Goal: Task Accomplishment & Management: Use online tool/utility

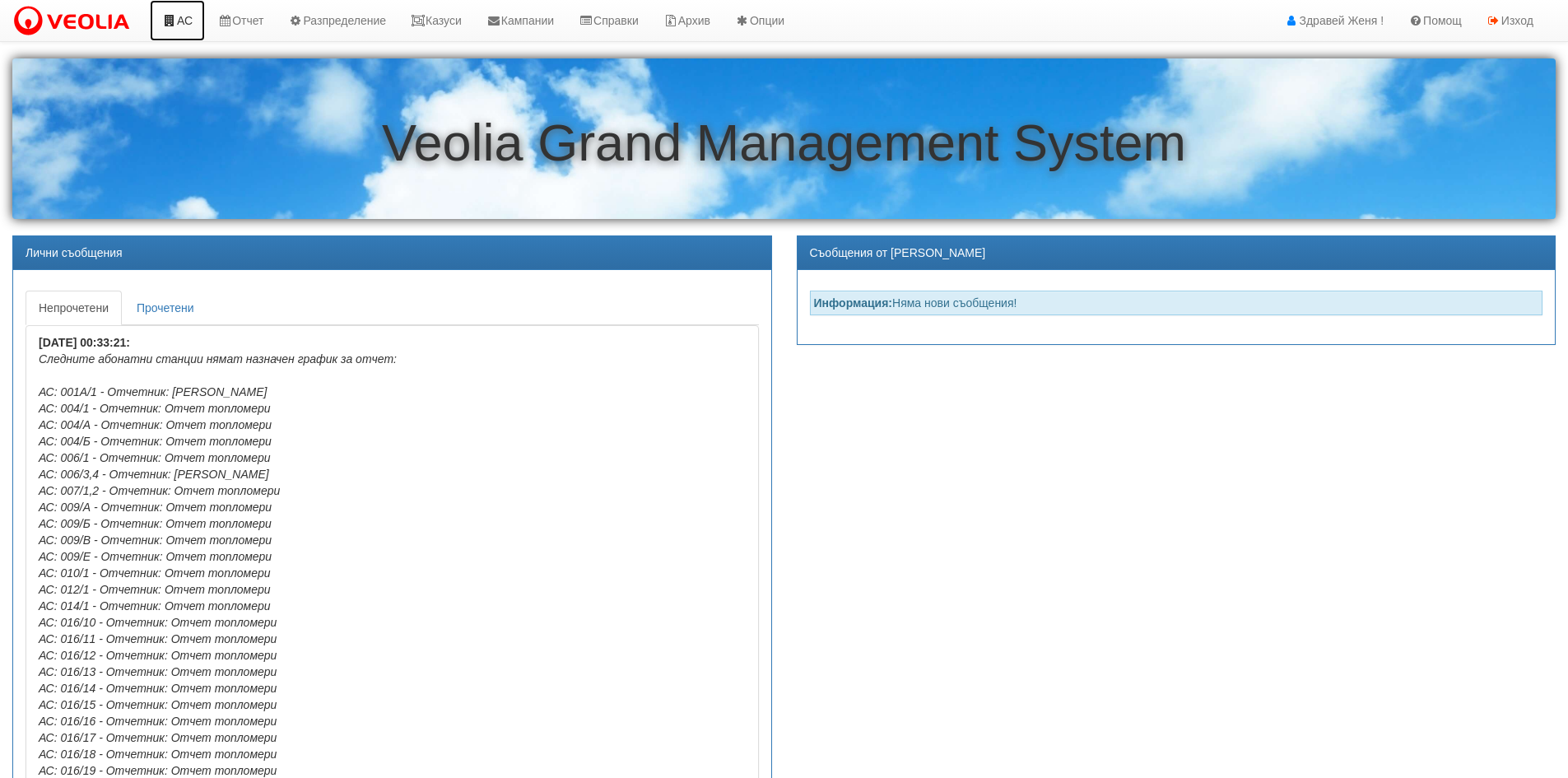
click at [187, 27] on link "АС" at bounding box center [177, 20] width 55 height 41
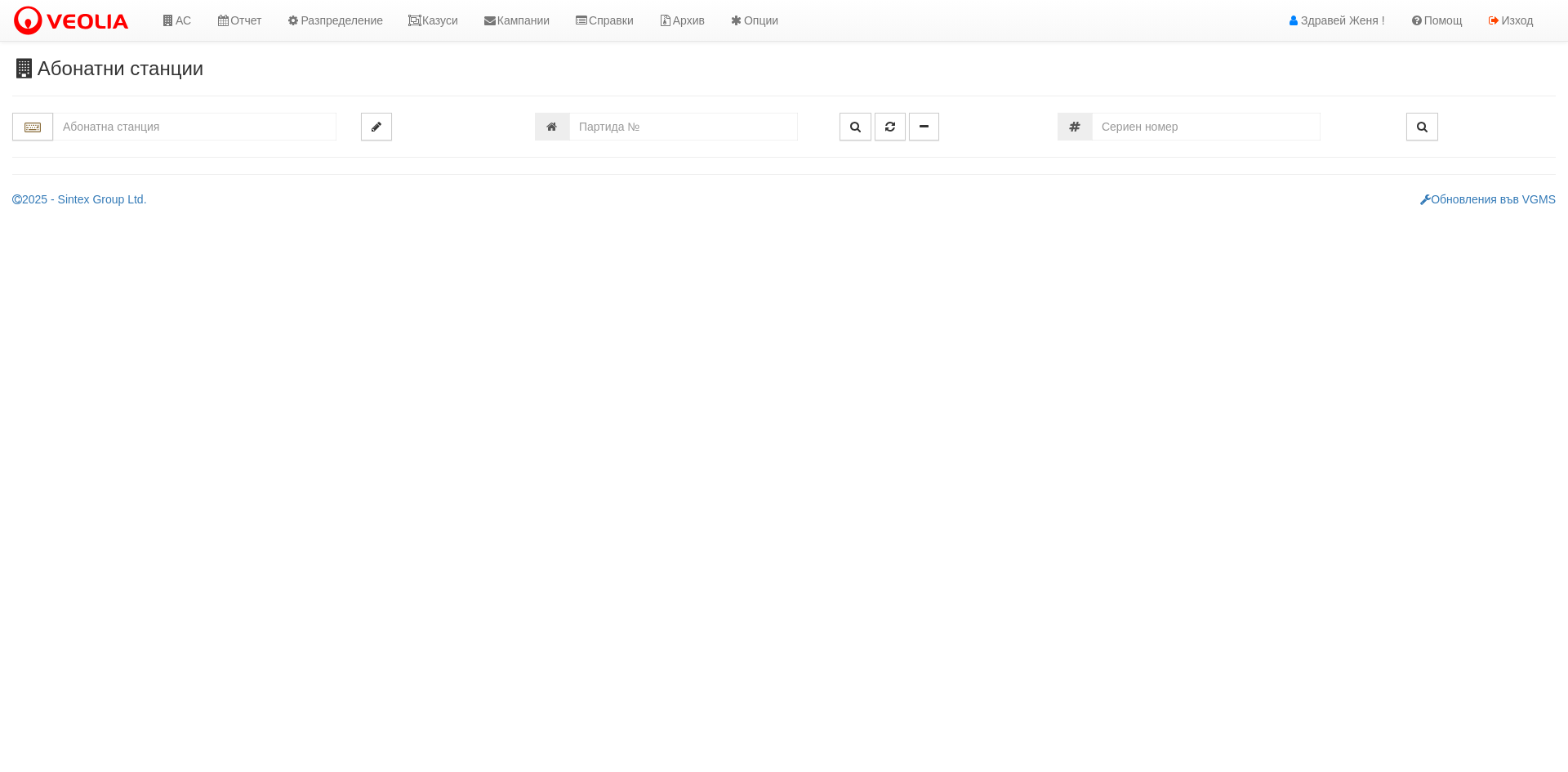
click at [187, 132] on input "text" at bounding box center [194, 127] width 283 height 28
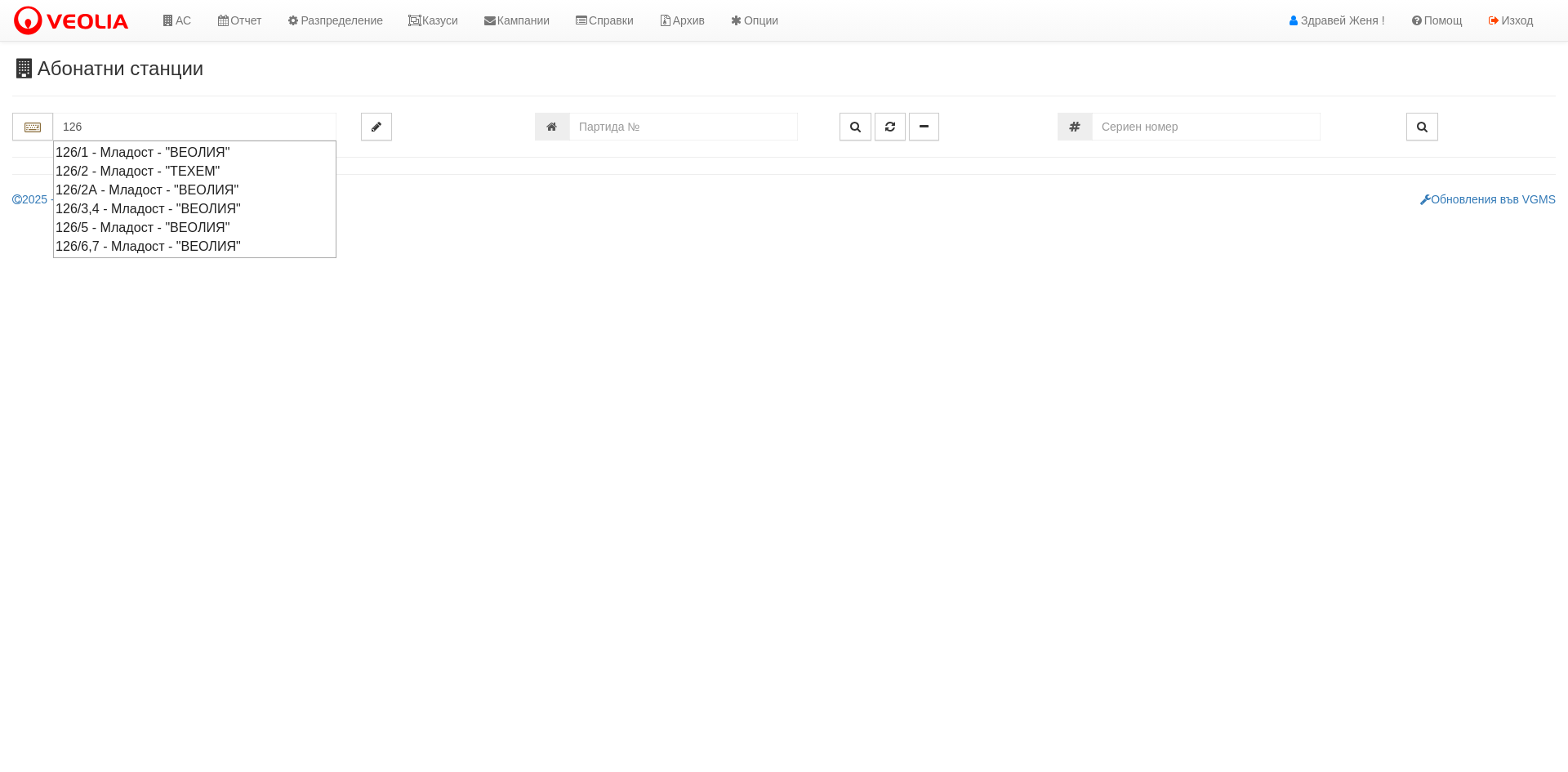
click at [196, 147] on div "126/1 - Младост - "ВЕОЛИЯ"" at bounding box center [194, 152] width 278 height 19
type input "126/1 - Младост - "ВЕОЛИЯ""
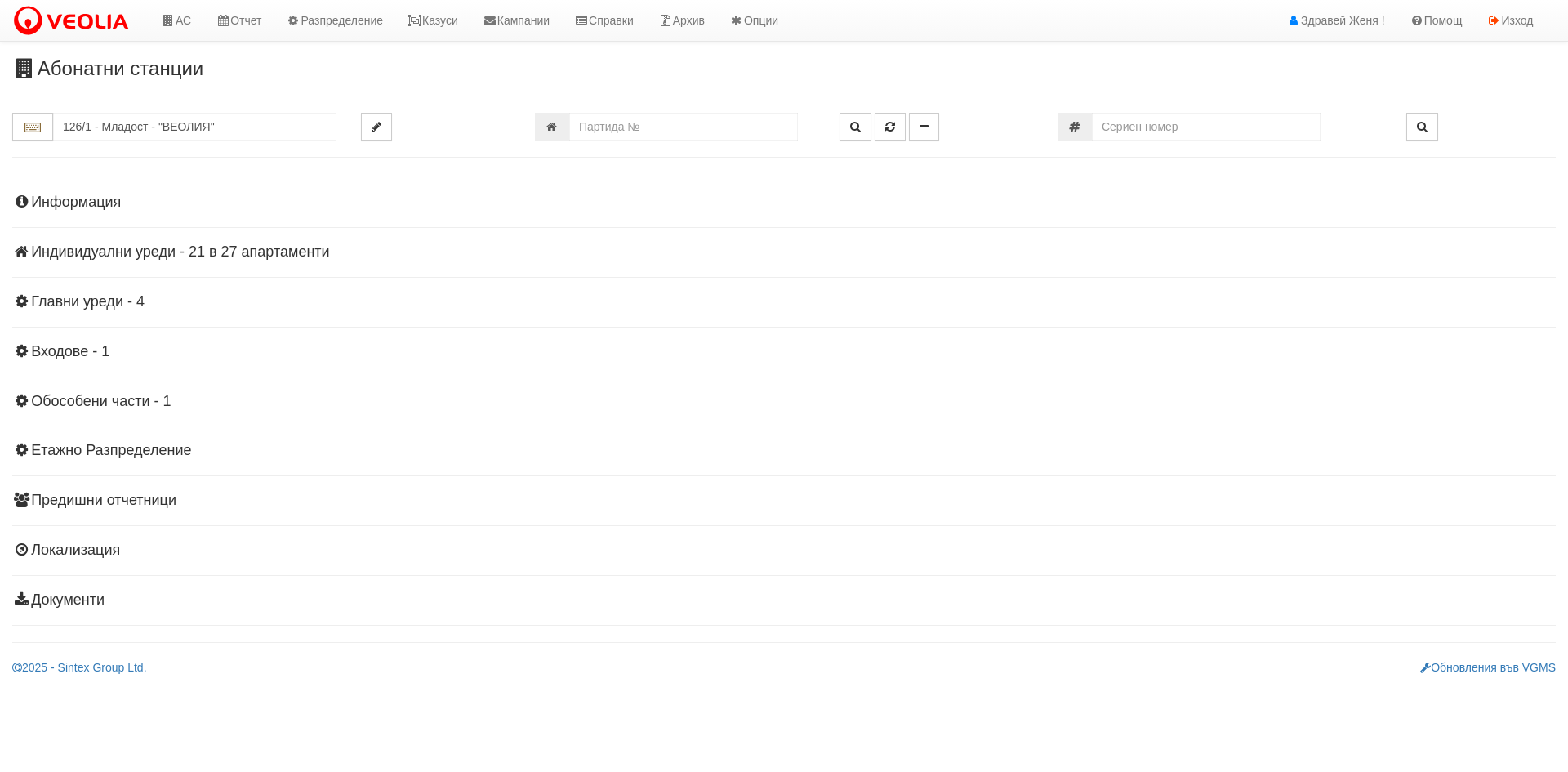
click at [253, 249] on h4 "Индивидуални уреди - 21 в 27 апартаменти" at bounding box center [784, 253] width 1543 height 17
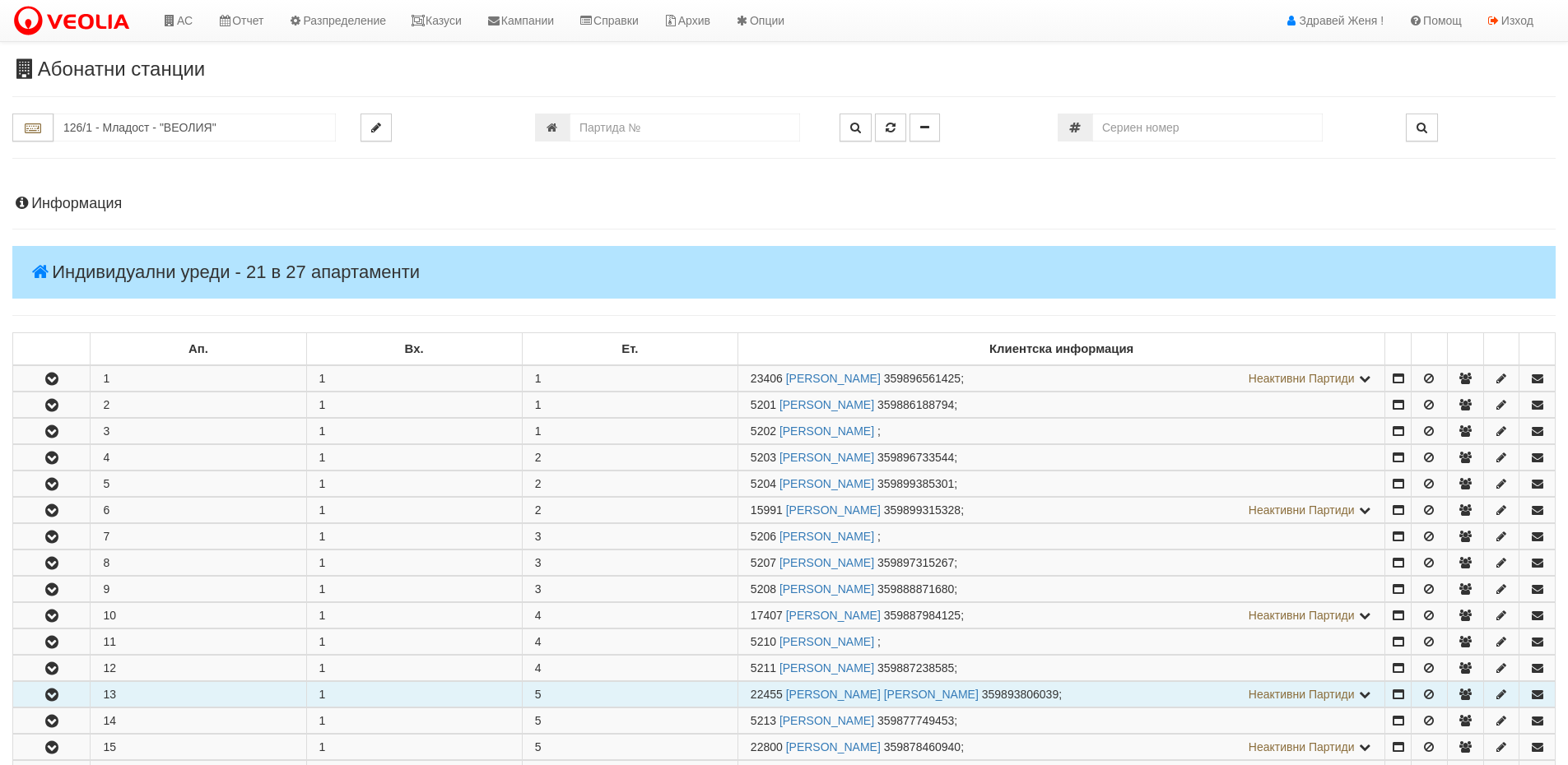
click at [55, 695] on icon "button" at bounding box center [52, 695] width 20 height 12
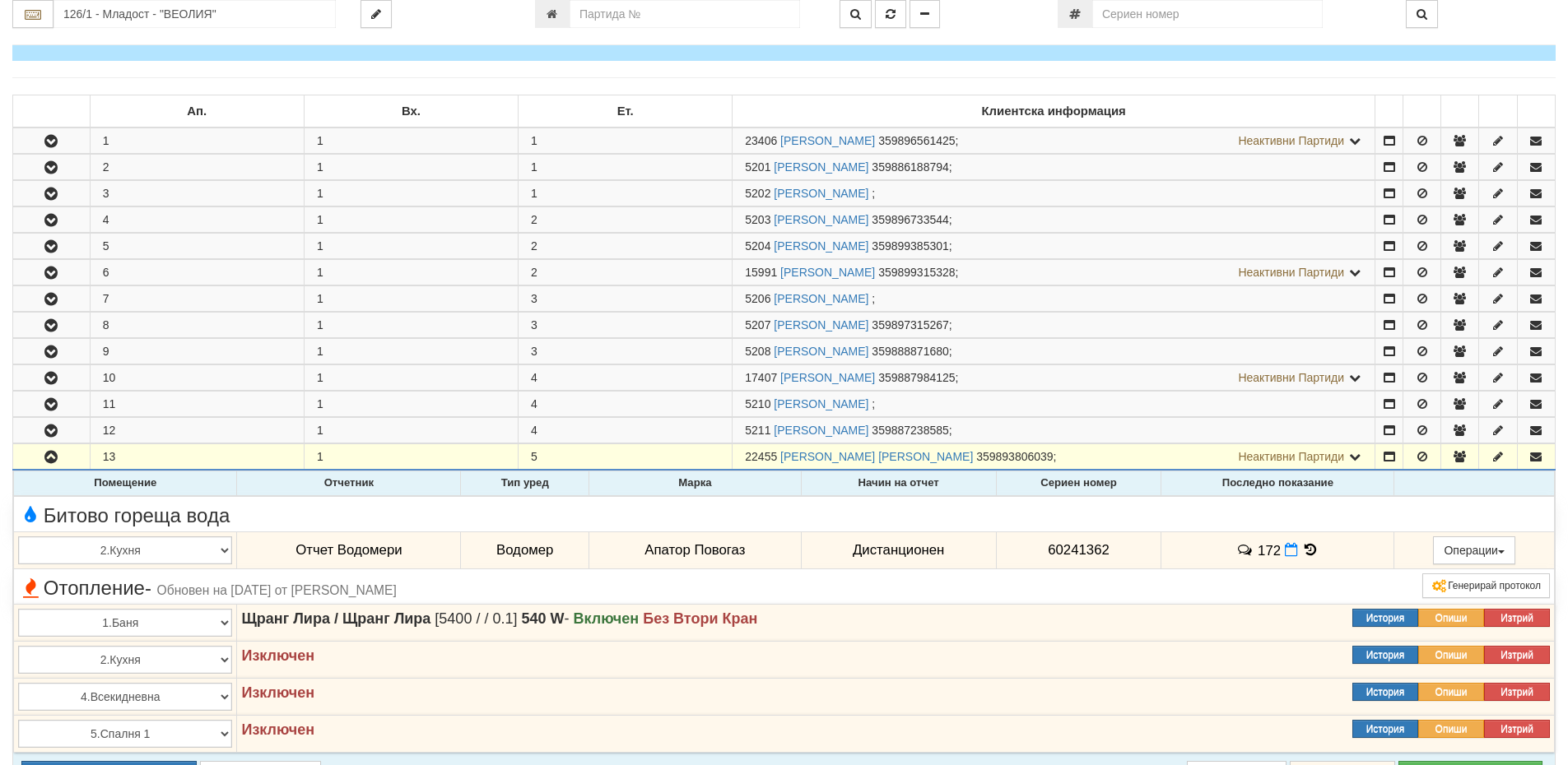
scroll to position [247, 0]
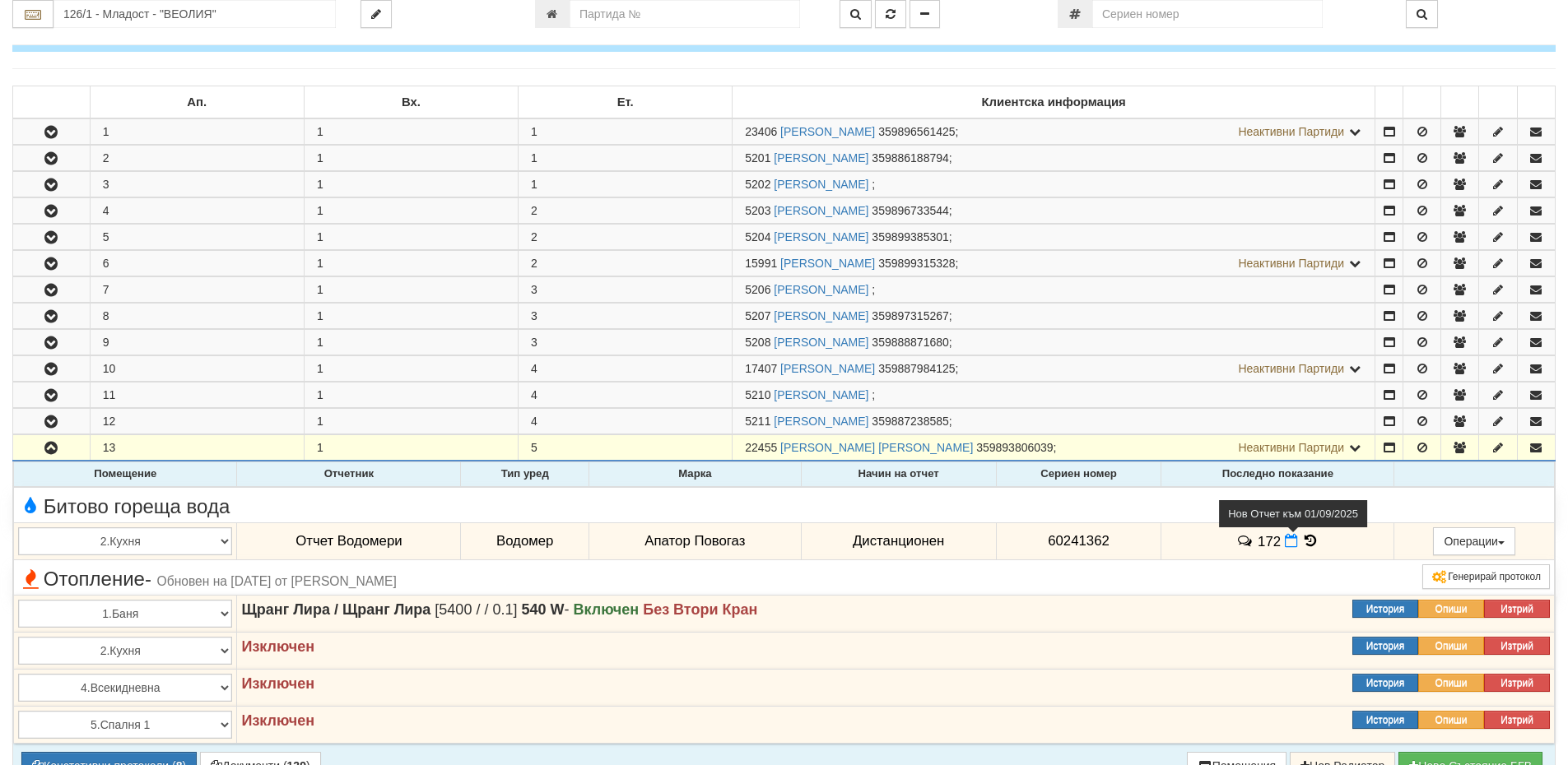
click at [1285, 543] on icon at bounding box center [1292, 540] width 13 height 14
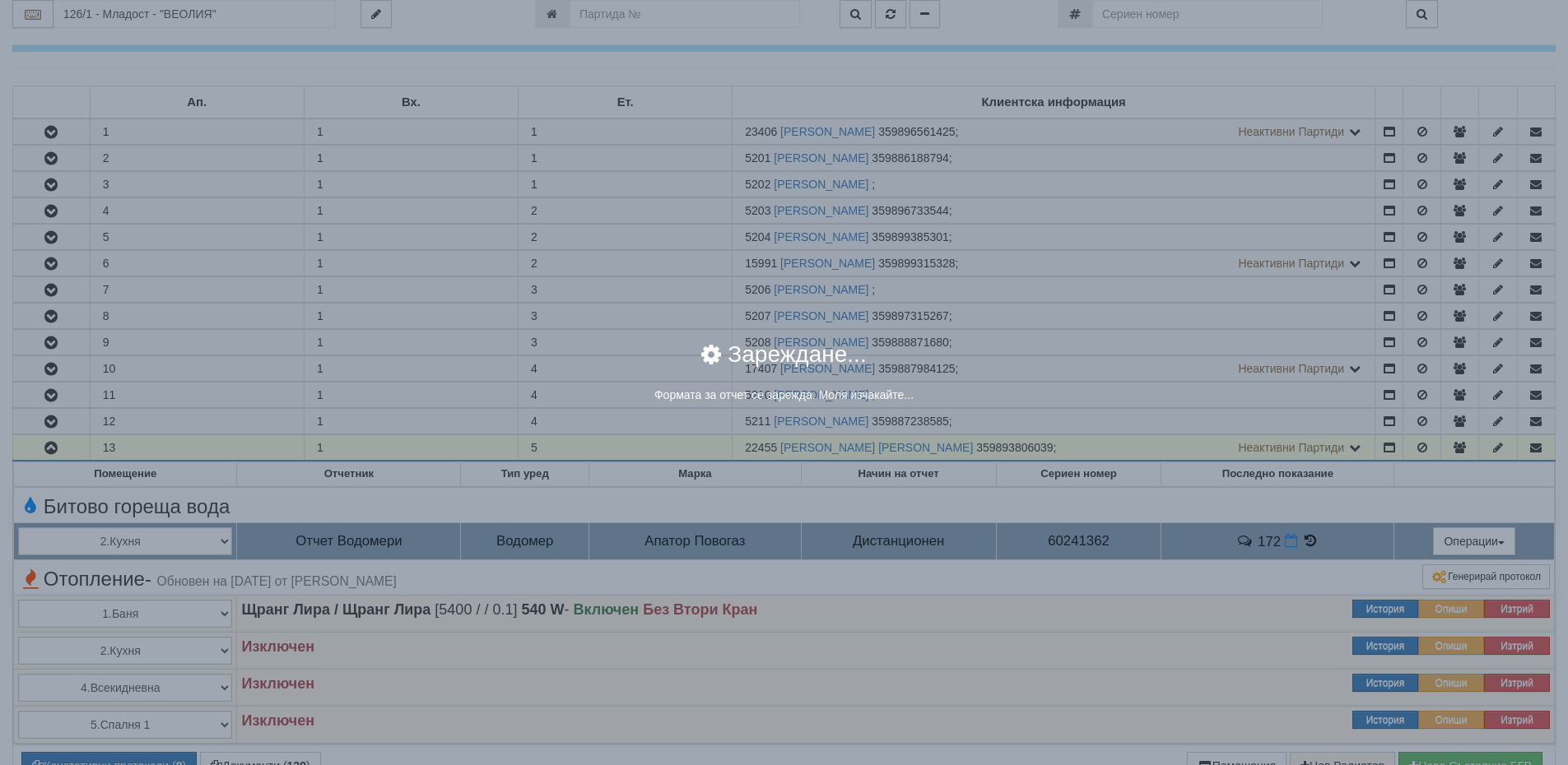
select select "8ac75930-9bfd-e511-80be-8d5a1dced85a"
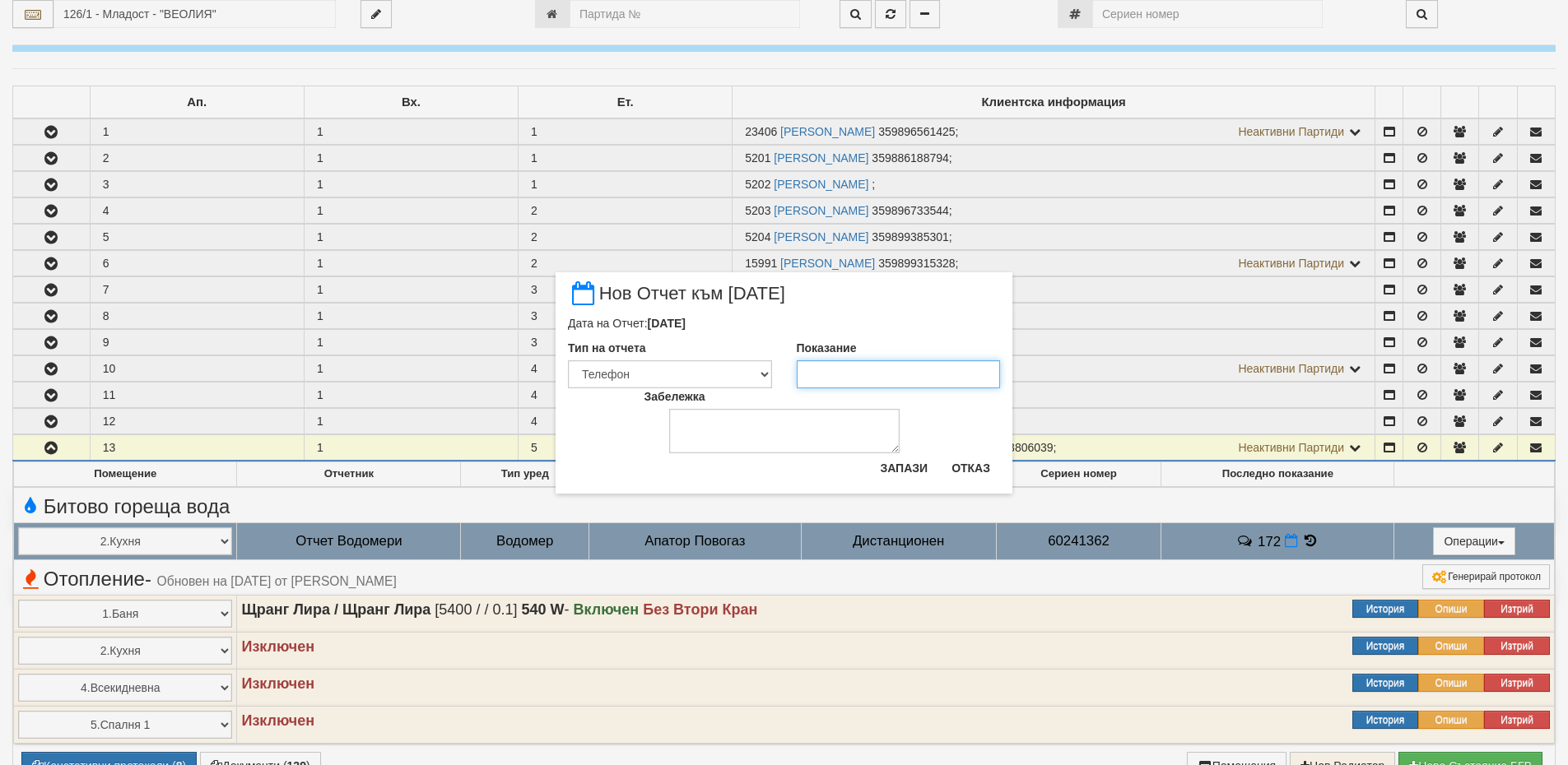
click at [840, 378] on input "Показание" at bounding box center [898, 374] width 204 height 28
type input "172"
click at [915, 471] on button "Запази" at bounding box center [903, 468] width 67 height 27
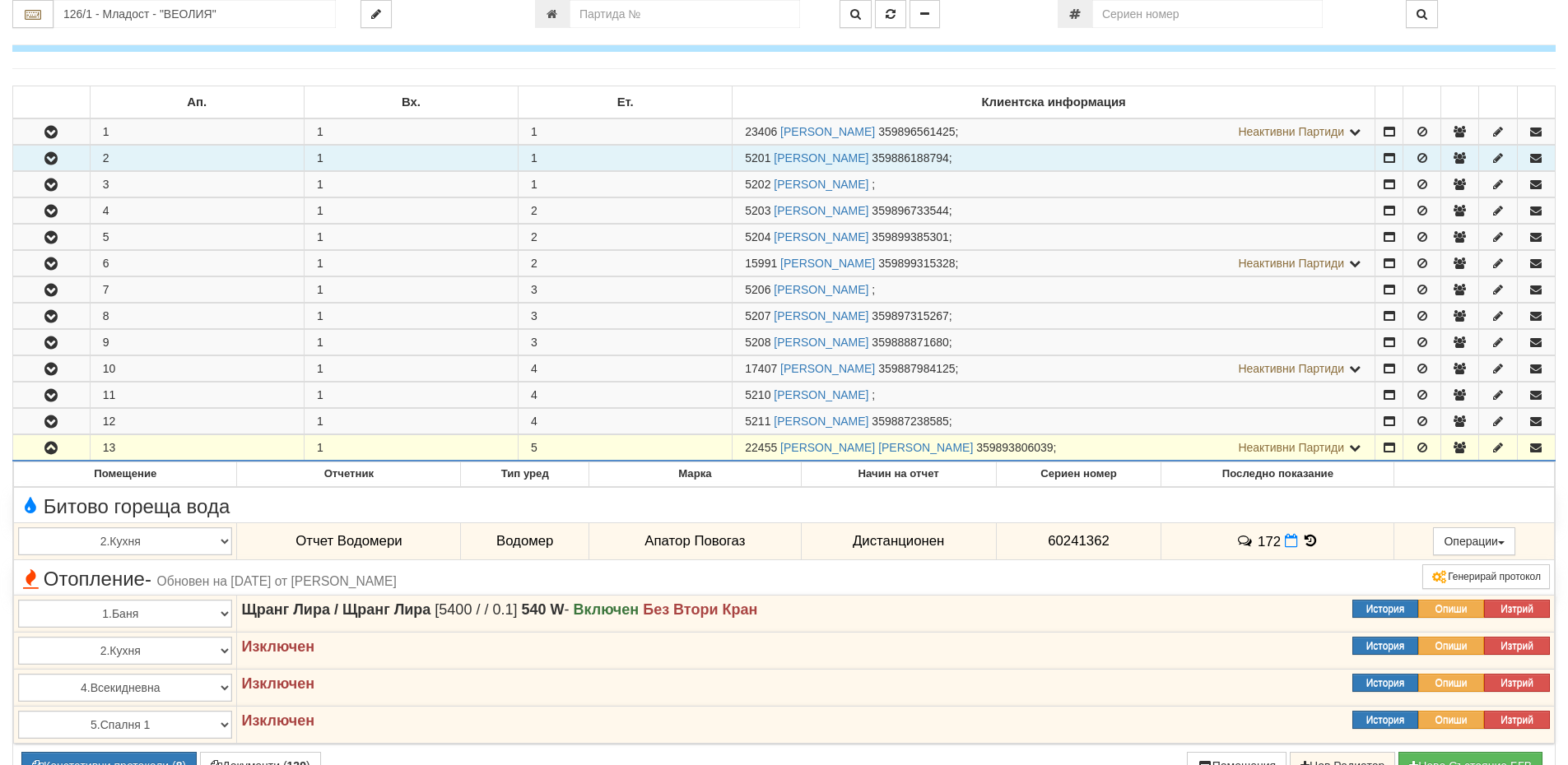
scroll to position [0, 0]
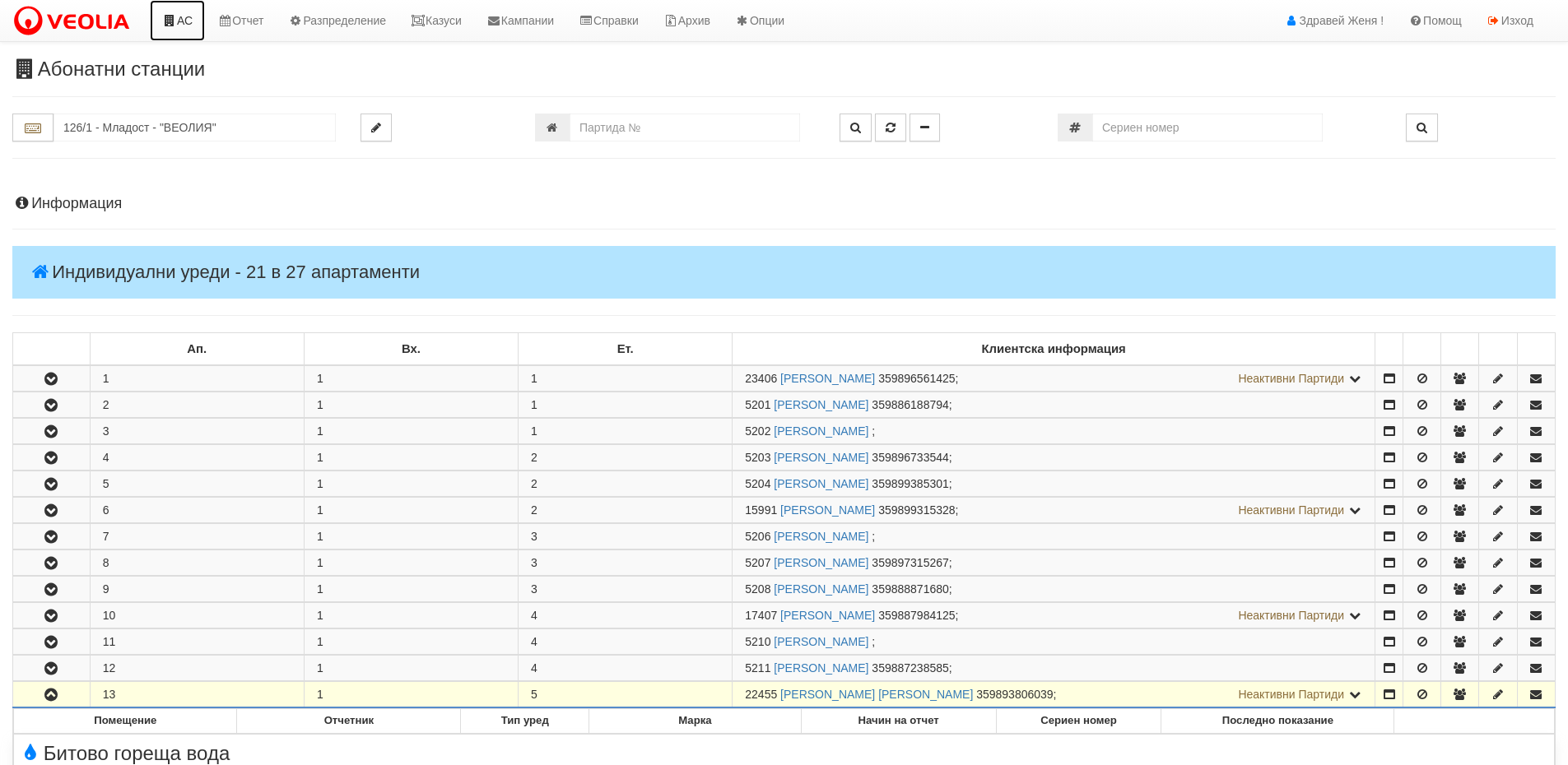
click at [182, 16] on link "АС" at bounding box center [177, 20] width 55 height 41
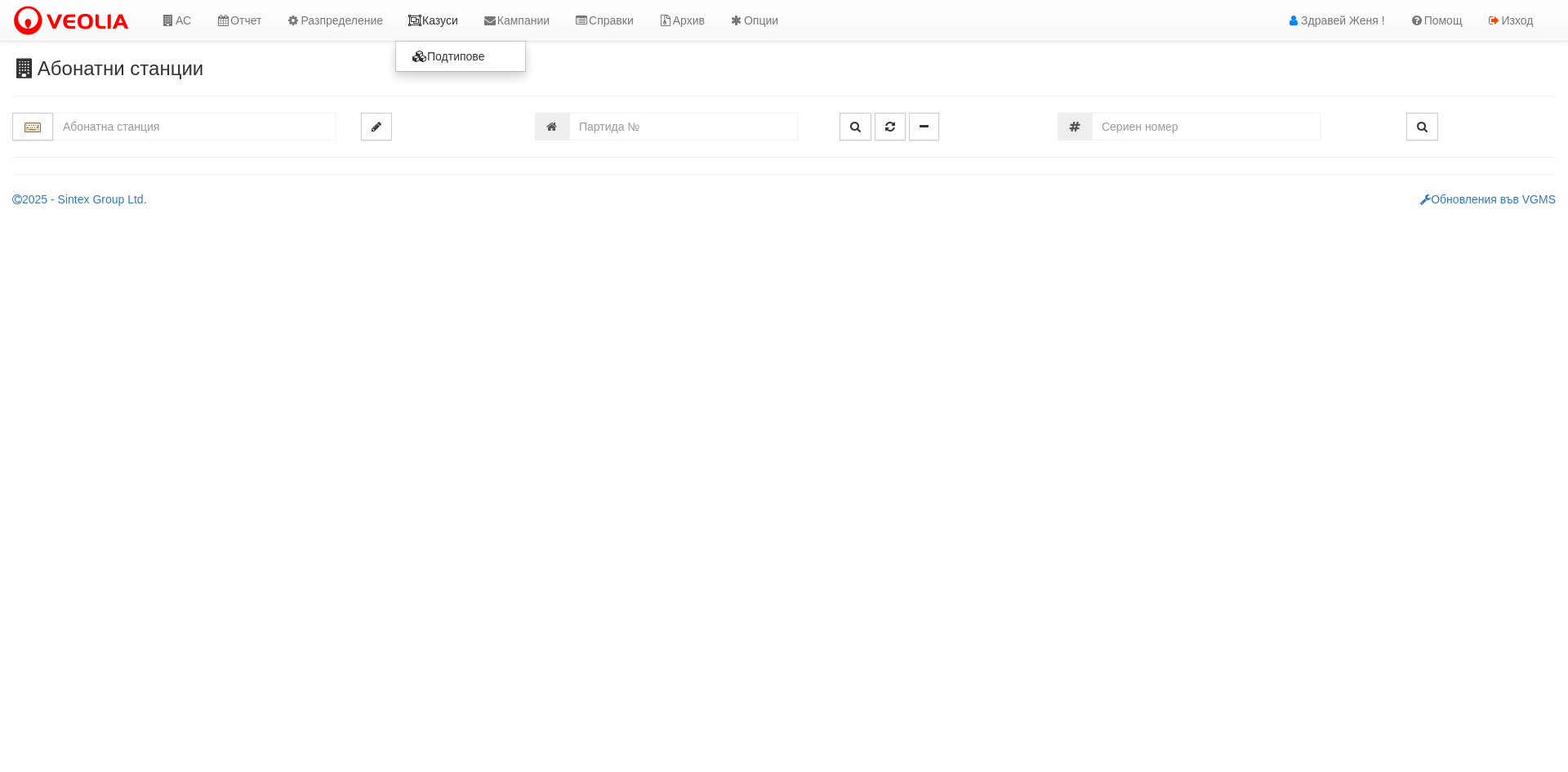
click at [453, 21] on link "Казуси" at bounding box center [432, 20] width 75 height 40
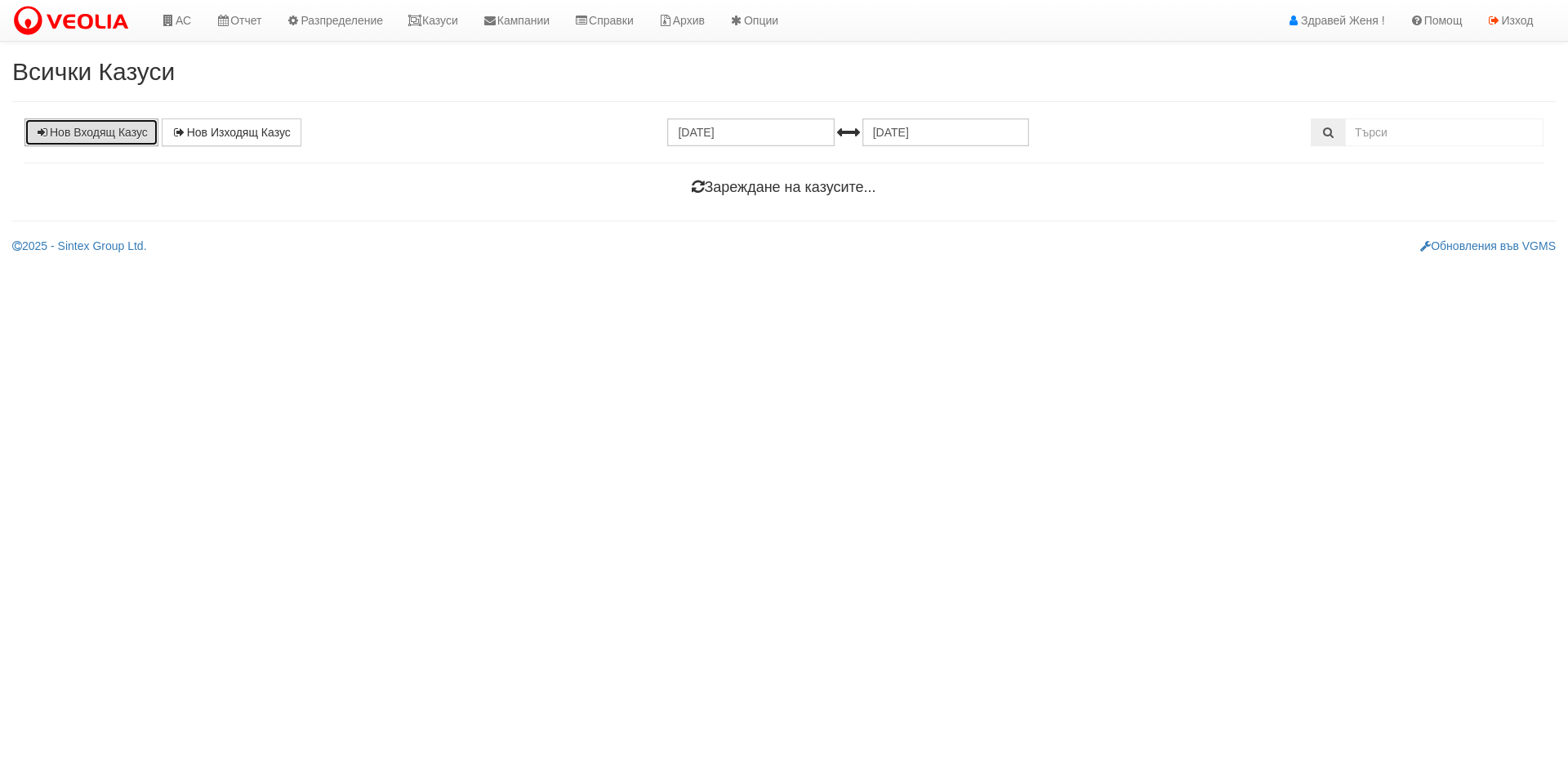
click at [87, 142] on link "Нов Входящ Казус" at bounding box center [92, 132] width 134 height 28
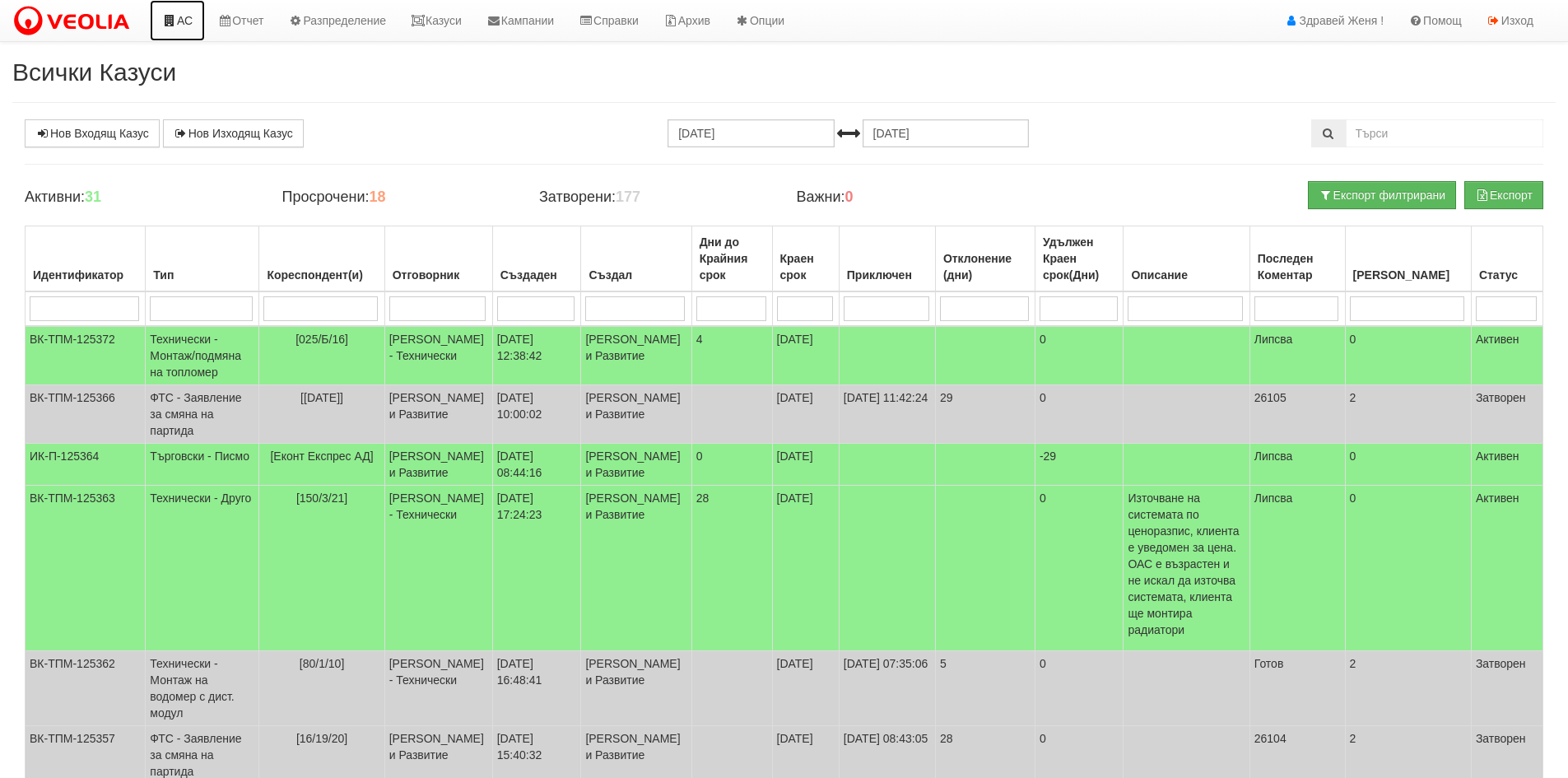
click at [176, 17] on icon at bounding box center [170, 21] width 15 height 12
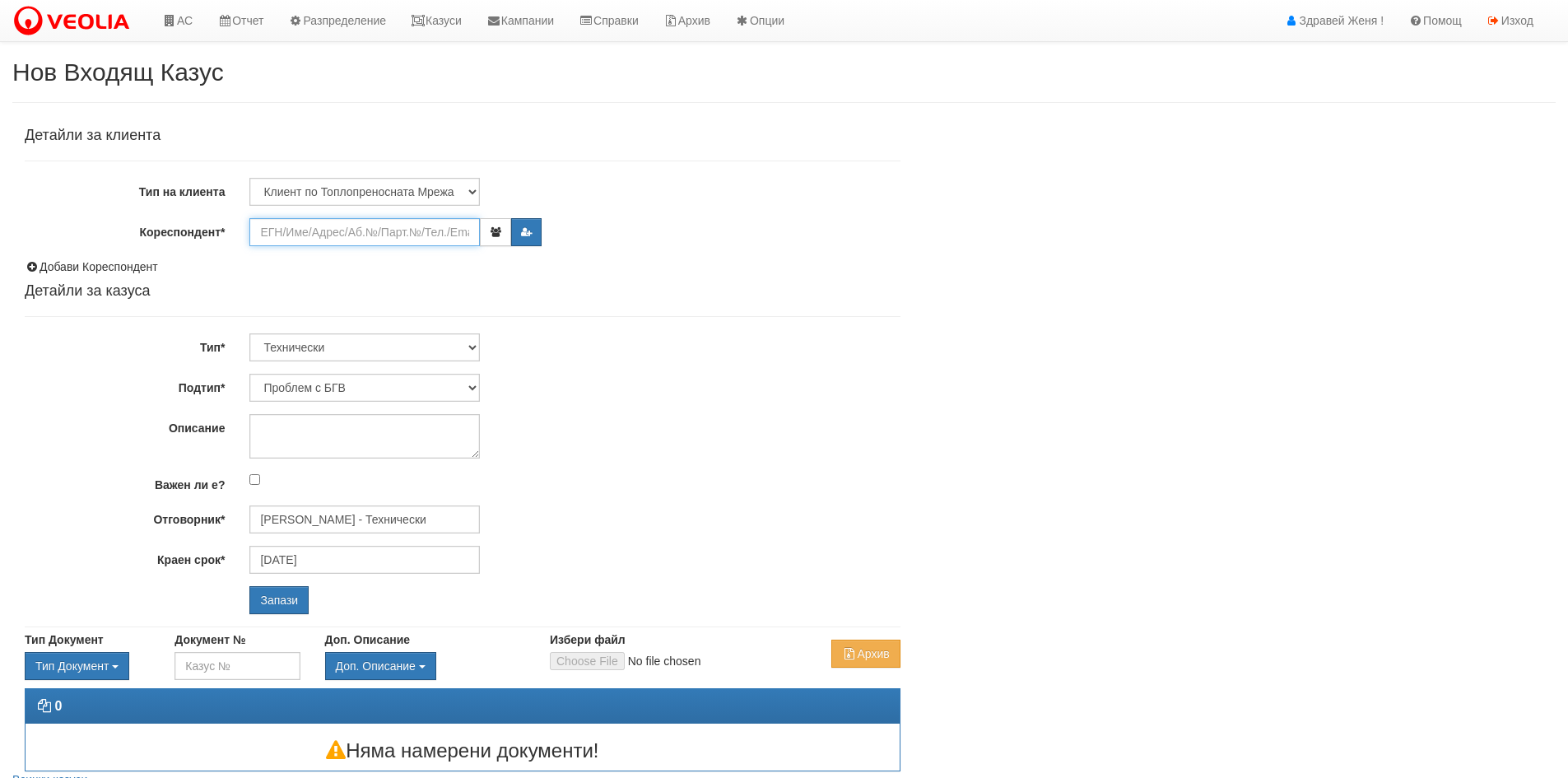
click at [314, 230] on input "Кореспондент*" at bounding box center [364, 232] width 230 height 28
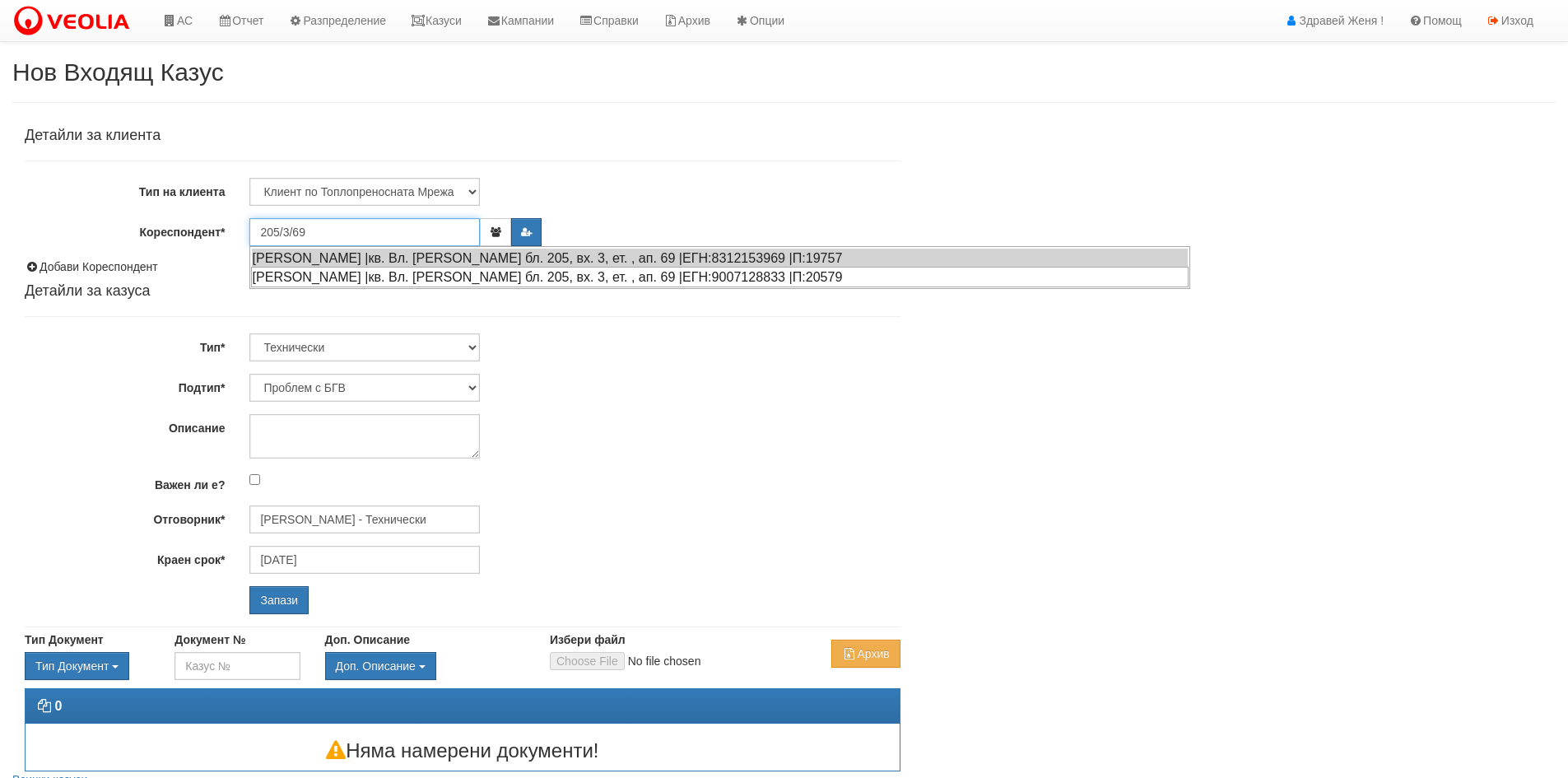
click at [479, 277] on div "МИХАЕЛА ЗДРАВКОВА УЗУНОВА |кв. Вл. Варненчик бл. 205, вх. 3, ет. , ап. 69 |ЕГН:…" at bounding box center [720, 277] width 937 height 21
type input "МИХАЕЛА ЗДРАВКОВА УЗУНОВА"
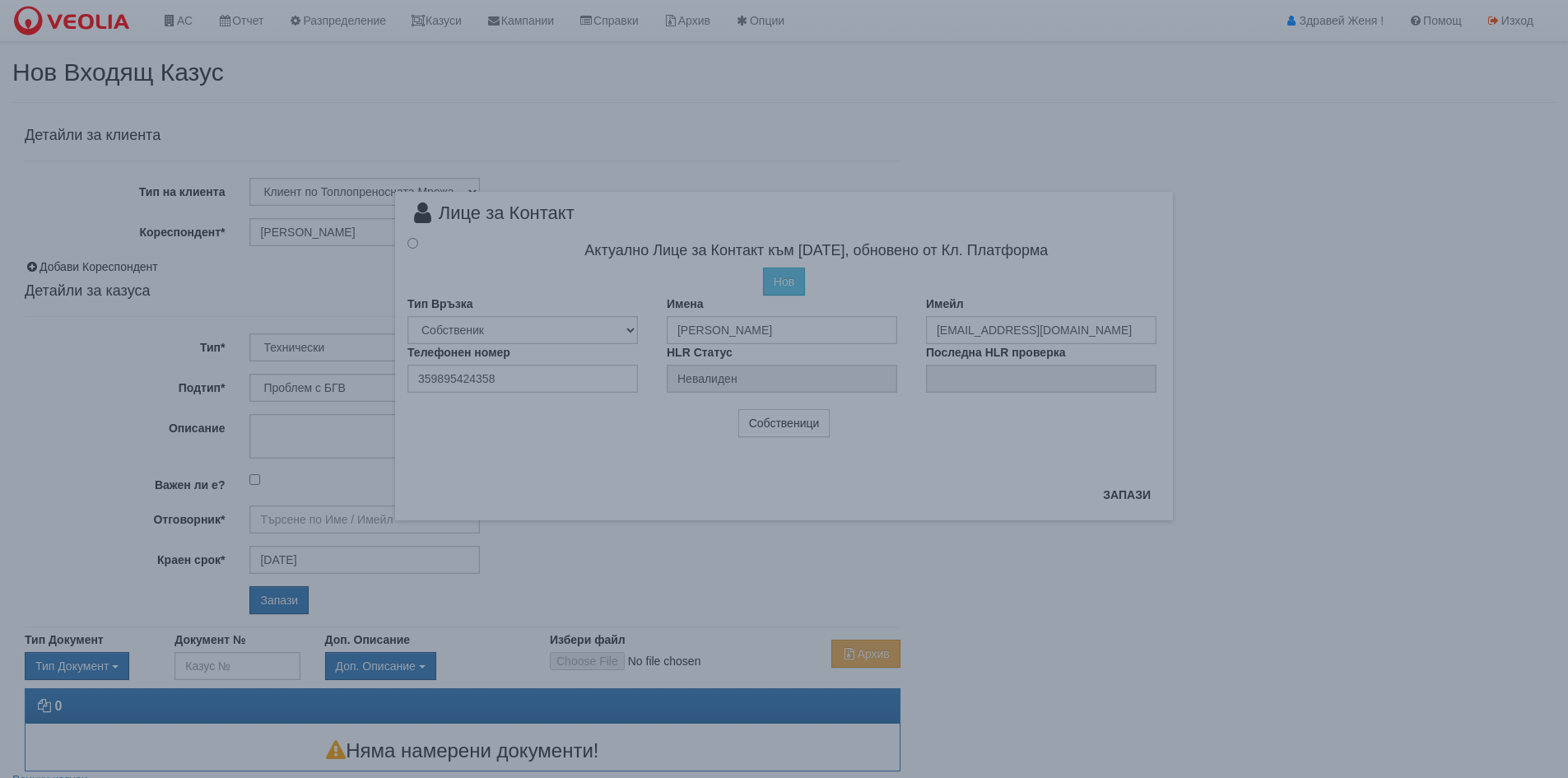
type input "[PERSON_NAME] - Технически"
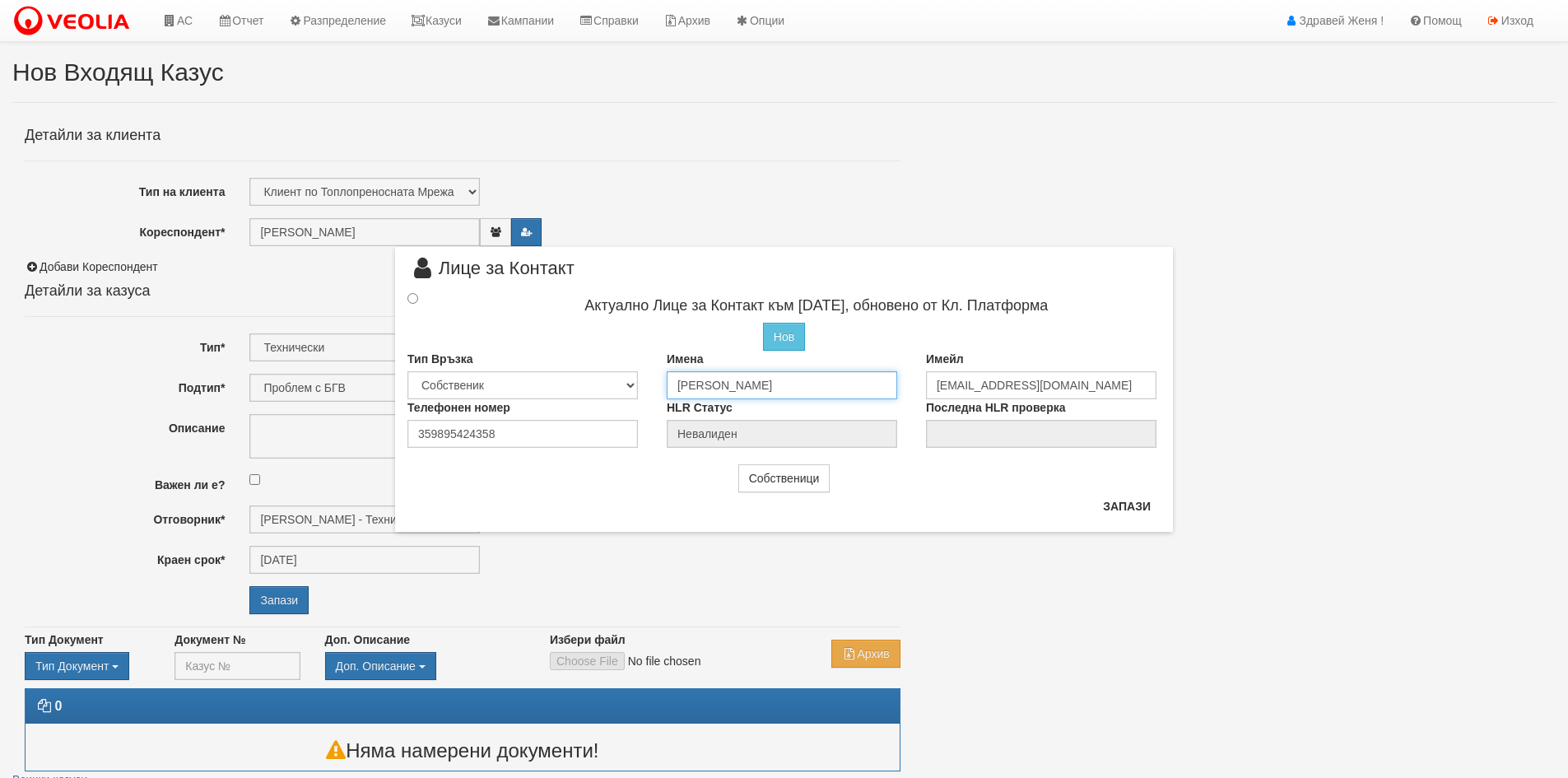
click at [736, 390] on input "МИХАЕЛА ЗДРАВКОВА УЗУНОВА" at bounding box center [782, 385] width 230 height 28
drag, startPoint x: 869, startPoint y: 384, endPoint x: 668, endPoint y: 384, distance: 201.0
click at [668, 384] on input "МИХАЕЛА ЗДРАВКОВА УЗУНОВА" at bounding box center [782, 385] width 230 height 28
type input "Тодор Иванов Тодоров"
drag, startPoint x: 543, startPoint y: 443, endPoint x: 384, endPoint y: 440, distance: 159.0
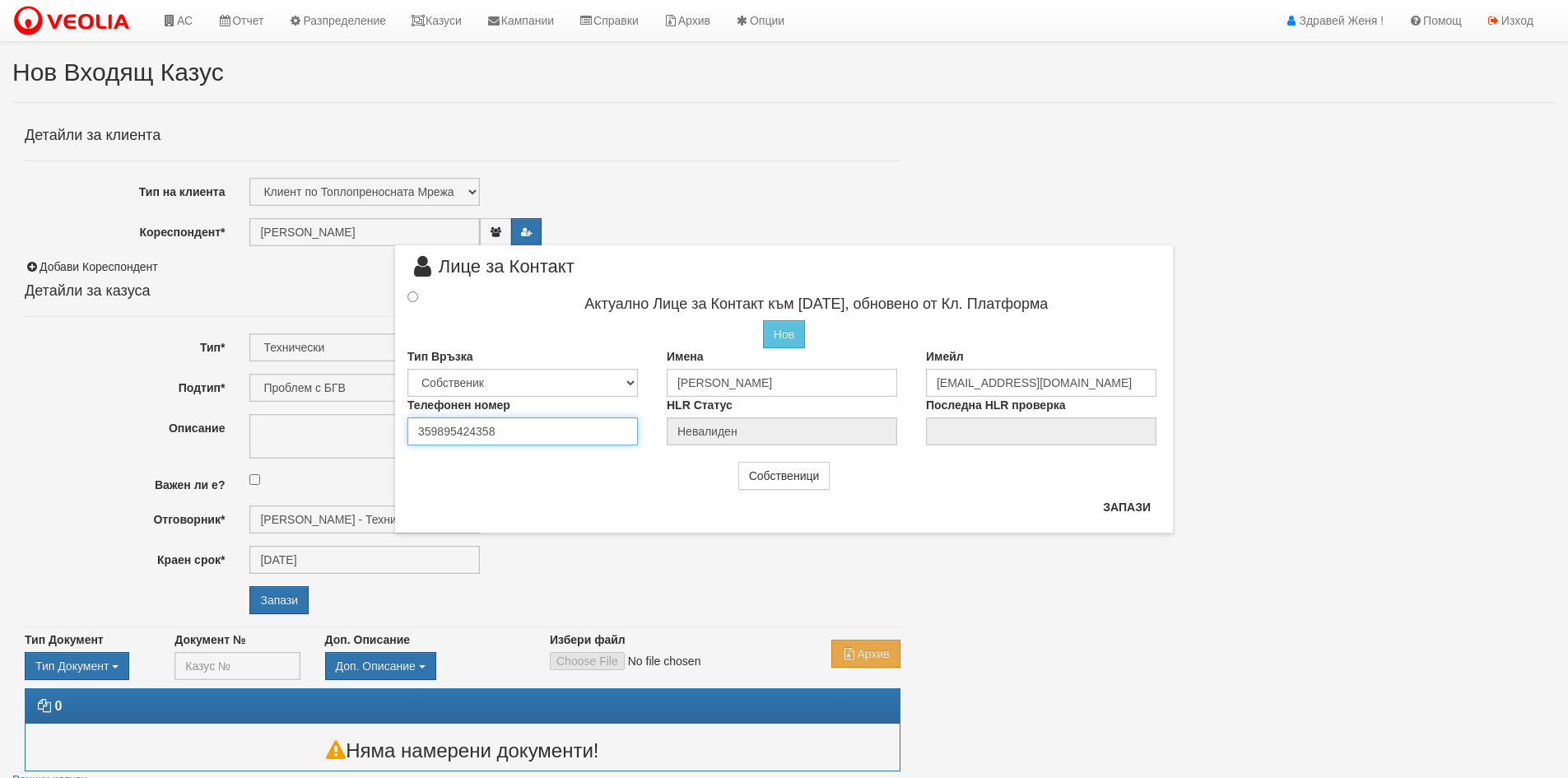
click at [384, 440] on div "× Лице за Контакт Актуално Лице за Контакт към 14/07/2020, обновено от Кл. Плат…" at bounding box center [784, 266] width 803 height 533
type input "0883310666"
drag, startPoint x: 1066, startPoint y: 376, endPoint x: 873, endPoint y: 382, distance: 193.1
click at [873, 382] on div "Тип Връзка Собственик Наемател Роднина Съсед Приятел Имена Тодор Иванов Тодоров…" at bounding box center [784, 373] width 778 height 48
type input "fresh_todorov@abv.bg"
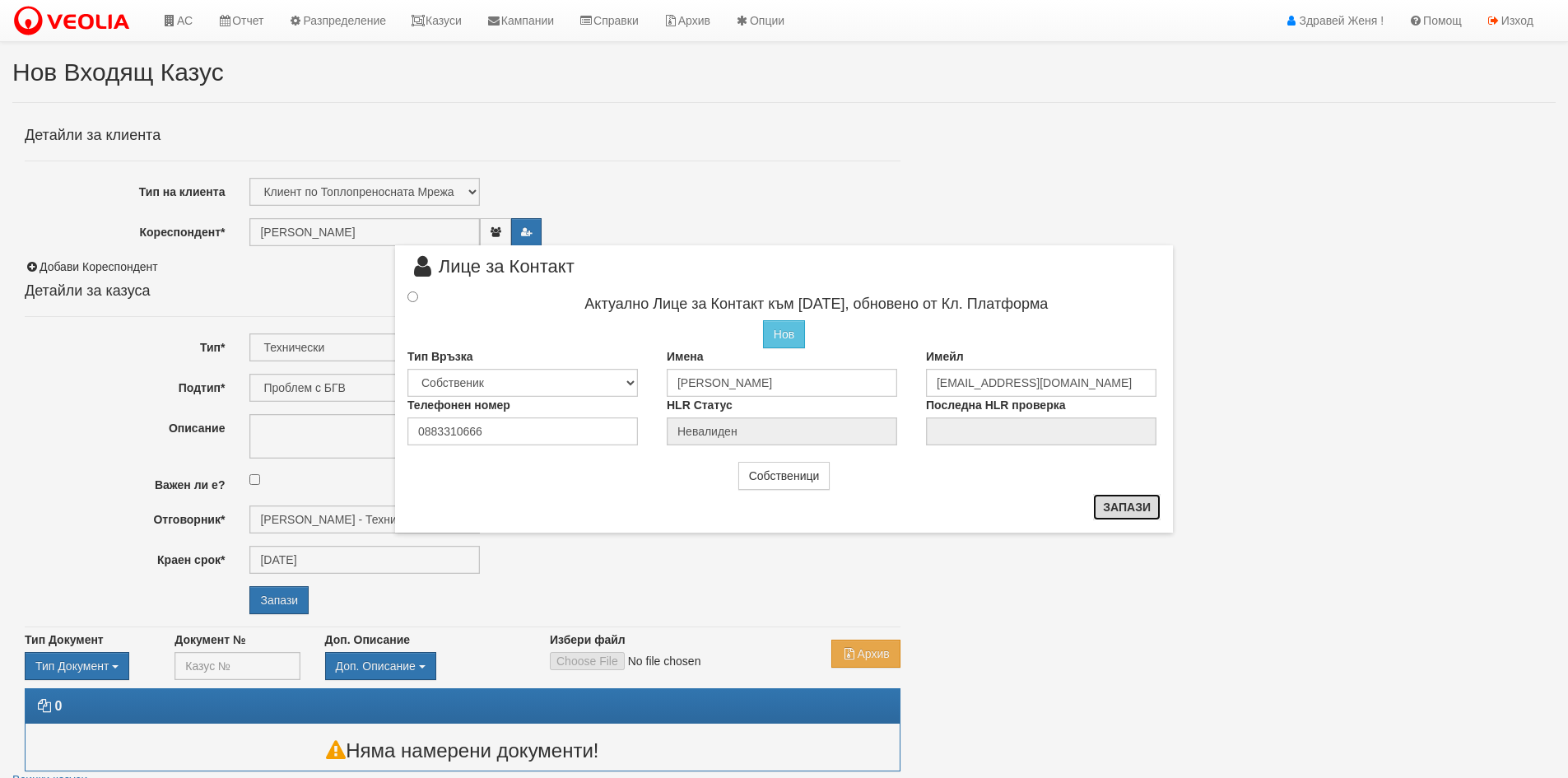
click at [1118, 512] on button "Запази" at bounding box center [1126, 508] width 67 height 27
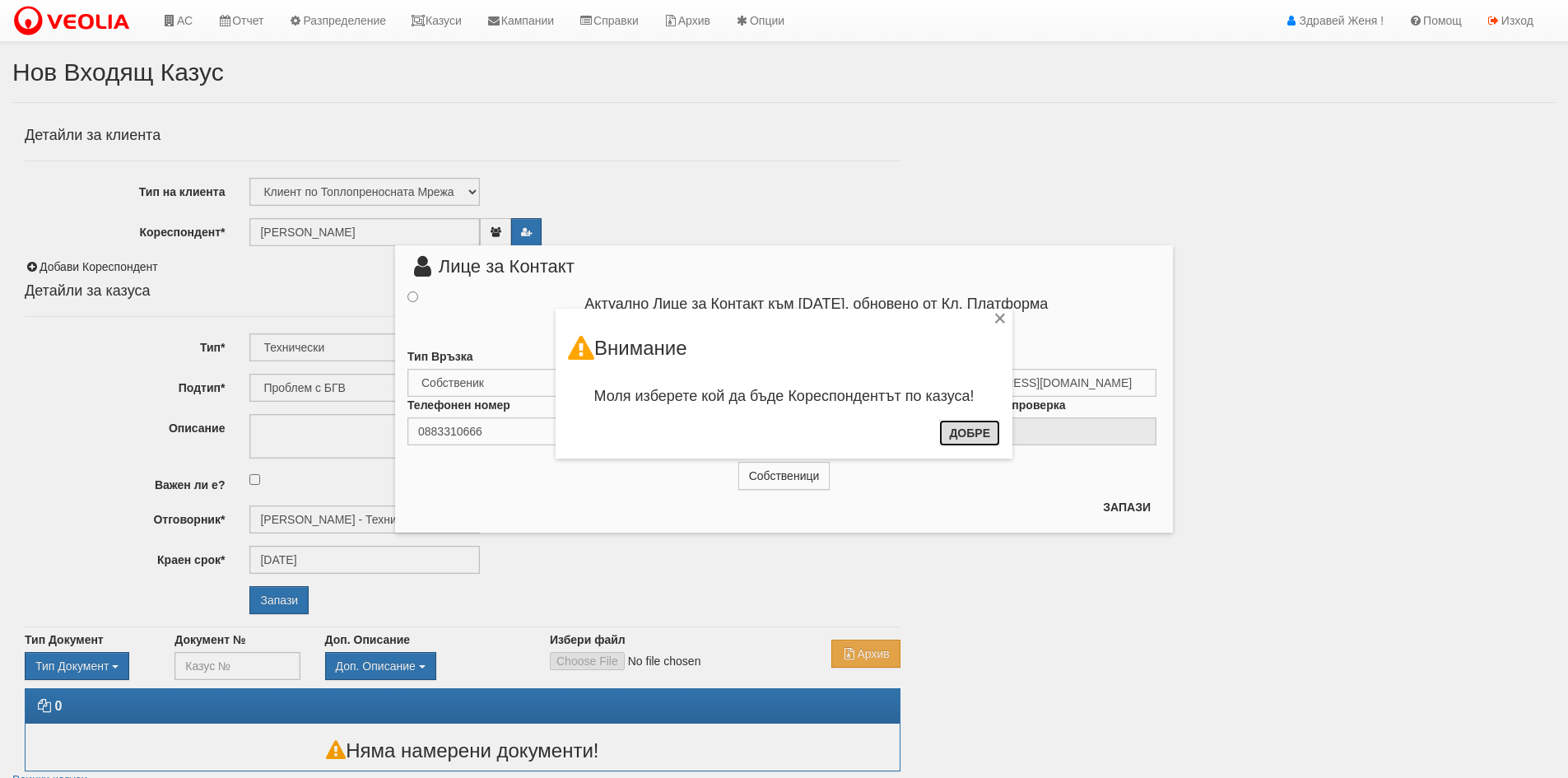
click at [973, 434] on button "Добре" at bounding box center [969, 434] width 61 height 27
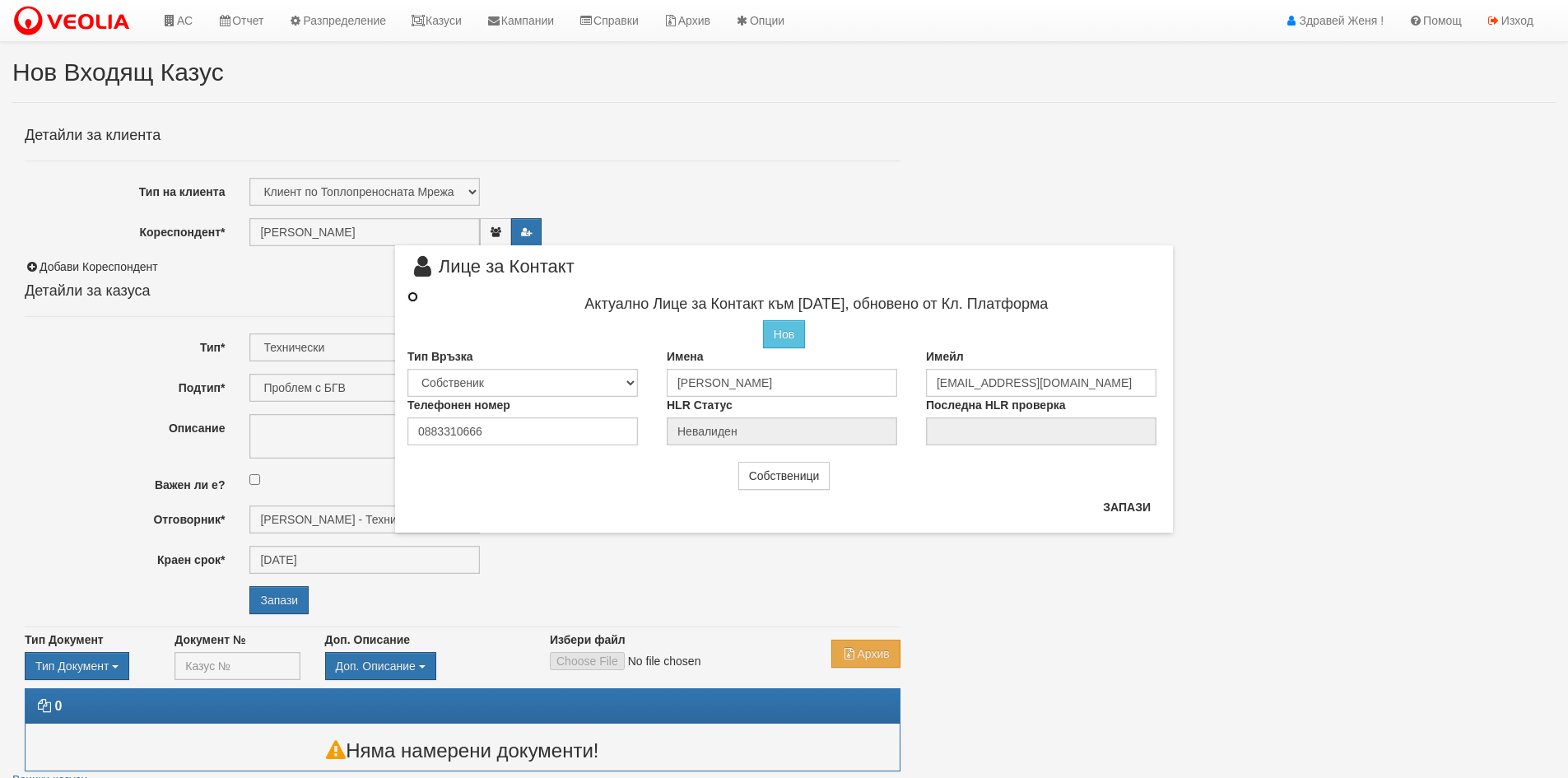
click at [413, 299] on input "radio" at bounding box center [413, 296] width 11 height 11
radio input "true"
type input "Тодор Иванов Тодоров"
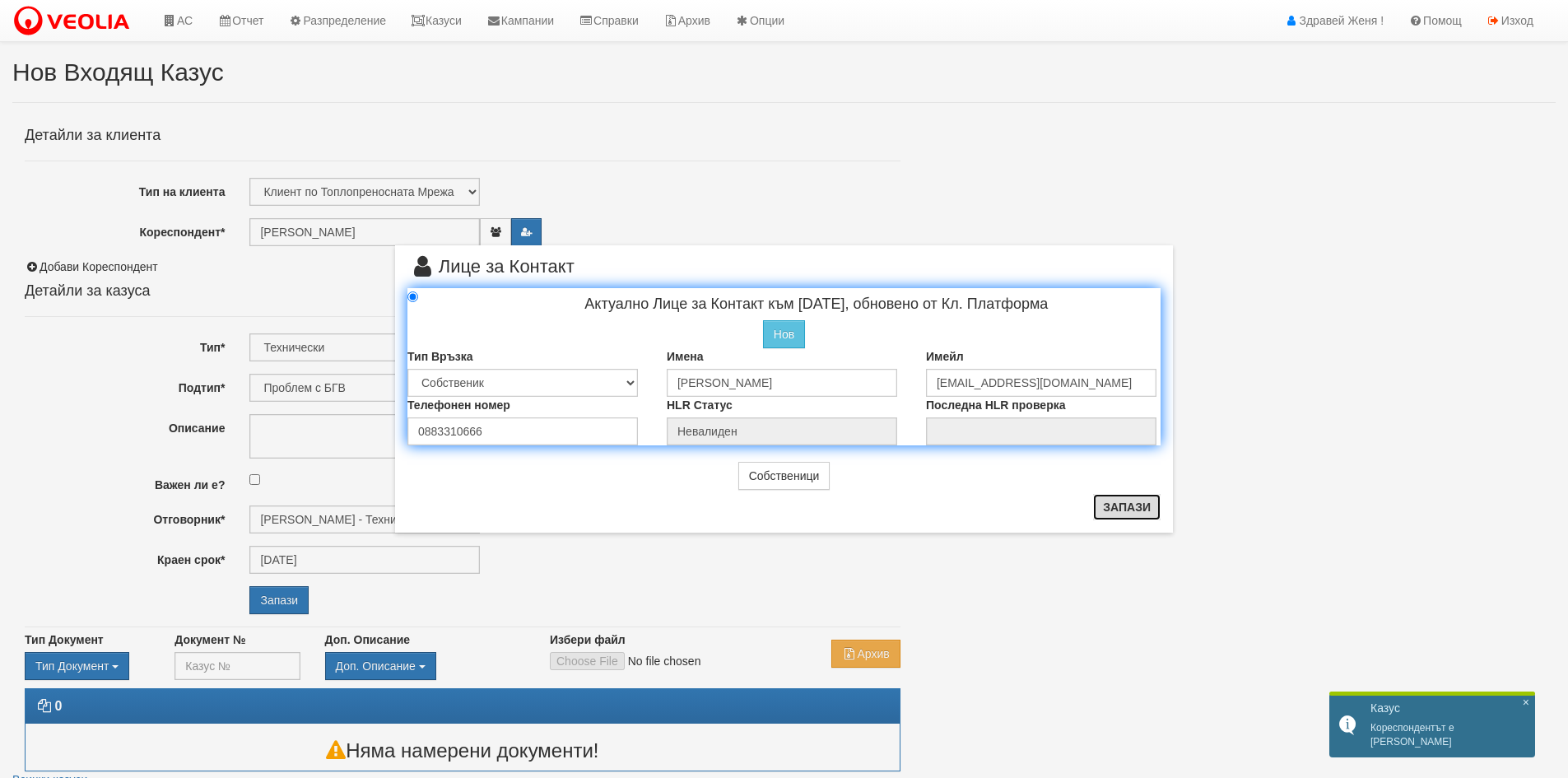
click at [1139, 505] on button "Запази" at bounding box center [1126, 508] width 67 height 27
radio input "true"
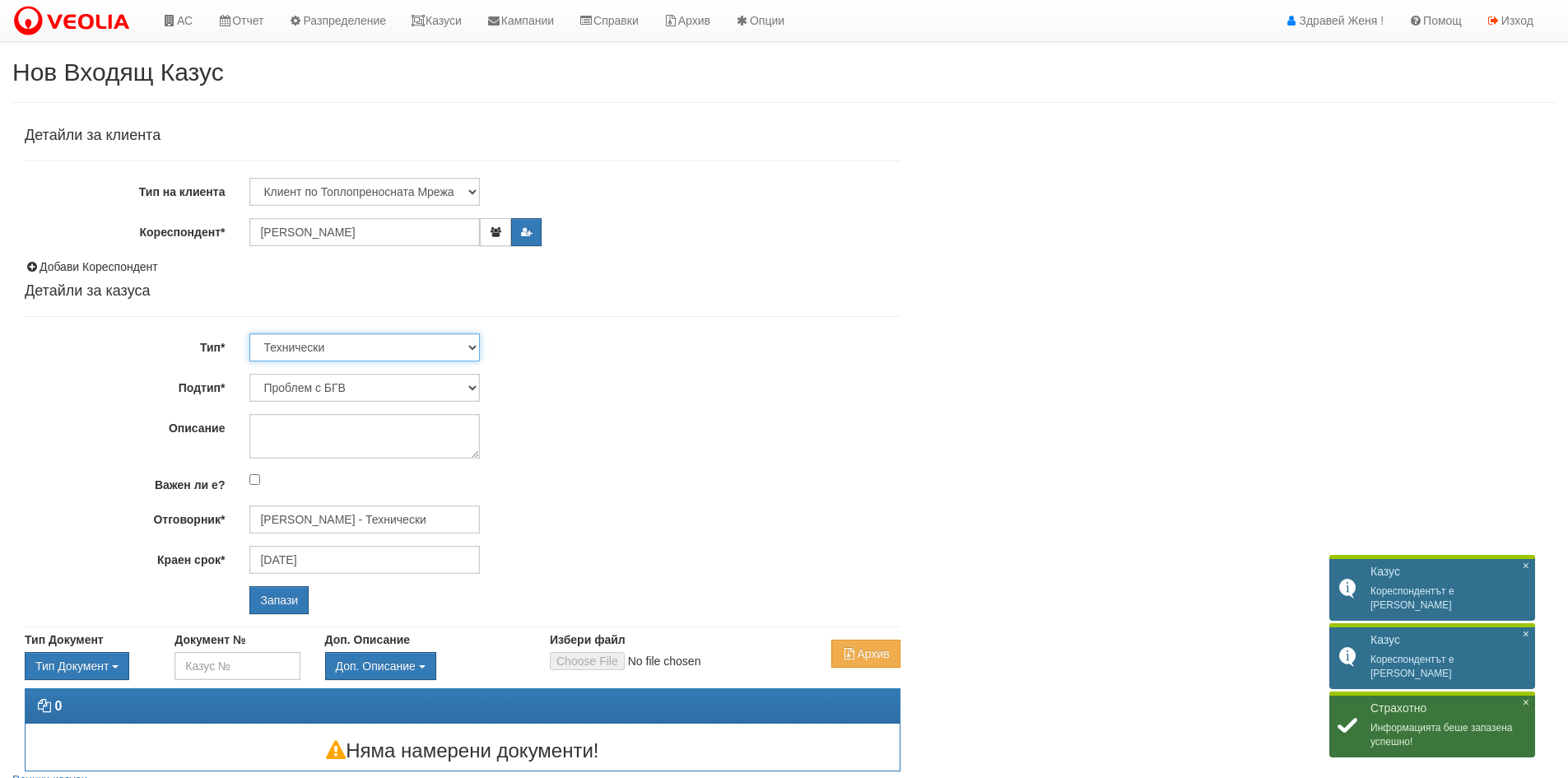
click at [468, 348] on select "Технически ФТС Търговски Административен Производствен Експлоатационен Финансов…" at bounding box center [364, 348] width 230 height 28
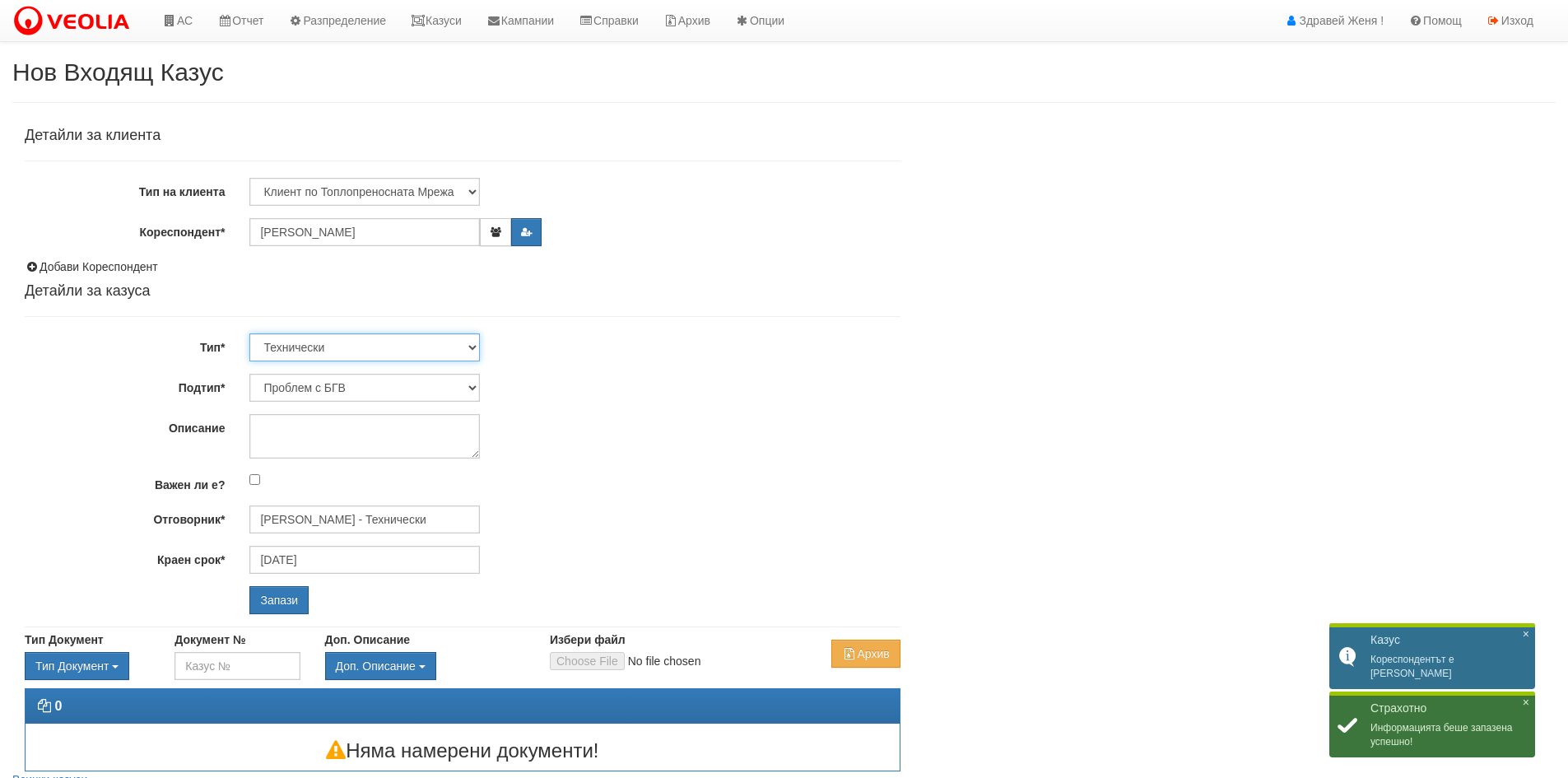
select select "1"
click at [250, 334] on select "Технически ФТС Търговски Административен Производствен Експлоатационен Финансов…" at bounding box center [364, 348] width 230 height 28
type input "[DATE]"
type input "[PERSON_NAME] и Развитие"
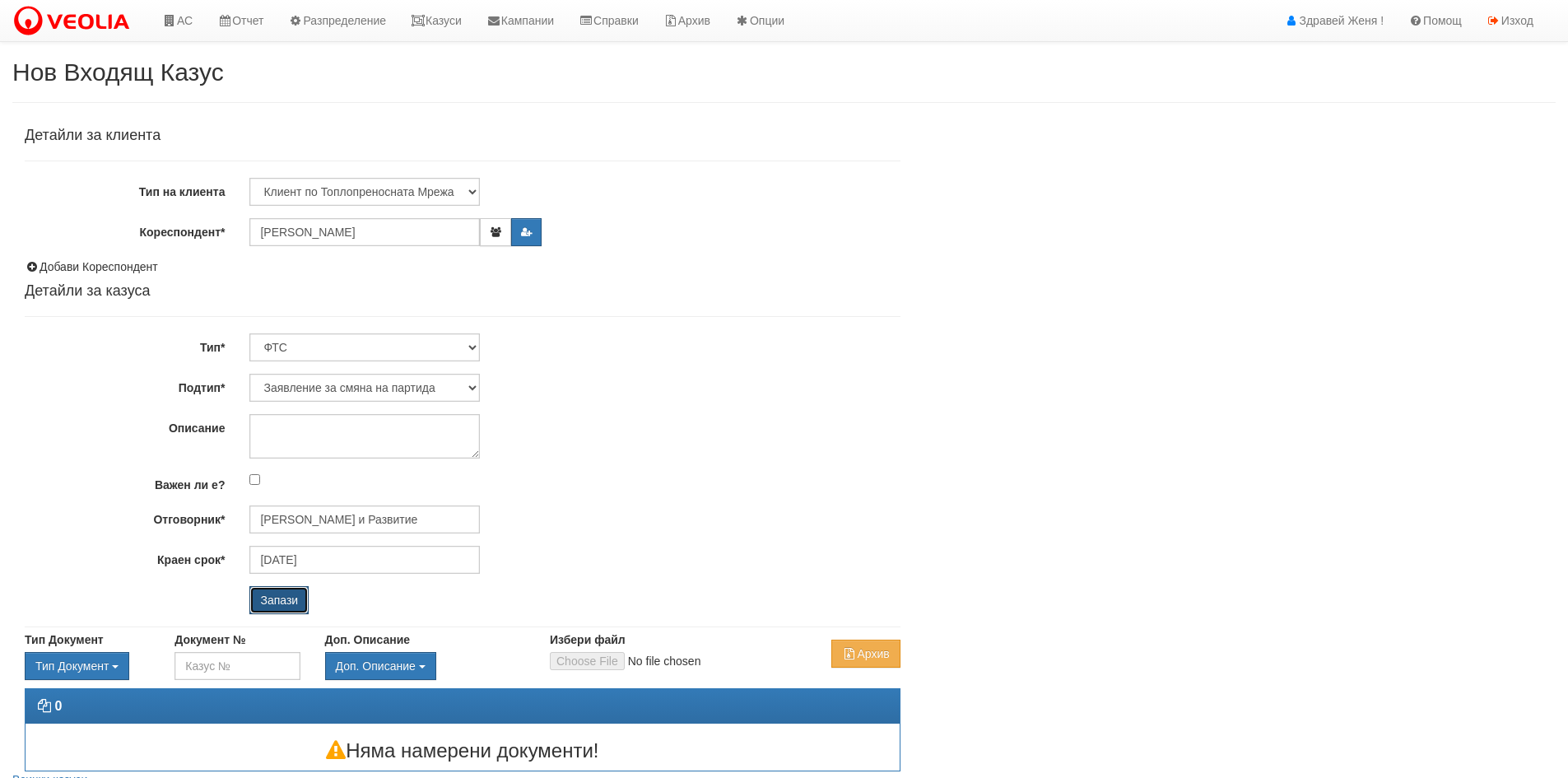
click at [291, 597] on input "Запази" at bounding box center [279, 601] width 59 height 28
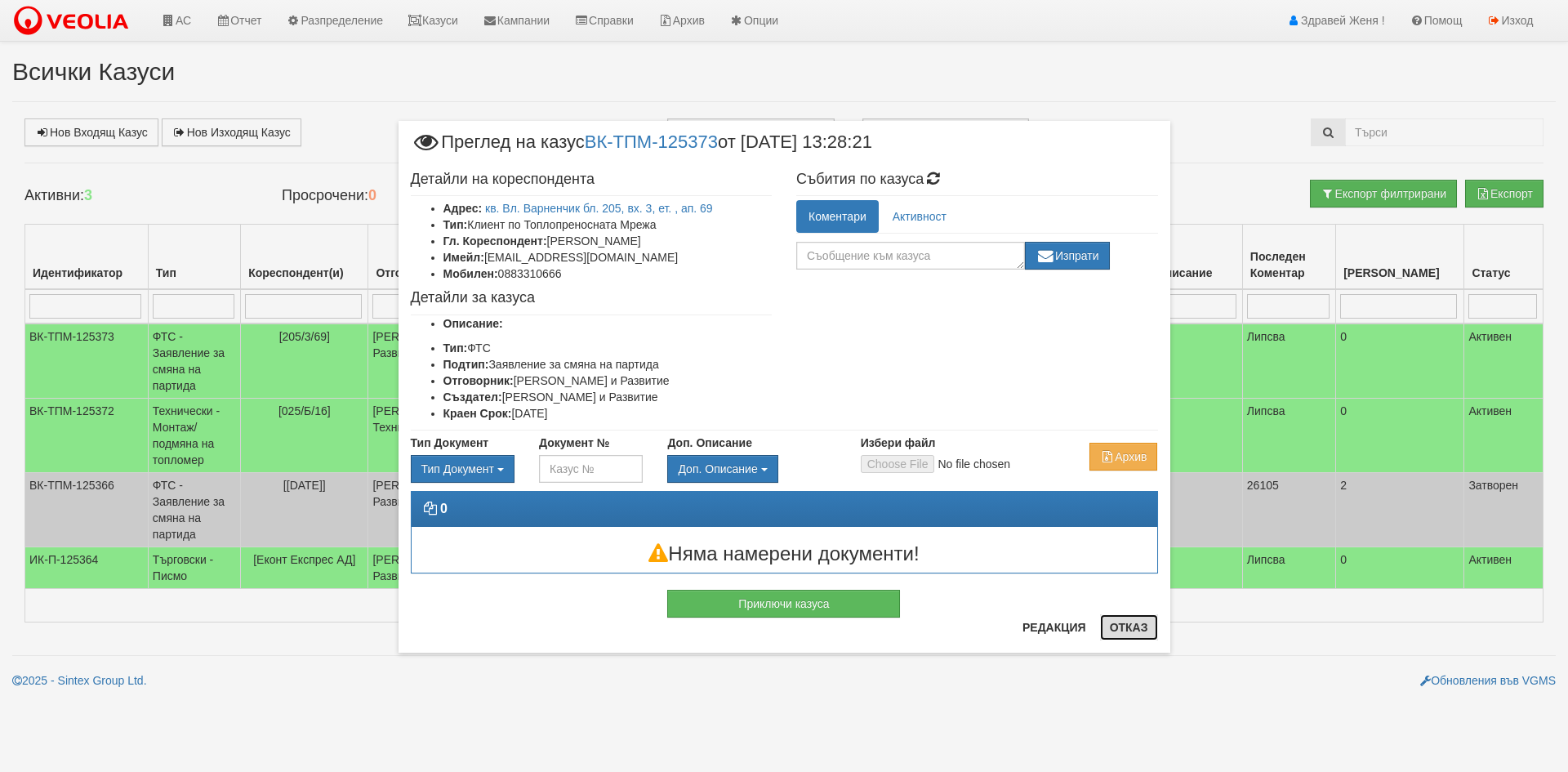
click at [1136, 628] on button "Отказ" at bounding box center [1129, 628] width 58 height 26
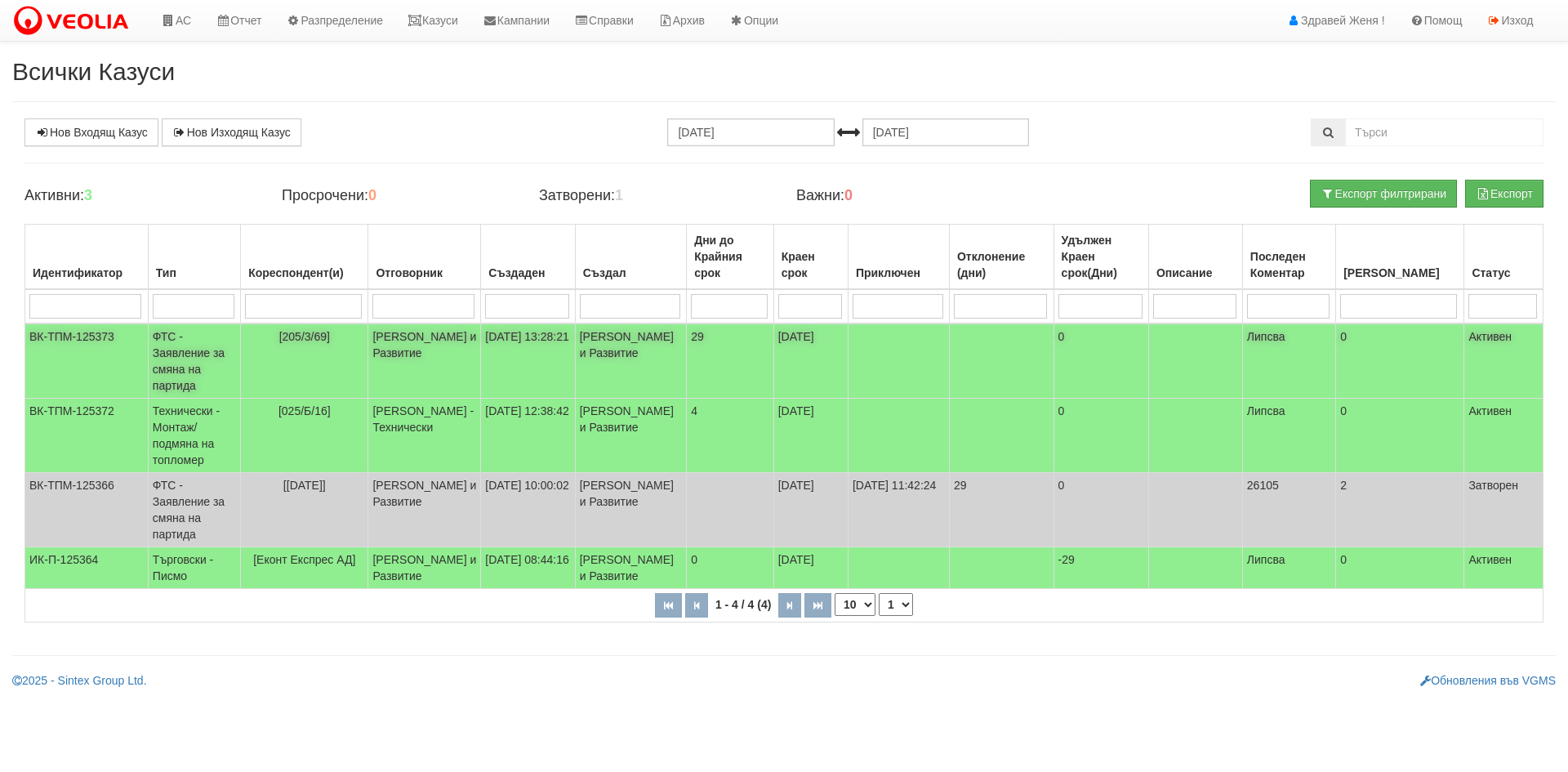
click at [464, 353] on td "Миглена Михова - Клиенти и Развитие" at bounding box center [424, 361] width 113 height 75
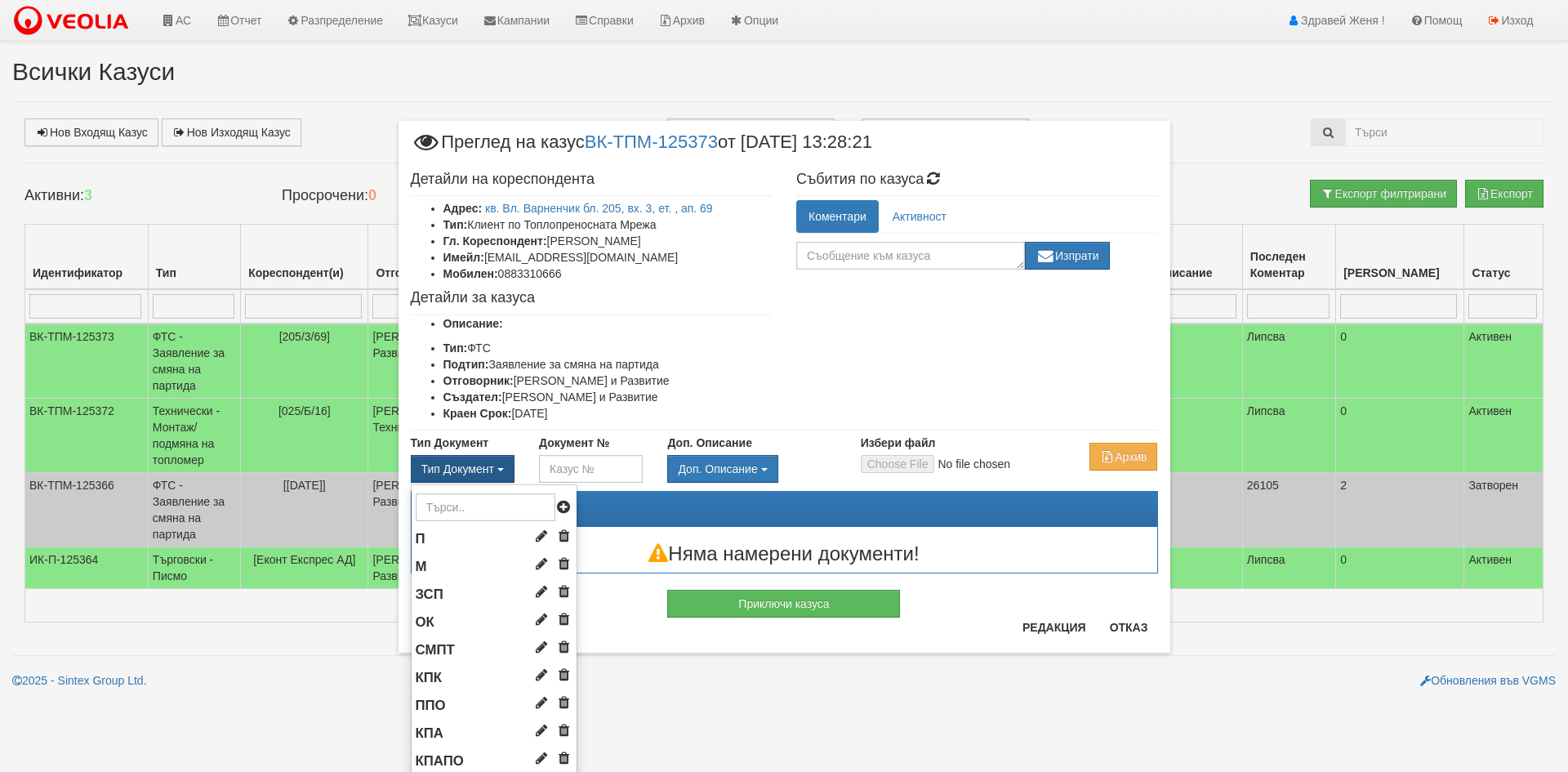
click at [494, 475] on button "Тип Документ" at bounding box center [463, 469] width 104 height 28
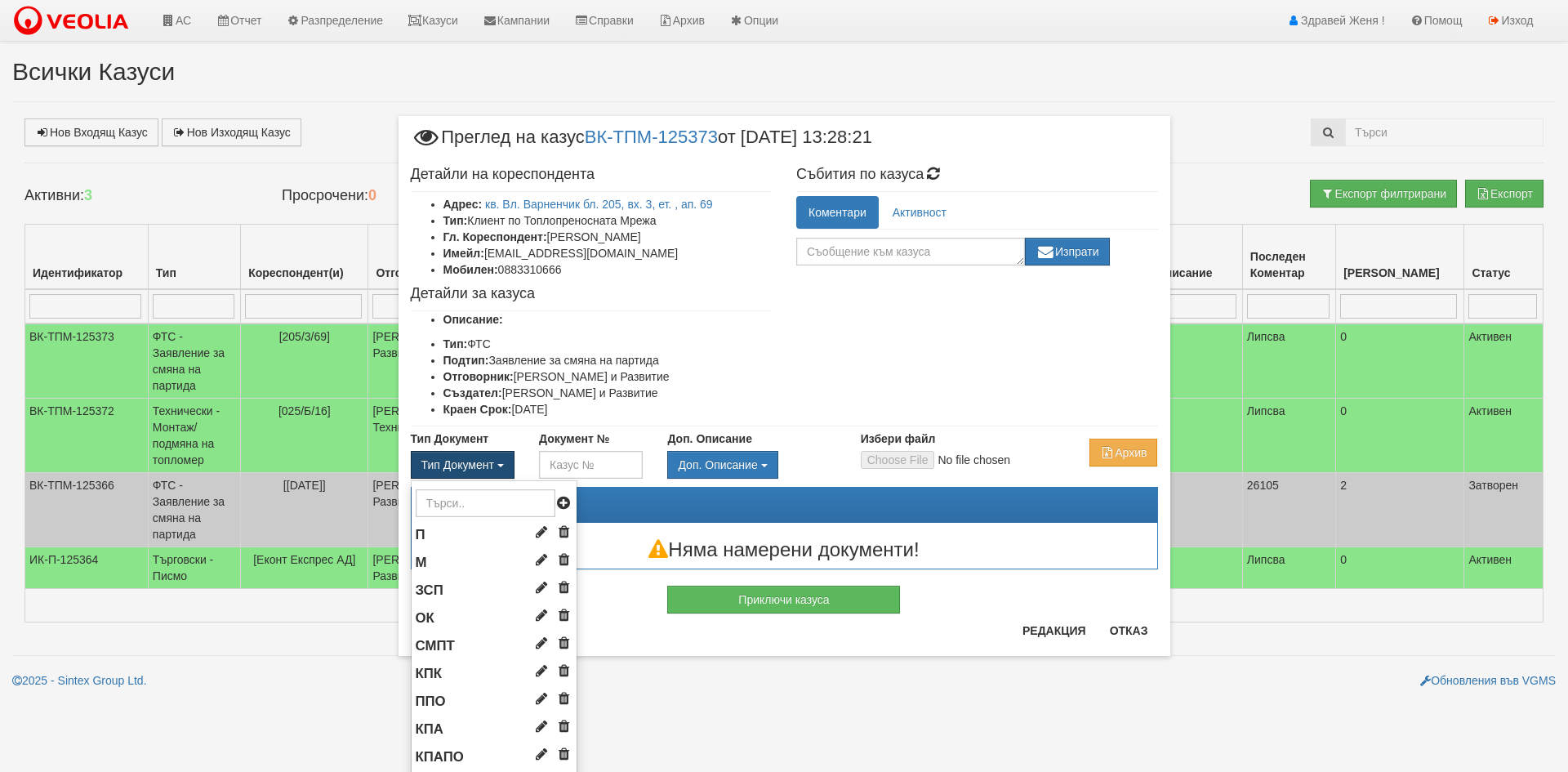
click at [498, 462] on button "Тип Документ" at bounding box center [463, 465] width 104 height 28
click at [498, 466] on button "Тип Документ" at bounding box center [463, 465] width 104 height 28
click at [494, 462] on button "Тип Документ" at bounding box center [463, 465] width 104 height 28
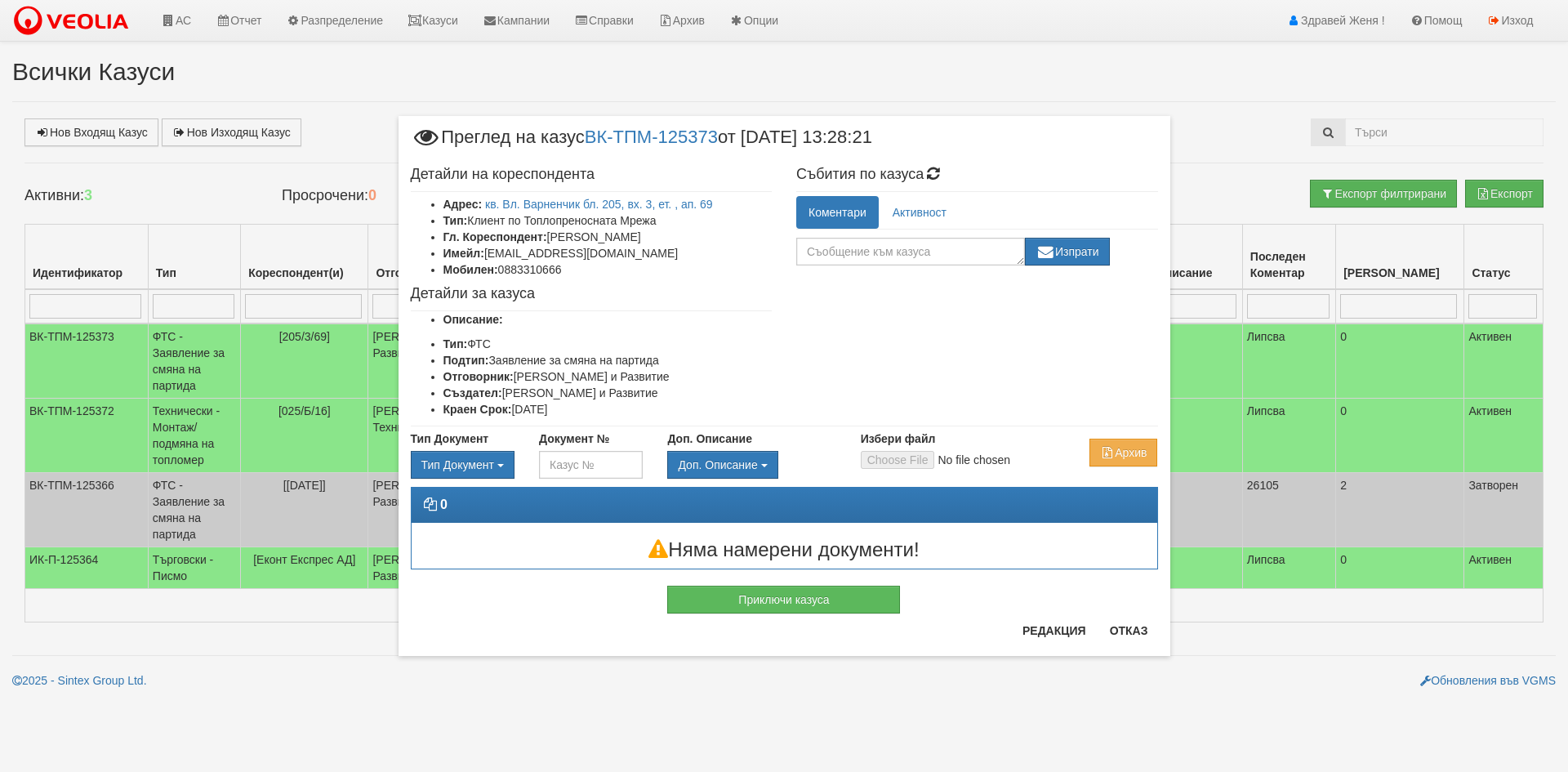
click at [294, 739] on div "× Преглед на казус ВК-ТПМ-125373 от 03/09/2025 13:28:21 Детайли на кореспондент…" at bounding box center [784, 386] width 1568 height 772
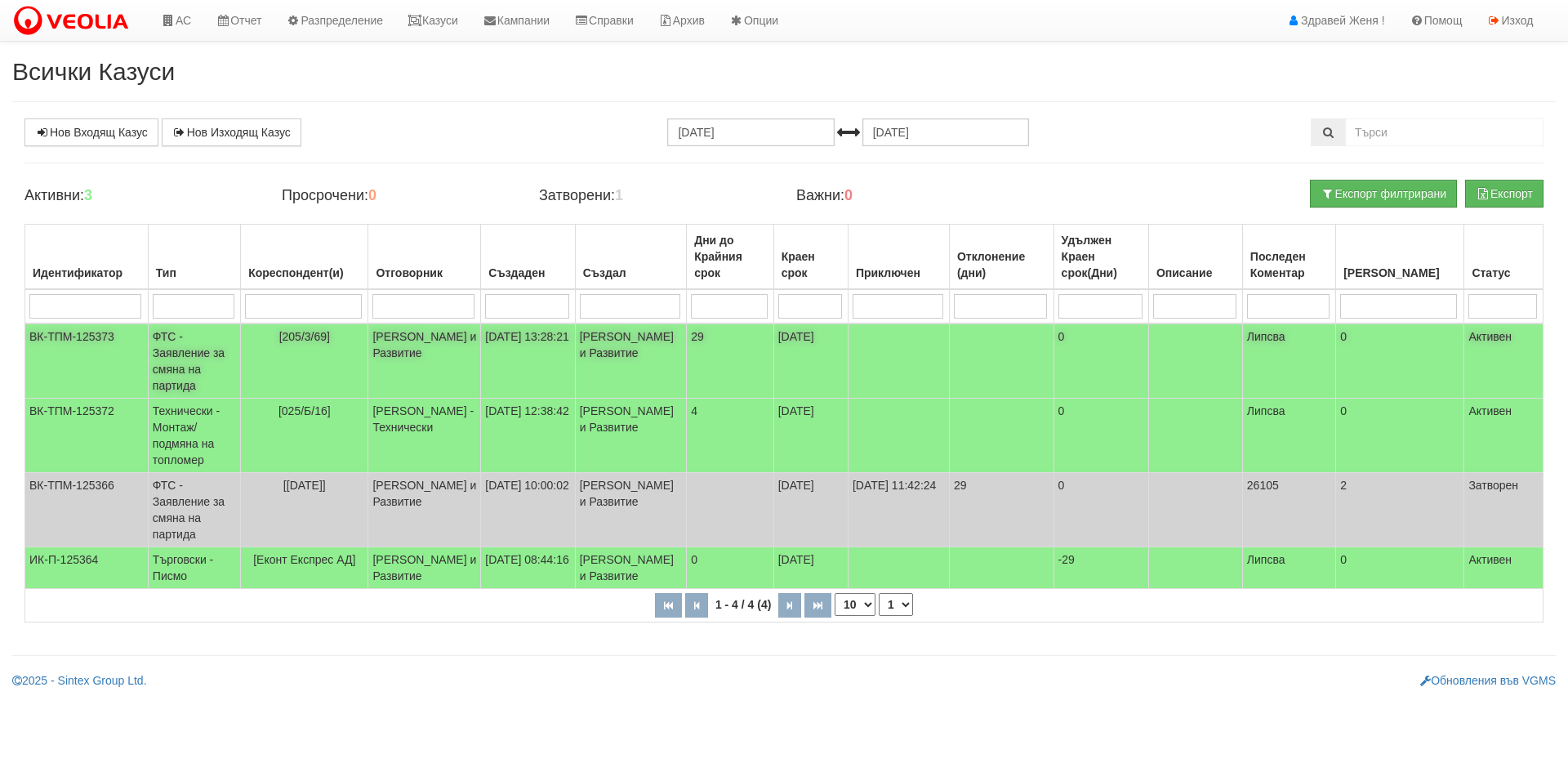
click at [299, 342] on span "[205/3/69]" at bounding box center [304, 337] width 50 height 13
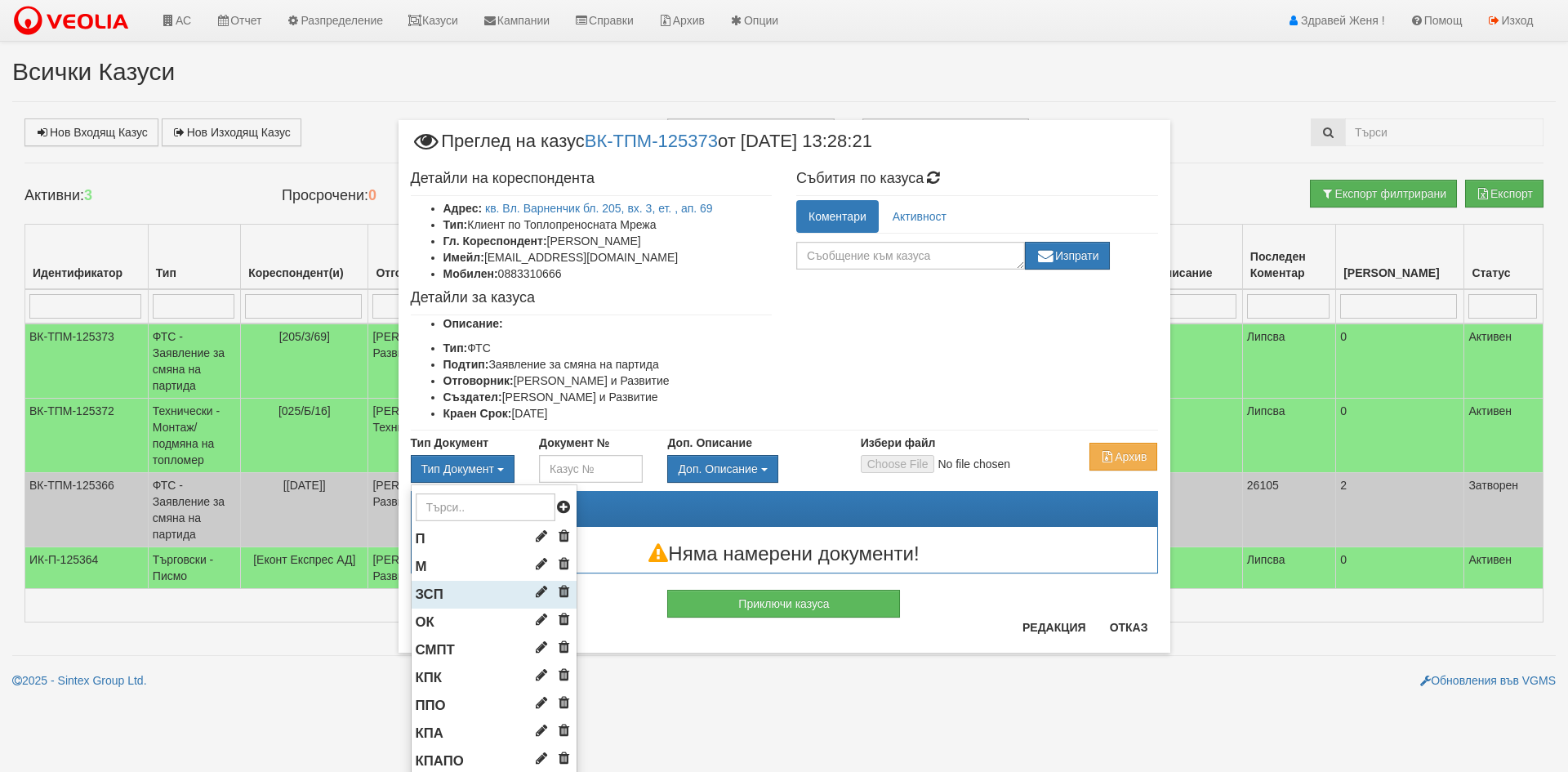
click at [453, 590] on li "ЗСП" at bounding box center [494, 595] width 165 height 28
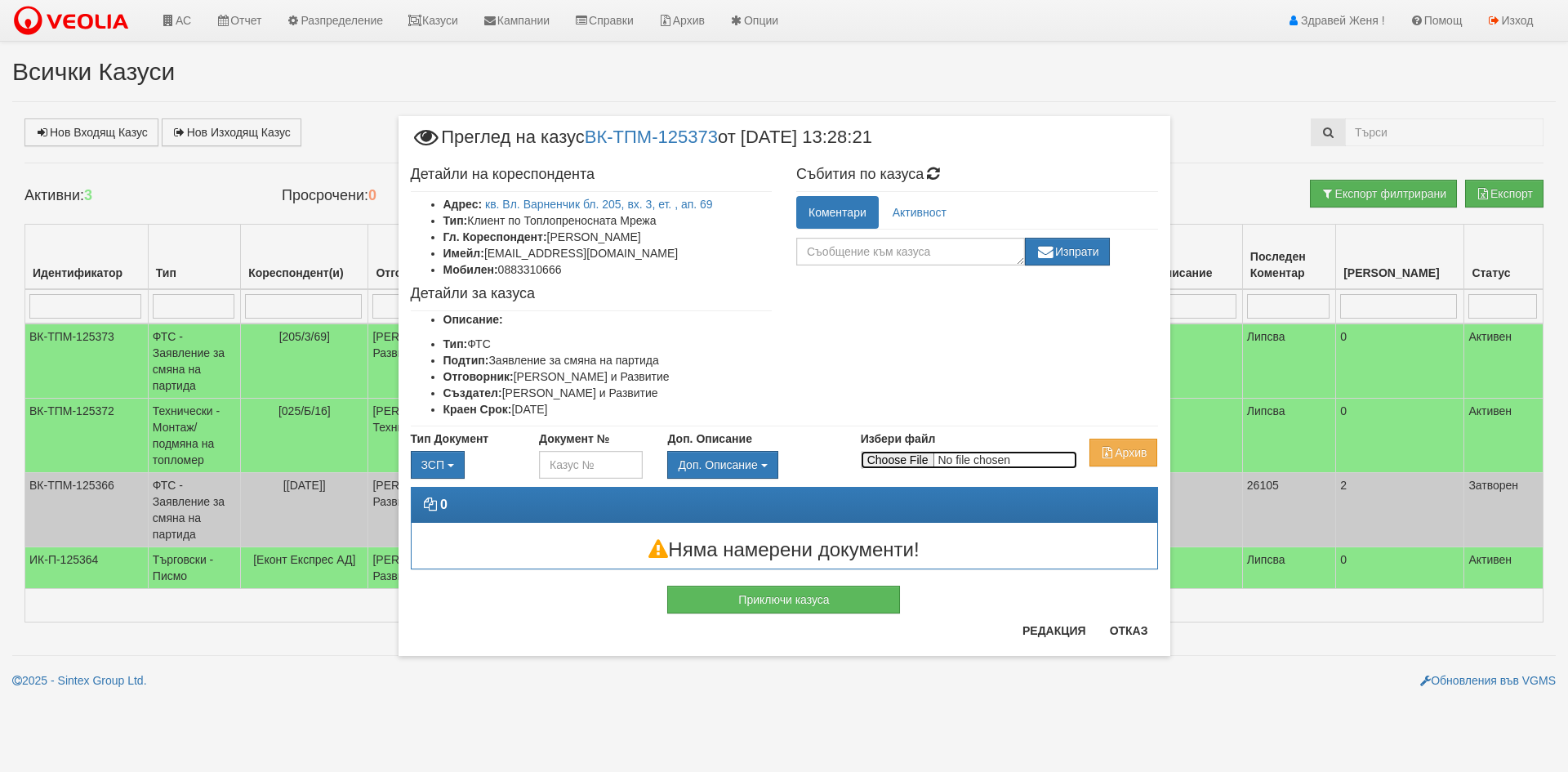
click at [914, 463] on input "Избери файл" at bounding box center [969, 460] width 216 height 18
type input "C:\fakepath\DOC092.pdf"
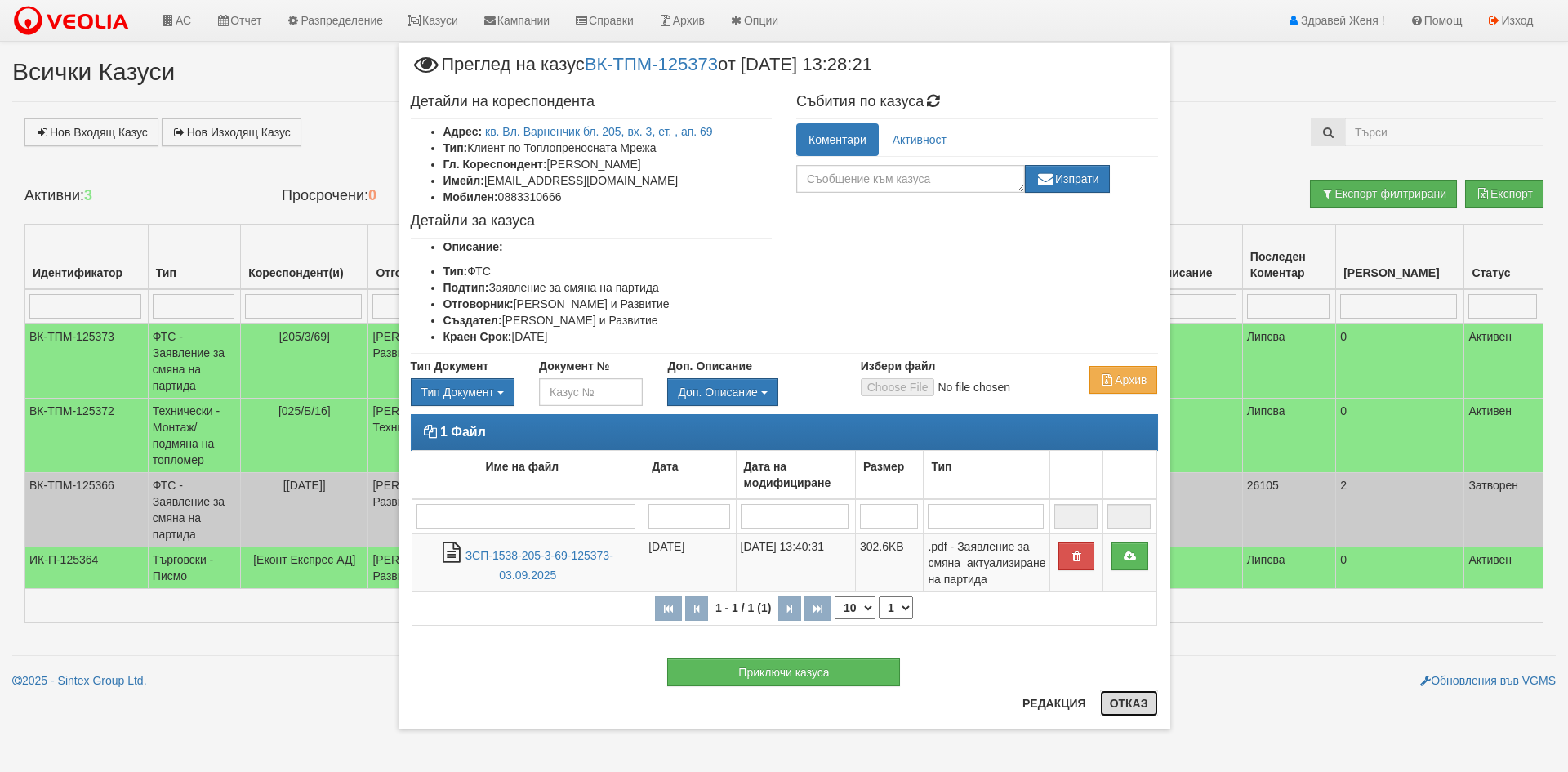
click at [1124, 708] on button "Отказ" at bounding box center [1129, 703] width 58 height 26
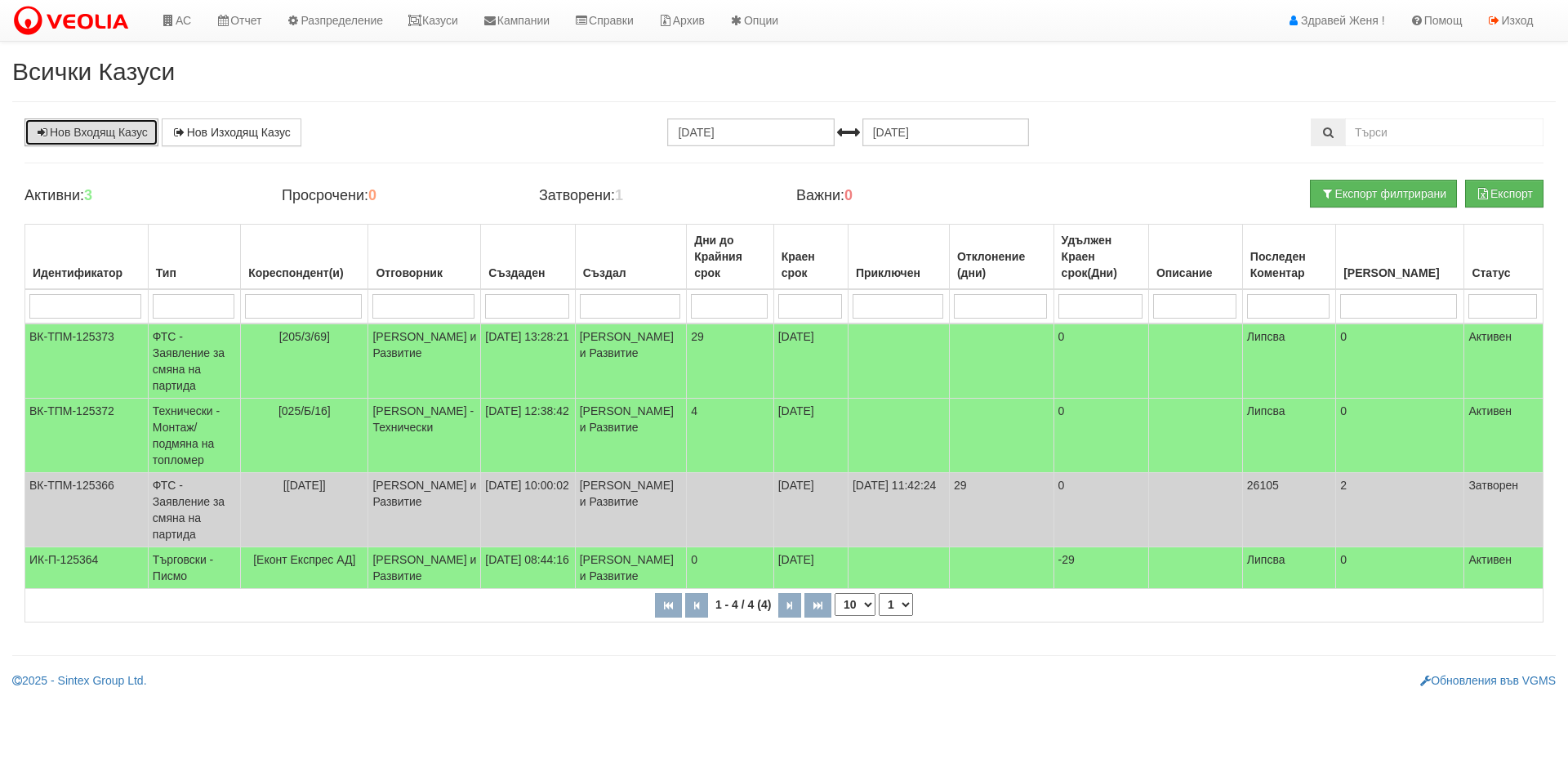
click at [118, 132] on link "Нов Входящ Казус" at bounding box center [92, 132] width 134 height 28
click at [180, 19] on link "АС" at bounding box center [176, 20] width 54 height 40
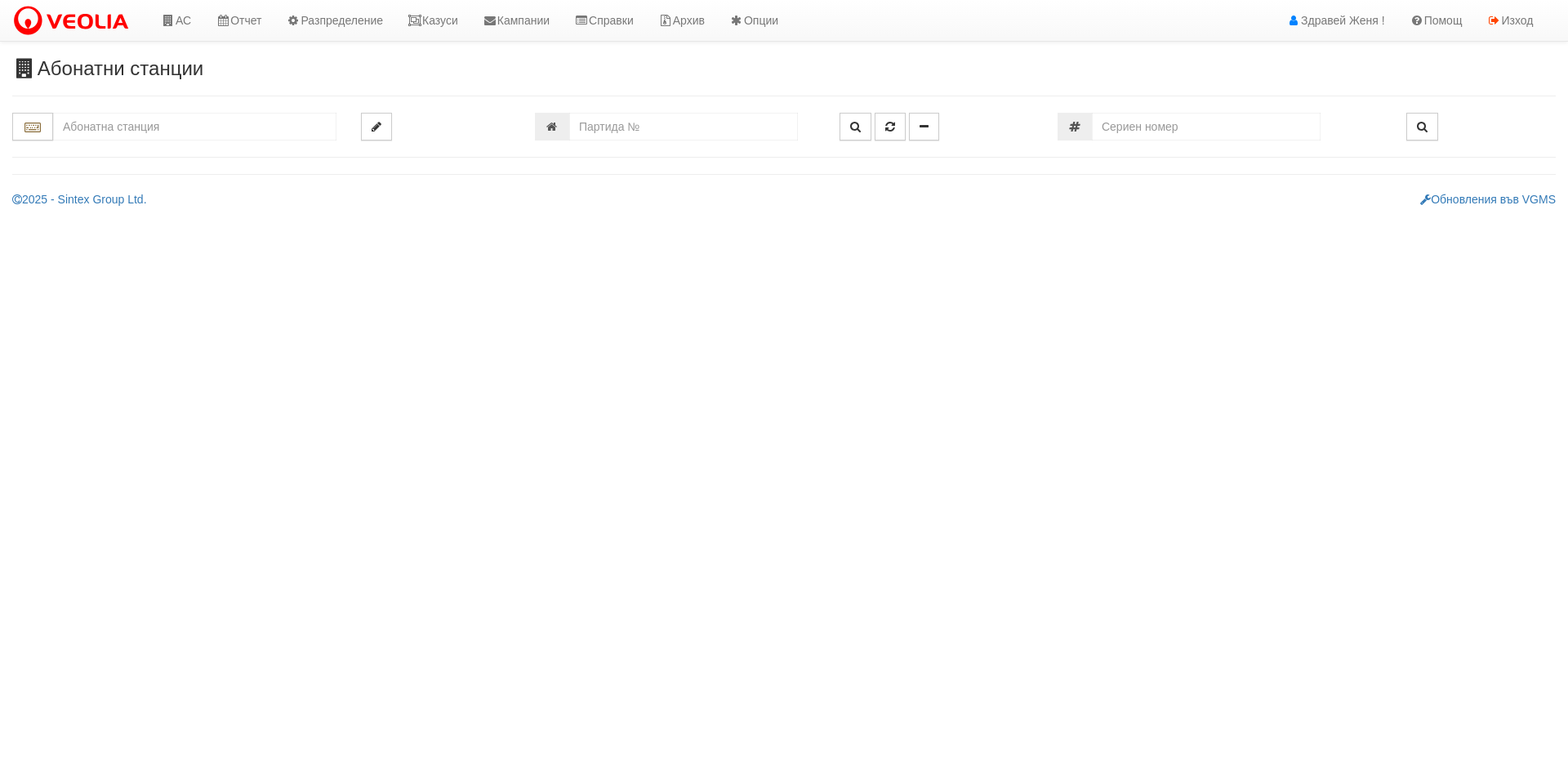
click at [93, 131] on input "text" at bounding box center [194, 127] width 283 height 28
click at [172, 171] on div "166/Б - Възраждане - "ВЕОЛИЯ"" at bounding box center [194, 171] width 278 height 19
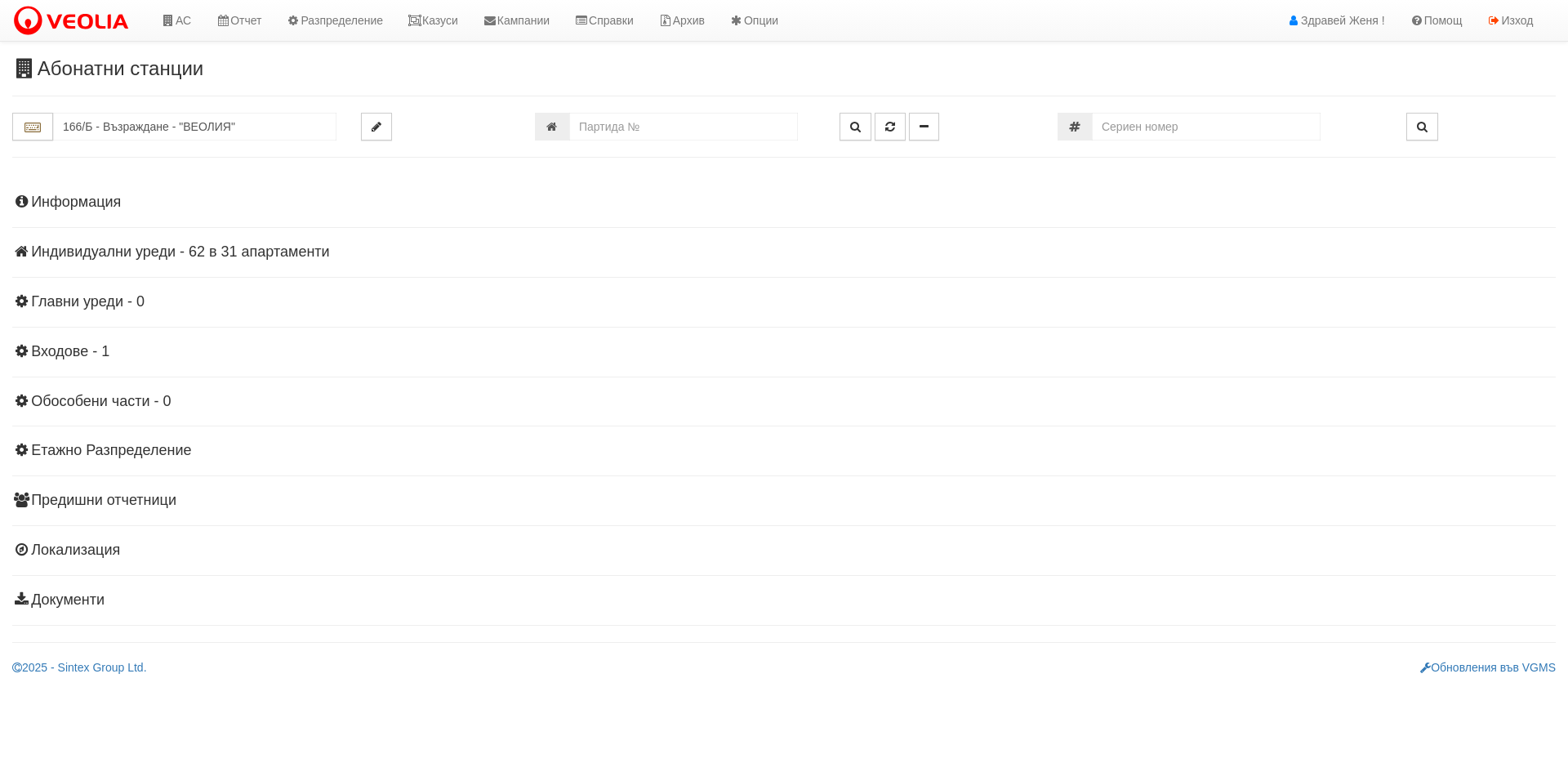
click at [220, 241] on div "Информация Параметри Брой Апартаменти: 31 Ползватели 07/2025 0 %" at bounding box center [784, 400] width 1543 height 451
click at [219, 247] on h4 "Индивидуални уреди - 62 в 31 апартаменти" at bounding box center [784, 253] width 1543 height 17
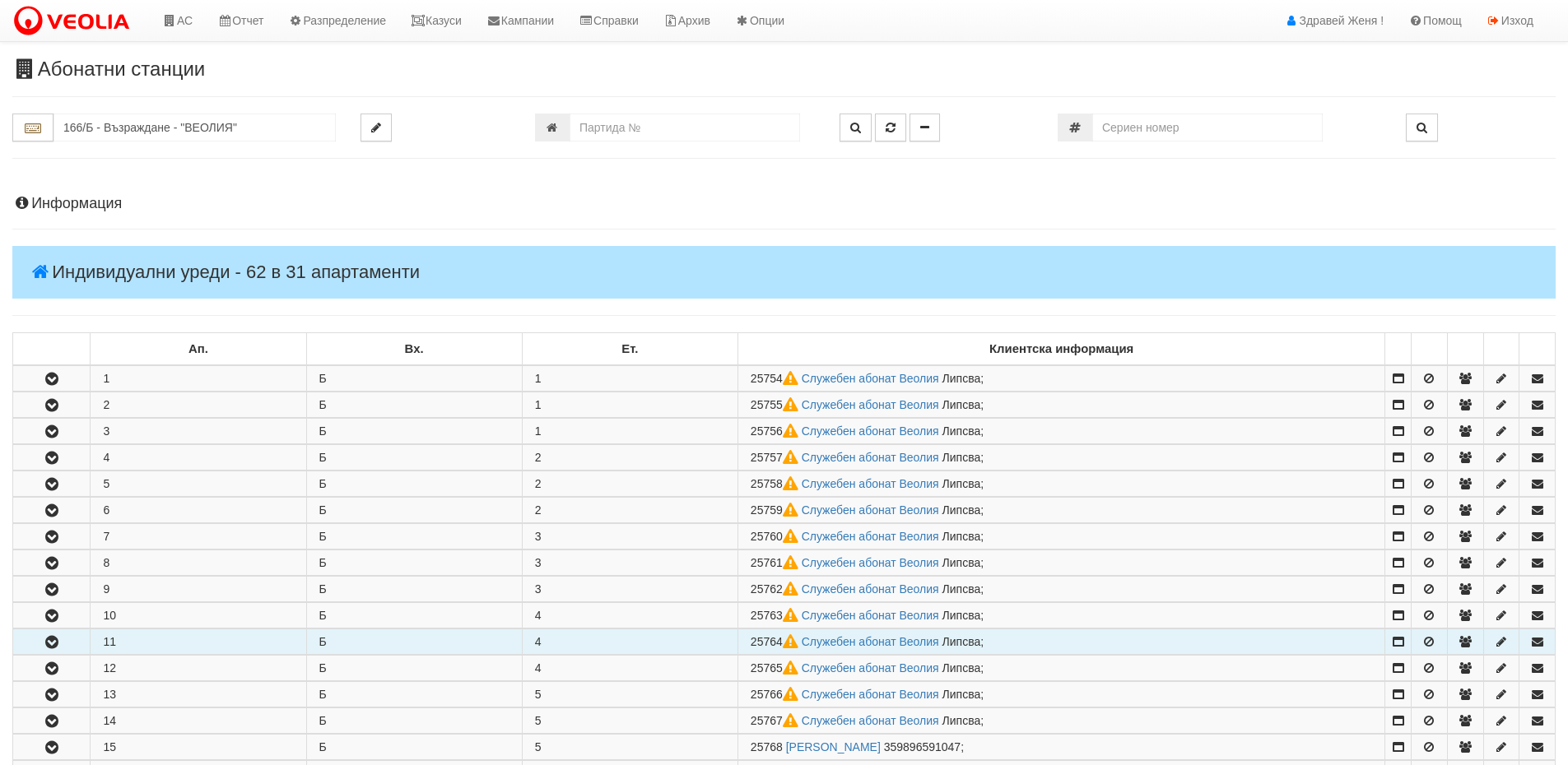
scroll to position [329, 0]
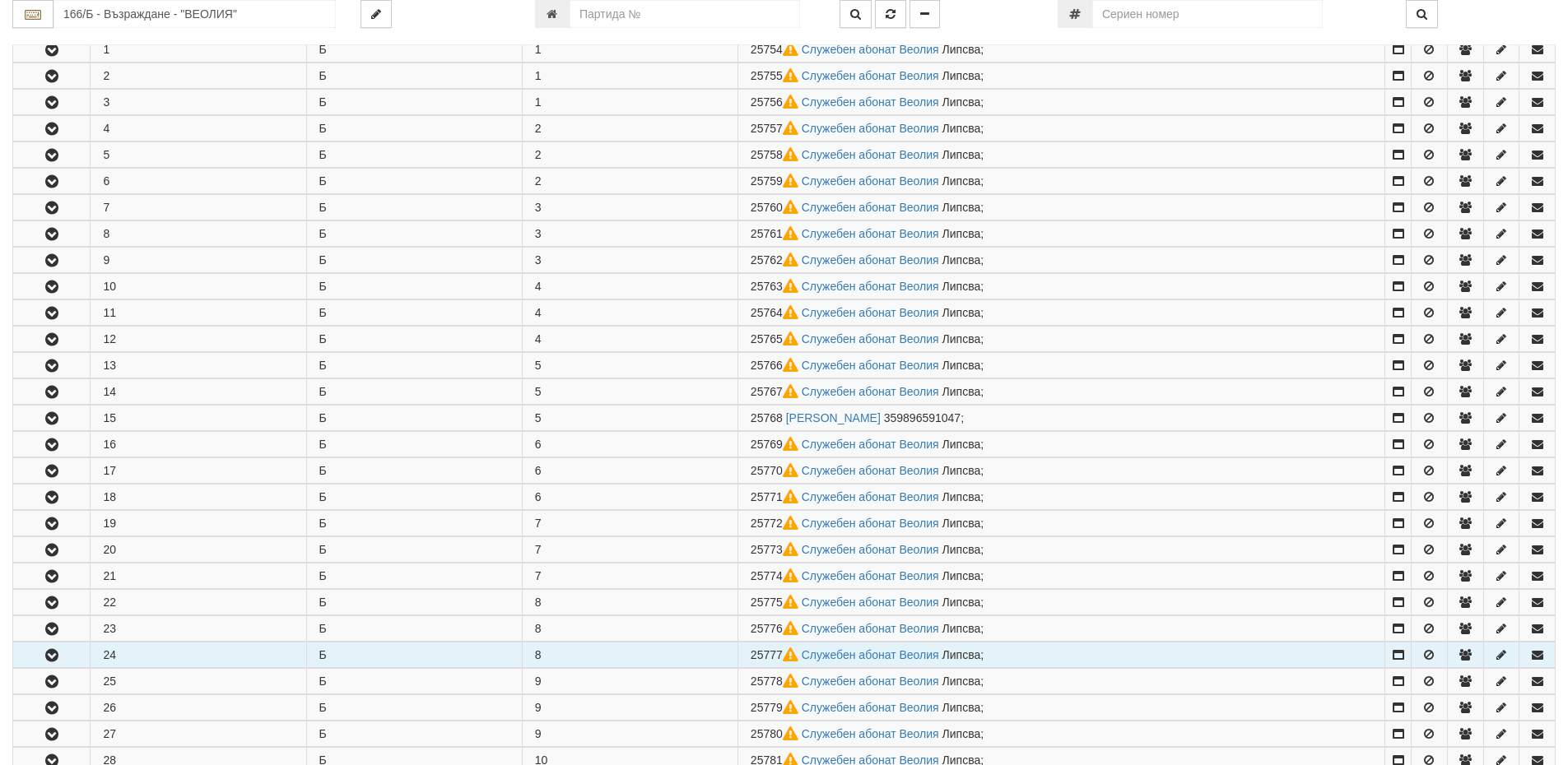
click at [57, 659] on icon "button" at bounding box center [52, 656] width 20 height 12
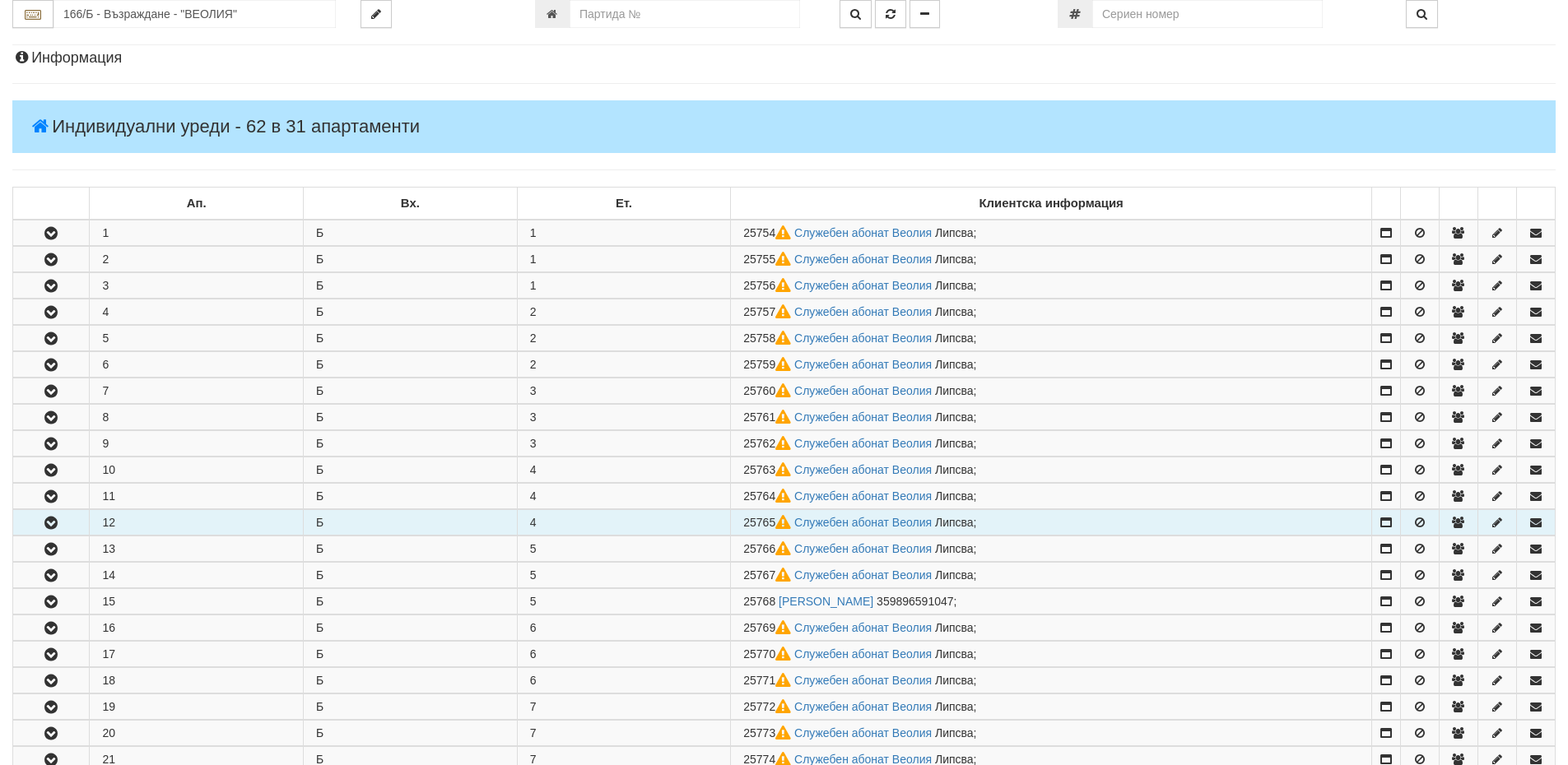
scroll to position [0, 0]
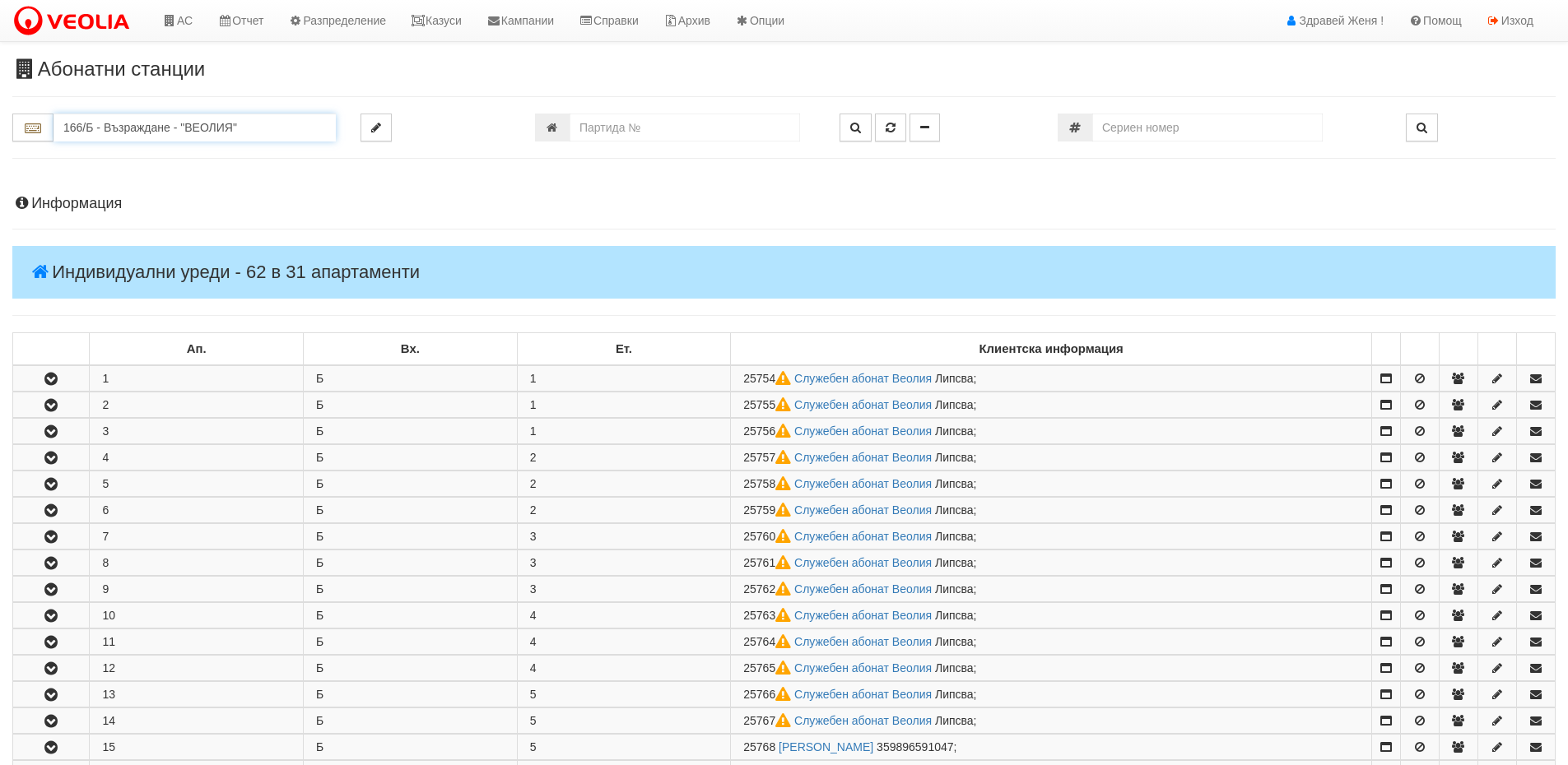
click at [200, 127] on input "166/Б - Възраждане - "ВЕОЛИЯ"" at bounding box center [194, 128] width 282 height 28
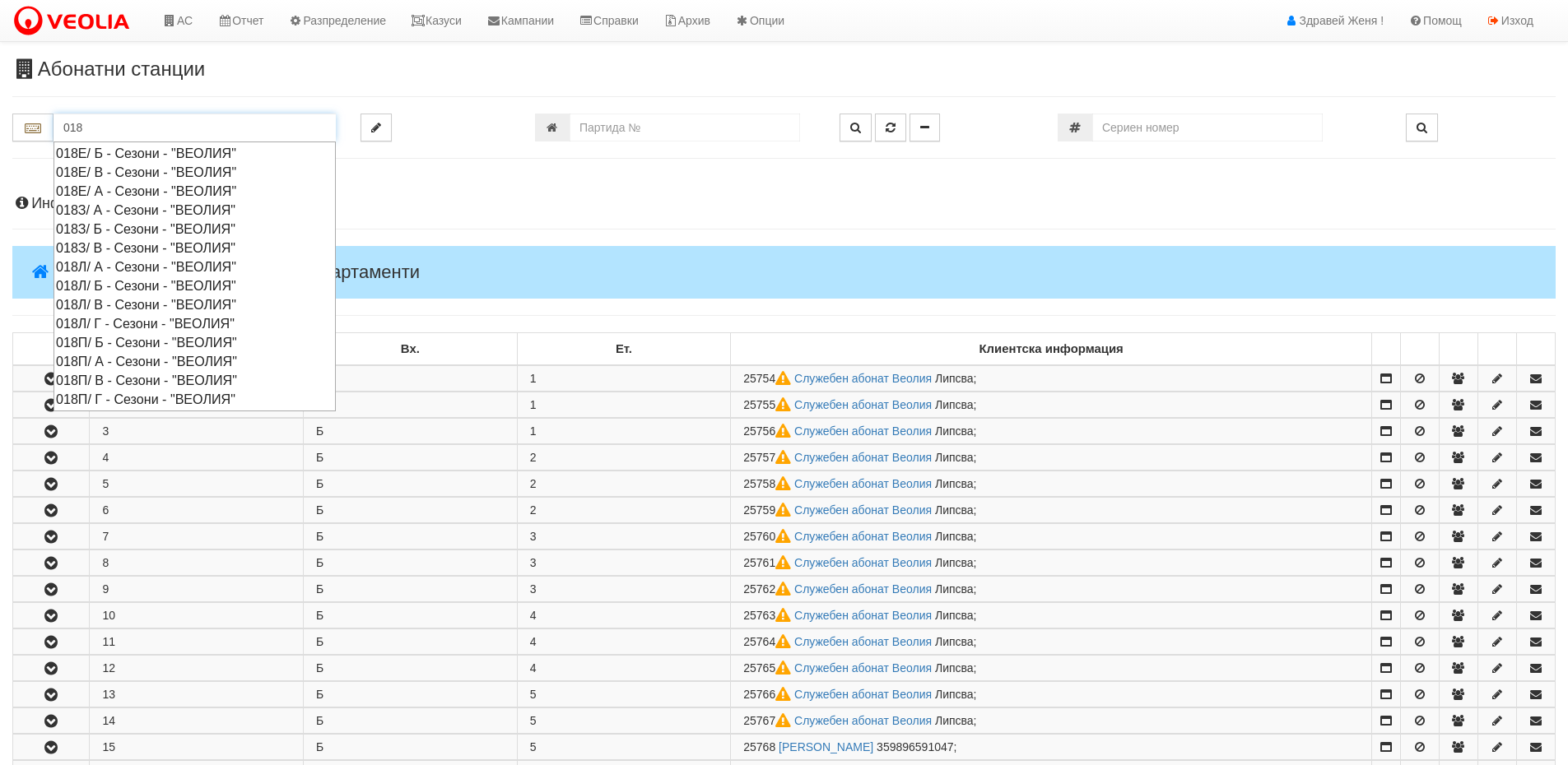
click at [87, 170] on div "018Е/ В - Сезони - "ВЕОЛИЯ"" at bounding box center [194, 172] width 277 height 19
type input "018Е/ В - Сезони - "ВЕОЛИЯ""
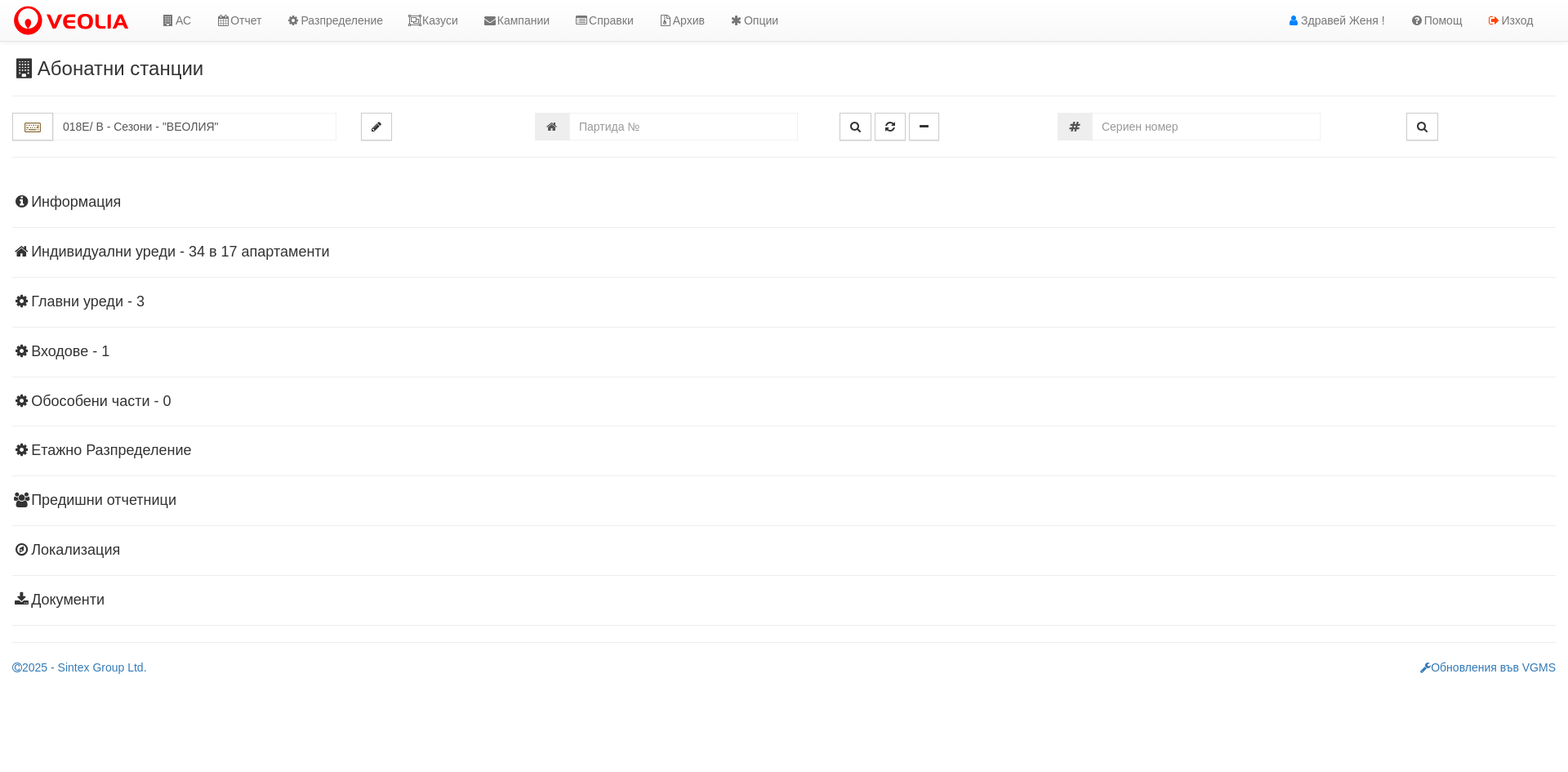
click at [106, 256] on h4 "Индивидуални уреди - 34 в 17 апартаменти" at bounding box center [784, 253] width 1543 height 17
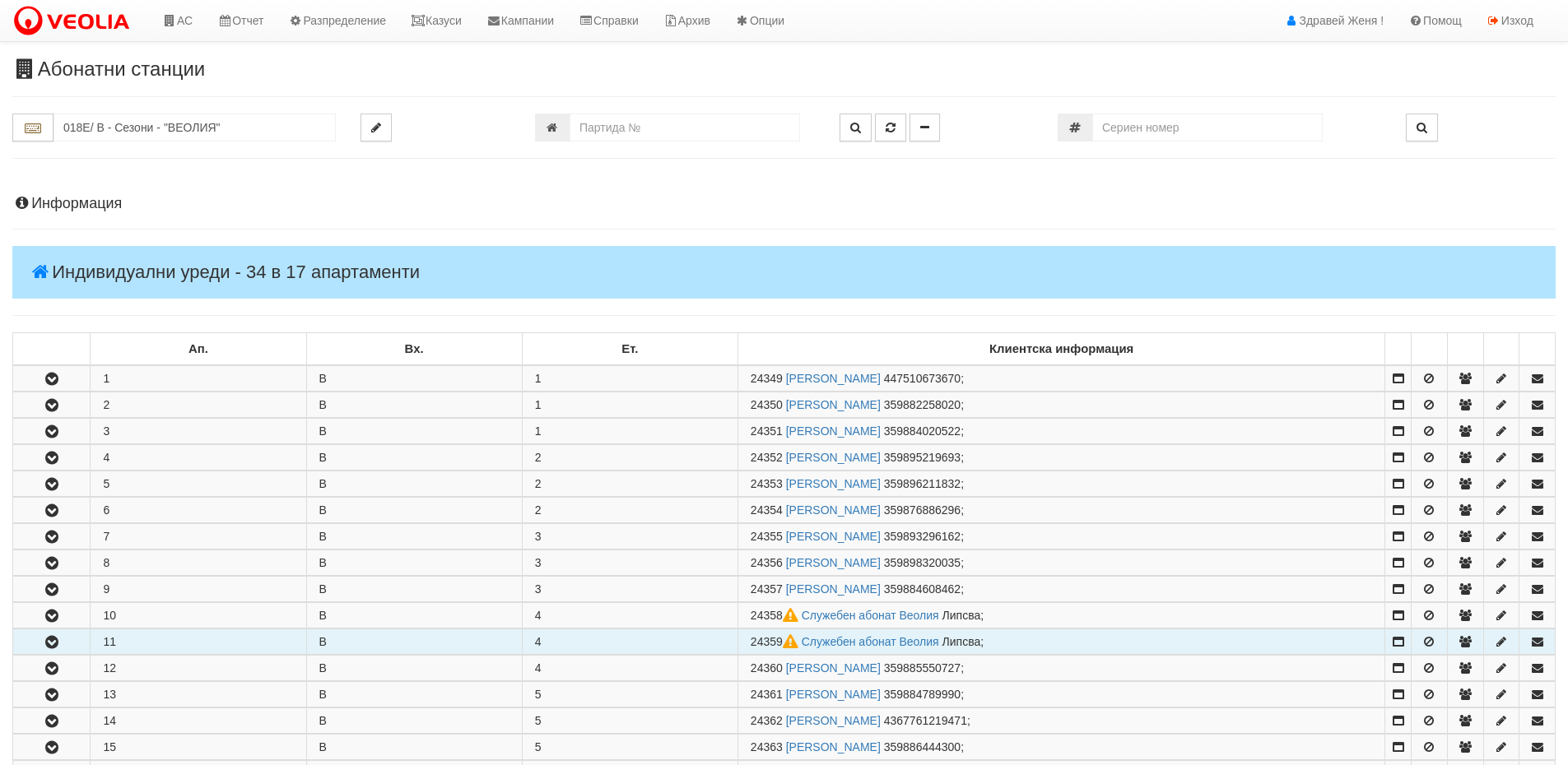
click at [68, 641] on button "button" at bounding box center [52, 642] width 77 height 25
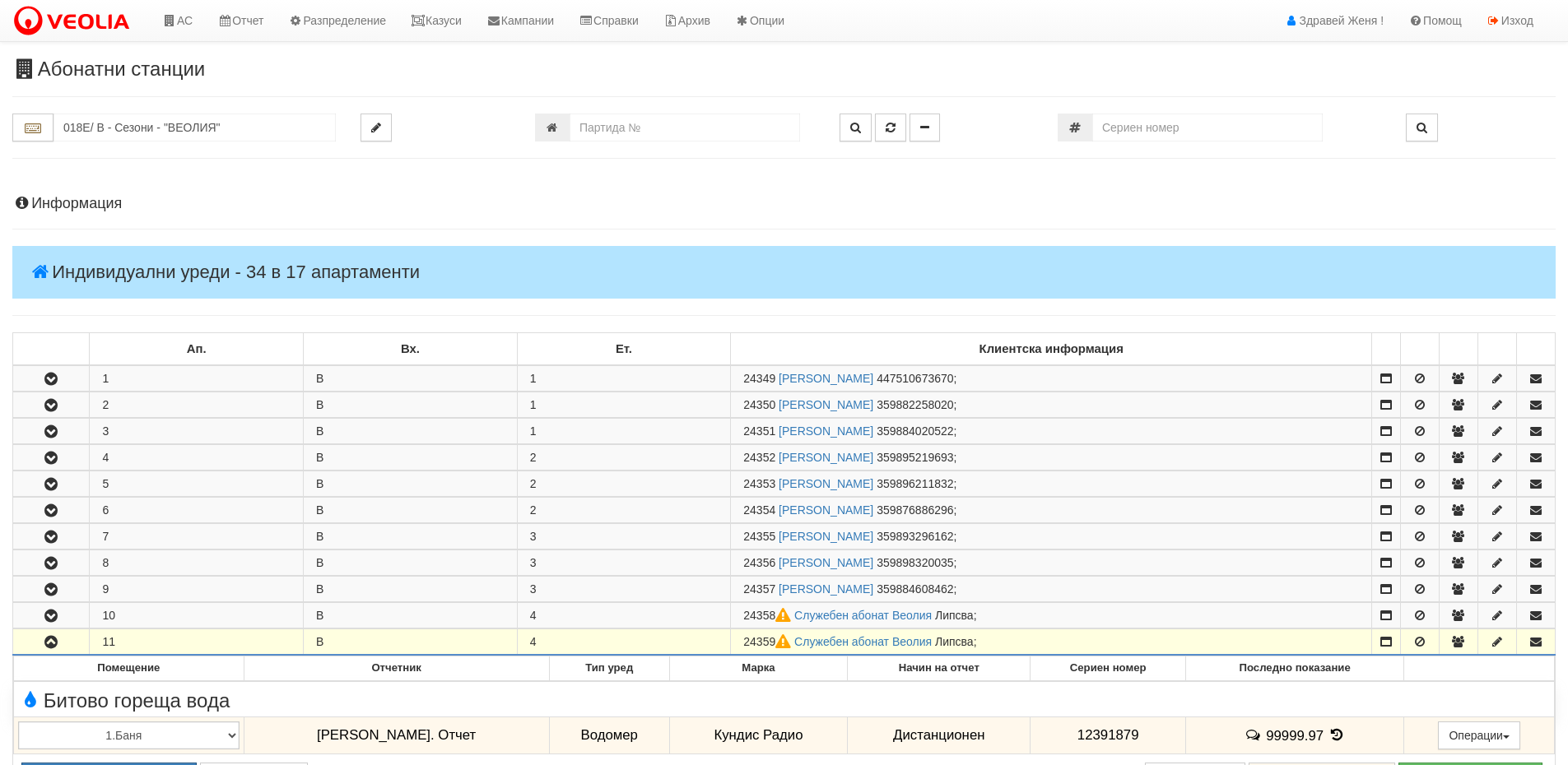
drag, startPoint x: 778, startPoint y: 639, endPoint x: 742, endPoint y: 641, distance: 36.1
click at [742, 641] on td "24359 Служебен абонат Веолия [GEOGRAPHIC_DATA] ;" at bounding box center [1051, 643] width 641 height 27
click at [178, 26] on link "АС" at bounding box center [177, 20] width 55 height 41
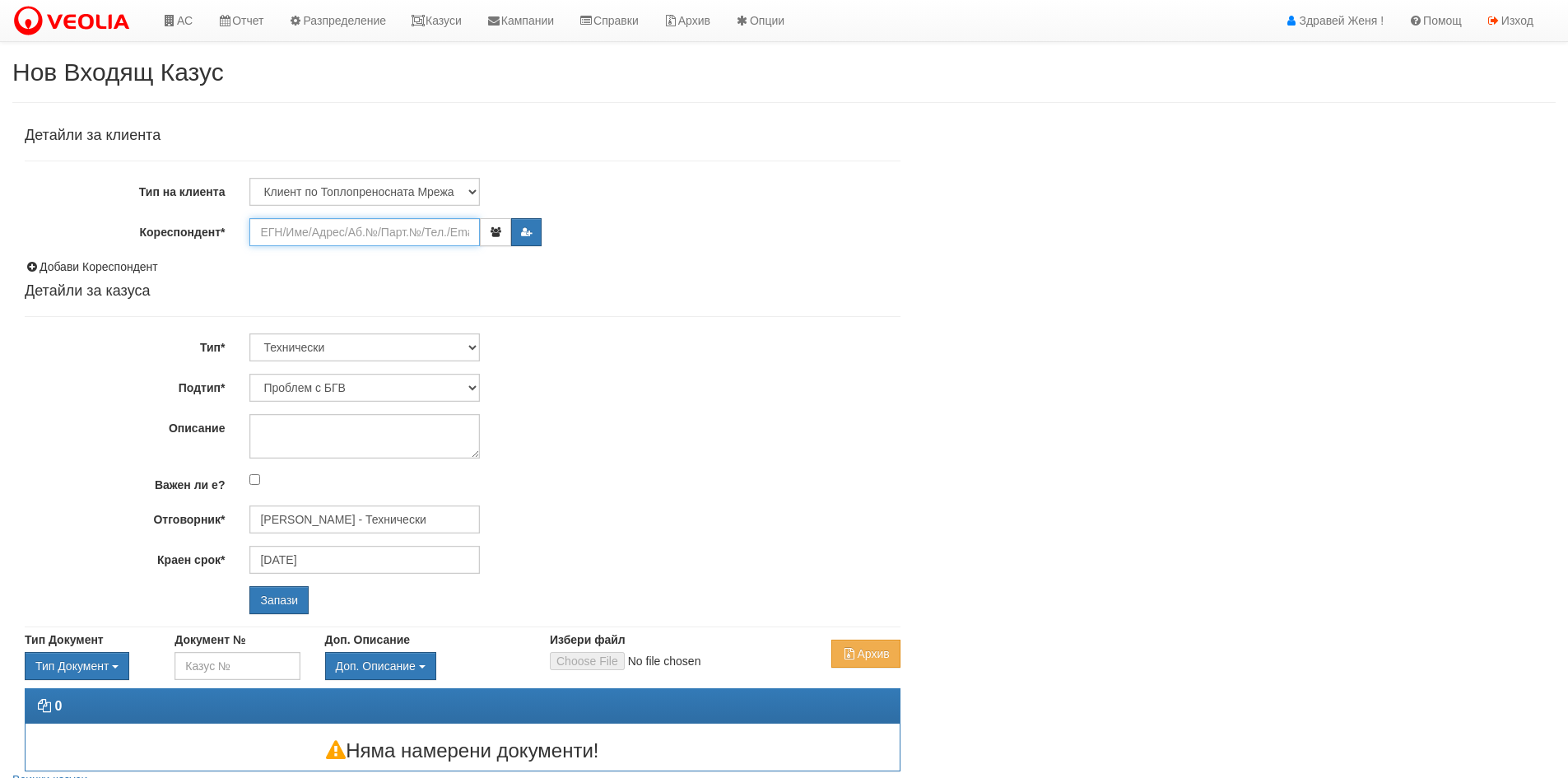
click at [293, 237] on input "Кореспондент*" at bounding box center [364, 232] width 230 height 28
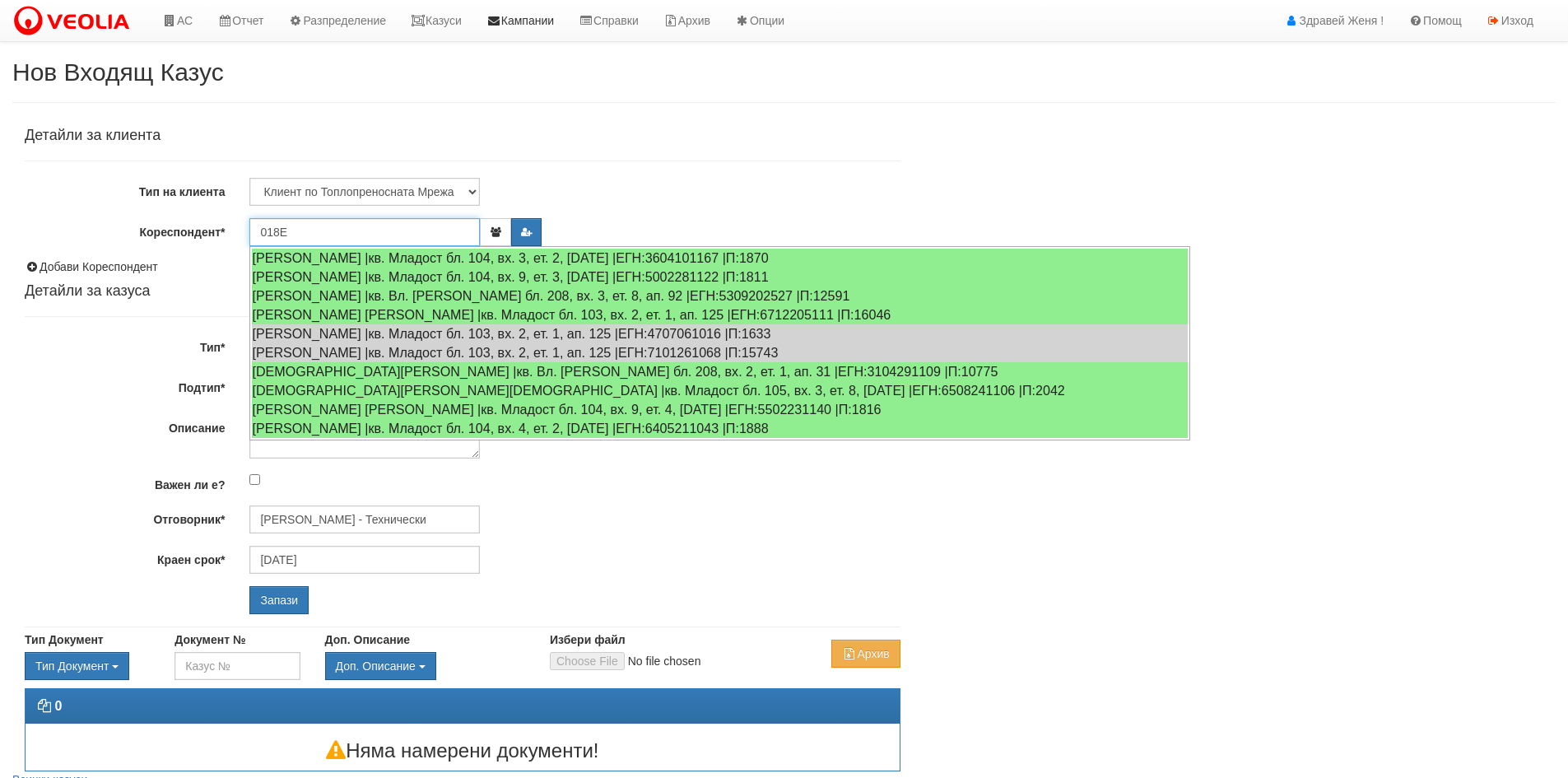
type input "018E"
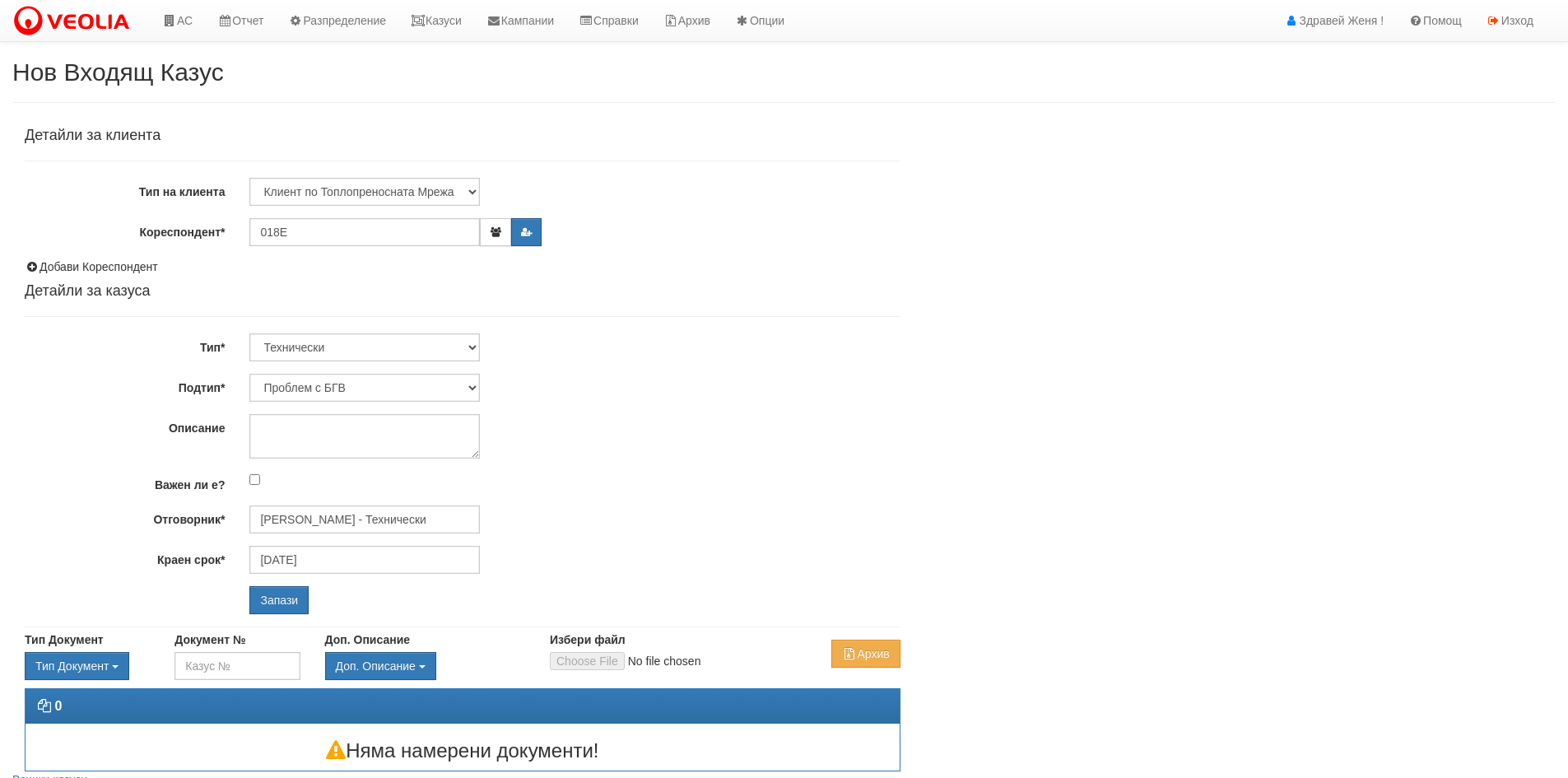
click at [769, 215] on div "Детайли за клиента Тип на клиента Клиент по Топлопреносната Мрежа Институция Па…" at bounding box center [462, 370] width 876 height 487
click at [304, 230] on input "018E" at bounding box center [364, 232] width 230 height 28
click at [467, 191] on select "Клиент по Топлопреносната Мрежа Институция Партньори Други" at bounding box center [364, 192] width 230 height 28
select select "Institution"
click at [250, 178] on select "Клиент по Топлопреносната Мрежа Институция Партньори Други" at bounding box center [364, 192] width 230 height 28
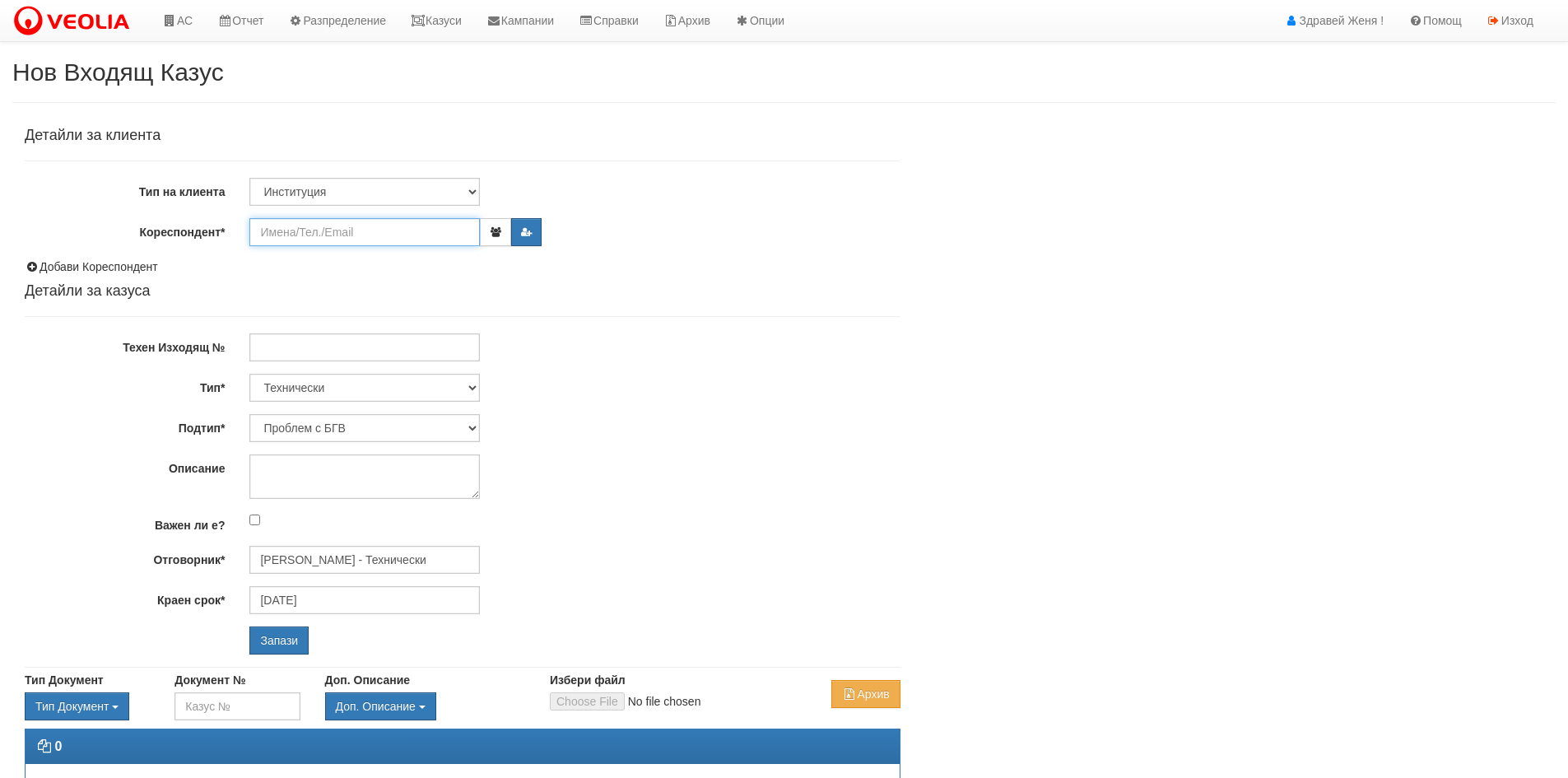
click at [339, 228] on input "Кореспондент*" at bounding box center [364, 232] width 230 height 28
type input "E"
type input "ЕСО МЕР [GEOGRAPHIC_DATA]"
click at [368, 355] on input "Техен Изходящ №" at bounding box center [364, 348] width 230 height 28
click at [475, 387] on select "Технически ФТС Търговски Административен Производствен Експлоатационен Финансов…" at bounding box center [364, 388] width 230 height 28
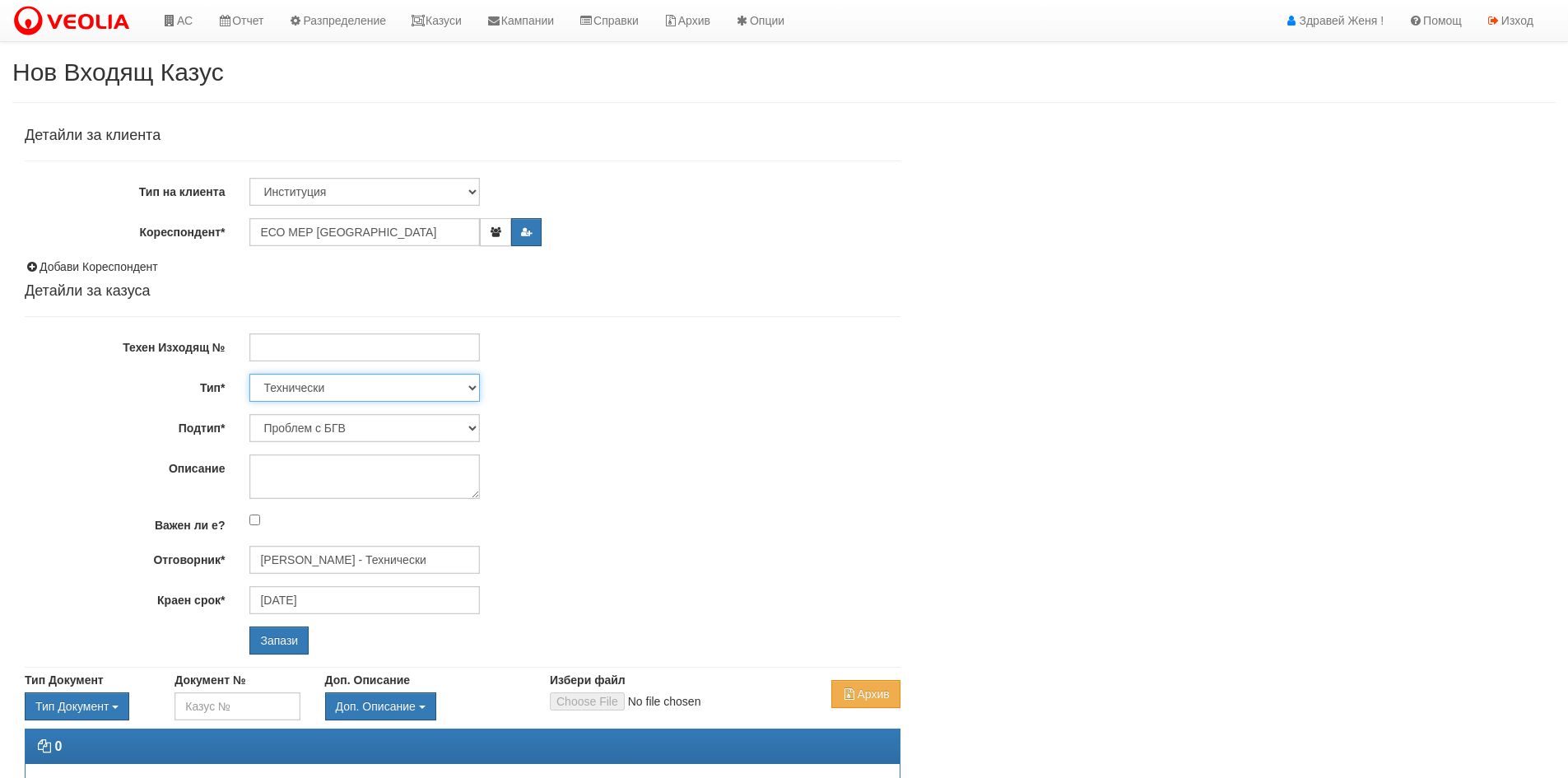
select select "3"
click at [250, 374] on select "Технически ФТС Търговски Административен Производствен Експлоатационен Финансов…" at bounding box center [364, 388] width 230 height 28
type input "[DATE]"
click at [472, 431] on select "Писмо Възлагателно писмо Придружително писмо Доклад Уведомление Декларация Заяв…" at bounding box center [364, 429] width 230 height 28
click at [250, 414] on select "Писмо Възлагателно писмо Придружително писмо Доклад Уведомление Декларация Заяв…" at bounding box center [364, 429] width 230 height 28
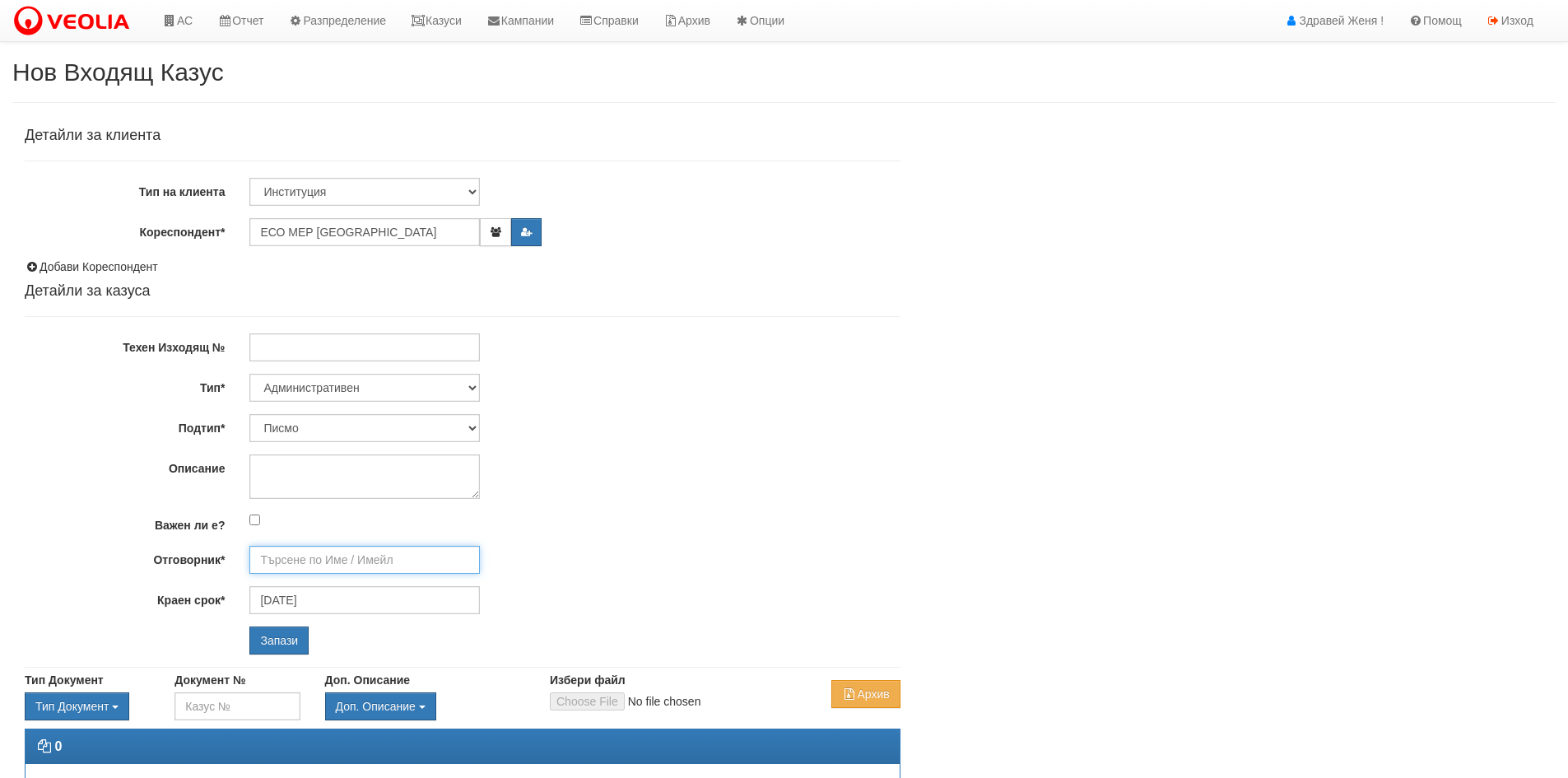
click at [320, 560] on input "Отговорник*" at bounding box center [364, 560] width 230 height 28
click at [497, 622] on div "[PERSON_NAME] - Администрация" at bounding box center [720, 623] width 937 height 21
type input "[PERSON_NAME] - Администрация"
click at [285, 639] on input "Запази" at bounding box center [279, 641] width 59 height 28
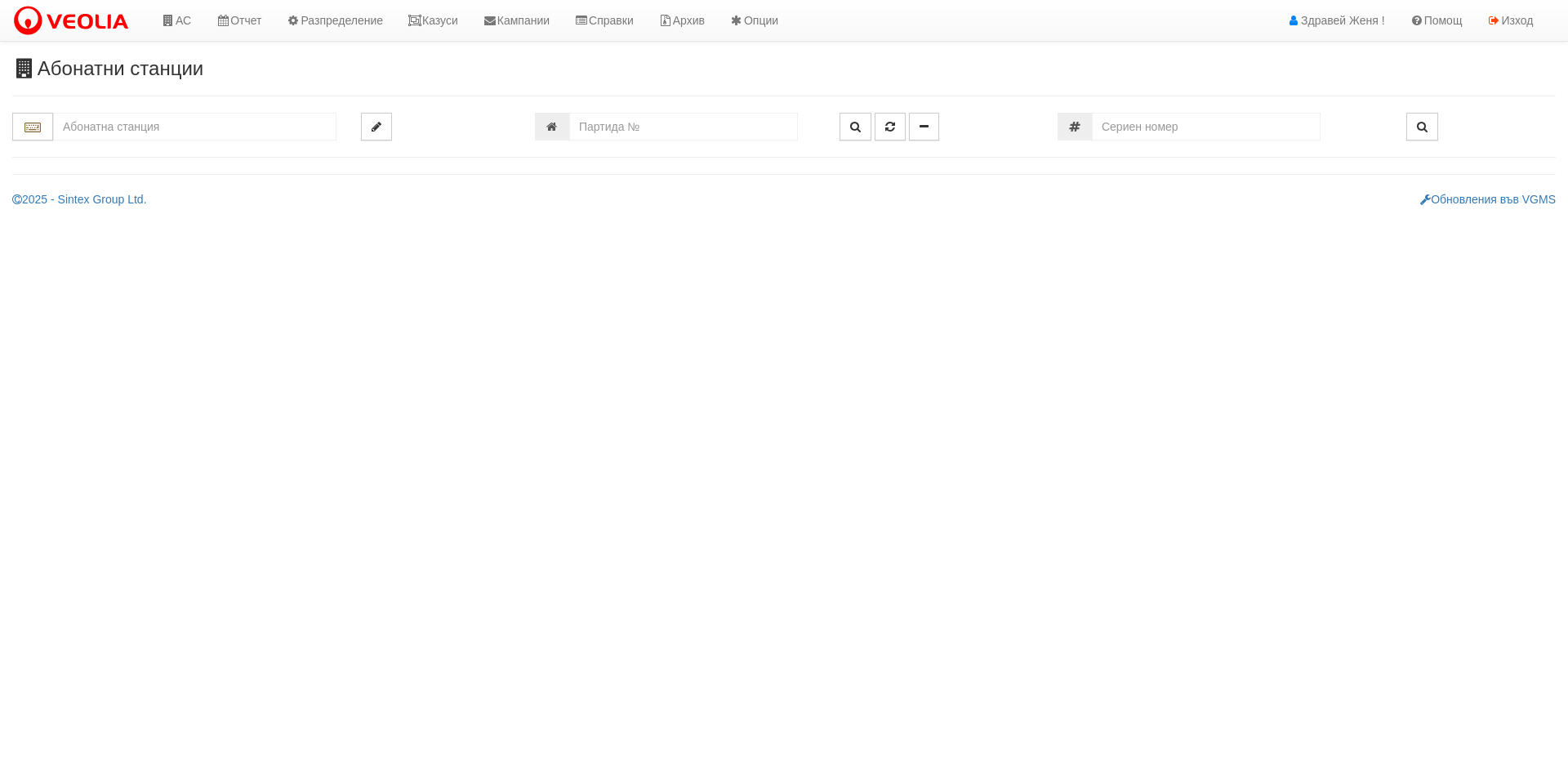
click at [119, 128] on input "text" at bounding box center [194, 127] width 283 height 28
click at [239, 157] on div "150/10,11 - Младост - "ВЕОЛИЯ"" at bounding box center [194, 152] width 278 height 19
type input "150/10,11 - Младост - "ВЕОЛИЯ""
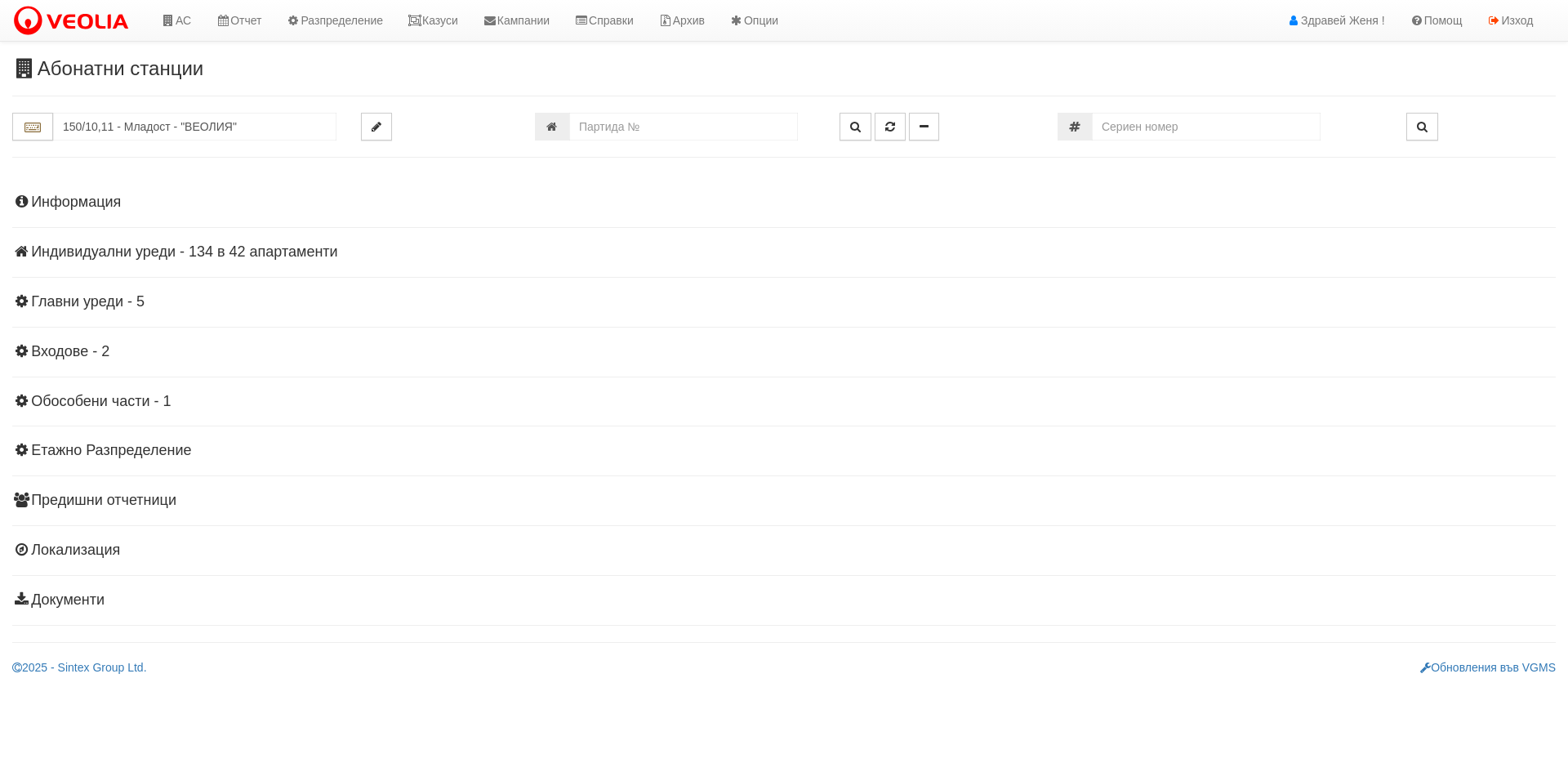
click at [182, 191] on div "Информация Параметри Брой Апартаменти: 42 Ползватели 07/2025 67 % 0 % 110" at bounding box center [784, 400] width 1543 height 451
click at [85, 201] on h4 "Информация" at bounding box center [784, 203] width 1543 height 17
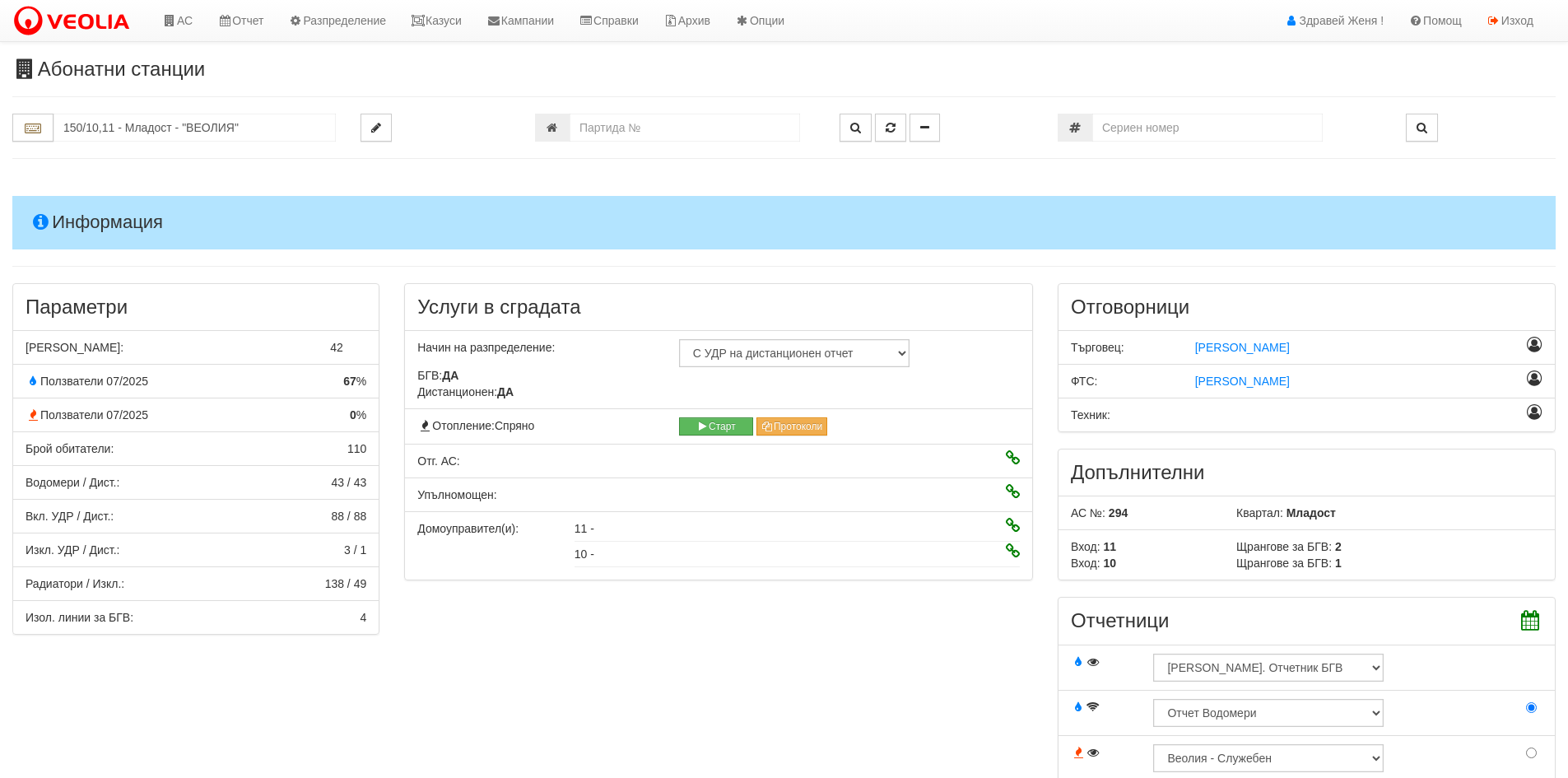
click at [106, 221] on h4 "Информация" at bounding box center [784, 222] width 1543 height 52
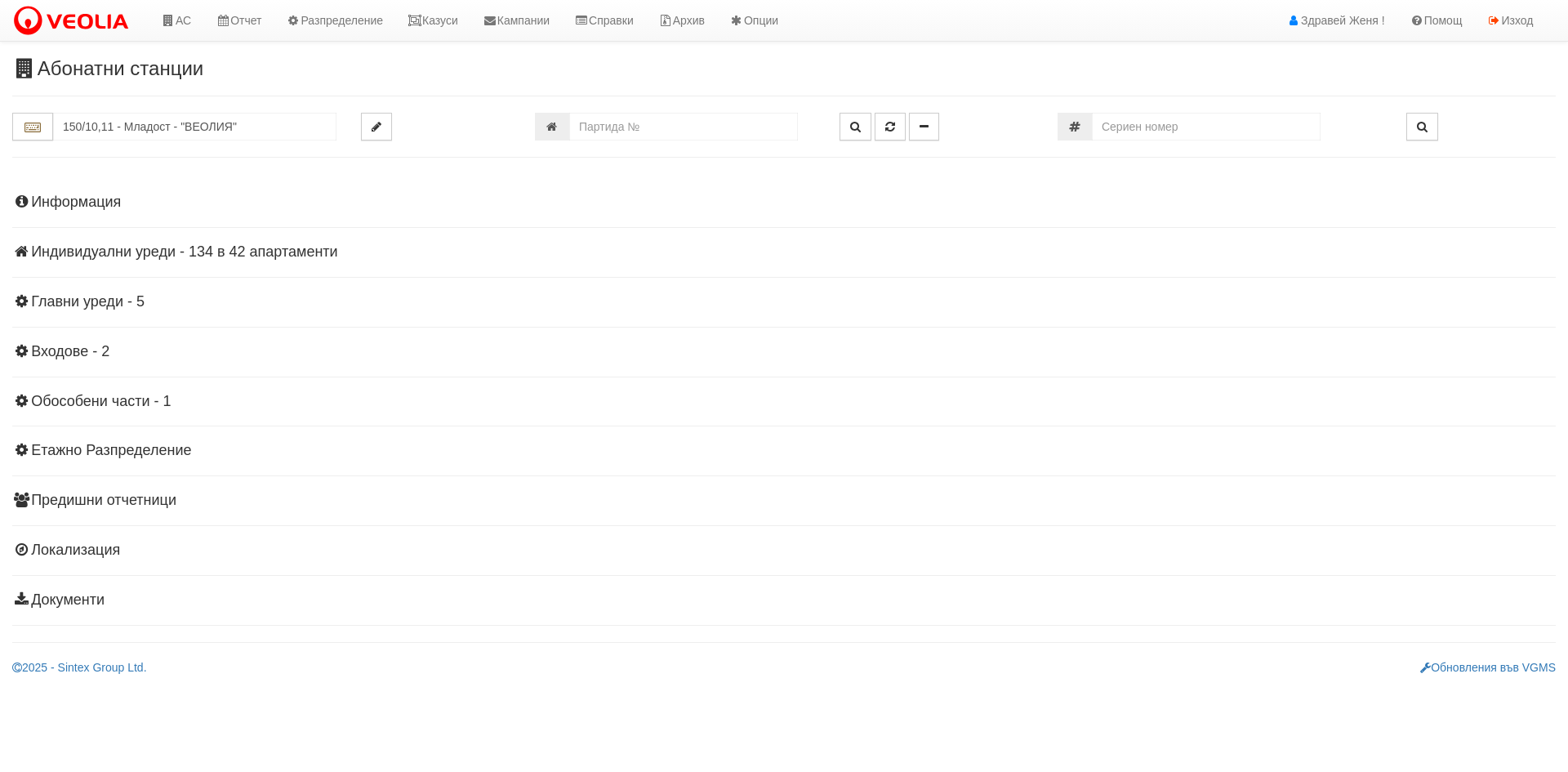
click at [138, 251] on h4 "Индивидуални уреди - 134 в 42 апартаменти" at bounding box center [784, 253] width 1543 height 17
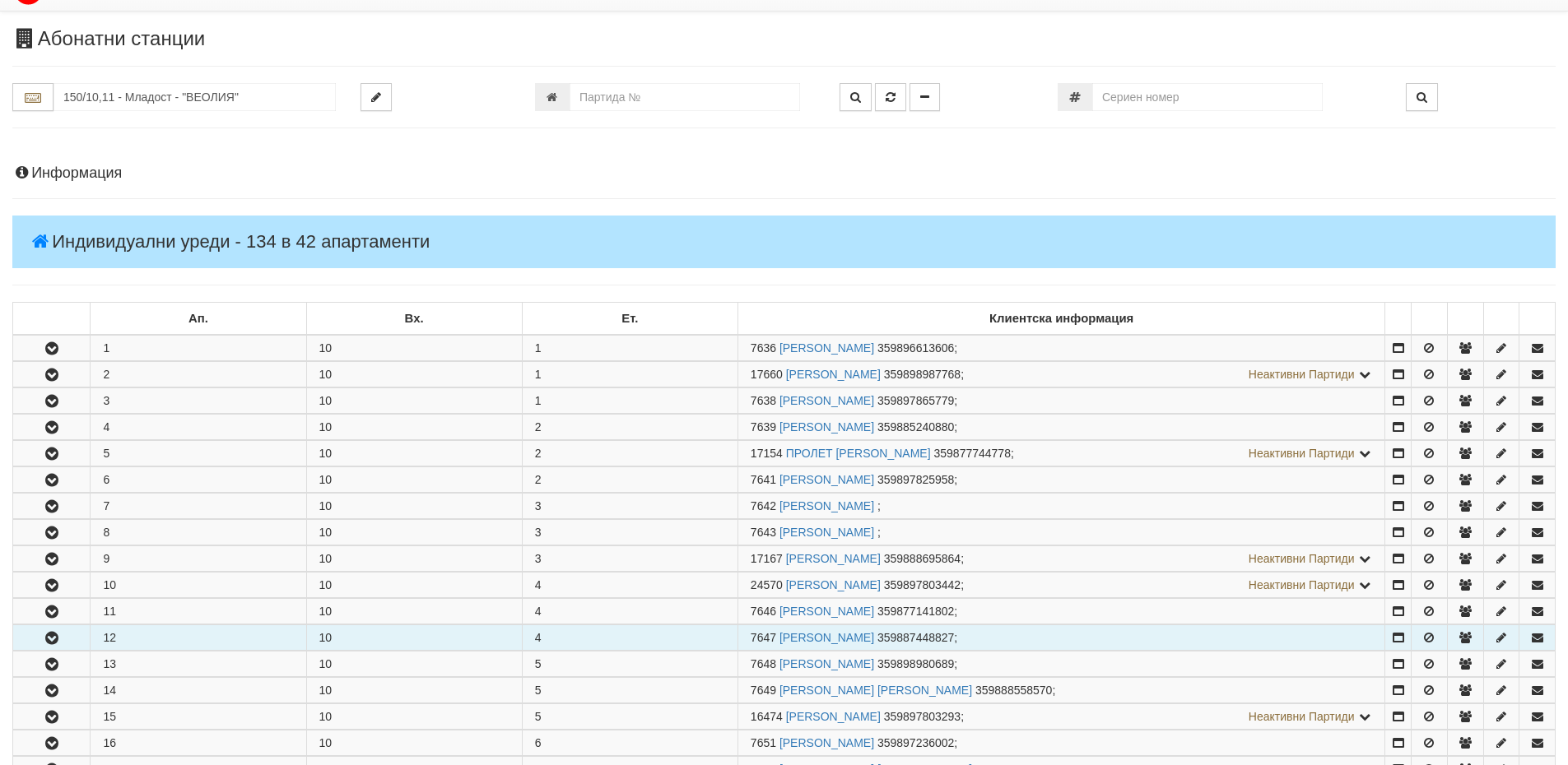
scroll to position [82, 0]
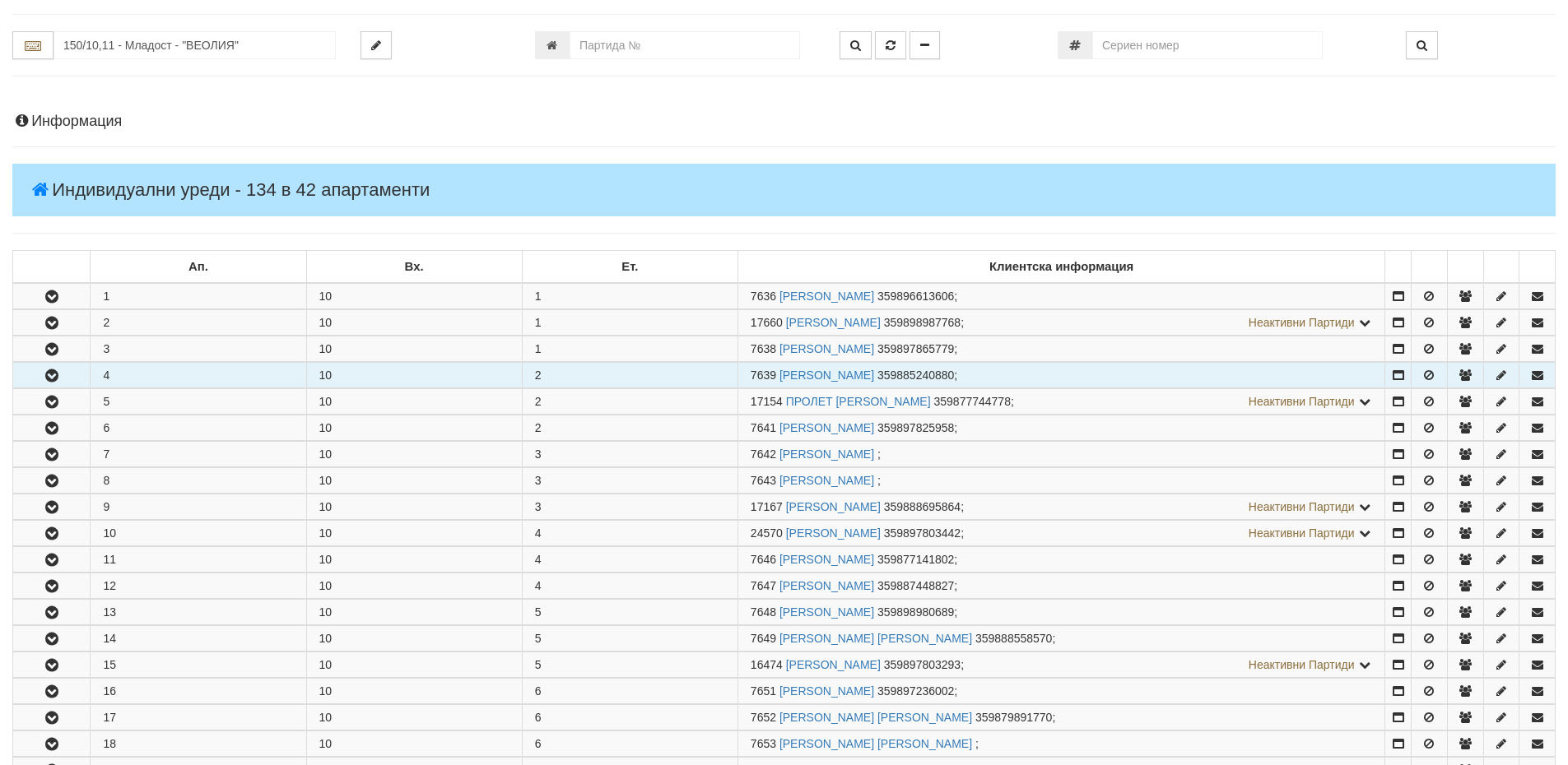
click at [73, 375] on button "button" at bounding box center [52, 375] width 77 height 25
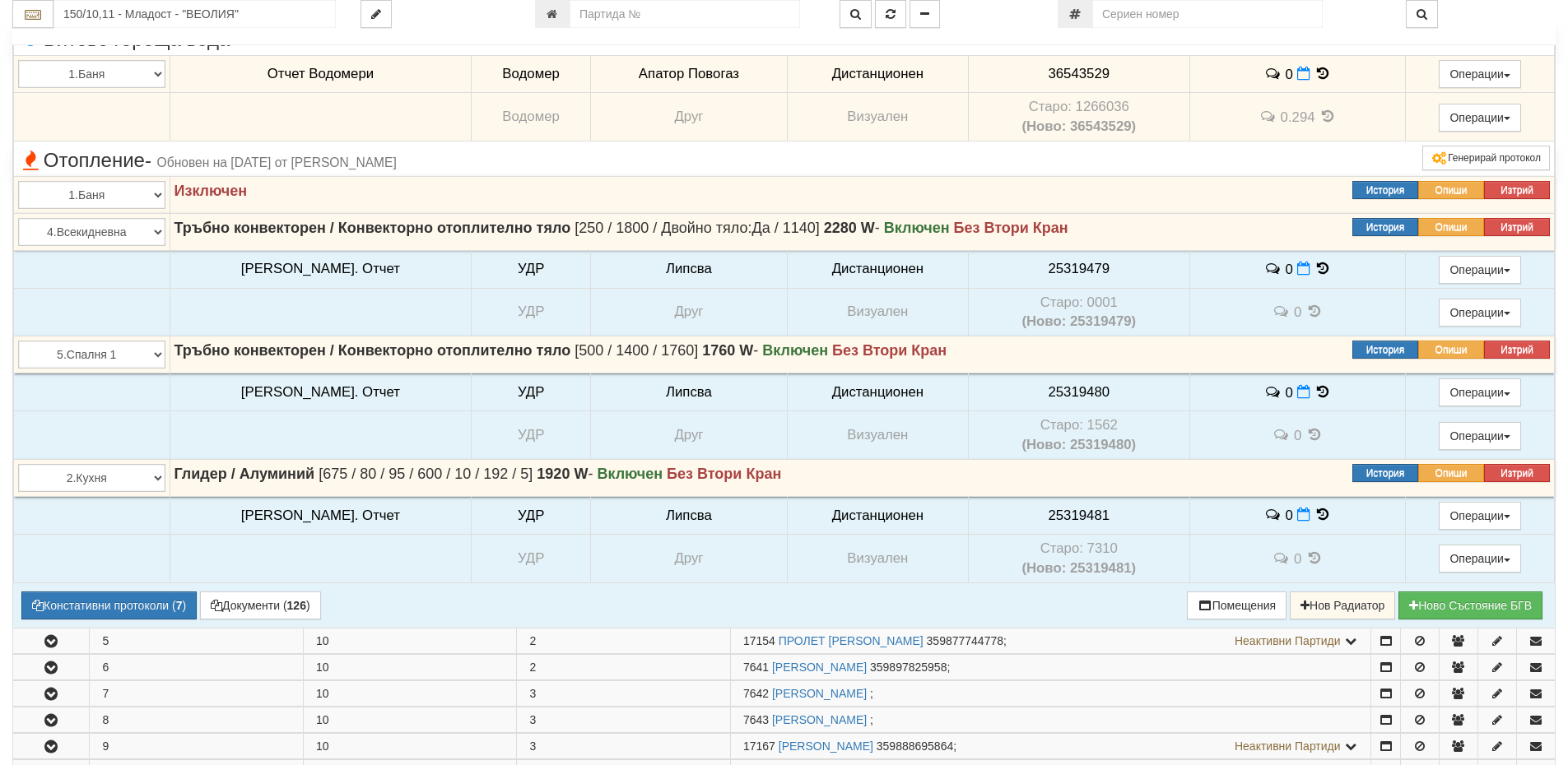
scroll to position [494, 0]
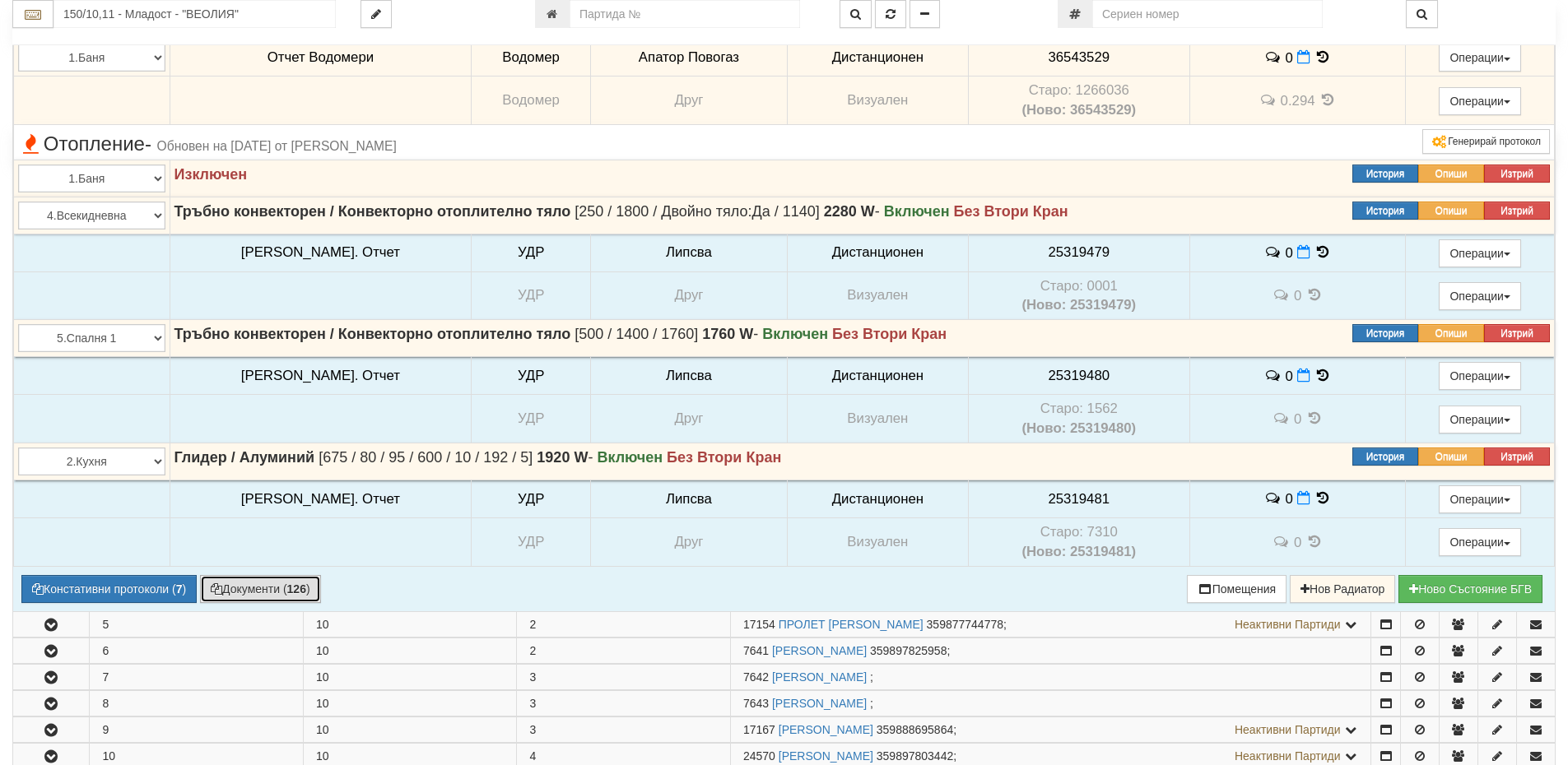
click at [245, 588] on button "Документи ( 126 )" at bounding box center [260, 590] width 121 height 28
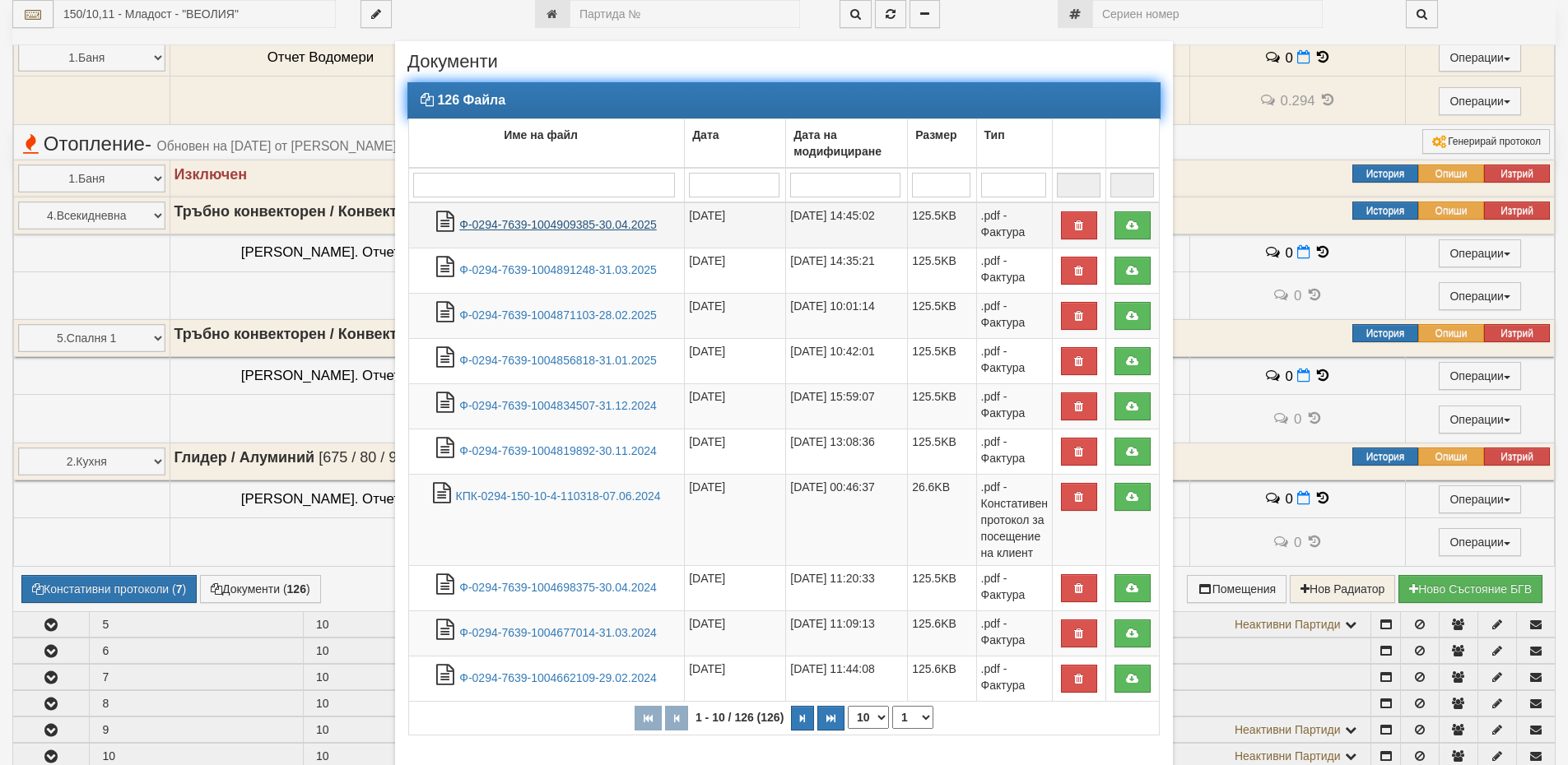
click at [631, 218] on link "Ф-0294-7639-1004909385-30.04.2025" at bounding box center [557, 225] width 197 height 13
click at [609, 221] on link "Ф-0294-7639-1004909385-30.04.2025" at bounding box center [557, 225] width 197 height 13
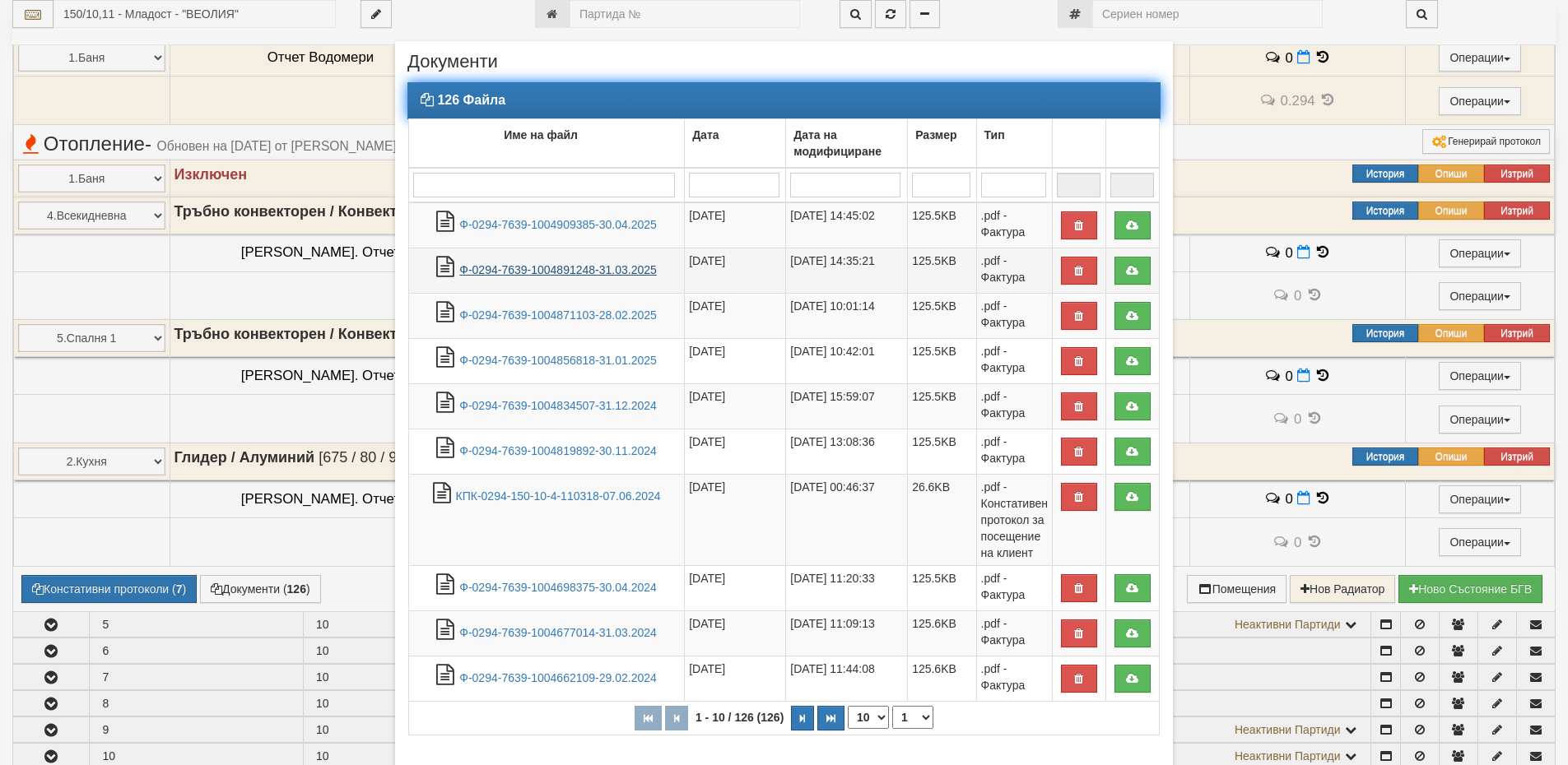
click at [600, 269] on link "Ф-0294-7639-1004891248-31.03.2025" at bounding box center [557, 270] width 197 height 13
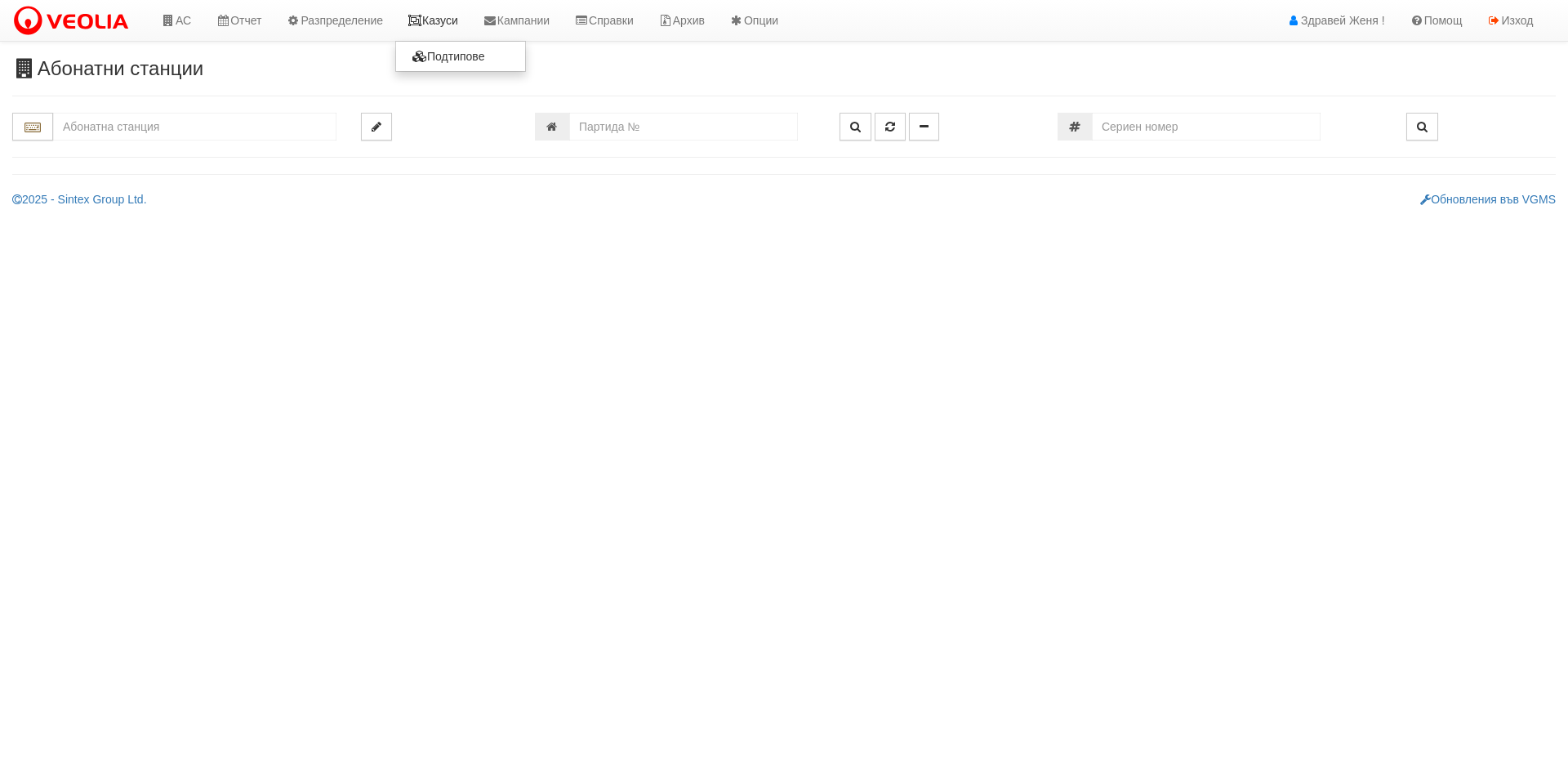
click at [423, 20] on icon at bounding box center [415, 21] width 15 height 12
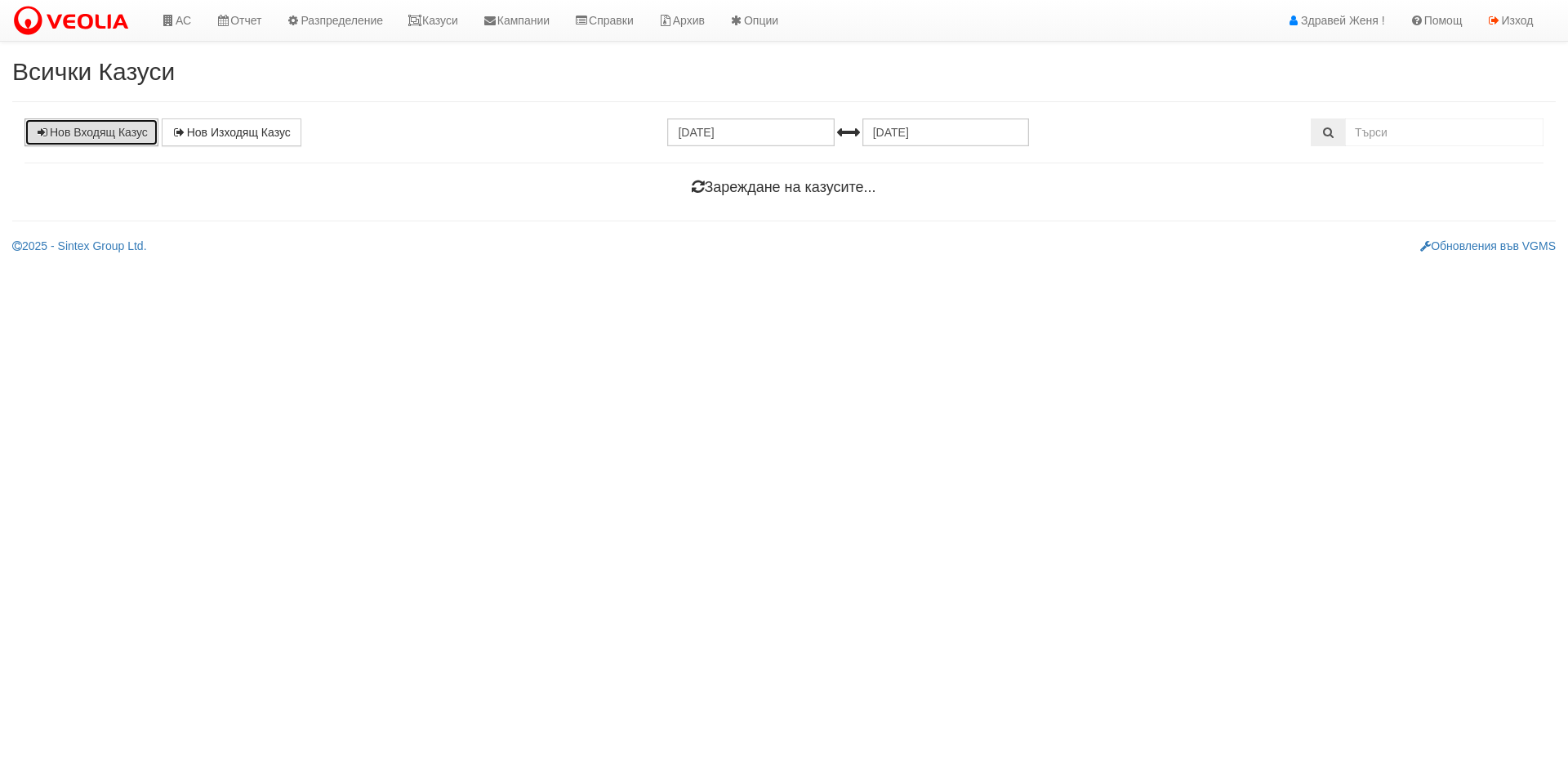
click at [100, 131] on link "Нов Входящ Казус" at bounding box center [92, 132] width 134 height 28
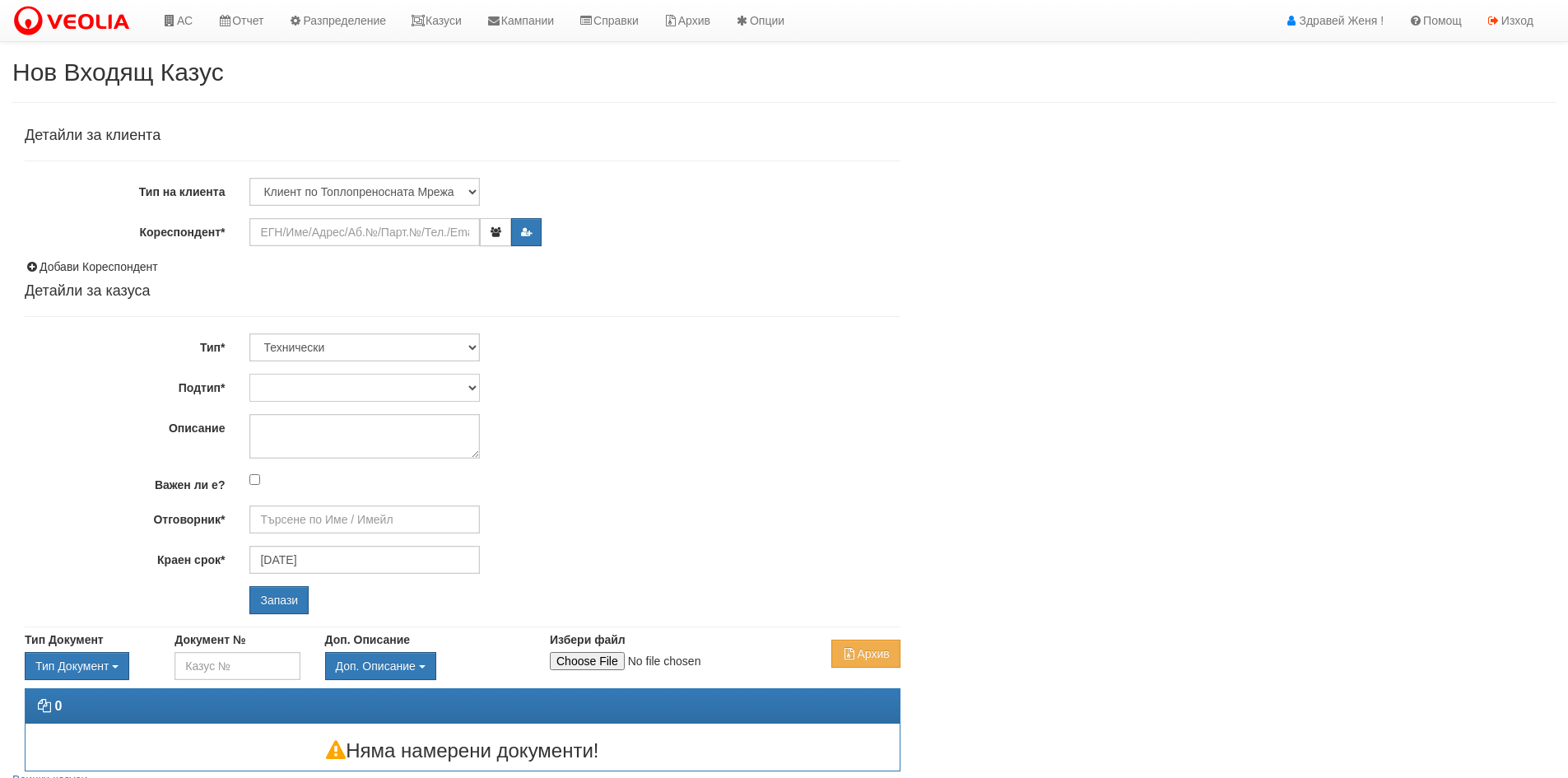
type input "[DATE]"
type input "[PERSON_NAME] - Технически"
click at [278, 230] on input "Кореспондент*" at bounding box center [364, 232] width 230 height 28
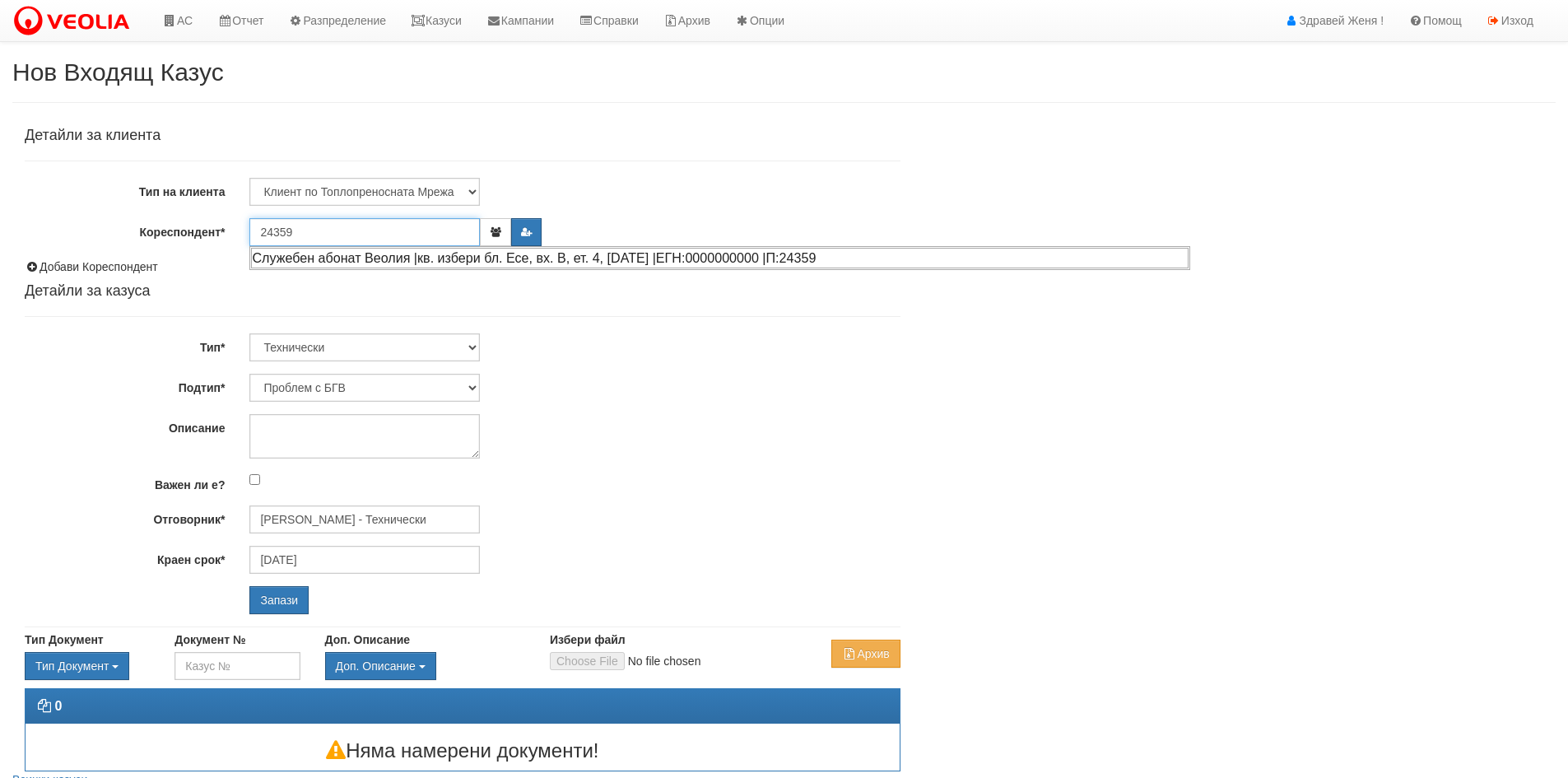
click at [299, 261] on div "Служебен абонат Веолия |кв. избери бл. Есе, вх. В, ет. 4, [DATE] |ЕГН:000000000…" at bounding box center [720, 258] width 937 height 21
type input "Служебен абонат Веолия"
type input "[PERSON_NAME] - Технически"
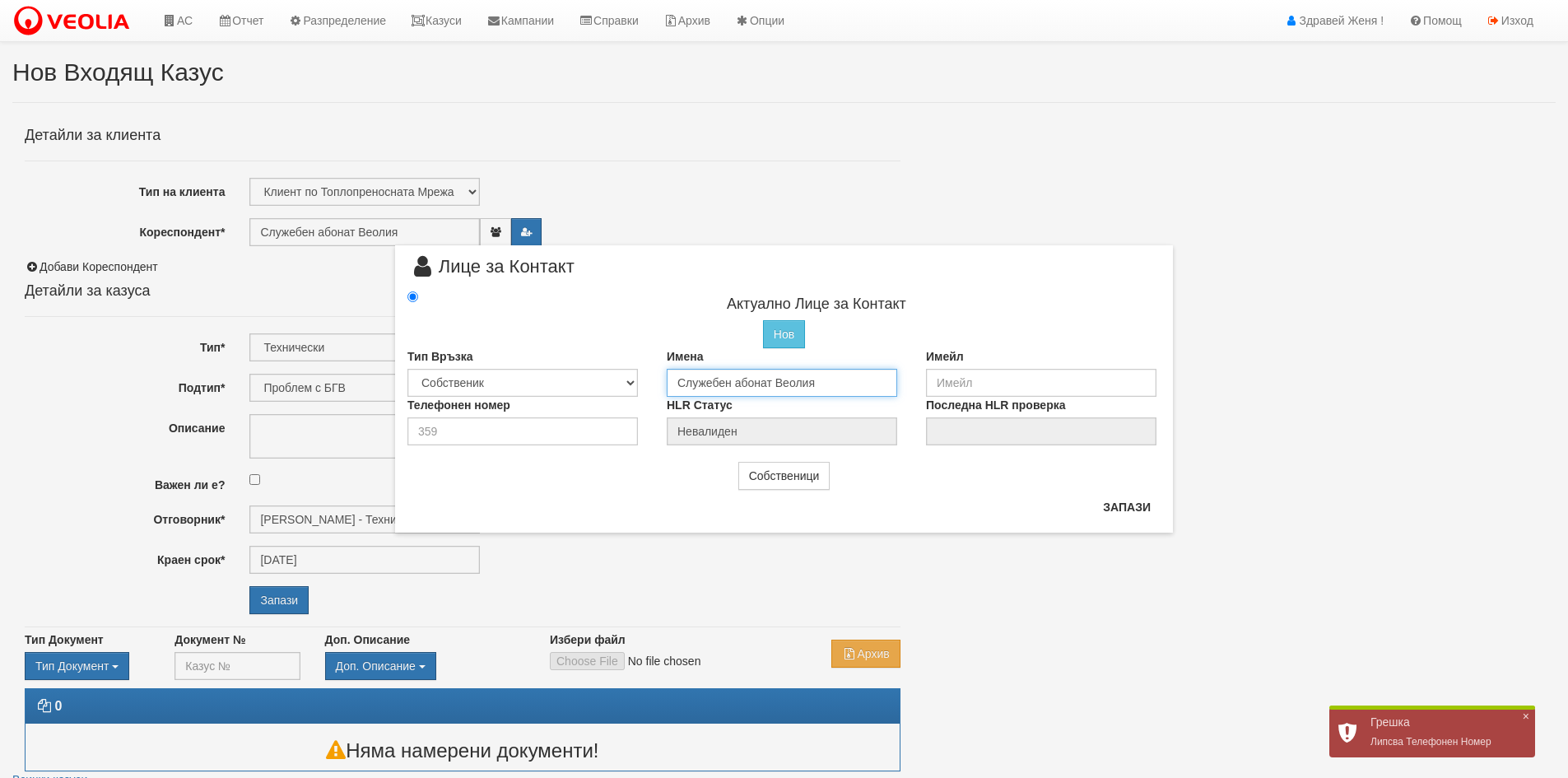
drag, startPoint x: 857, startPoint y: 382, endPoint x: 486, endPoint y: 363, distance: 371.5
click at [486, 363] on div "Тип Връзка Собственик [PERSON_NAME] Съсед Приятел Имена Служебен абонат Веолия …" at bounding box center [784, 373] width 778 height 48
type input "I"
type input "[PERSON_NAME]"
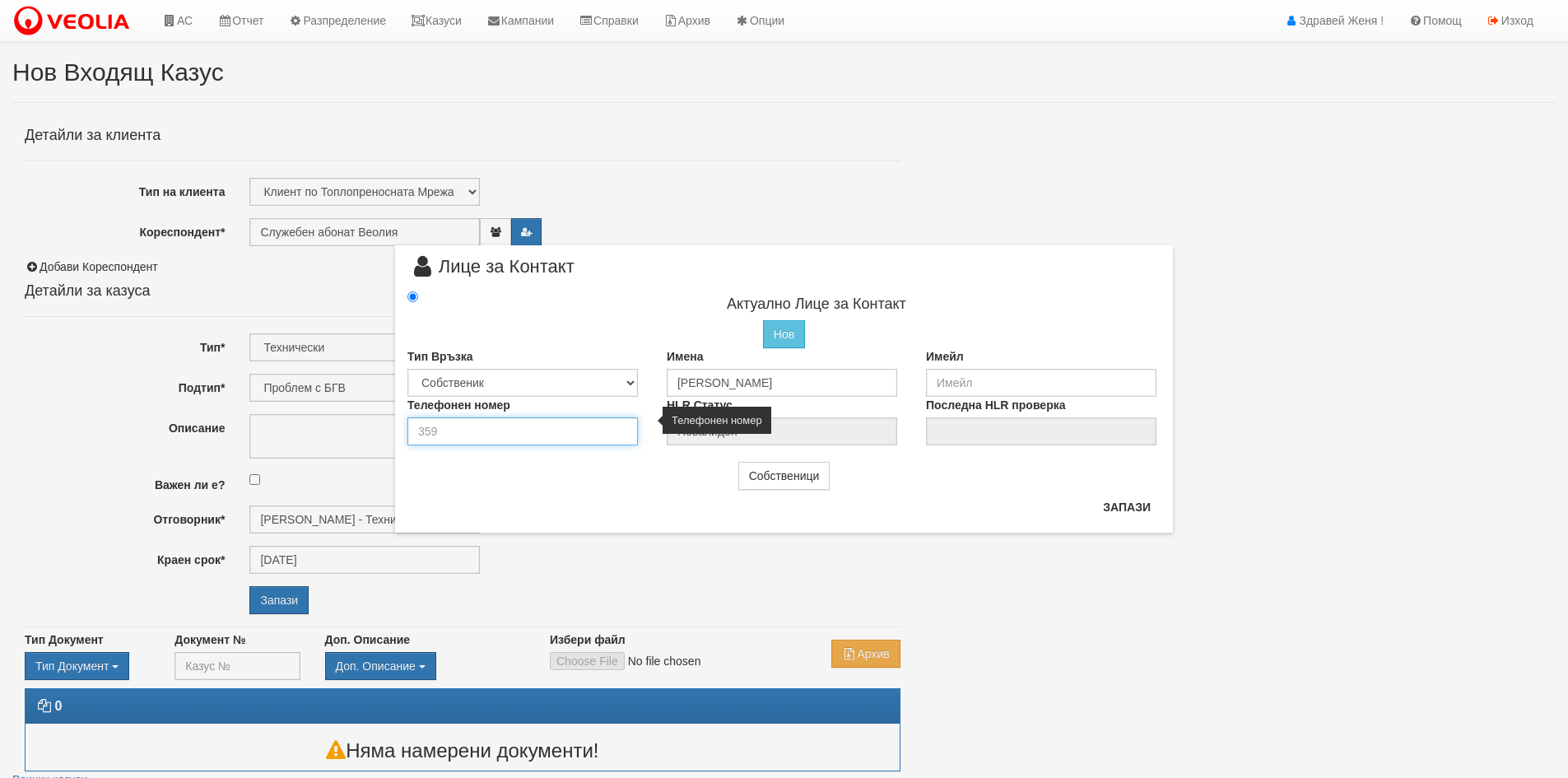
drag, startPoint x: 444, startPoint y: 433, endPoint x: 420, endPoint y: 434, distance: 24.0
click at [420, 434] on input "number" at bounding box center [522, 432] width 230 height 28
type input "0879878422"
click at [604, 508] on div "× Лице за Контакт Актуално Лице за Контакт Нов Промени Актуалното Лице Тип Връз…" at bounding box center [784, 389] width 778 height 288
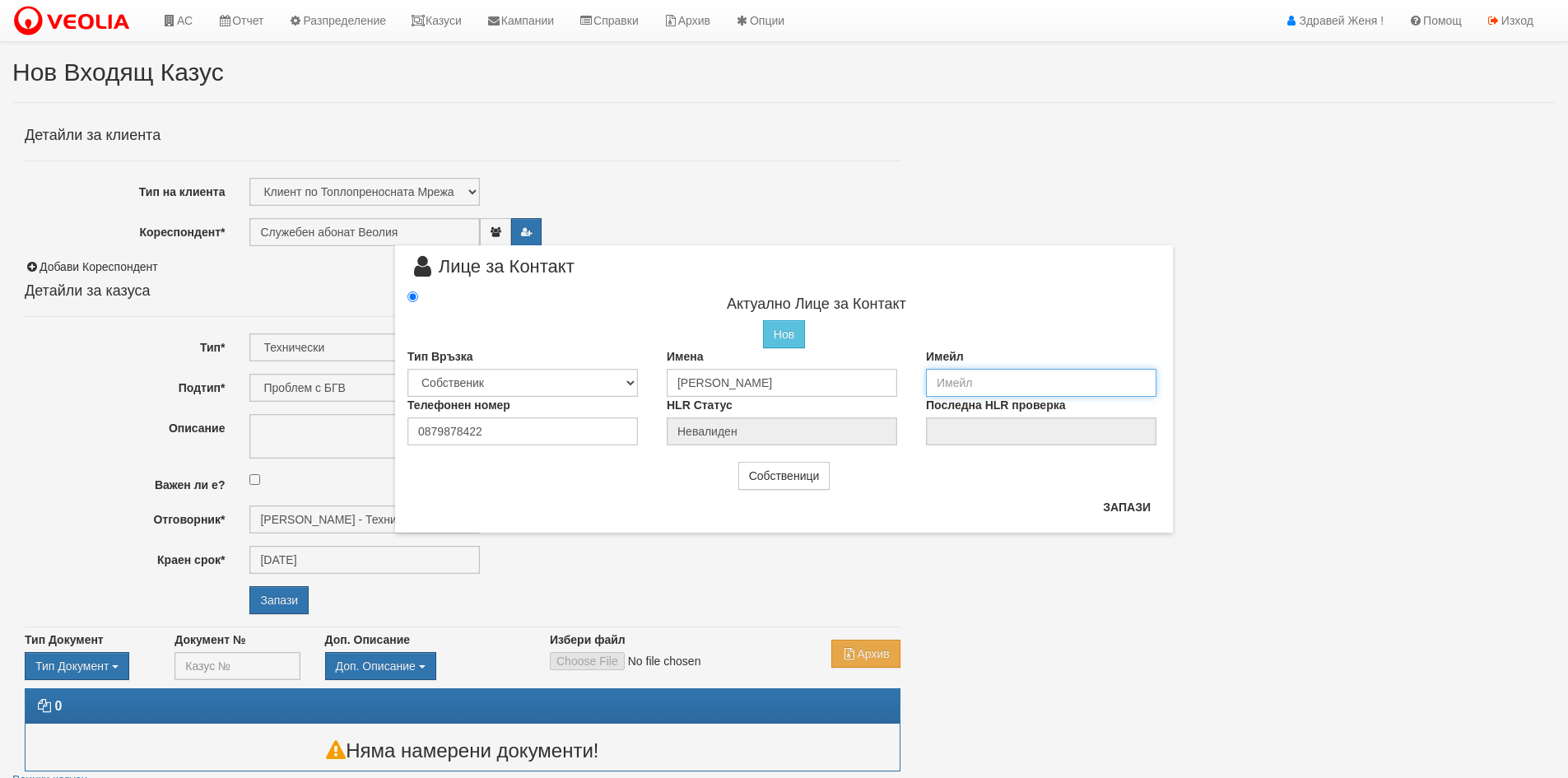
click at [951, 381] on input "email" at bounding box center [1041, 383] width 230 height 28
type input "[EMAIL_ADDRESS][DOMAIN_NAME]"
click at [1102, 508] on button "Запази" at bounding box center [1126, 508] width 67 height 27
type input "[PERSON_NAME]"
radio input "true"
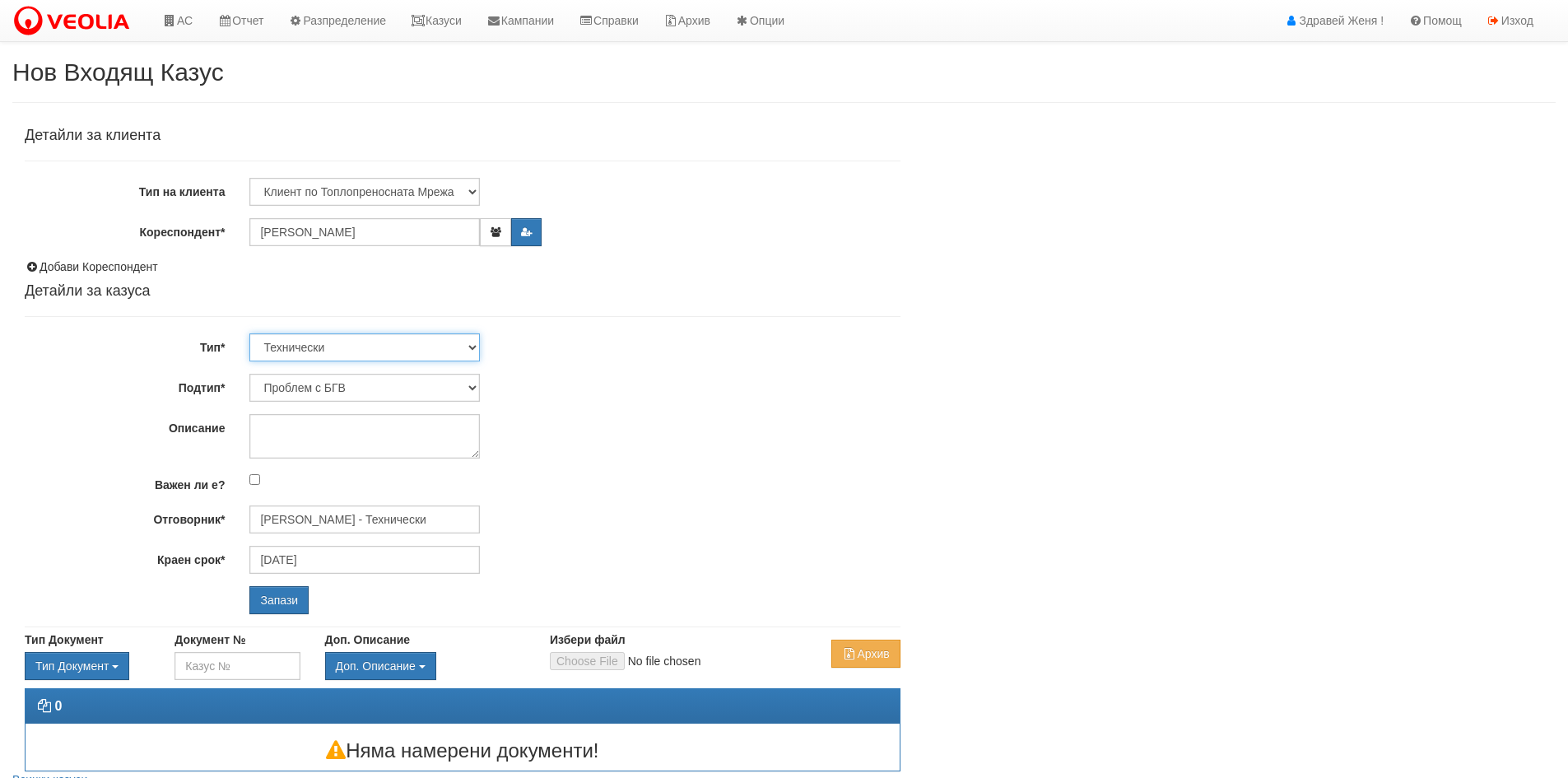
click at [472, 349] on select "Технически ФТС Търговски Административен Производствен Експлоатационен Финансов…" at bounding box center [364, 348] width 230 height 28
select select "1"
click at [250, 334] on select "Технически ФТС Търговски Административен Производствен Експлоатационен Финансов…" at bounding box center [364, 348] width 230 height 28
type input "[DATE]"
type input "[PERSON_NAME] и Развитие"
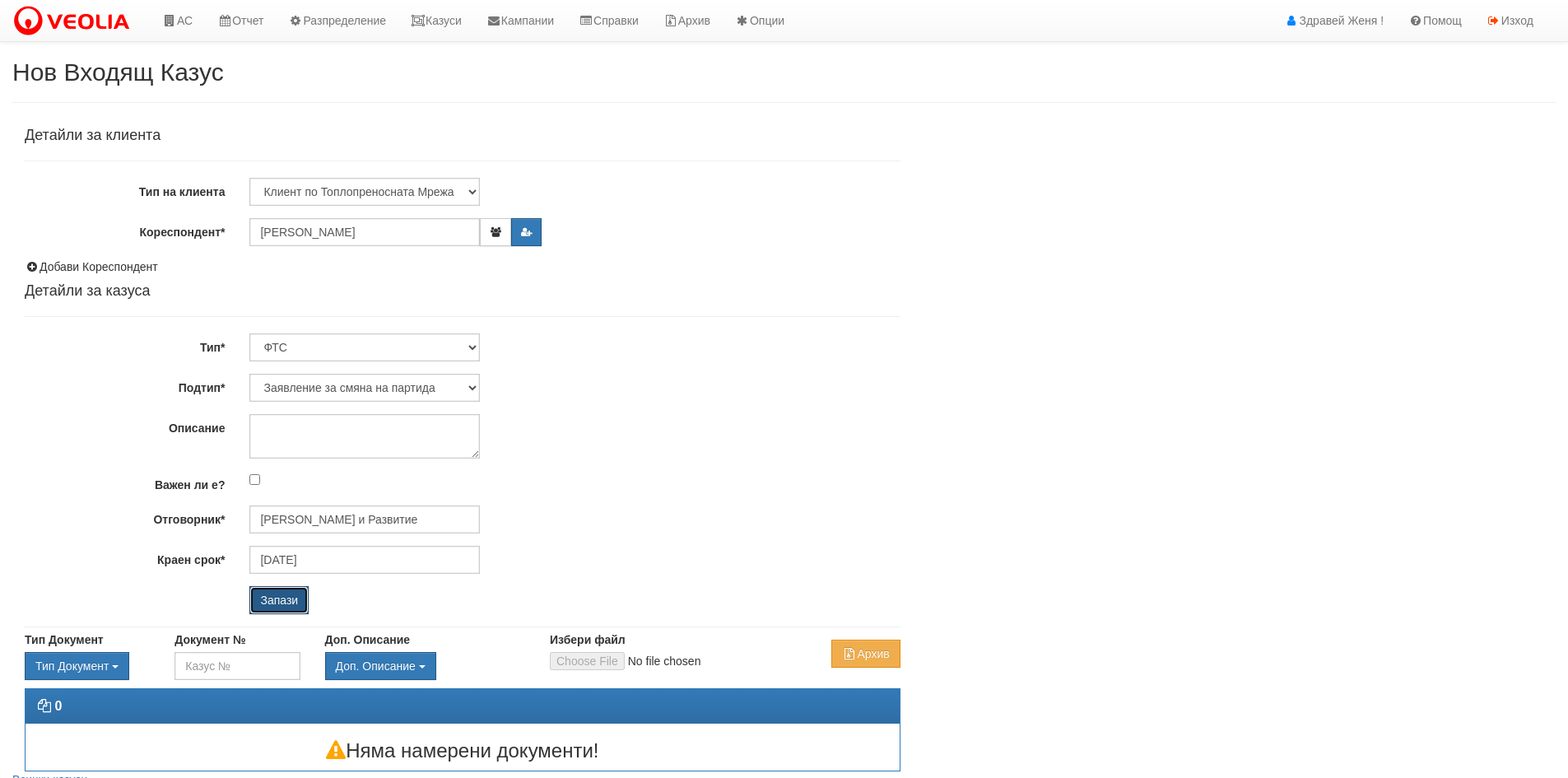
click at [265, 596] on input "Запази" at bounding box center [279, 601] width 59 height 28
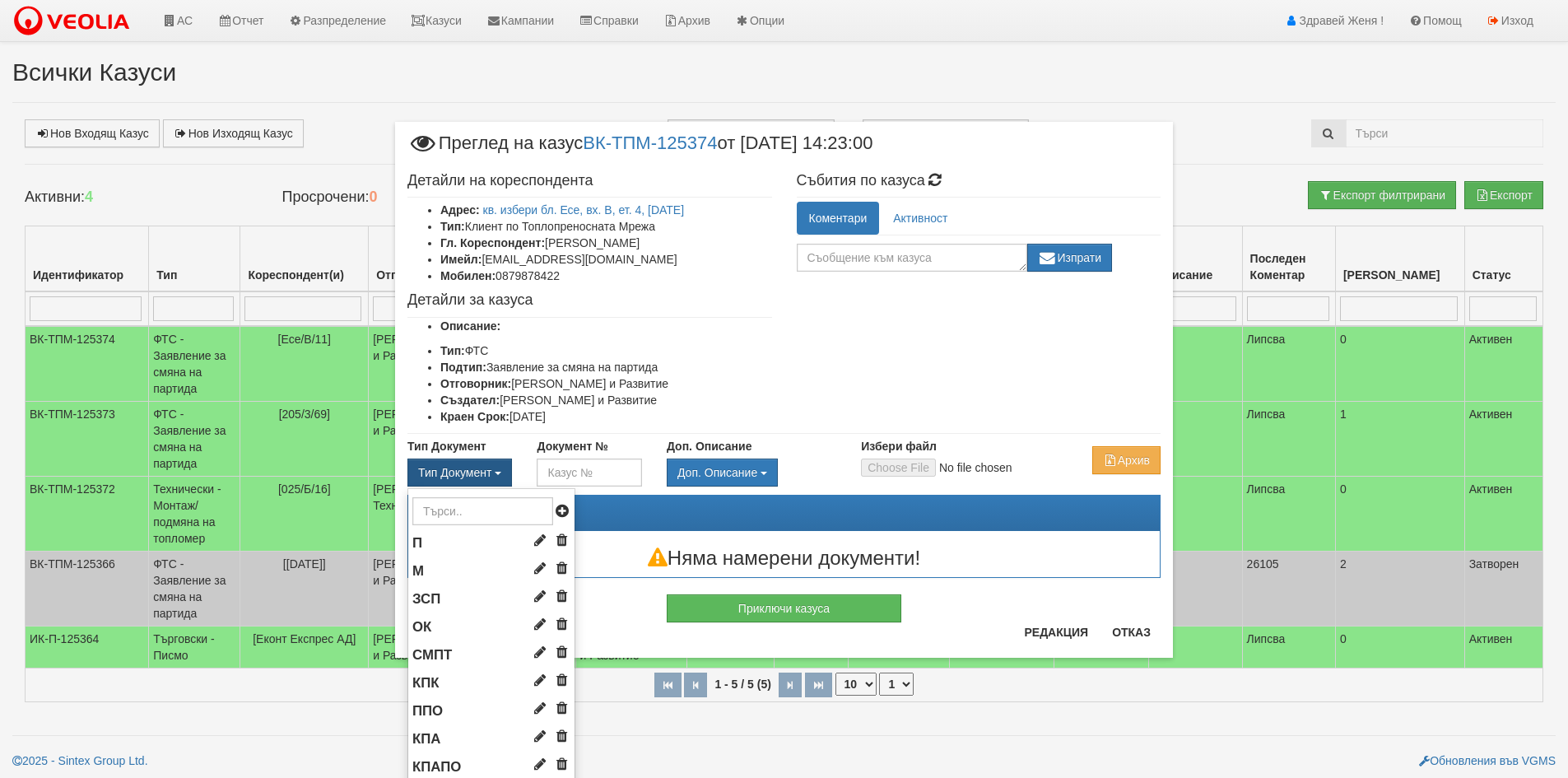
click at [491, 465] on button "Тип Документ" at bounding box center [460, 473] width 105 height 28
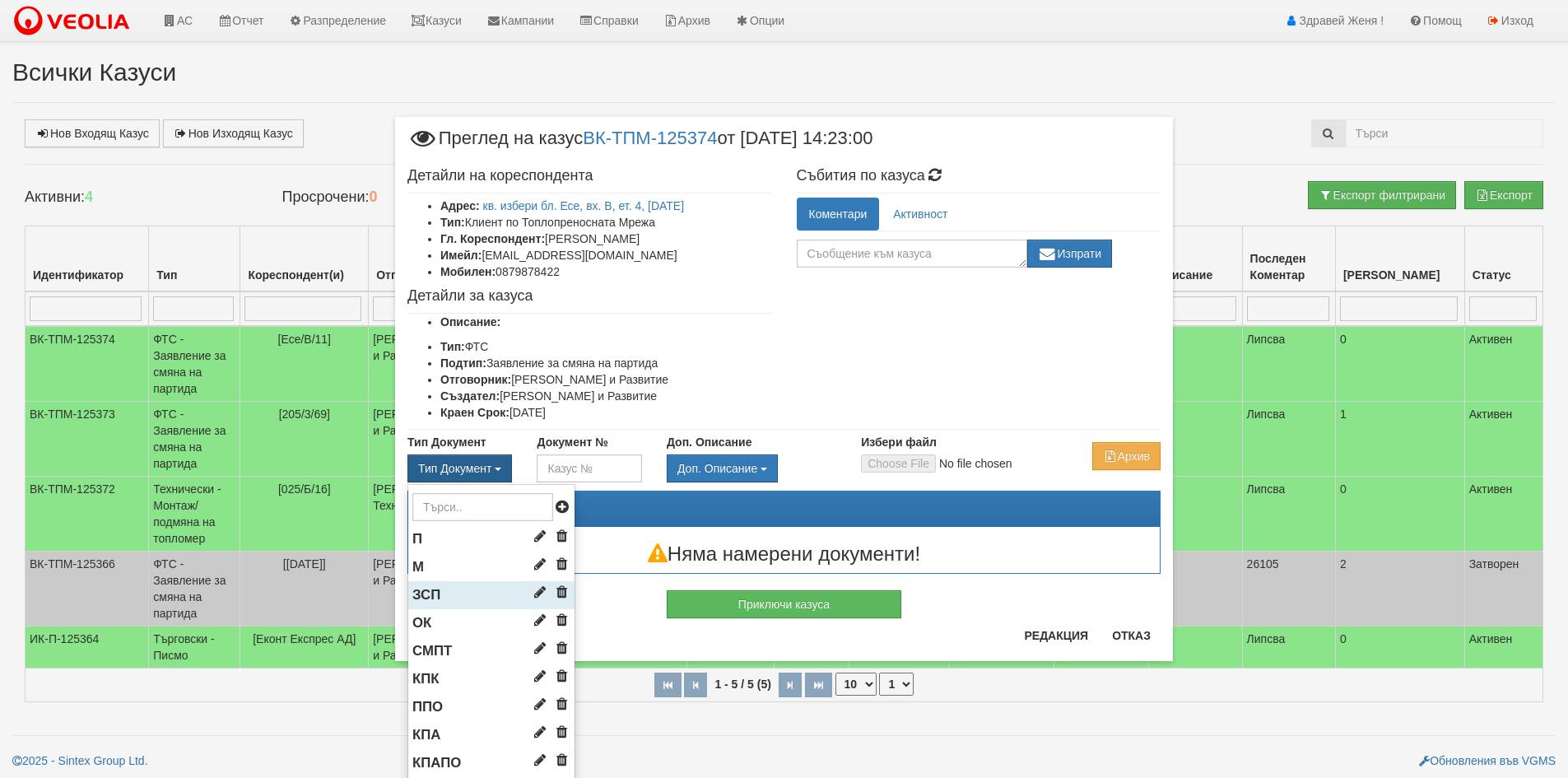
click at [451, 592] on li "ЗСП" at bounding box center [492, 596] width 166 height 28
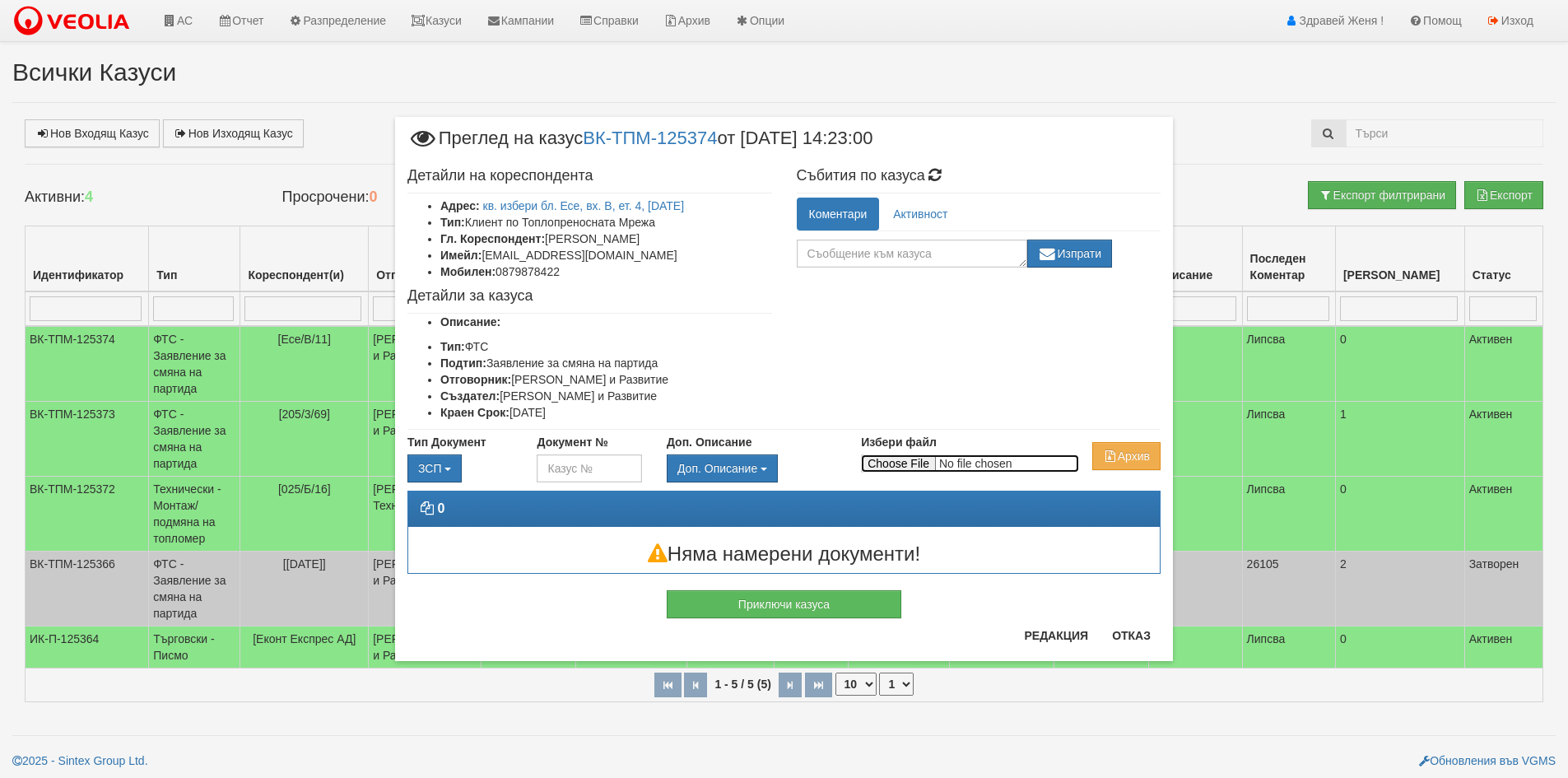
click at [885, 455] on input "Избери файл" at bounding box center [970, 463] width 218 height 18
type input "C:\fakepath\DOC093.pdf"
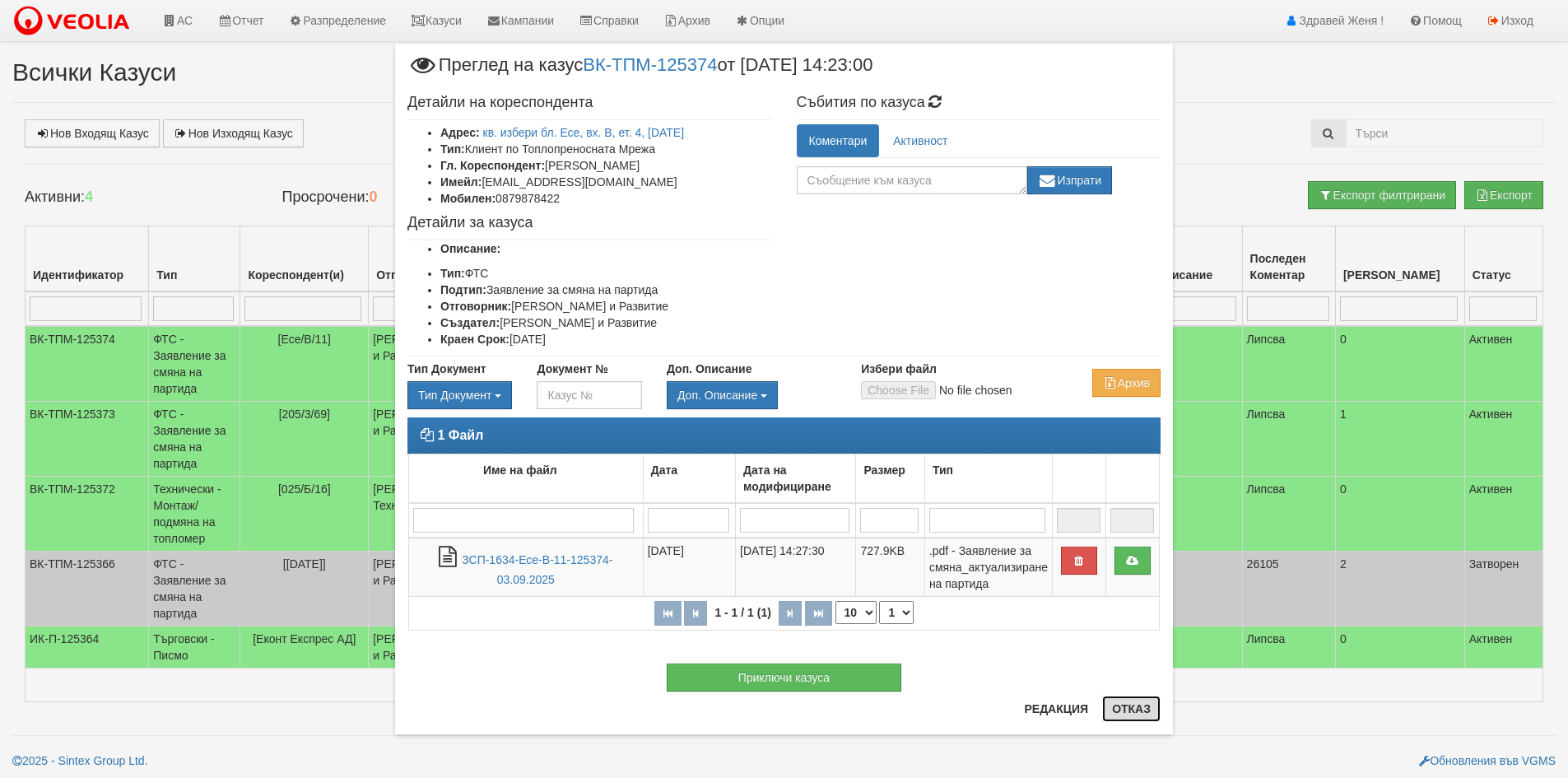
click at [1141, 703] on button "Отказ" at bounding box center [1131, 709] width 58 height 27
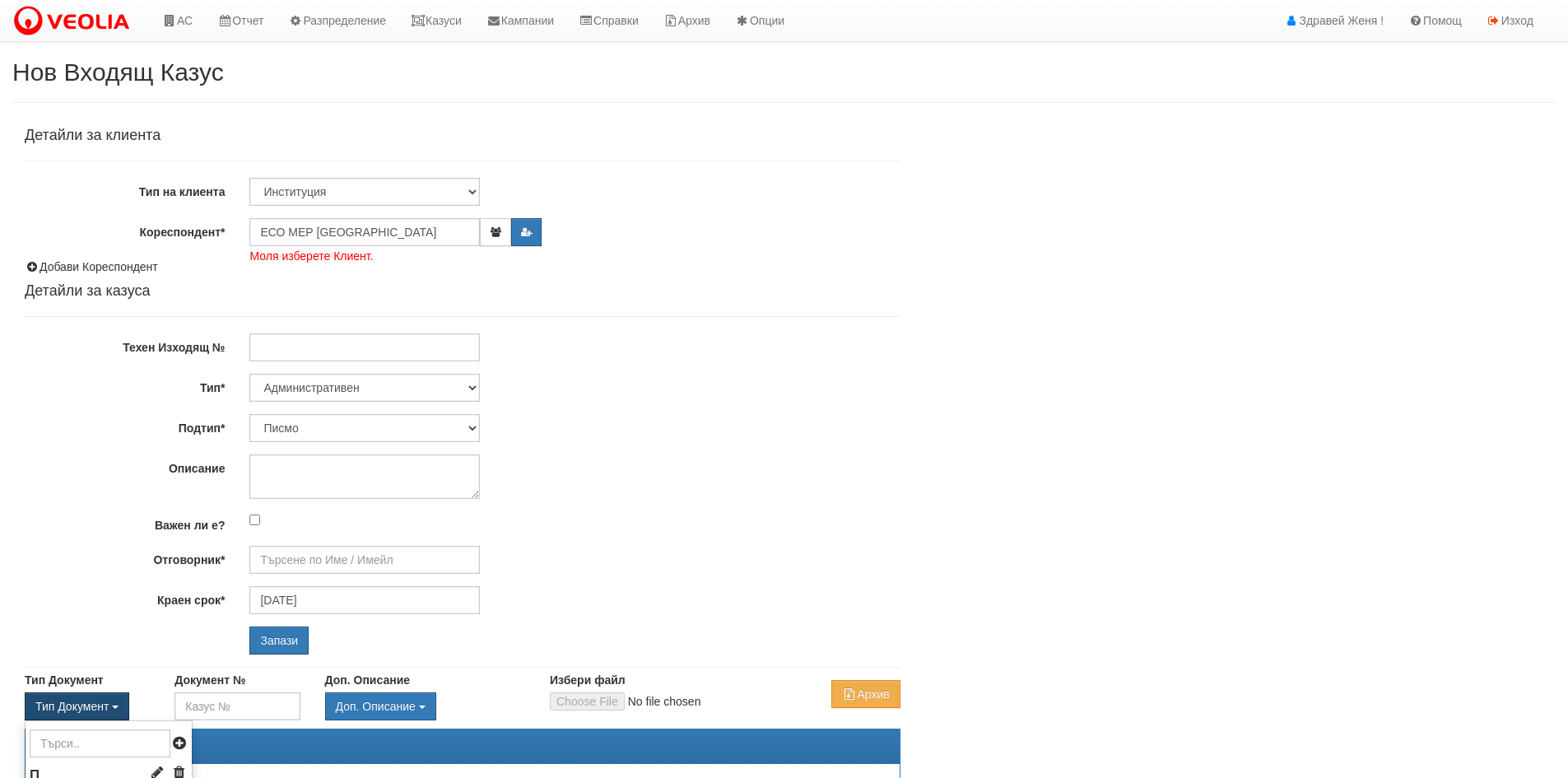
click at [118, 707] on span "button" at bounding box center [116, 707] width 7 height 3
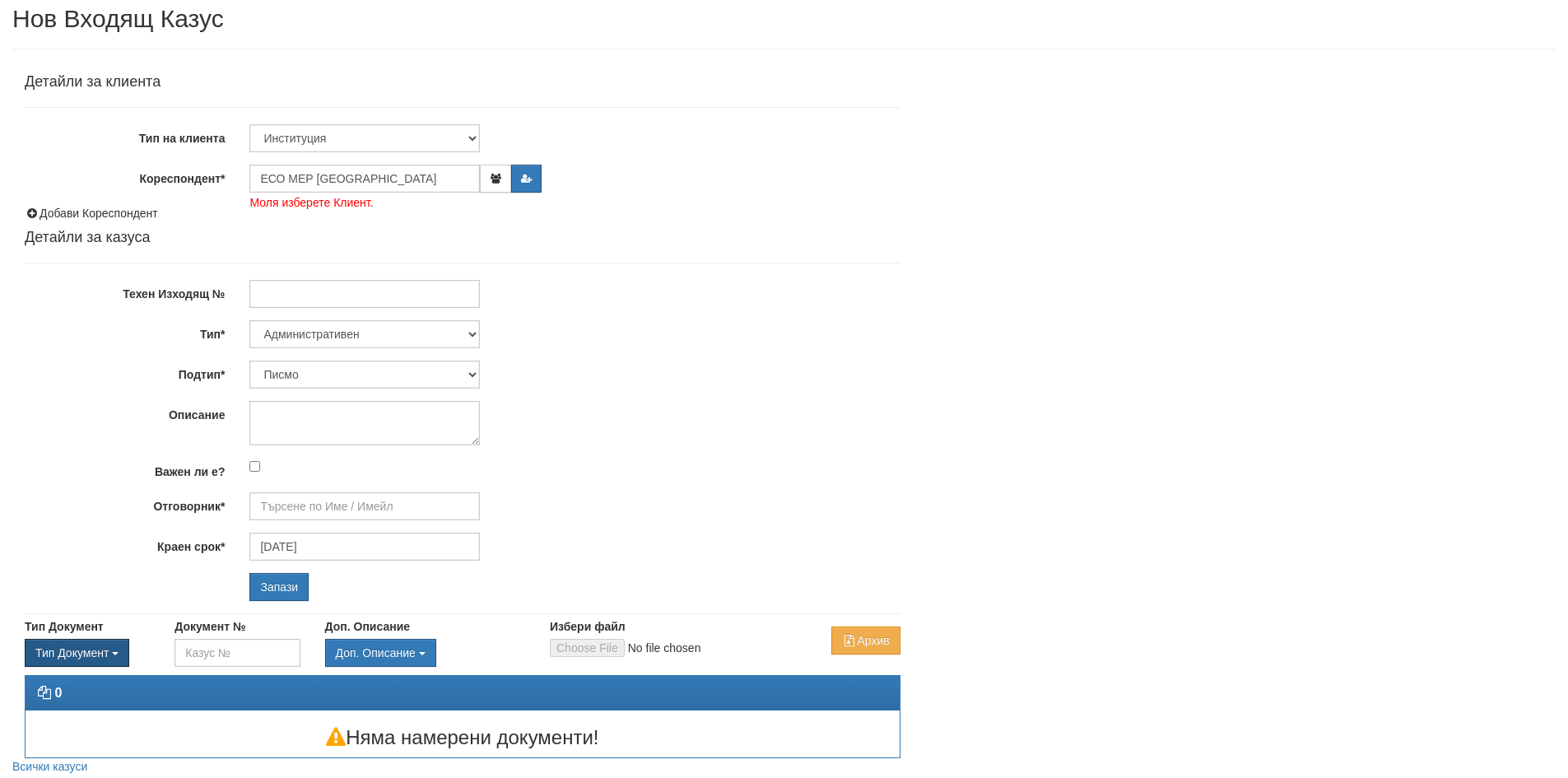
scroll to position [113, 0]
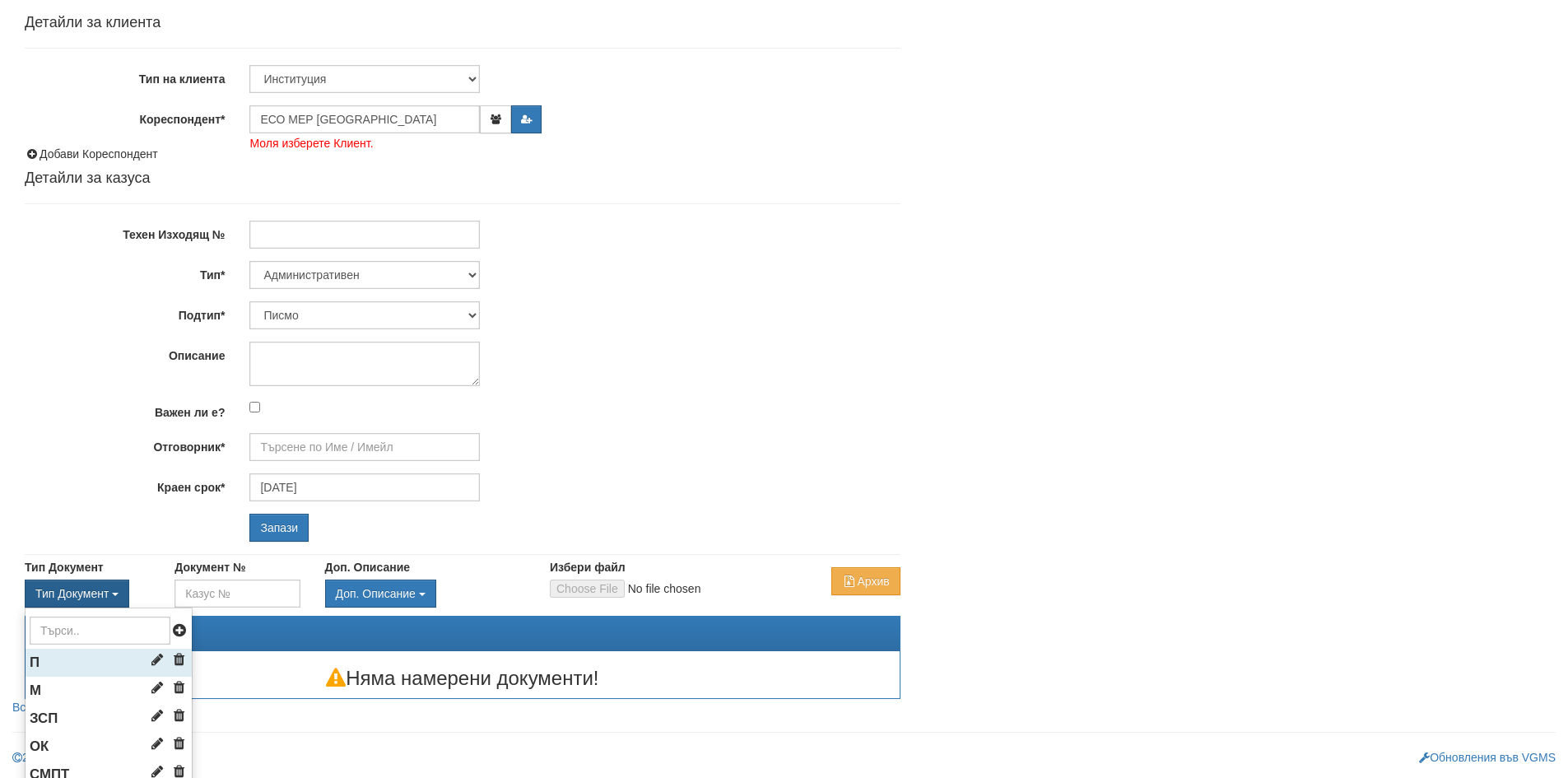
click at [73, 665] on li "П" at bounding box center [109, 663] width 166 height 28
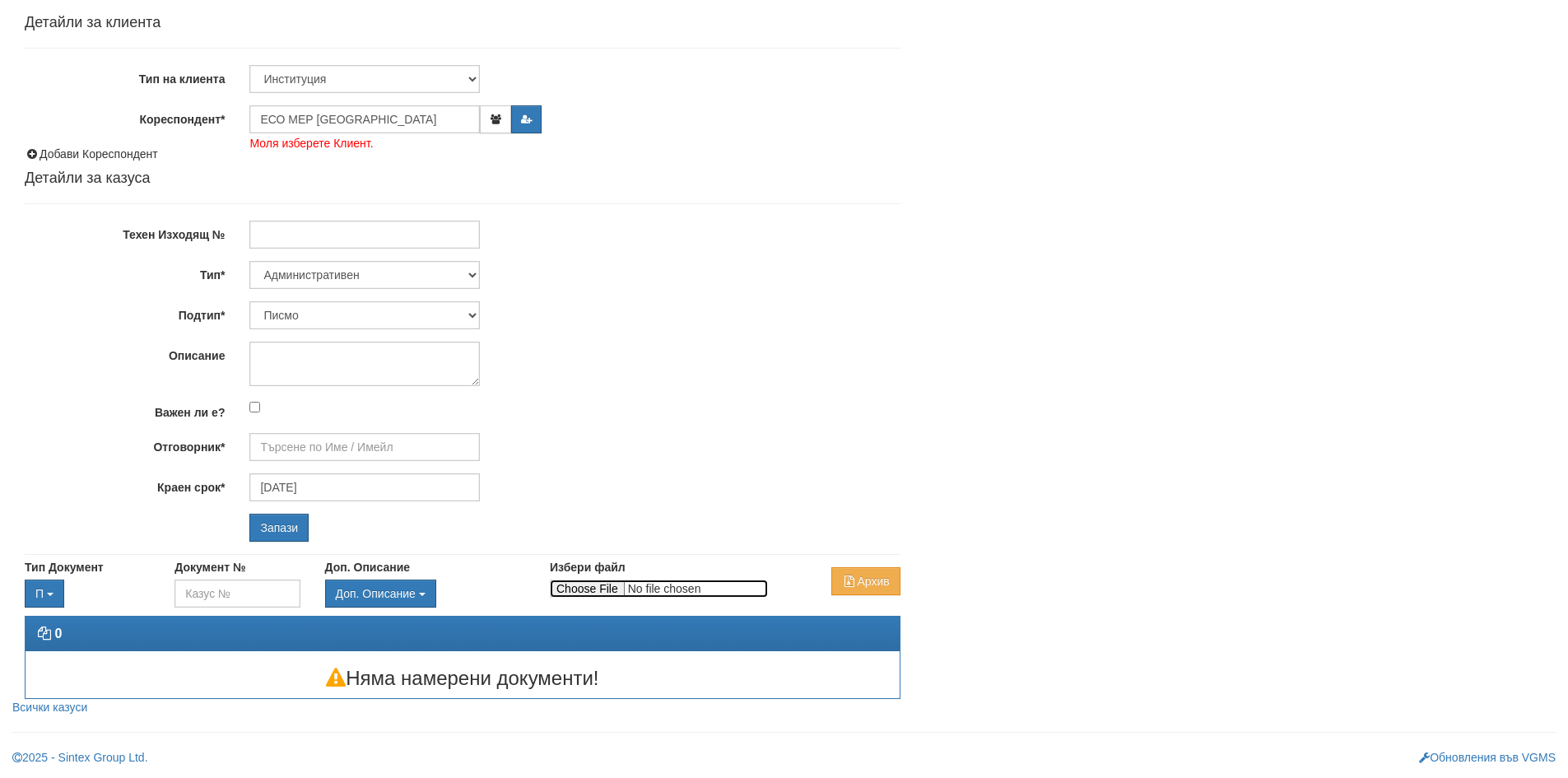
click at [601, 590] on input "Избери файл" at bounding box center [659, 589] width 218 height 18
click at [593, 592] on input "Избери файл" at bounding box center [659, 589] width 218 height 18
type input "C:\fakepath\Есо.pdf"
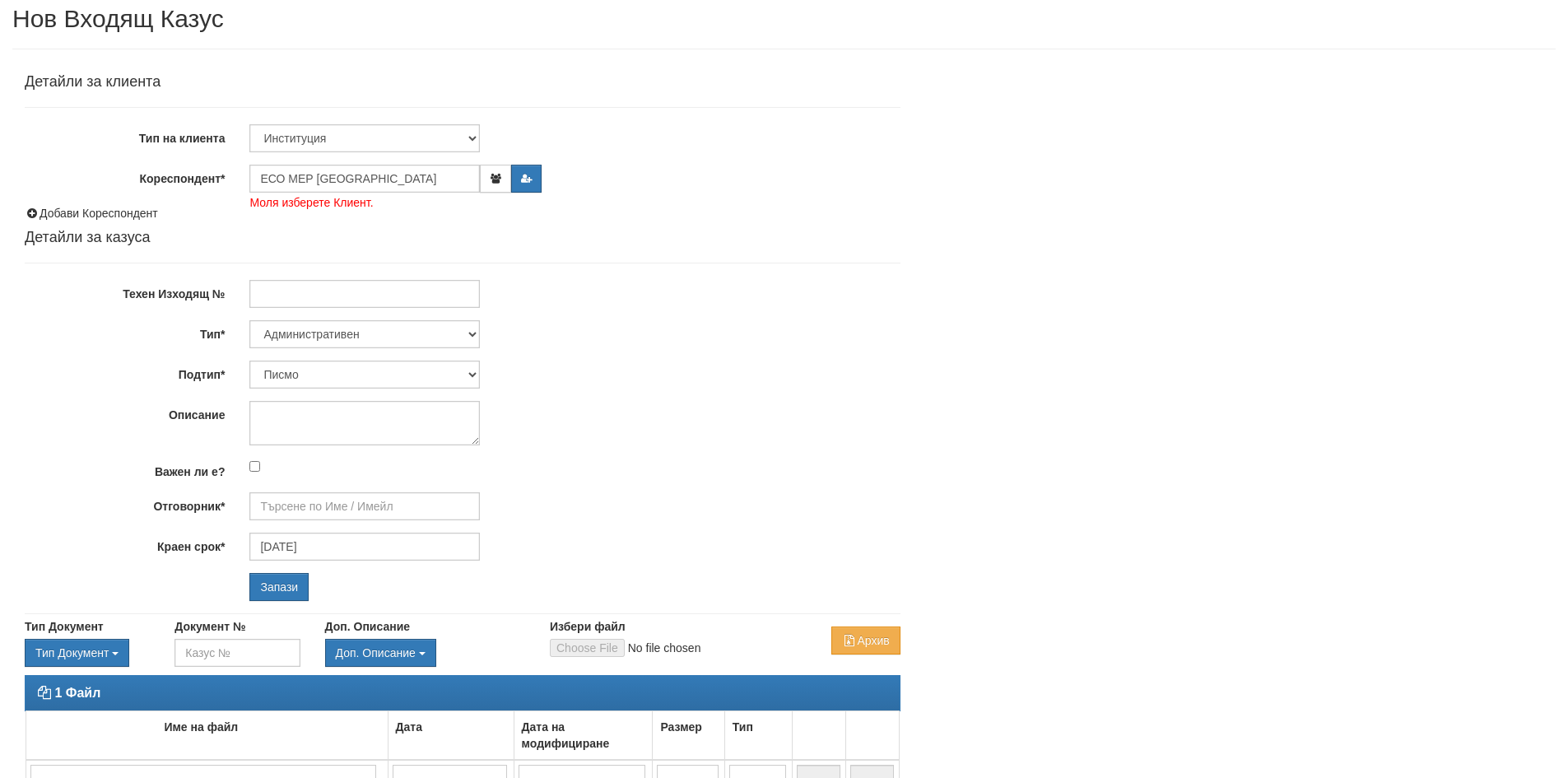
scroll to position [0, 0]
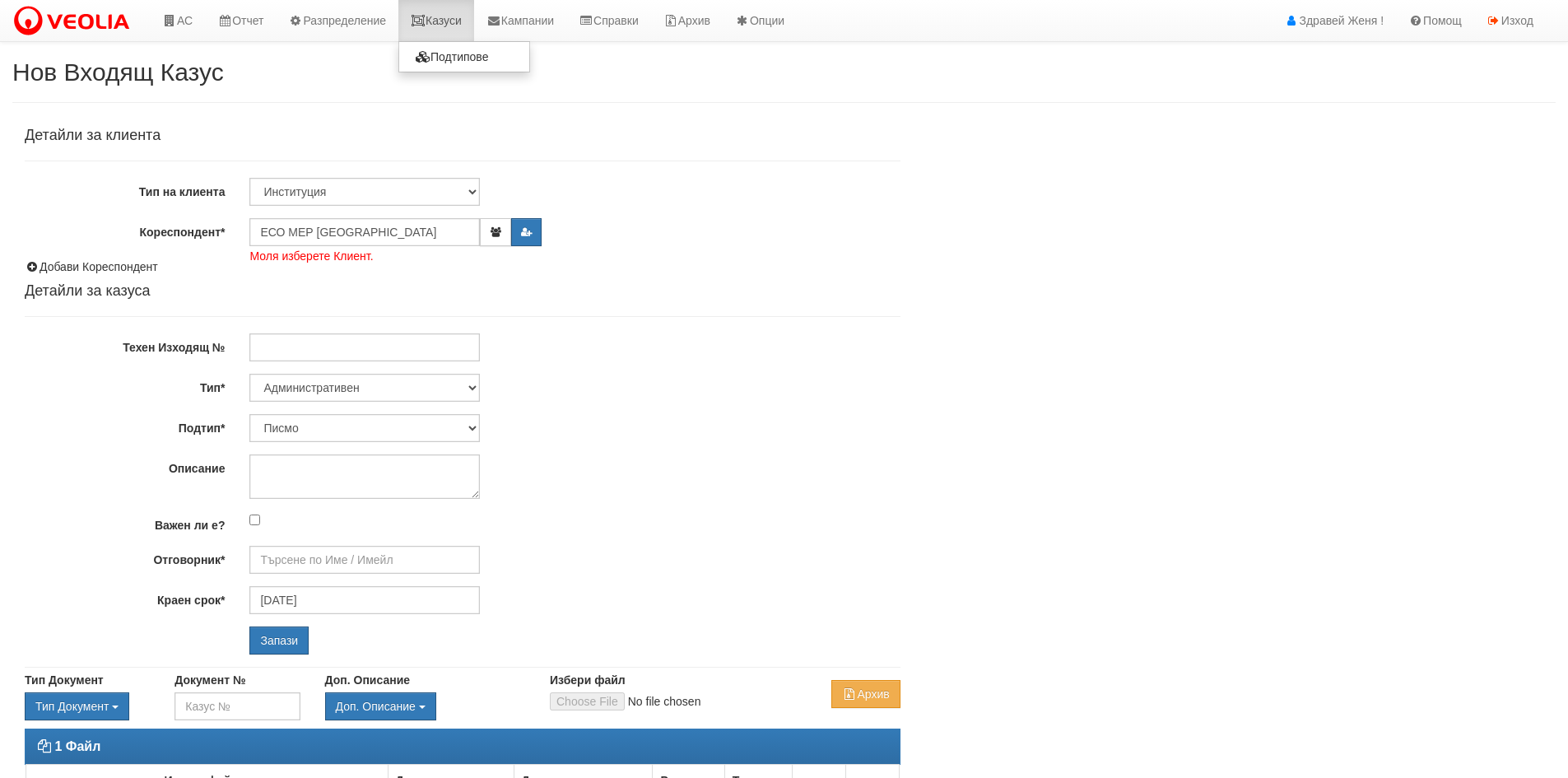
click at [463, 7] on link "Казуси" at bounding box center [436, 20] width 76 height 41
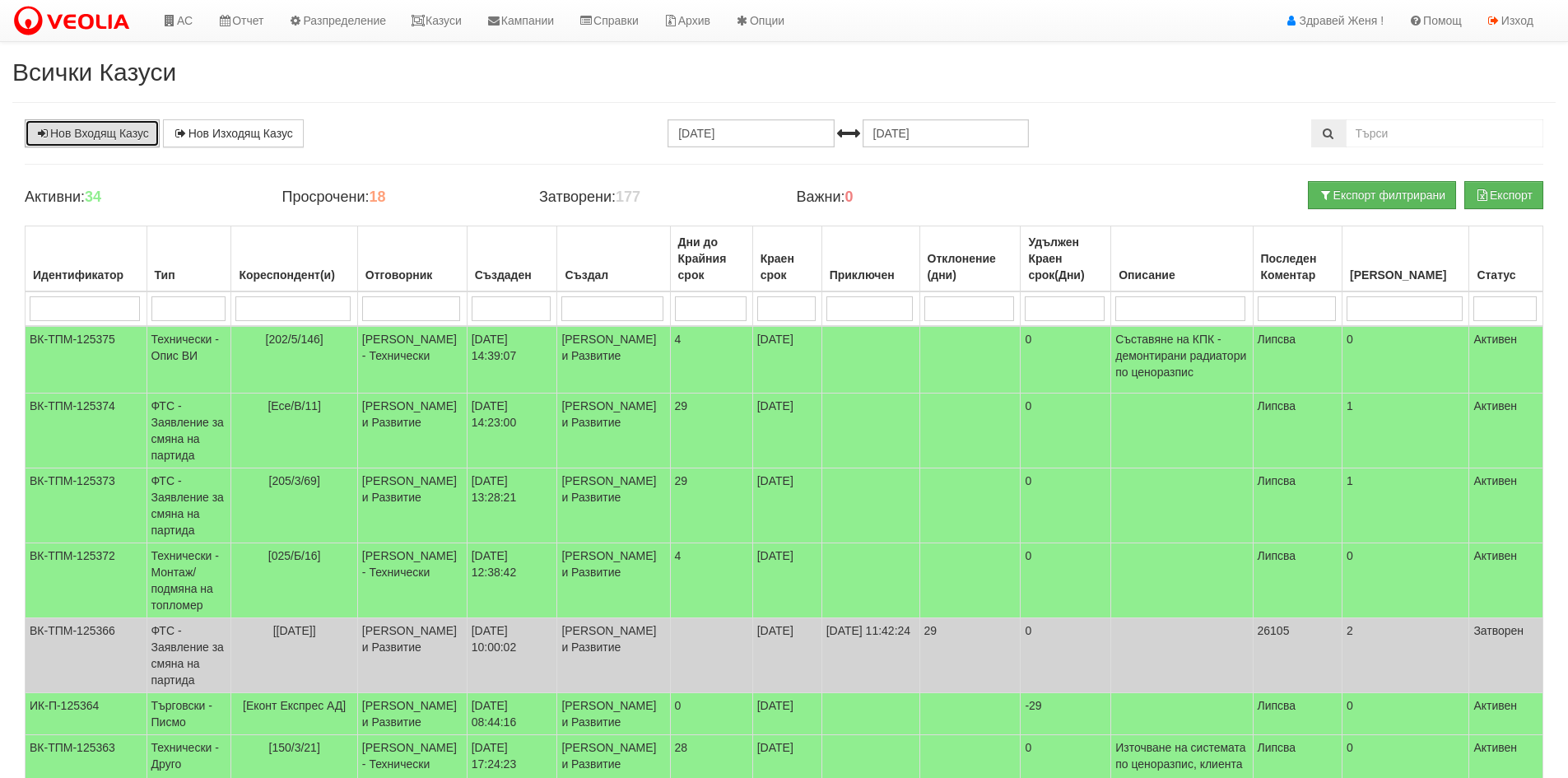
click at [128, 131] on link "Нов Входящ Казус" at bounding box center [92, 133] width 135 height 28
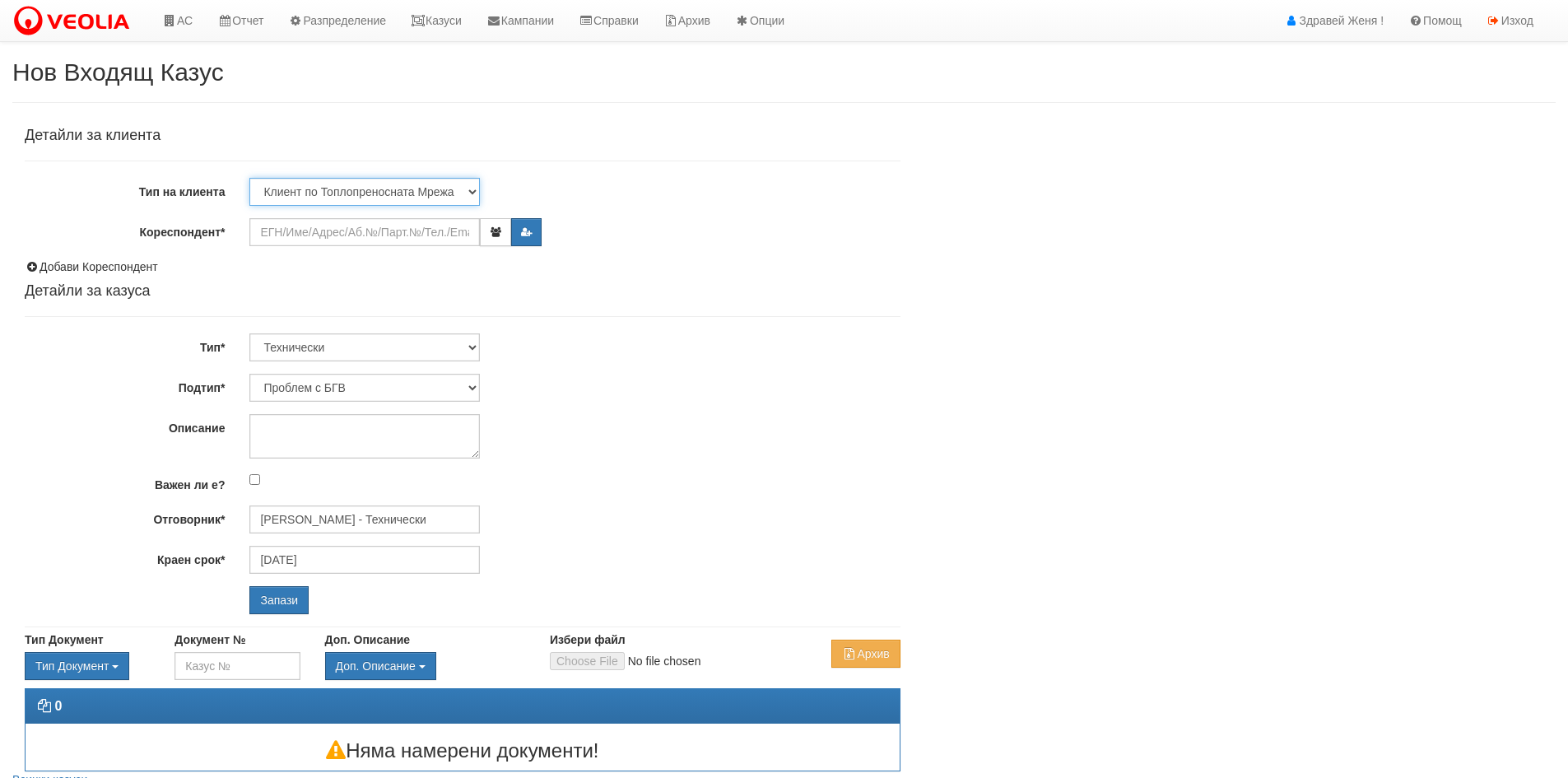
click at [466, 194] on select "Клиент по Топлопреносната Мрежа Институция Партньори Други" at bounding box center [364, 192] width 230 height 28
click at [250, 178] on select "Клиент по Топлопреносната Мрежа Институция Партньори Други" at bounding box center [364, 192] width 230 height 28
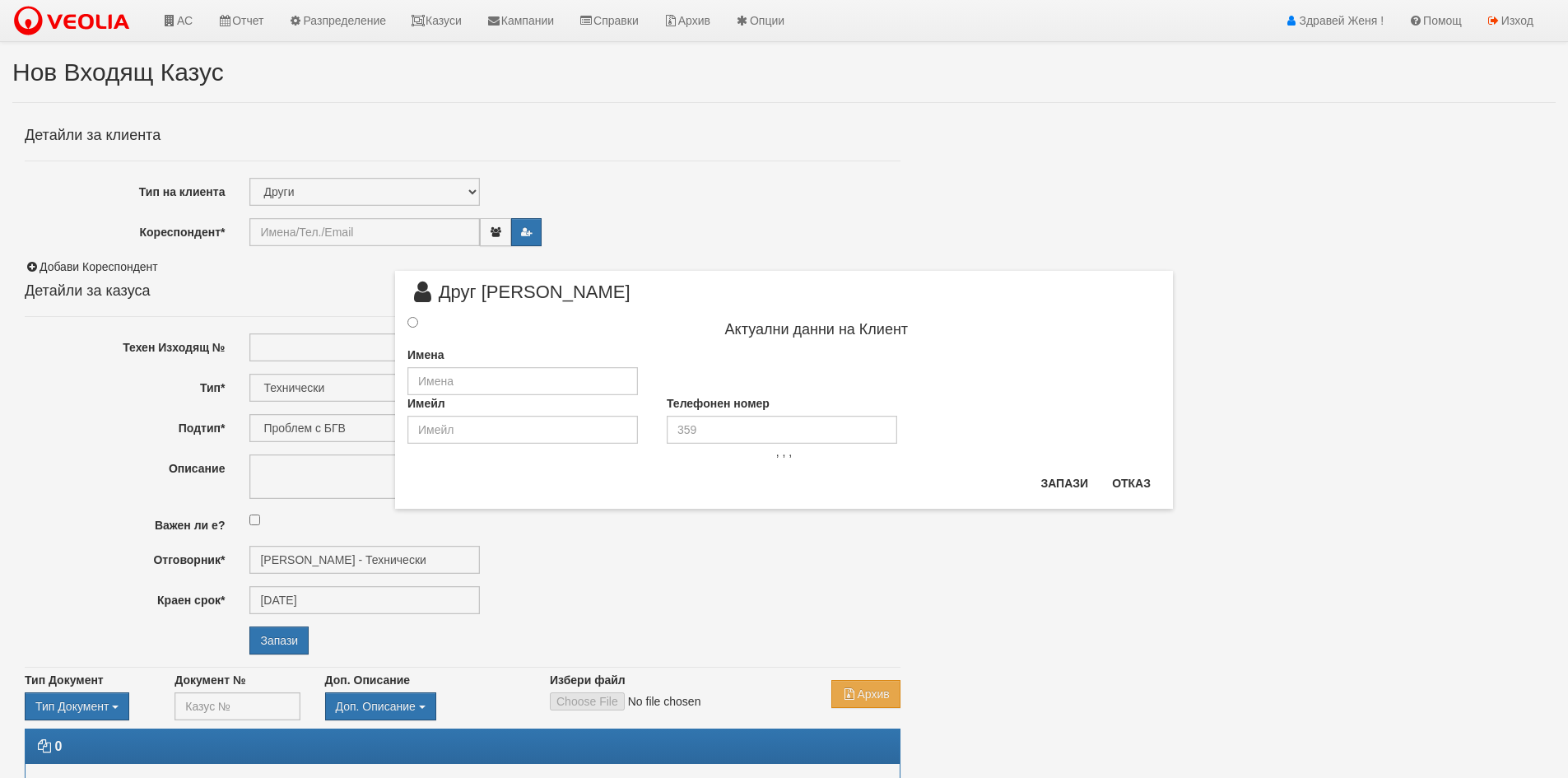
click at [468, 187] on div "× Друг Клиент Актуални данни на Клиент Имена Имейл Телефонен номер , , , Запази…" at bounding box center [784, 255] width 803 height 509
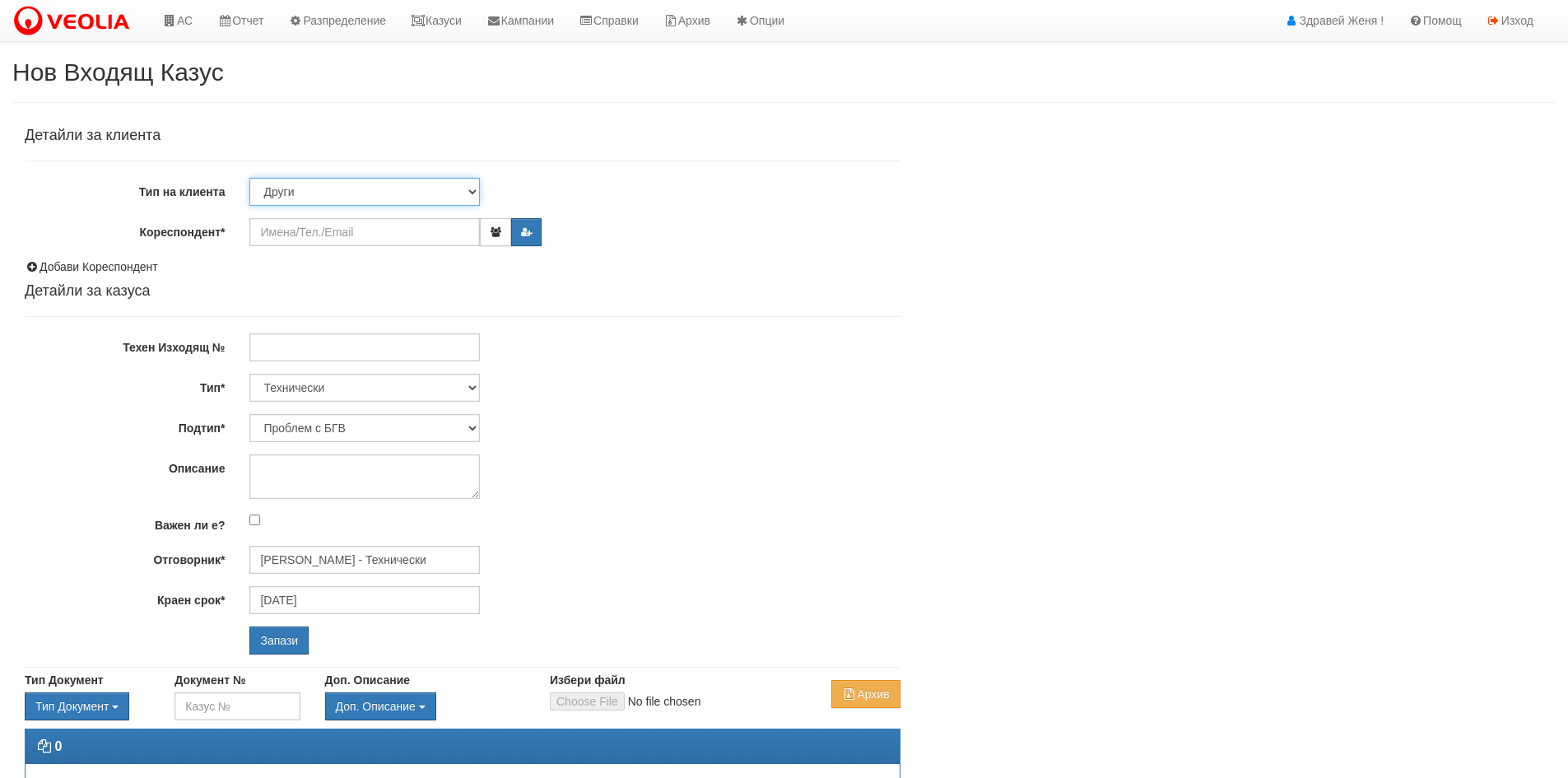
click at [472, 193] on select "Клиент по Топлопреносната Мрежа Институция Партньори Други" at bounding box center [364, 192] width 230 height 28
select select "Institution"
click at [250, 178] on select "Клиент по Топлопреносната Мрежа Институция Партньори Други" at bounding box center [364, 192] width 230 height 28
click at [320, 230] on input "Кореспондент*" at bounding box center [364, 232] width 230 height 28
type input "E"
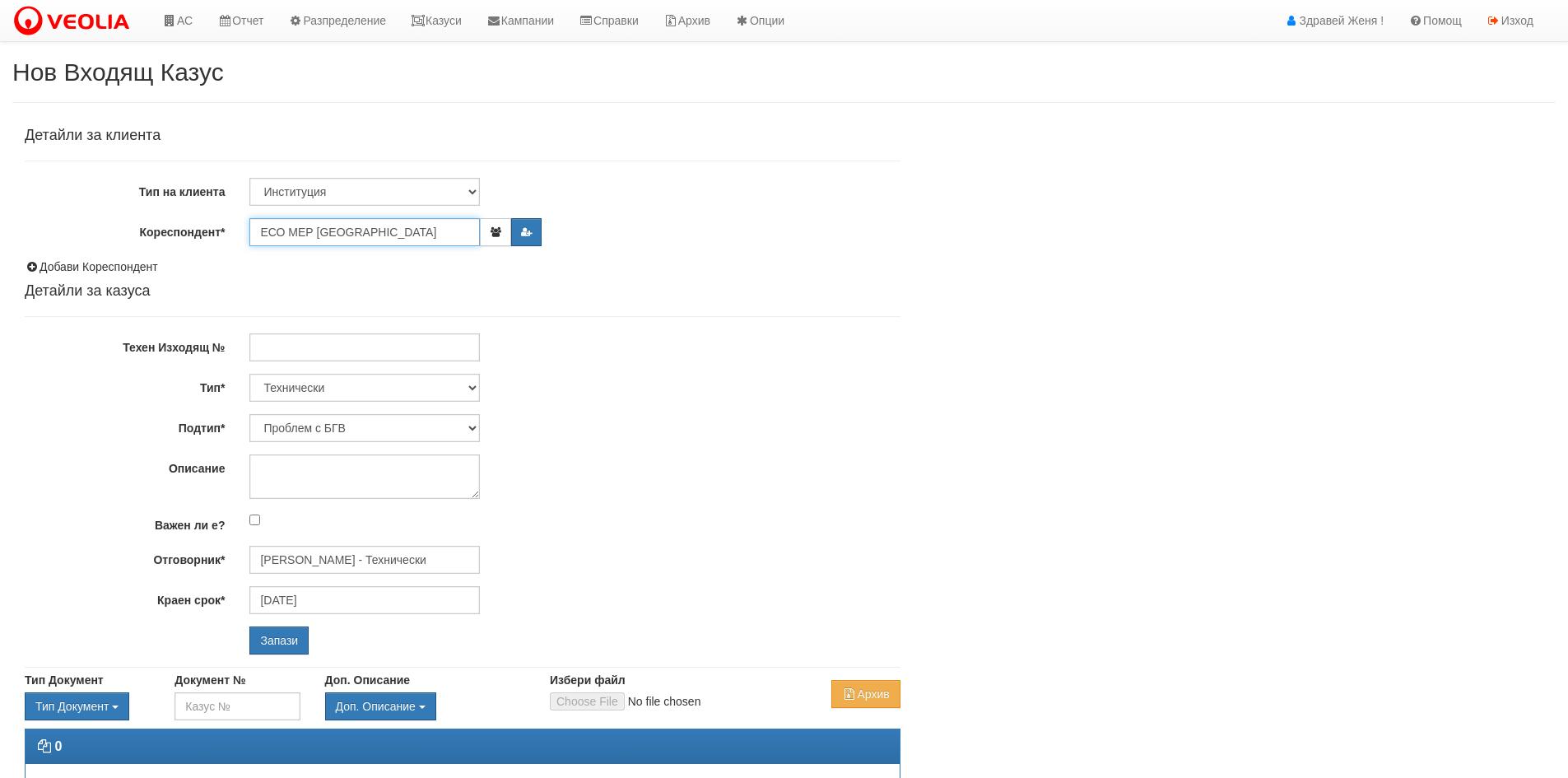
type input "ЕСО МЕР [GEOGRAPHIC_DATA]"
click at [475, 191] on select "Клиент по Топлопреносната Мрежа Институция Партньори Други" at bounding box center [364, 192] width 230 height 28
select select "Partner"
click at [250, 178] on select "Клиент по Топлопреносната Мрежа Институция Партньори Други" at bounding box center [364, 192] width 230 height 28
click at [384, 237] on input "Кореспондент*" at bounding box center [364, 232] width 230 height 28
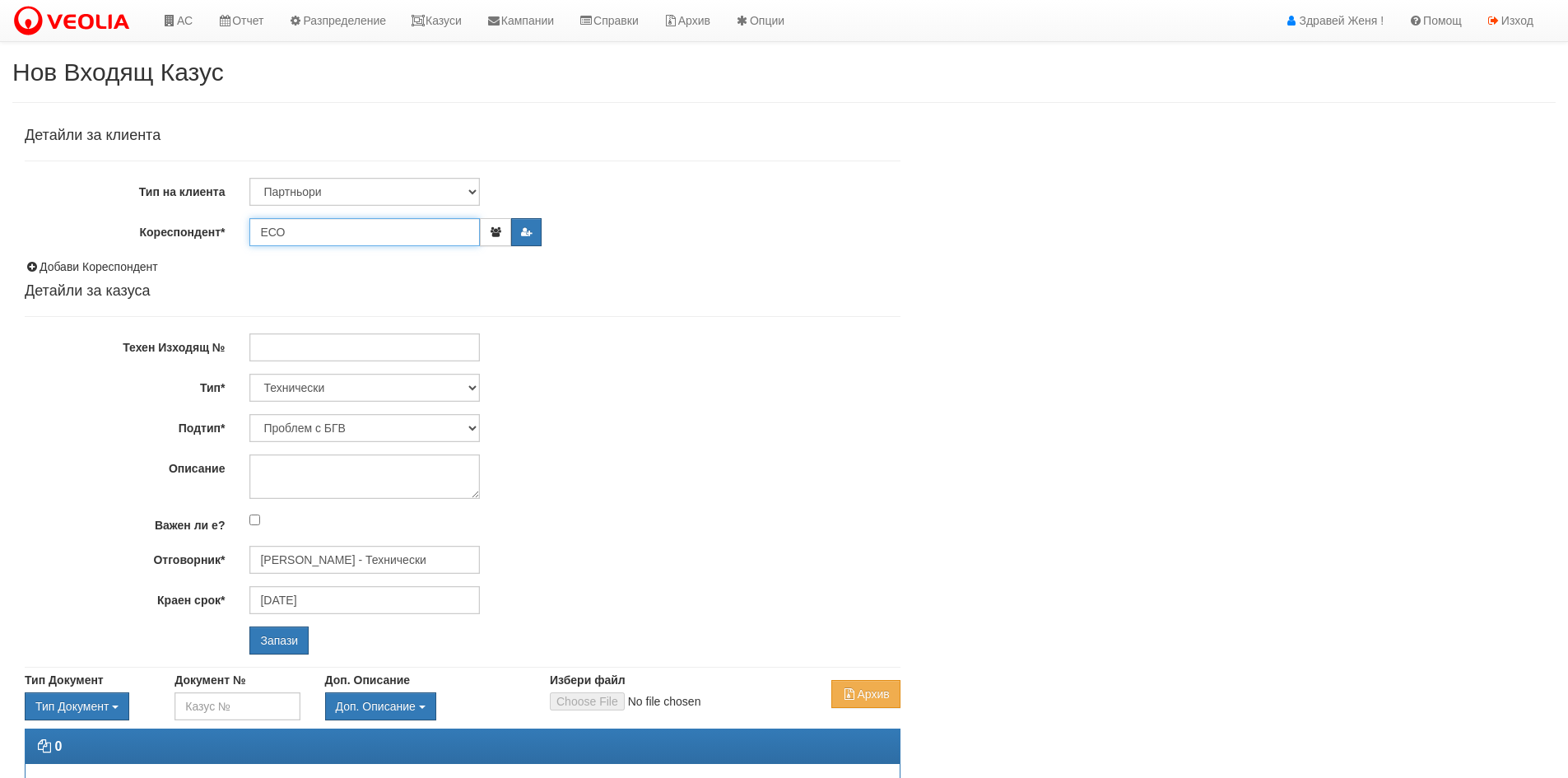
type input "ЕСО"
click at [473, 189] on select "Клиент по Топлопреносната Мрежа Институция Партньори Други" at bounding box center [364, 192] width 230 height 28
select select "Other"
click at [250, 178] on select "Клиент по Топлопреносната Мрежа Институция Партньори Други" at bounding box center [364, 192] width 230 height 28
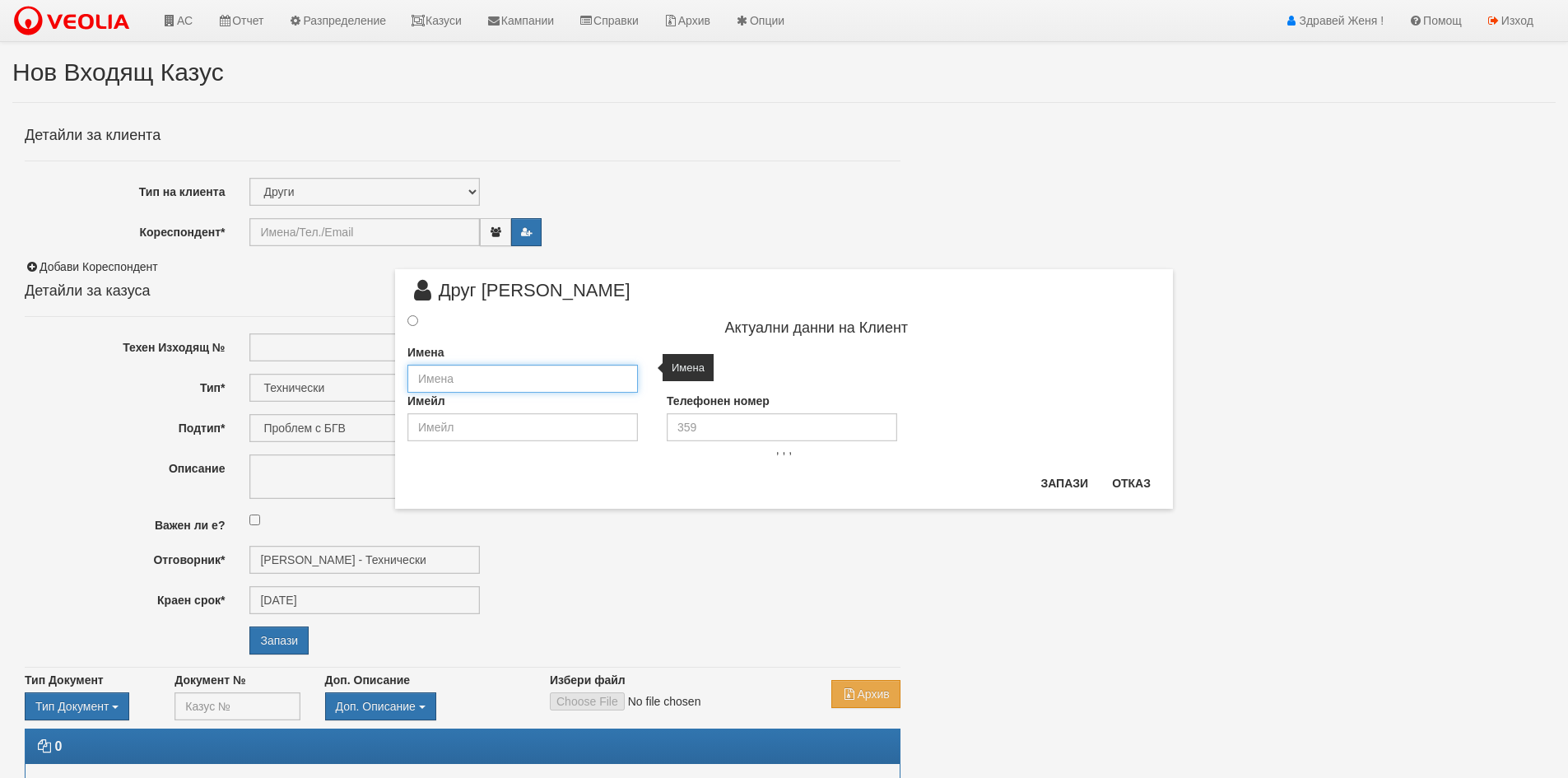
click at [437, 379] on input "text" at bounding box center [522, 379] width 230 height 28
type input "ЕСО ЕАД УМЕР Варна"
click at [412, 320] on input "radio" at bounding box center [413, 320] width 11 height 11
radio input "true"
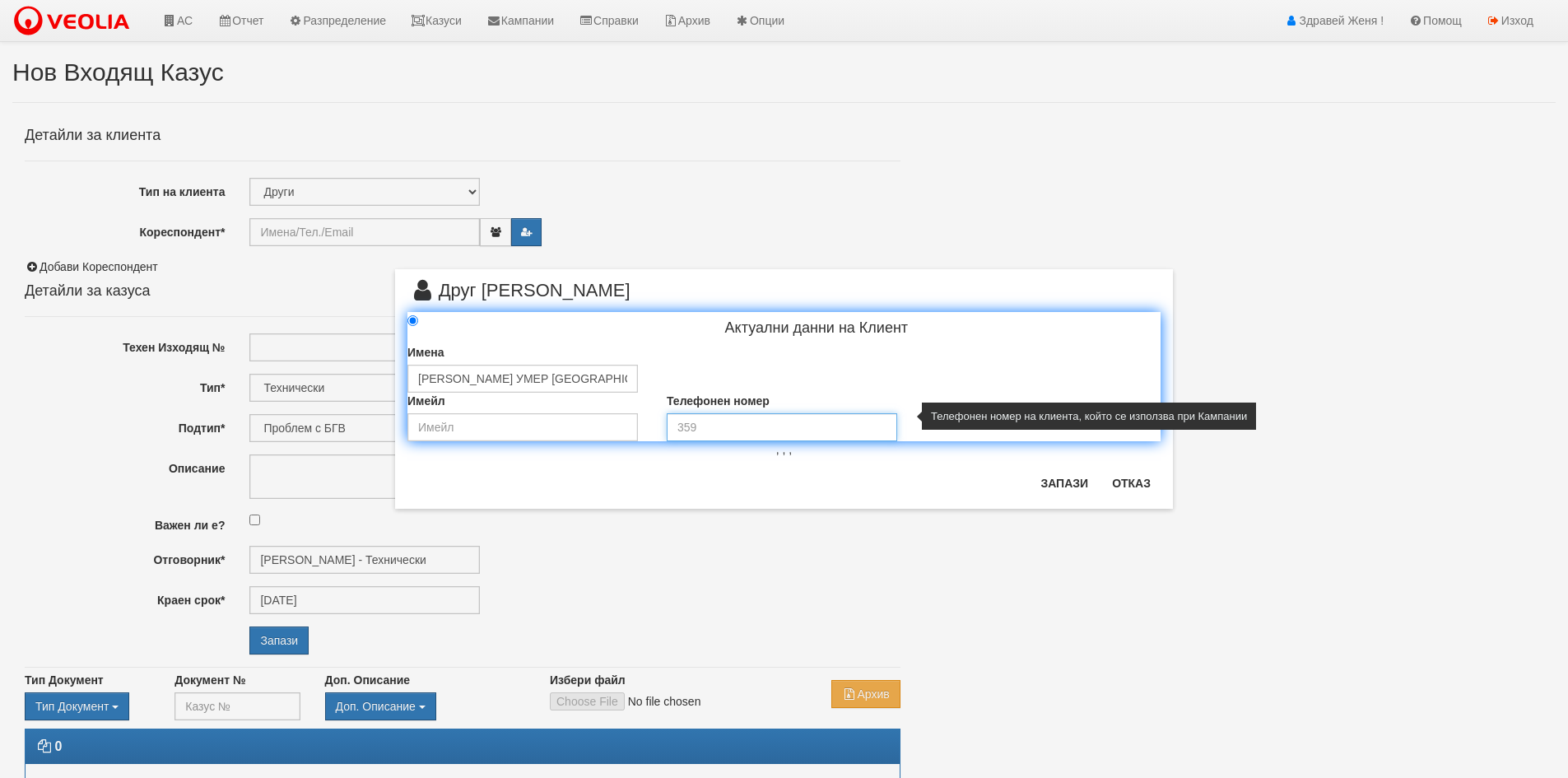
click at [757, 434] on input "tel" at bounding box center [782, 428] width 230 height 28
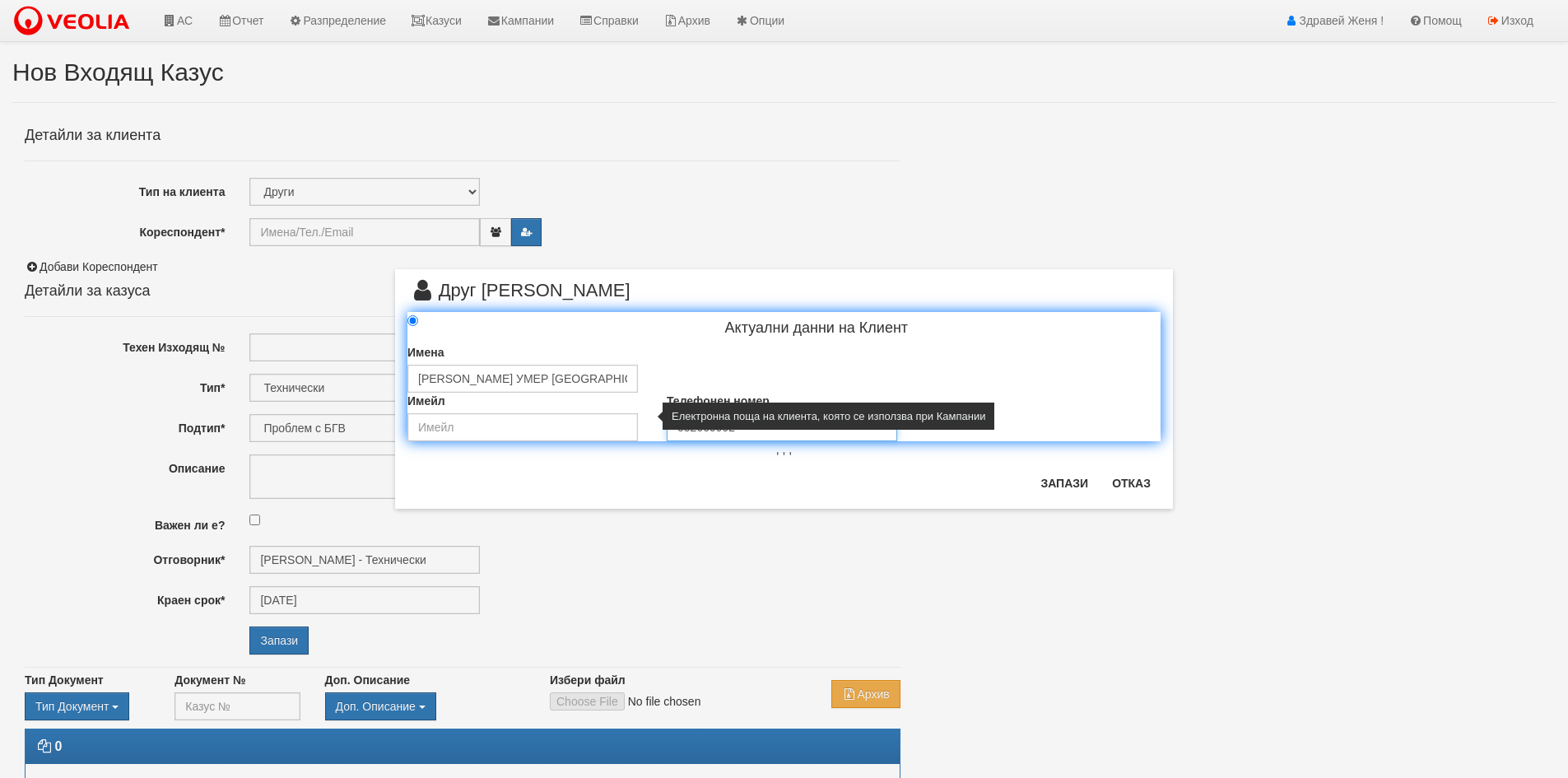
type input "052609992"
click at [518, 426] on input "email" at bounding box center [522, 428] width 230 height 28
type input "е"
click at [428, 428] on input "email" at bounding box center [522, 428] width 230 height 28
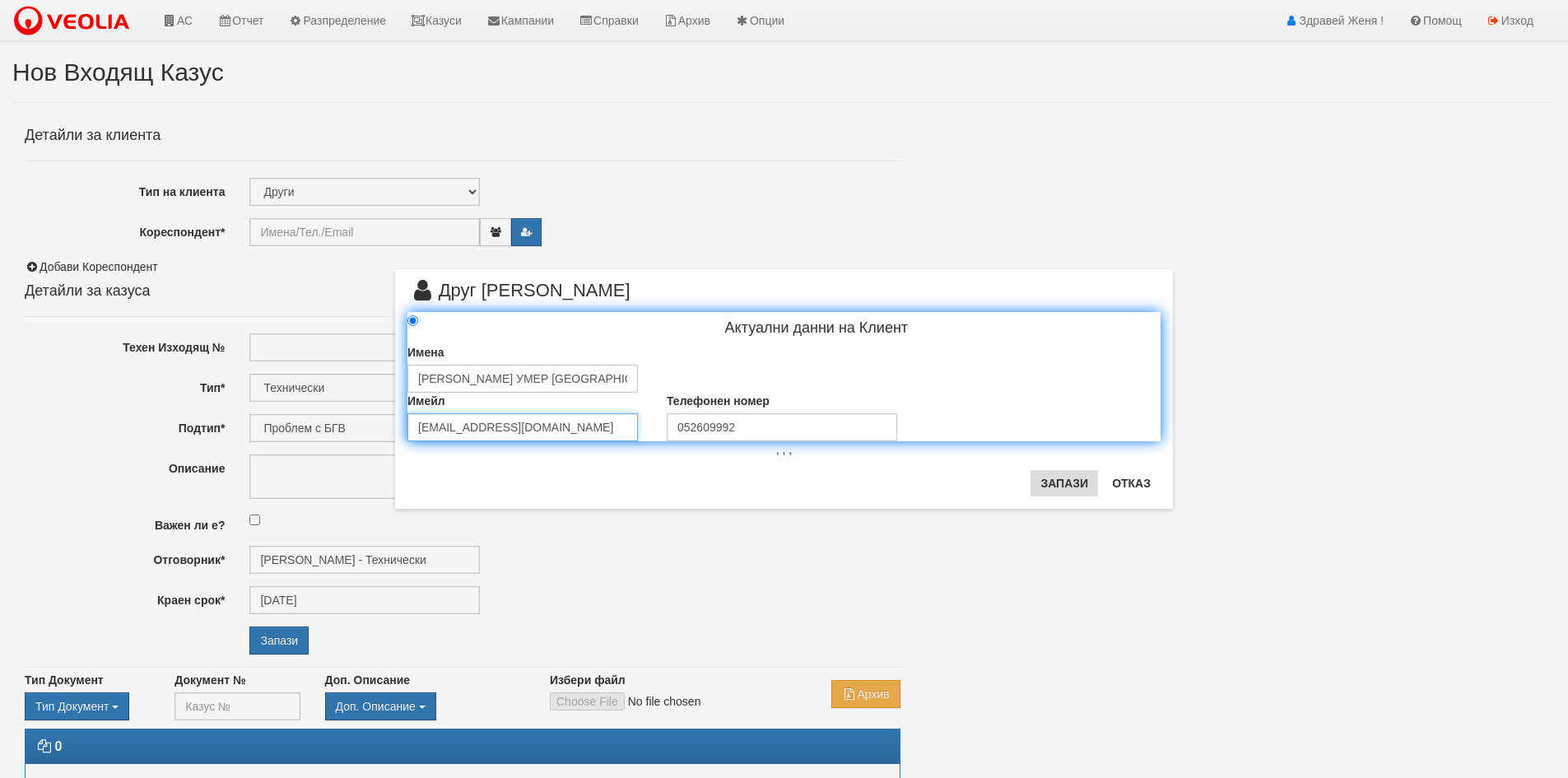
type input "eso@vn.eso.bg"
click at [1068, 482] on button "Запази" at bounding box center [1064, 483] width 67 height 27
type input "ЕСО ЕАД УМЕР Варна"
radio input "true"
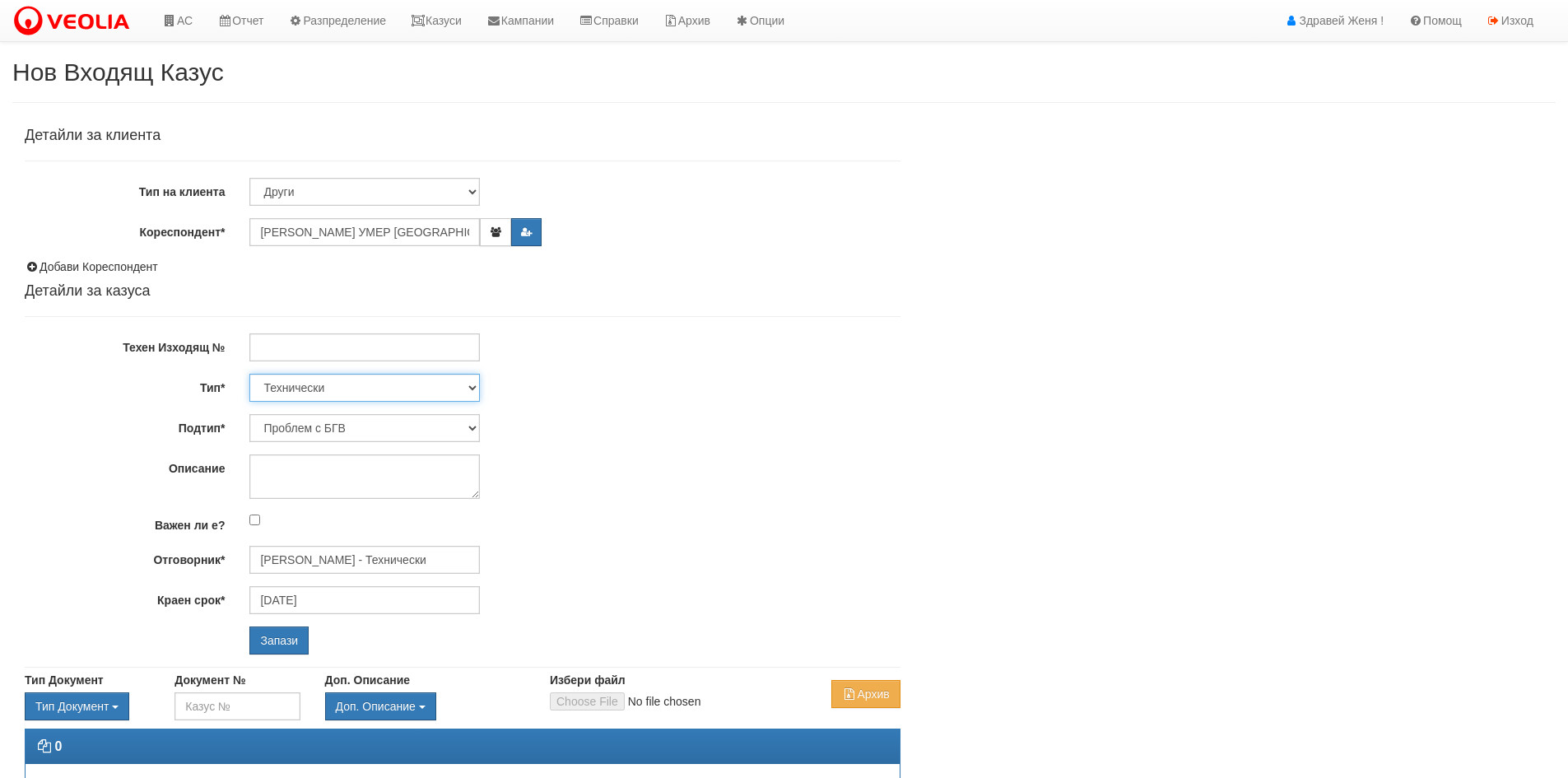
click at [475, 384] on select "Технически ФТС Търговски Административен Производствен Експлоатационен Финансов…" at bounding box center [364, 388] width 230 height 28
select select "3"
click at [250, 374] on select "Технически ФТС Търговски Административен Производствен Експлоатационен Финансов…" at bounding box center [364, 388] width 230 height 28
type input "[DATE]"
click at [314, 558] on input "Отговорник*" at bounding box center [364, 560] width 230 height 28
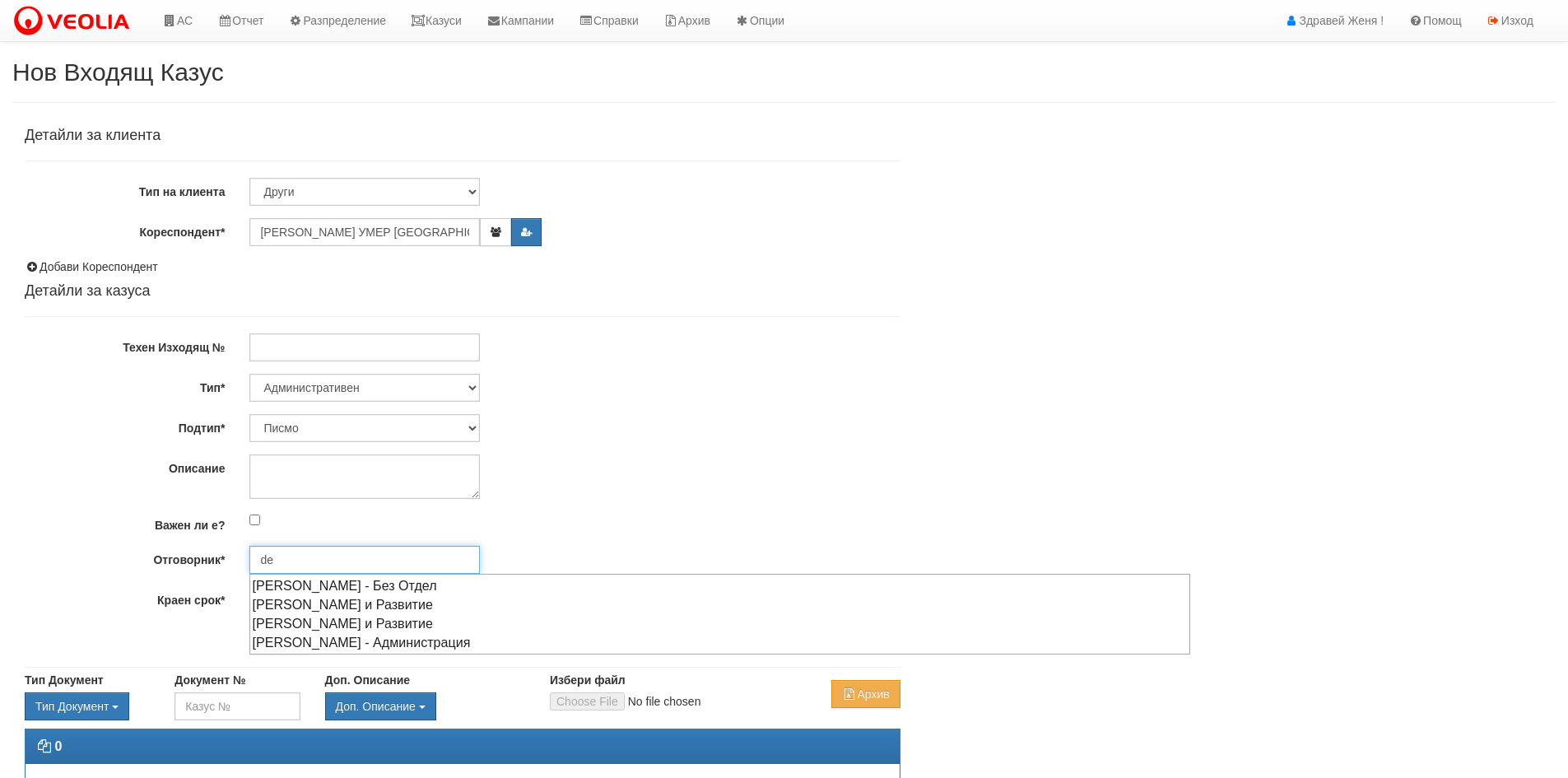
type input "d"
click at [450, 639] on div "[PERSON_NAME] - Администрация" at bounding box center [720, 642] width 937 height 21
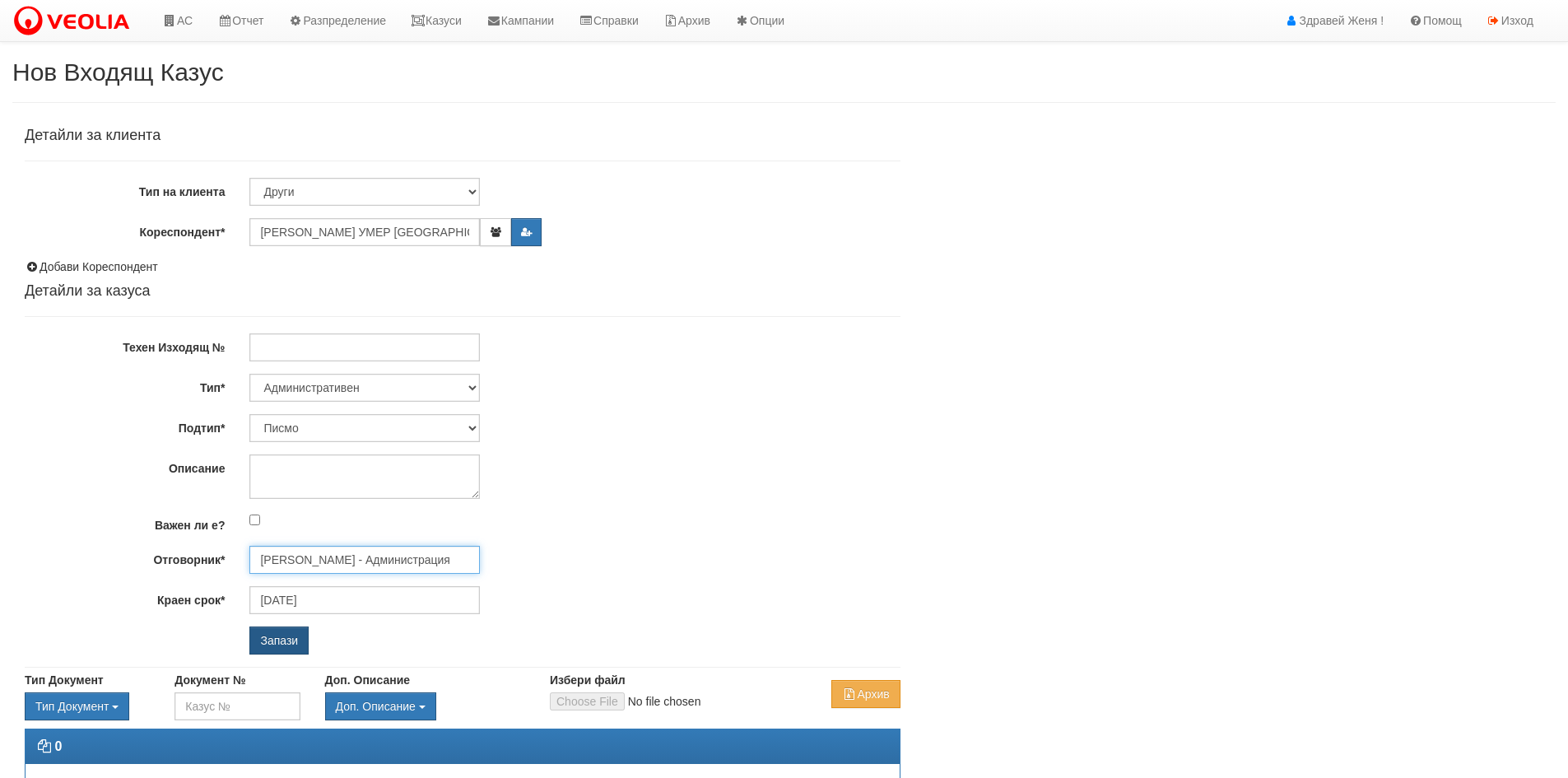
type input "[PERSON_NAME] - Администрация"
click at [289, 650] on input "Запази" at bounding box center [279, 641] width 59 height 28
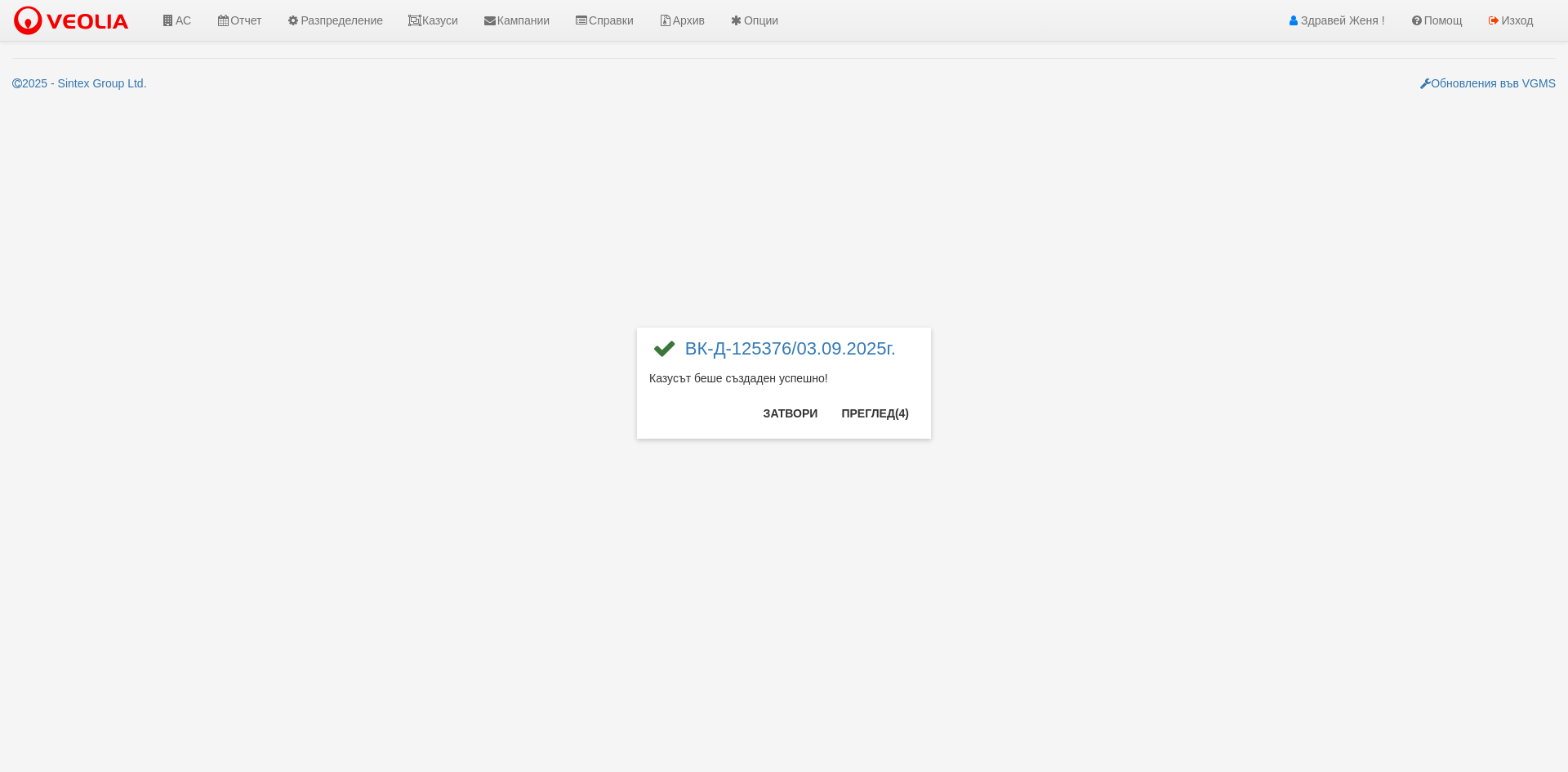
click at [432, 19] on div "× ВК-Д-125376/03.09.2025г. Казусът беше създаден успешно! Затвори Преглед (4)" at bounding box center [784, 219] width 956 height 438
click at [888, 413] on button "Преглед (2)" at bounding box center [875, 414] width 87 height 26
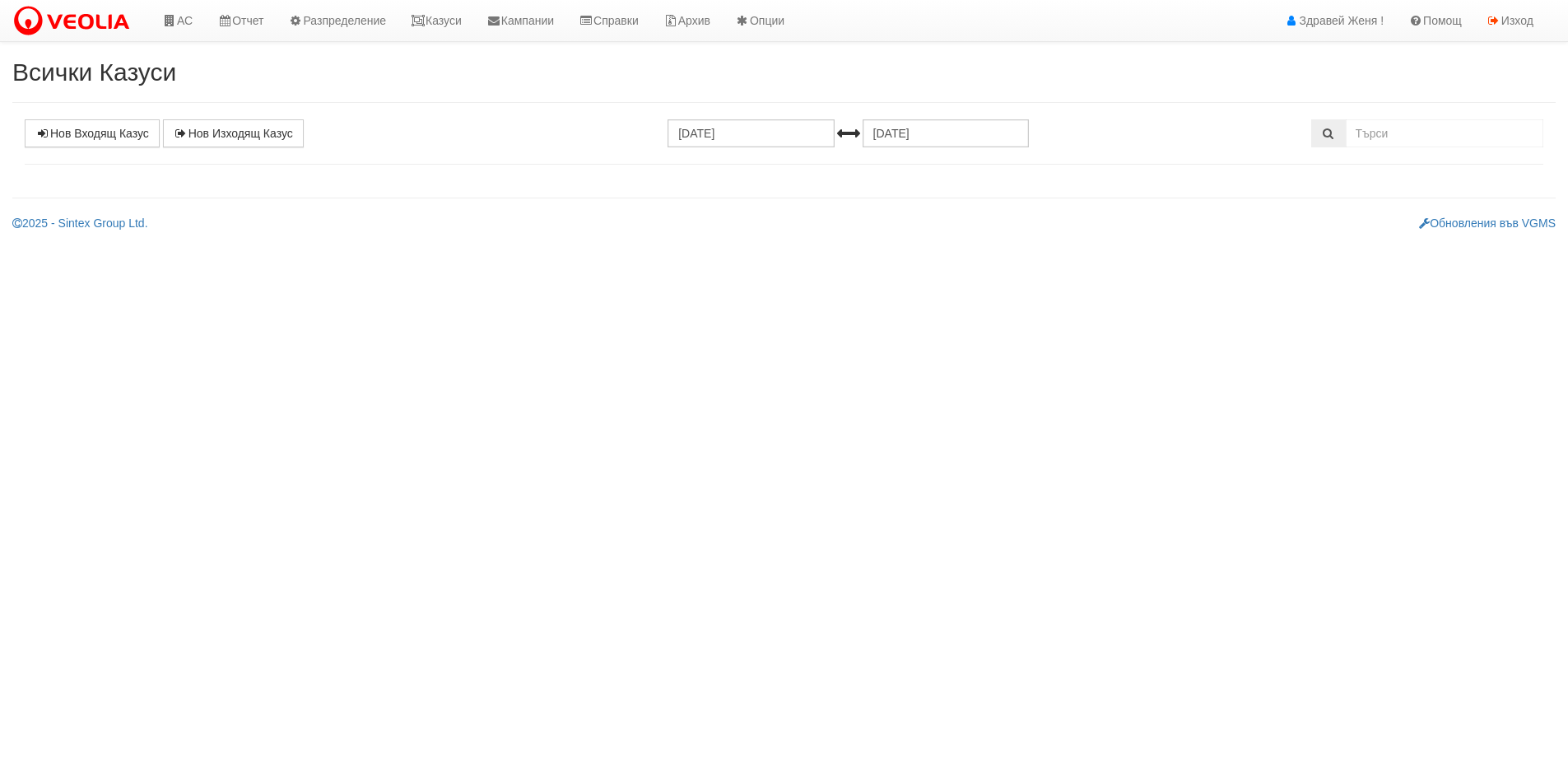
select select "1"
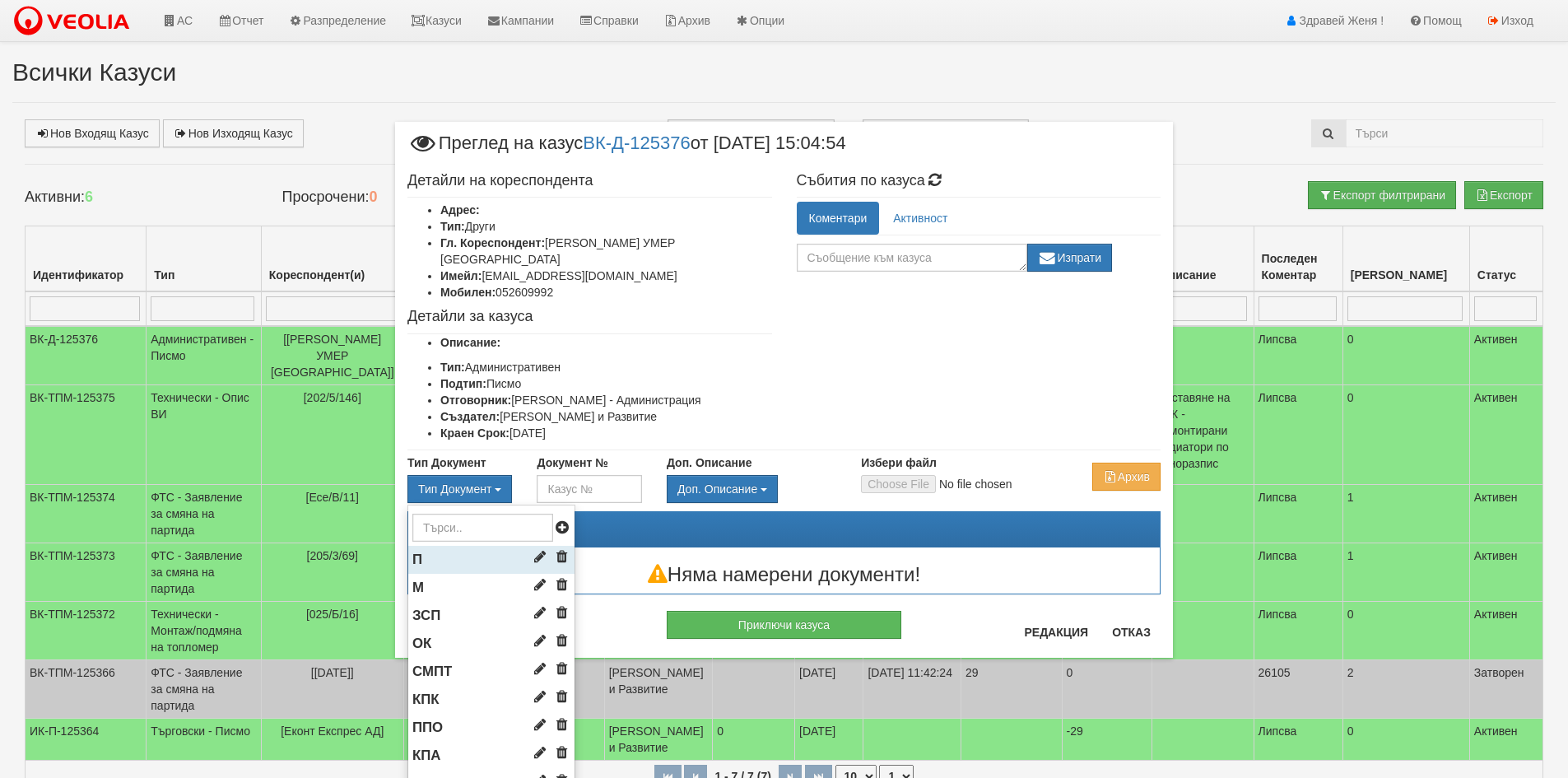
click at [457, 550] on li "П" at bounding box center [492, 560] width 166 height 28
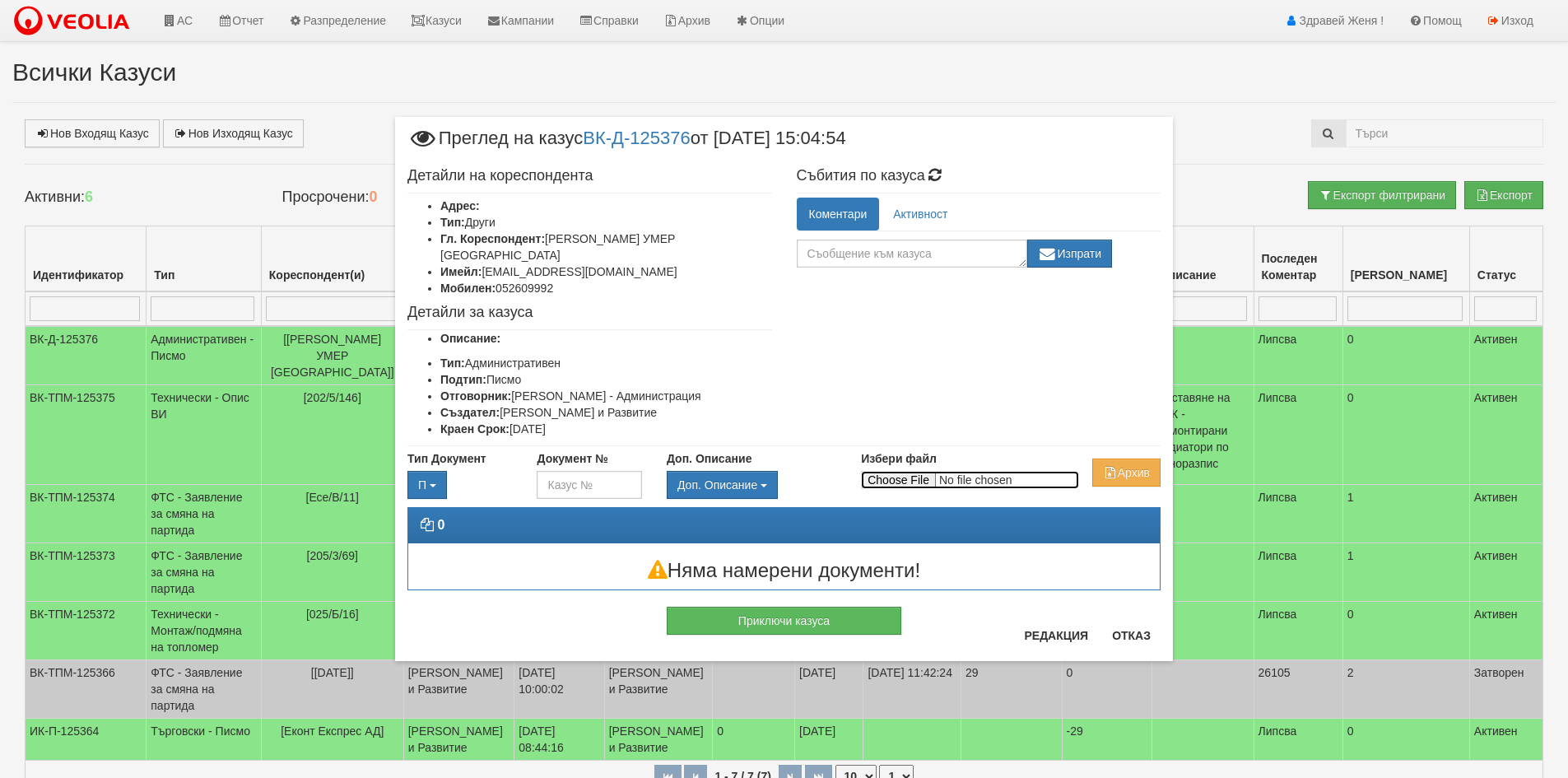
click at [906, 471] on input "Избери файл" at bounding box center [970, 480] width 218 height 18
type input "C:\fakepath\Есо.pdf"
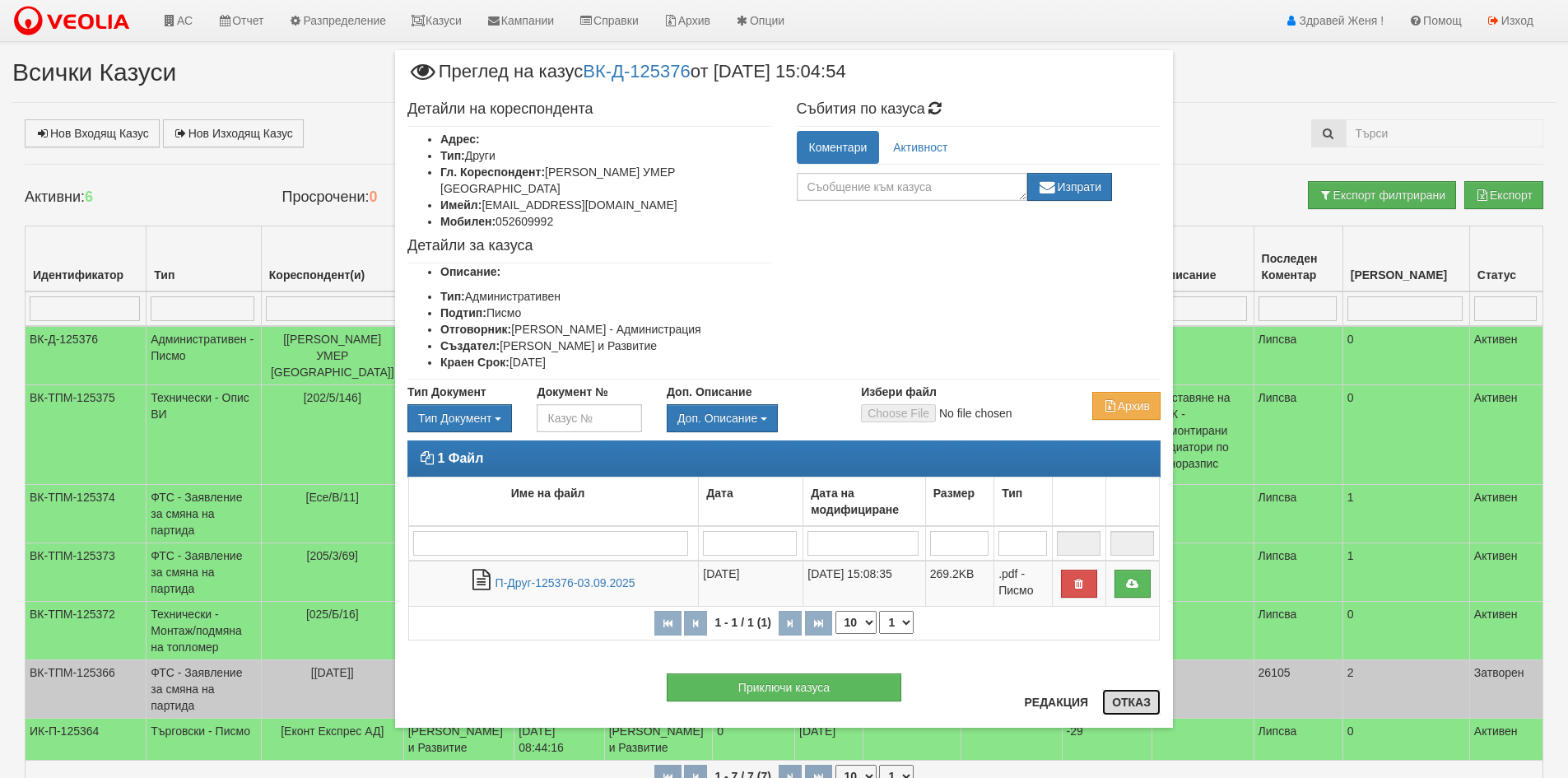
click at [1126, 705] on button "Отказ" at bounding box center [1131, 702] width 58 height 27
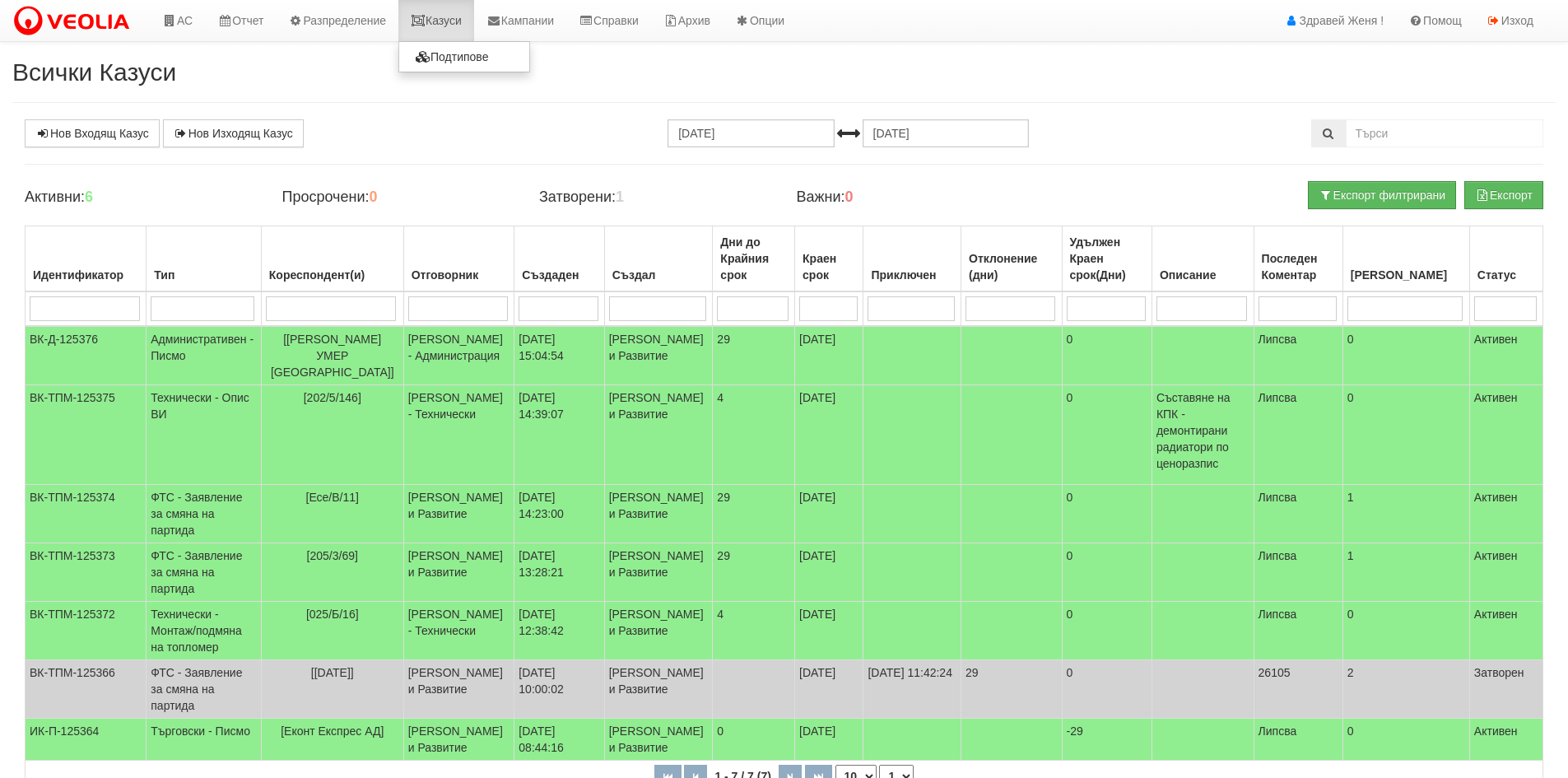
click at [459, 19] on link "Казуси" at bounding box center [436, 20] width 76 height 41
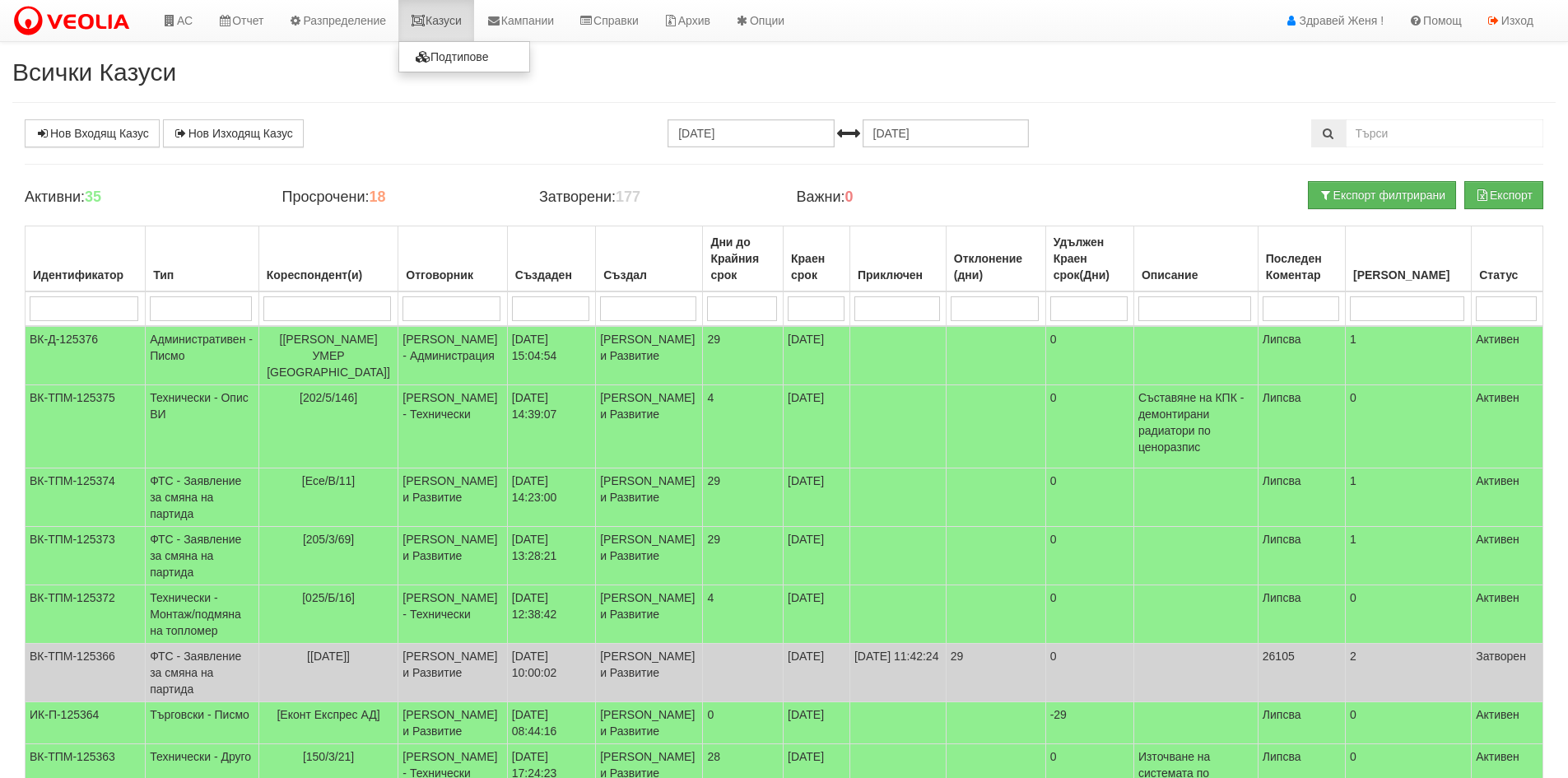
click at [440, 22] on link "Казуси" at bounding box center [436, 20] width 76 height 41
click at [102, 136] on link "Нов Входящ Казус" at bounding box center [92, 133] width 135 height 28
click at [113, 138] on link "Нов Входящ Казус" at bounding box center [92, 133] width 135 height 28
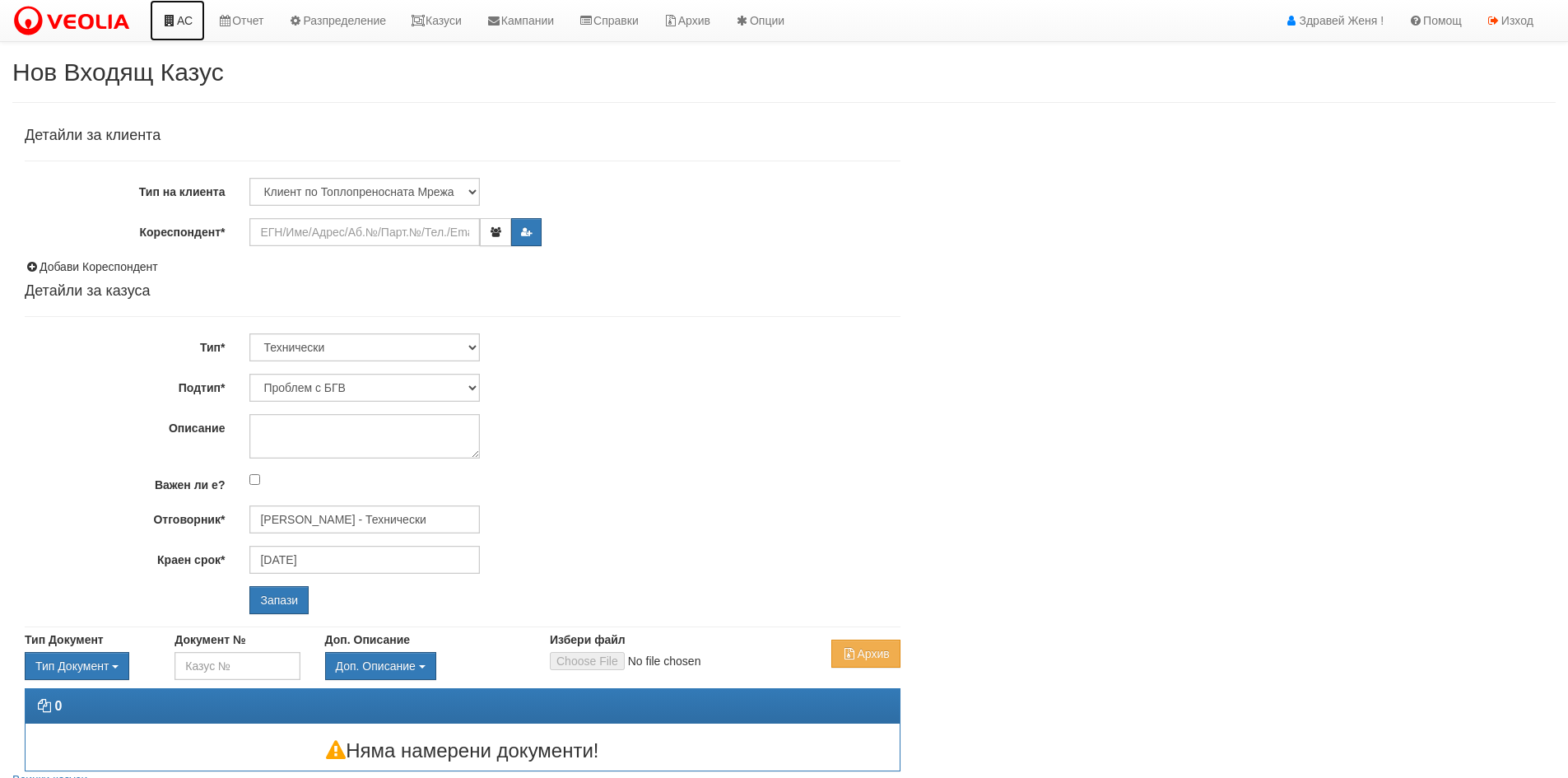
click at [182, 30] on link "АС" at bounding box center [177, 20] width 55 height 41
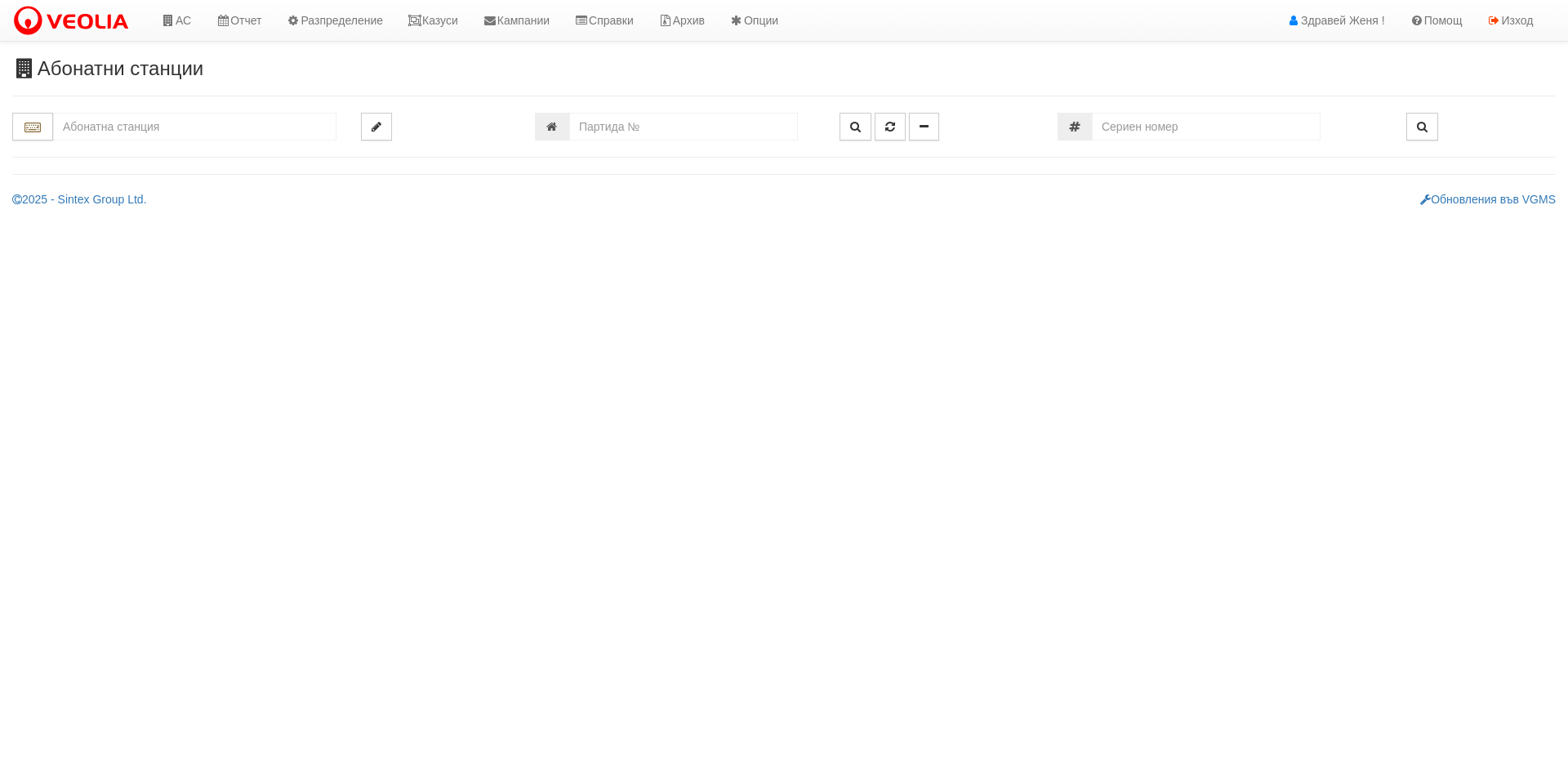
click at [183, 121] on input "text" at bounding box center [194, 127] width 283 height 28
click at [191, 173] on div "166/Б - Възраждане - "ВЕОЛИЯ"" at bounding box center [194, 171] width 278 height 19
type input "166/Б - Възраждане - "ВЕОЛИЯ""
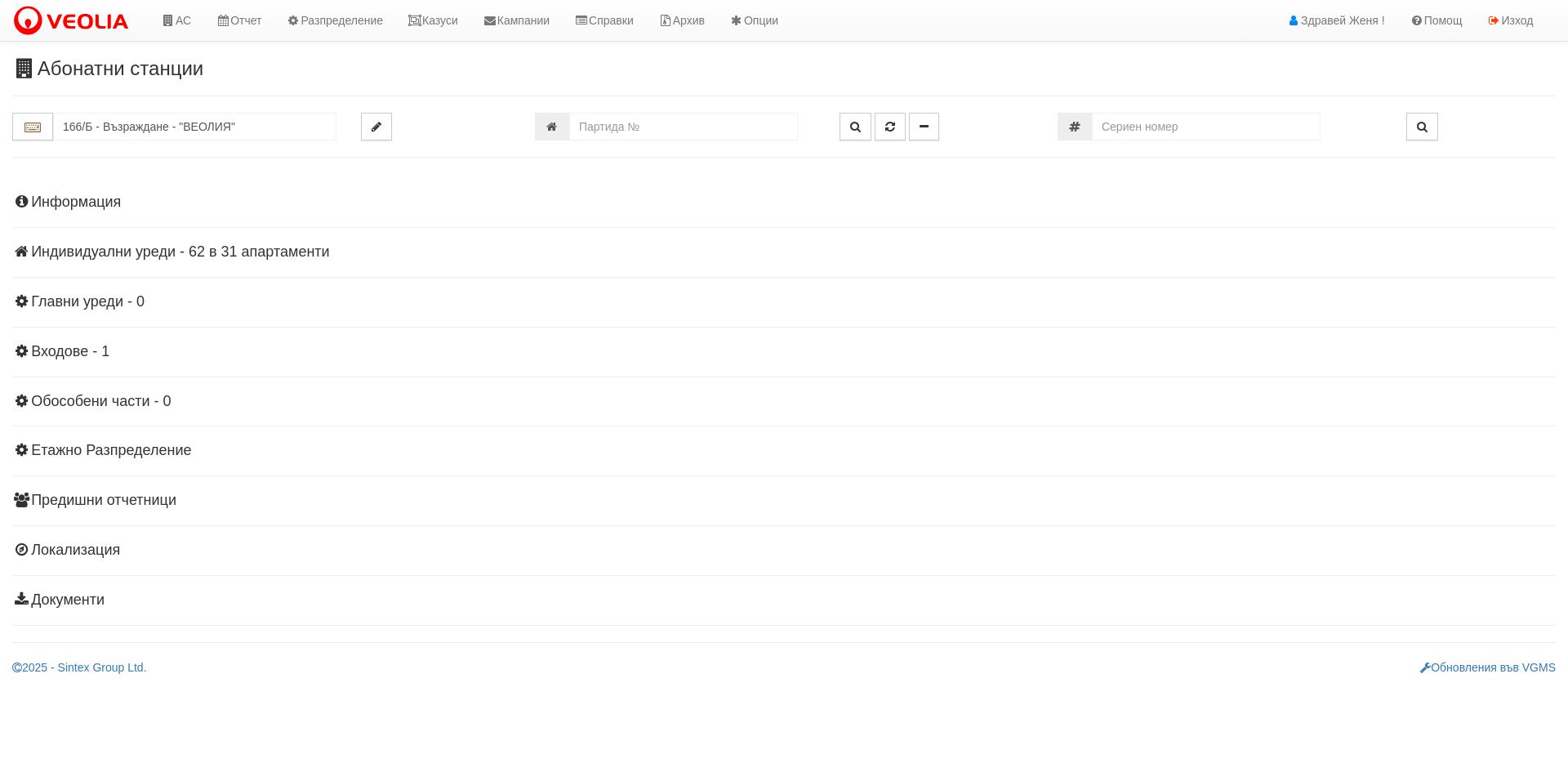
click at [298, 250] on h4 "Индивидуални уреди - 62 в 31 апартаменти" at bounding box center [784, 253] width 1543 height 17
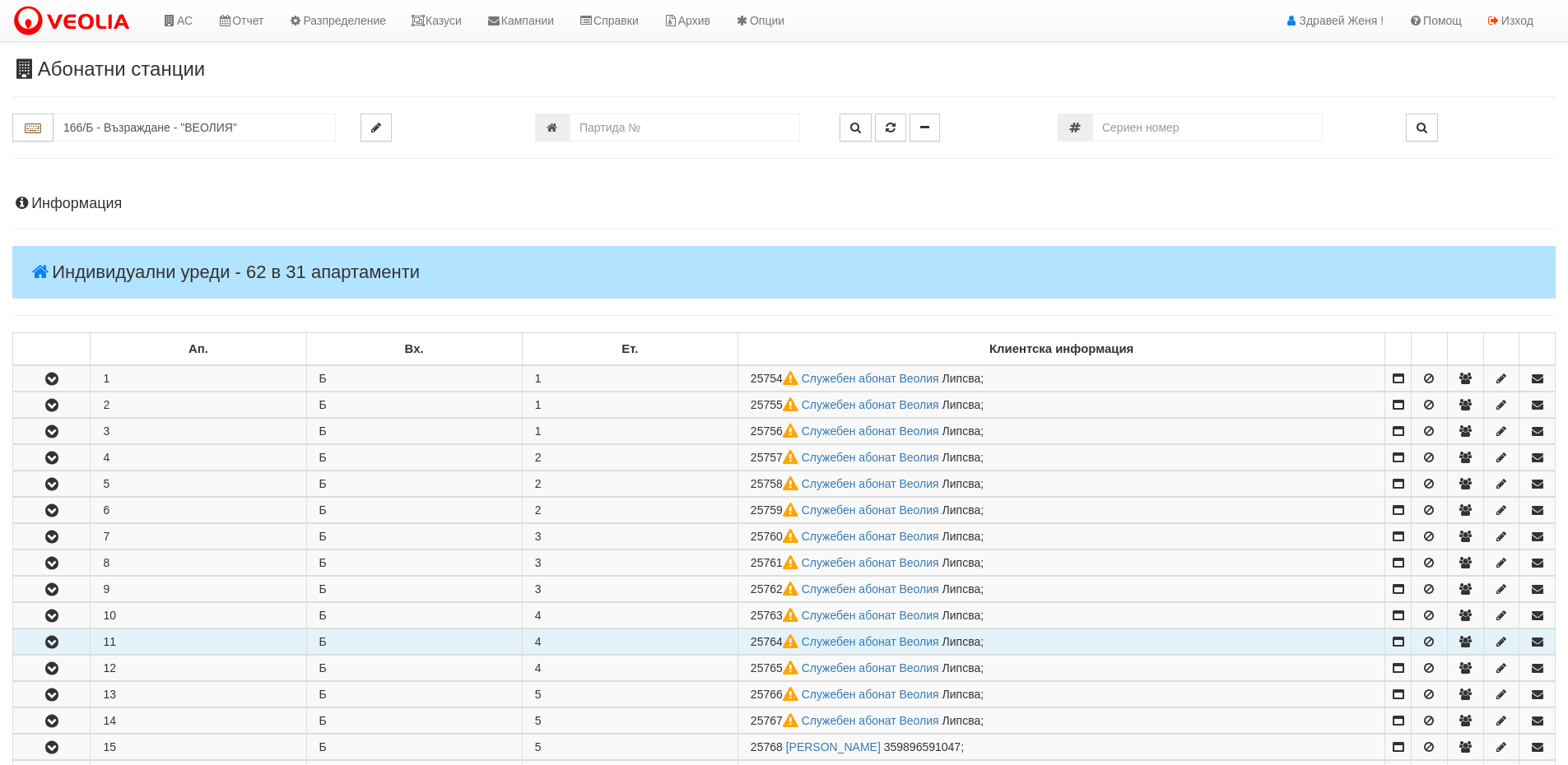
click at [92, 644] on td "11" at bounding box center [198, 642] width 215 height 26
click at [56, 641] on icon "button" at bounding box center [52, 643] width 20 height 12
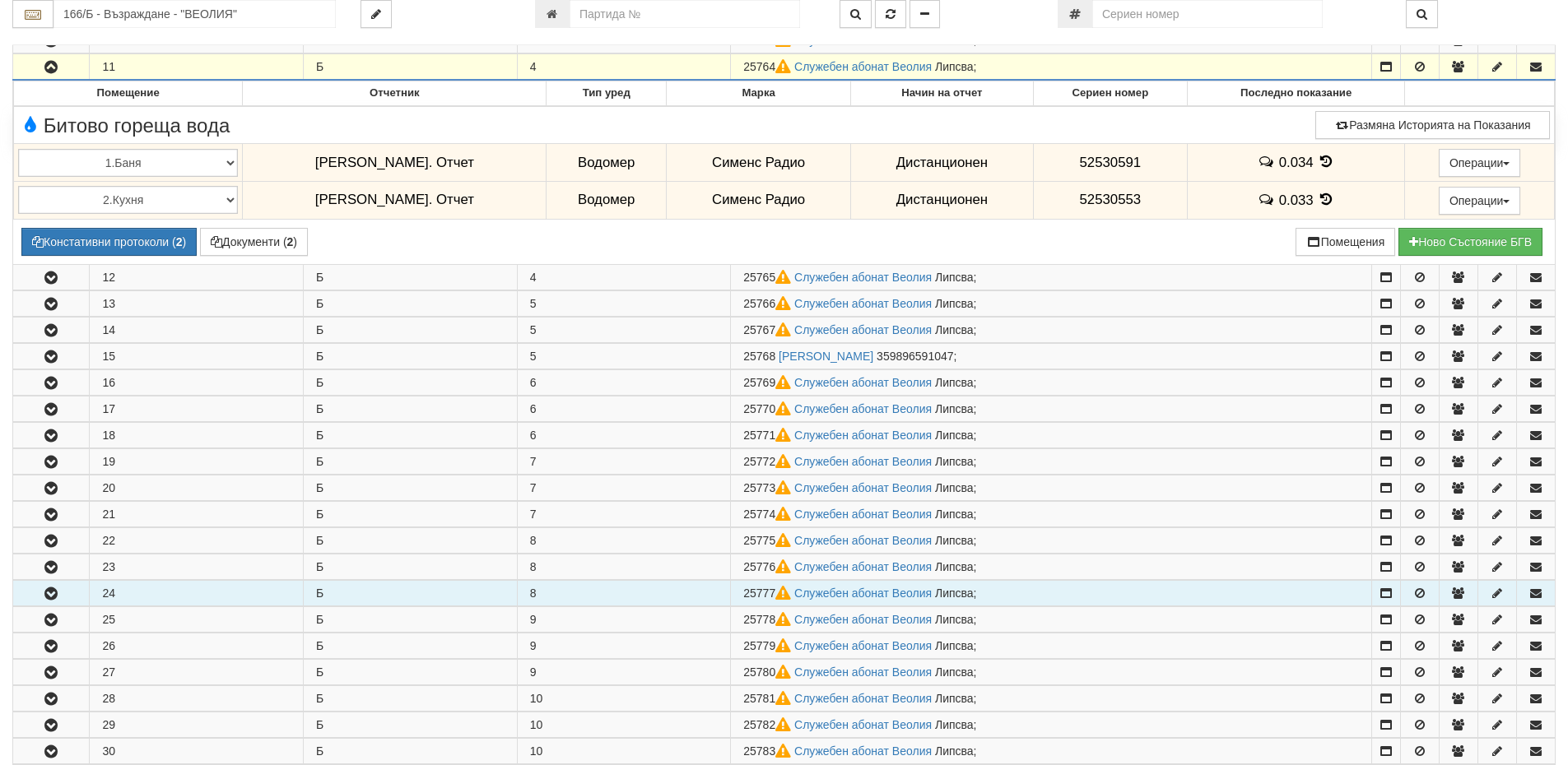
scroll to position [576, 0]
click at [55, 598] on icon "button" at bounding box center [51, 594] width 20 height 12
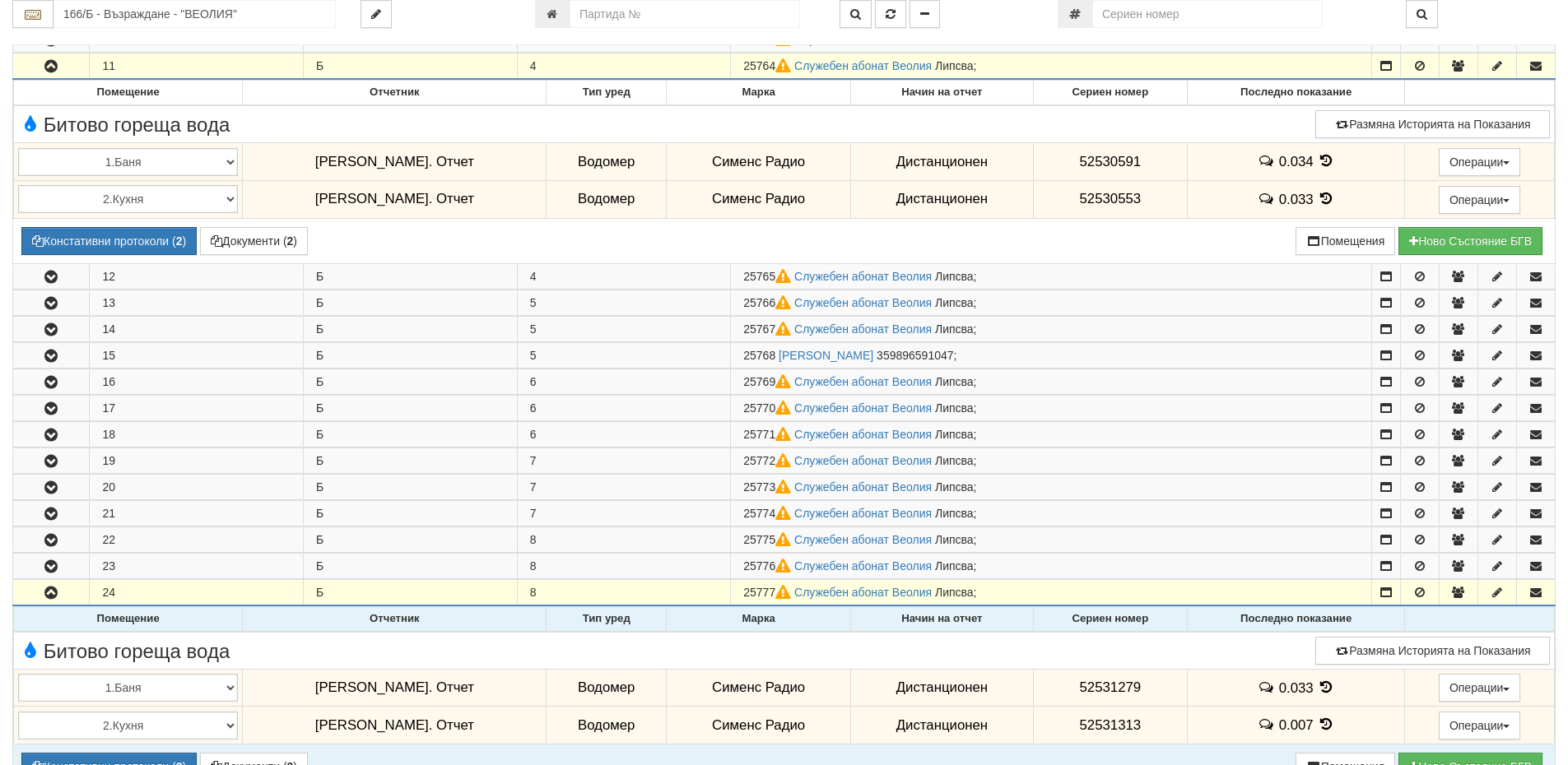
scroll to position [741, 0]
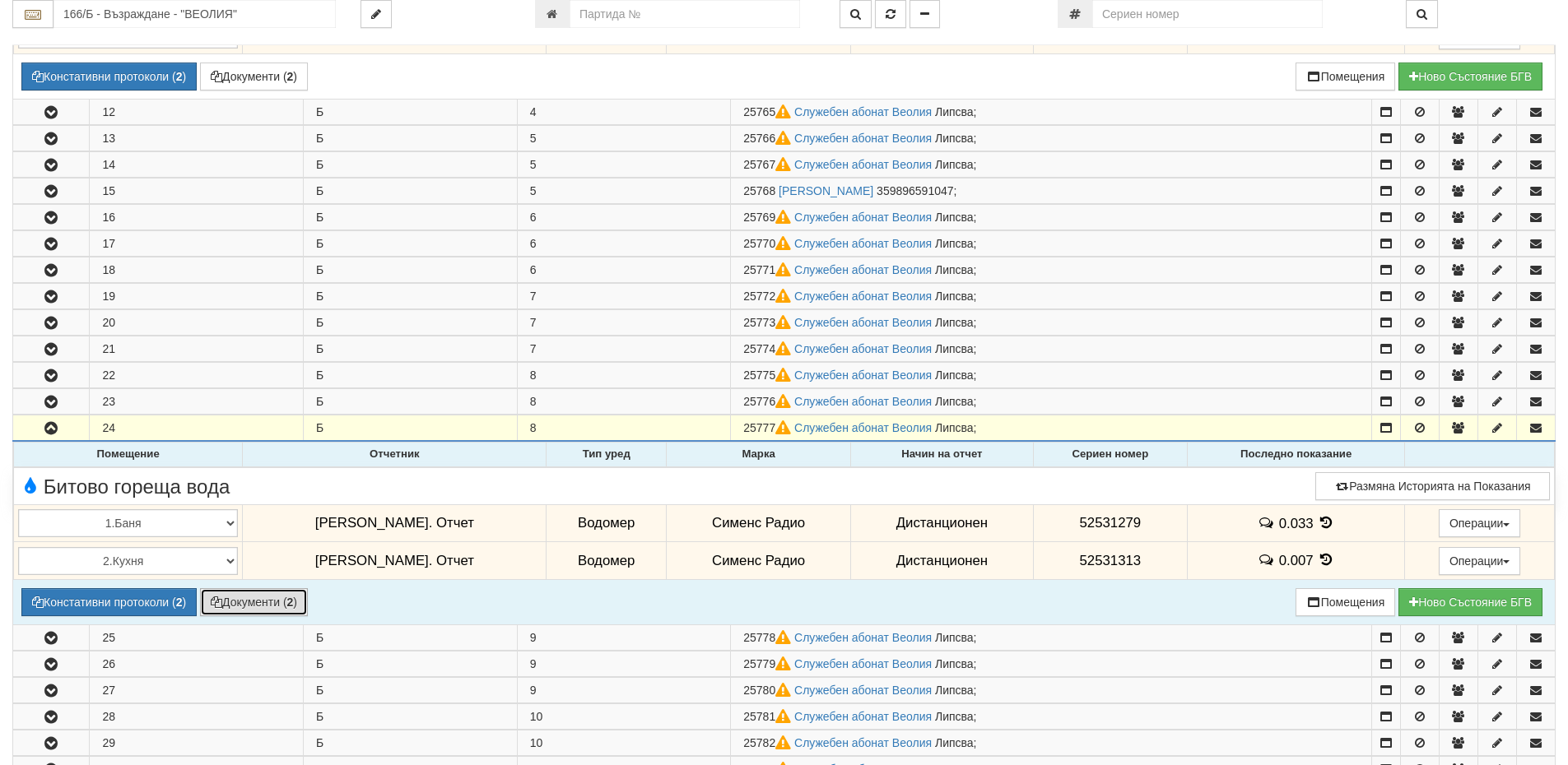
click at [255, 605] on button "Документи ( 2 )" at bounding box center [254, 603] width 108 height 28
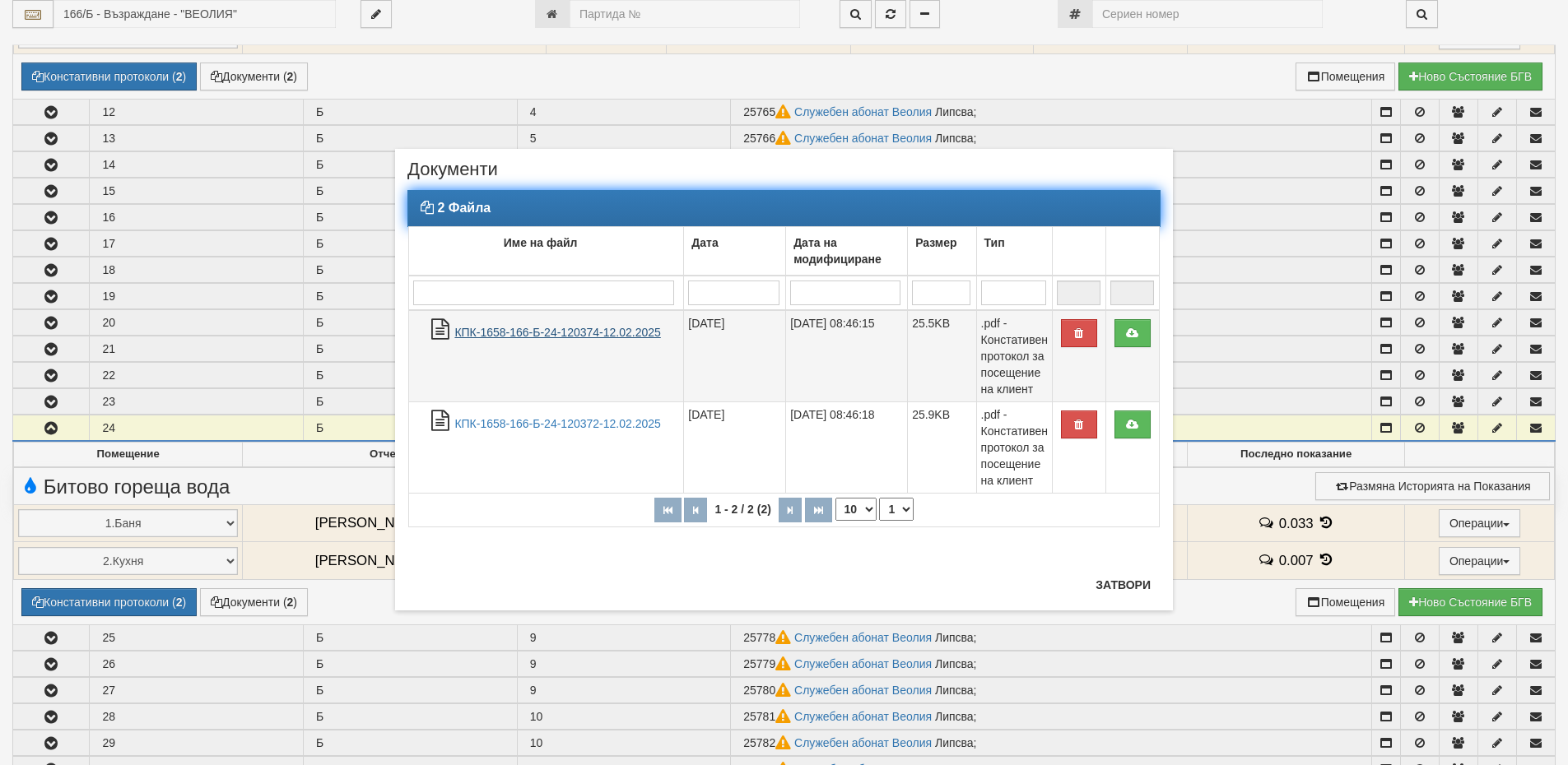
click at [604, 331] on link "КПК-1658-166-Б-24-120374-12.02.2025" at bounding box center [556, 333] width 205 height 13
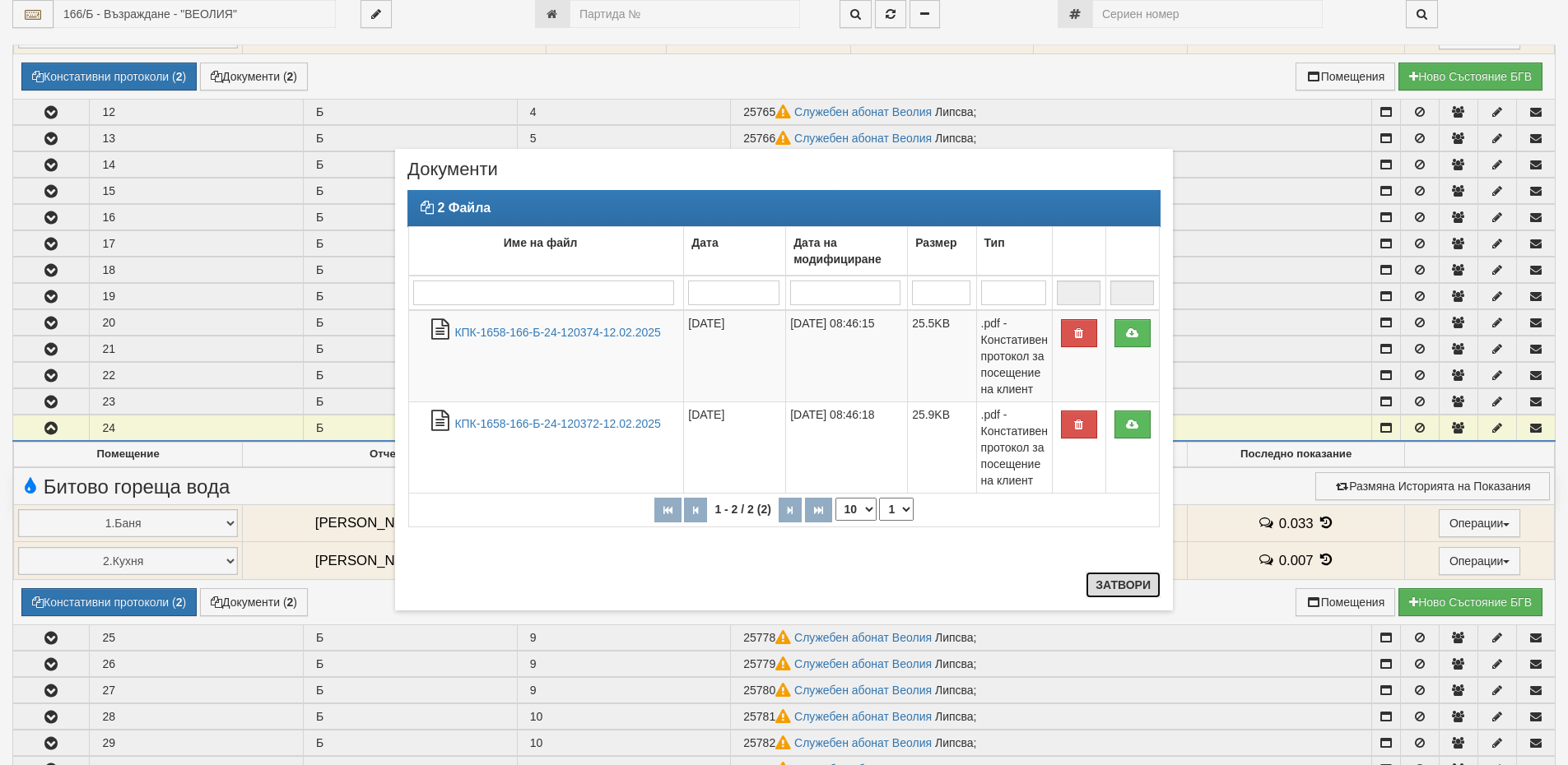
click at [1147, 584] on button "Затвори" at bounding box center [1123, 585] width 75 height 27
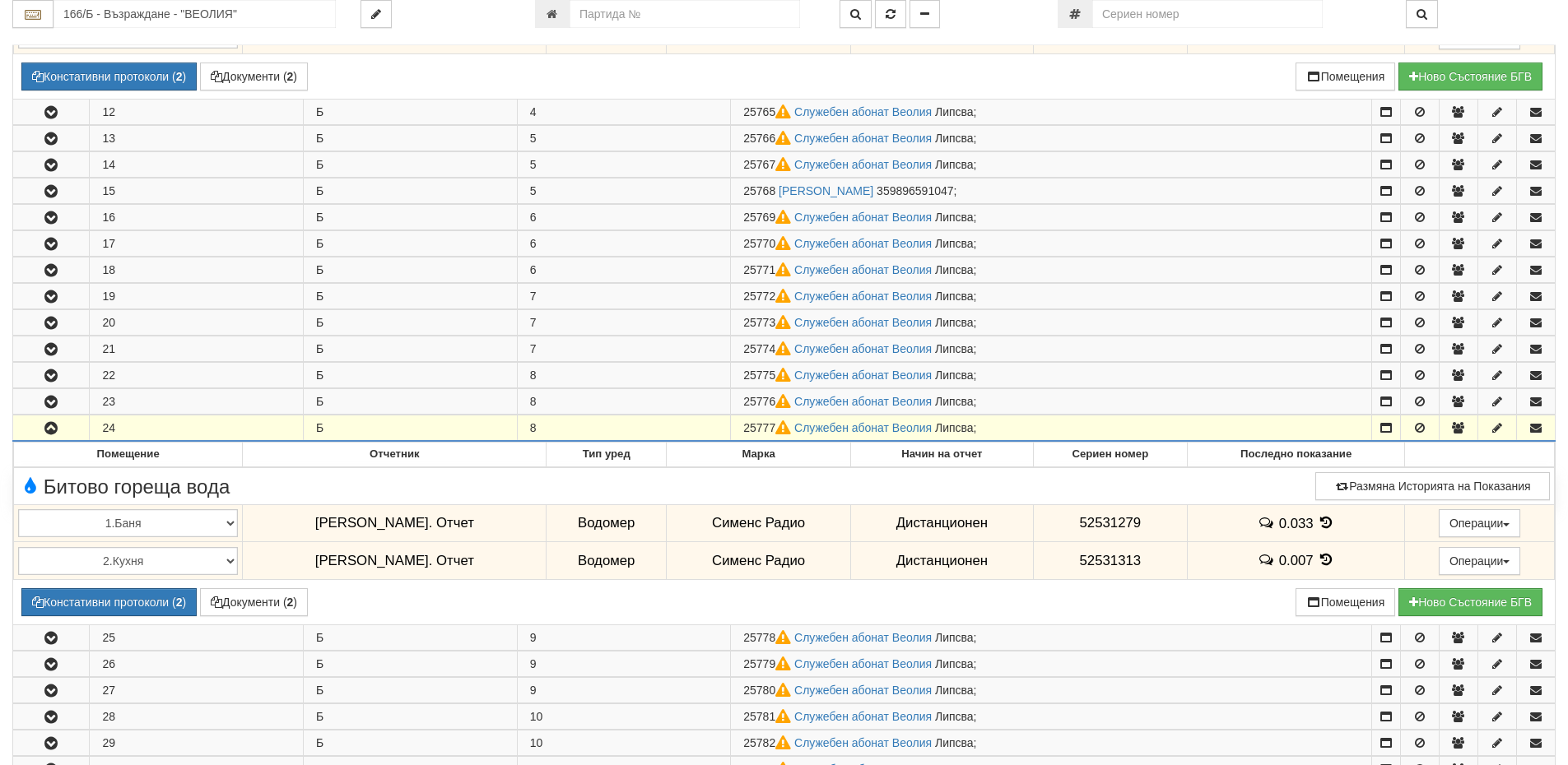
drag, startPoint x: 775, startPoint y: 427, endPoint x: 739, endPoint y: 427, distance: 36.0
click at [739, 427] on td "25777 Служебен абонат Веолия Липсва ;" at bounding box center [1051, 428] width 641 height 27
copy span "25777"
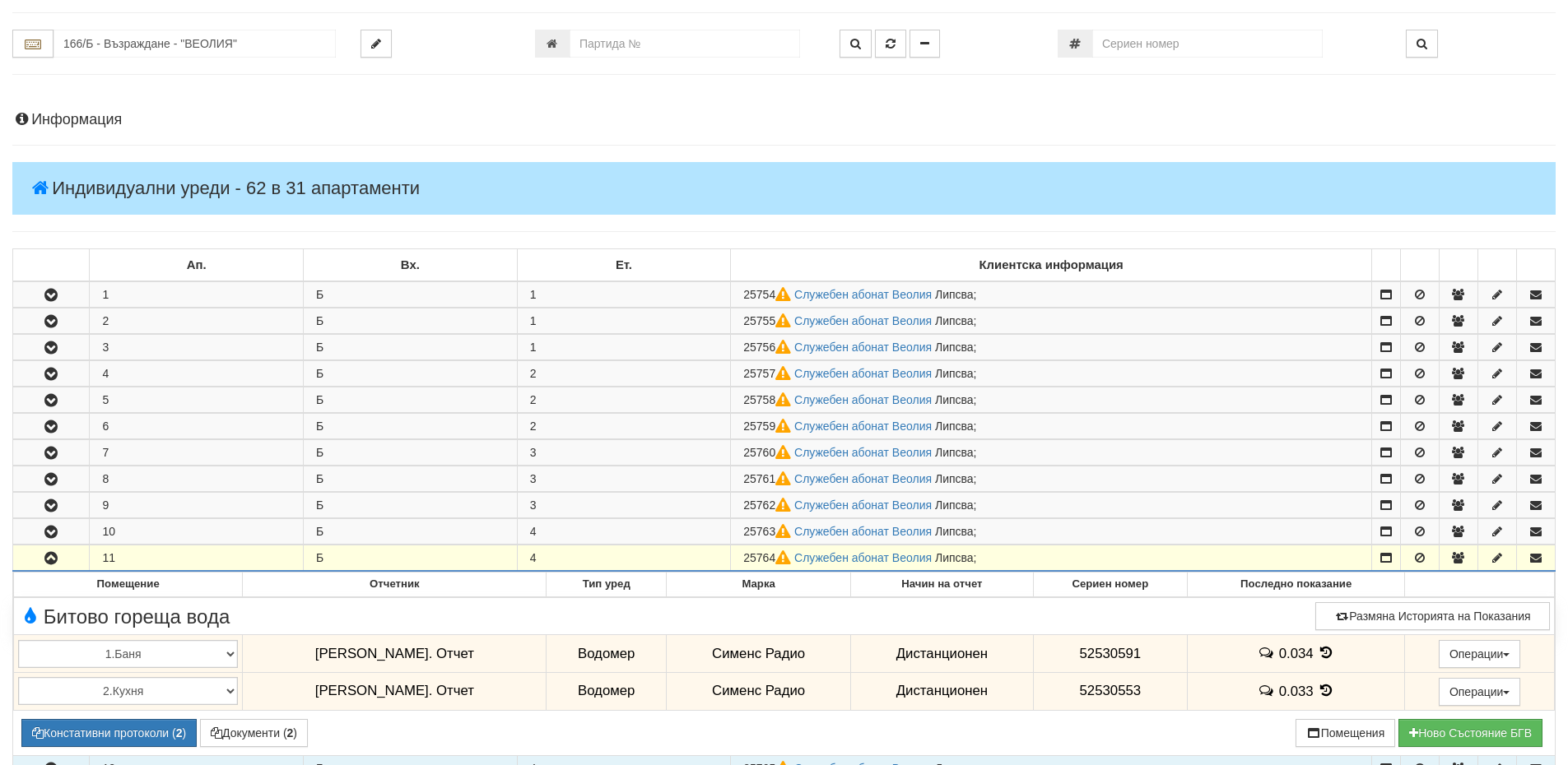
scroll to position [82, 0]
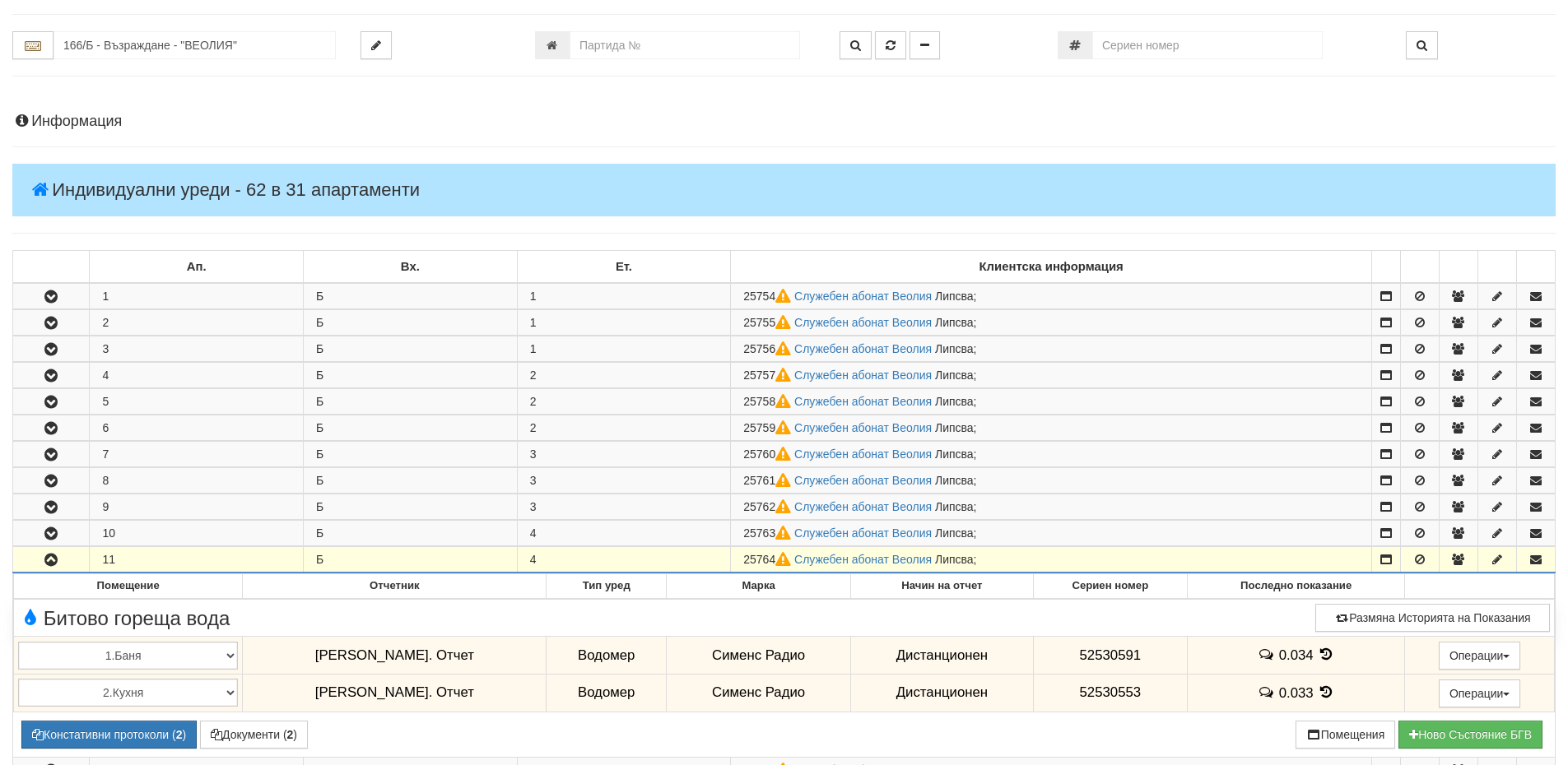
click at [120, 121] on h4 "Информация" at bounding box center [784, 122] width 1543 height 17
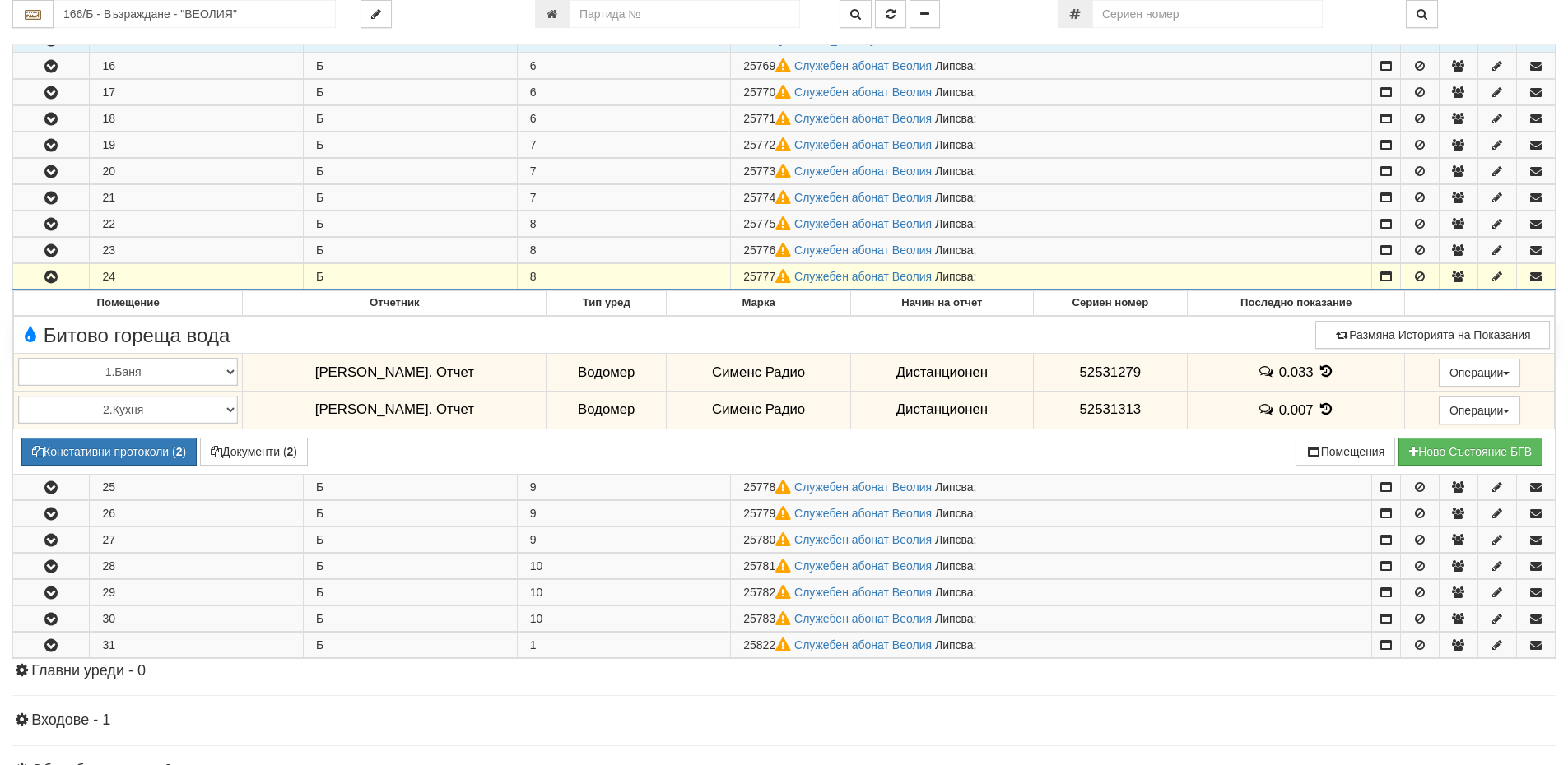
scroll to position [1481, 0]
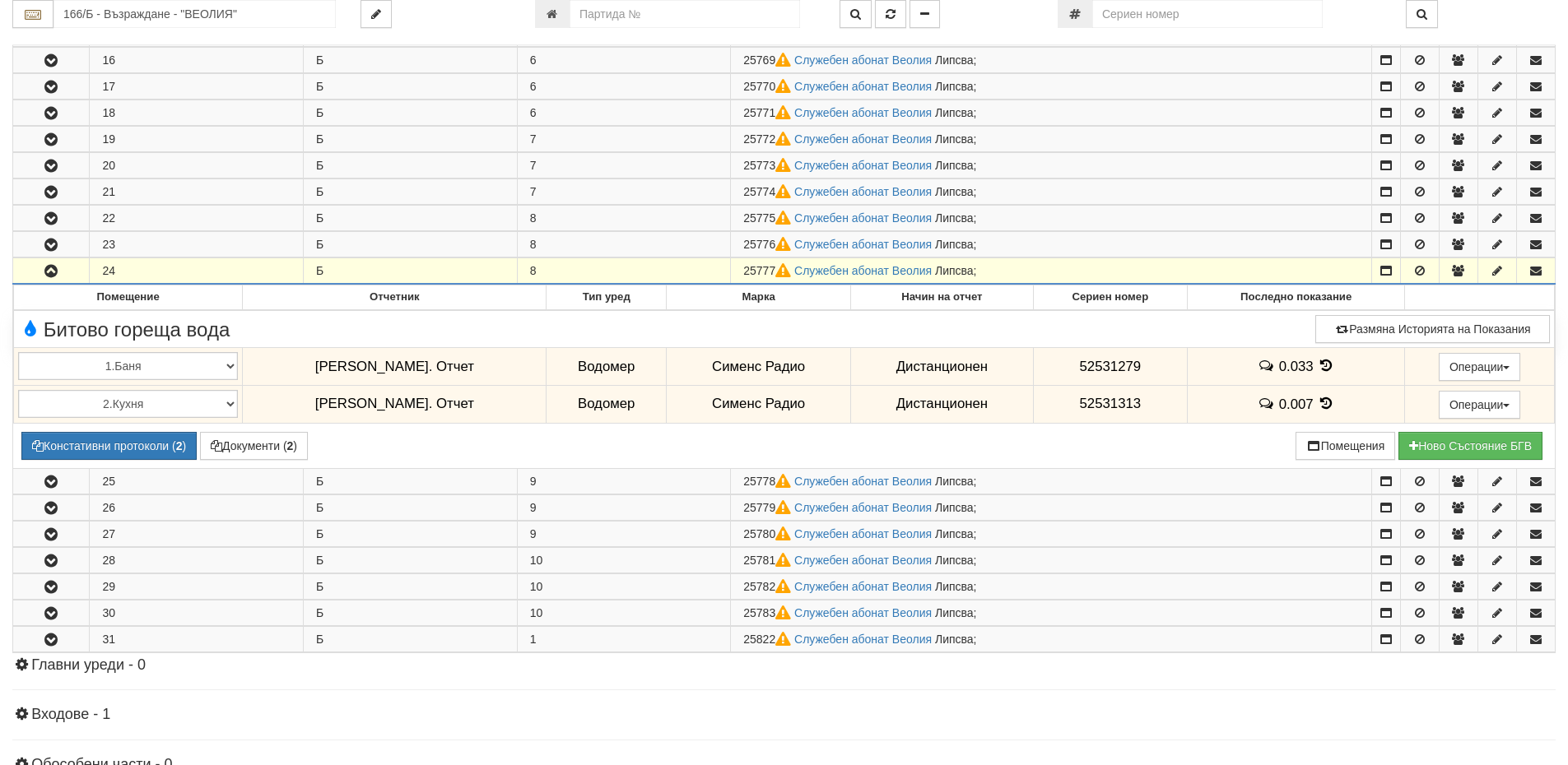
click at [136, 277] on td "24" at bounding box center [196, 272] width 214 height 27
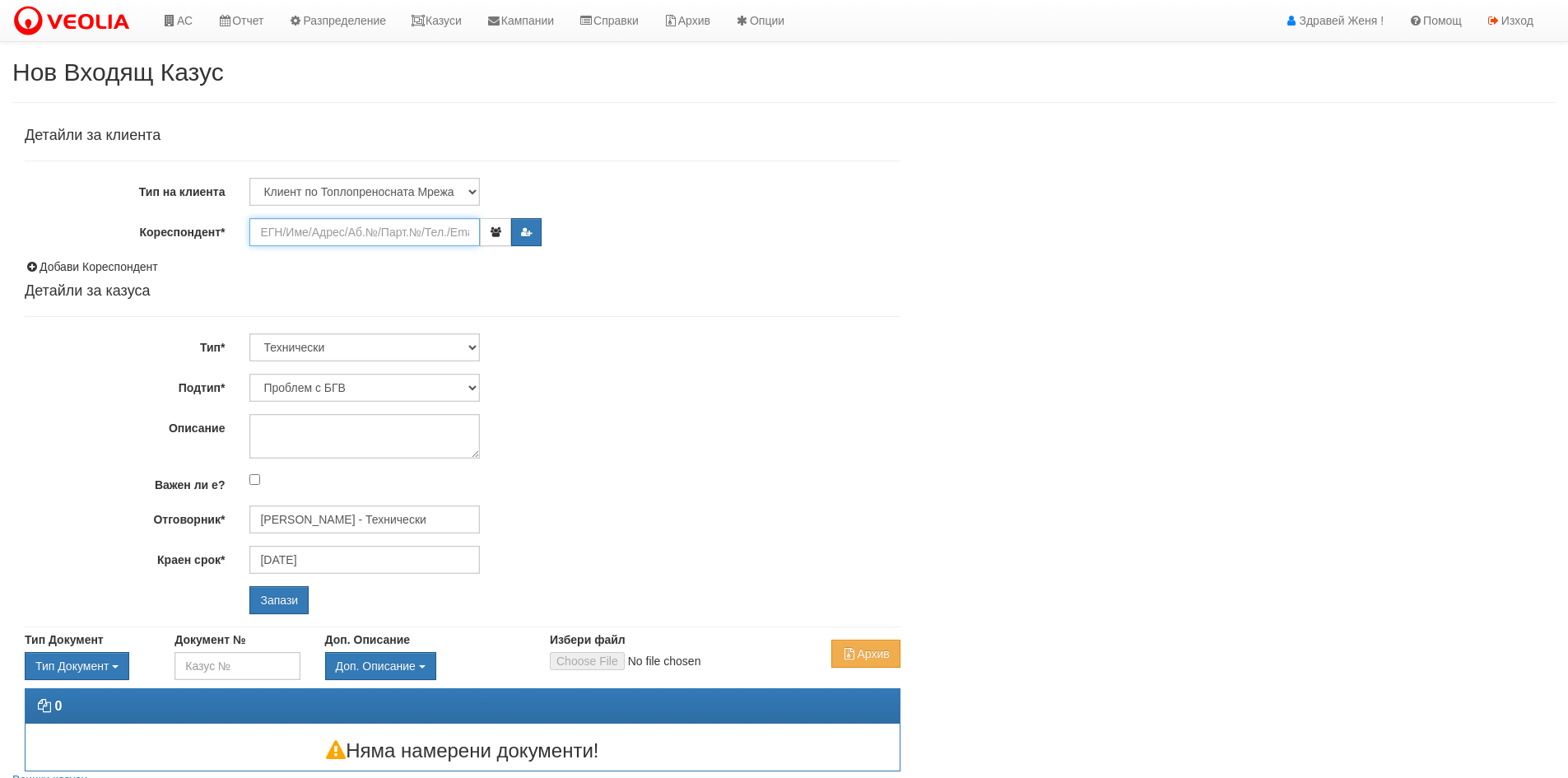
click at [309, 234] on input "Кореспондент*" at bounding box center [364, 232] width 230 height 28
paste input "25777"
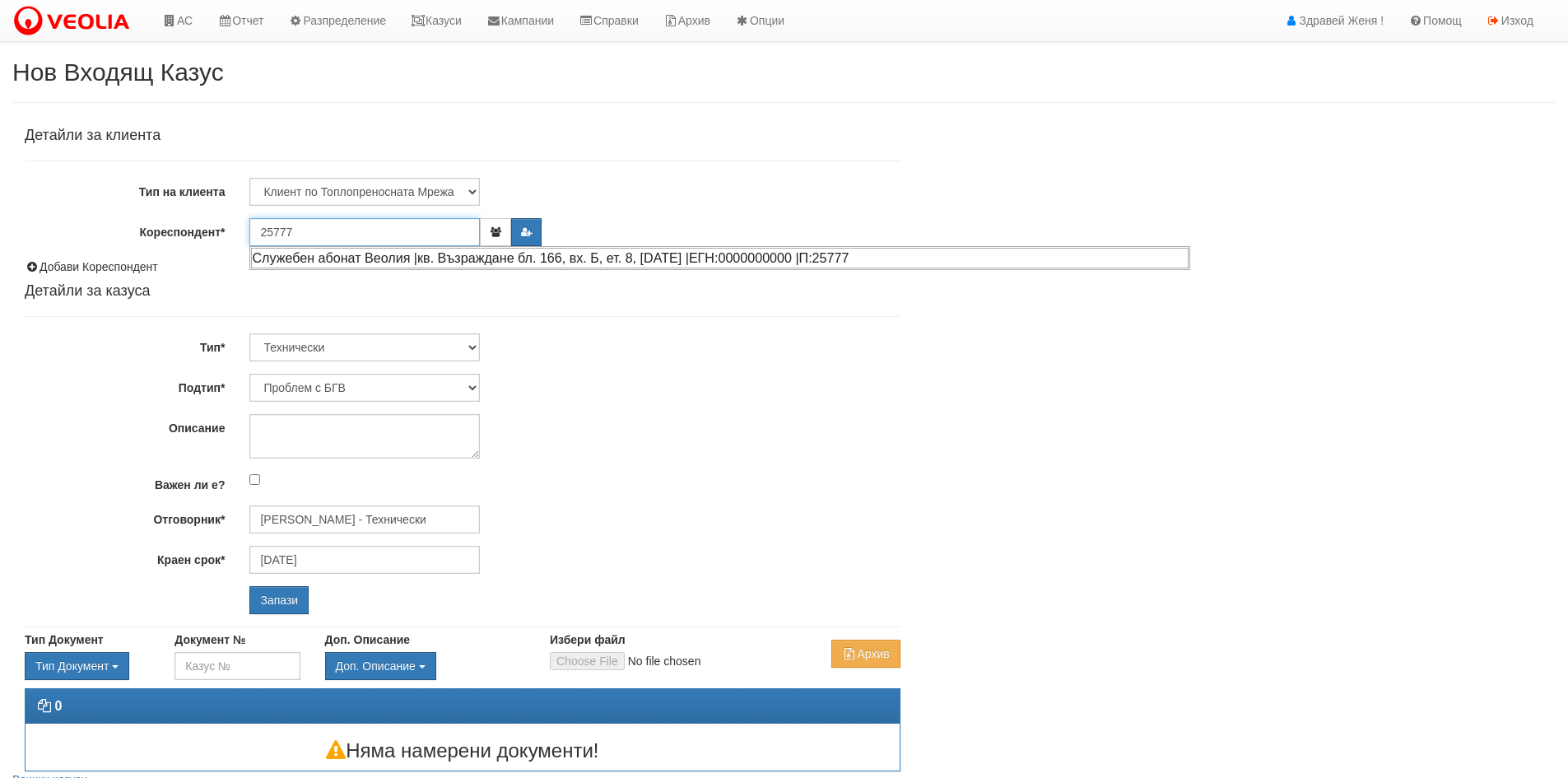
click at [423, 259] on div "Служебен абонат Веолия |кв. Възраждане бл. 166, вх. Б, ет. 8, [DATE] |ЕГН:00000…" at bounding box center [720, 258] width 937 height 21
type input "Служебен абонат Веолия"
type input "[PERSON_NAME] - Технически"
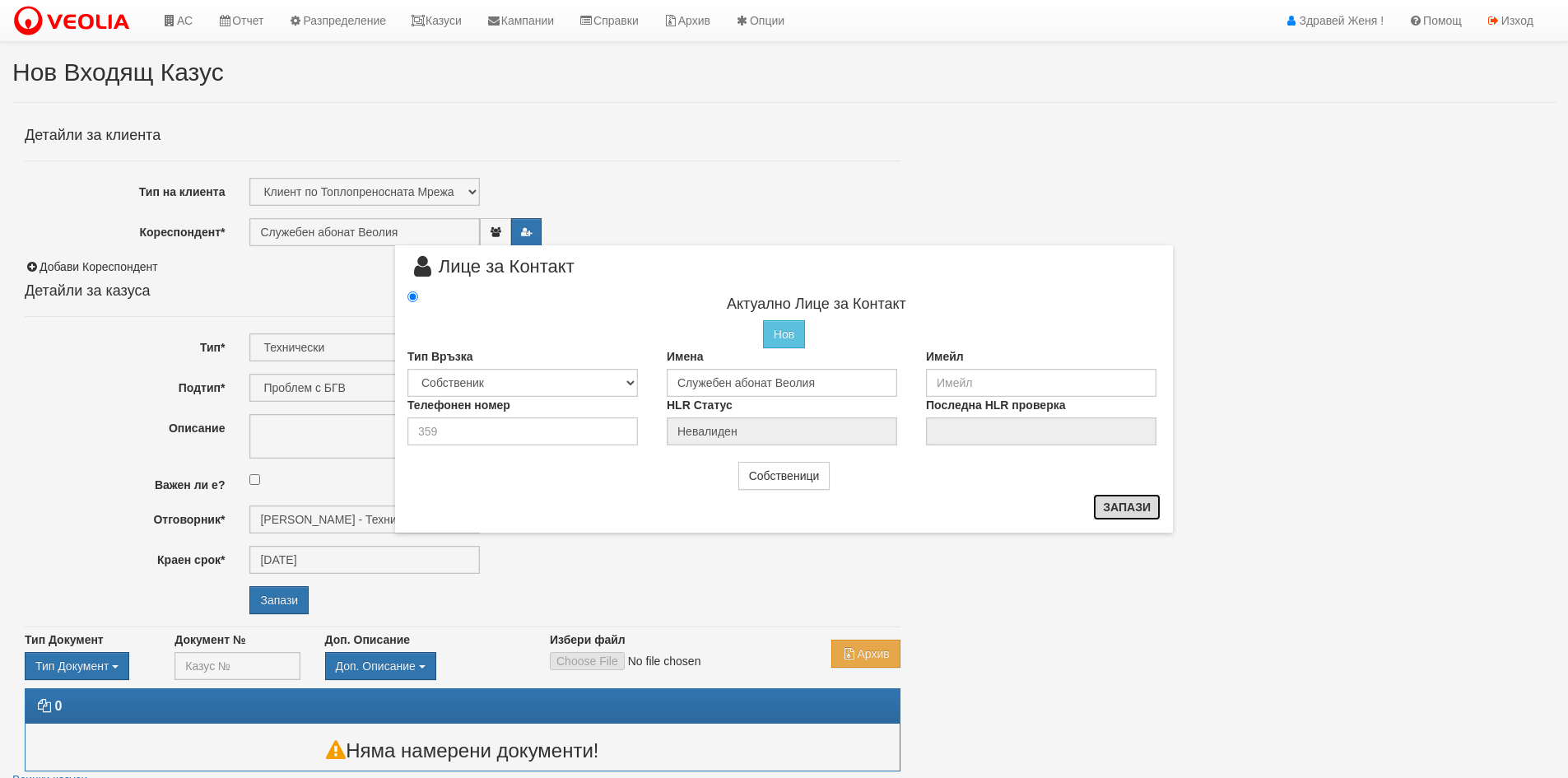
click at [1136, 512] on button "Запази" at bounding box center [1126, 508] width 67 height 27
click at [1056, 202] on div "× Лице за Контакт Актуално Лице за Контакт Нов Промени Актуалното Лице Тип Връз…" at bounding box center [784, 266] width 803 height 533
drag, startPoint x: 815, startPoint y: 383, endPoint x: 594, endPoint y: 364, distance: 221.8
click at [594, 364] on div "Тип Връзка Собственик [PERSON_NAME] Съсед Приятел Имена Служебен абонат Веолия …" at bounding box center [784, 373] width 778 height 48
click at [471, 22] on link "Казуси" at bounding box center [436, 20] width 76 height 41
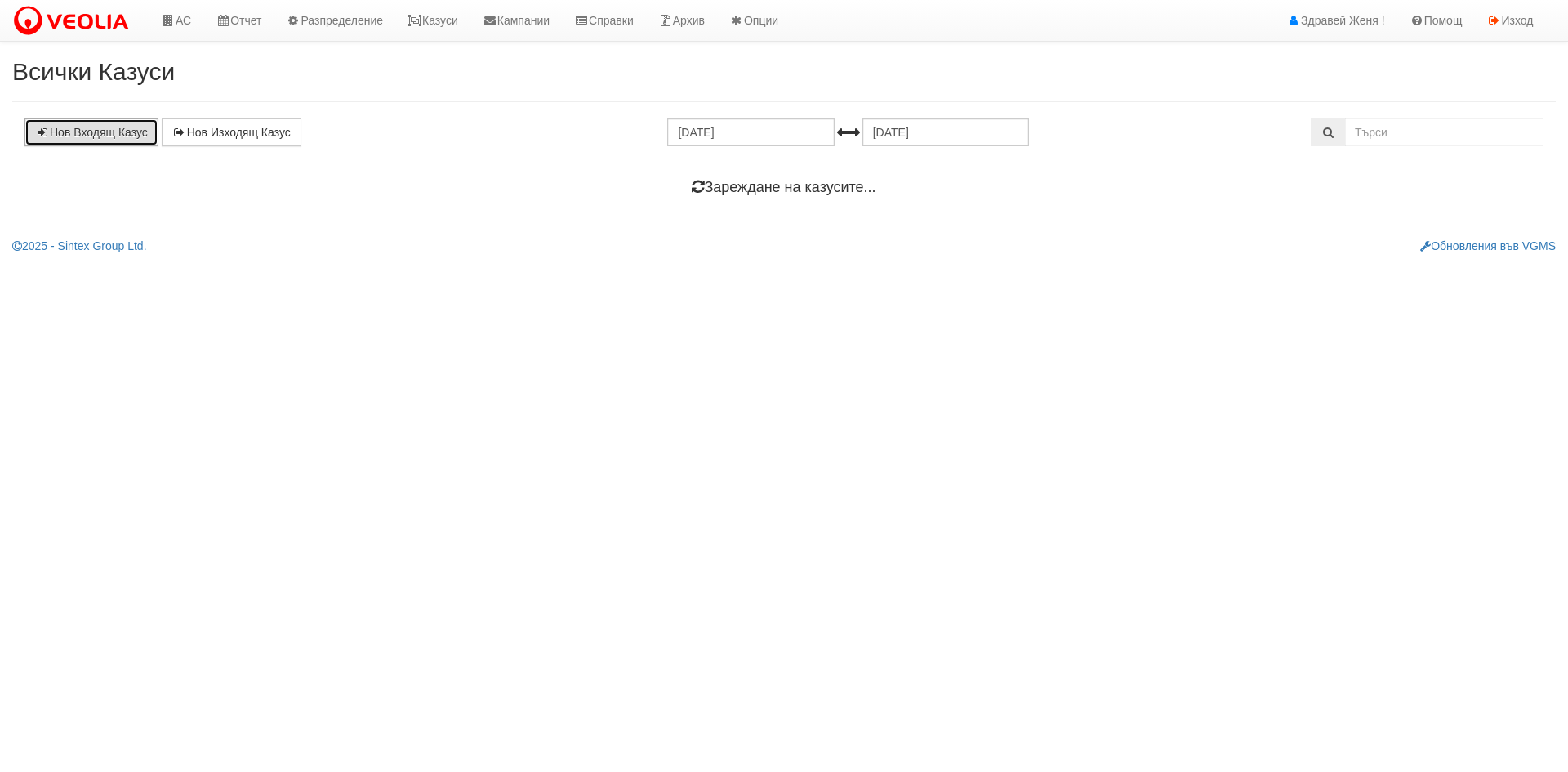
click at [120, 130] on link "Нов Входящ Казус" at bounding box center [92, 132] width 134 height 28
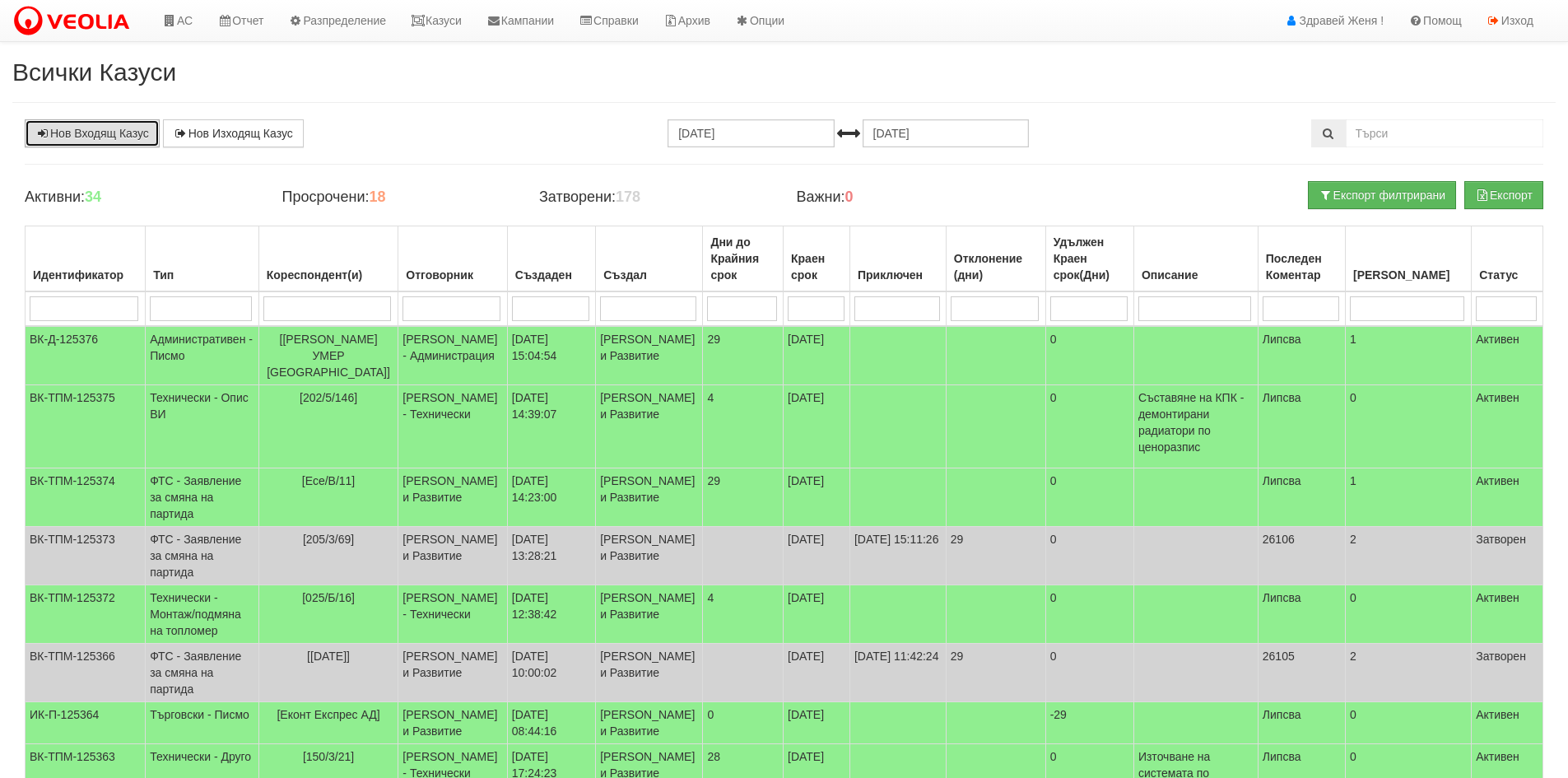
click at [124, 124] on link "Нов Входящ Казус" at bounding box center [92, 133] width 135 height 28
click at [182, 22] on link "АС" at bounding box center [177, 20] width 55 height 41
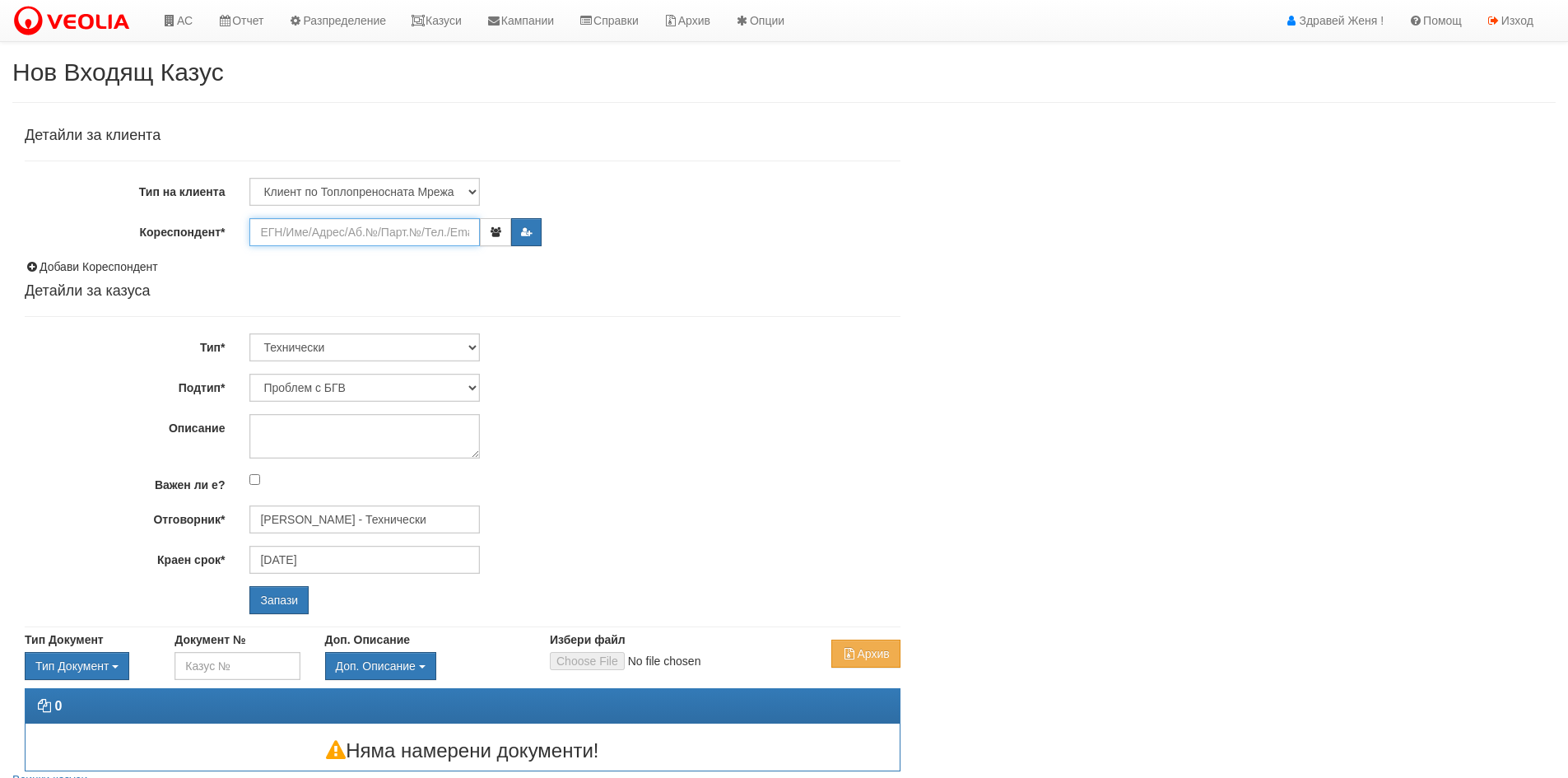
click at [276, 236] on input "Кореспондент*" at bounding box center [364, 232] width 230 height 28
type input "166/2/24"
click at [250, 587] on input "Запази" at bounding box center [279, 601] width 59 height 28
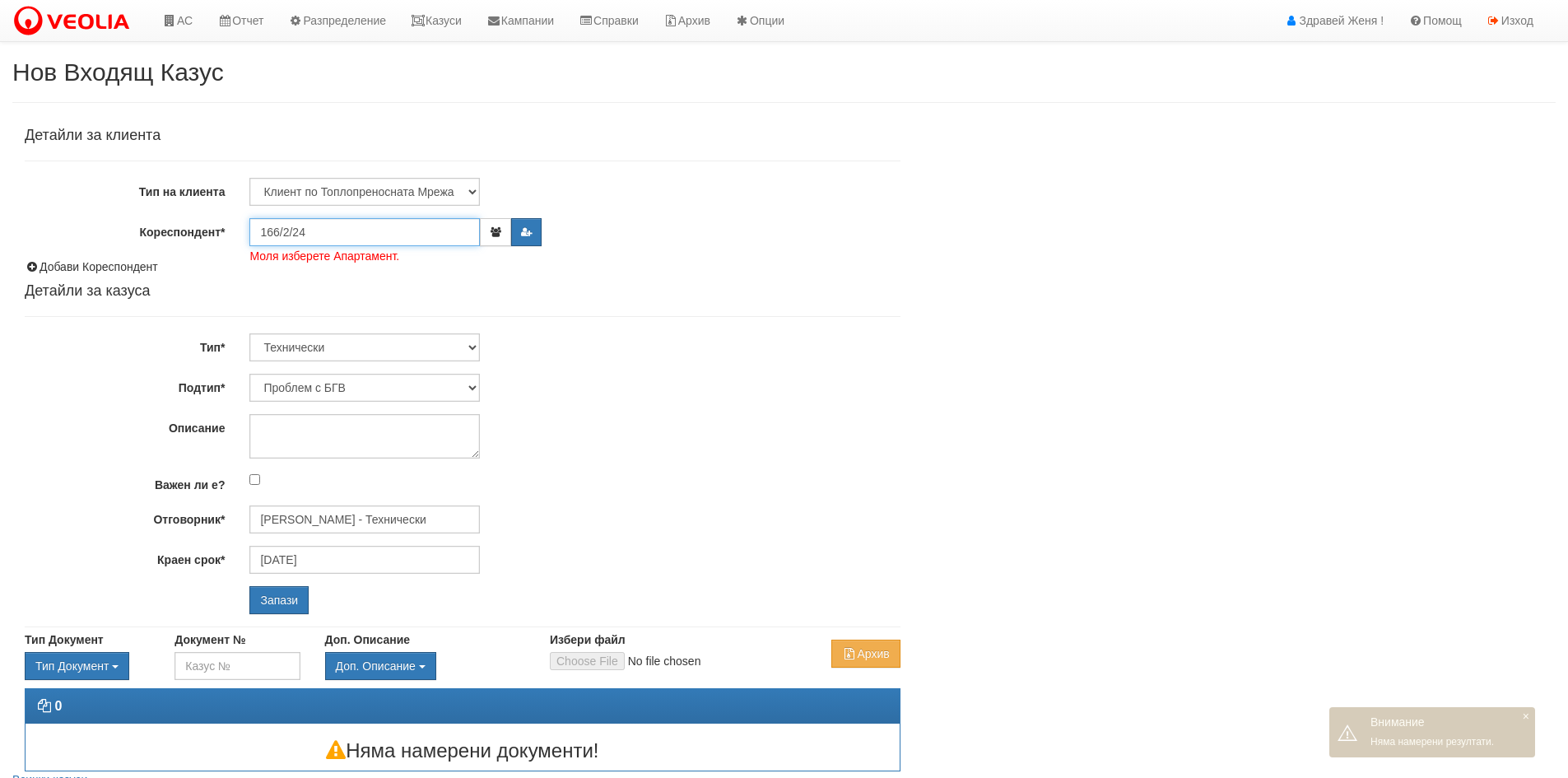
drag, startPoint x: 326, startPoint y: 240, endPoint x: 258, endPoint y: 240, distance: 68.0
click at [258, 240] on input "166/2/24" at bounding box center [364, 232] width 230 height 28
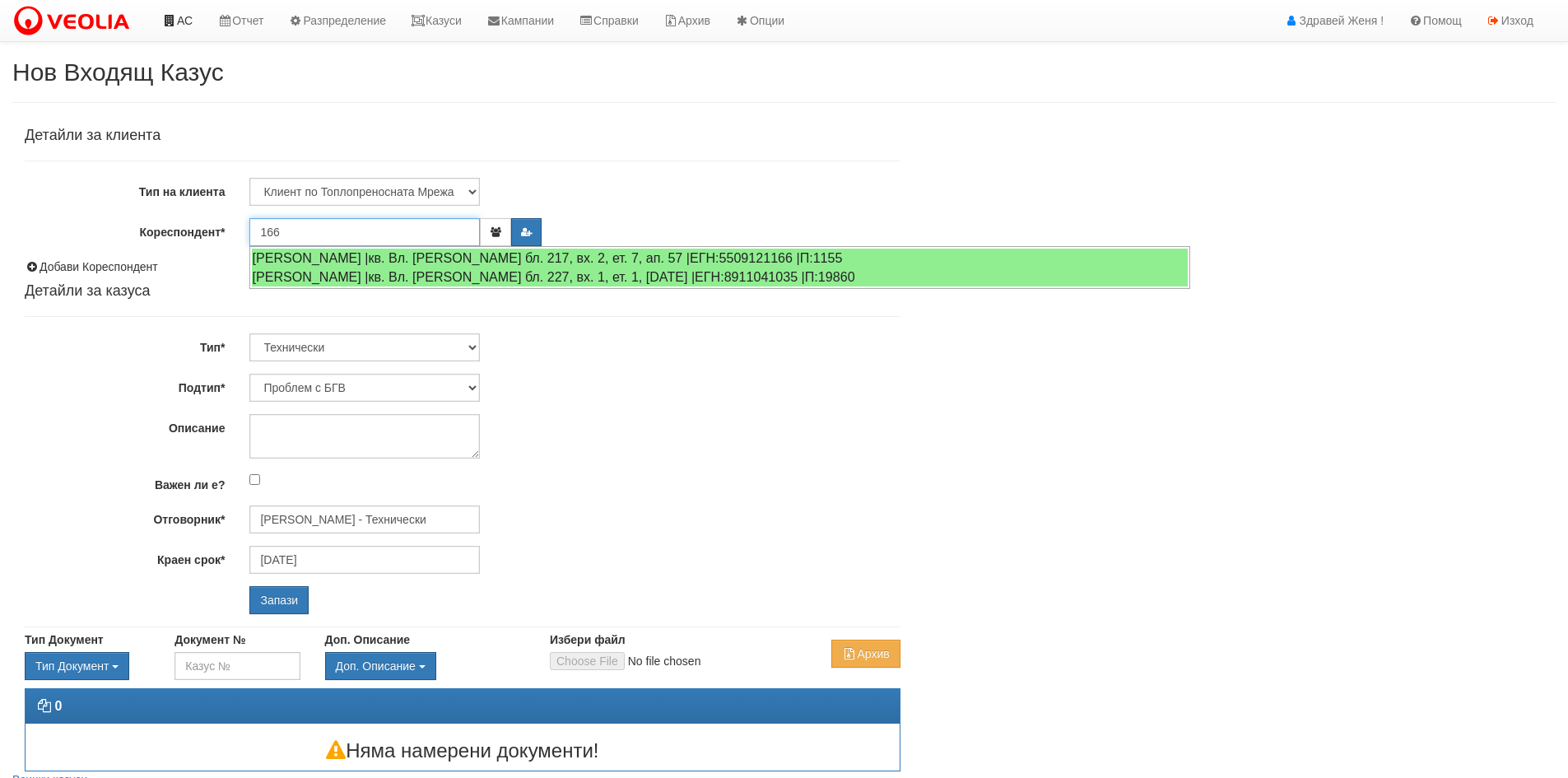
type input "166"
click at [183, 20] on link "АС" at bounding box center [177, 20] width 55 height 41
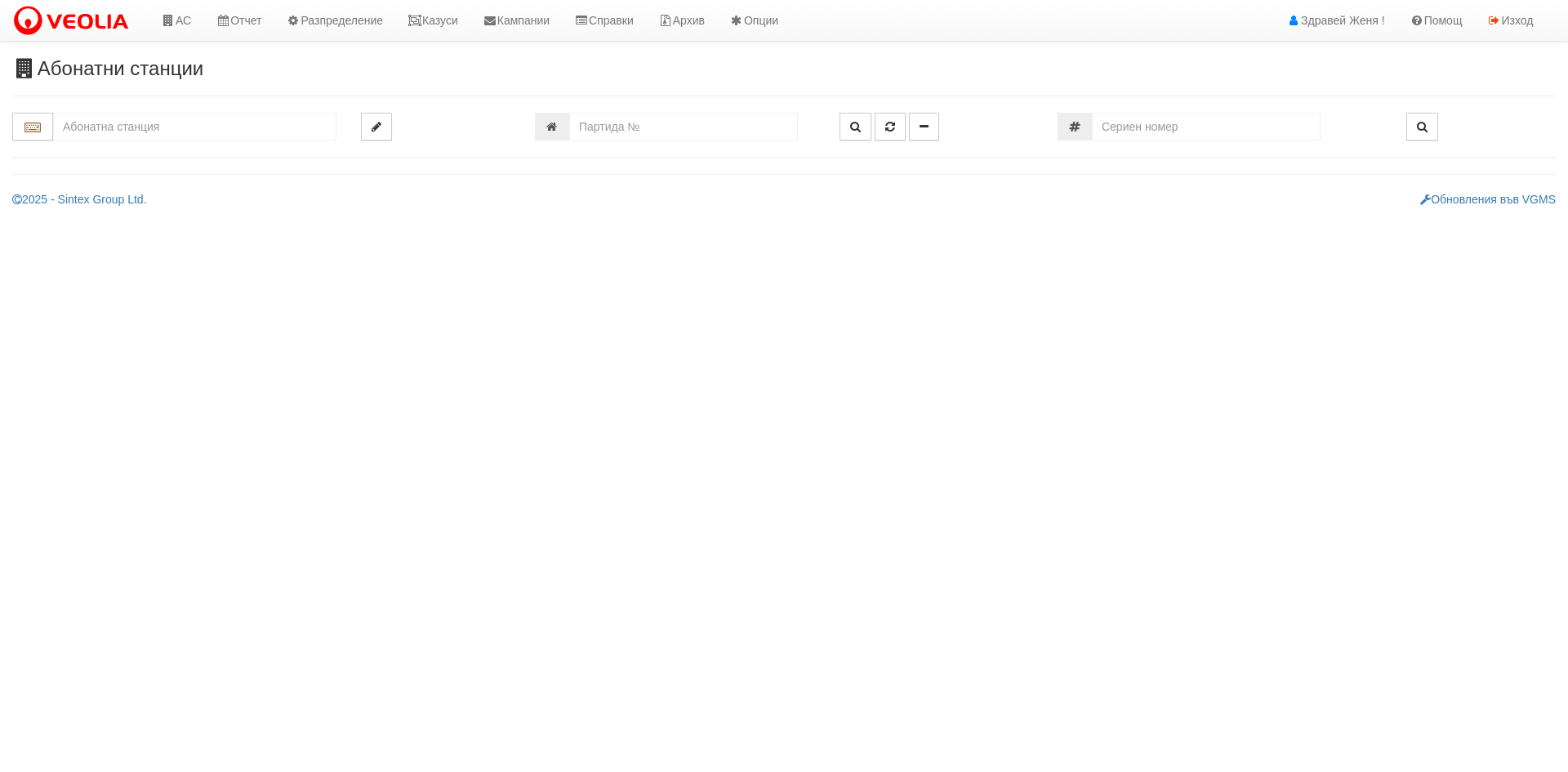
click at [187, 126] on input "text" at bounding box center [194, 127] width 283 height 28
click at [174, 169] on div "166/Б - Възраждане - "ВЕОЛИЯ"" at bounding box center [194, 171] width 278 height 19
type input "166/Б - Възраждане - "ВЕОЛИЯ""
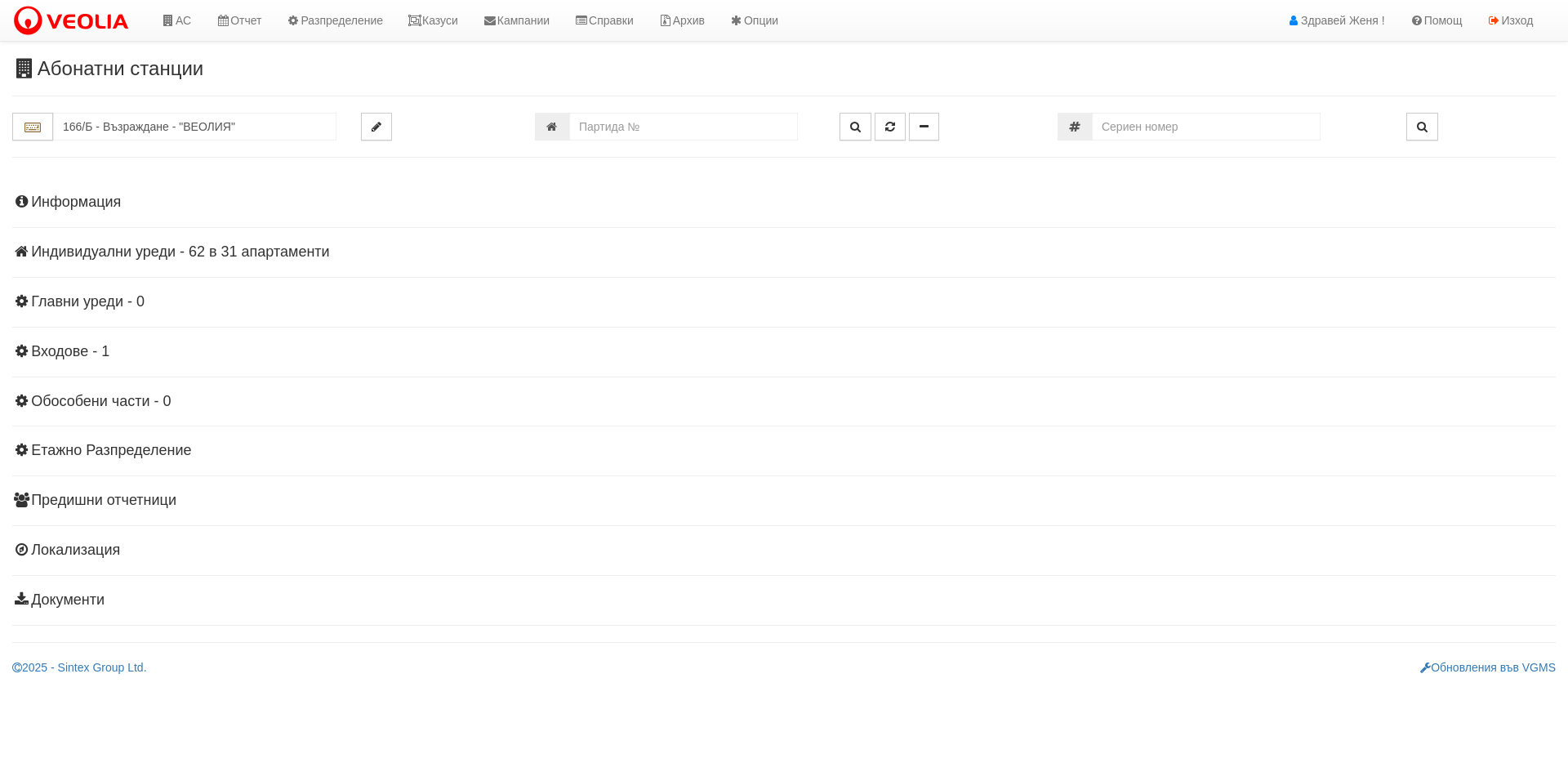
click at [251, 248] on h4 "Индивидуални уреди - 62 в 31 апартаменти" at bounding box center [784, 253] width 1543 height 17
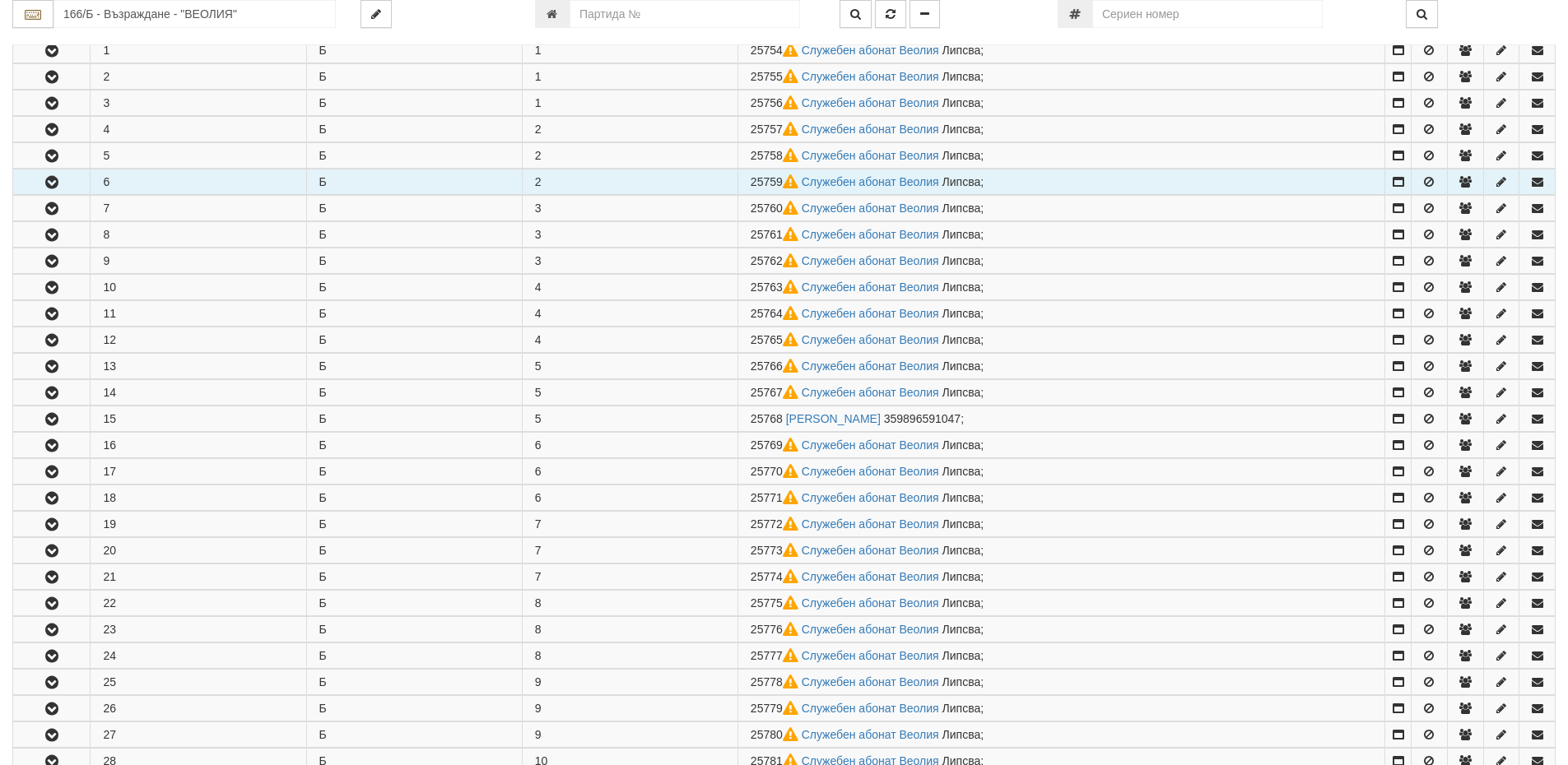
scroll to position [329, 0]
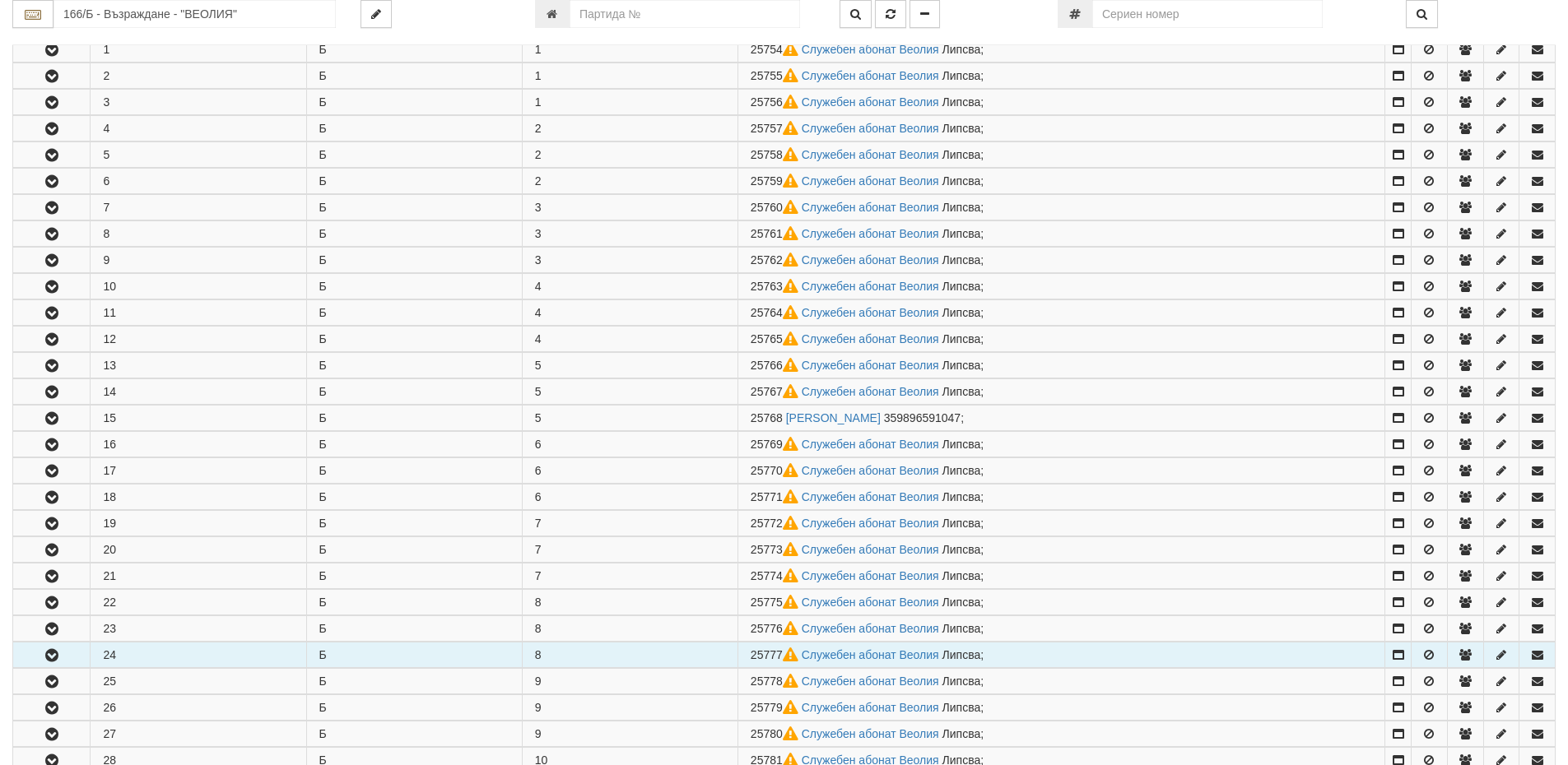
click at [52, 659] on icon "button" at bounding box center [52, 656] width 20 height 12
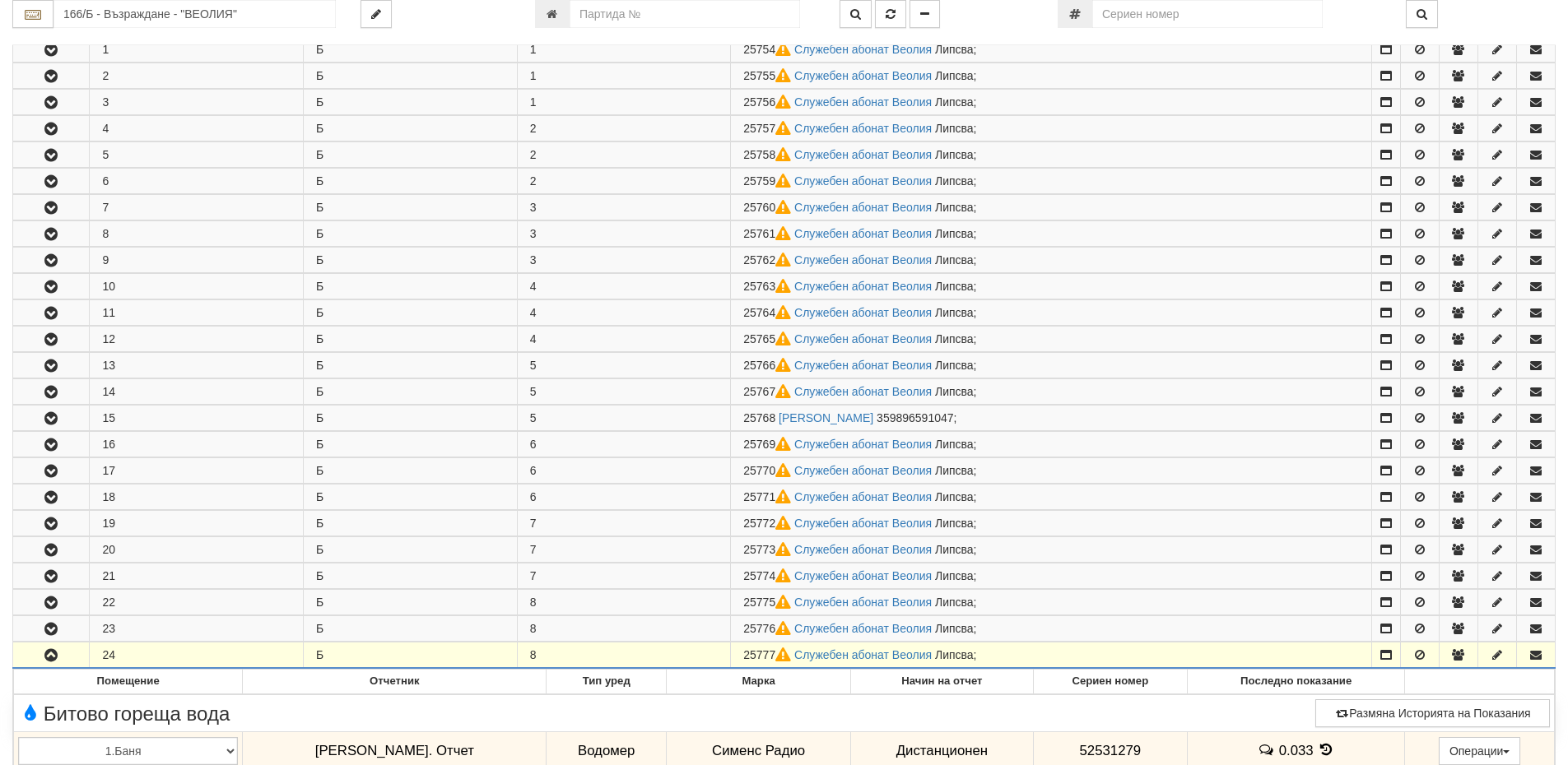
drag, startPoint x: 777, startPoint y: 647, endPoint x: 747, endPoint y: 654, distance: 30.8
click at [747, 654] on td "25777 Служебен абонат Веолия [GEOGRAPHIC_DATA] ;" at bounding box center [1051, 656] width 641 height 27
copy span "25777"
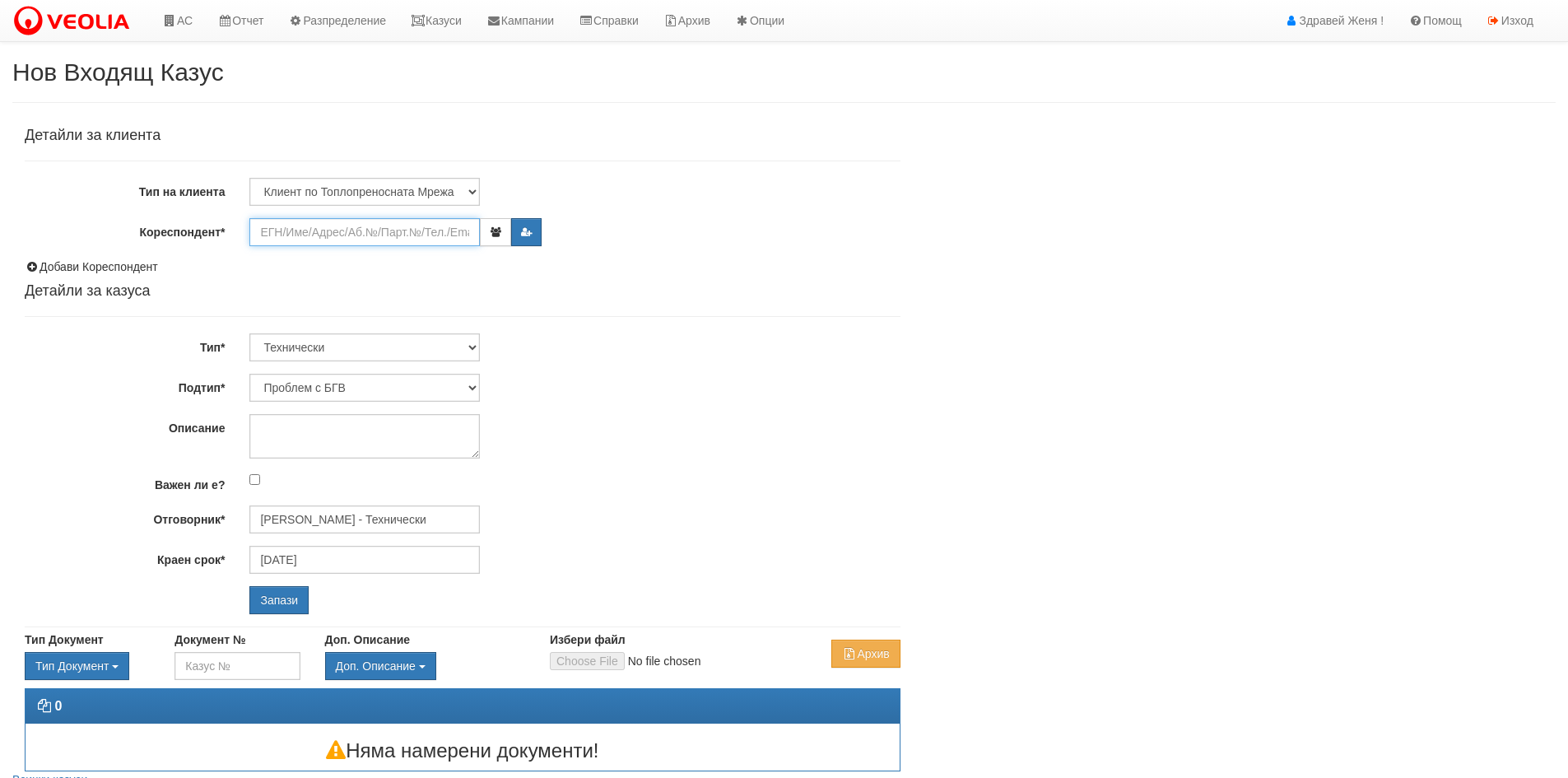
click at [299, 236] on input "Кореспондент*" at bounding box center [364, 232] width 230 height 28
paste input "25777"
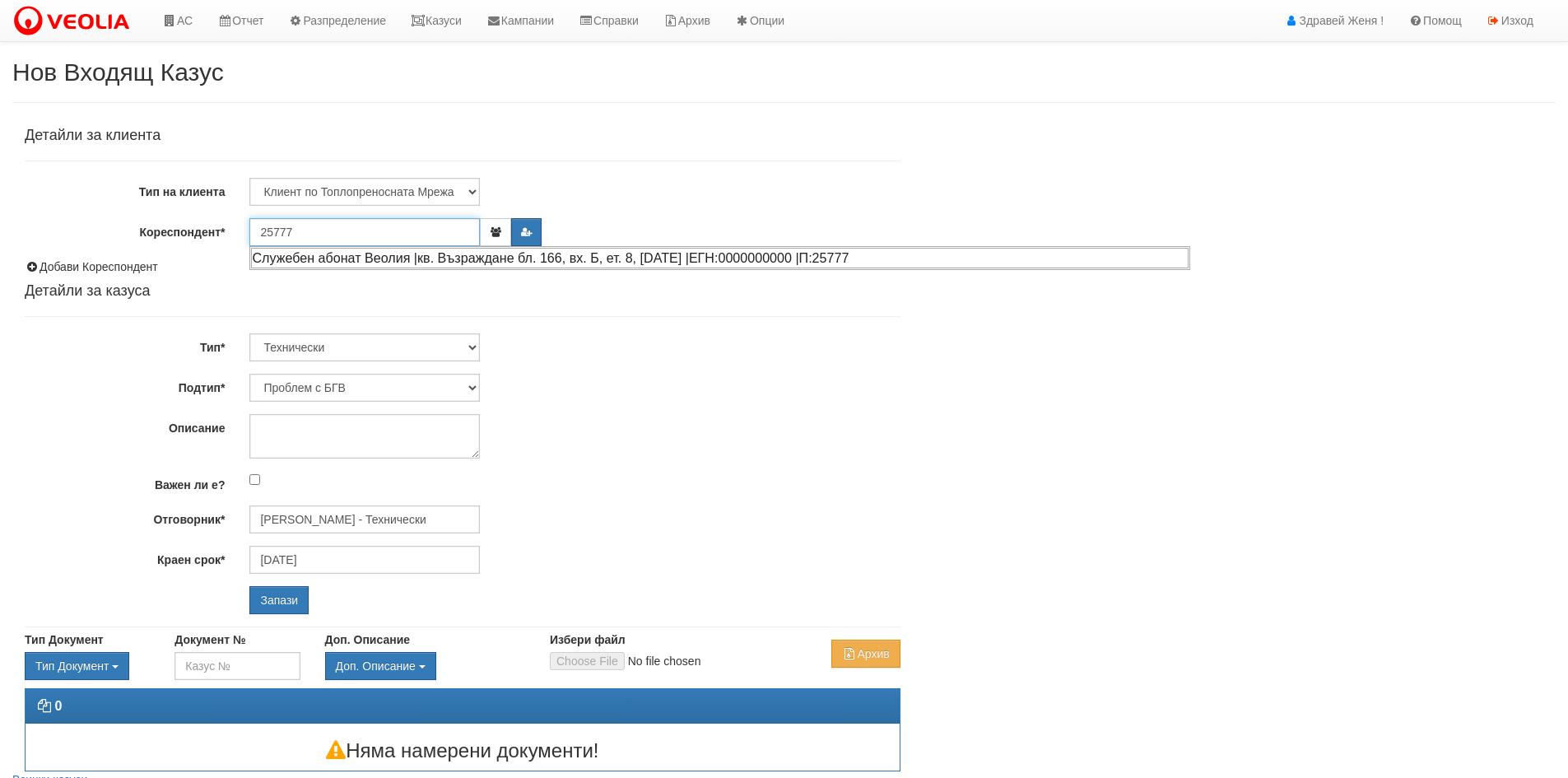
click at [452, 255] on div "Служебен абонат Веолия |кв. Възраждане бл. 166, вх. Б, ет. 8, ап. 24 |ЕГН:00000…" at bounding box center [720, 258] width 937 height 21
type input "Служебен абонат Веолия"
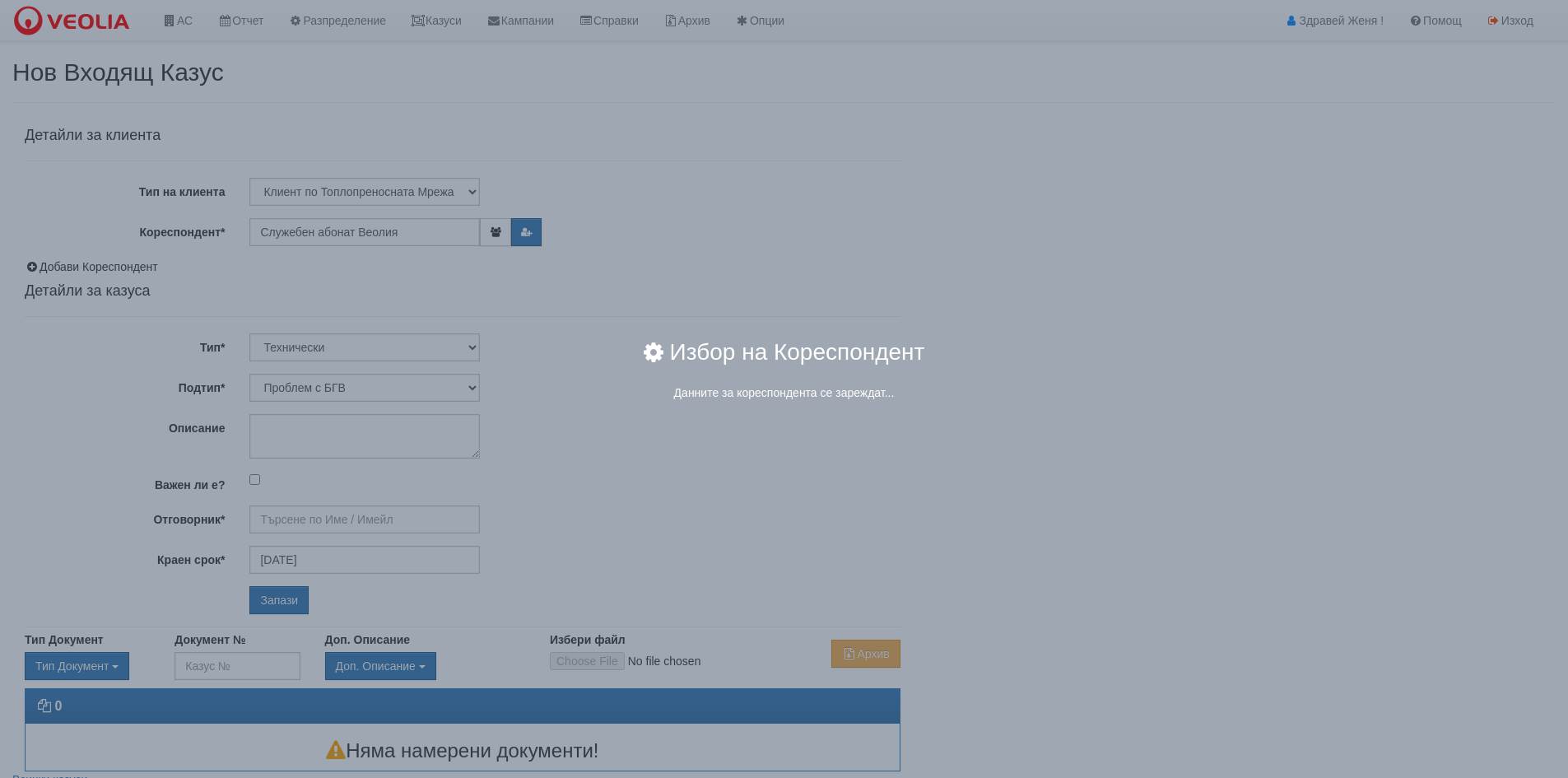
type input "Дончо Дончев - Технически"
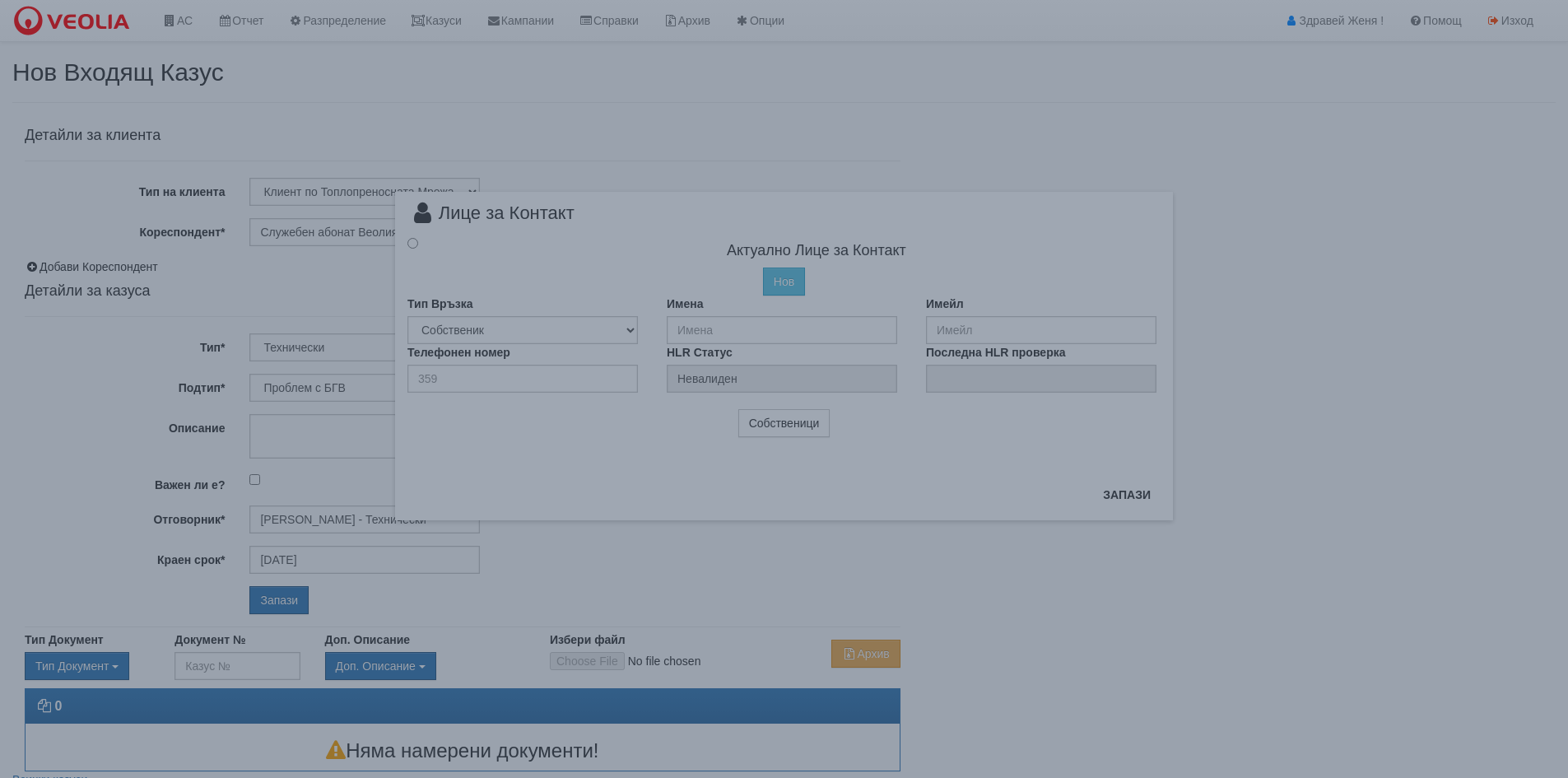
radio input "true"
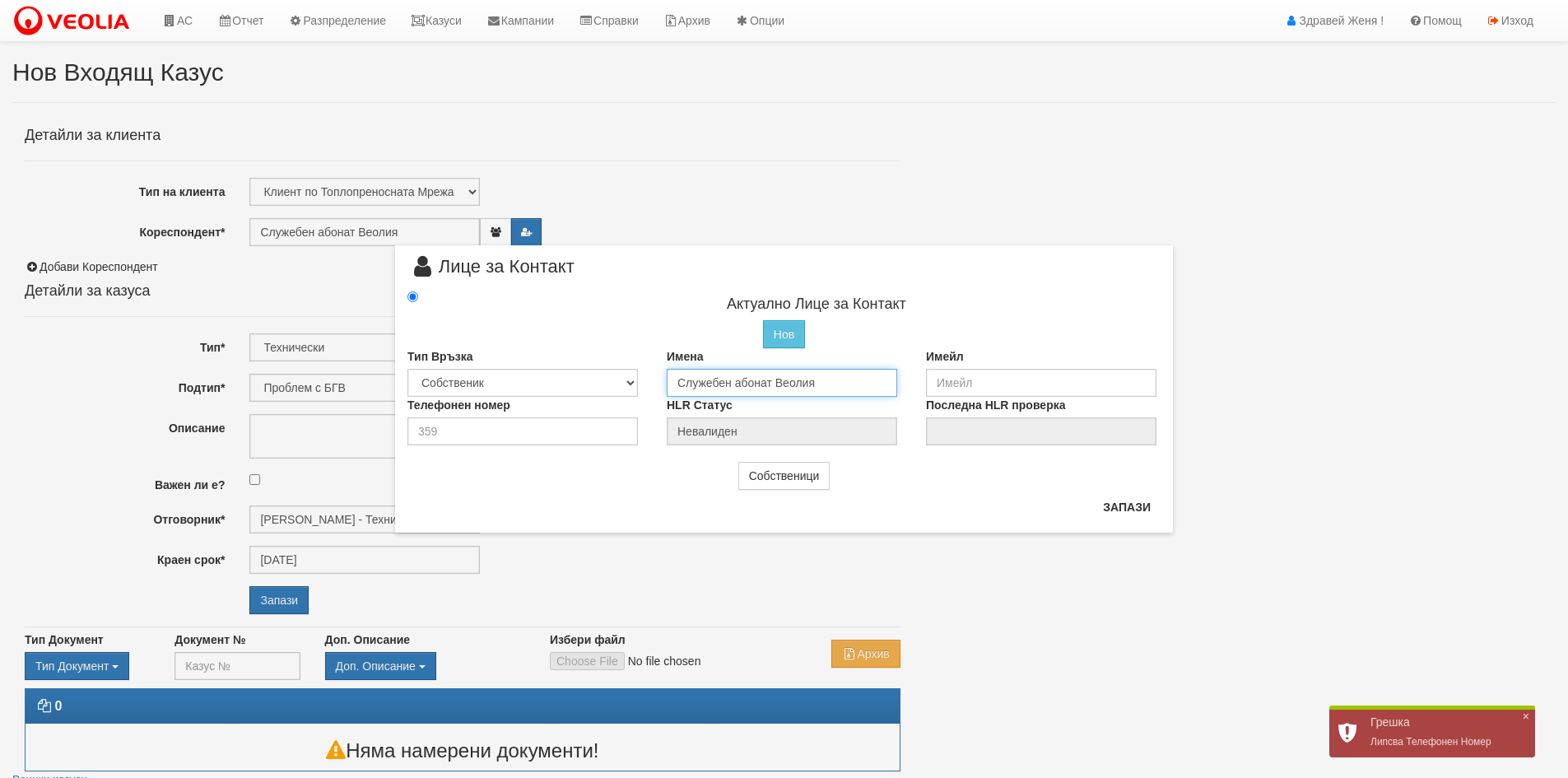
drag, startPoint x: 818, startPoint y: 385, endPoint x: 611, endPoint y: 386, distance: 207.0
click at [611, 386] on div "Тип Връзка Собственик Наемател Роднина Съсед Приятел Имена Служебен абонат Веол…" at bounding box center [784, 373] width 778 height 48
type input "B"
click at [684, 381] on input "бояна Захариева Демирова" at bounding box center [782, 383] width 230 height 28
click at [679, 383] on input "/Бояна Захариева Демирова" at bounding box center [782, 383] width 230 height 28
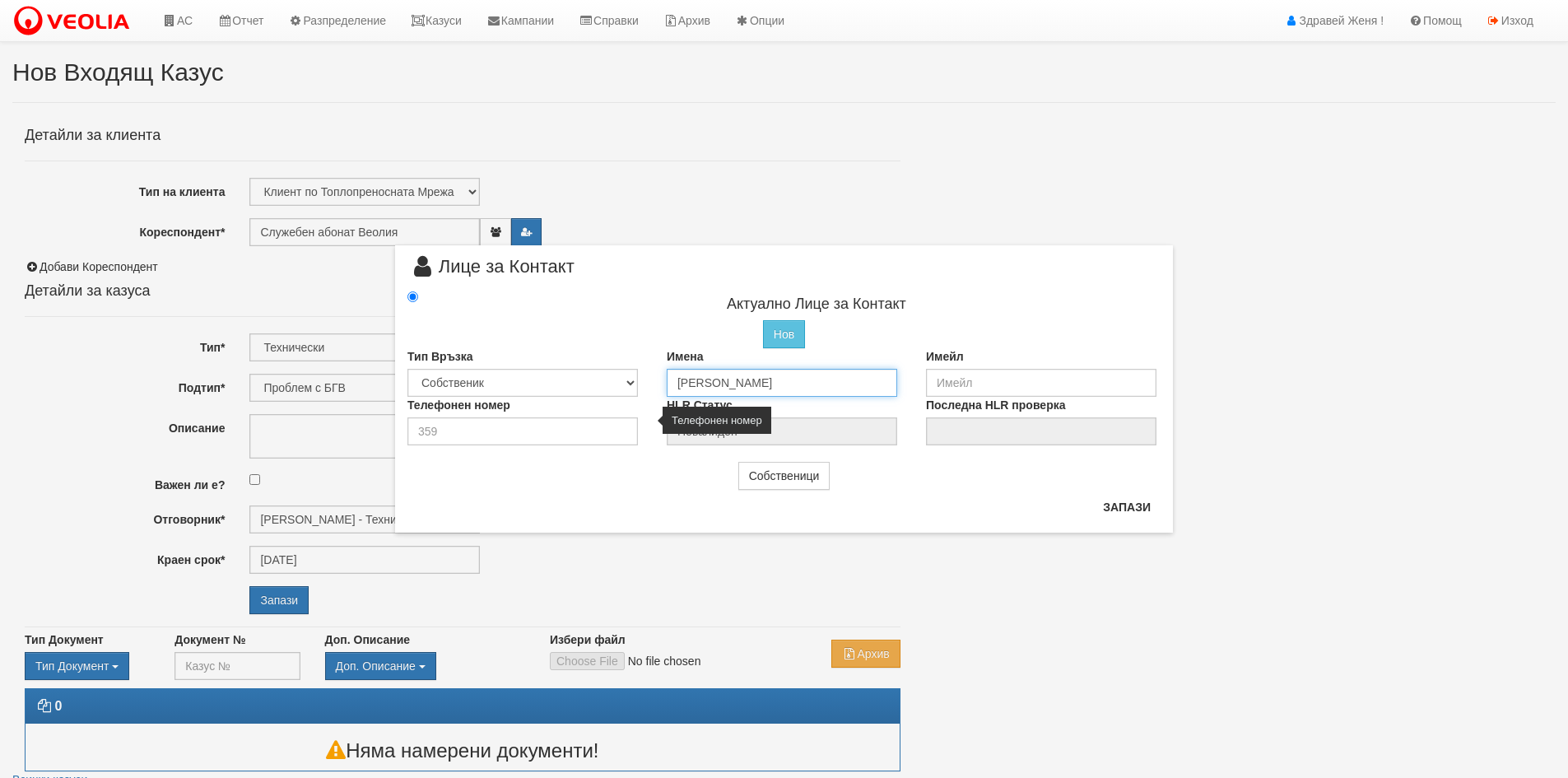
type input "Бояна Захариева Демирова"
click at [500, 434] on input "number" at bounding box center [522, 432] width 230 height 28
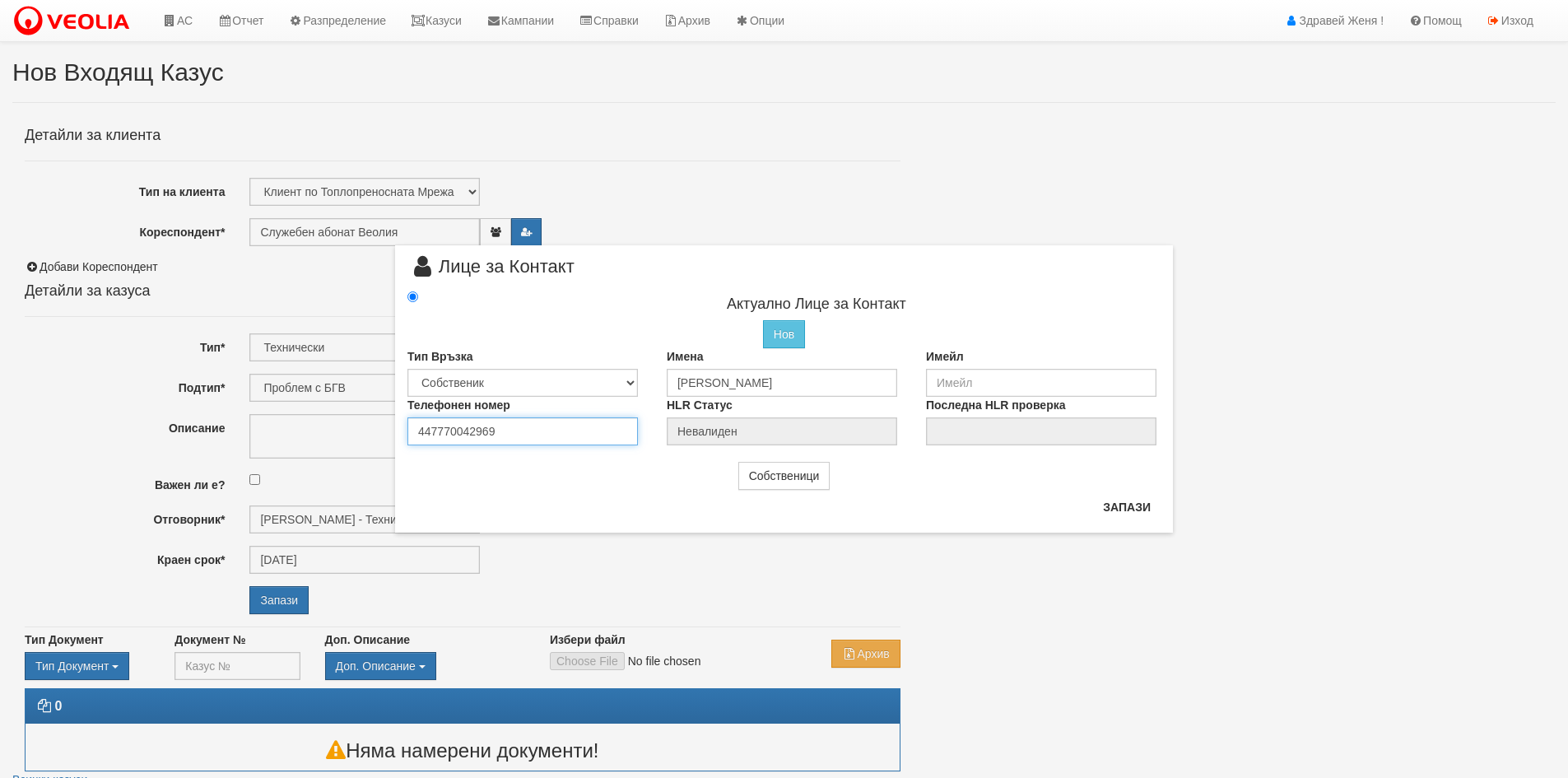
type input "447770042969"
click at [948, 393] on input "email" at bounding box center [1041, 383] width 230 height 28
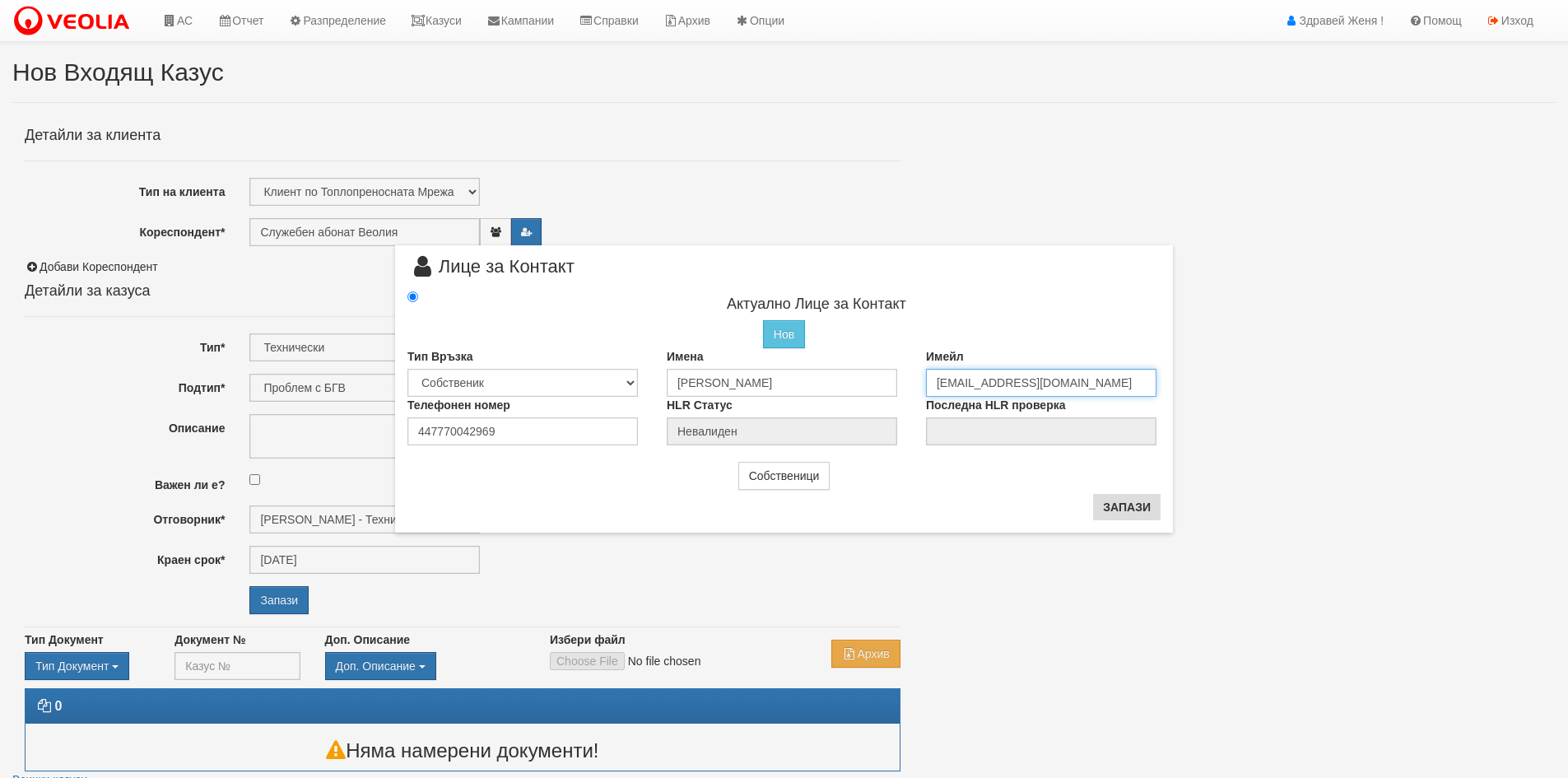
type input "boyanakalaydzhieva@icloud.com"
click at [1135, 505] on button "Запази" at bounding box center [1126, 508] width 67 height 27
type input "Бояна Захариева Демирова"
radio input "true"
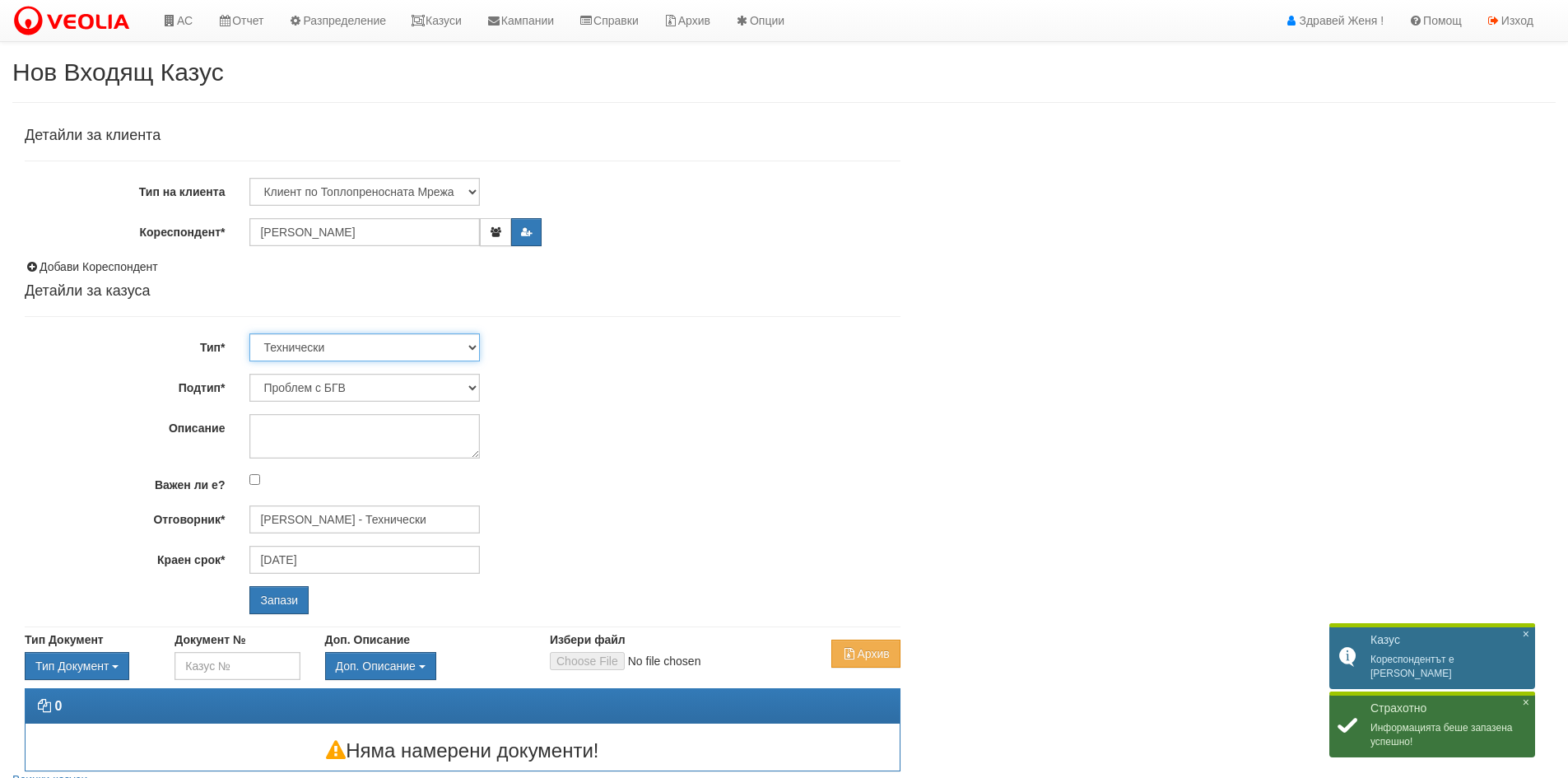
click at [477, 345] on select "Технически ФТС Търговски Административен Производствен Експлоатационен Финансов…" at bounding box center [364, 348] width 230 height 28
select select "1"
click at [250, 334] on select "Технически ФТС Търговски Административен Производствен Експлоатационен Финансов…" at bounding box center [364, 348] width 230 height 28
type input "[DATE]"
type input "[PERSON_NAME] и Развитие"
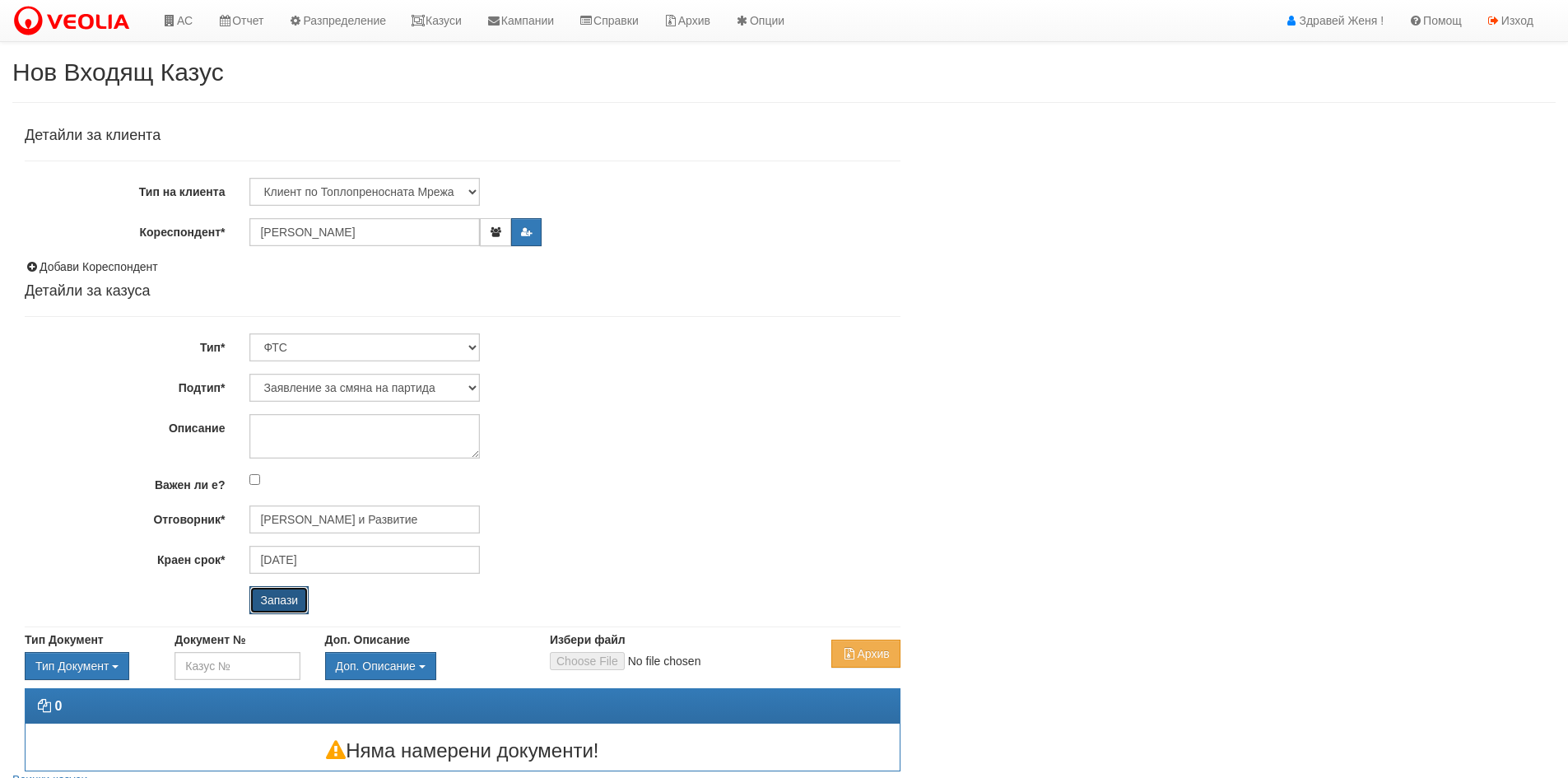
click at [275, 603] on input "Запази" at bounding box center [279, 601] width 59 height 28
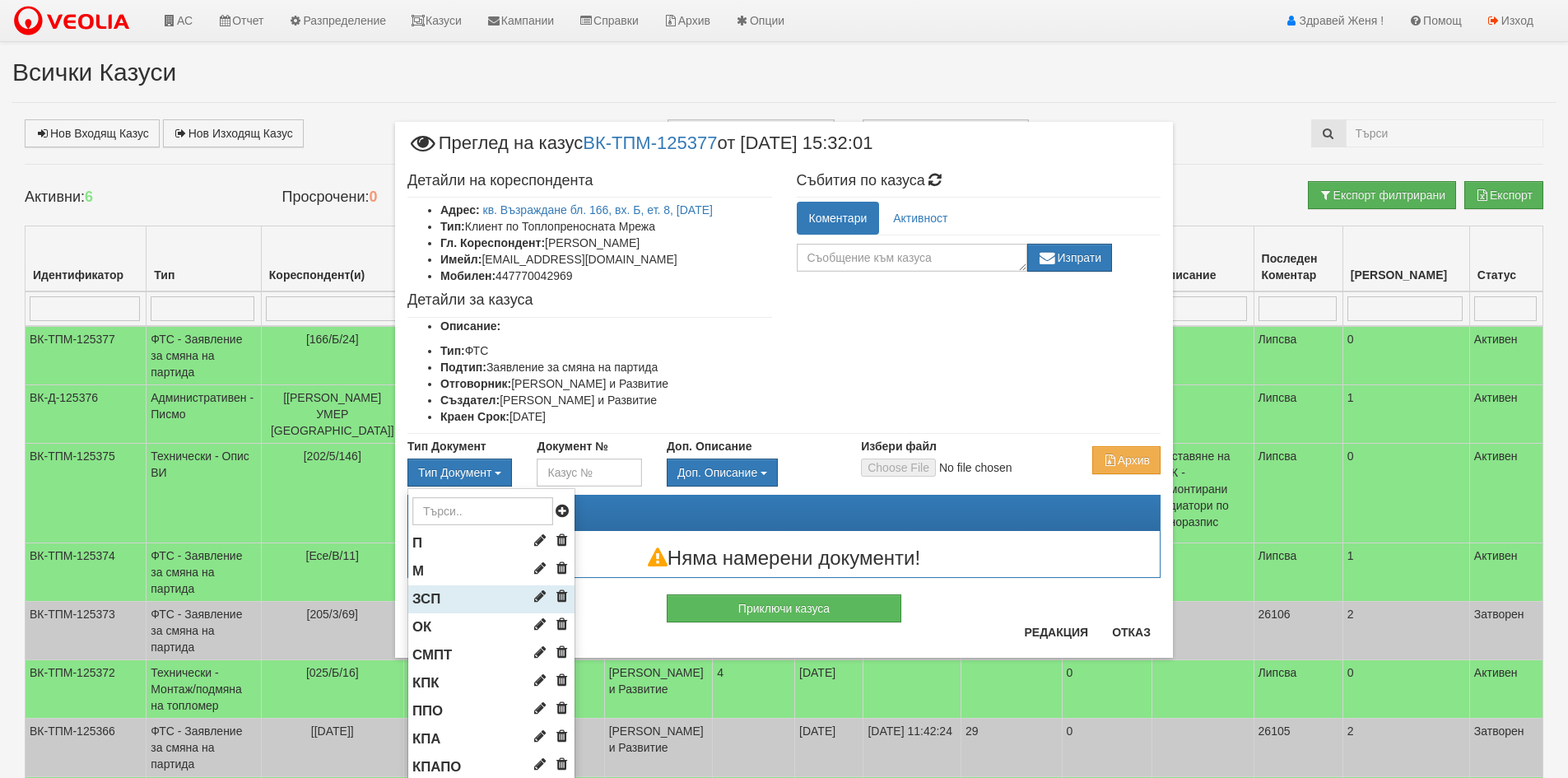
click at [463, 600] on li "ЗСП" at bounding box center [492, 600] width 166 height 28
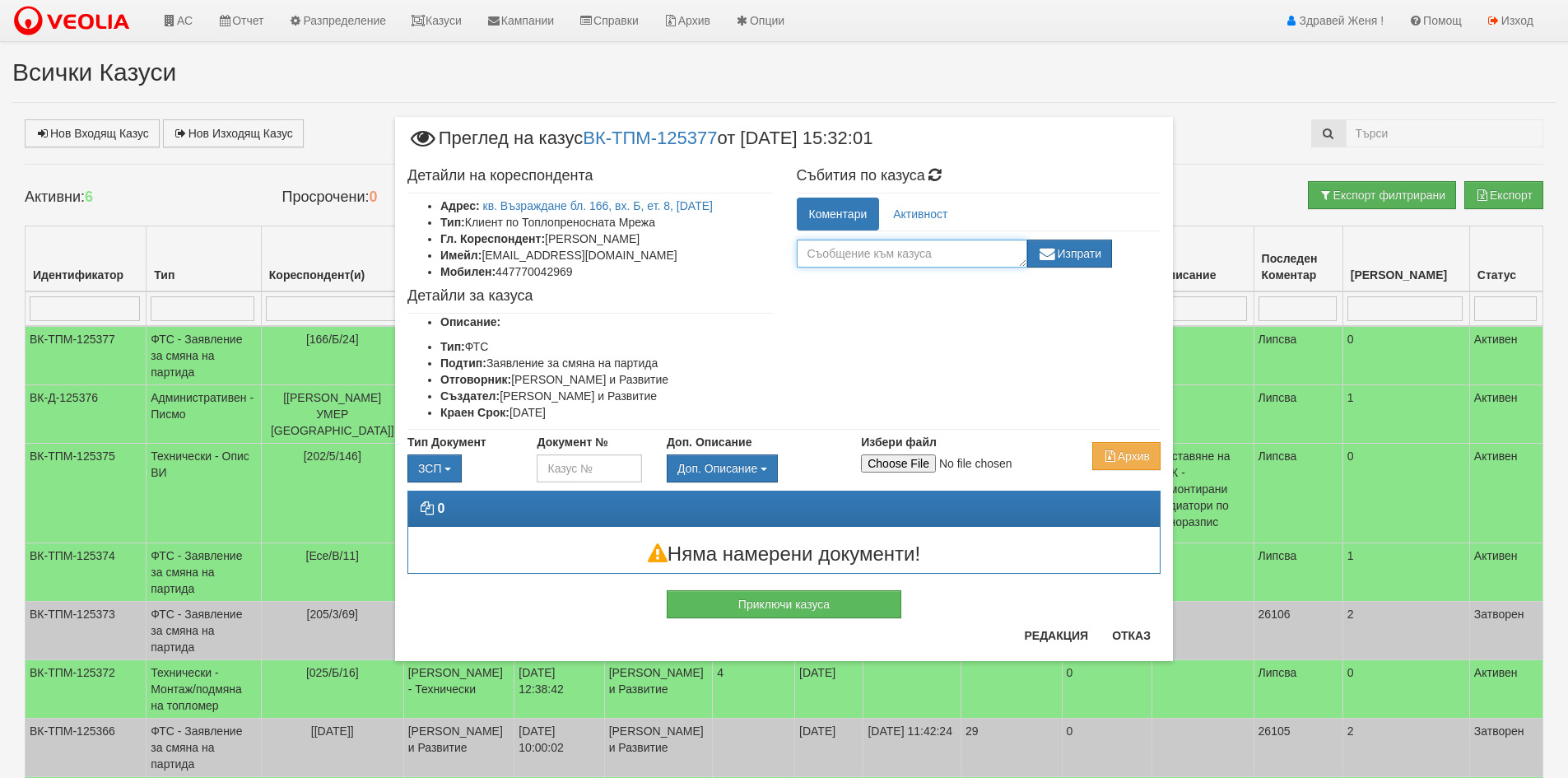
click at [872, 260] on textarea at bounding box center [912, 254] width 230 height 28
type textarea "+декларация за платформа"
click at [1083, 257] on button "Изпрати" at bounding box center [1070, 254] width 86 height 28
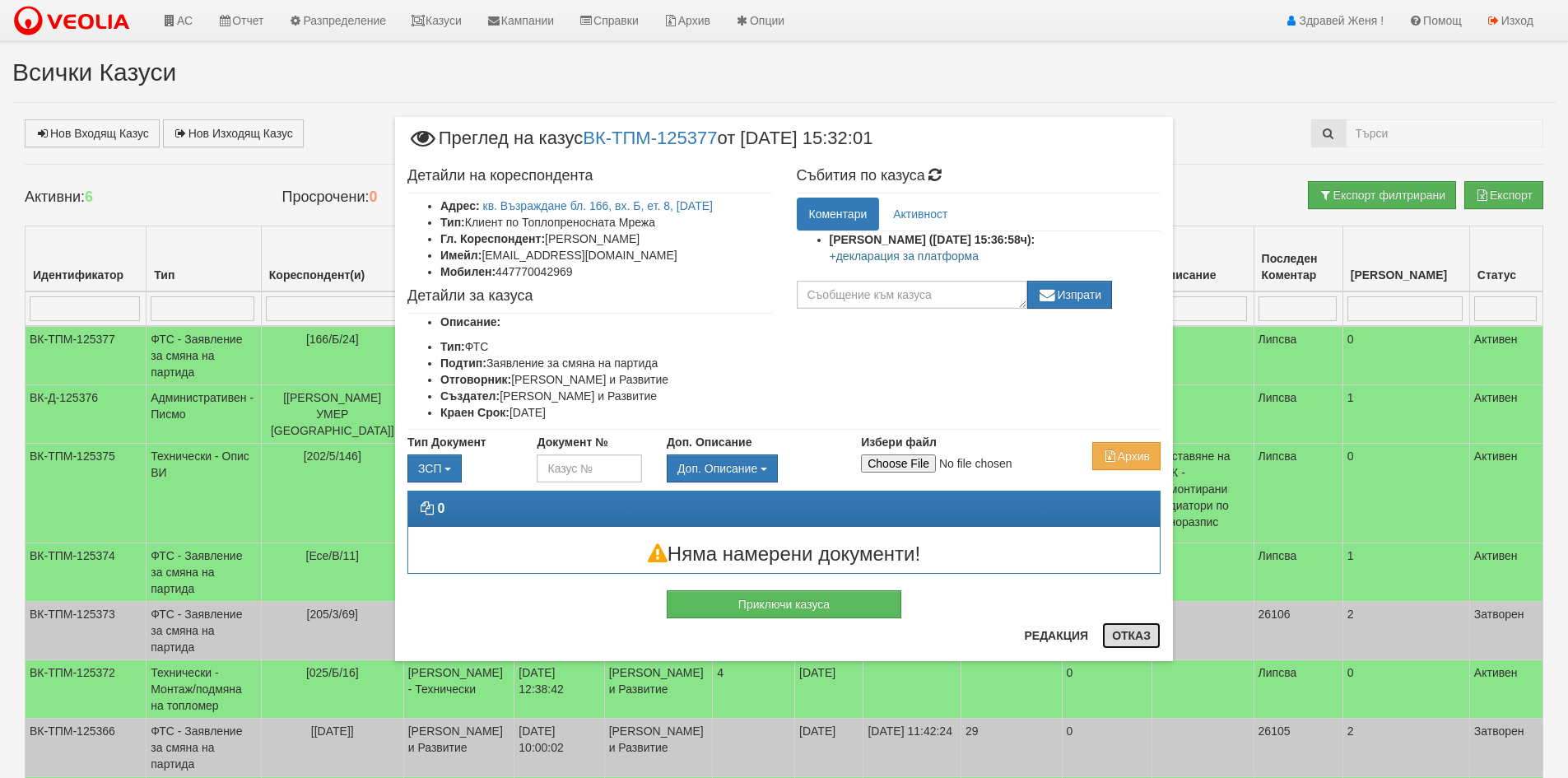
click at [1135, 641] on button "Отказ" at bounding box center [1131, 636] width 58 height 27
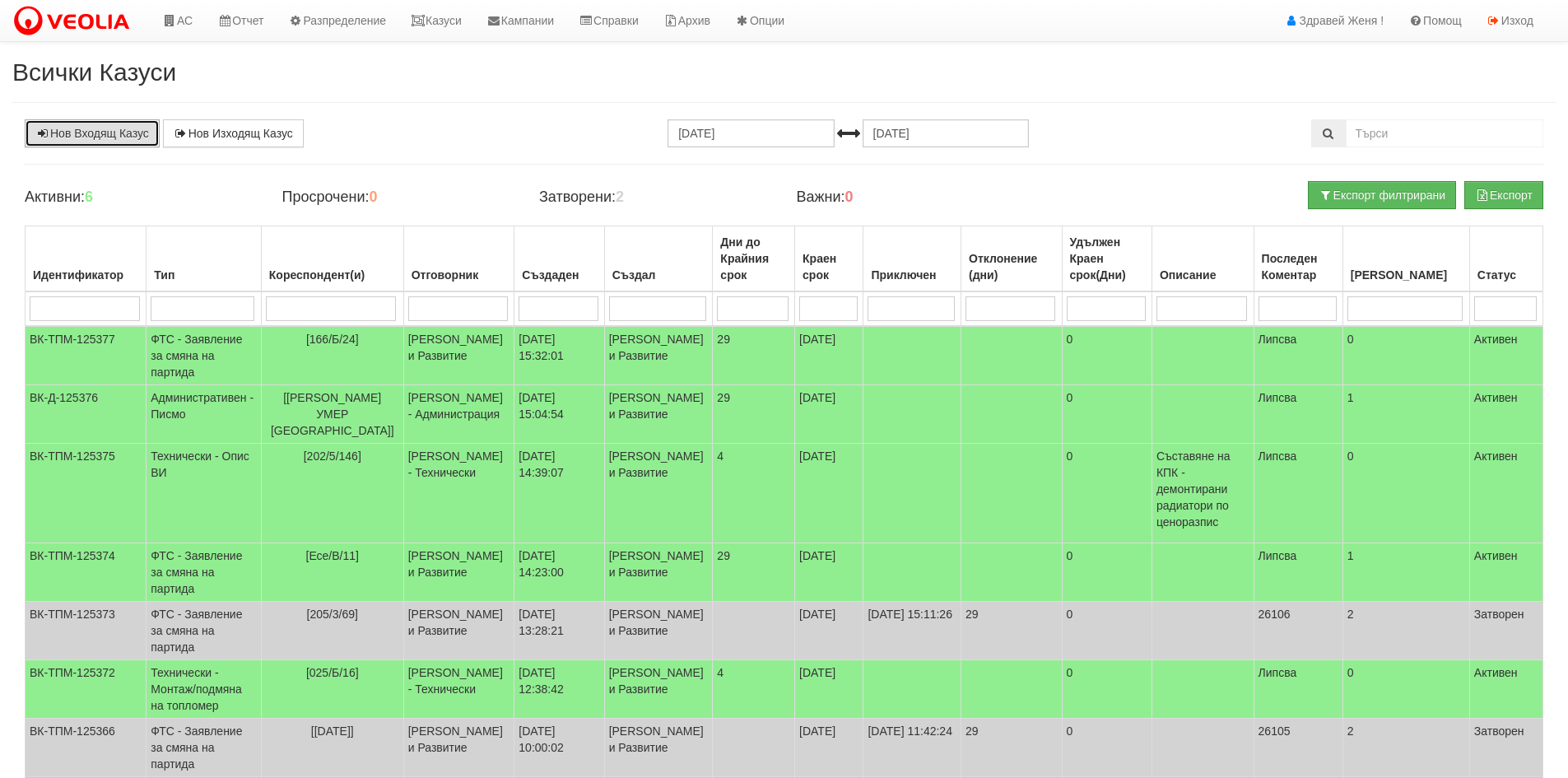
click at [118, 125] on link "Нов Входящ Казус" at bounding box center [92, 133] width 135 height 28
click at [193, 11] on link "АС" at bounding box center [177, 20] width 55 height 41
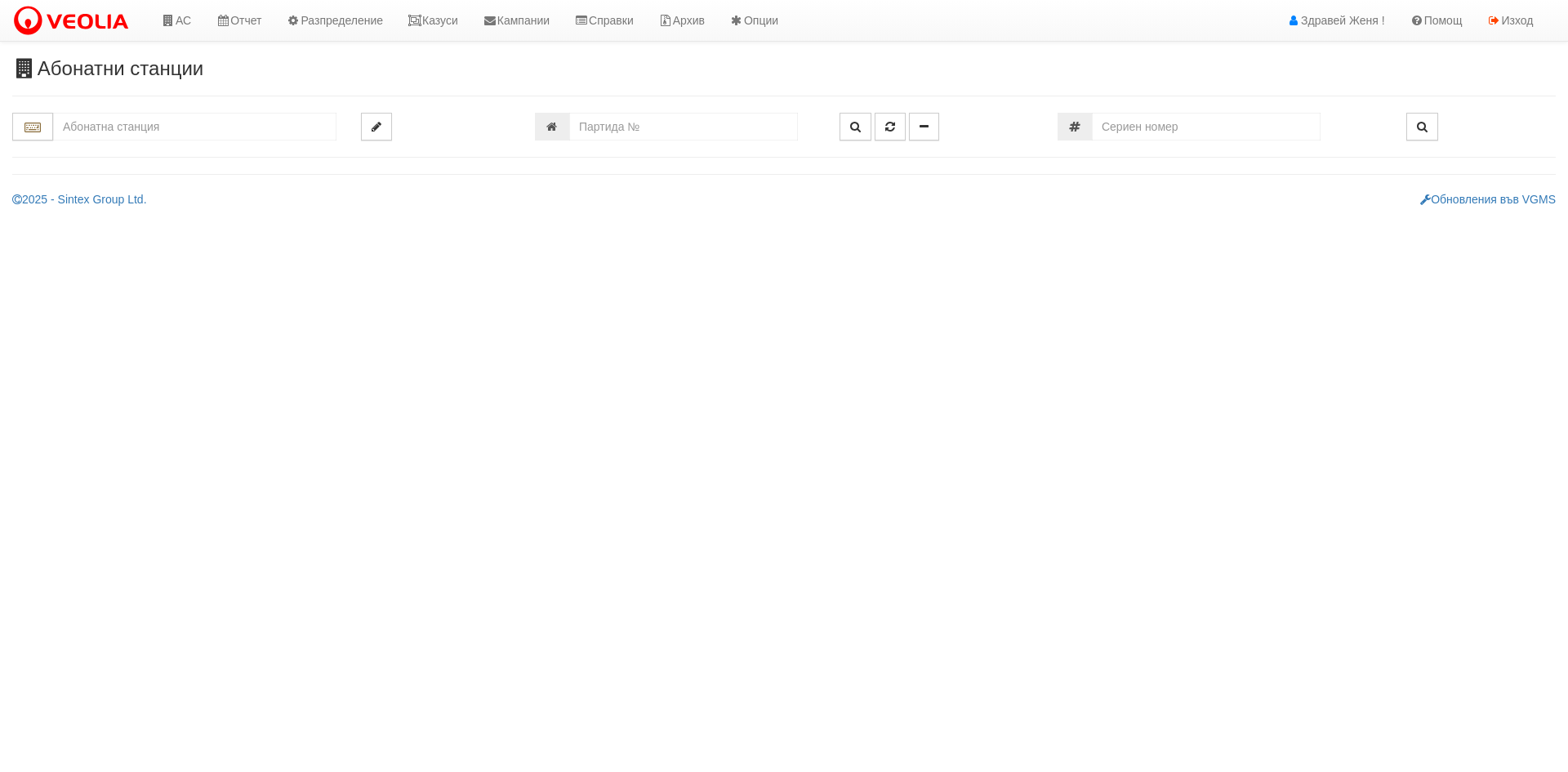
click at [210, 126] on input "text" at bounding box center [194, 127] width 283 height 28
click at [164, 173] on div "166/Б - Възраждане - "ВЕОЛИЯ"" at bounding box center [194, 171] width 278 height 19
type input "166/Б - Възраждане - "ВЕОЛИЯ""
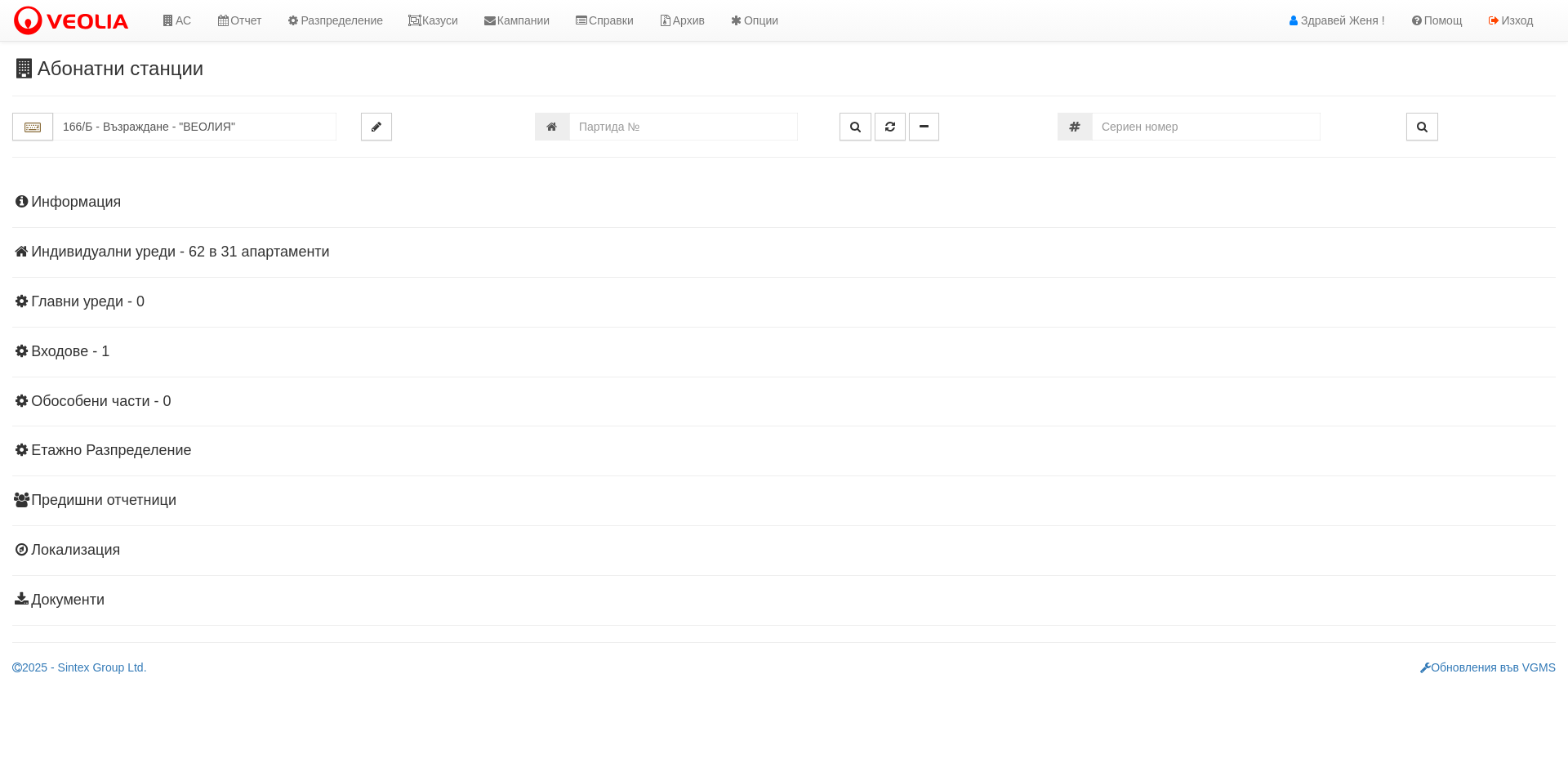
click at [145, 253] on h4 "Индивидуални уреди - 62 в 31 апартаменти" at bounding box center [784, 253] width 1543 height 17
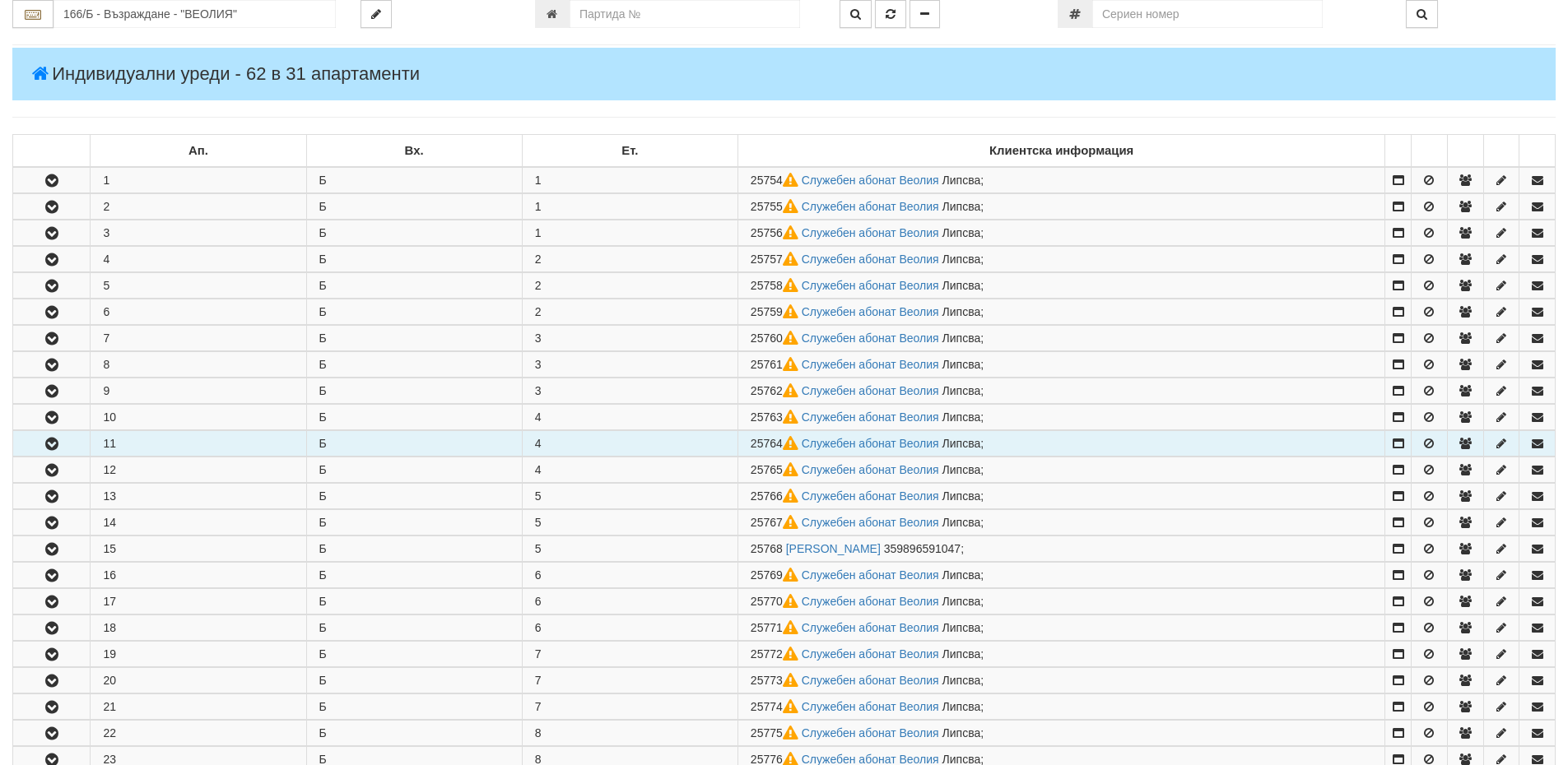
scroll to position [329, 0]
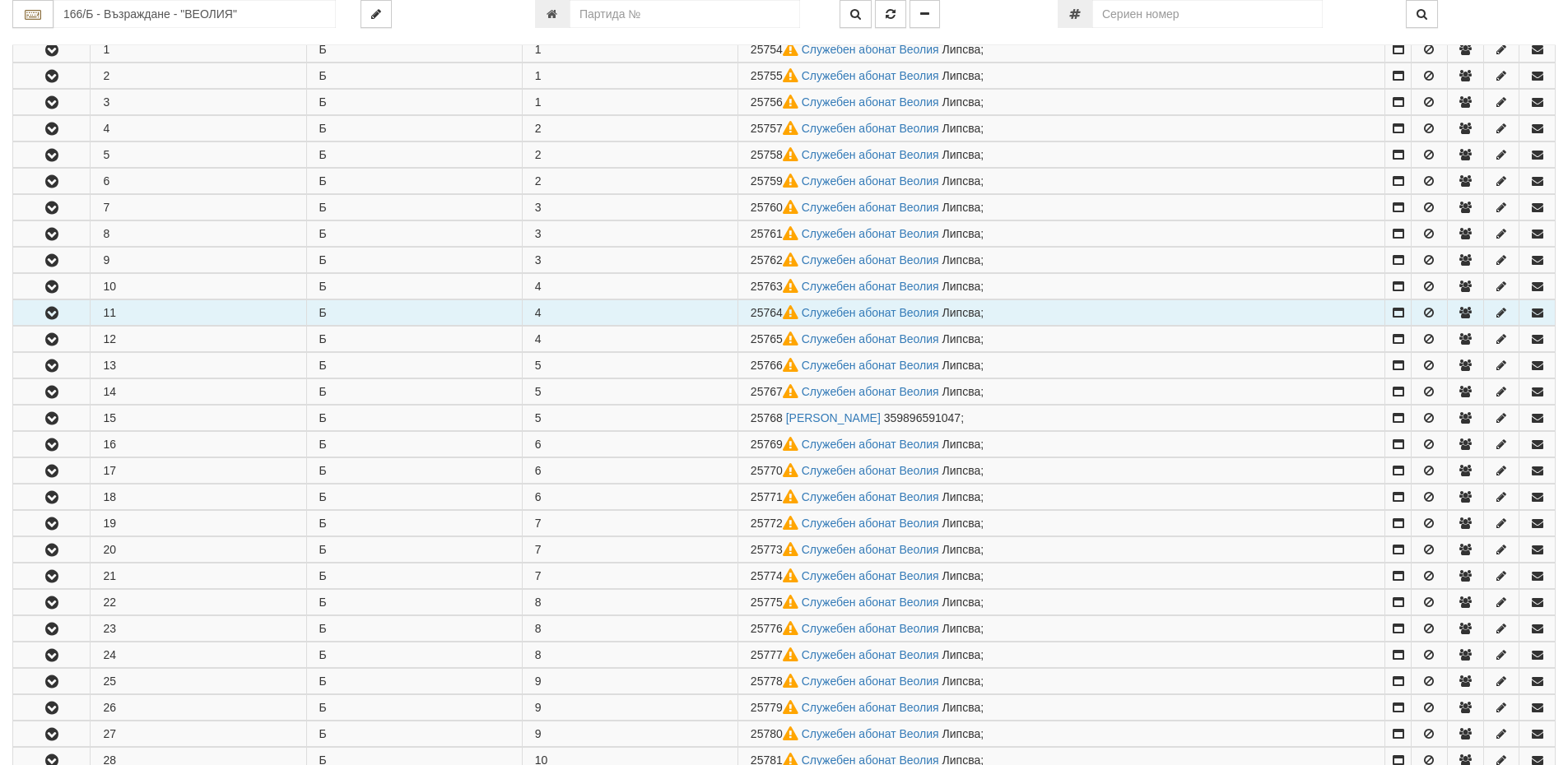
click at [89, 316] on button "button" at bounding box center [52, 313] width 77 height 25
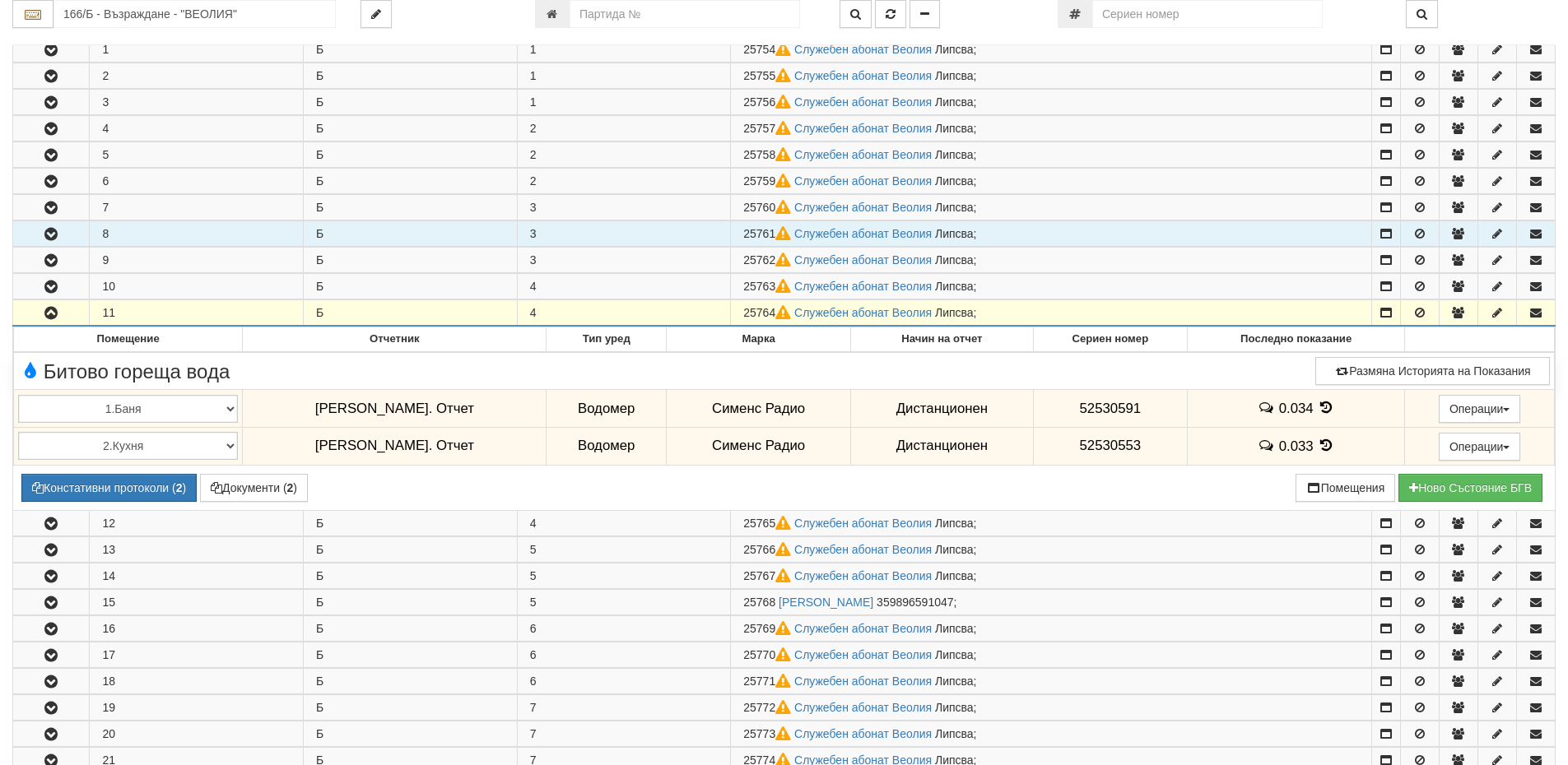
click at [74, 241] on button "button" at bounding box center [51, 234] width 76 height 25
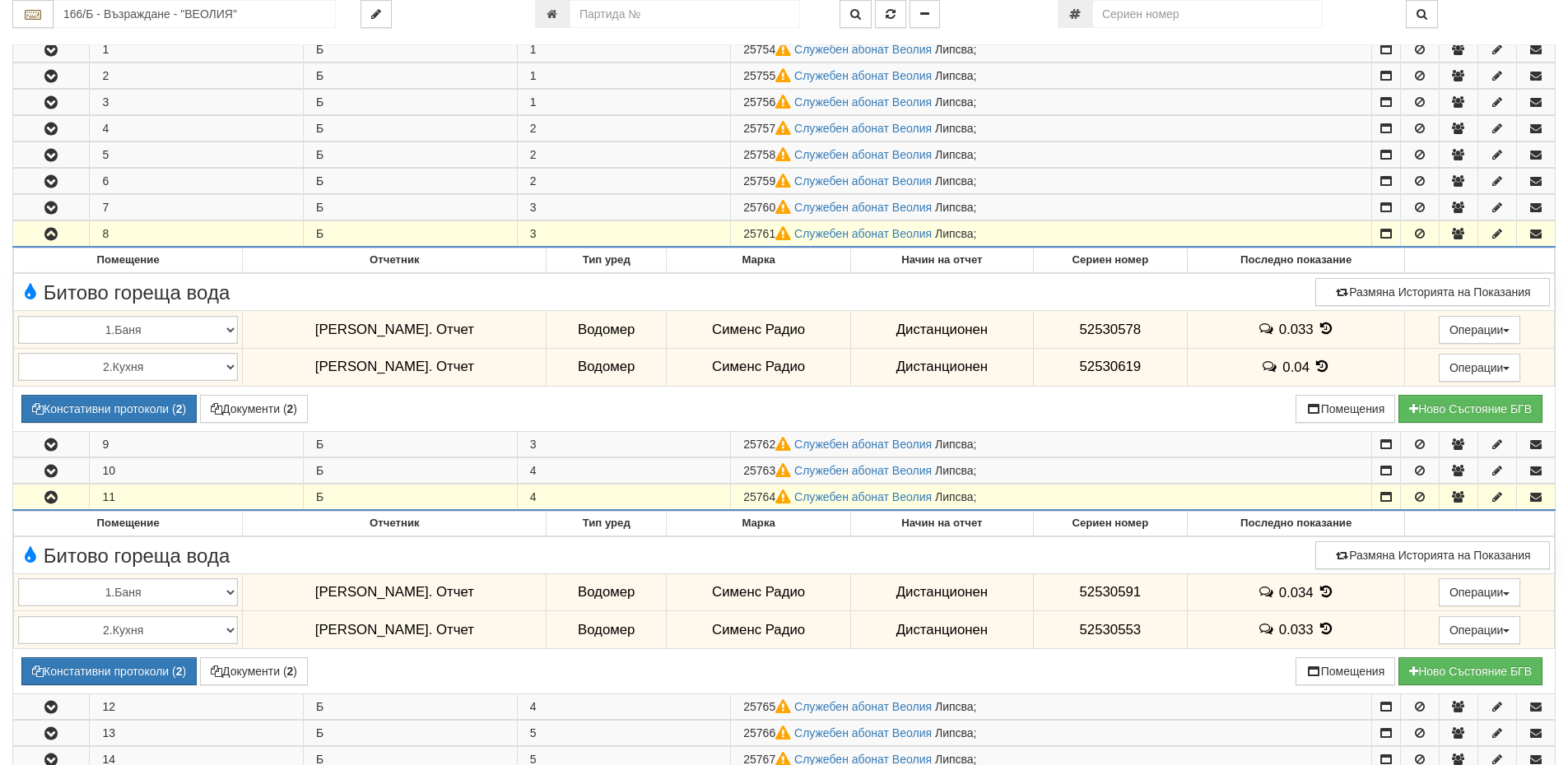
click at [74, 241] on button "button" at bounding box center [51, 234] width 76 height 25
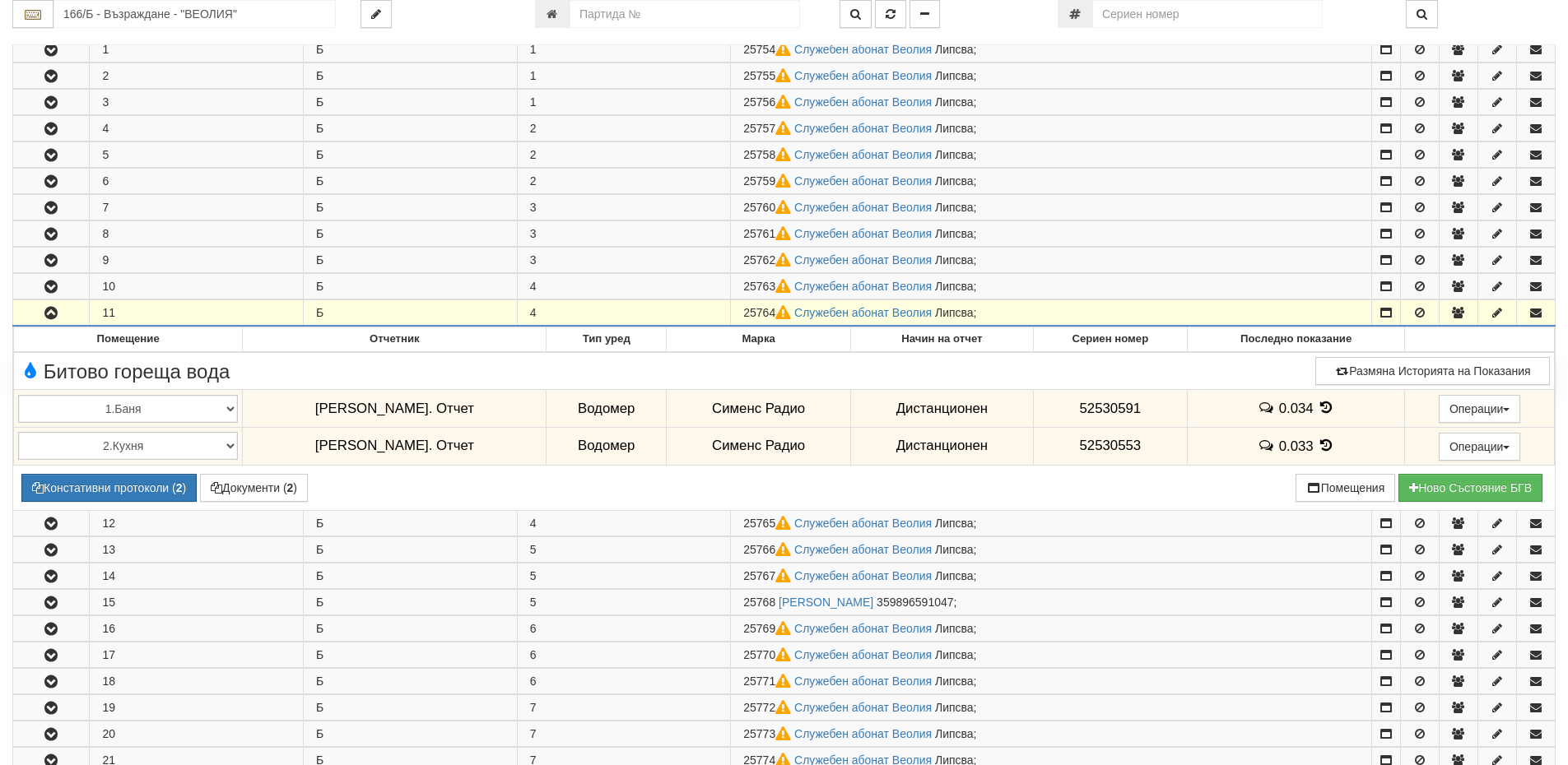
click at [50, 314] on icon "button" at bounding box center [51, 313] width 20 height 12
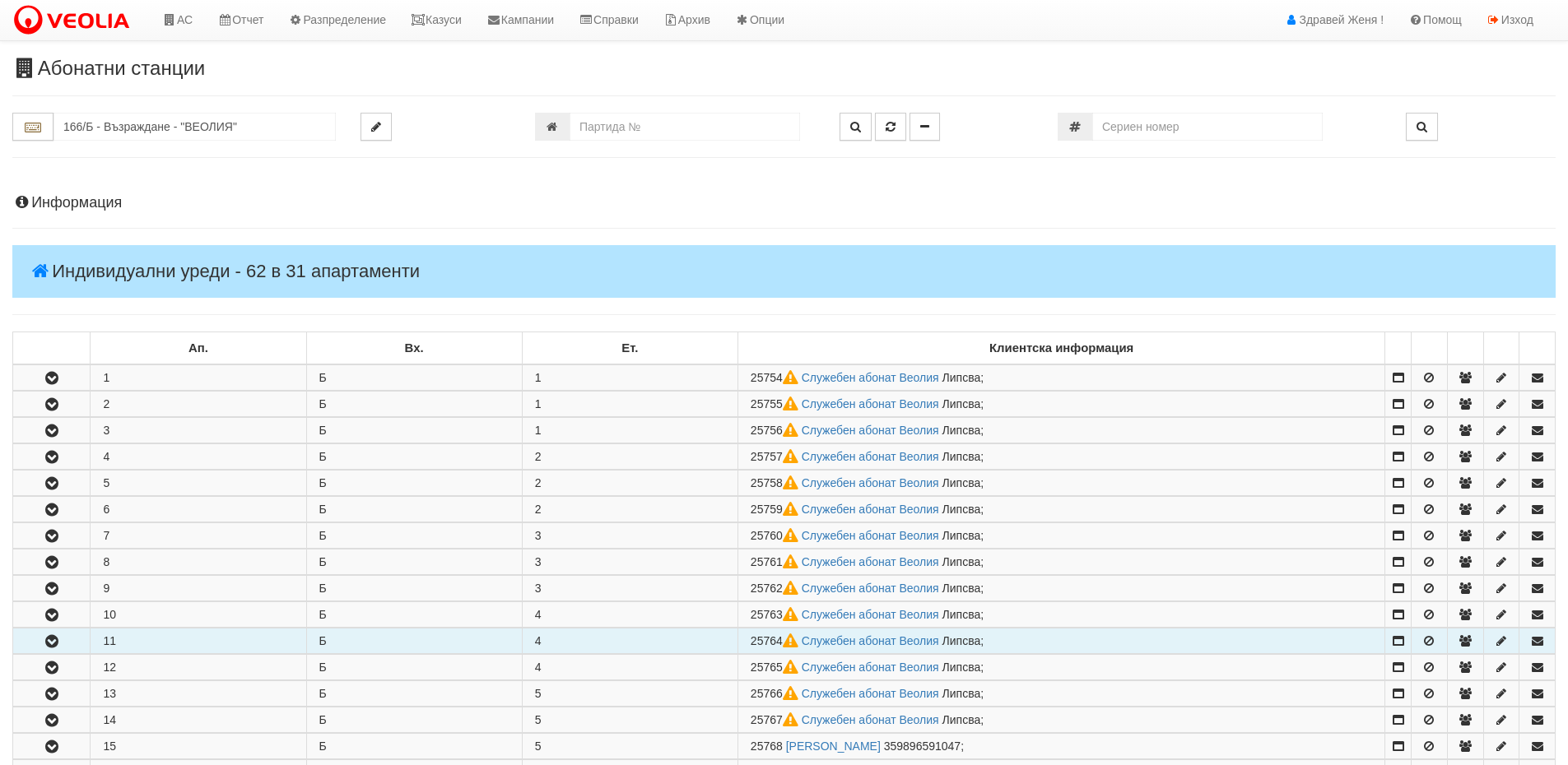
scroll to position [0, 0]
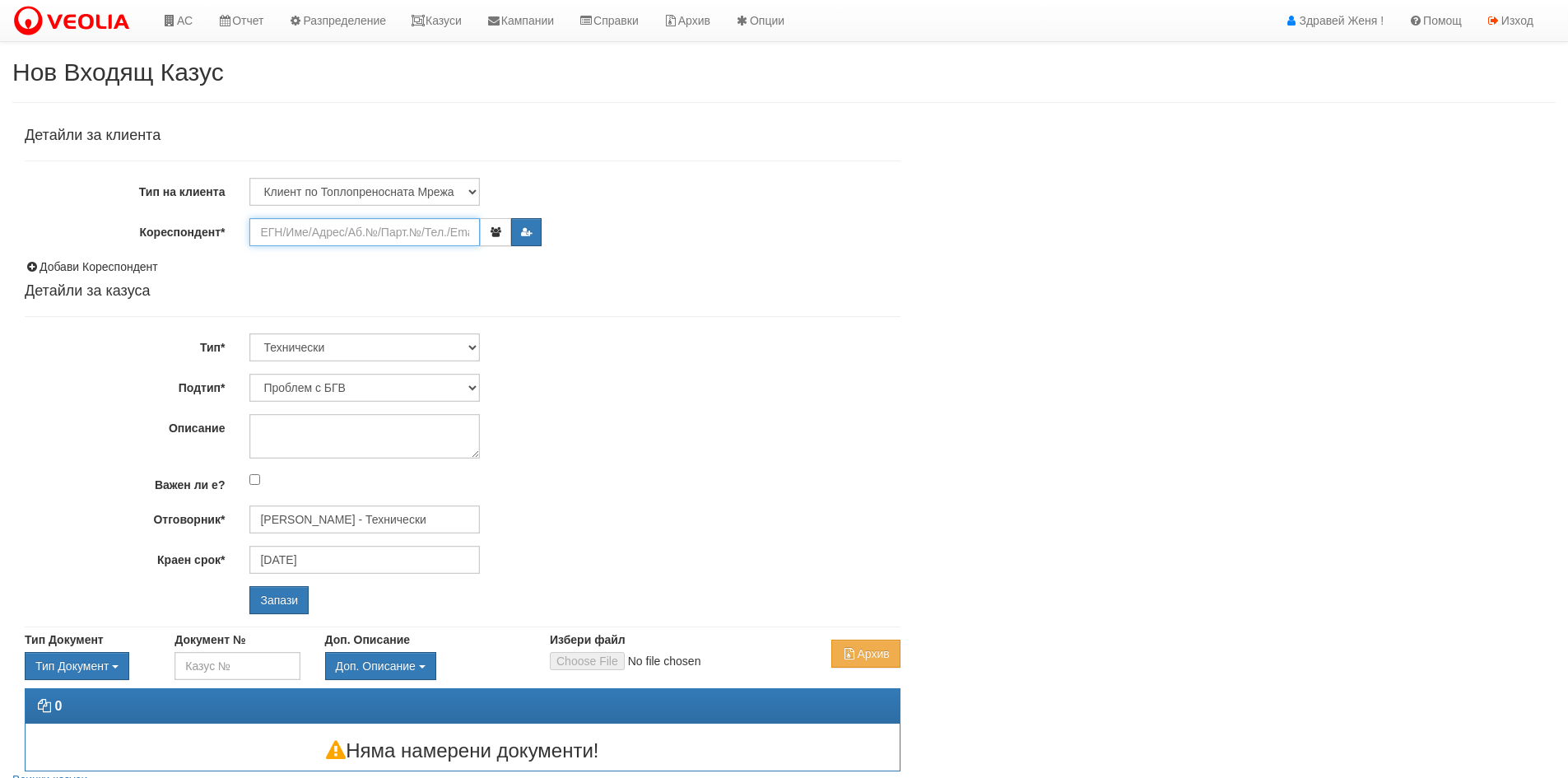
drag, startPoint x: 270, startPoint y: 230, endPoint x: 353, endPoint y: 237, distance: 83.3
click at [275, 232] on input "Кореспондент*" at bounding box center [364, 232] width 230 height 28
click at [472, 194] on select "Клиент по Топлопреносната Мрежа Институция Партньори Други" at bounding box center [364, 192] width 230 height 28
select select "Partner"
click at [250, 178] on select "Клиент по Топлопреносната Мрежа Институция Партньори Други" at bounding box center [364, 192] width 230 height 28
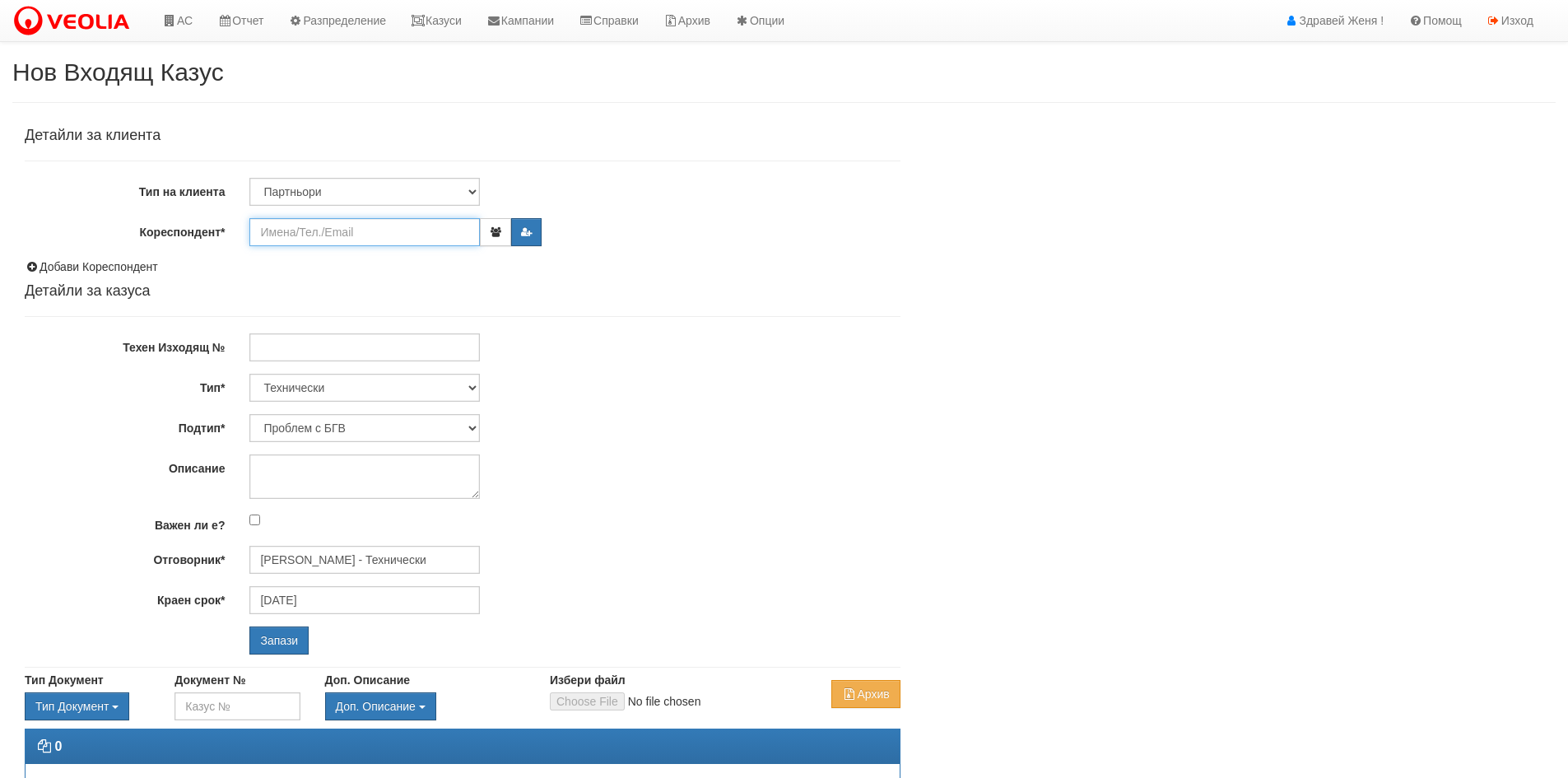
click at [383, 238] on input "Кореспондент*" at bounding box center [364, 232] width 230 height 28
type input "а"
type input "Адивиа ЕООД"
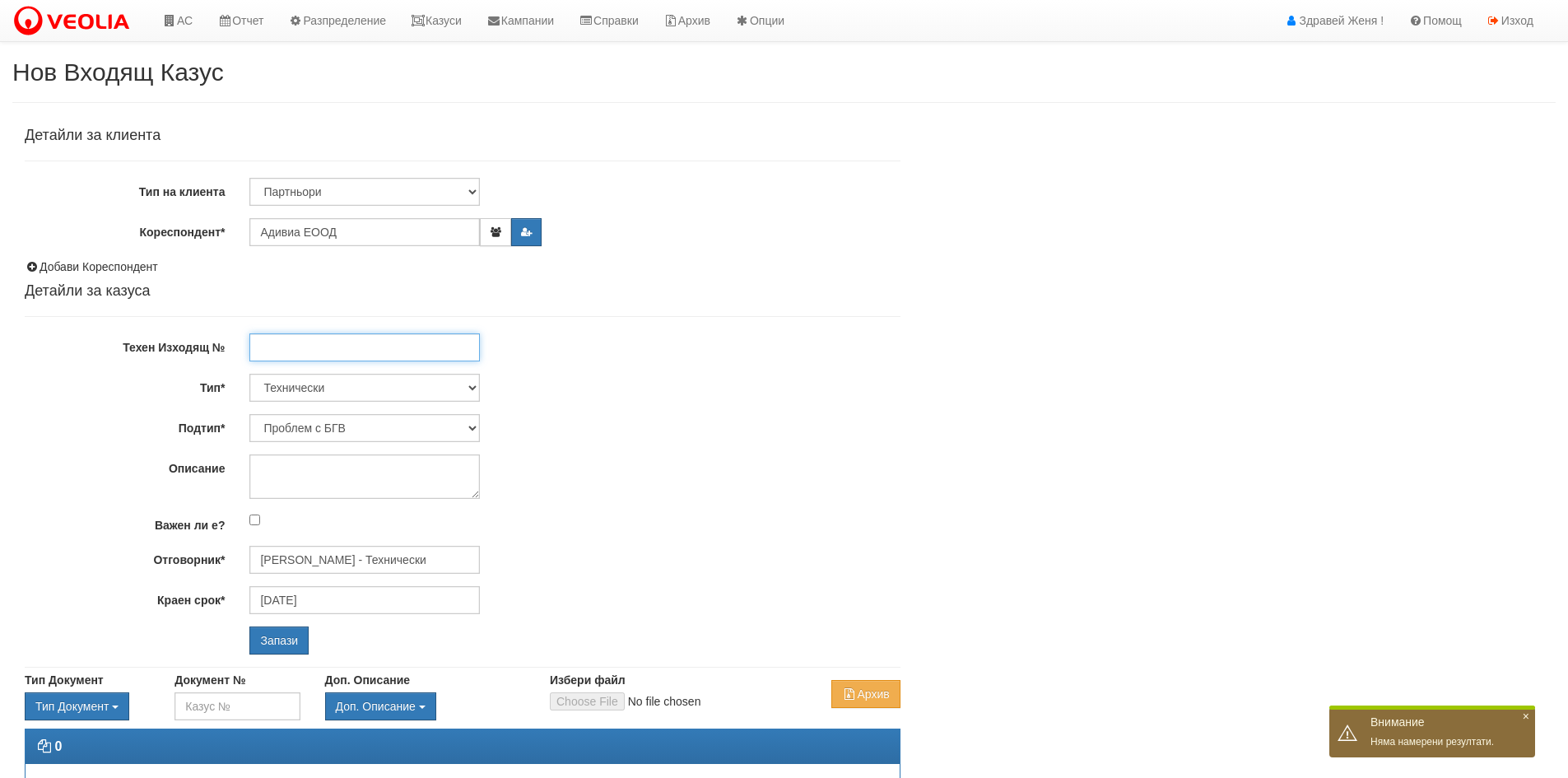
click at [410, 343] on input "Техен Изходящ №" at bounding box center [364, 348] width 230 height 28
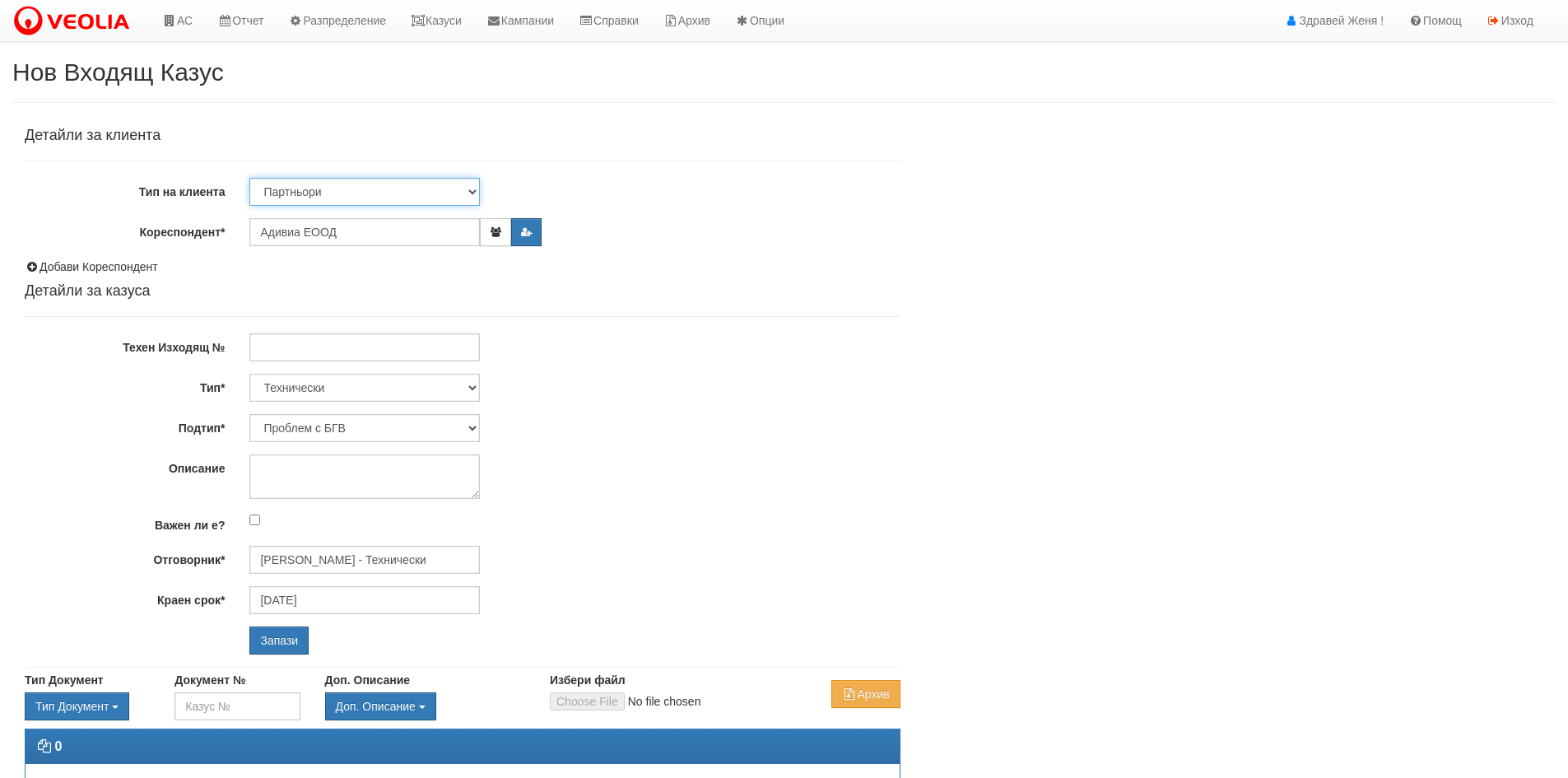
click at [474, 186] on select "Клиент по Топлопреносната Мрежа Институция Партньори Други" at bounding box center [364, 192] width 230 height 28
select select "Other"
click at [250, 178] on select "Клиент по Топлопреносната Мрежа Институция Партньори Други" at bounding box center [364, 192] width 230 height 28
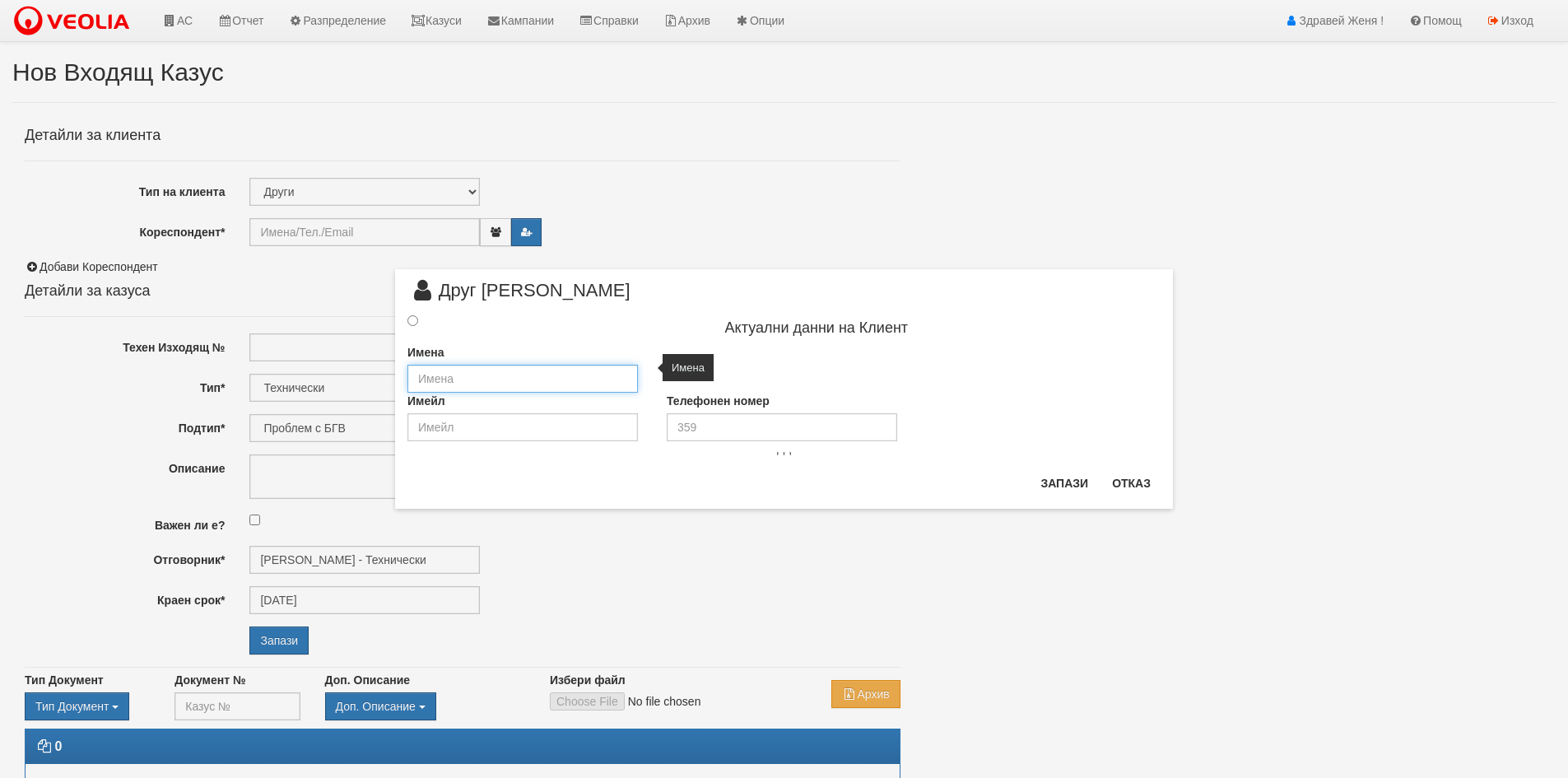
click at [546, 369] on input "text" at bounding box center [522, 379] width 230 height 28
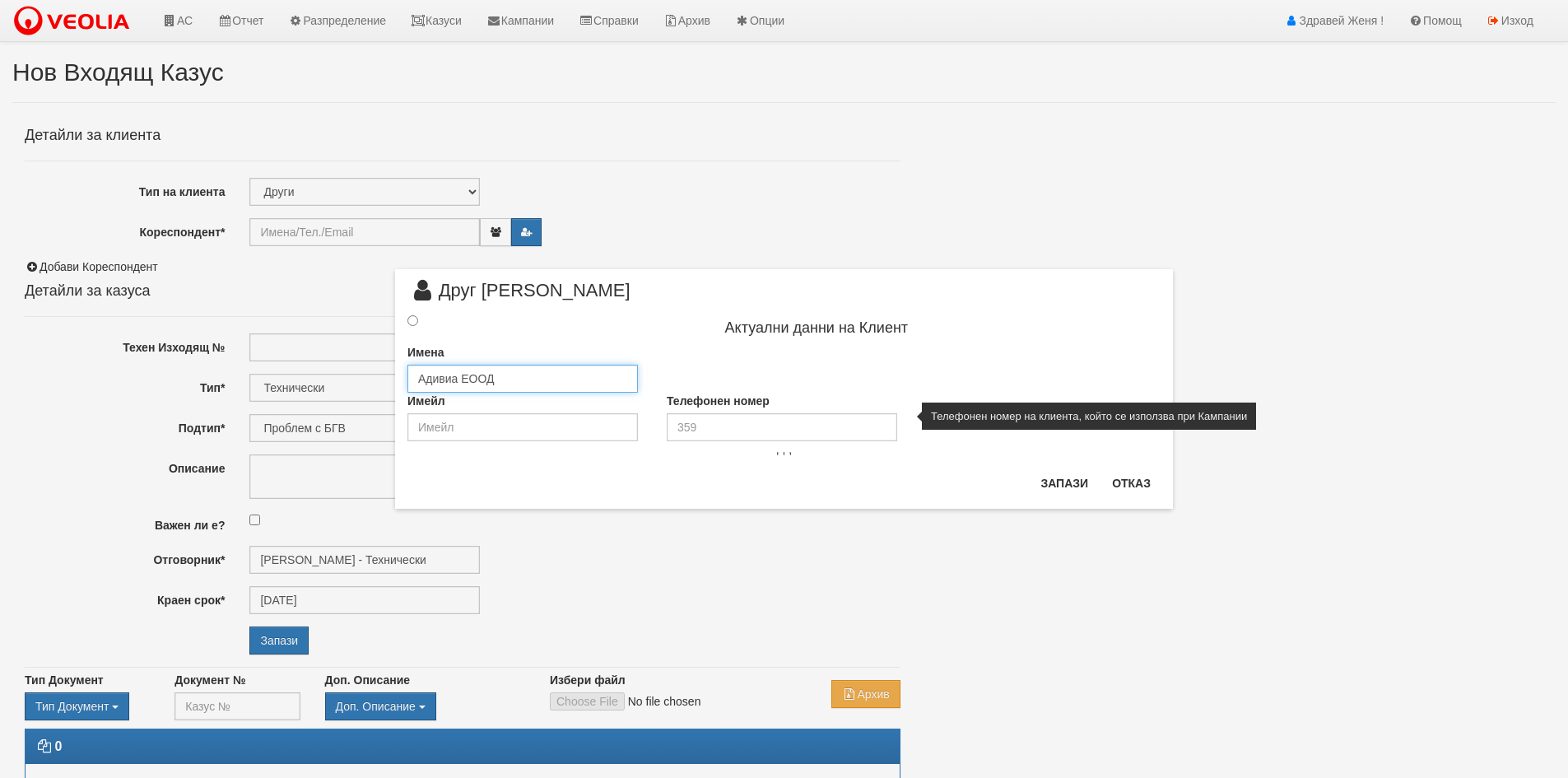
type input "Адивиа ЕООД"
click at [729, 430] on input "tel" at bounding box center [782, 428] width 230 height 28
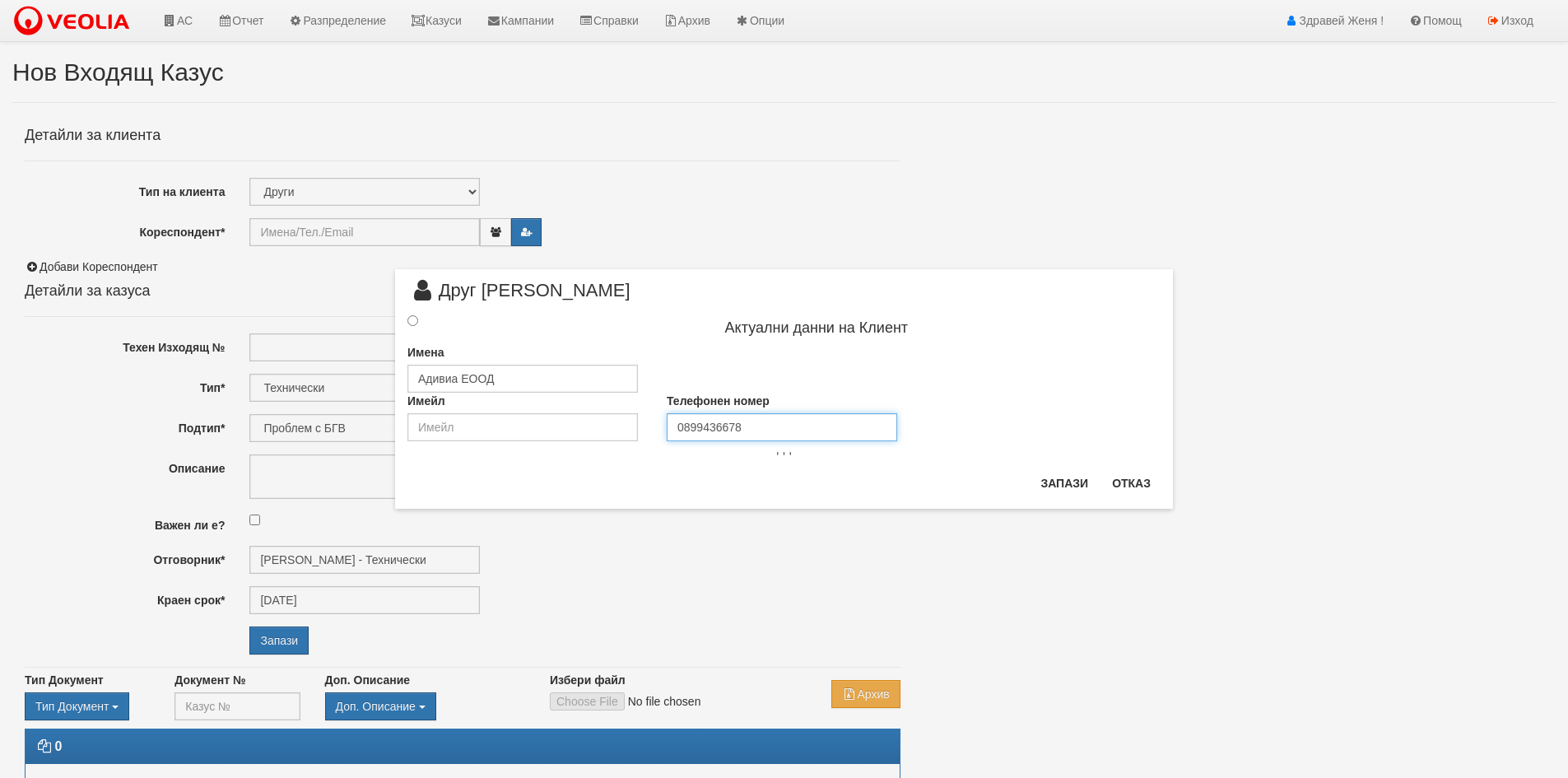
type input "0899436678"
click at [414, 319] on input "radio" at bounding box center [413, 320] width 11 height 11
radio input "true"
type input "Адивиа ЕООД"
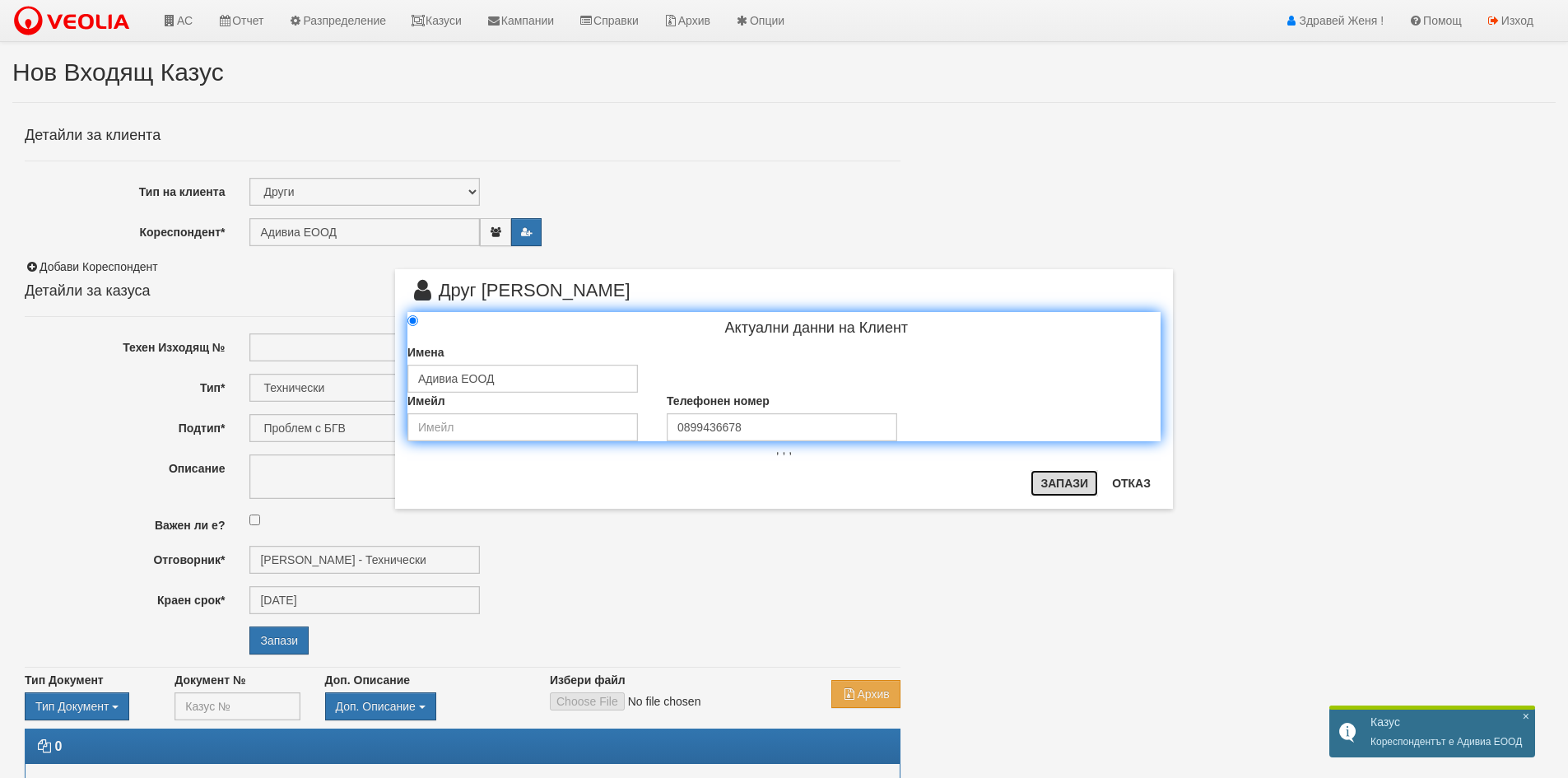
click at [1058, 487] on button "Запази" at bounding box center [1064, 483] width 67 height 27
radio input "true"
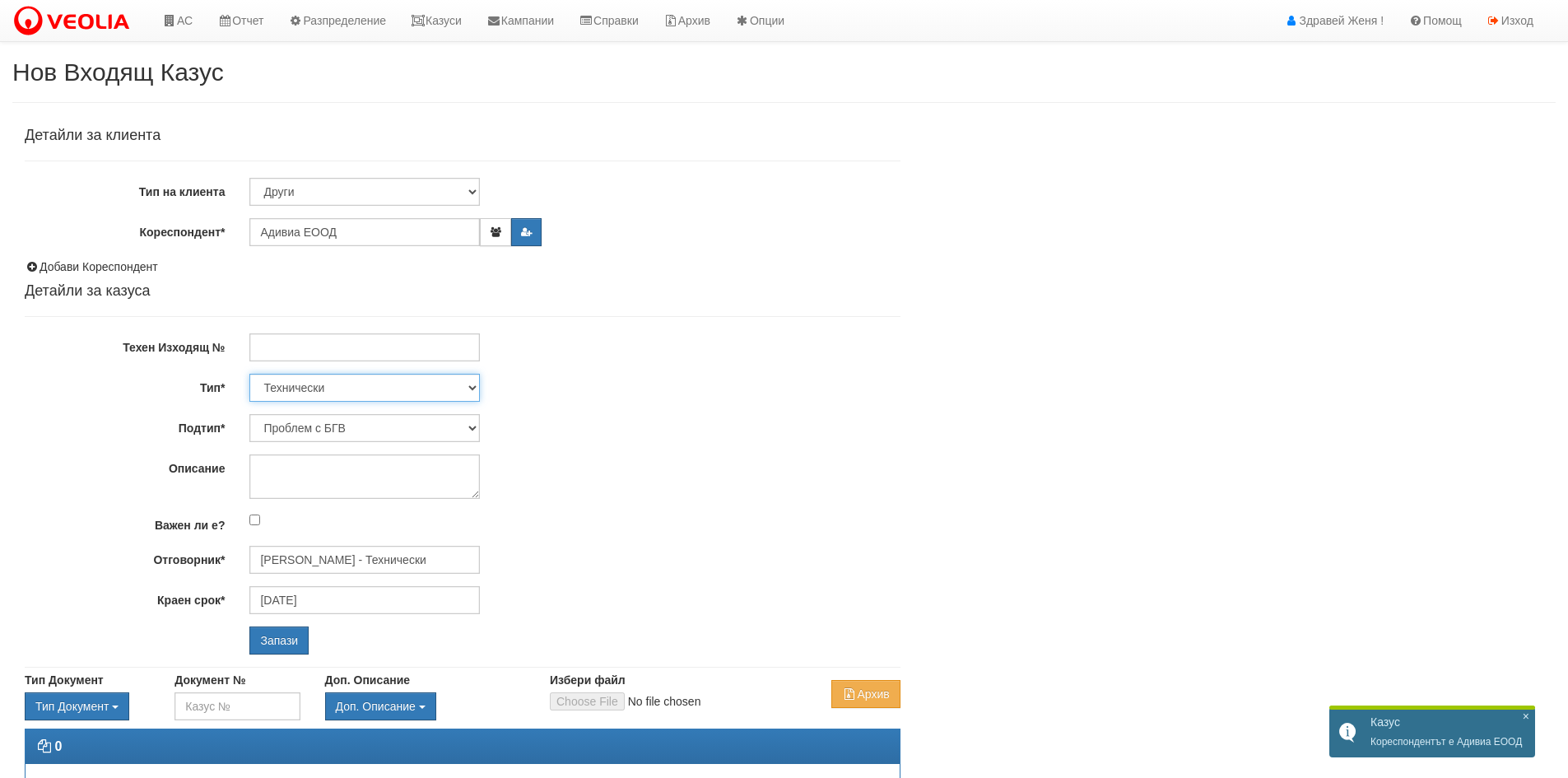
click at [472, 387] on select "Технически ФТС Търговски Административен Производствен Експлоатационен Финансов…" at bounding box center [364, 388] width 230 height 28
click at [250, 374] on select "Технически ФТС Търговски Административен Производствен Експлоатационен Финансов…" at bounding box center [364, 388] width 230 height 28
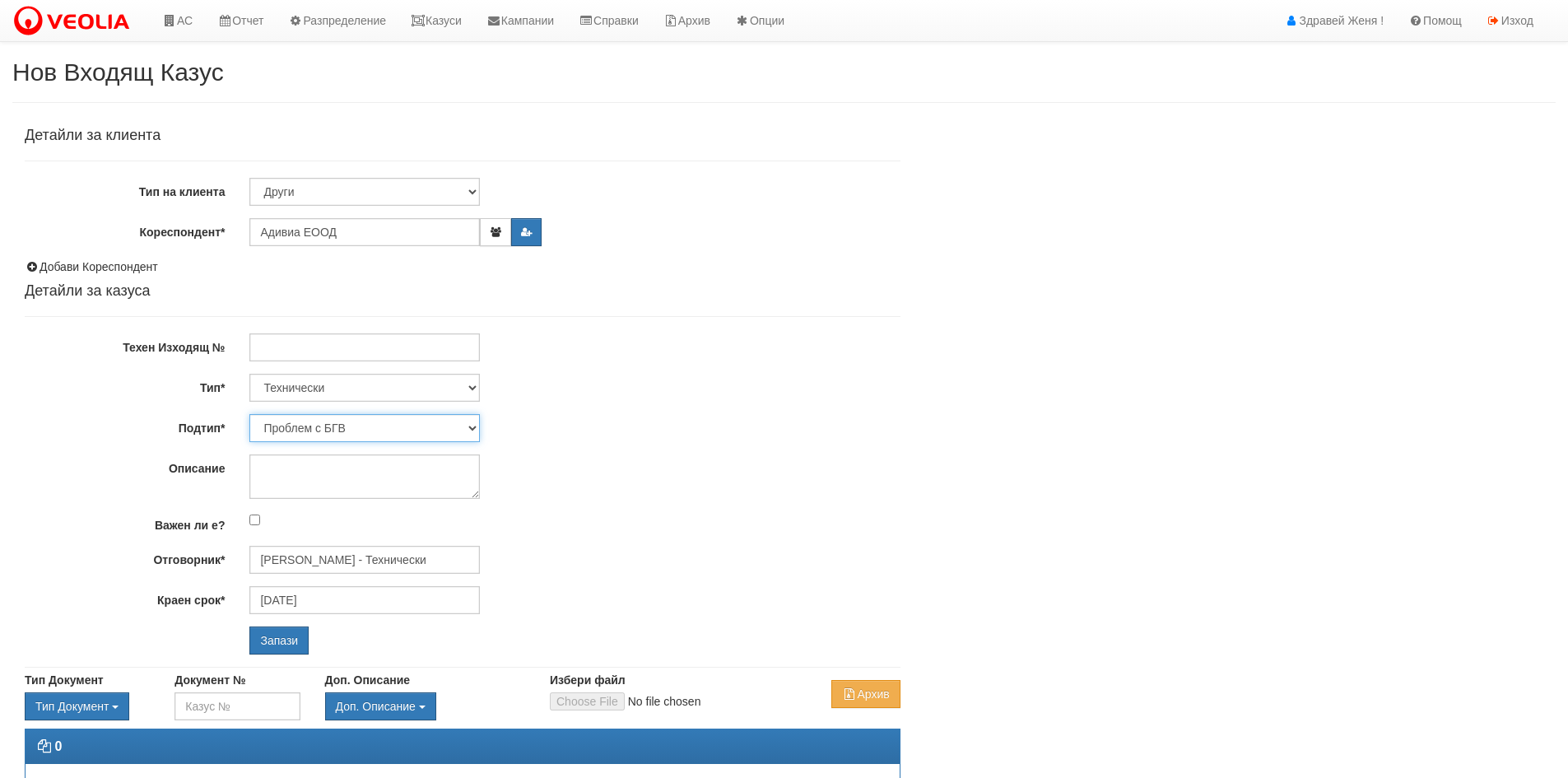
click at [472, 429] on select "Проблем с БГВ Теч ВОИ Теч БГВ Теч в АС Теч от водомер Проблем в АС Интервенция …" at bounding box center [364, 429] width 230 height 28
click at [541, 395] on div "Технически ФТС Търговски Административен Производствен Експлоатационен Финансов…" at bounding box center [574, 388] width 675 height 28
click at [476, 392] on select "Технически ФТС Търговски Административен Производствен Експлоатационен Финансов…" at bounding box center [364, 388] width 230 height 28
select select "5"
click at [250, 374] on select "Технически ФТС Търговски Административен Производствен Експлоатационен Финансов…" at bounding box center [364, 388] width 230 height 28
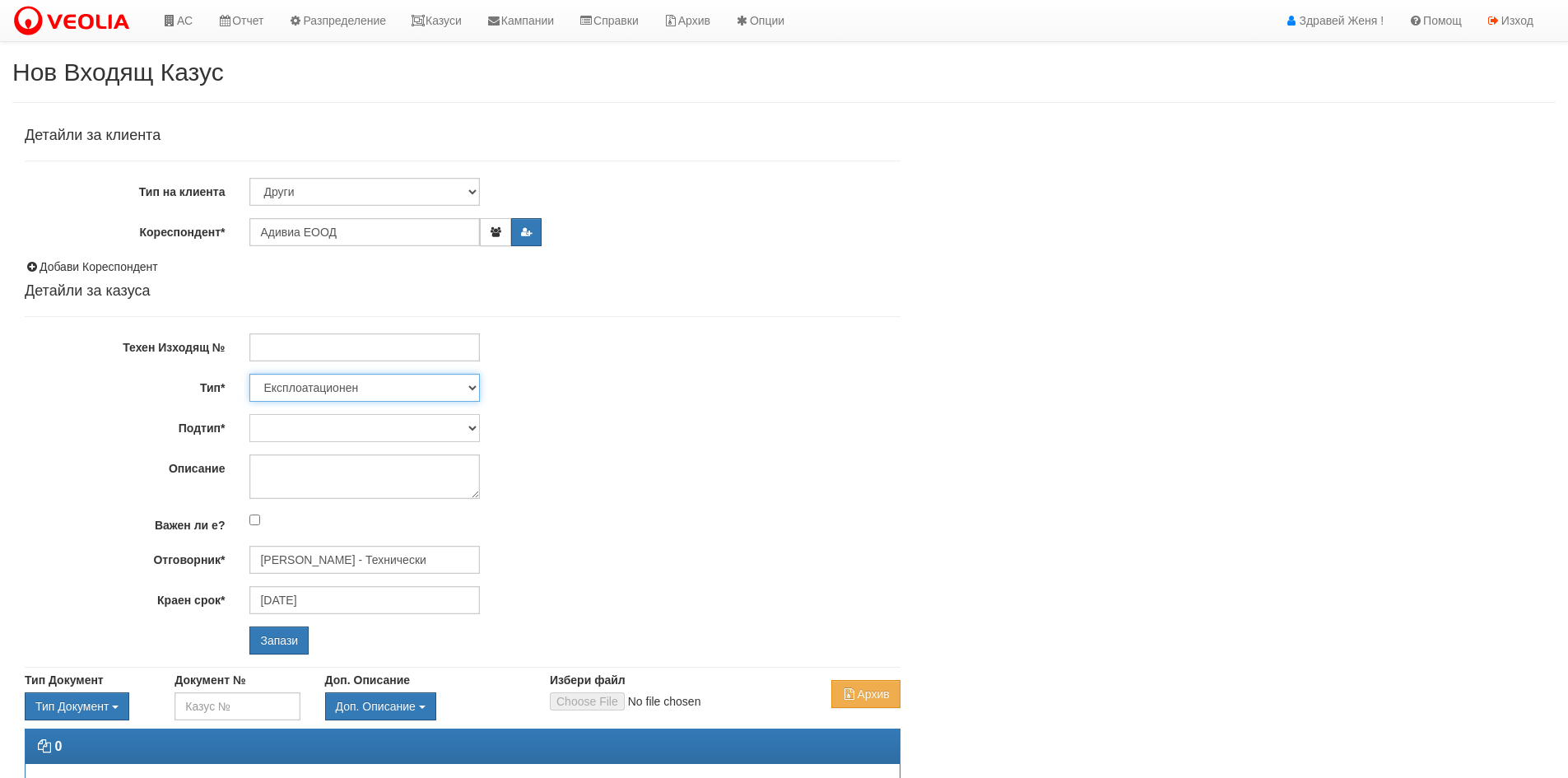
type input "03/10/2025"
click at [474, 428] on select "Писмо Тръжна документация Други" at bounding box center [364, 429] width 230 height 28
select select "Други"
click at [250, 414] on select "Писмо Тръжна документация Други" at bounding box center [364, 429] width 230 height 28
click at [308, 550] on input "Отговорник*" at bounding box center [364, 560] width 230 height 28
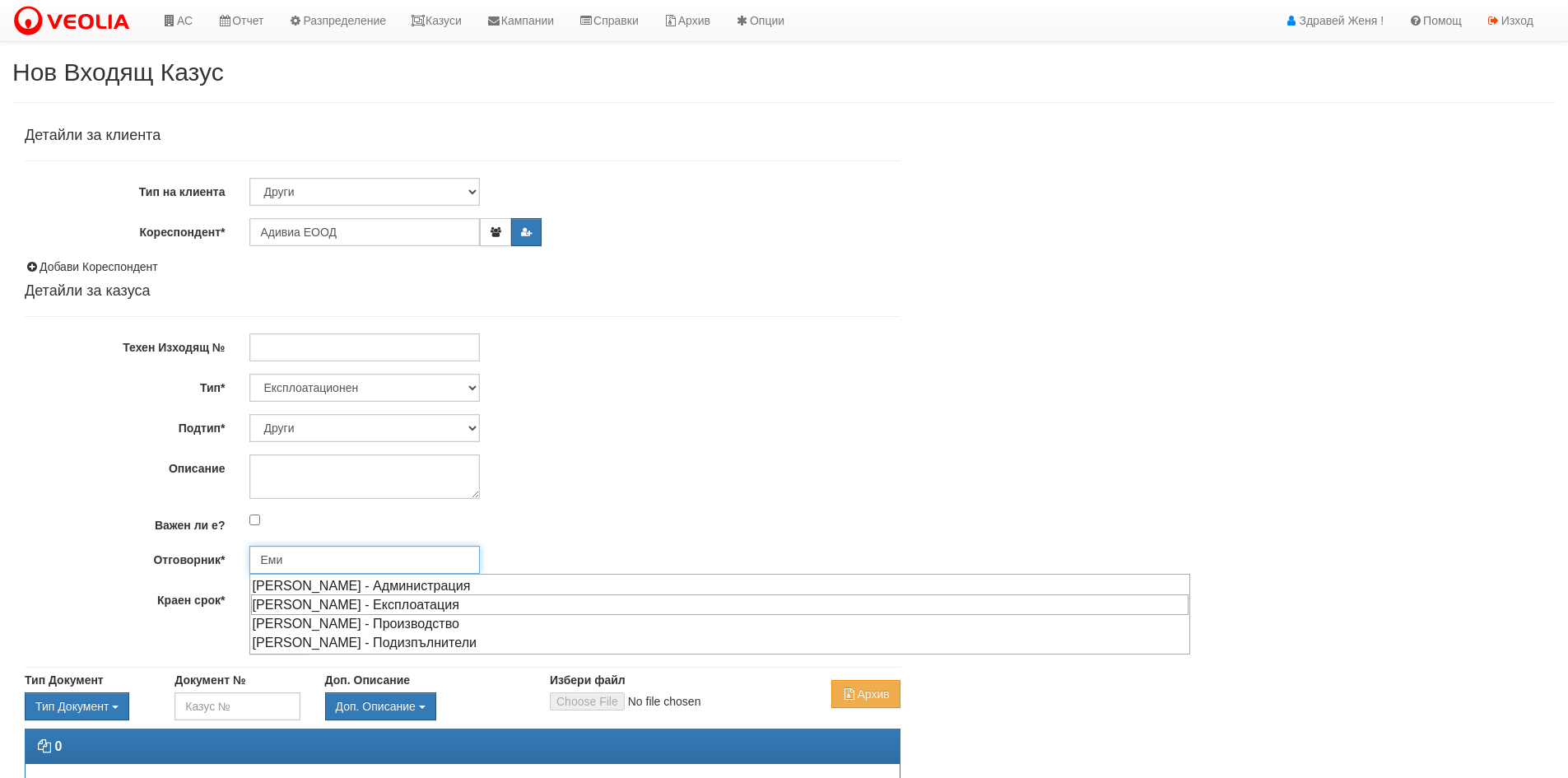
click at [358, 602] on div "Емил Боев - Експлоатация" at bounding box center [720, 604] width 937 height 21
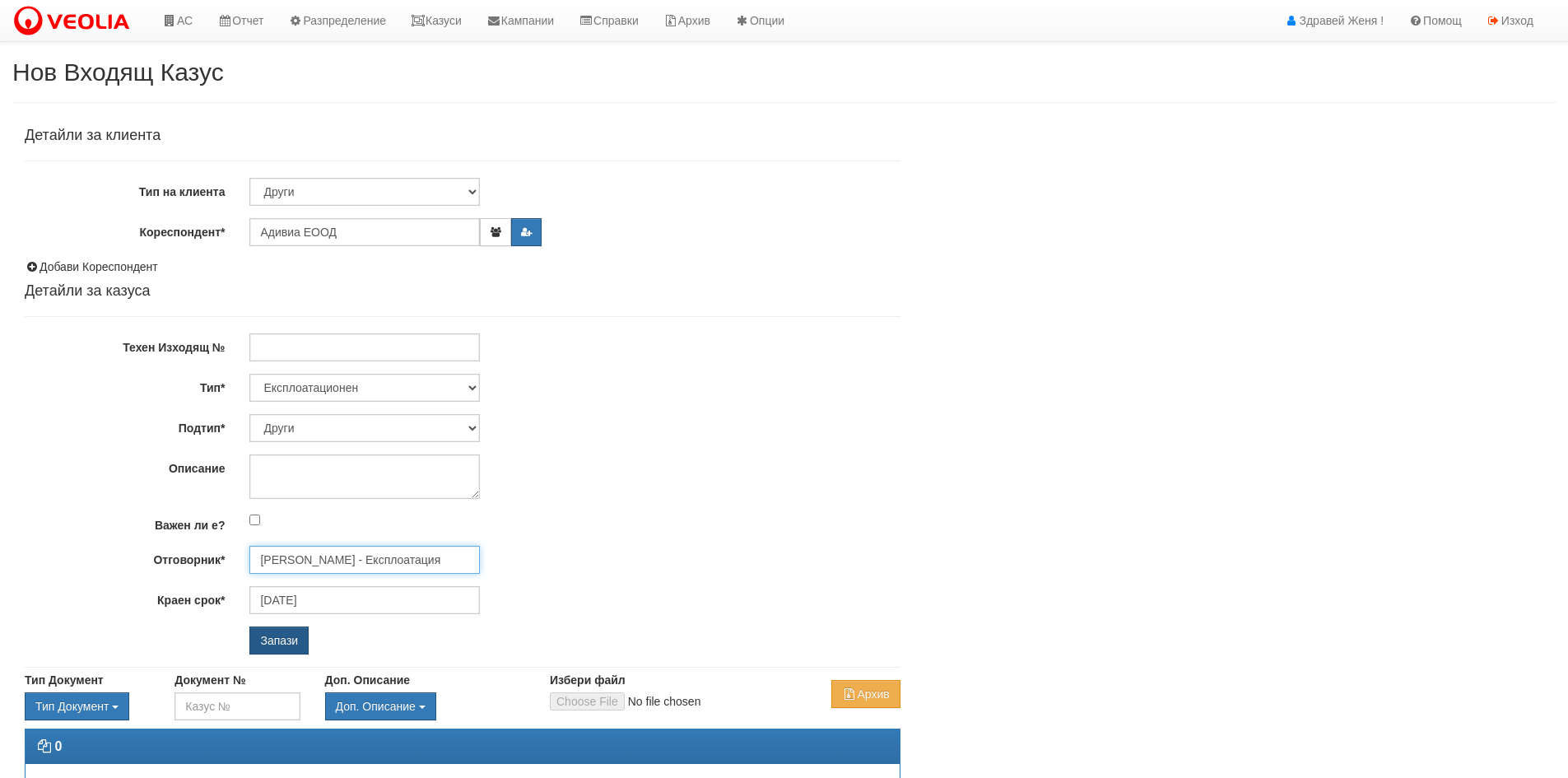
type input "Емил Боев - Експлоатация"
click at [307, 646] on input "Запази" at bounding box center [279, 641] width 59 height 28
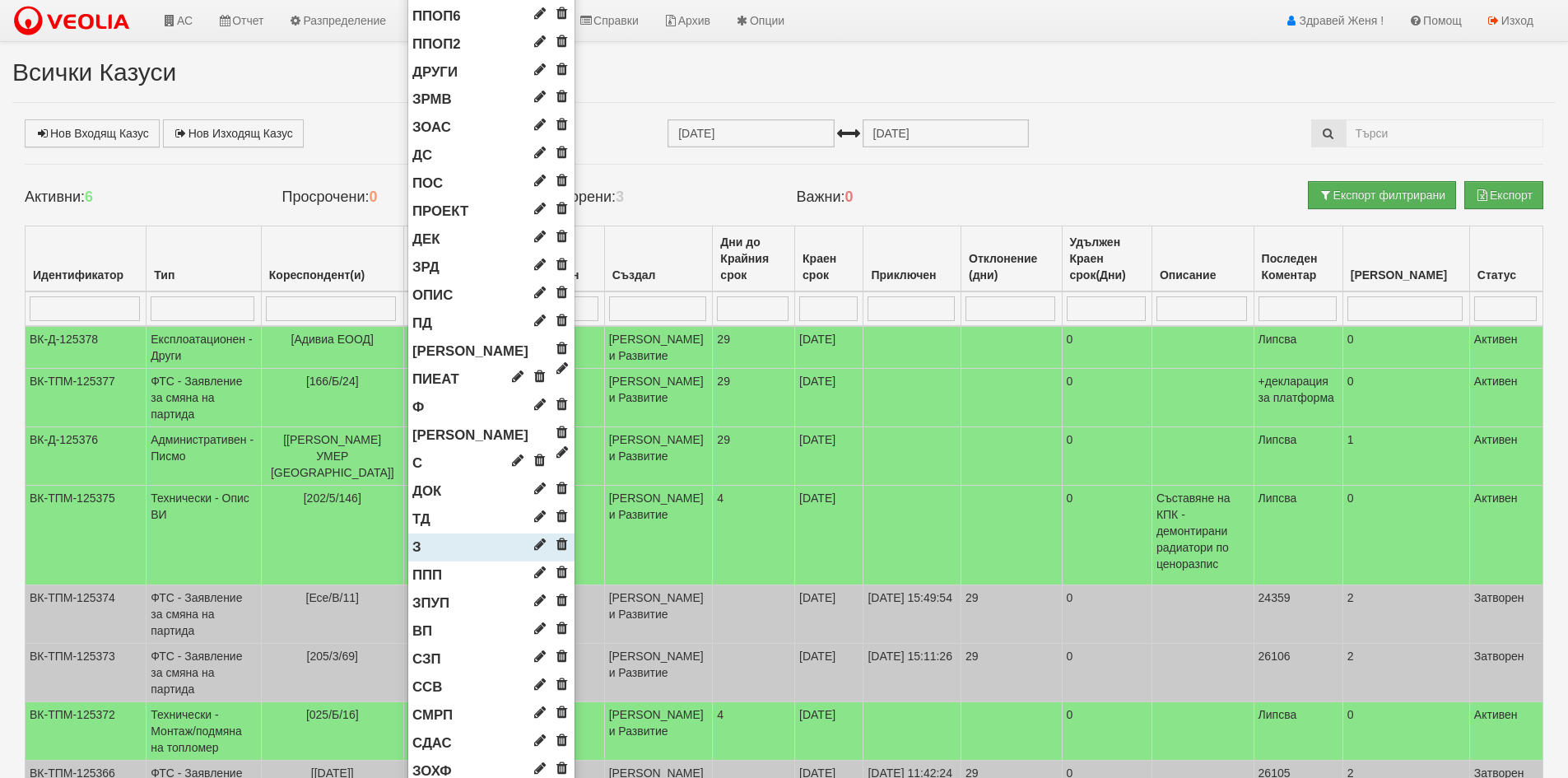
scroll to position [1091, 0]
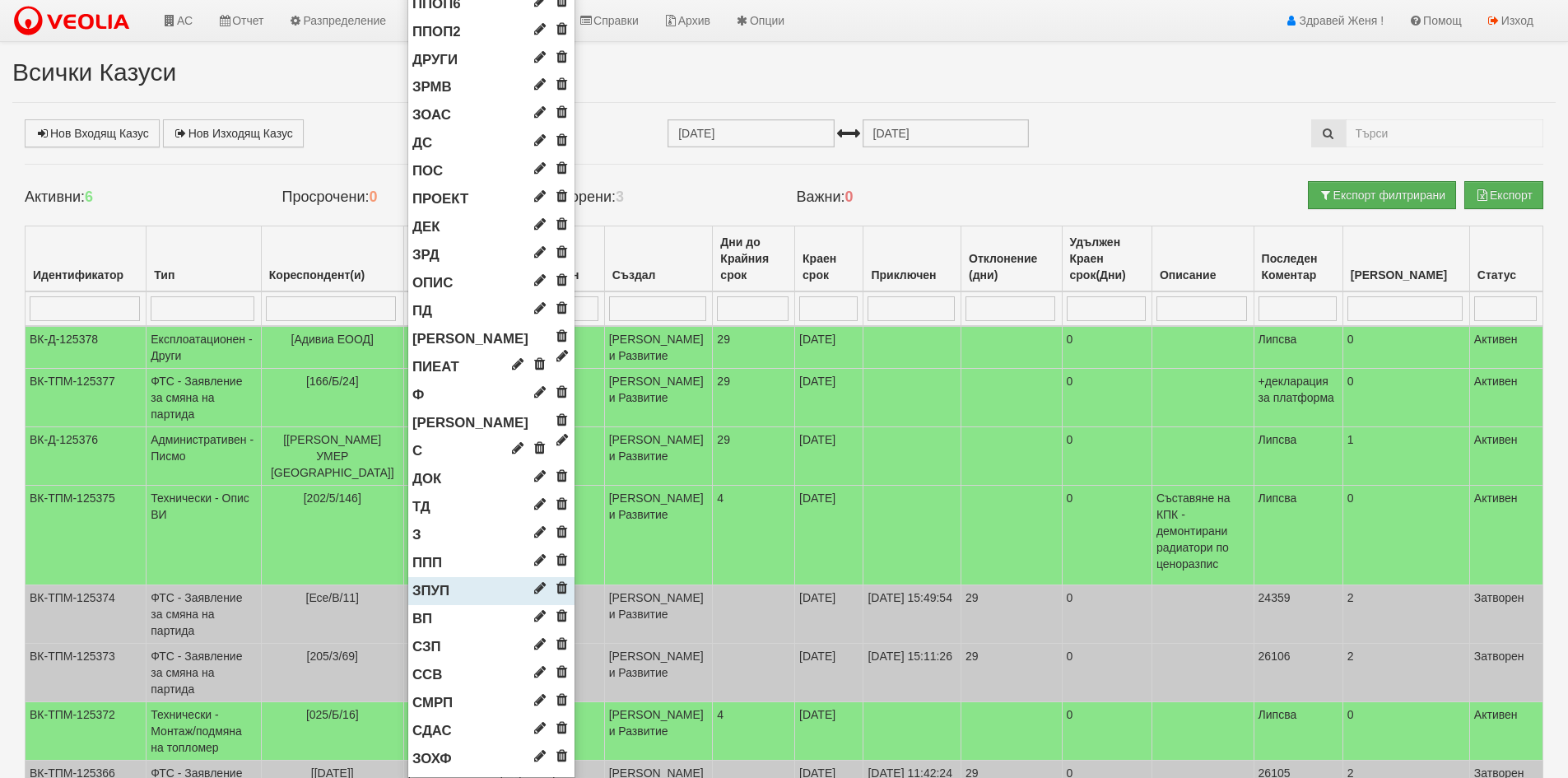
click at [440, 594] on span "ЗПУП" at bounding box center [431, 591] width 37 height 16
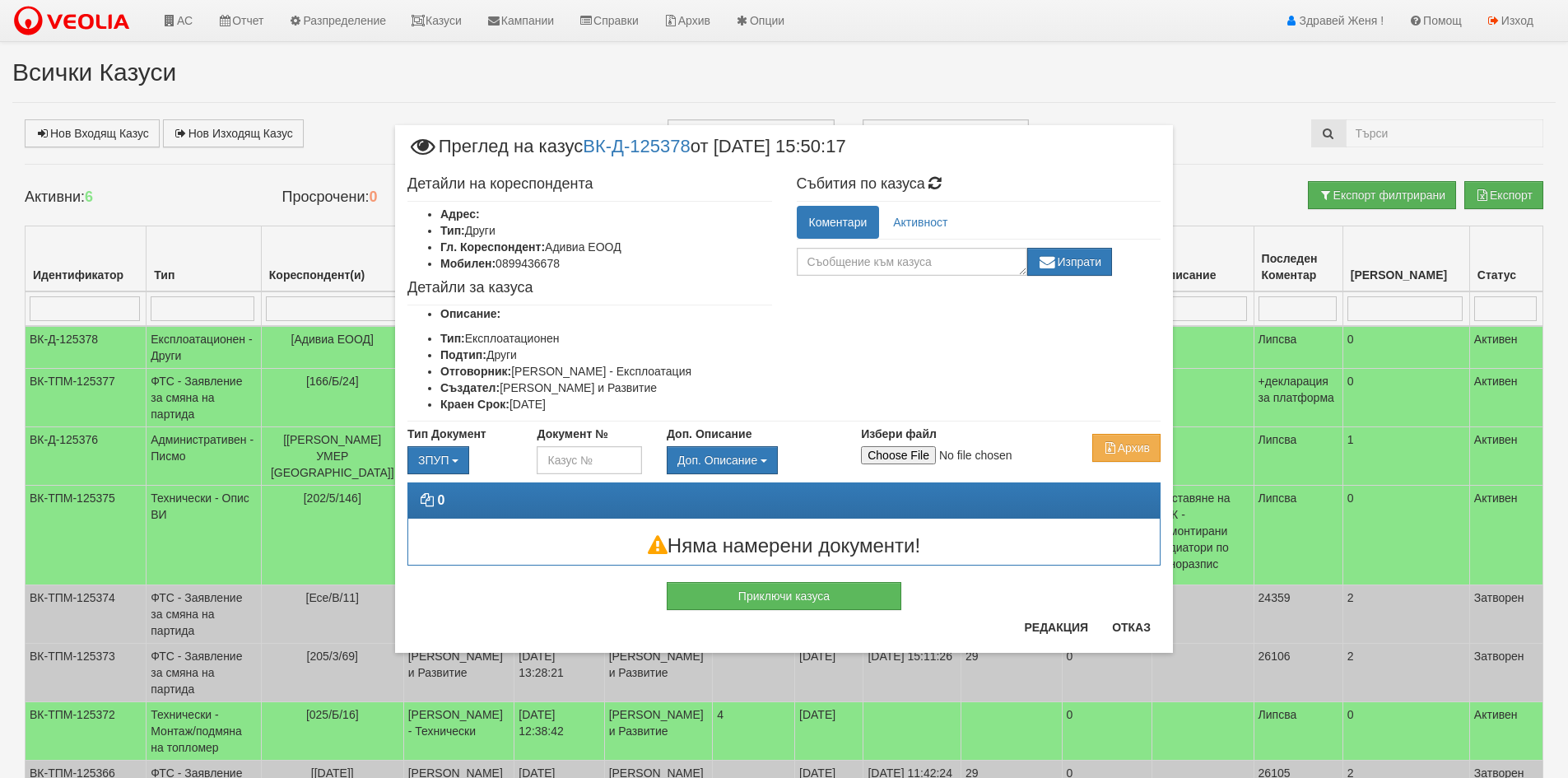
scroll to position [0, 0]
click at [899, 451] on input "Избери файл" at bounding box center [970, 455] width 218 height 18
type input "C:\fakepath\DOC096.pdf"
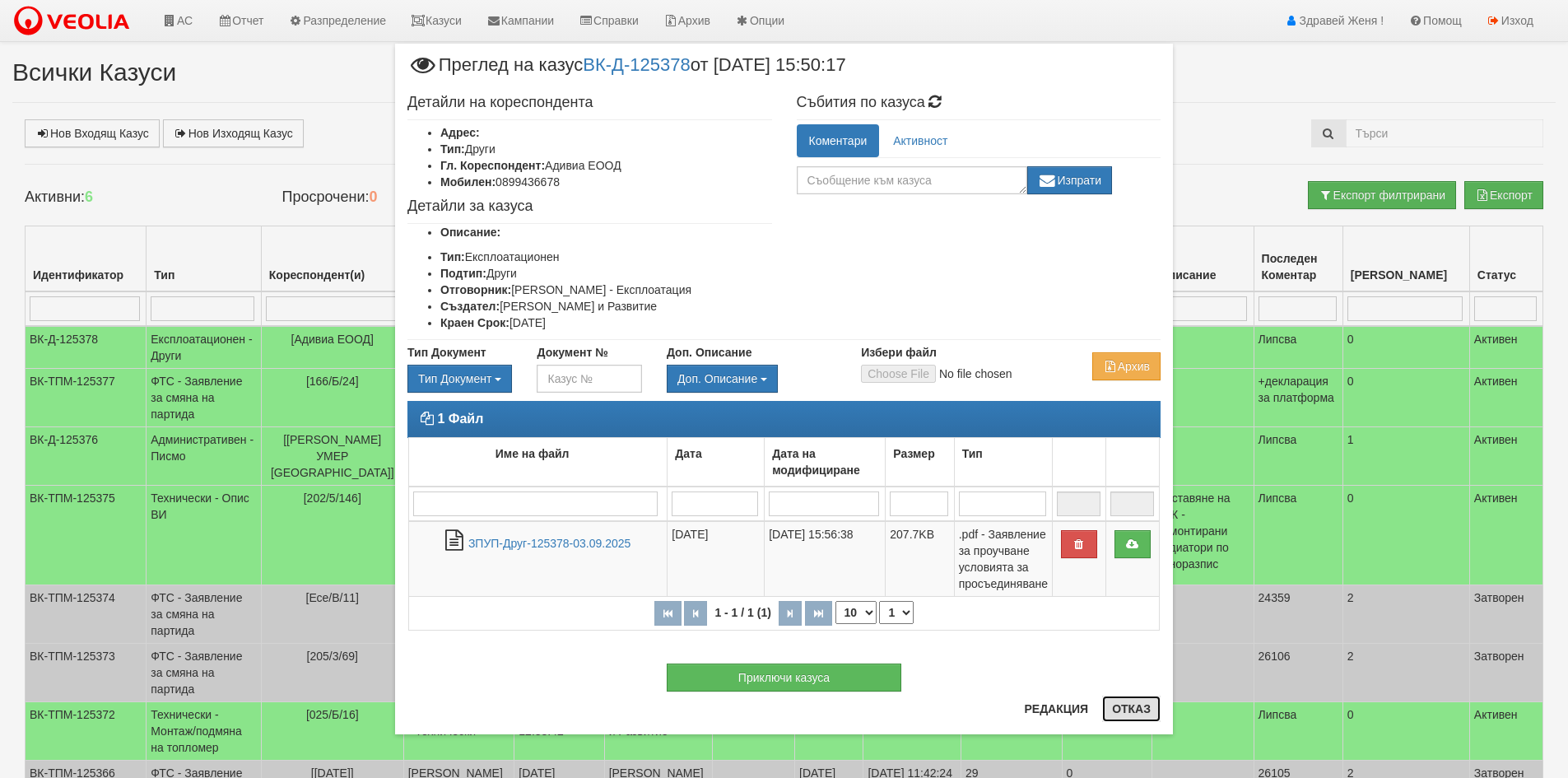
drag, startPoint x: 1118, startPoint y: 714, endPoint x: 1128, endPoint y: 710, distance: 10.8
click at [1118, 714] on button "Отказ" at bounding box center [1131, 709] width 58 height 27
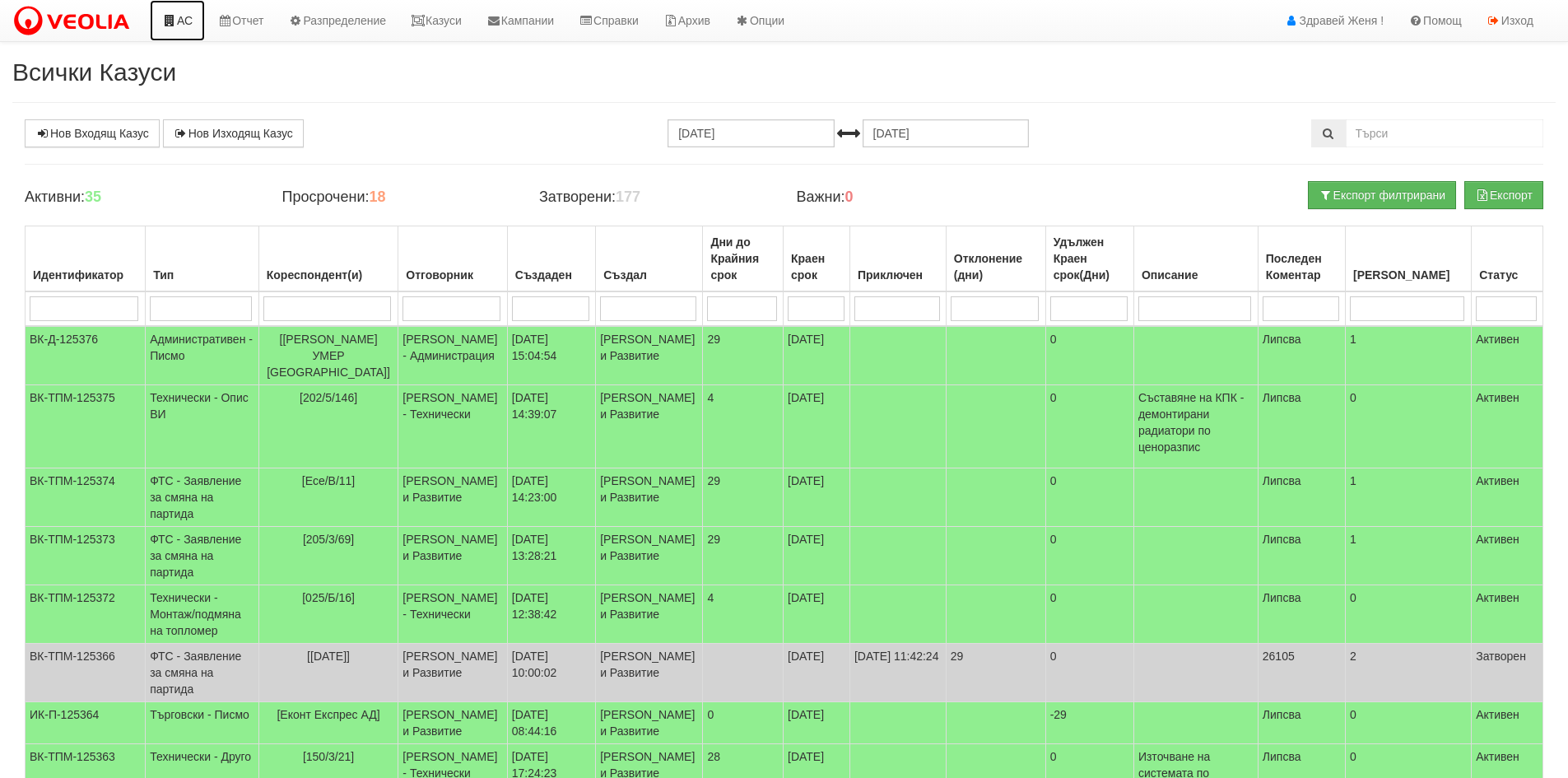
click at [184, 24] on link "АС" at bounding box center [177, 20] width 55 height 41
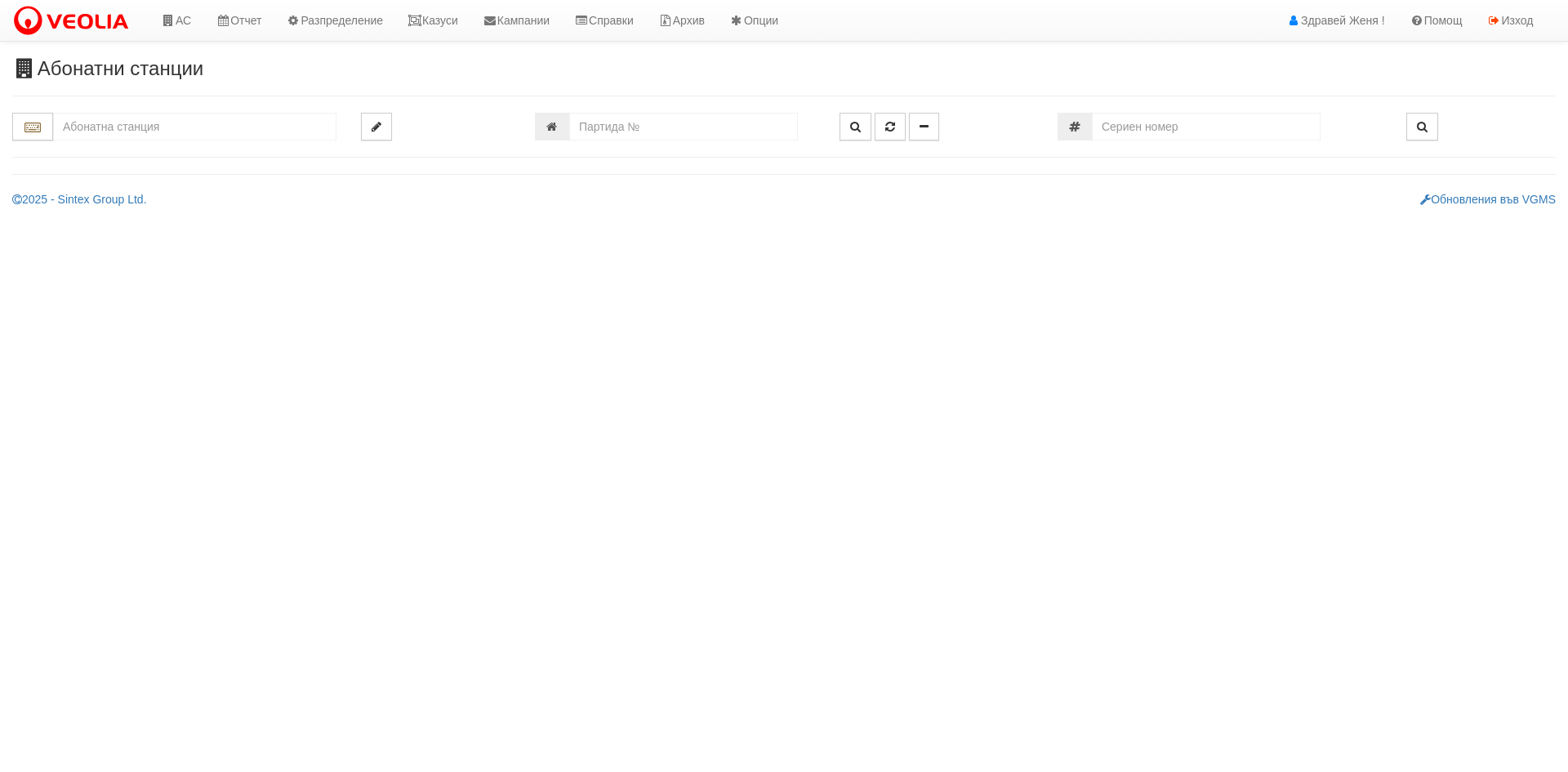
click at [114, 130] on input "text" at bounding box center [194, 127] width 283 height 28
drag, startPoint x: 114, startPoint y: 130, endPoint x: 610, endPoint y: 129, distance: 496.0
click at [610, 129] on input "number" at bounding box center [683, 127] width 229 height 28
paste input "19158"
type input "19158"
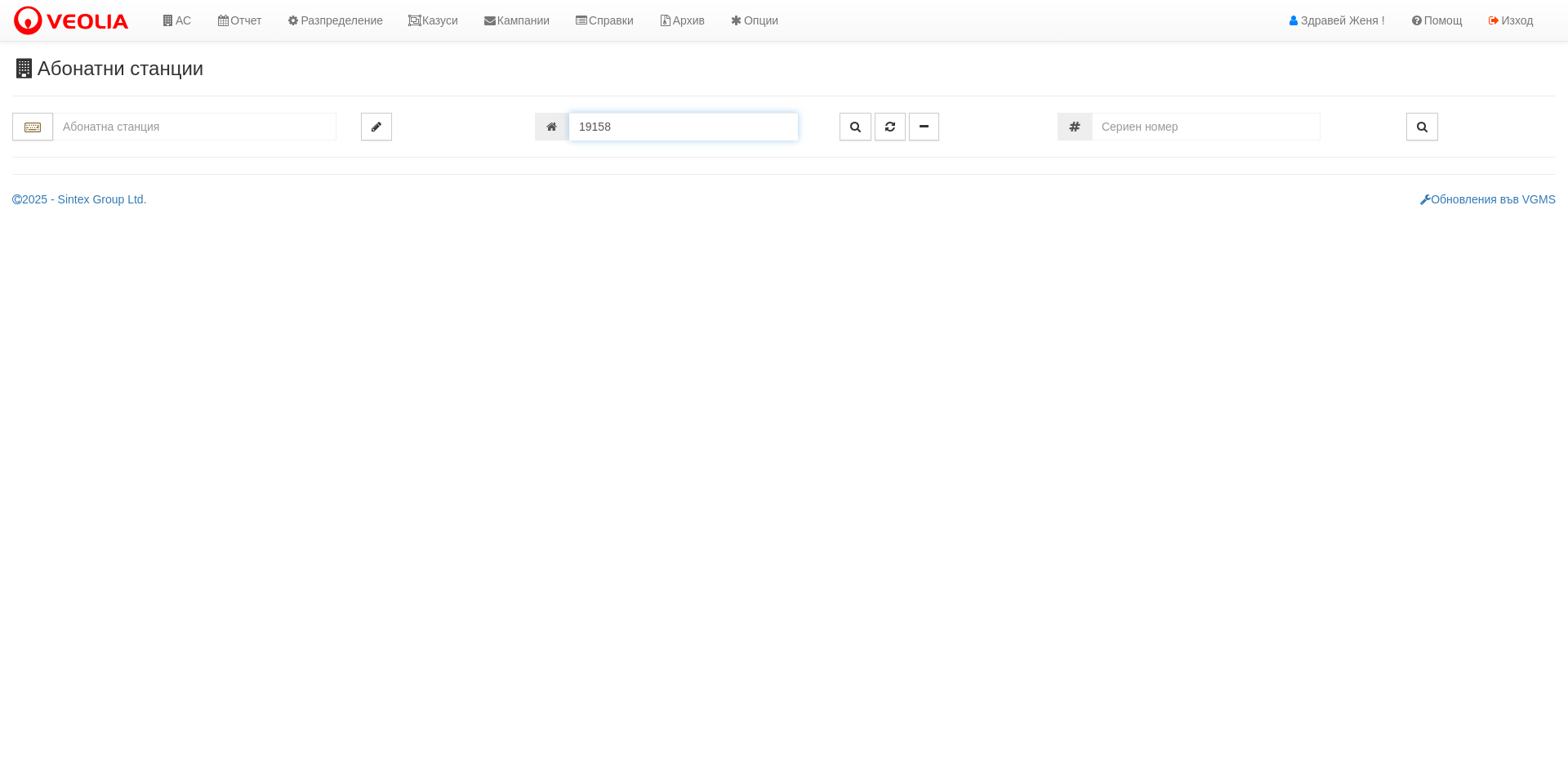
type input "035/А - "[PERSON_NAME] [GEOGRAPHIC_DATA] " ЕАД"
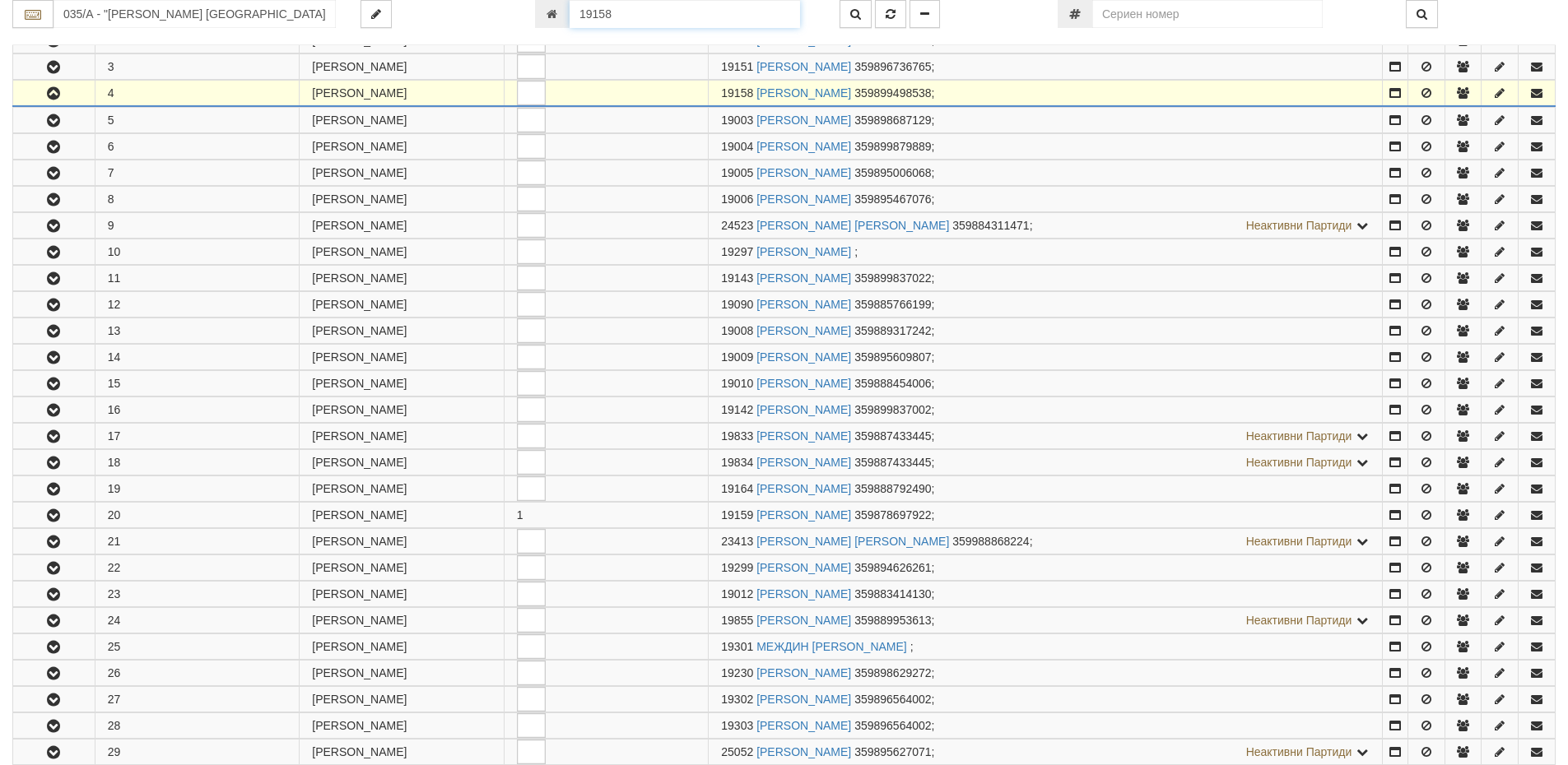
scroll to position [378, 0]
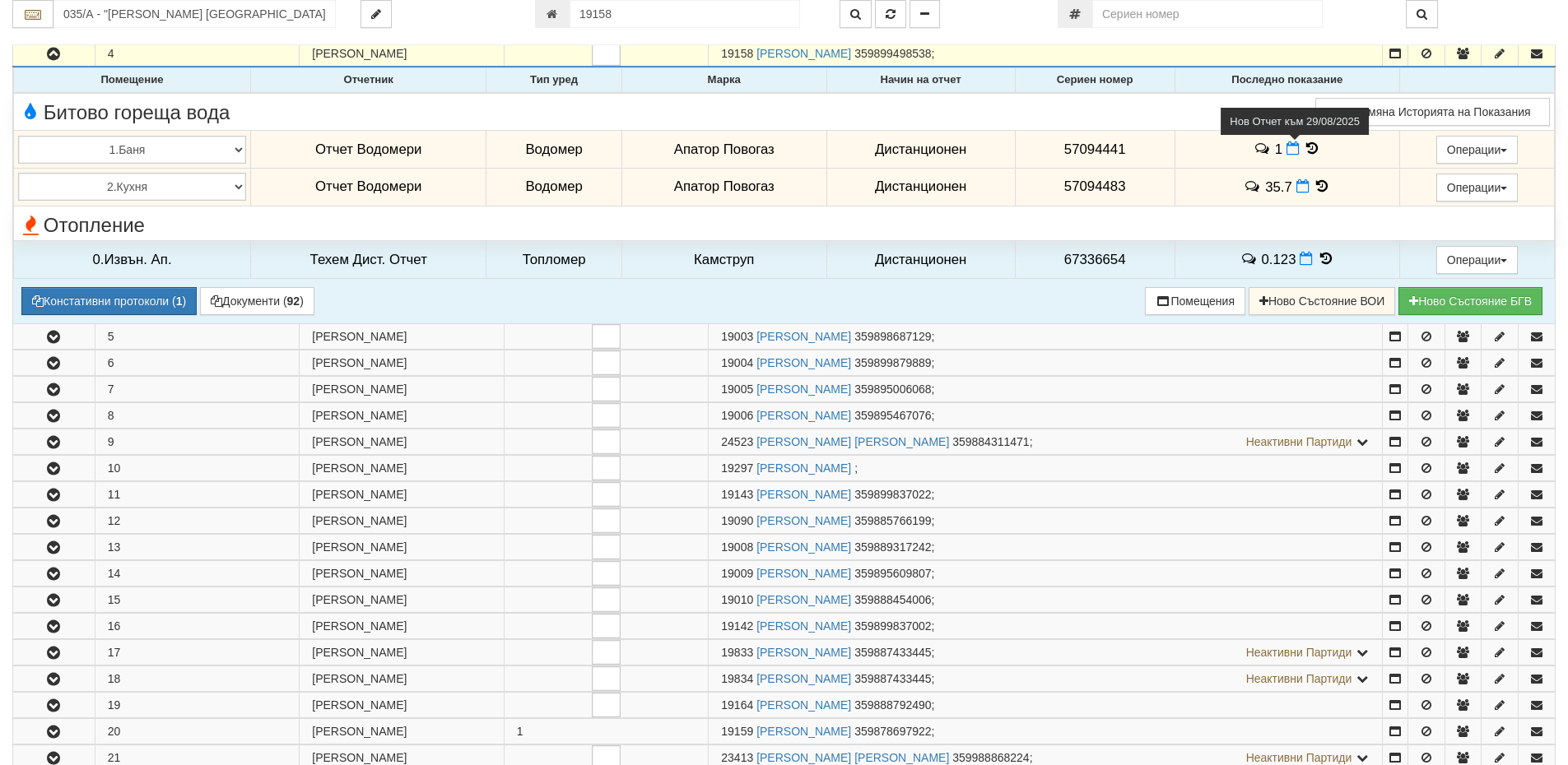
click at [1293, 146] on icon at bounding box center [1293, 148] width 13 height 14
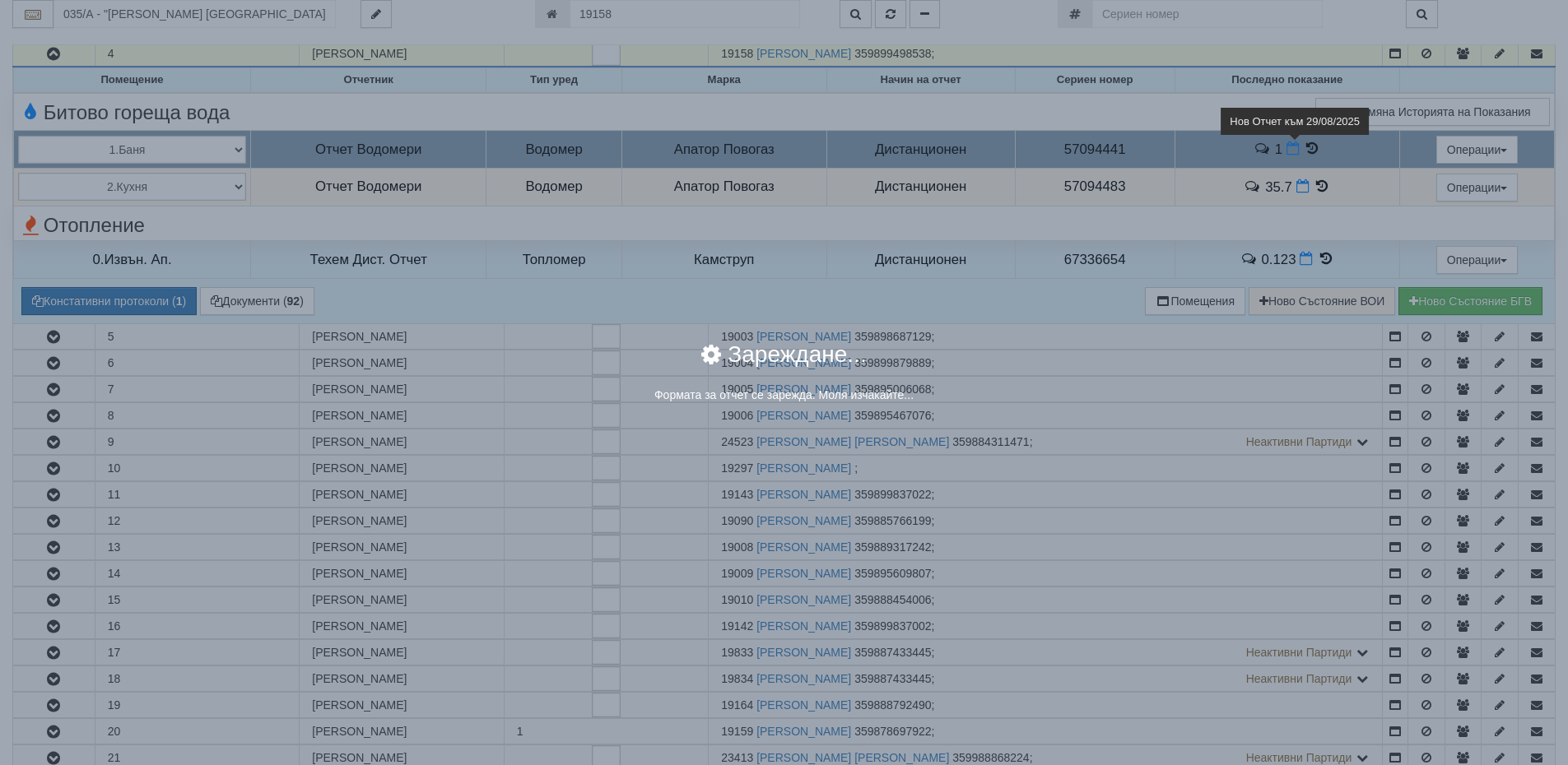
select select "8ac75930-9bfd-e511-80be-8d5a1dced85a"
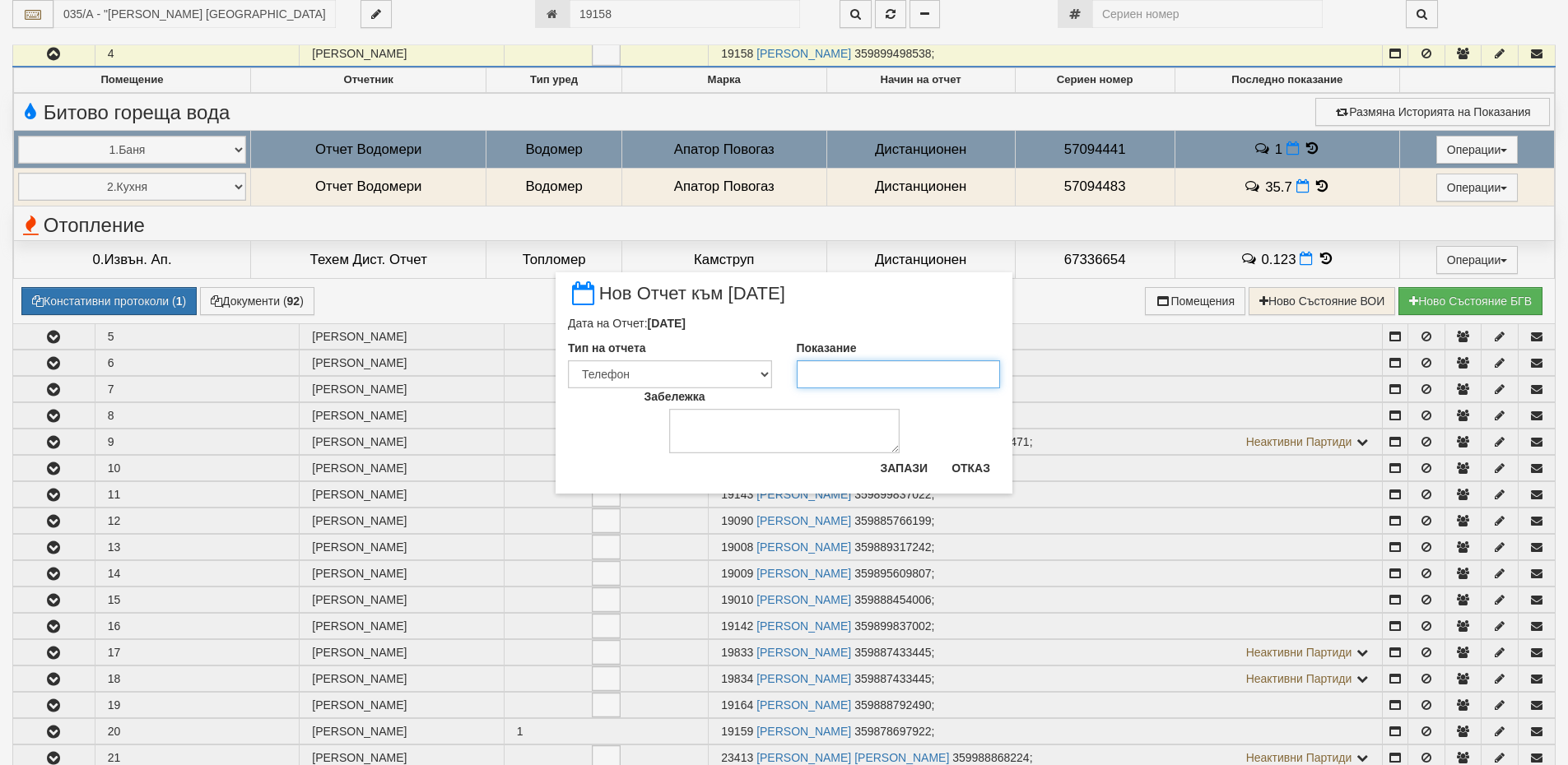
click at [809, 376] on input "Показание" at bounding box center [898, 374] width 204 height 28
type input "1"
click at [915, 472] on button "Запази" at bounding box center [903, 468] width 67 height 27
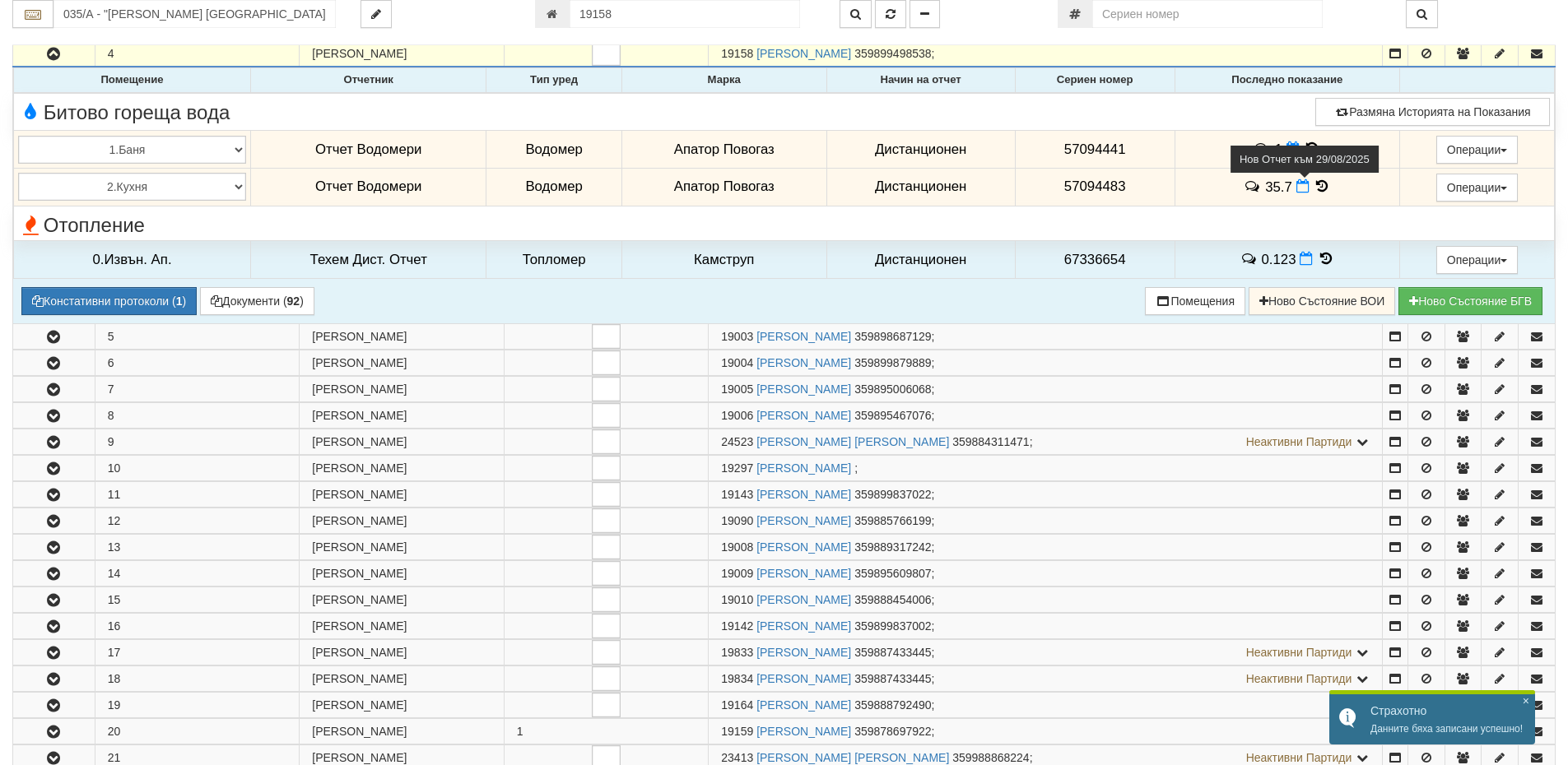
click at [1300, 186] on icon at bounding box center [1303, 186] width 13 height 14
select select "8ac75930-9bfd-e511-80be-8d5a1dced85a"
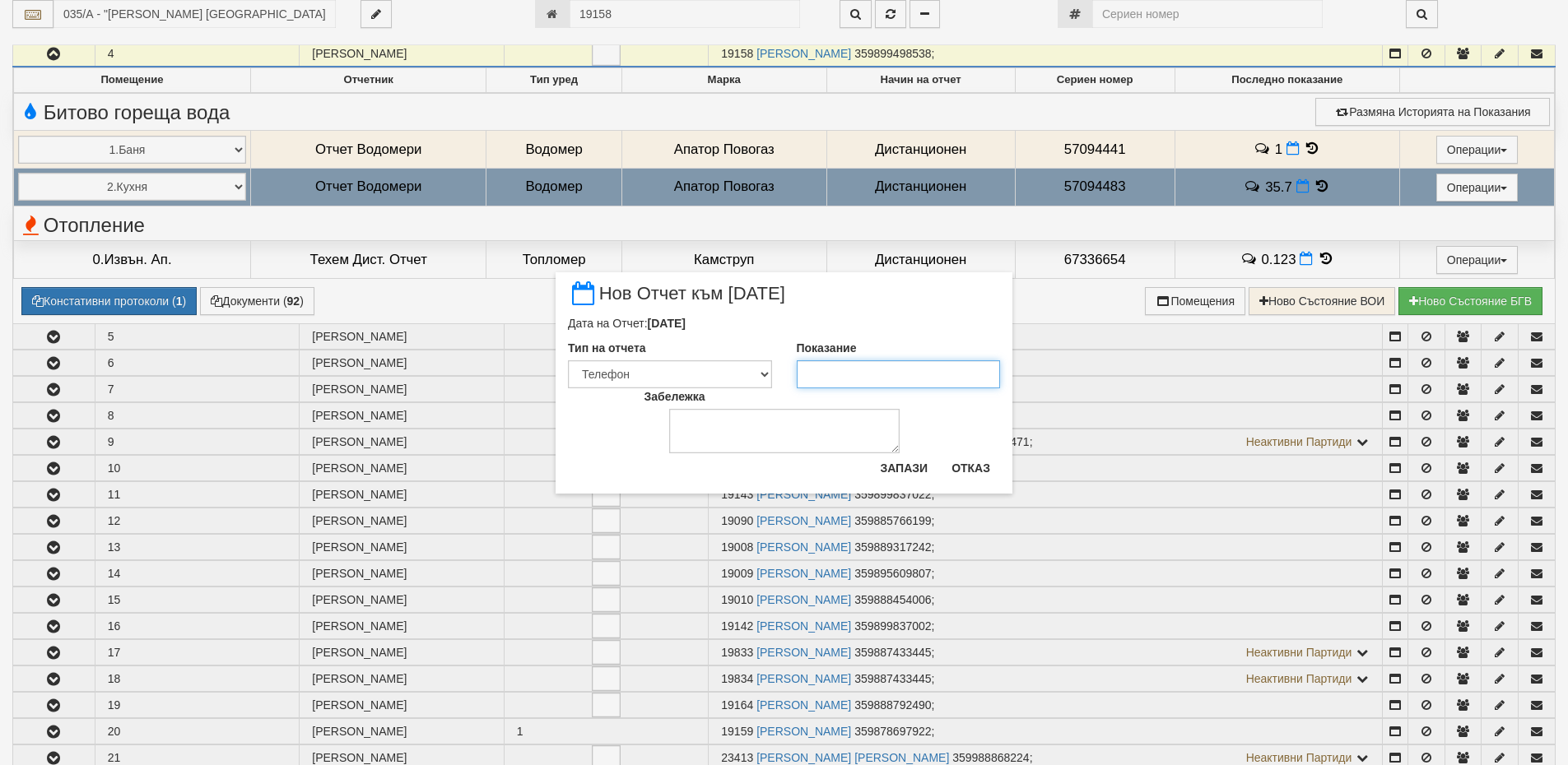
click at [865, 373] on input "Показание" at bounding box center [898, 374] width 204 height 28
type input "35.98"
click at [912, 468] on button "Запази" at bounding box center [903, 468] width 67 height 27
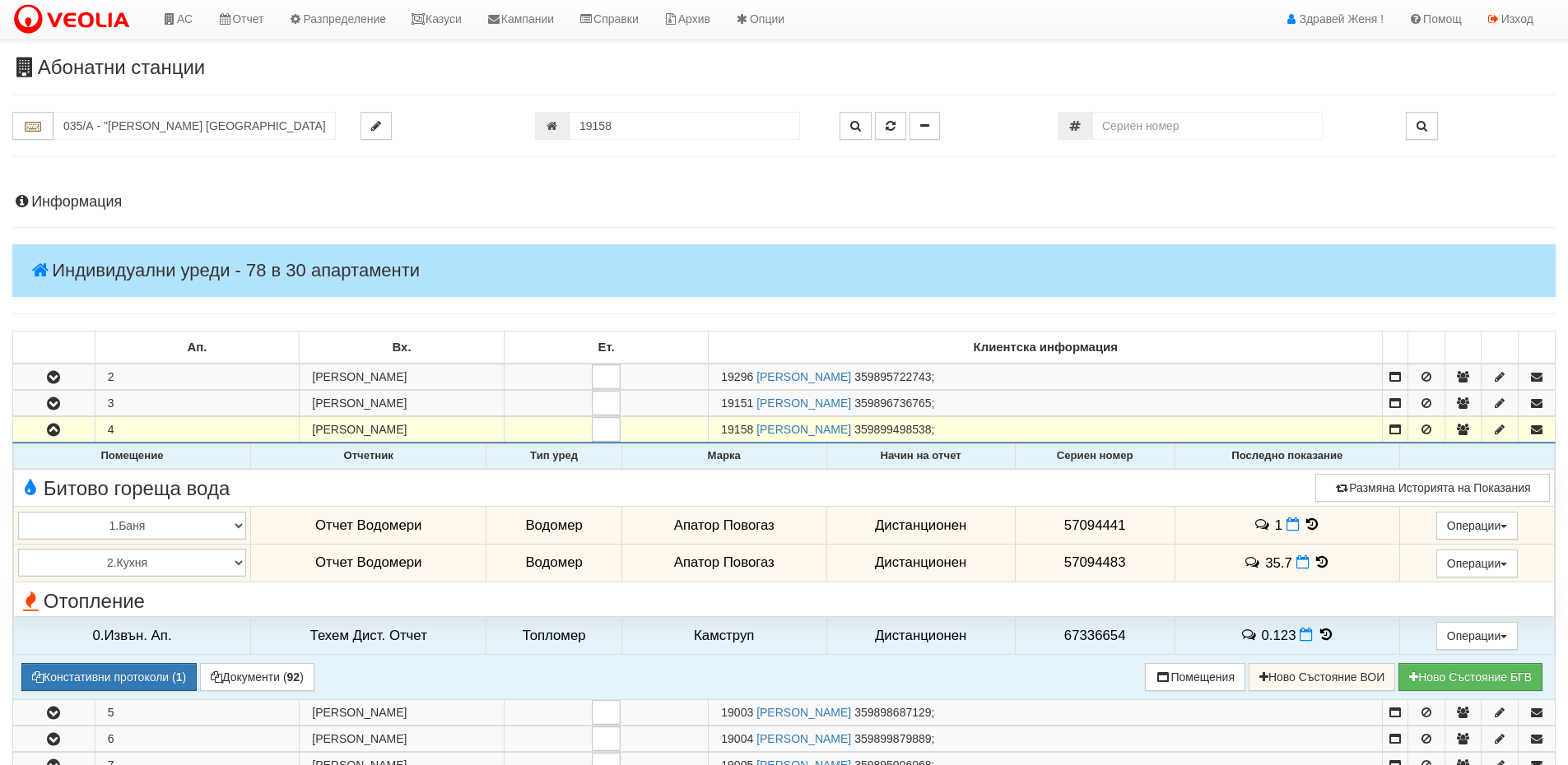
scroll to position [0, 0]
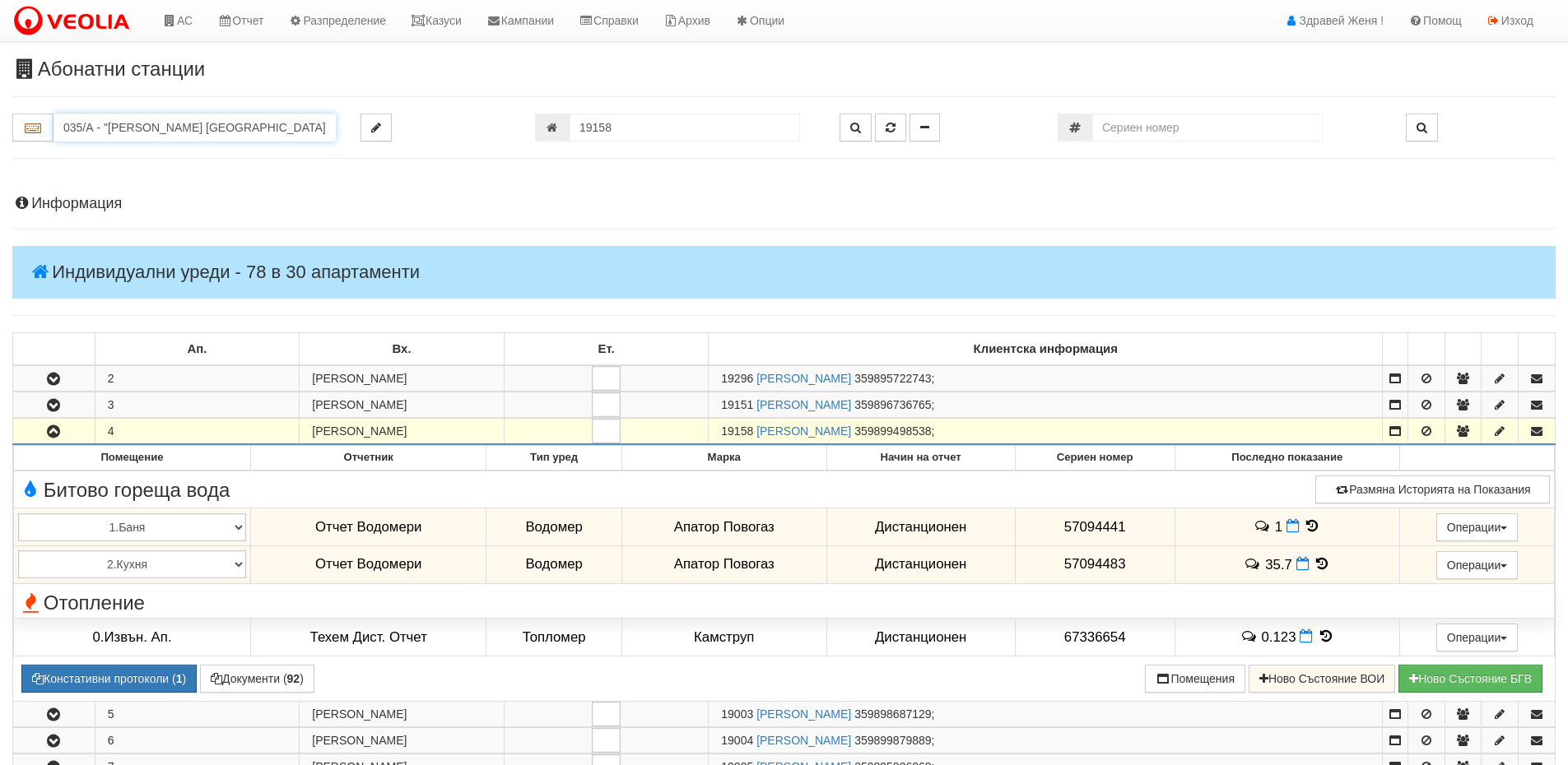
drag, startPoint x: 319, startPoint y: 127, endPoint x: 0, endPoint y: 118, distance: 319.1
click at [0, 118] on div "035/А - "ВЕОЛИЯ ЕНЕРДЖИ ВАРНА " ЕАД" at bounding box center [174, 128] width 349 height 28
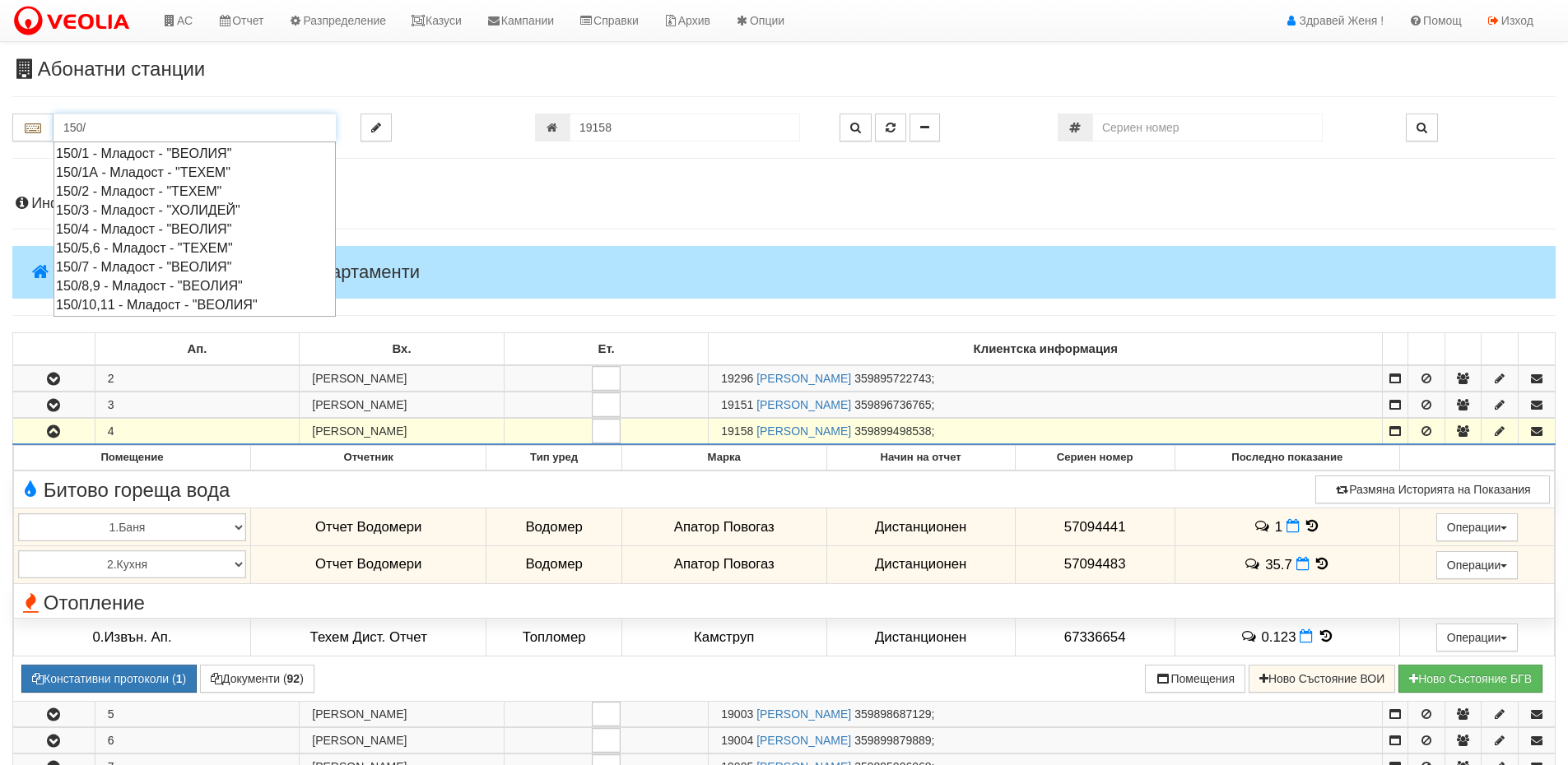
click at [142, 271] on div "150/7 - Младост - "ВЕОЛИЯ"" at bounding box center [194, 267] width 277 height 19
type input "150/7 - Младост - "ВЕОЛИЯ""
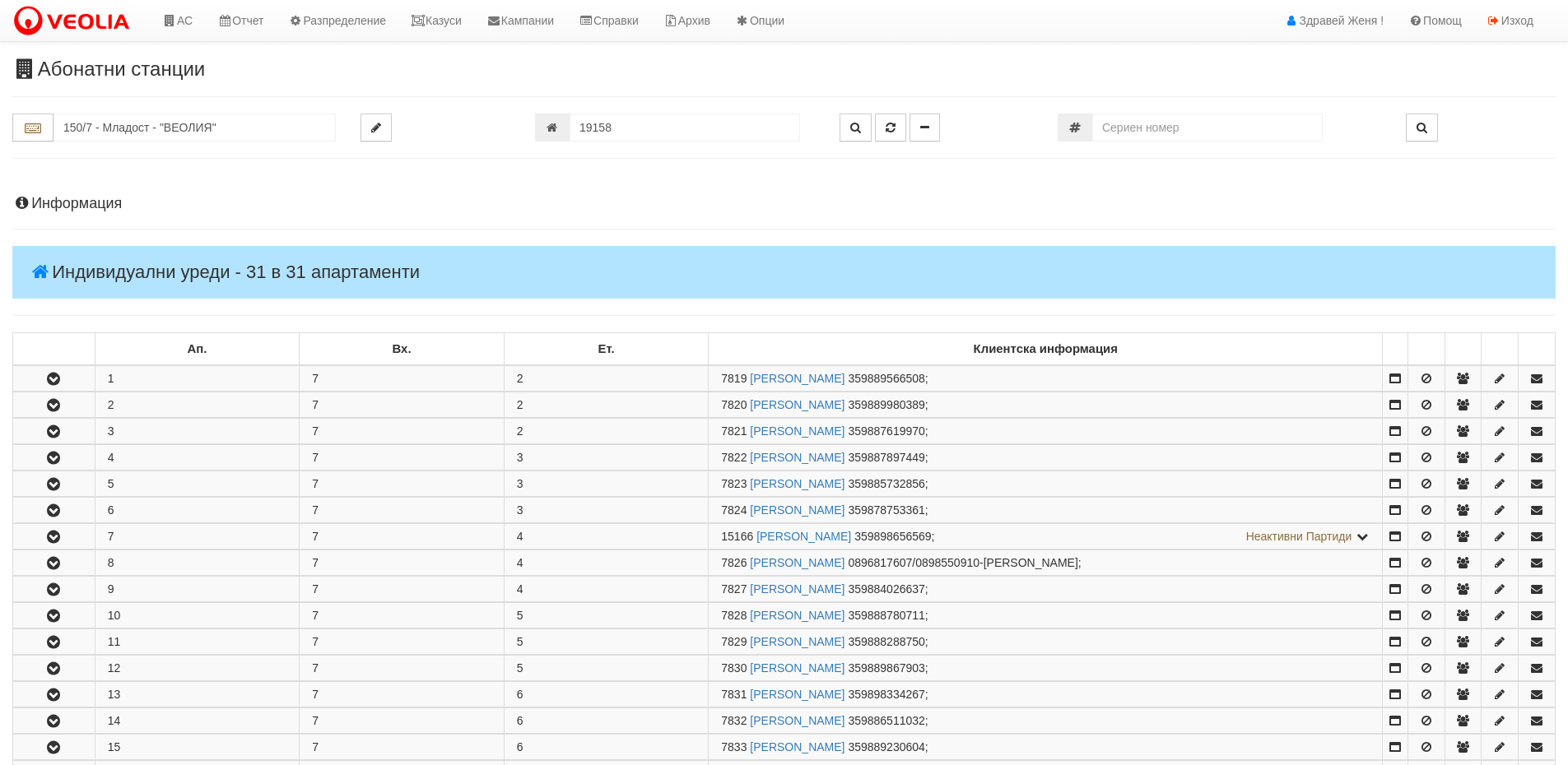
scroll to position [329, 0]
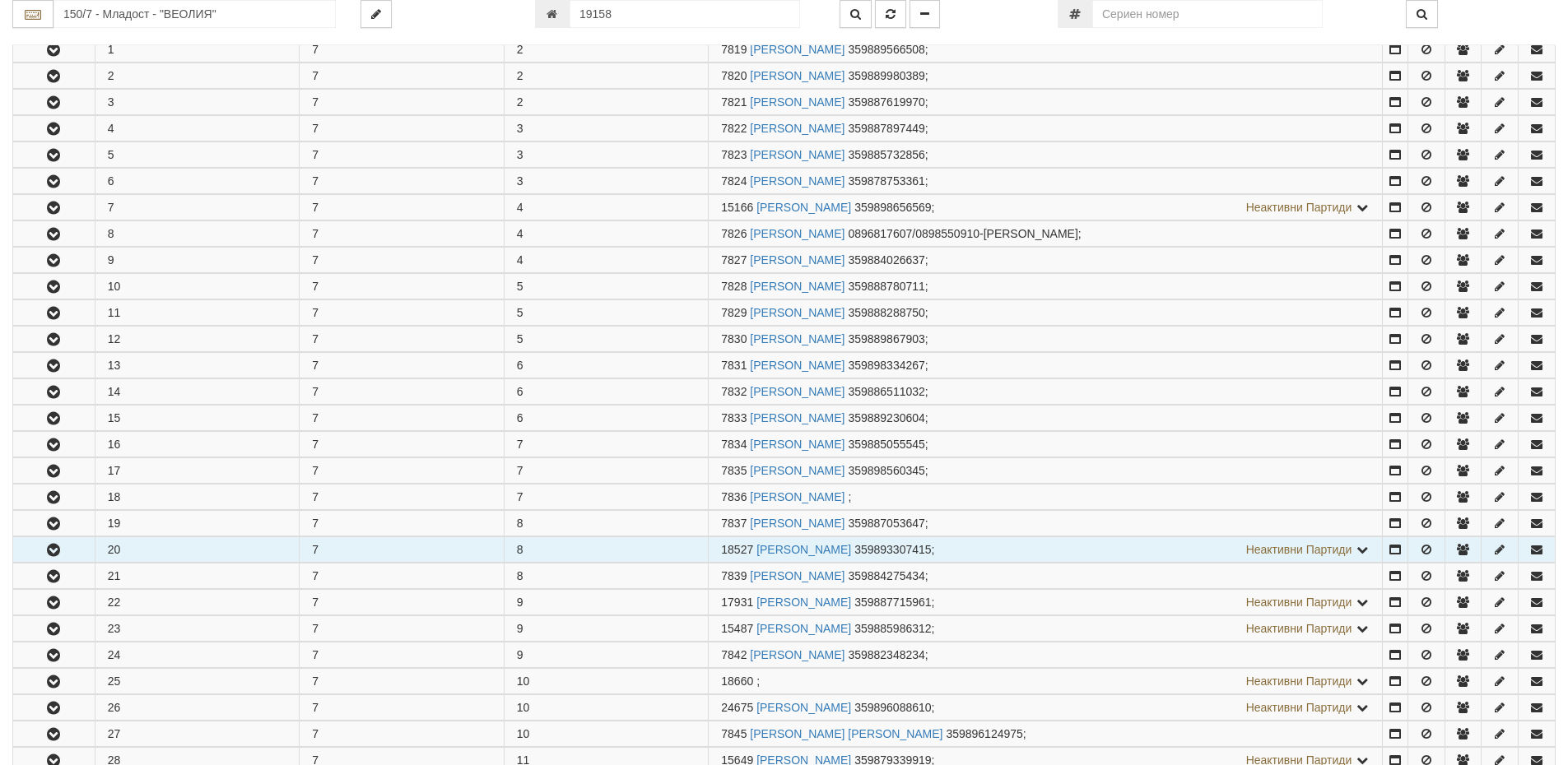
click at [139, 554] on td "20" at bounding box center [197, 550] width 205 height 26
click at [48, 546] on icon "button" at bounding box center [53, 550] width 20 height 12
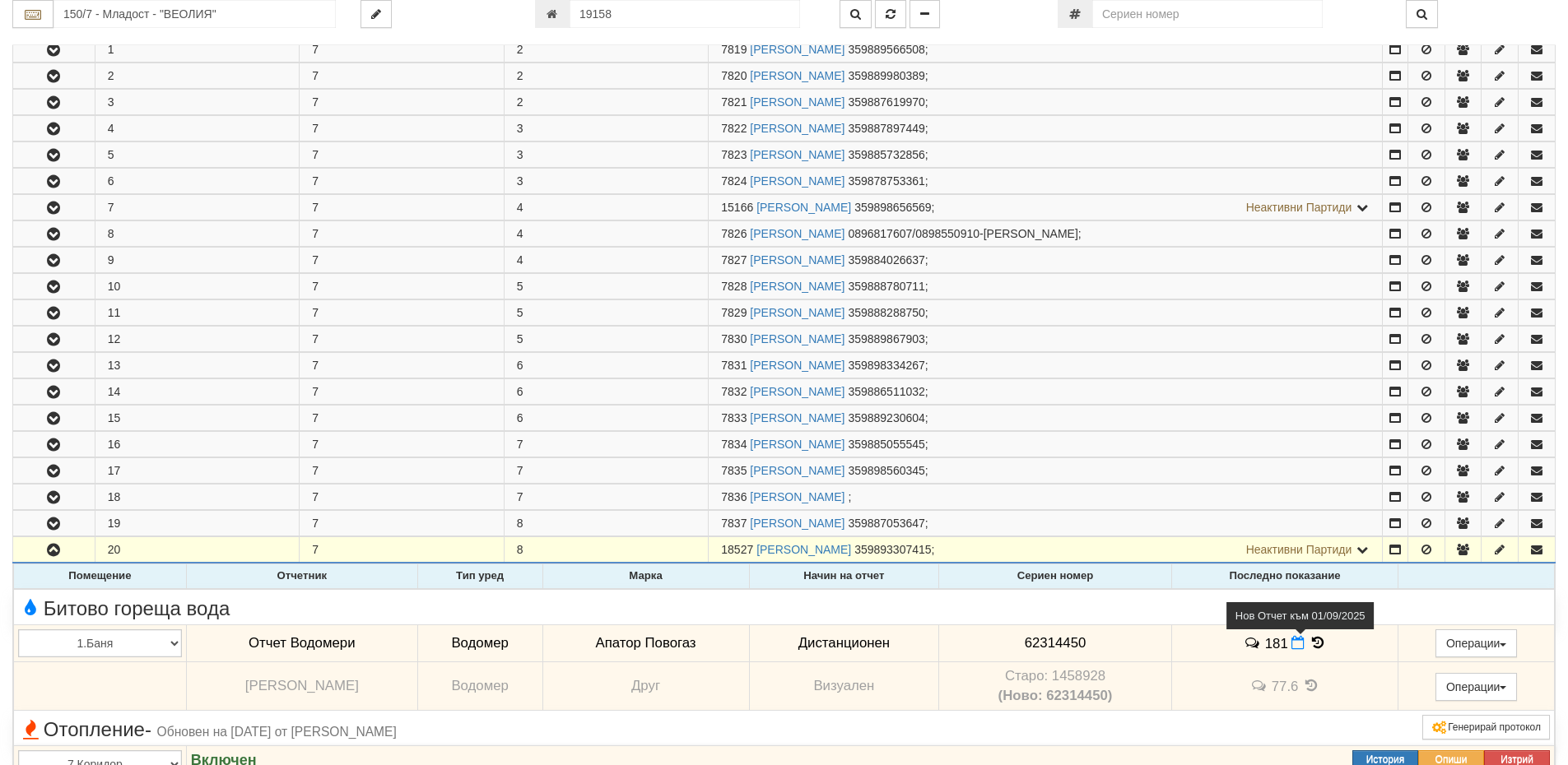
click at [1292, 642] on icon at bounding box center [1298, 643] width 13 height 14
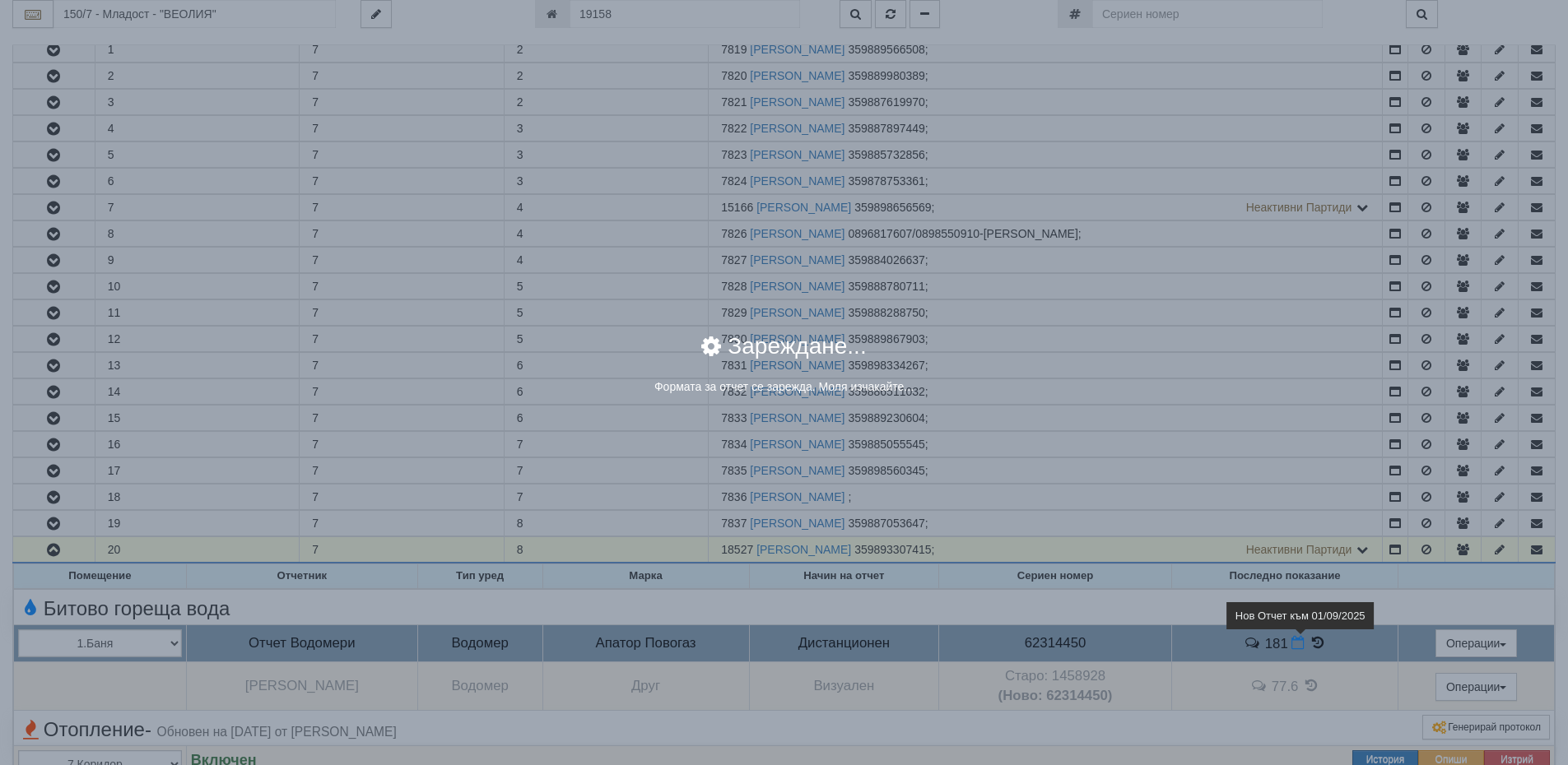
select select "8ac75930-9bfd-e511-80be-8d5a1dced85a"
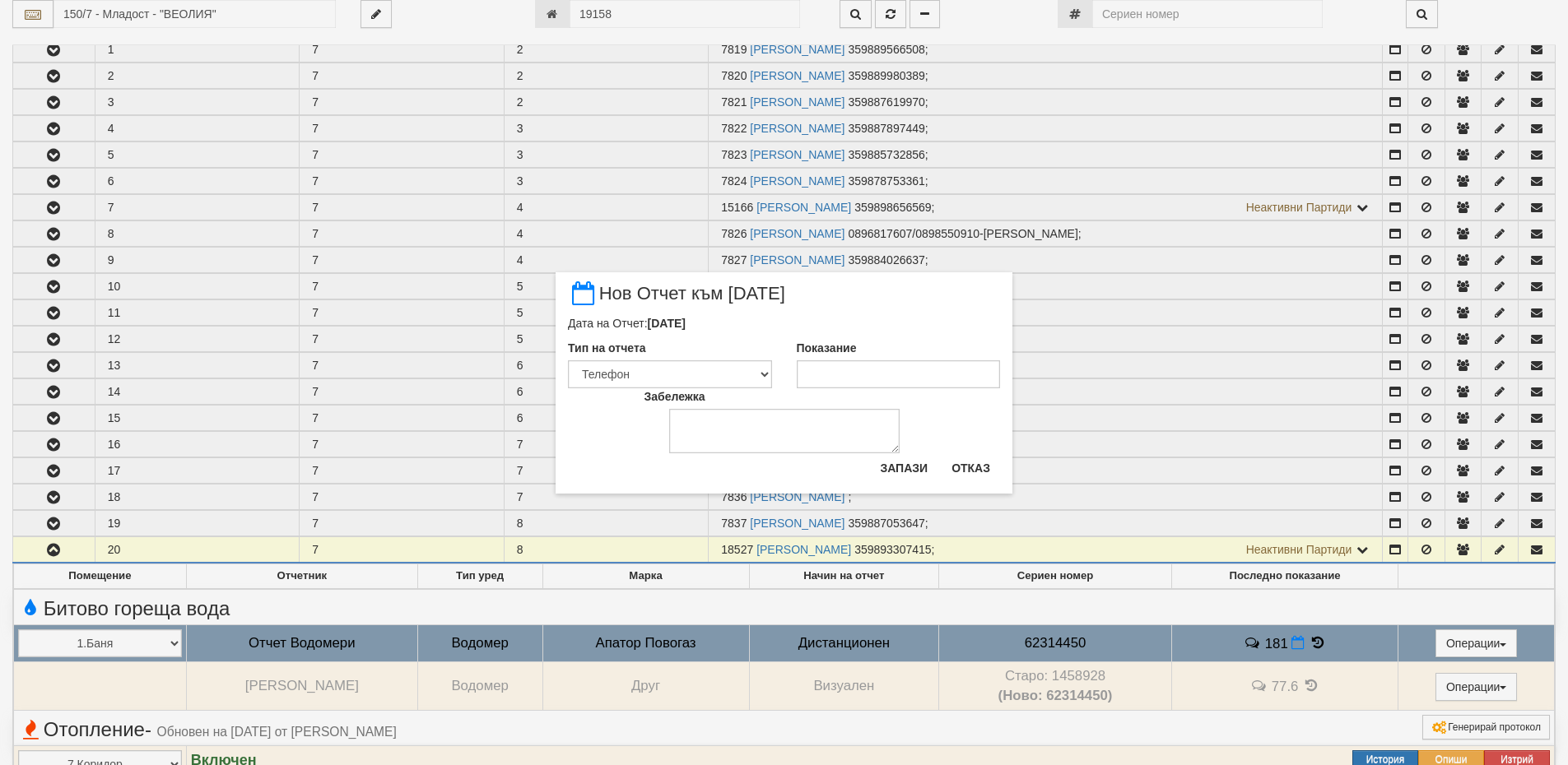
click at [928, 388] on div "Забележка" at bounding box center [784, 421] width 304 height 65
click at [919, 372] on input "Показание" at bounding box center [898, 374] width 204 height 28
type input "183"
click at [906, 461] on button "Запази" at bounding box center [903, 468] width 67 height 27
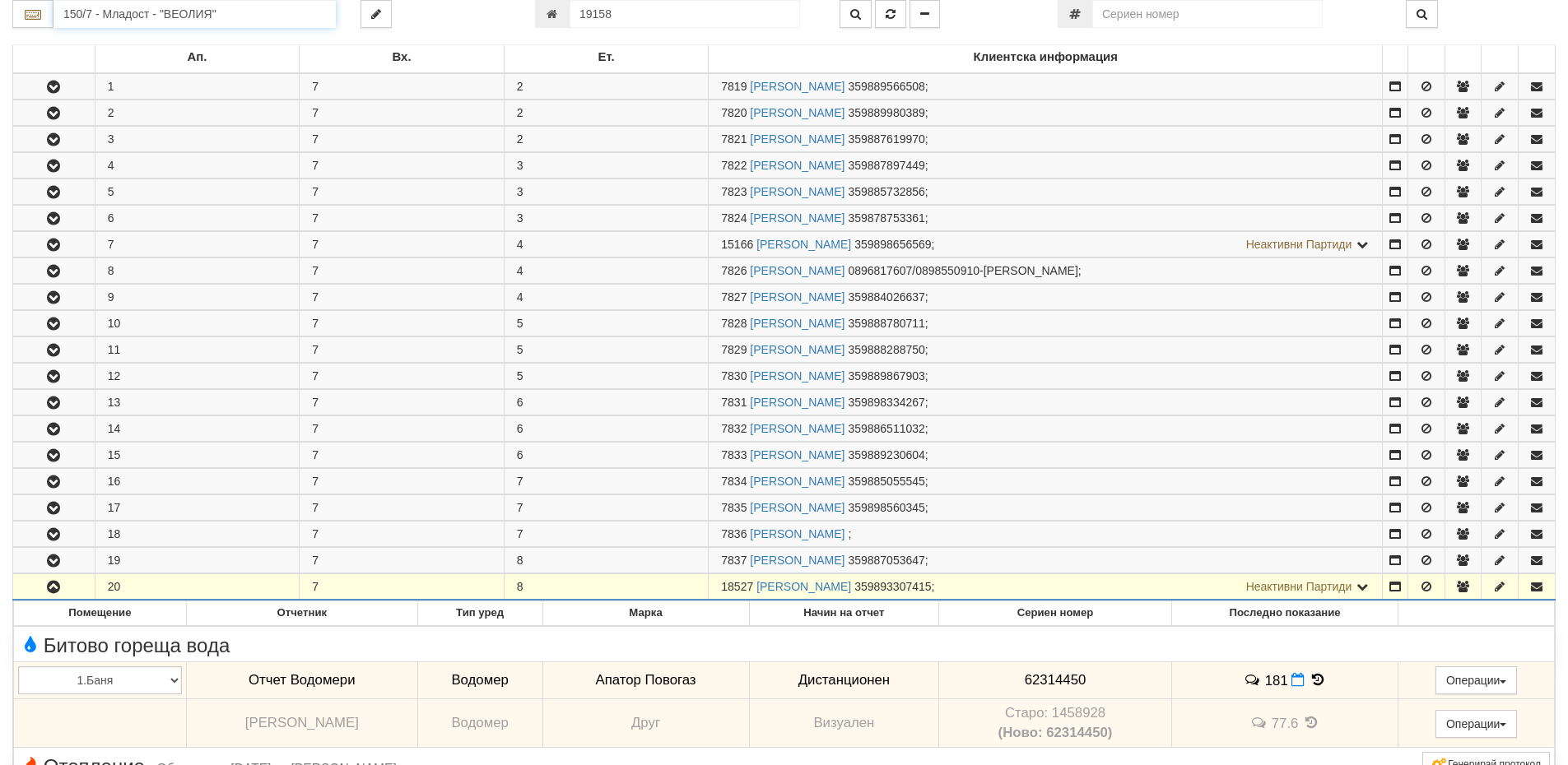
drag, startPoint x: 239, startPoint y: 13, endPoint x: 0, endPoint y: 12, distance: 239.0
click at [0, 12] on div "150/7 - Младост - "ВЕОЛИЯ"" at bounding box center [174, 14] width 349 height 28
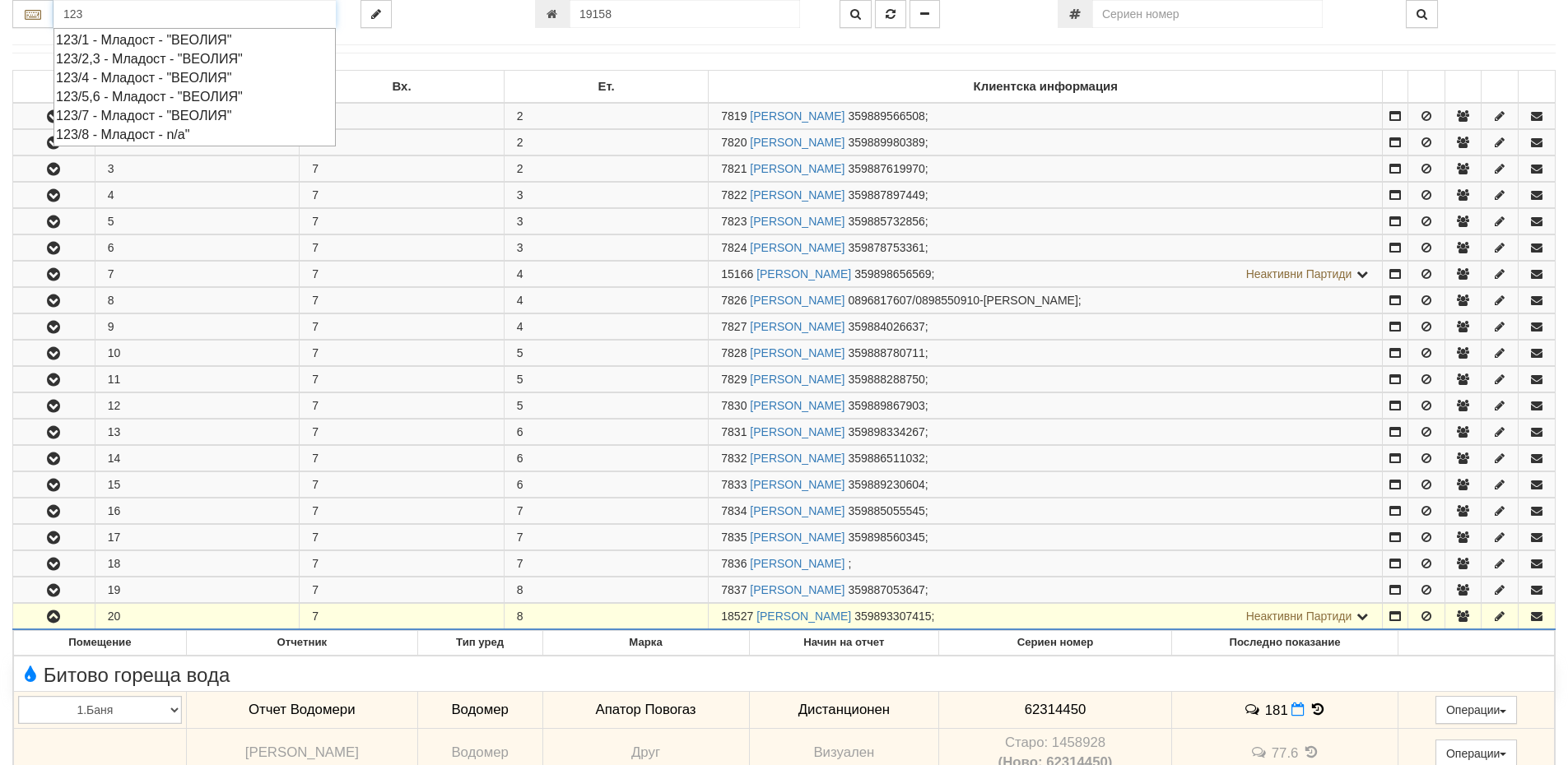
click at [81, 108] on div "123/7 - Младост - "ВЕОЛИЯ"" at bounding box center [194, 116] width 277 height 19
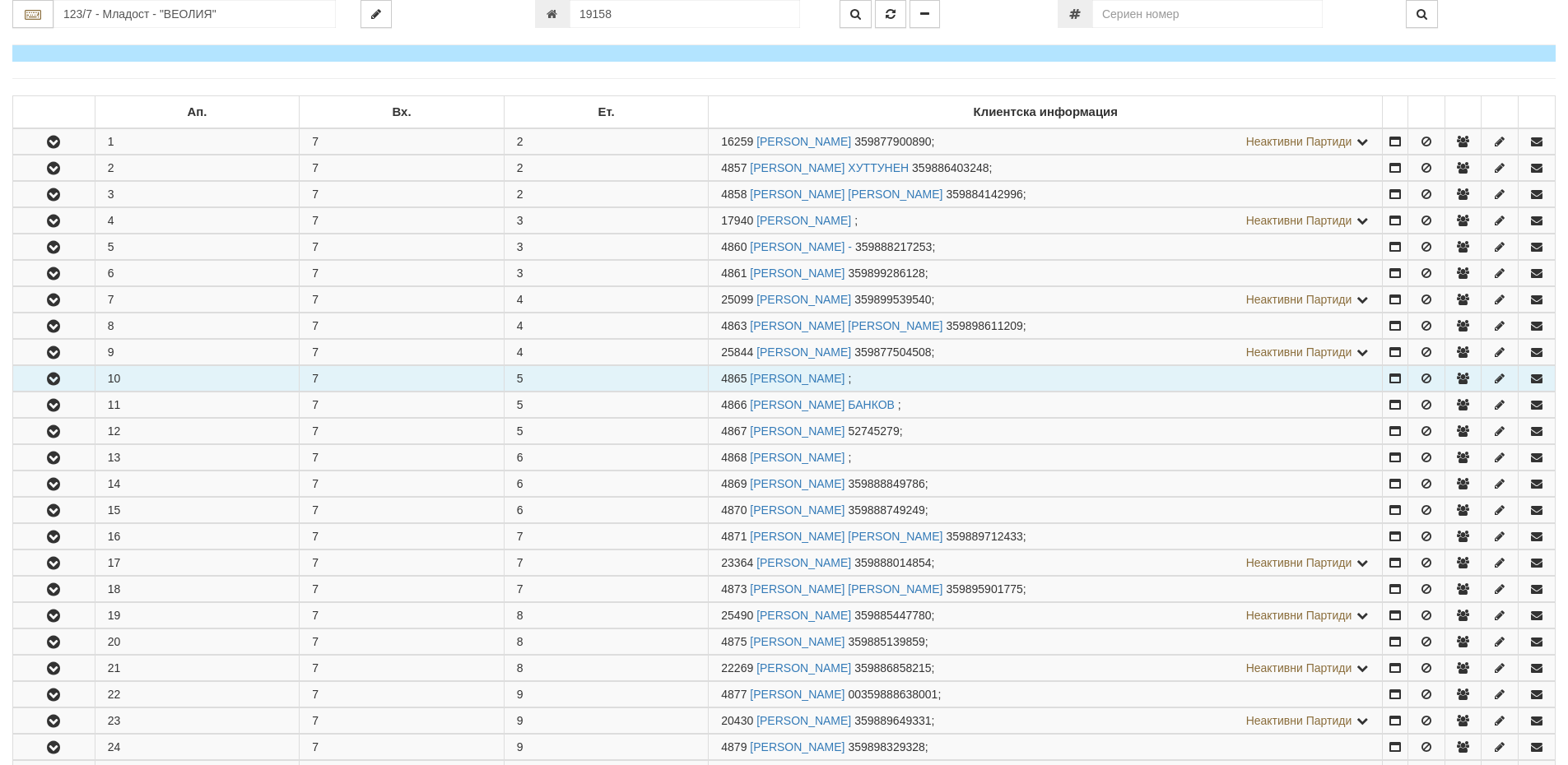
scroll to position [247, 0]
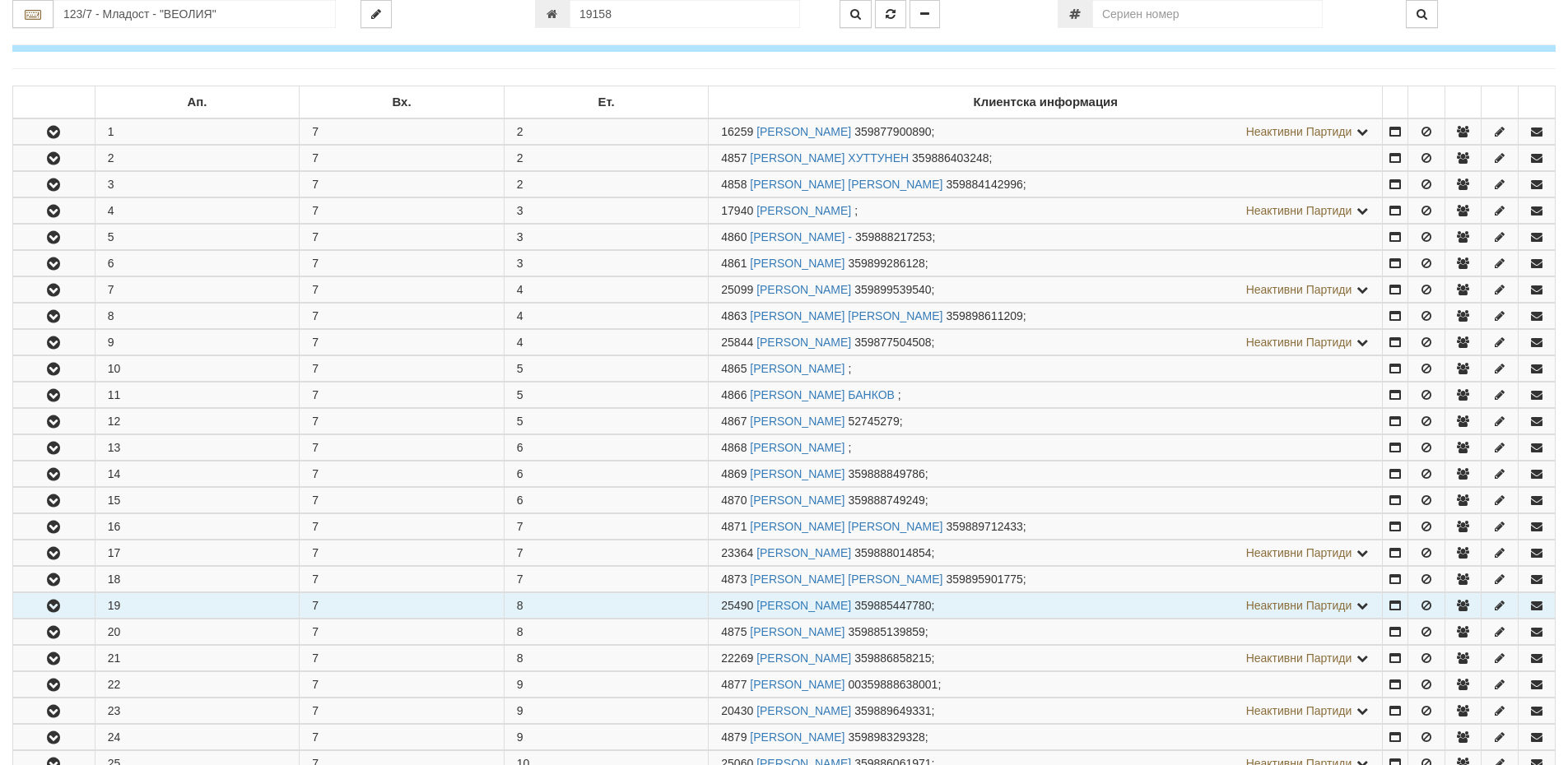
click at [61, 605] on icon "button" at bounding box center [53, 606] width 20 height 12
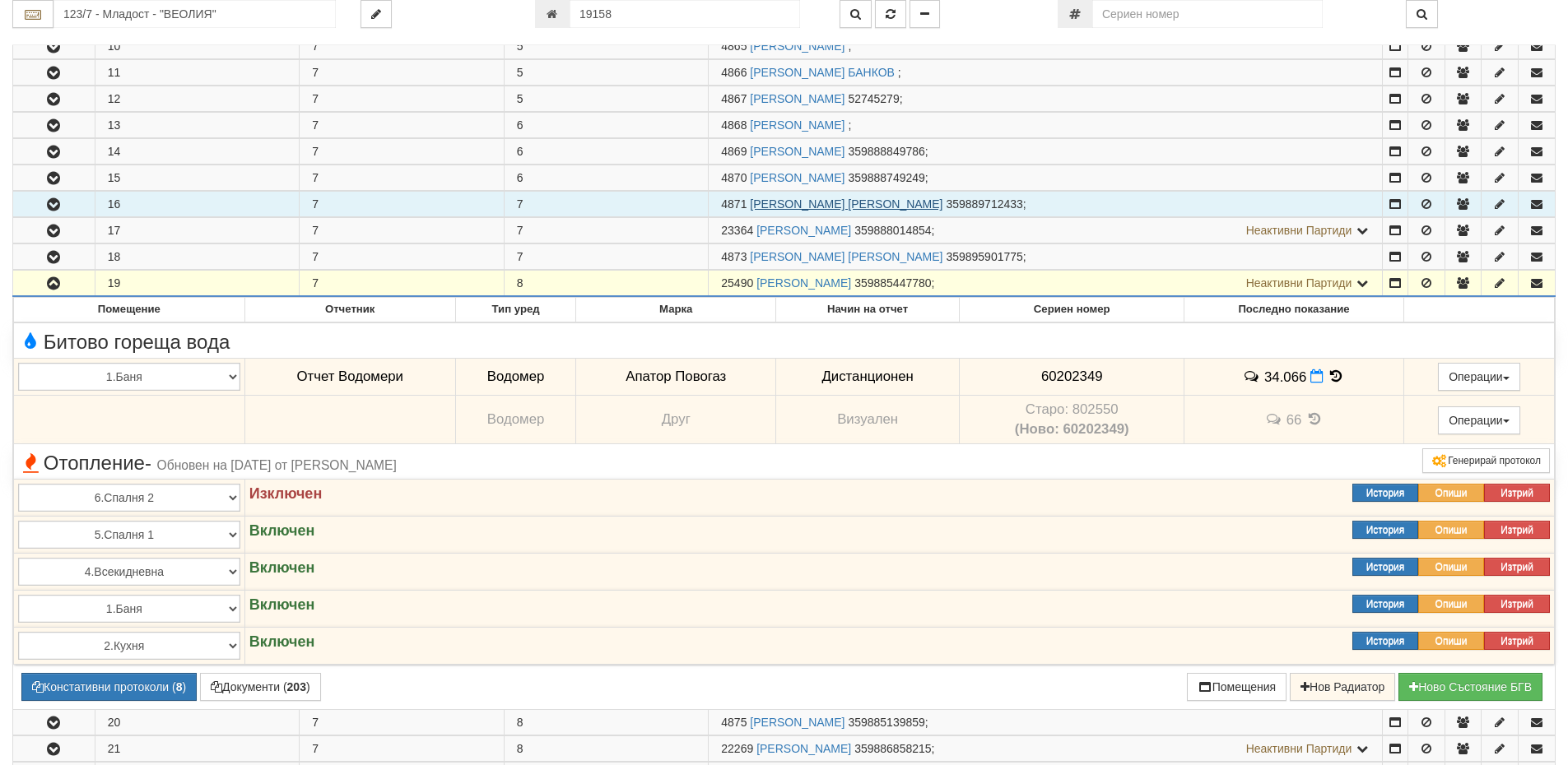
scroll to position [329, 0]
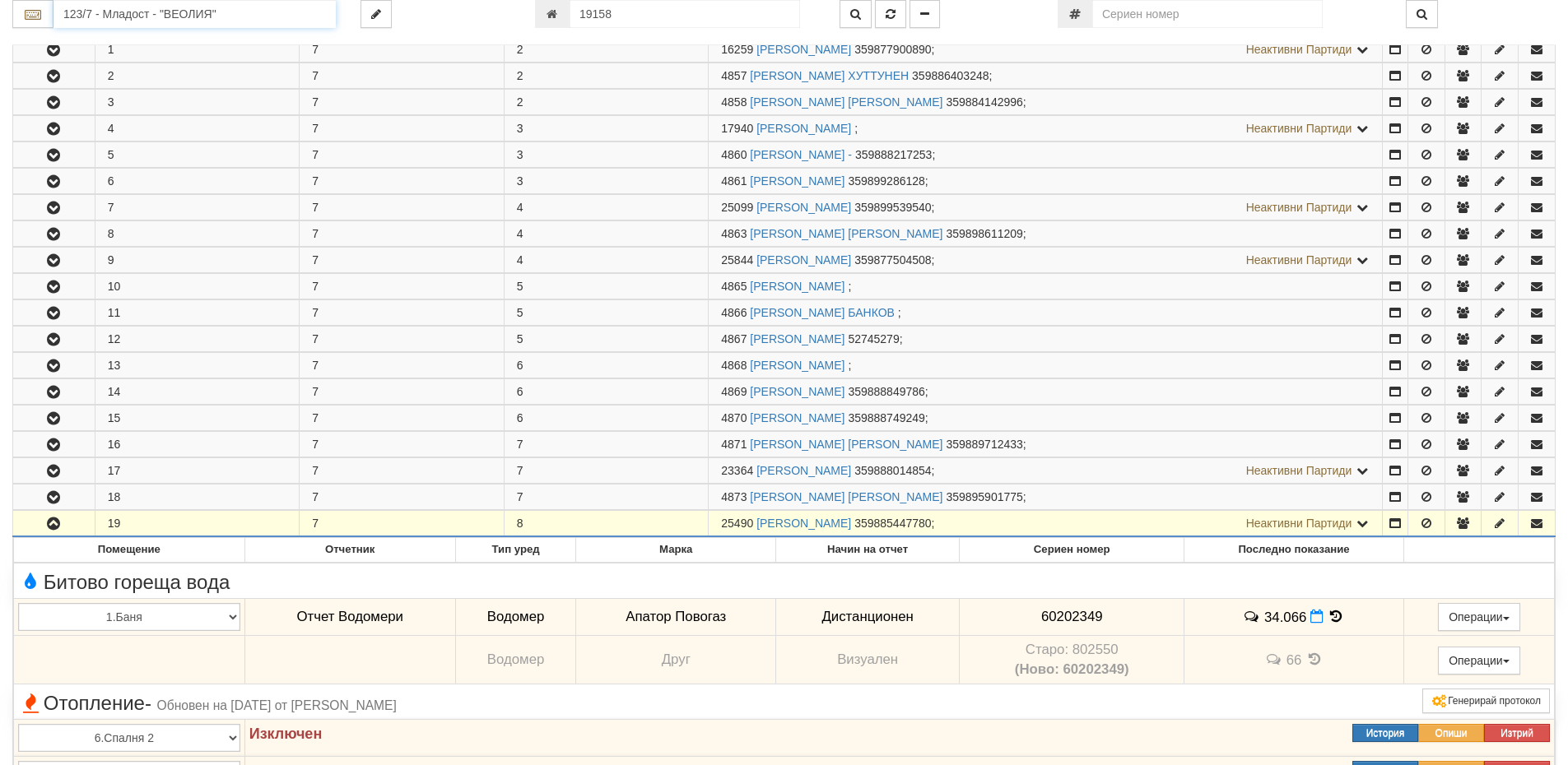
click at [93, 12] on input "123/7 - Младост - "ВЕОЛИЯ"" at bounding box center [194, 14] width 282 height 28
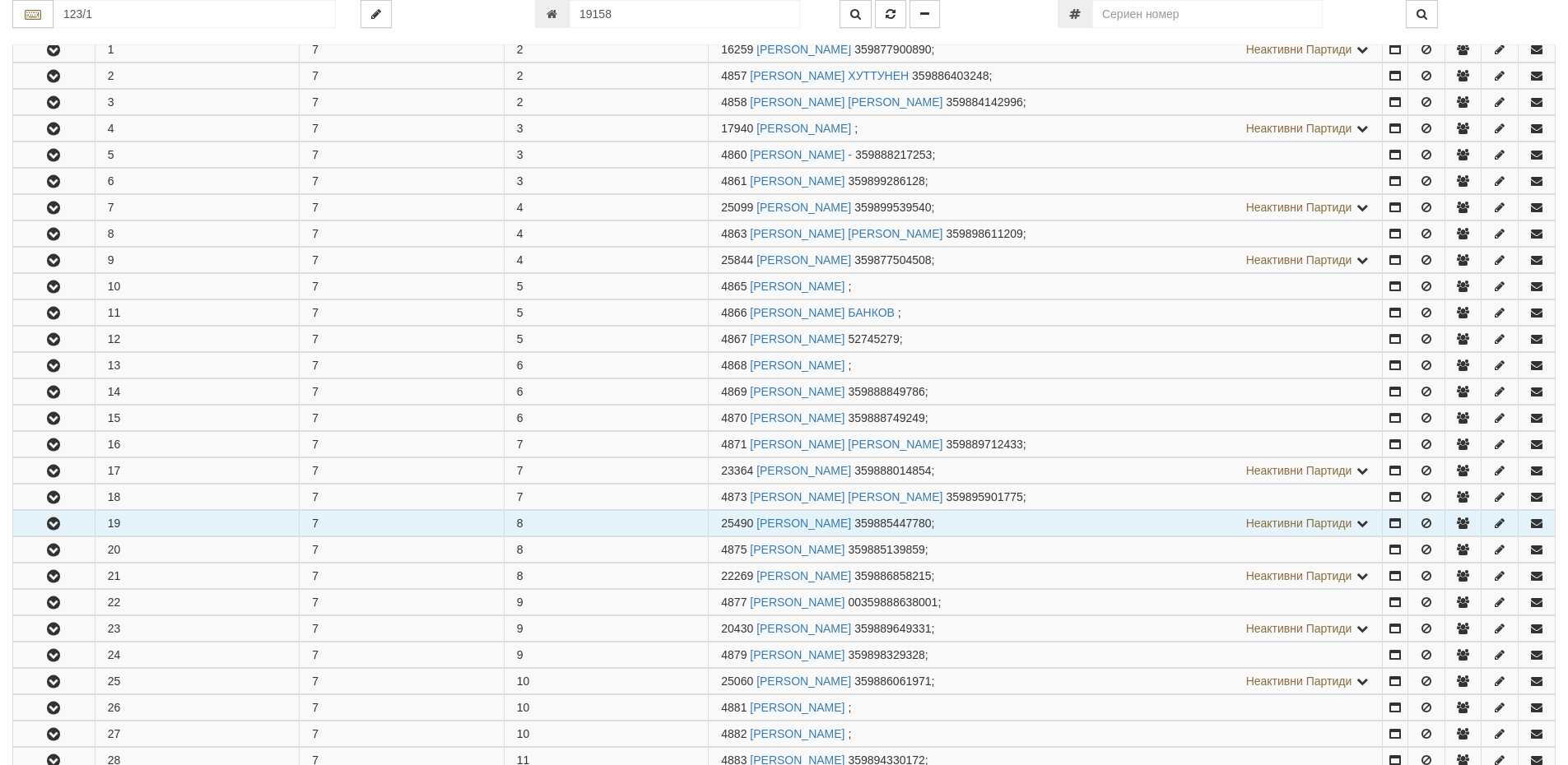
click at [72, 524] on button "button" at bounding box center [54, 524] width 82 height 25
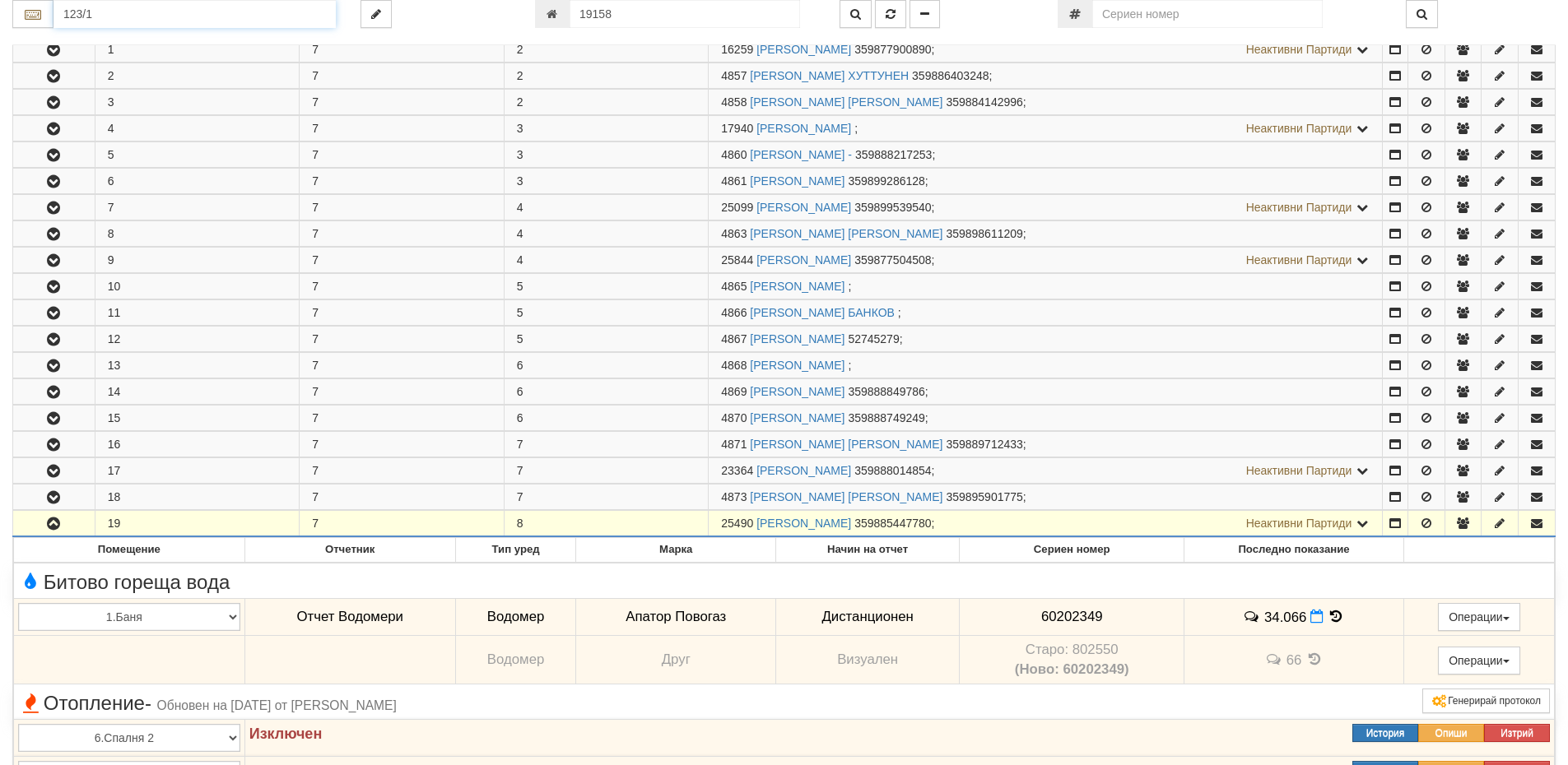
click at [97, 17] on input "123/1" at bounding box center [194, 14] width 282 height 28
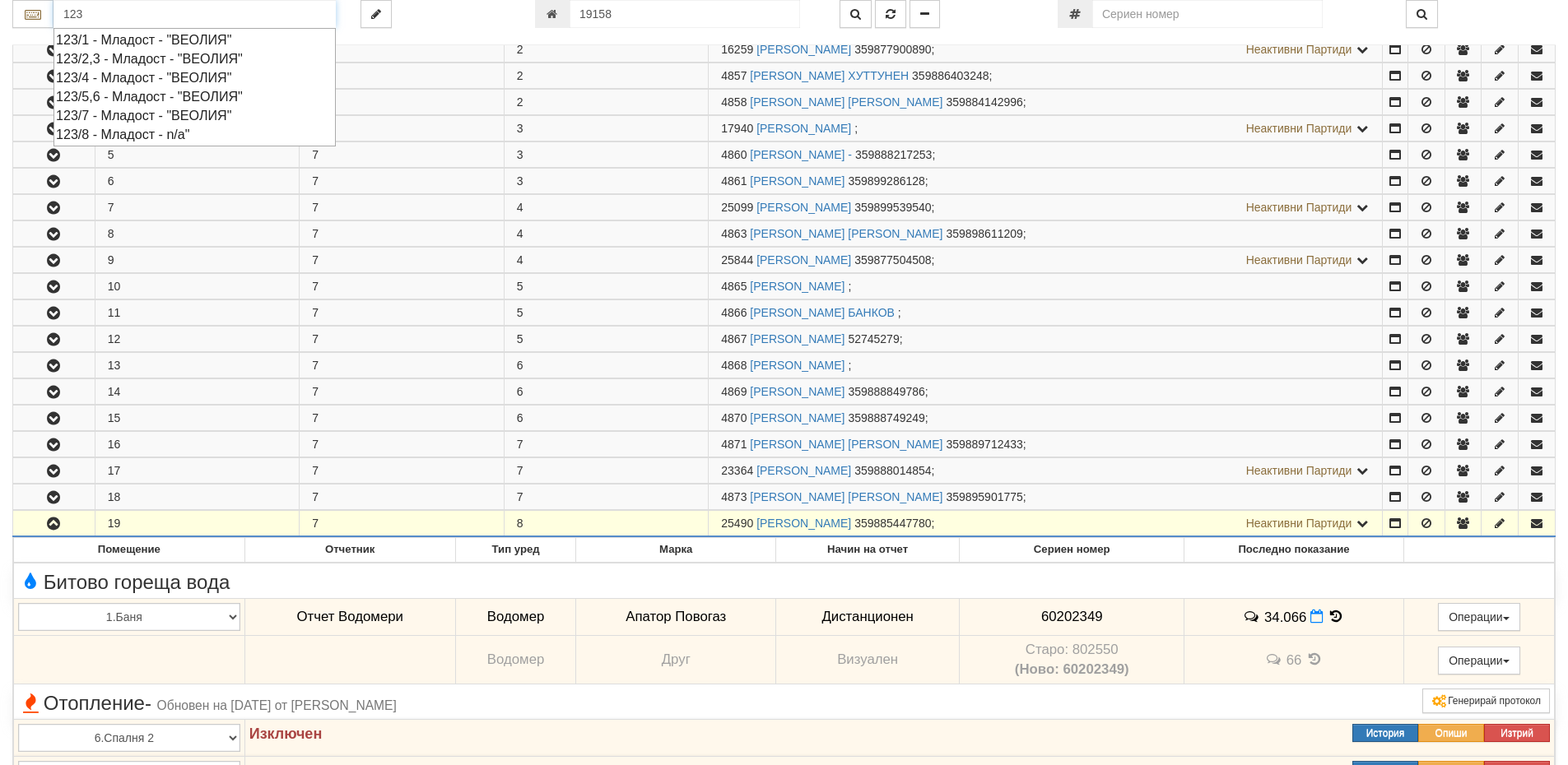
click at [101, 37] on div "123/1 - Младост - "ВЕОЛИЯ"" at bounding box center [194, 40] width 277 height 19
type input "123/1 - Младост - "ВЕОЛИЯ""
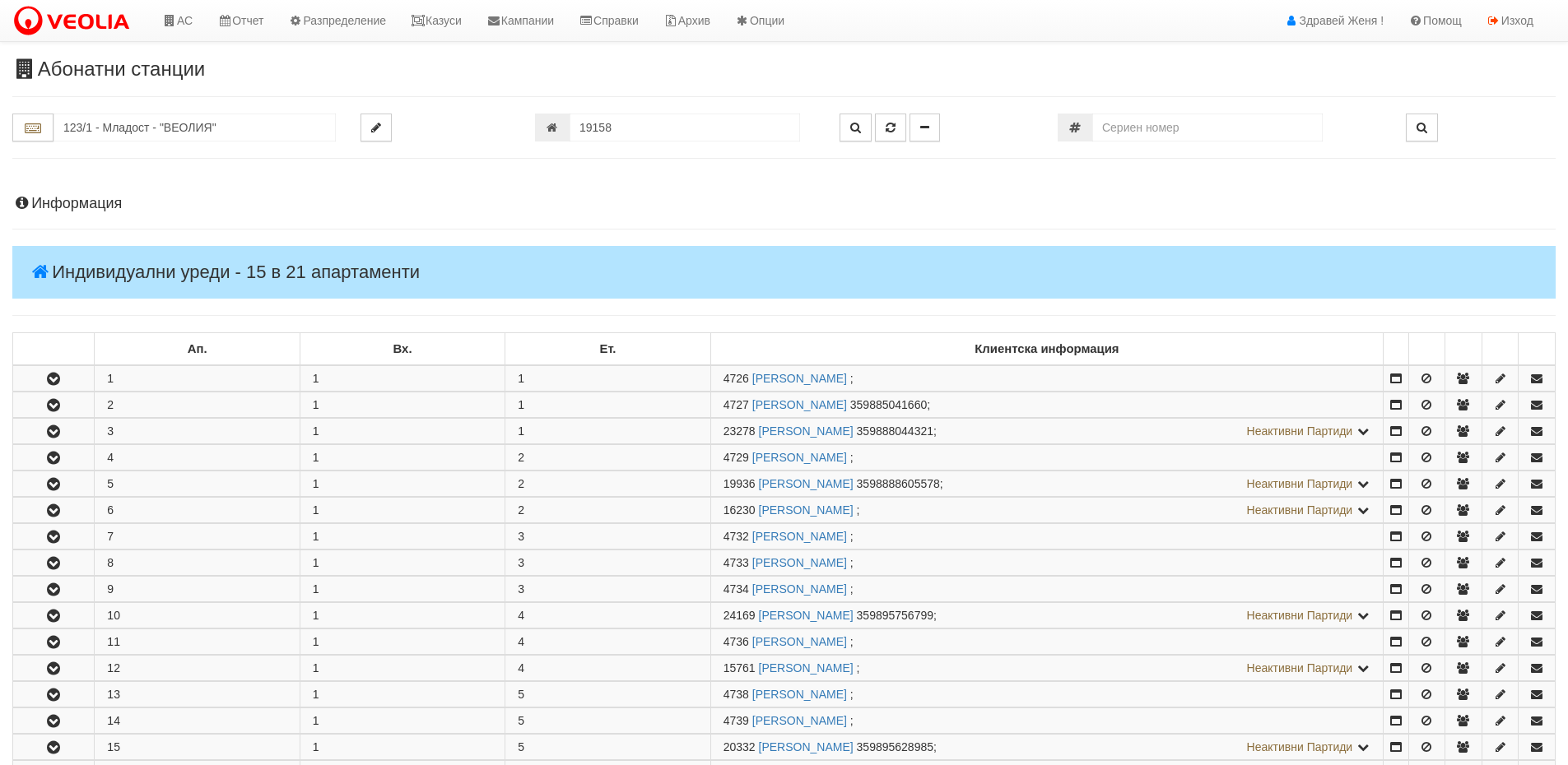
scroll to position [165, 0]
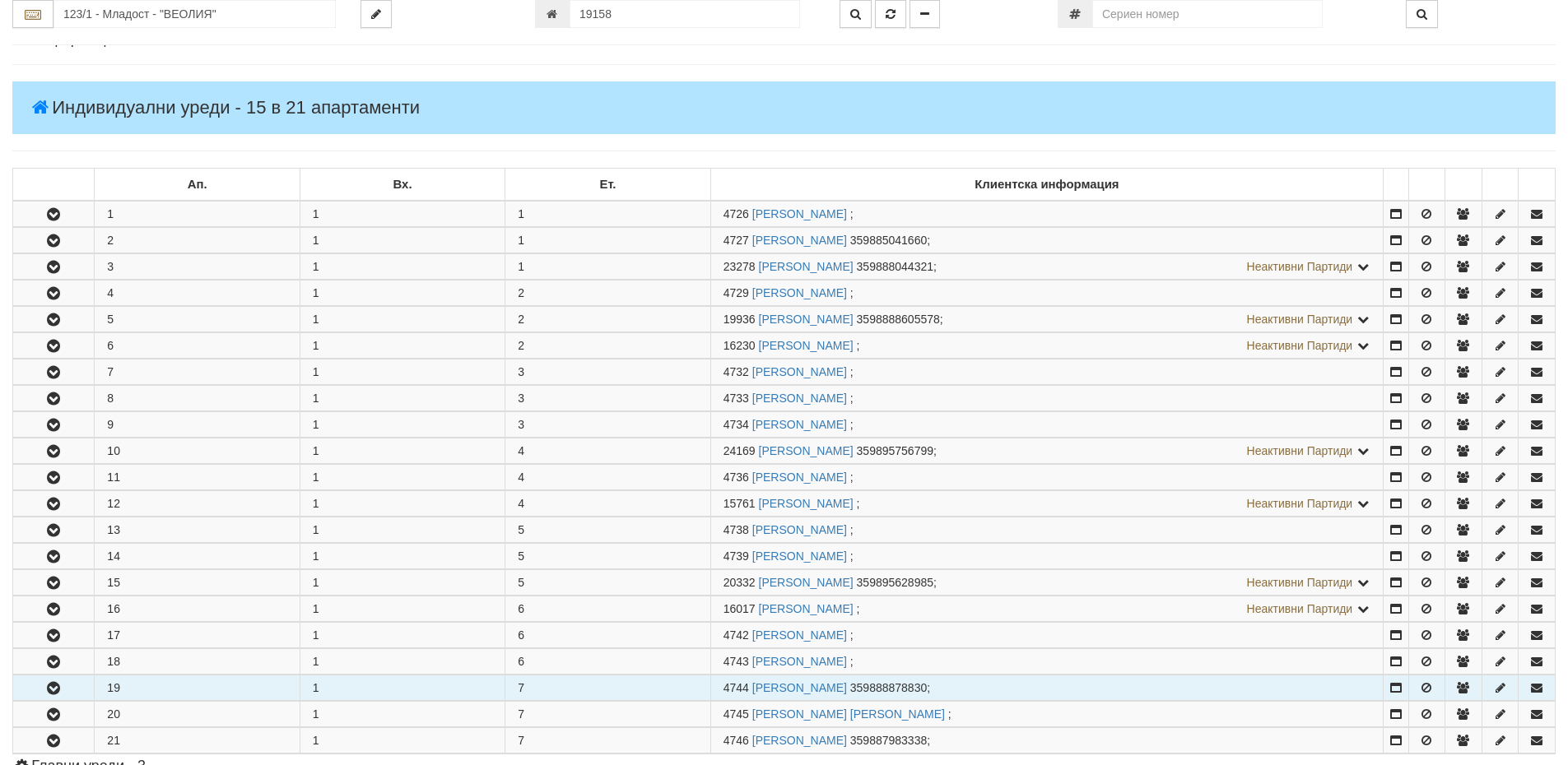
click at [70, 691] on button "button" at bounding box center [53, 688] width 81 height 25
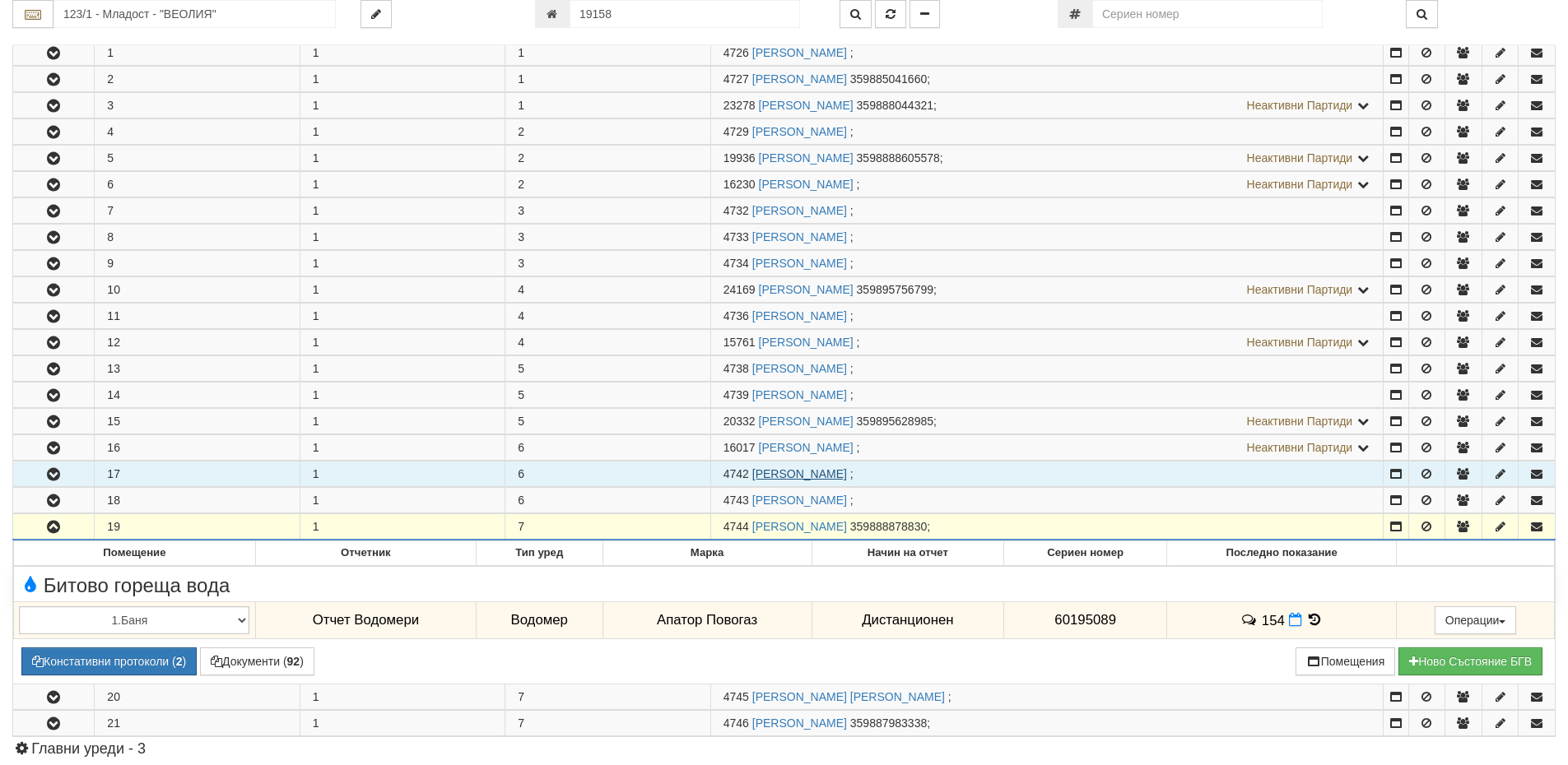
scroll to position [329, 0]
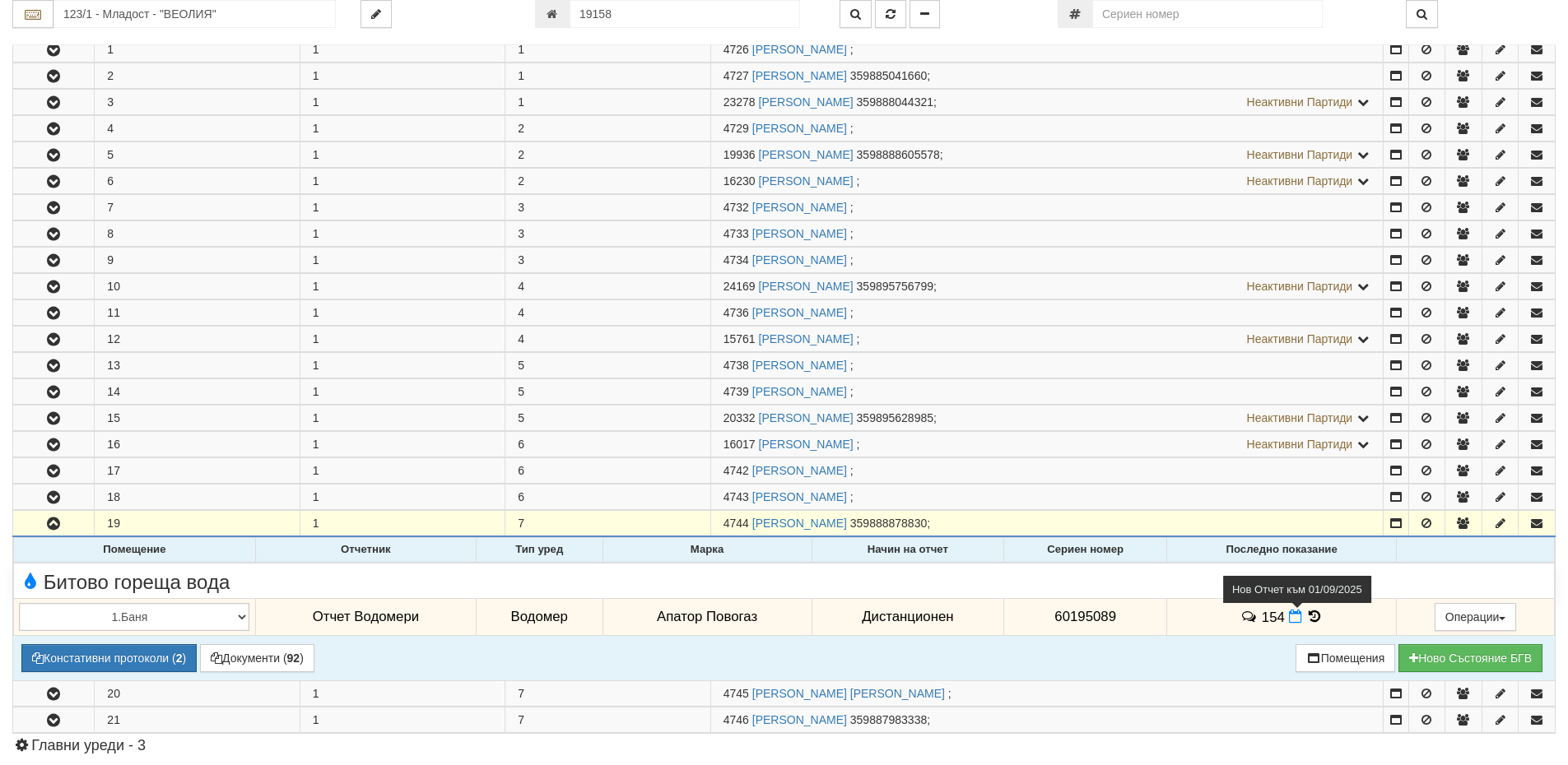
click at [1293, 616] on icon at bounding box center [1296, 616] width 13 height 14
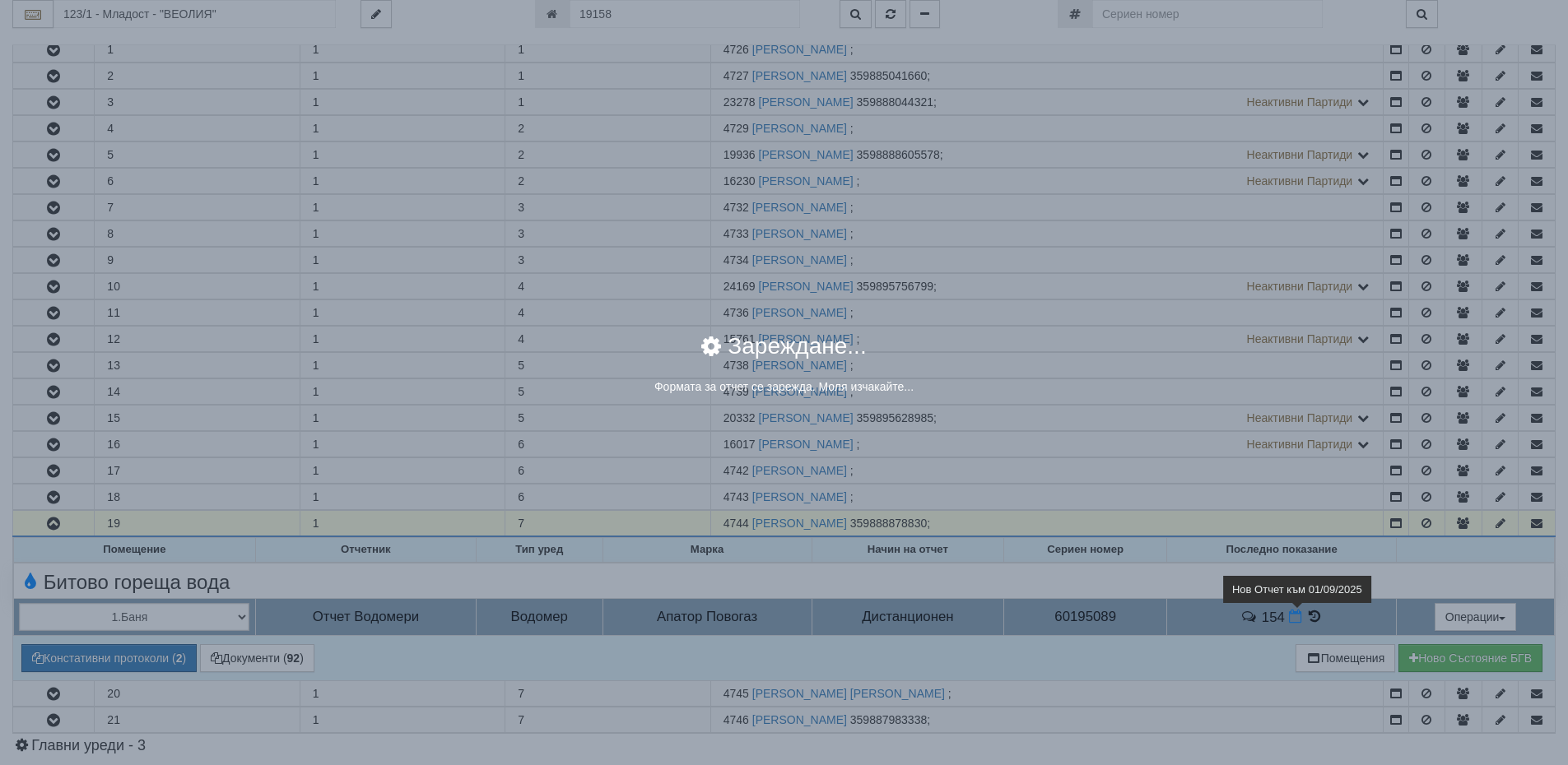
select select "8ac75930-9bfd-e511-80be-8d5a1dced85a"
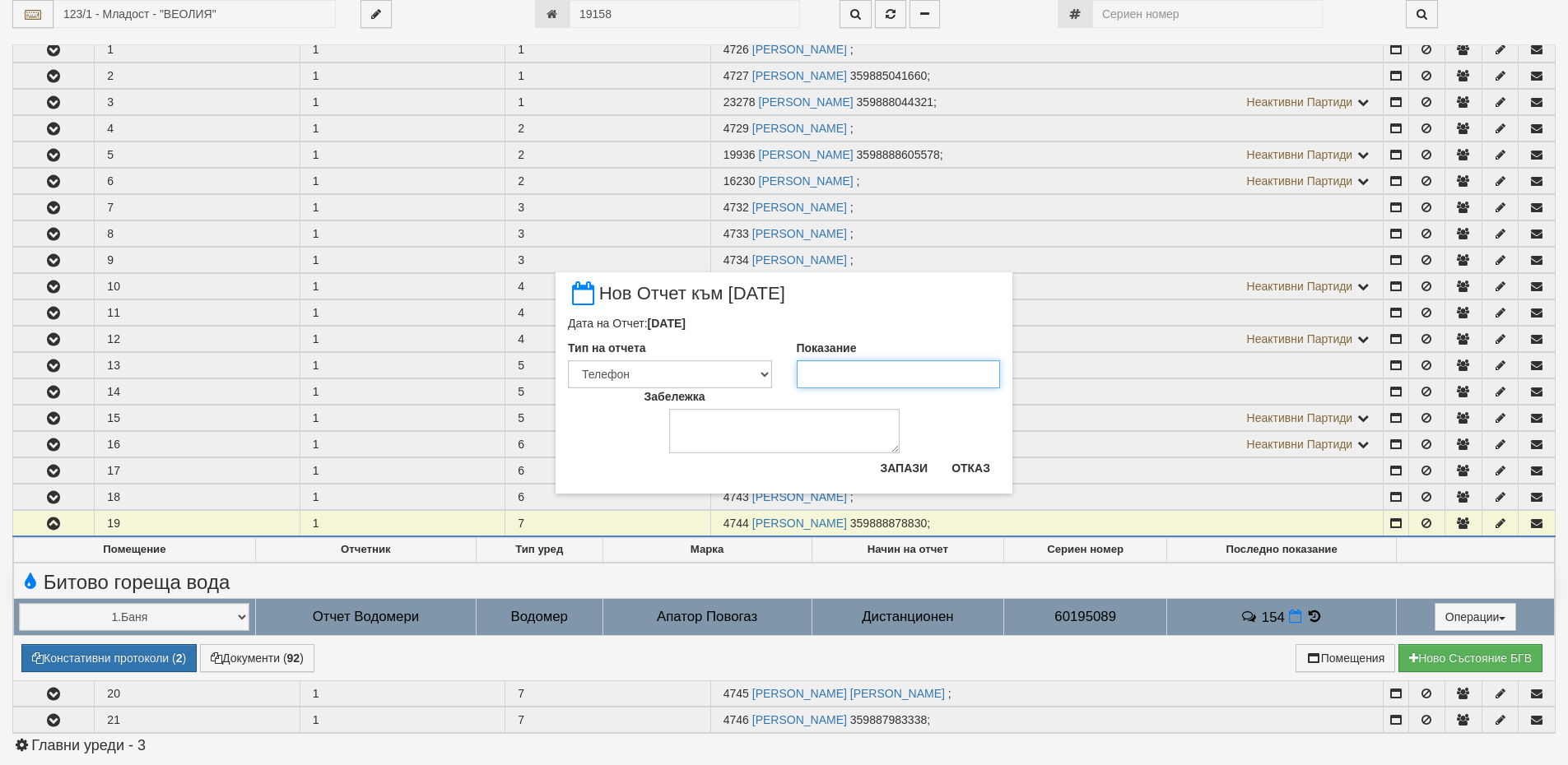
click at [917, 381] on input "Показание" at bounding box center [898, 374] width 204 height 28
type input "155"
click at [910, 469] on button "Запази" at bounding box center [903, 468] width 67 height 27
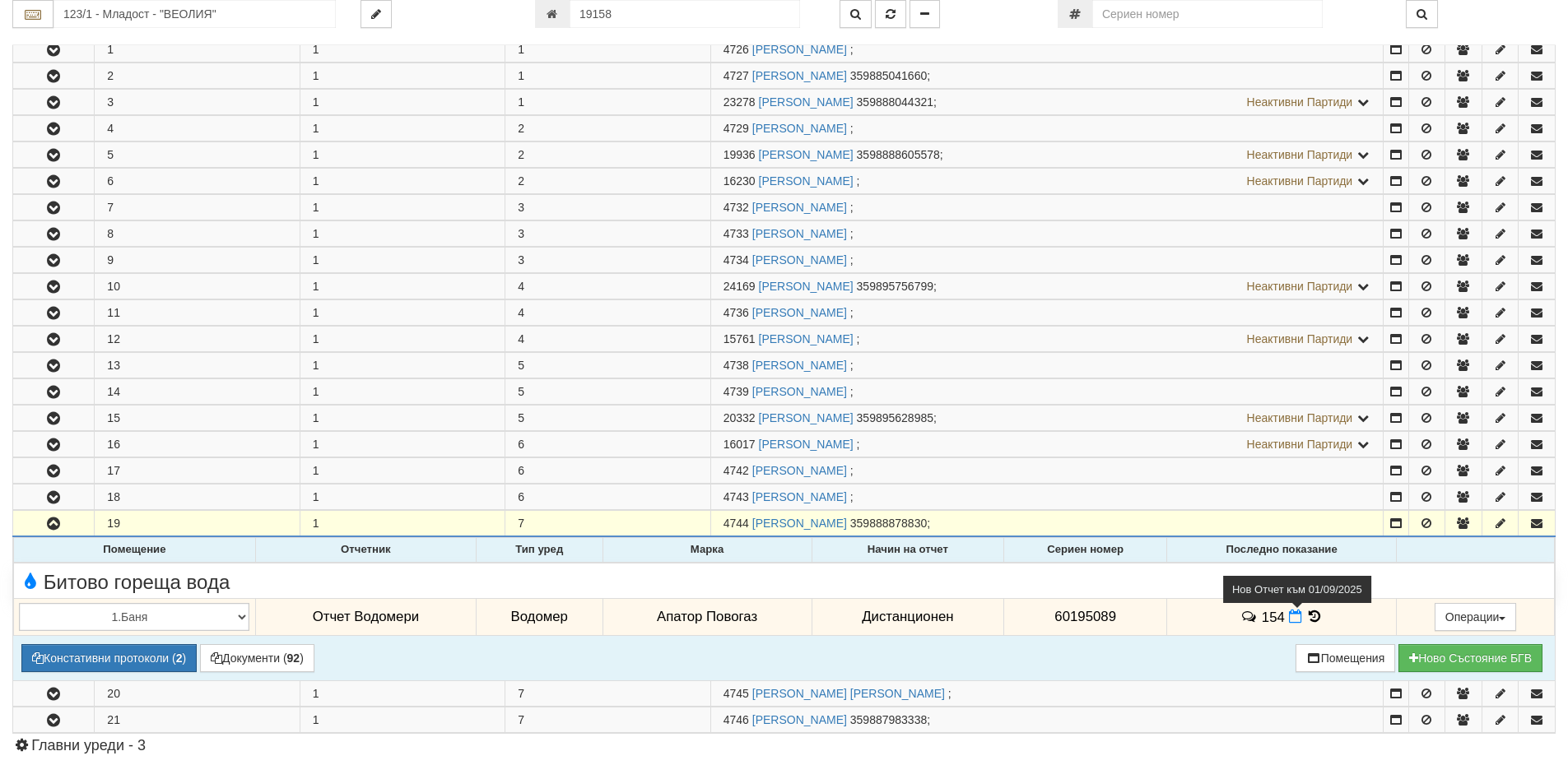
click at [1295, 617] on icon at bounding box center [1296, 616] width 13 height 14
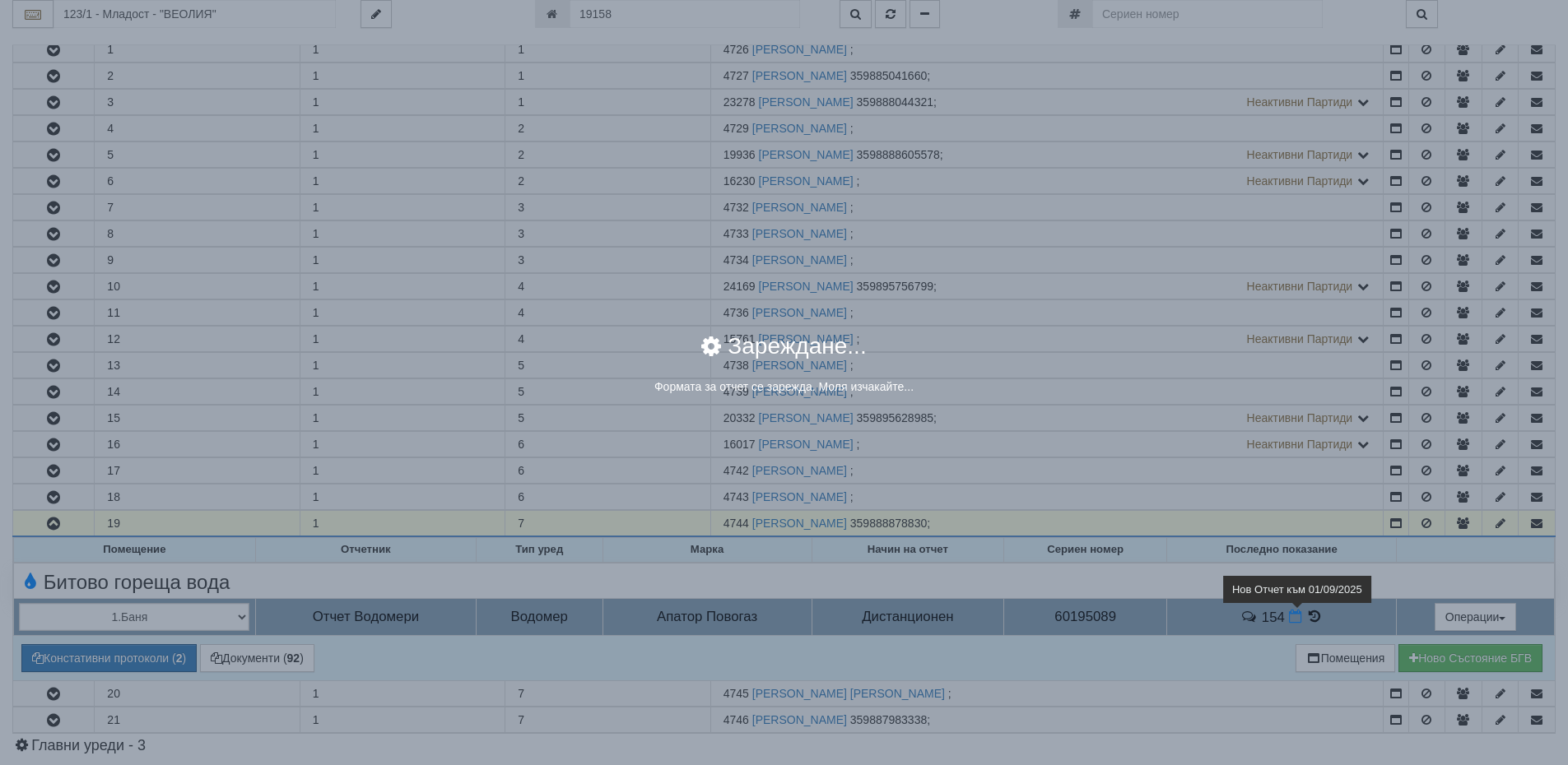
select select "8ac75930-9bfd-e511-80be-8d5a1dced85a"
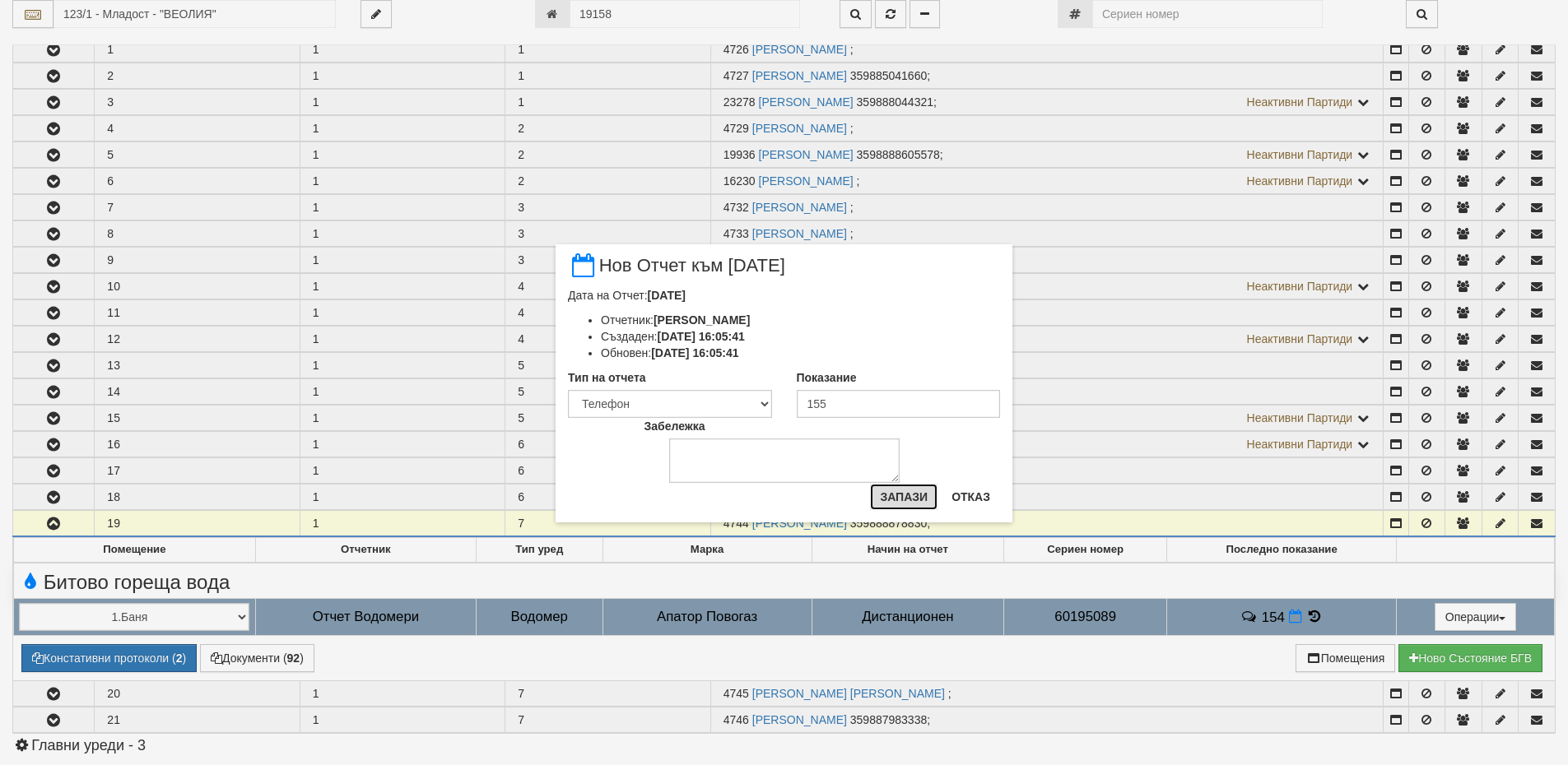
click at [907, 493] on button "Запази" at bounding box center [903, 497] width 67 height 27
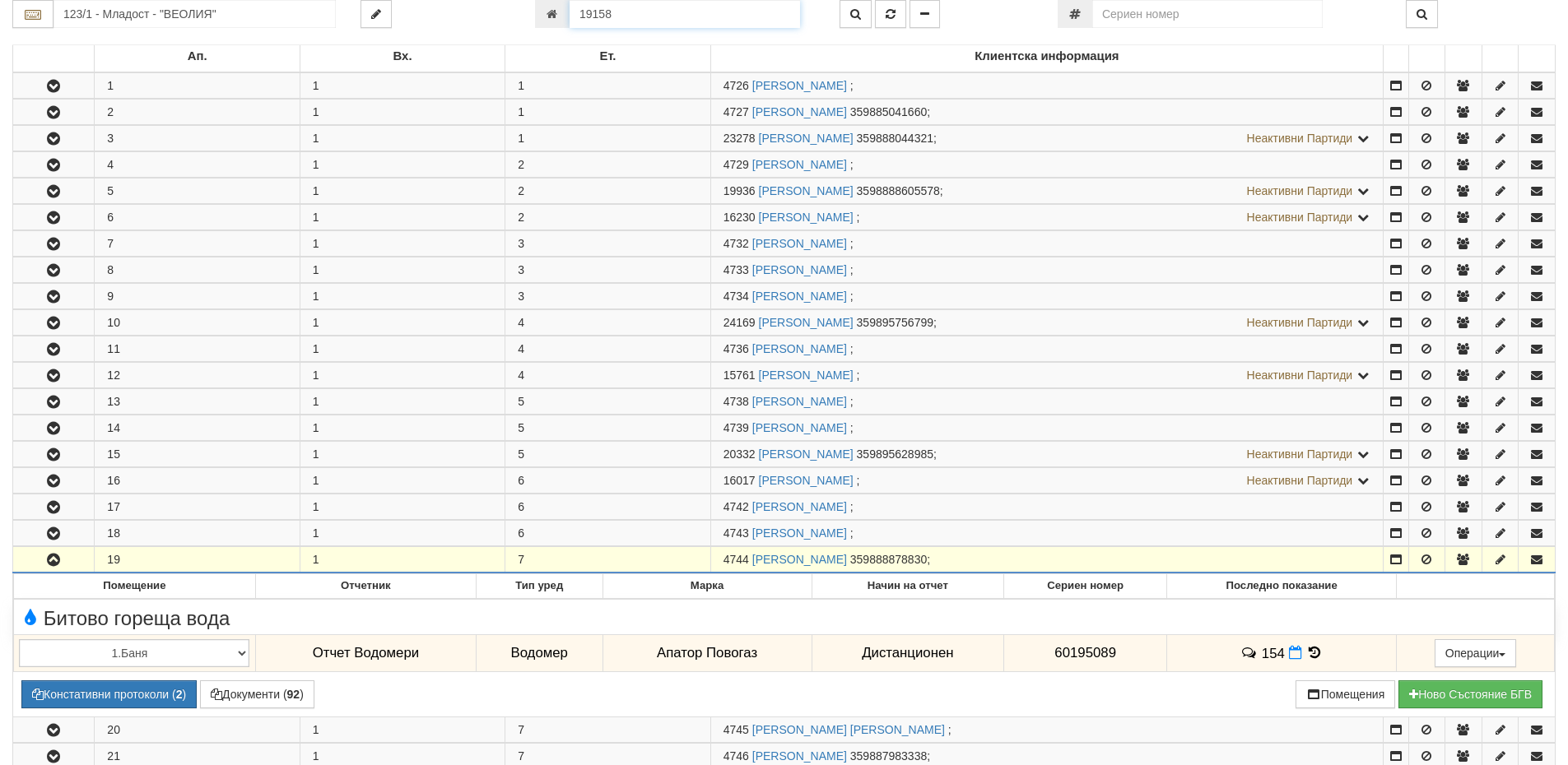
scroll to position [247, 0]
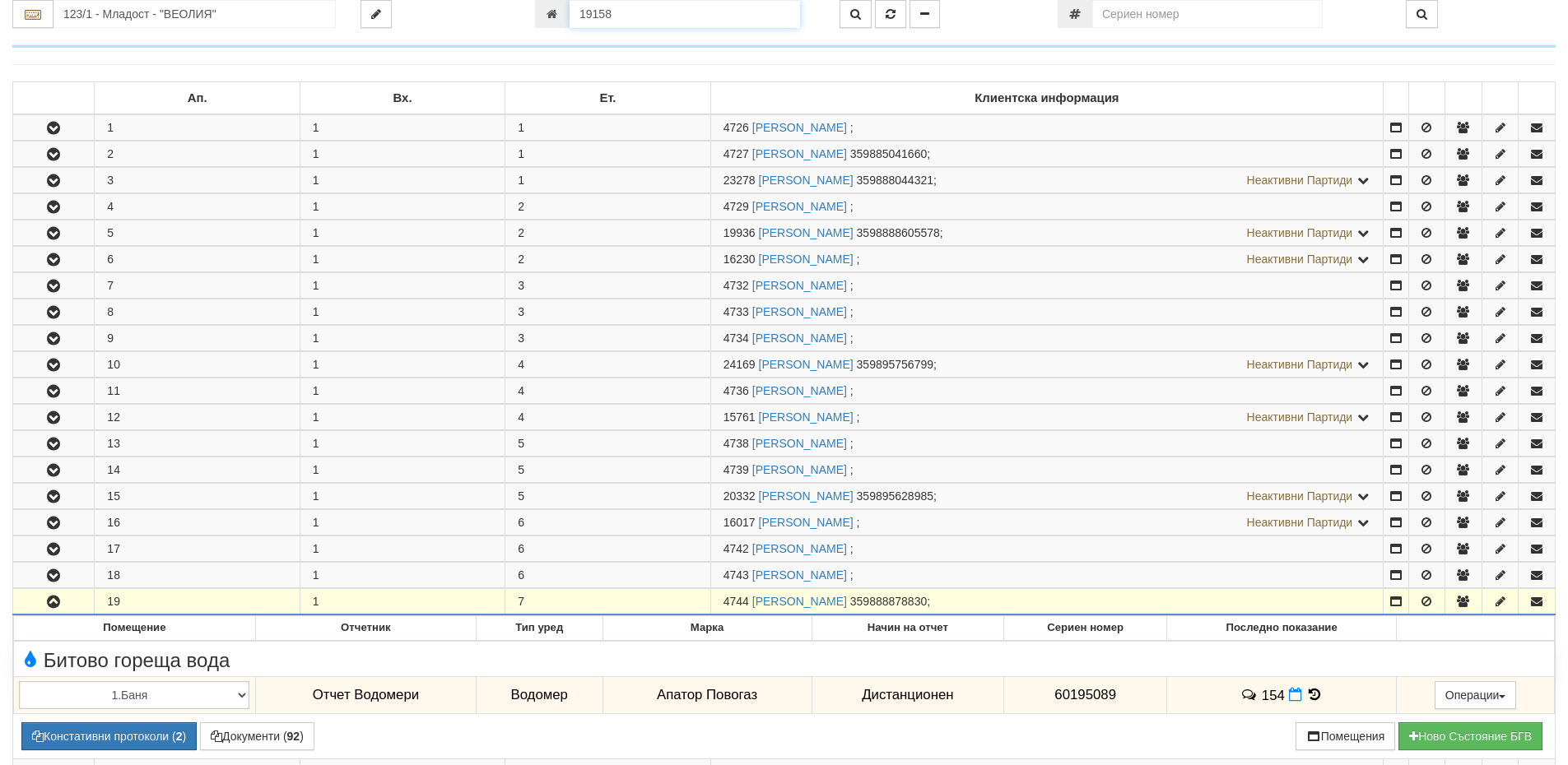
drag, startPoint x: 622, startPoint y: 13, endPoint x: 547, endPoint y: 11, distance: 75.0
click at [547, 11] on div "19158" at bounding box center [675, 14] width 279 height 28
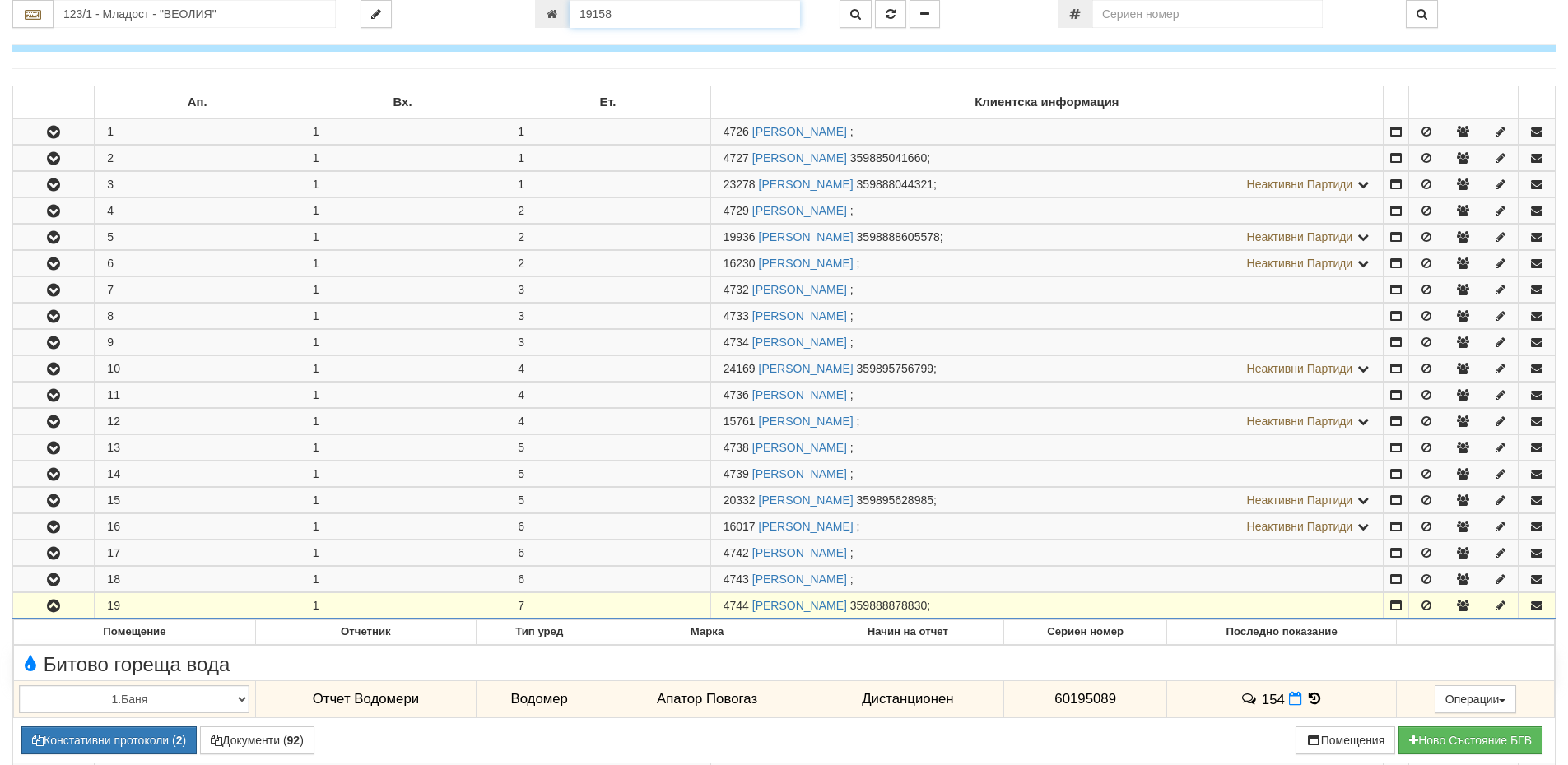
paste input "5673"
type input "15673"
click at [849, 14] on button "button" at bounding box center [855, 14] width 32 height 28
type input "134/5 - "ВЕОЛИЯ ЕНЕРДЖИ ВАРНА " ЕАД"
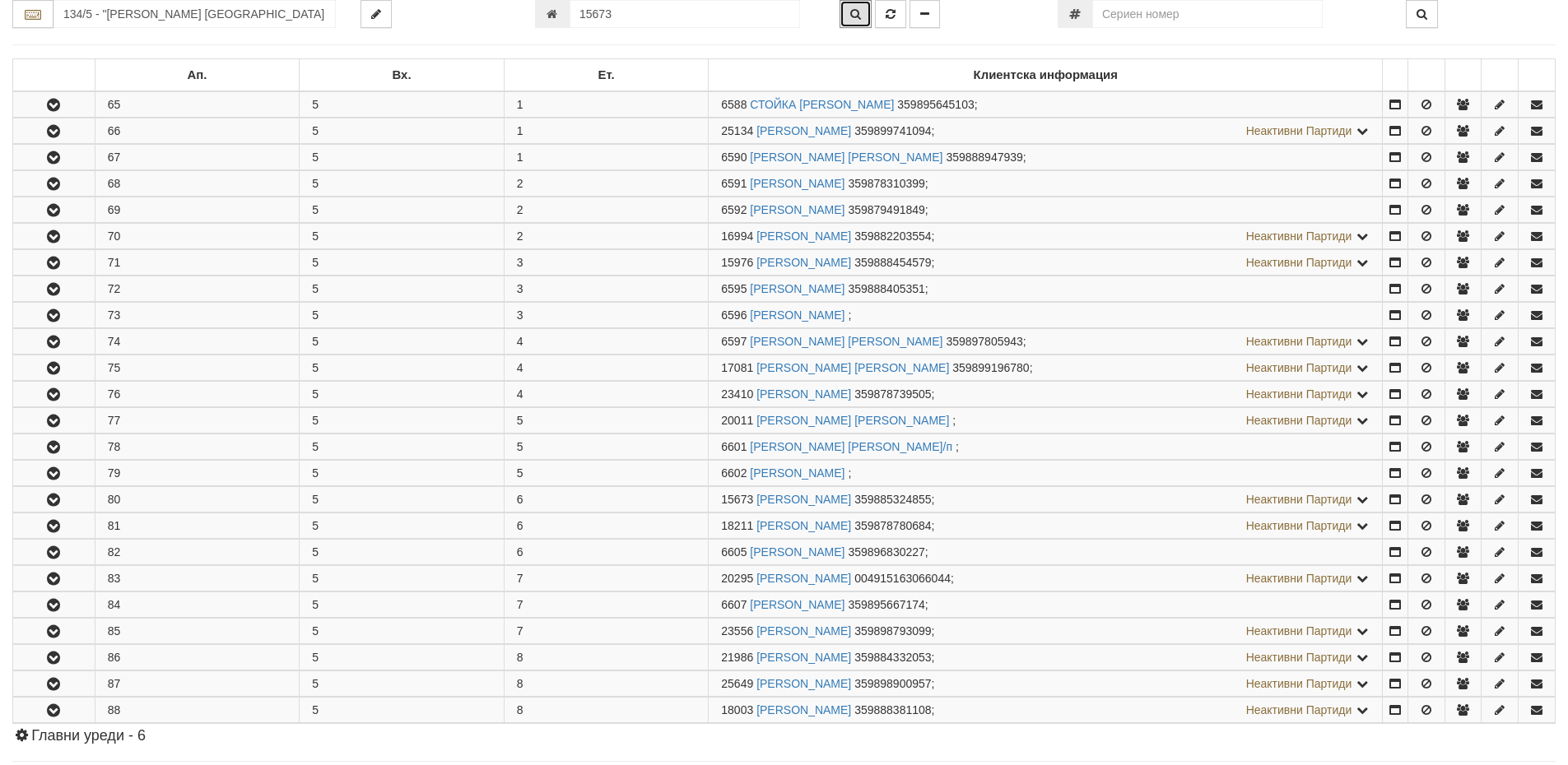
scroll to position [634, 0]
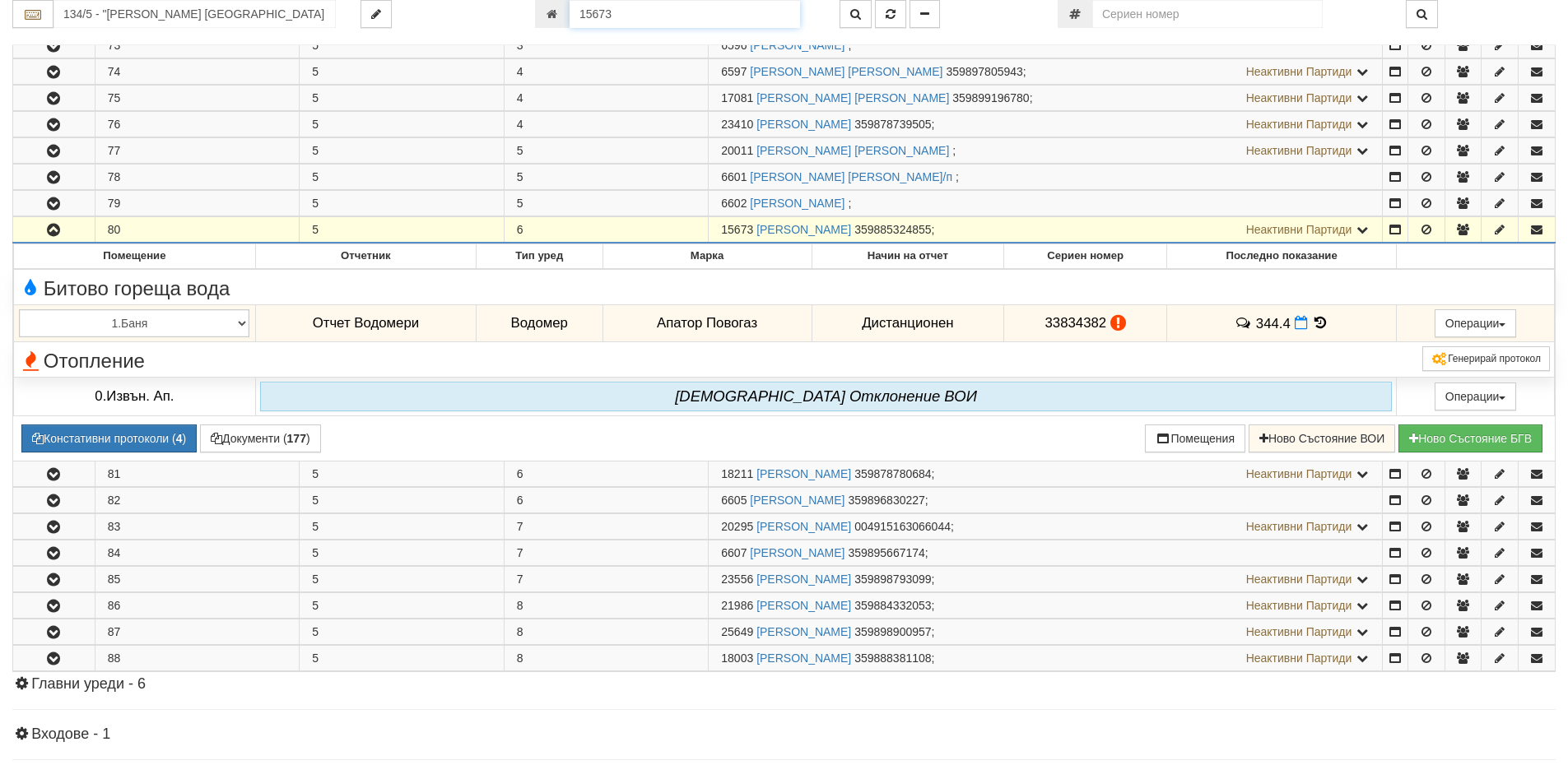
drag, startPoint x: 638, startPoint y: 16, endPoint x: 537, endPoint y: 10, distance: 101.2
click at [537, 10] on div "15673" at bounding box center [675, 14] width 279 height 28
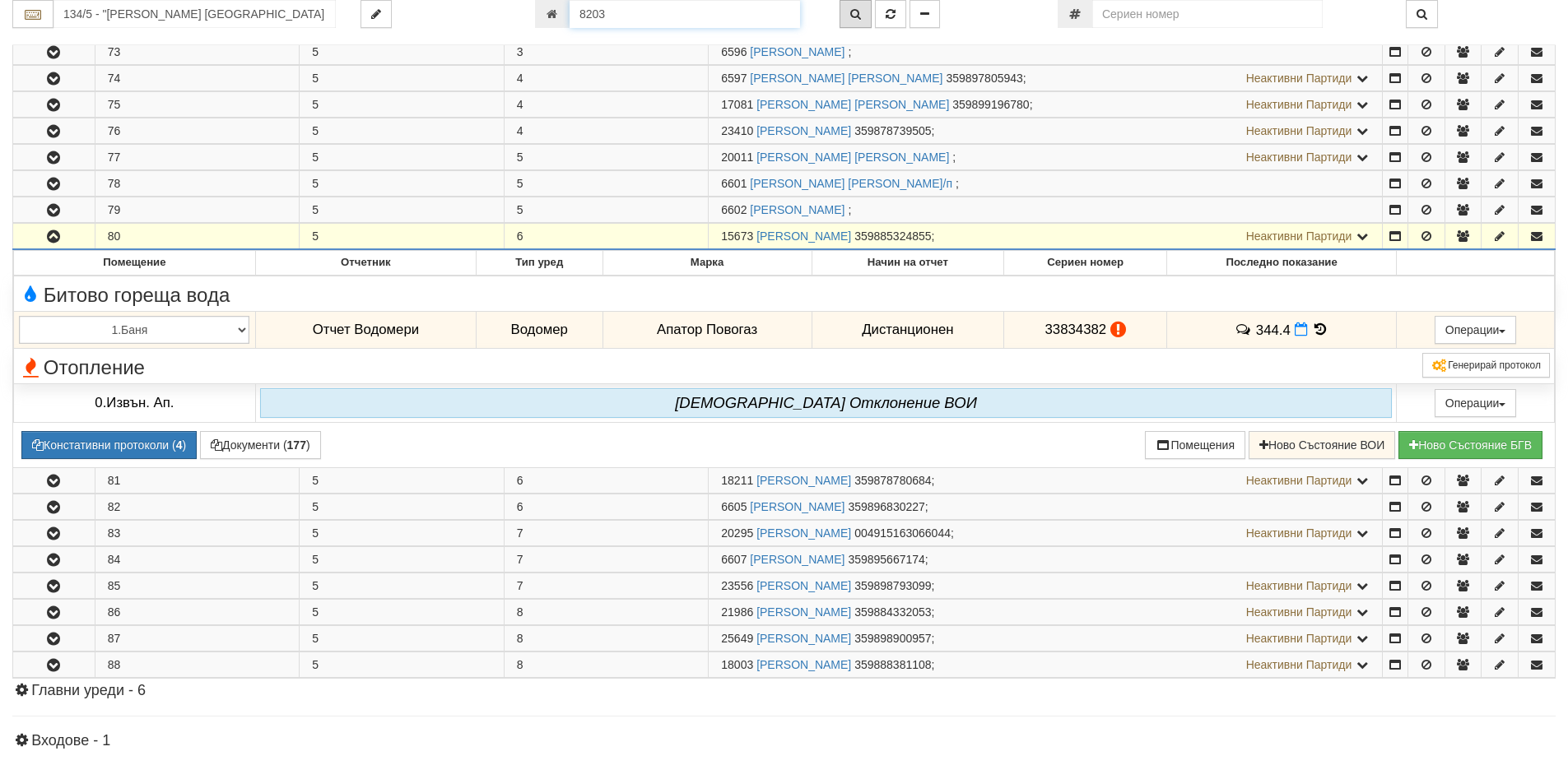
type input "8203"
click at [858, 16] on icon "button" at bounding box center [855, 14] width 11 height 12
type input "003Б/1 - "ВЕОЛИЯ ЕНЕРДЖИ ВАРНА " ЕАД"
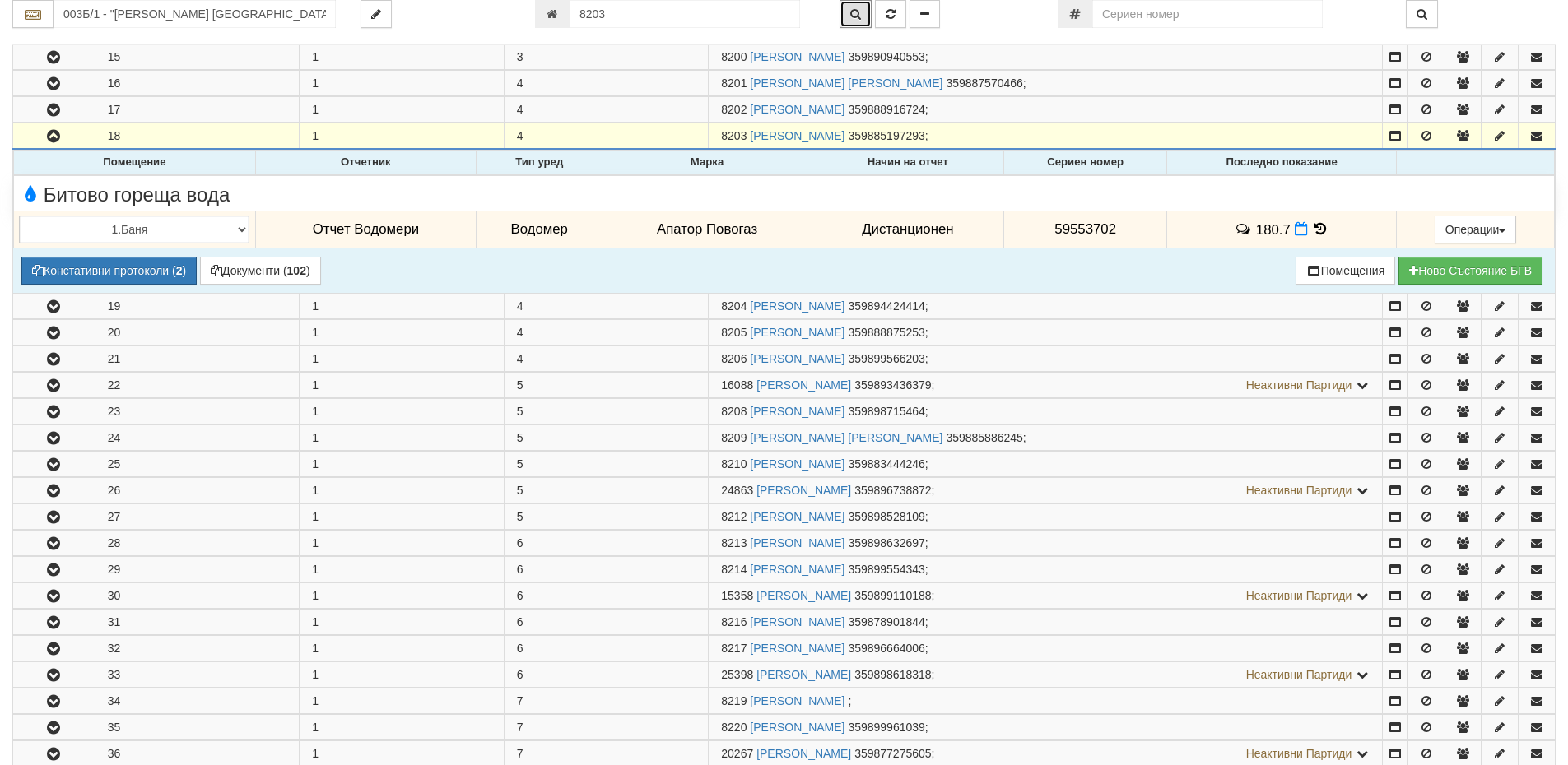
scroll to position [608, 0]
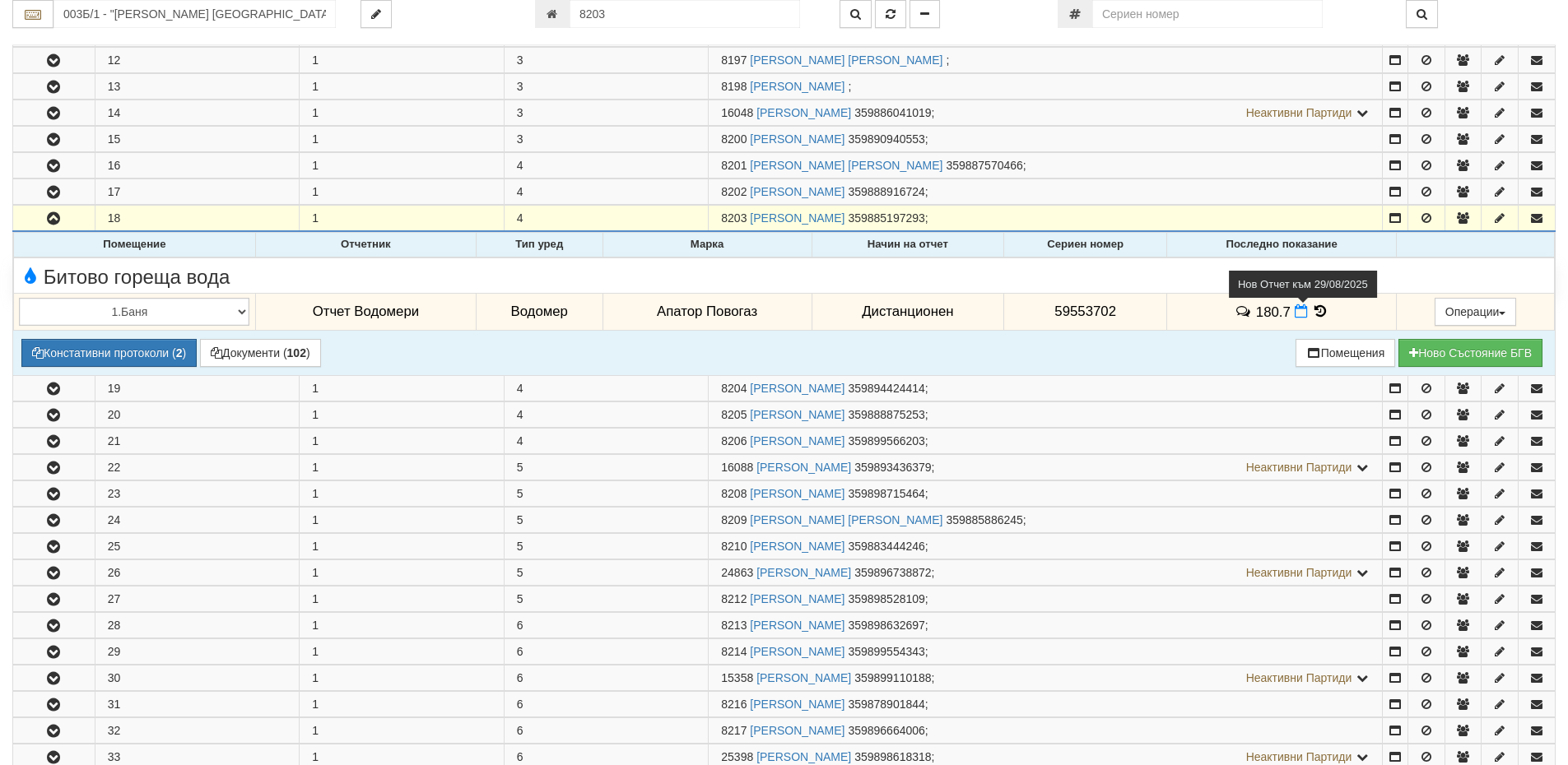
click at [1299, 310] on icon at bounding box center [1302, 311] width 13 height 14
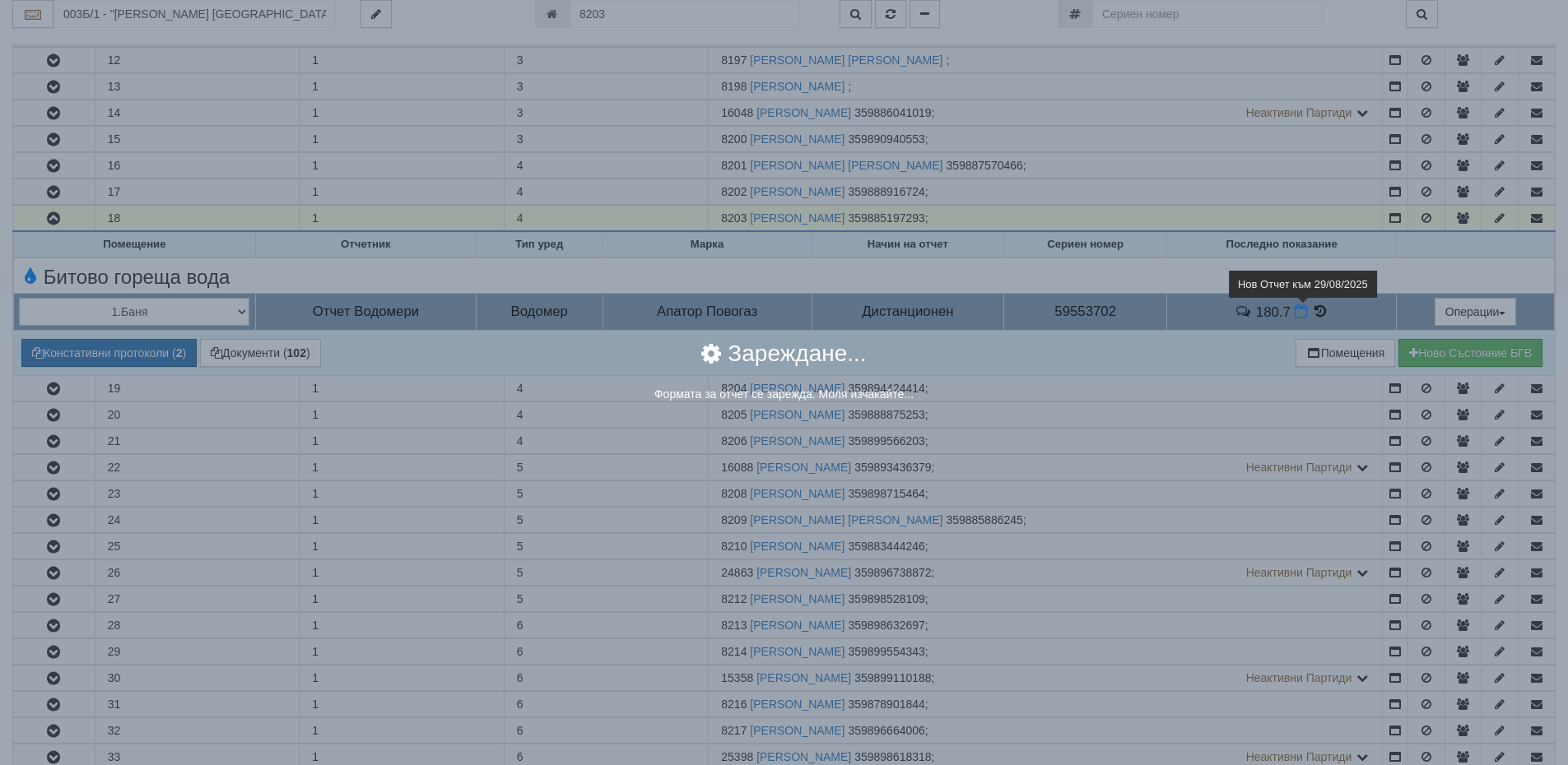
select select "8ac75930-9bfd-e511-80be-8d5a1dced85a"
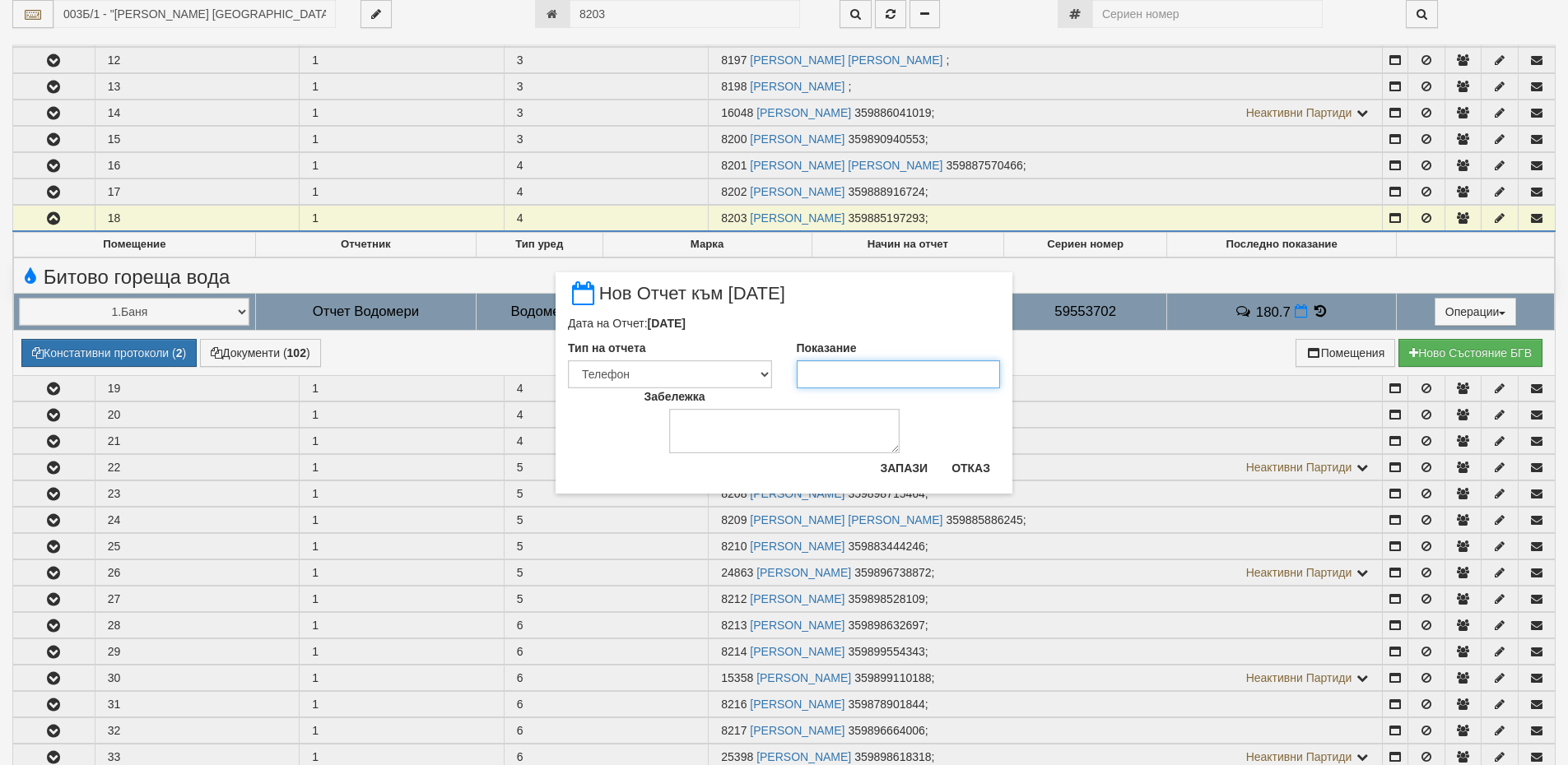
click at [908, 377] on input "Показание" at bounding box center [898, 374] width 204 height 28
type input "181.92"
click at [908, 463] on button "Запази" at bounding box center [903, 468] width 67 height 27
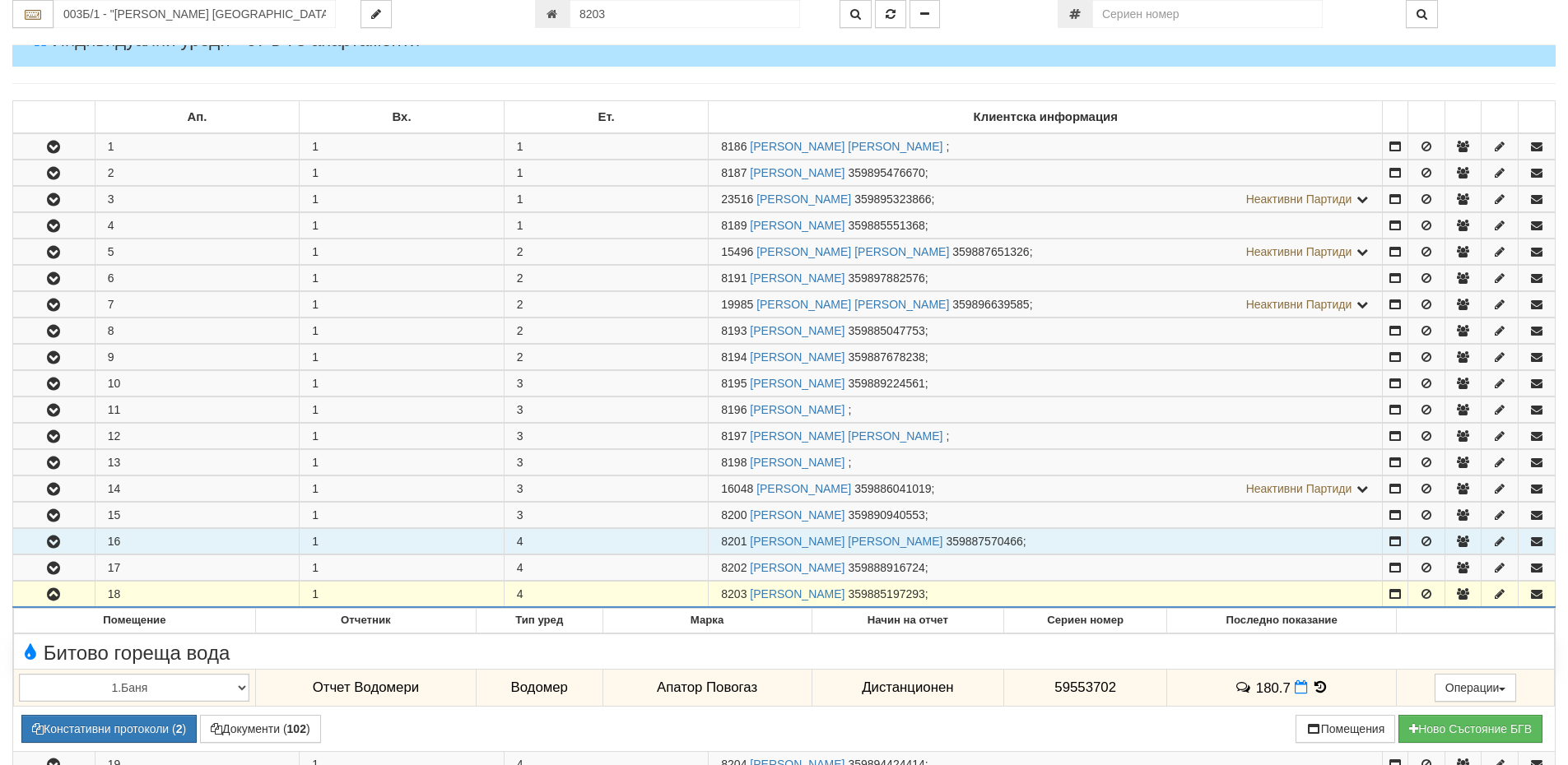
scroll to position [247, 0]
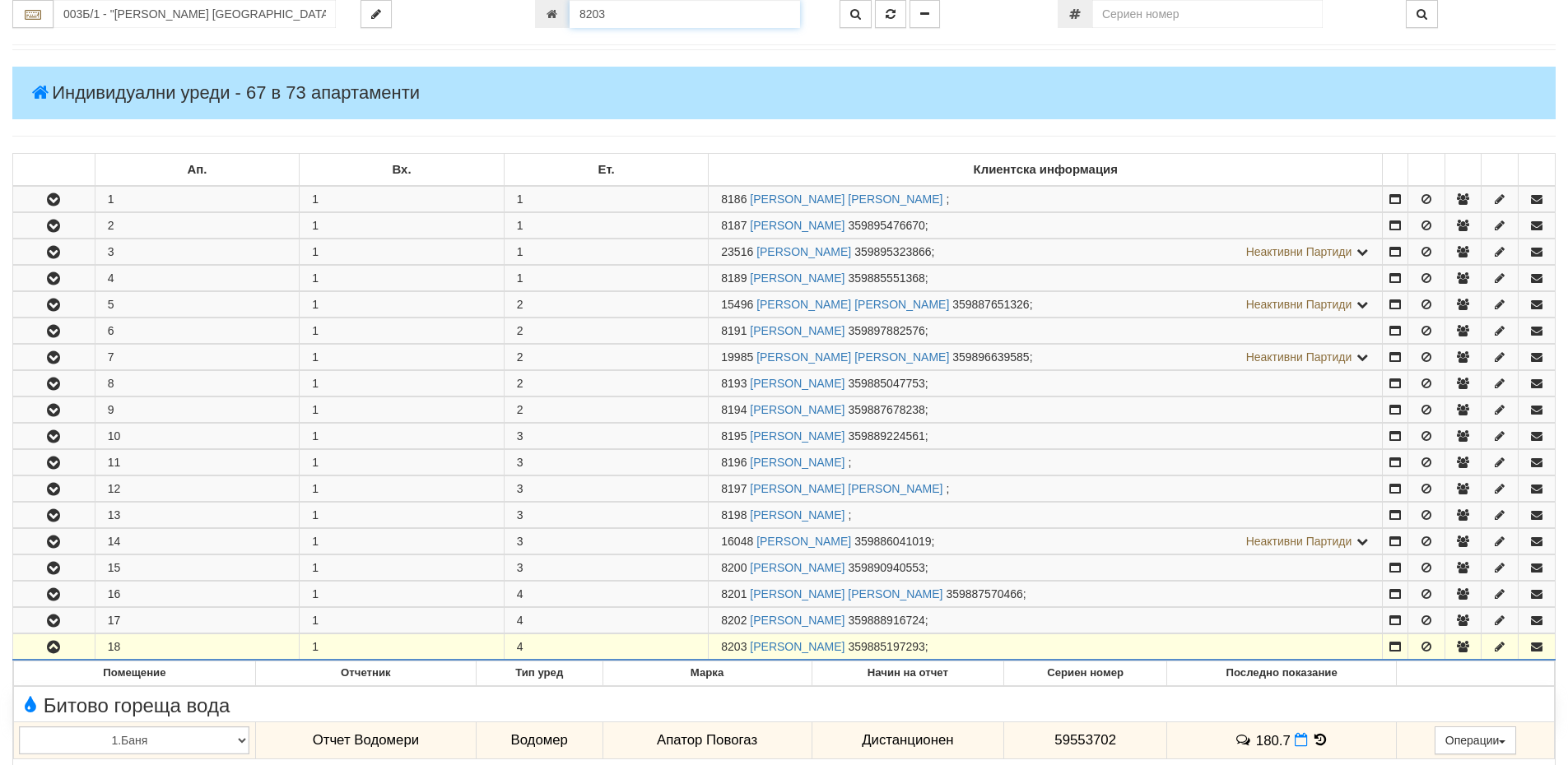
drag, startPoint x: 639, startPoint y: 10, endPoint x: 517, endPoint y: 7, distance: 122.0
click at [517, 7] on div "003Б/1 - "ВЕОЛИЯ ЕНЕРДЖИ ВАРНА " ЕАД 8203" at bounding box center [784, 14] width 1568 height 28
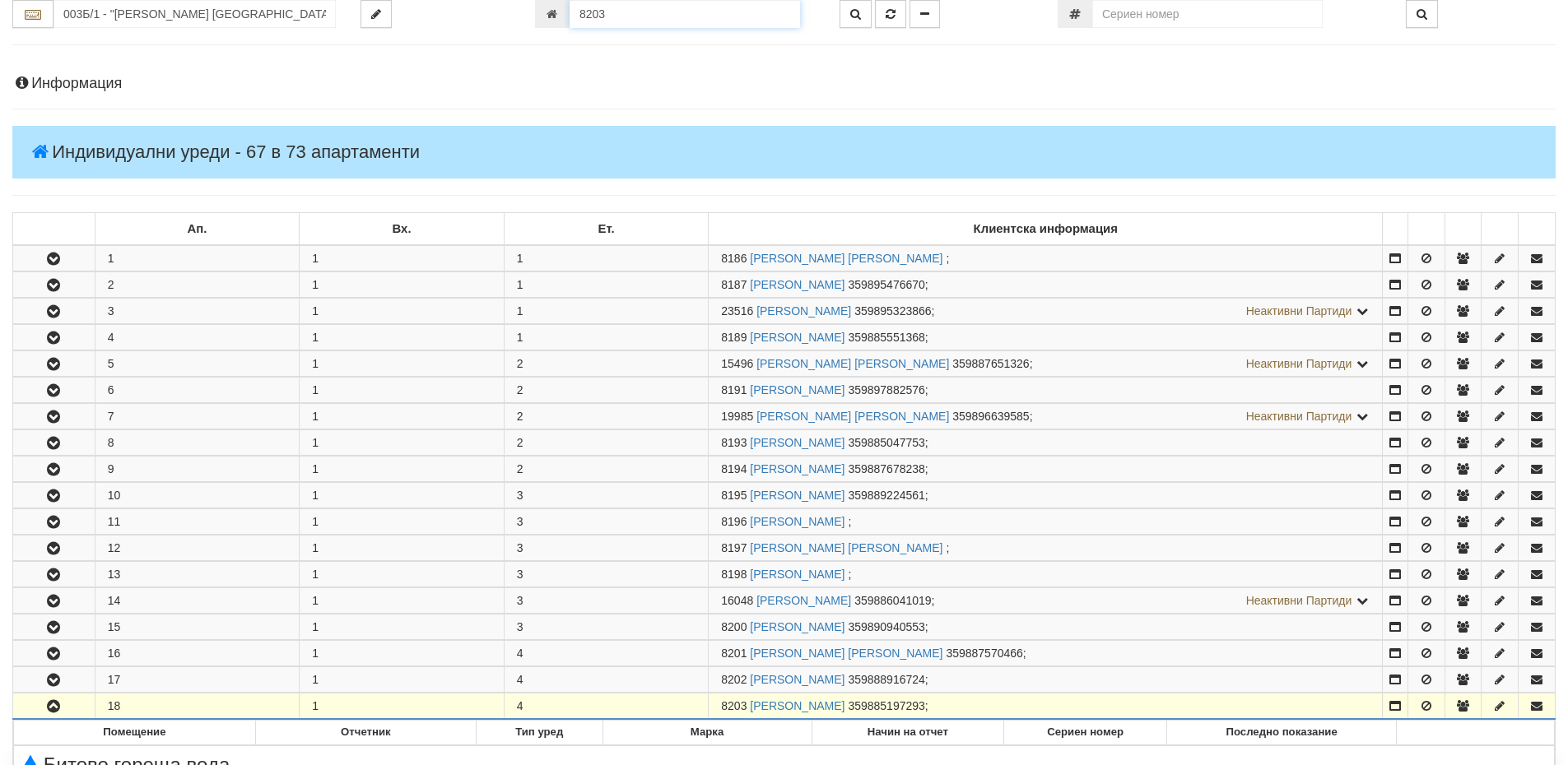
paste input "1567"
type input "15673"
click at [855, 11] on icon "button" at bounding box center [855, 14] width 11 height 12
type input "134/5 - "ВЕОЛИЯ ЕНЕРДЖИ ВАРНА " ЕАД"
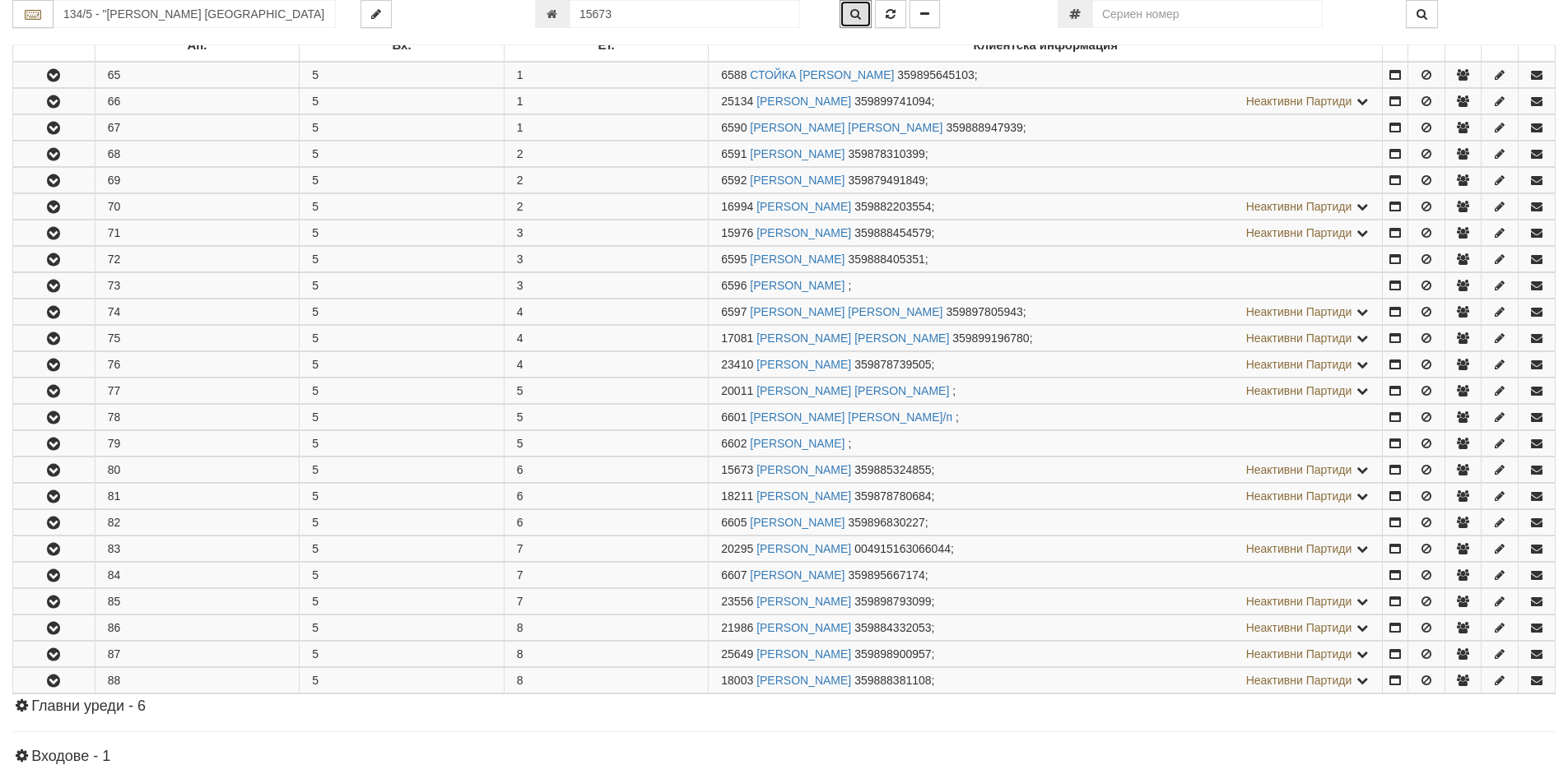
scroll to position [634, 0]
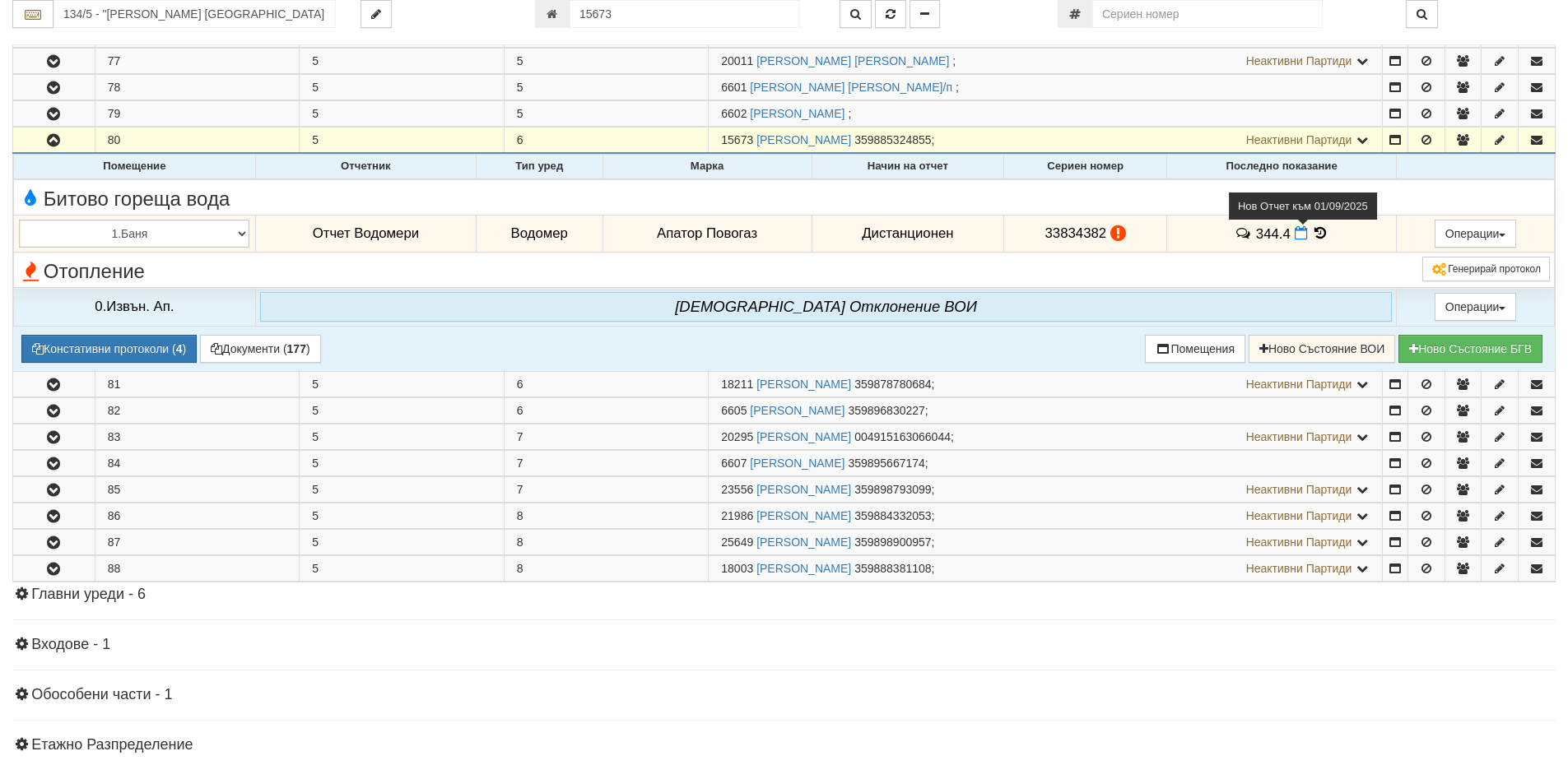
click at [1295, 235] on icon at bounding box center [1302, 233] width 13 height 14
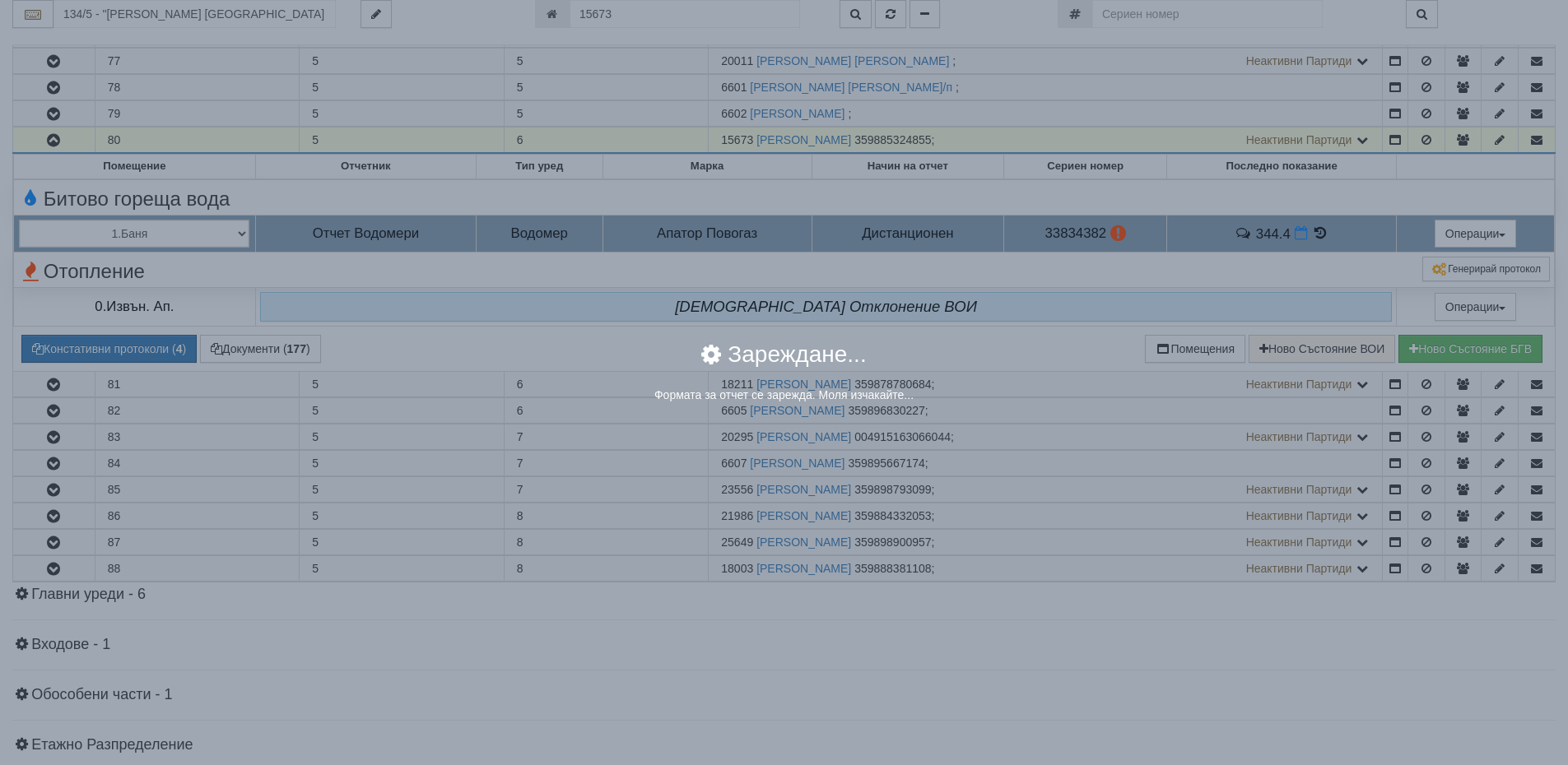
select select "8ac75930-9bfd-e511-80be-8d5a1dced85a"
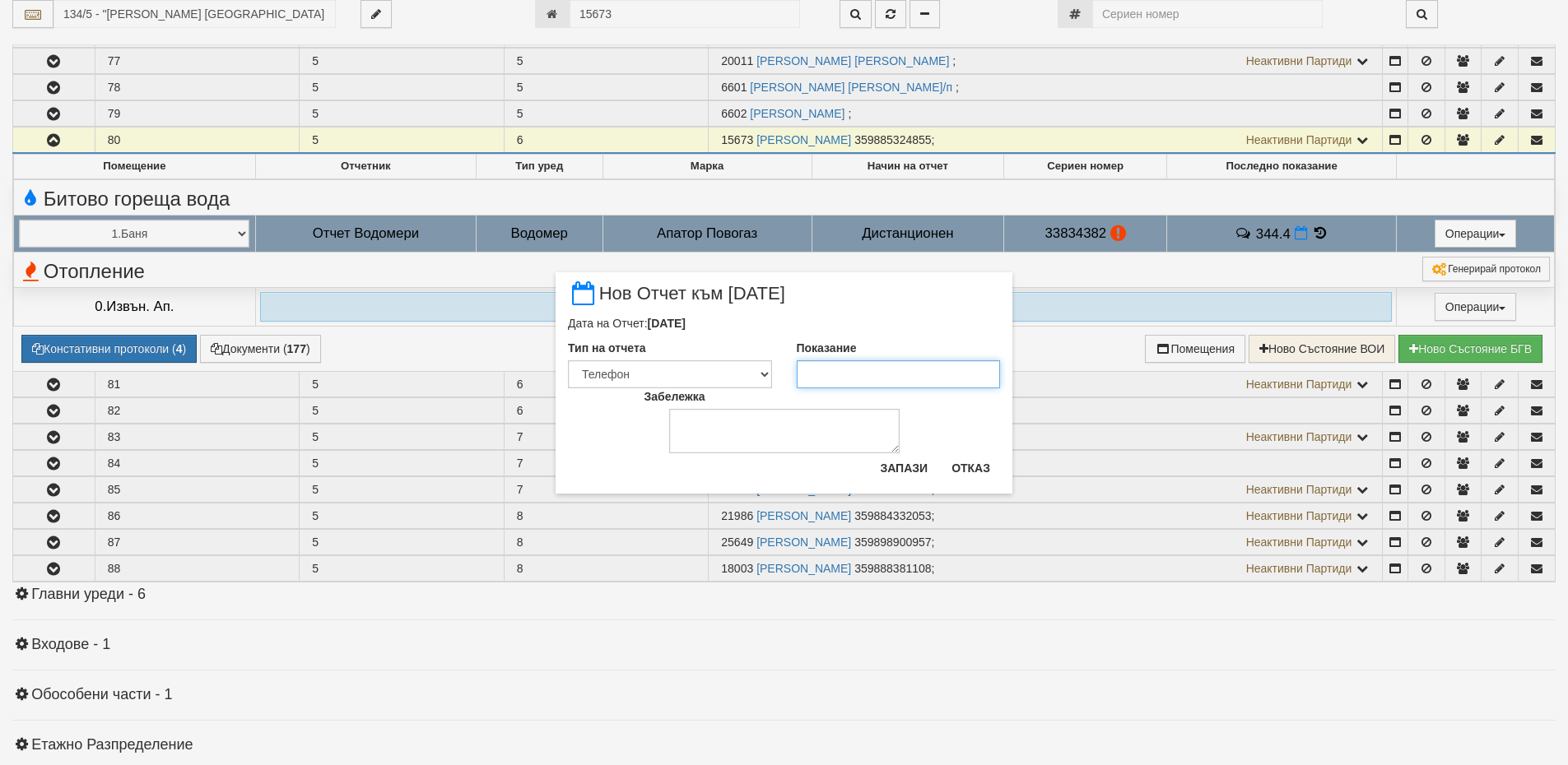
click at [837, 373] on input "Показание" at bounding box center [898, 374] width 204 height 28
type input "348"
click at [902, 471] on button "Запази" at bounding box center [903, 468] width 67 height 27
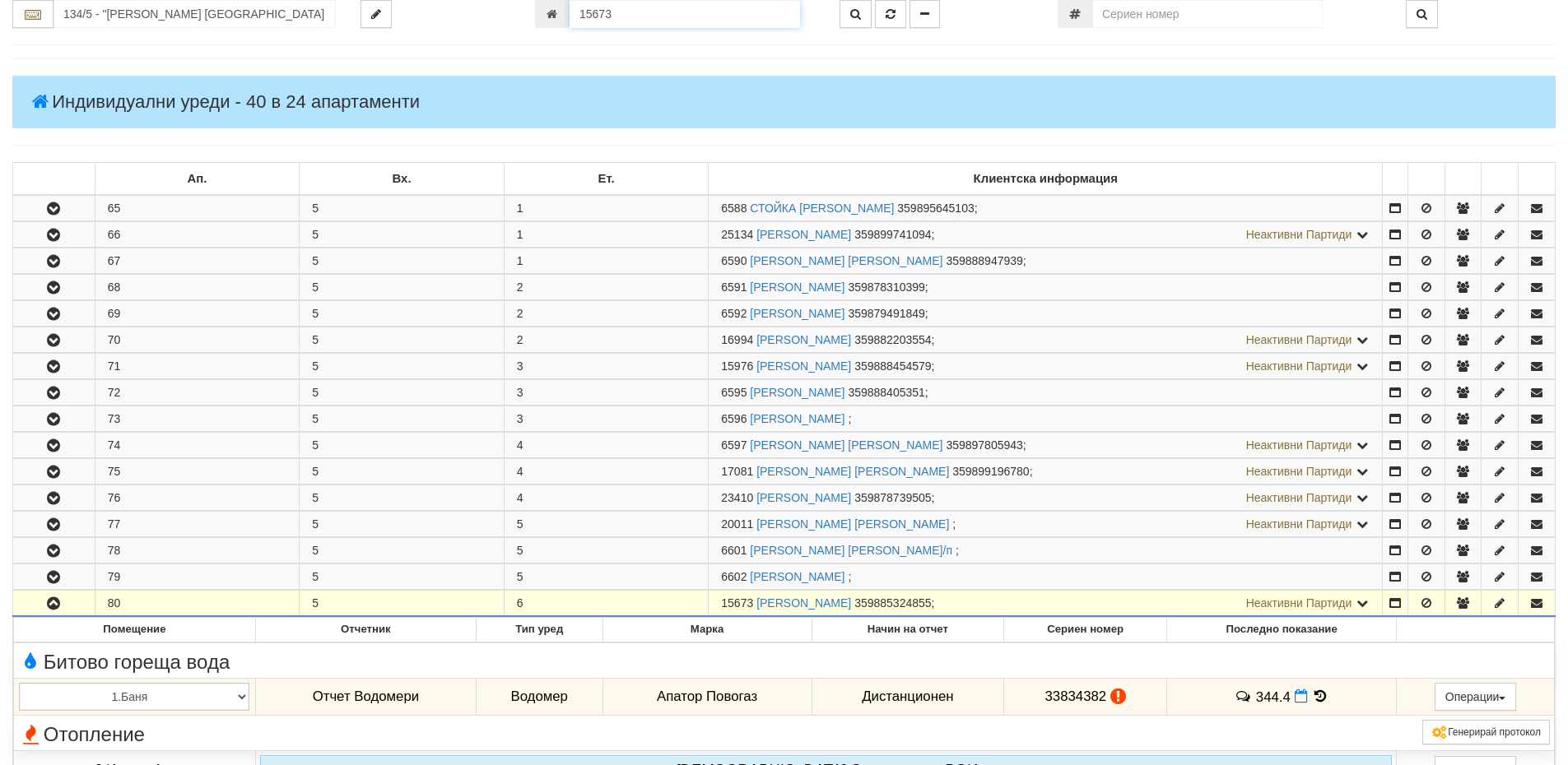
scroll to position [89, 0]
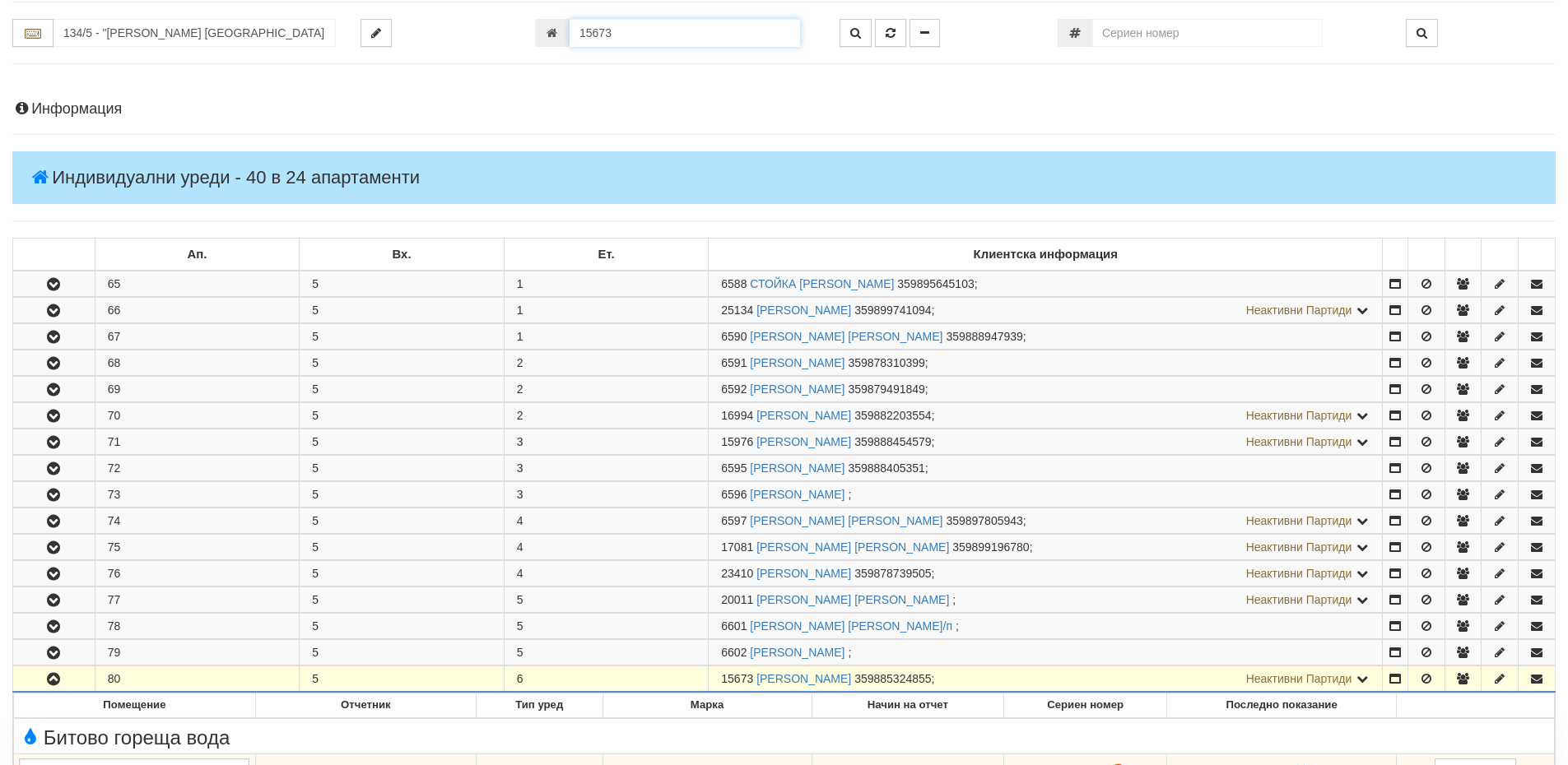
drag, startPoint x: 651, startPoint y: 7, endPoint x: 566, endPoint y: 9, distance: 85.0
click at [566, 9] on div "Абонатни станции 134/5 - "ВЕОЛИЯ ЕНЕРДЖИ ВАРНА " ЕАД 15673" at bounding box center [784, 736] width 1568 height 1546
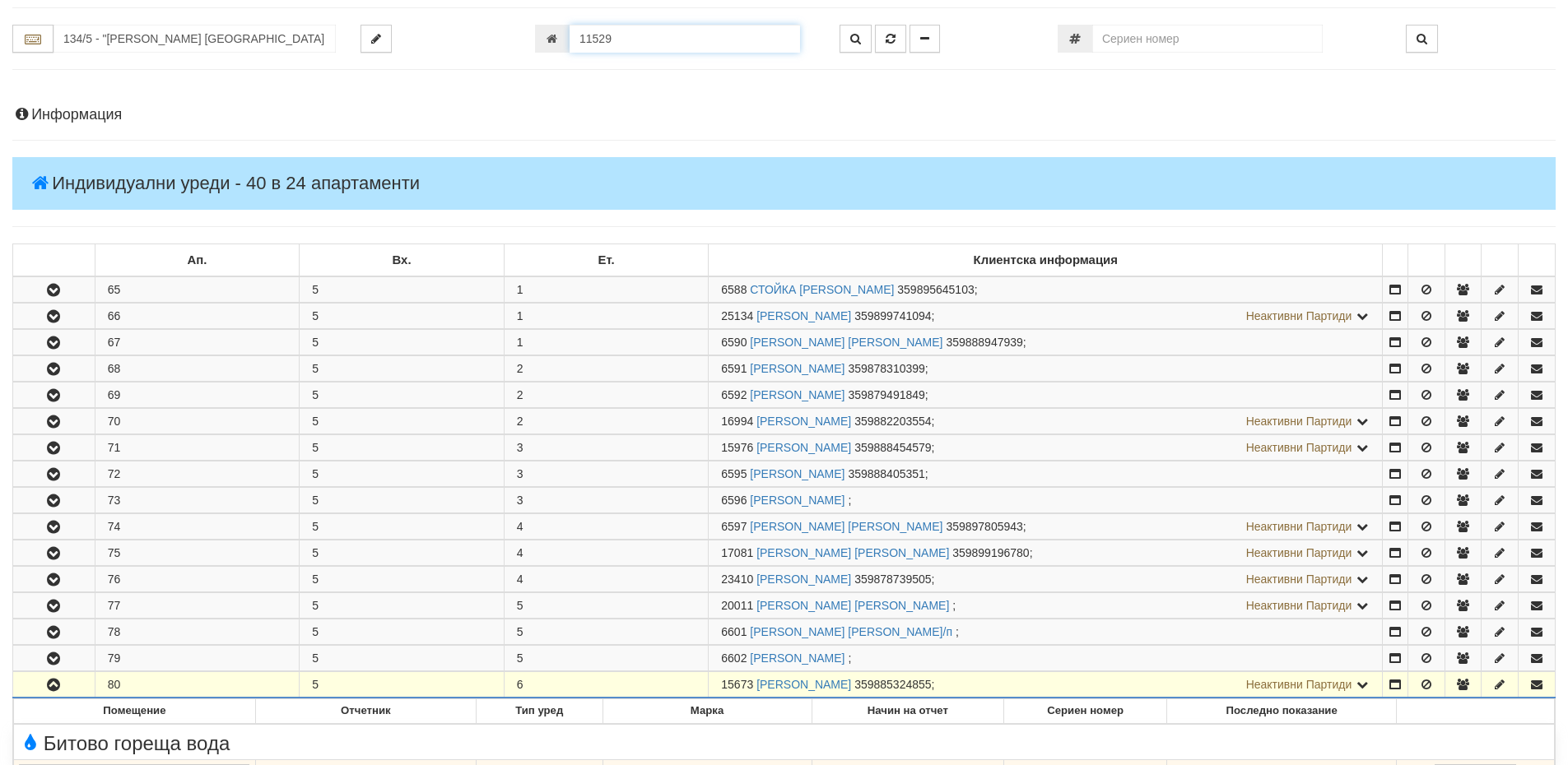
type input "11529"
type input "201/2 - "ВЕОЛИЯ ЕНЕРДЖИ ВАРНА " ЕАД"
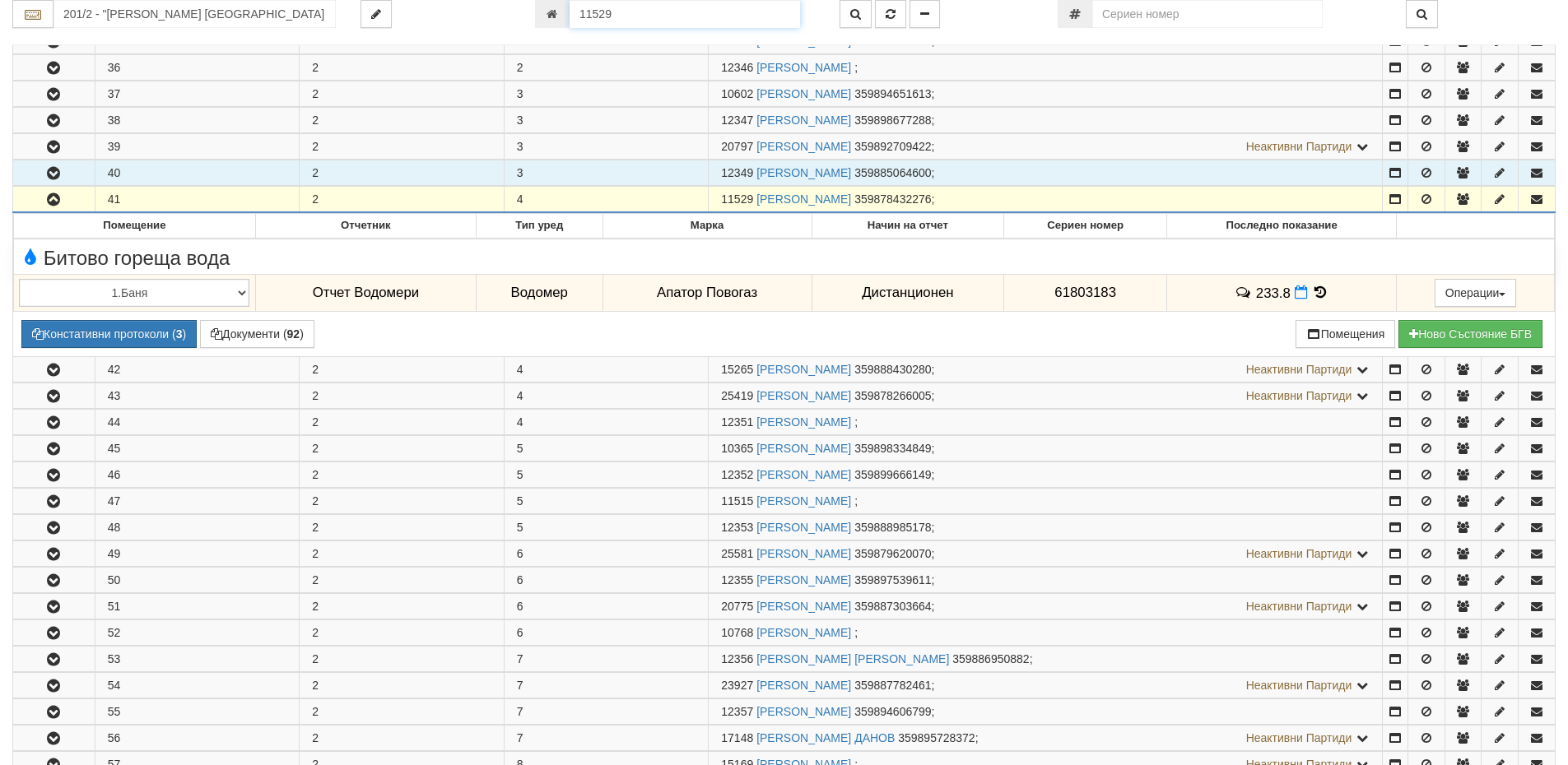
scroll to position [476, 0]
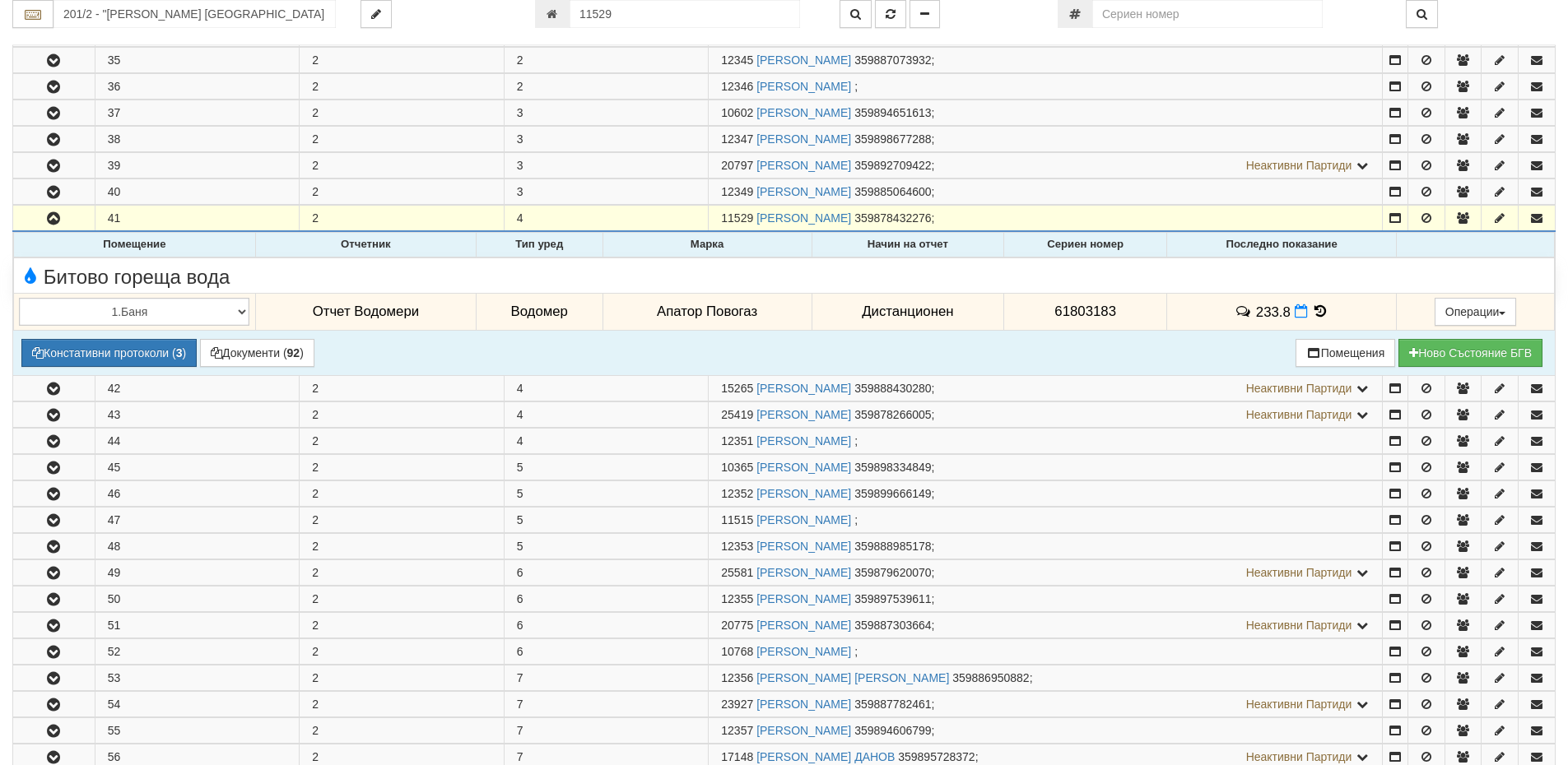
click at [1313, 310] on icon at bounding box center [1320, 311] width 18 height 14
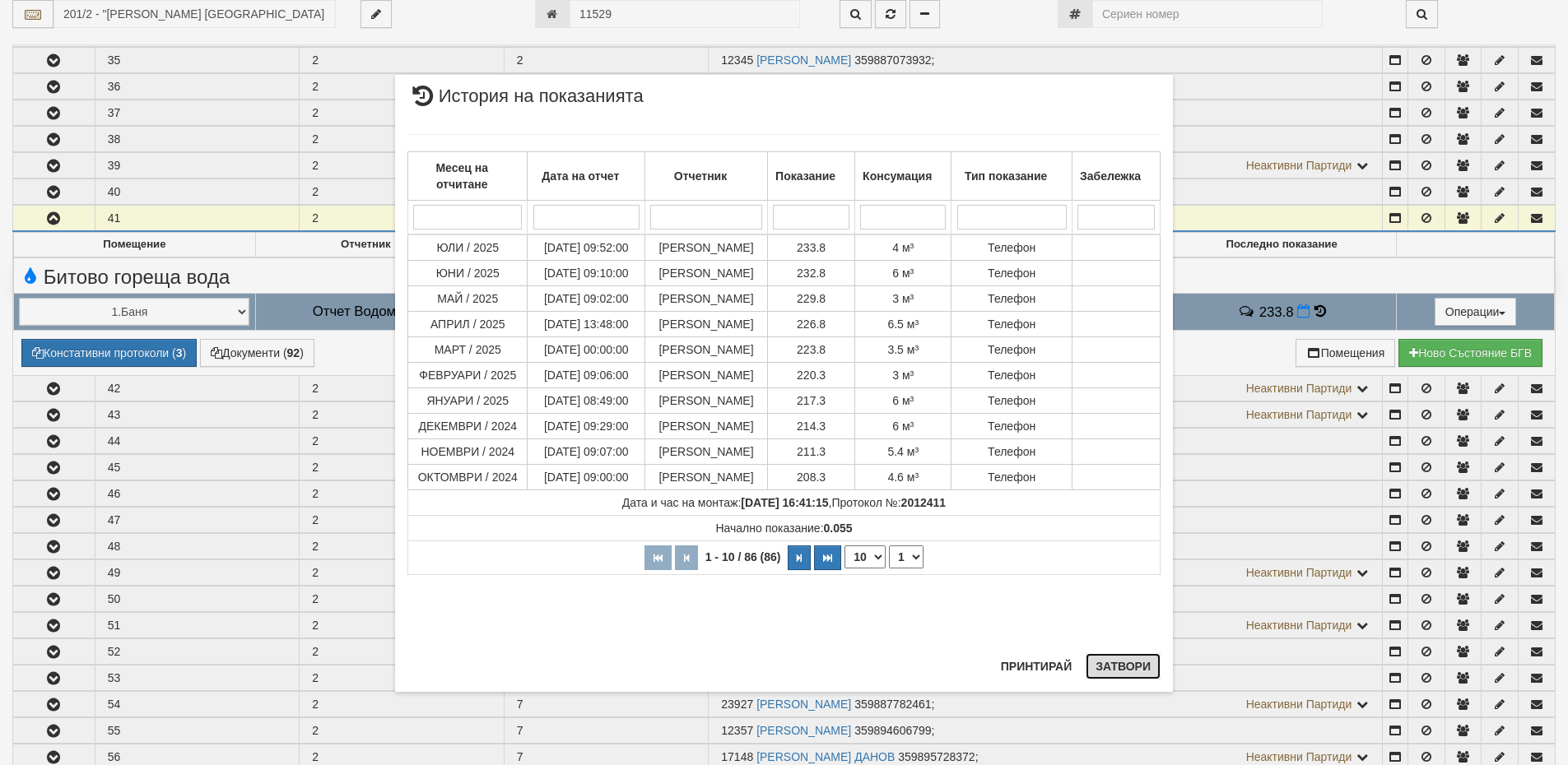
click at [1140, 670] on button "Затвори" at bounding box center [1123, 667] width 75 height 27
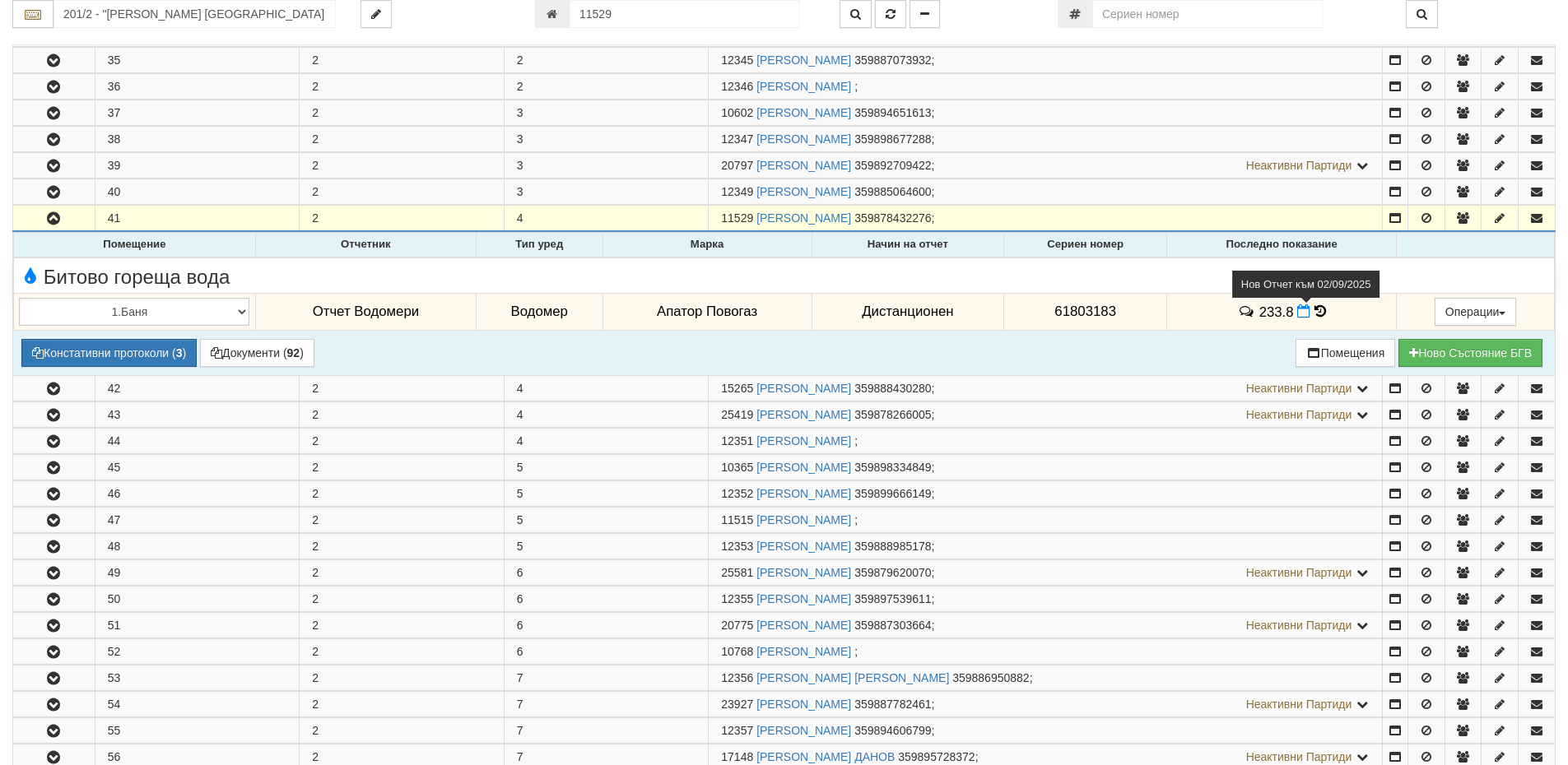
click at [1301, 316] on icon at bounding box center [1304, 311] width 13 height 14
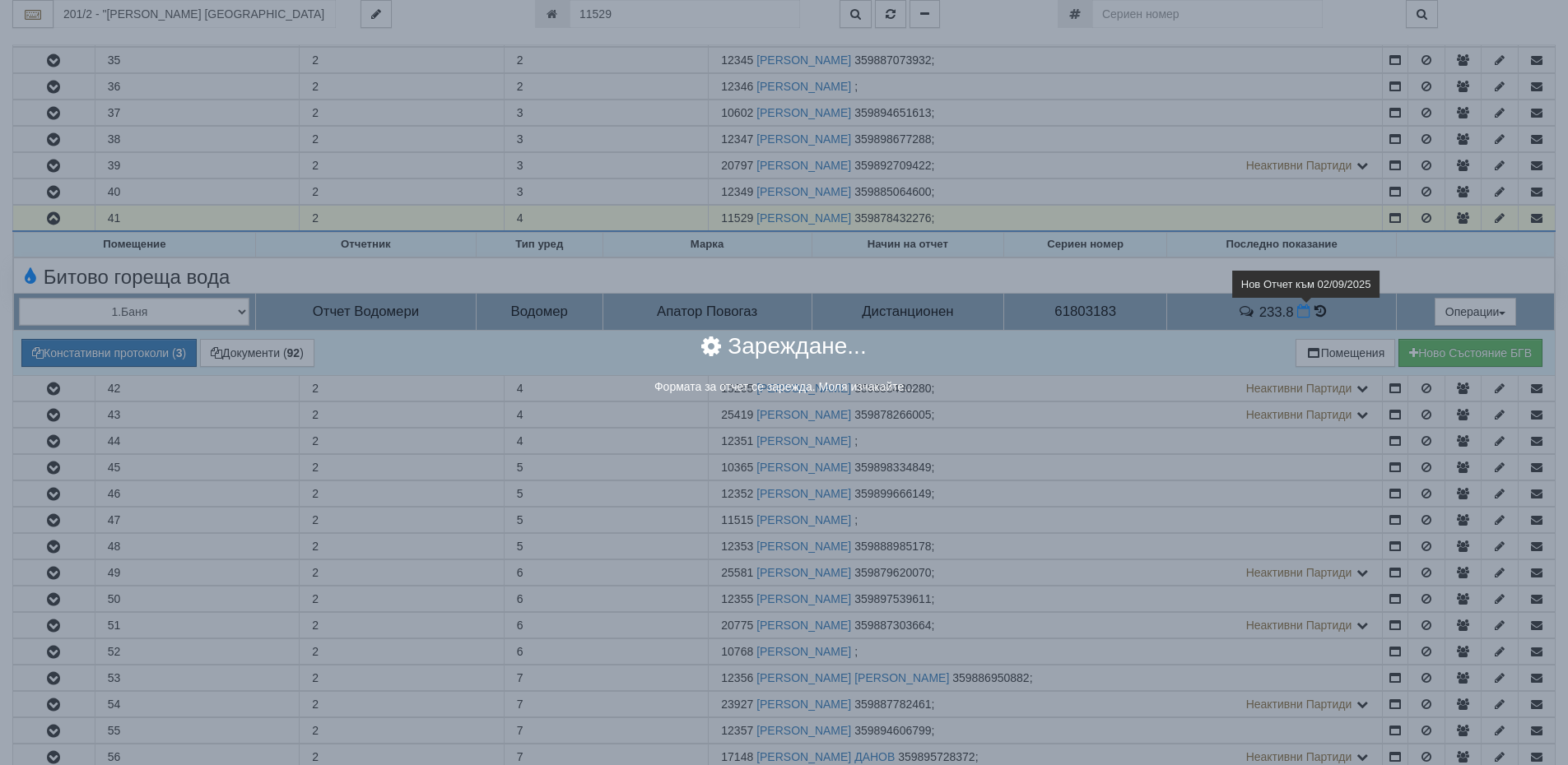
select select "8ac75930-9bfd-e511-80be-8d5a1dced85a"
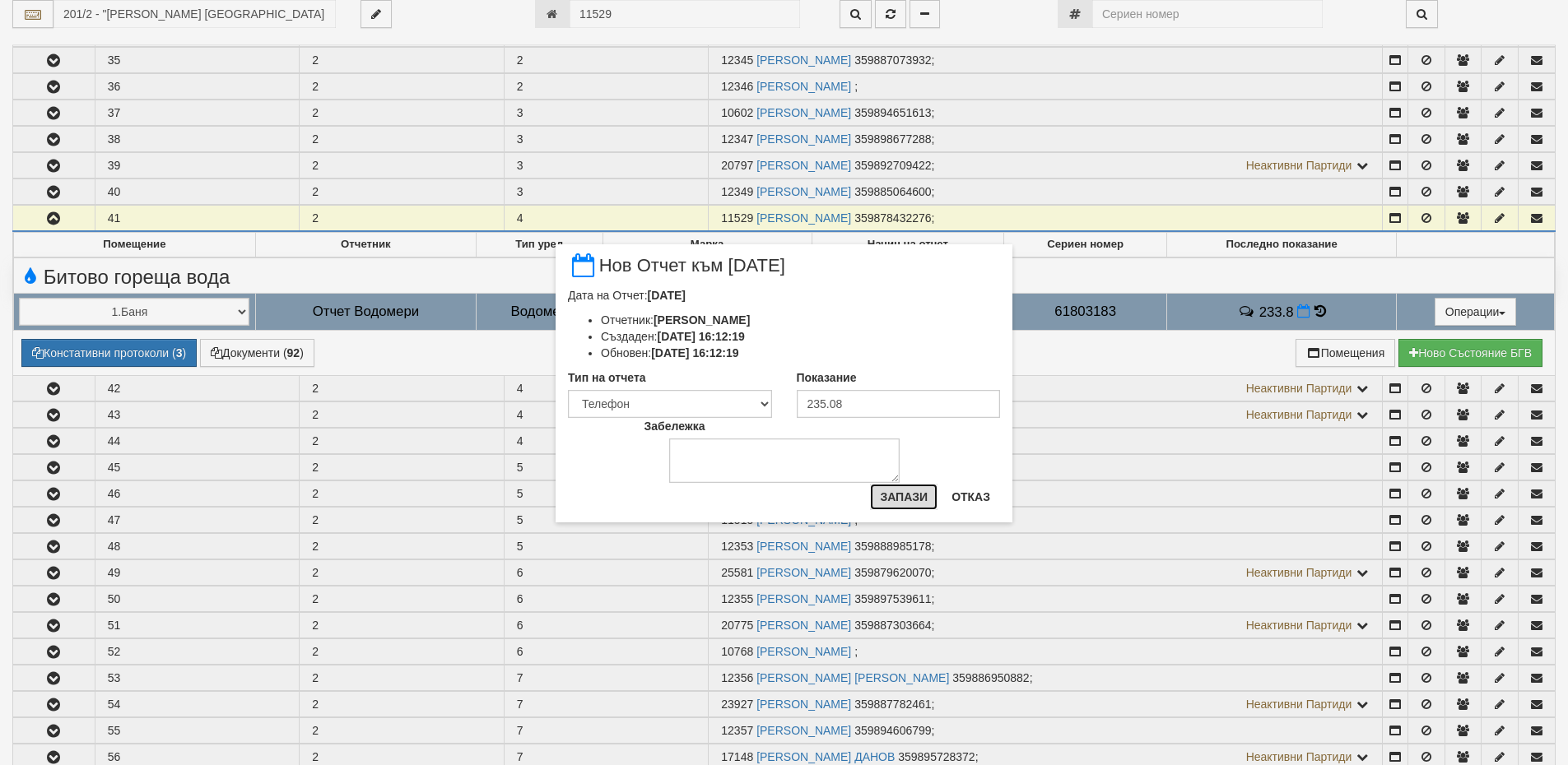
click at [905, 496] on button "Запази" at bounding box center [903, 497] width 67 height 27
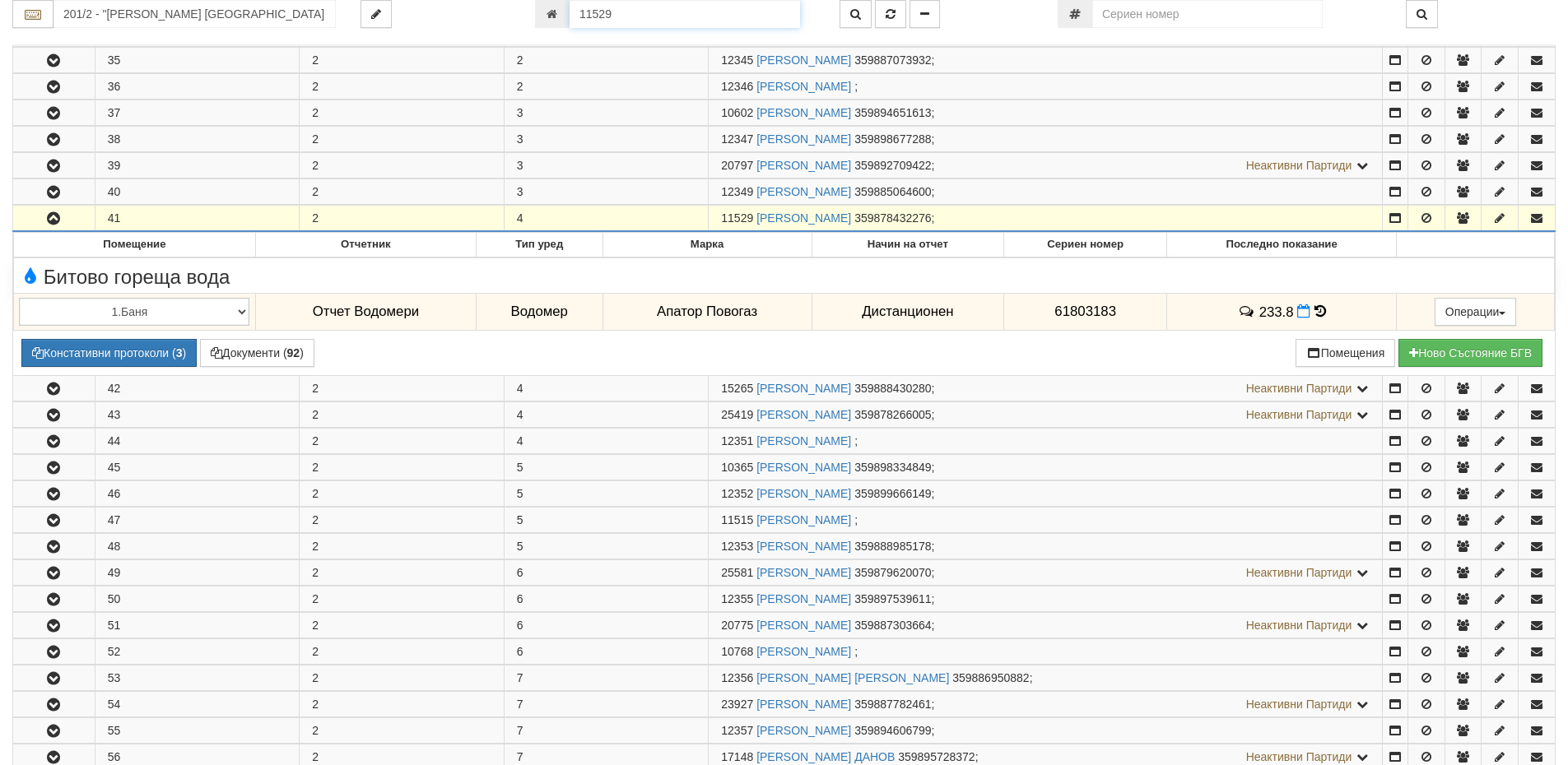
scroll to position [473, 0]
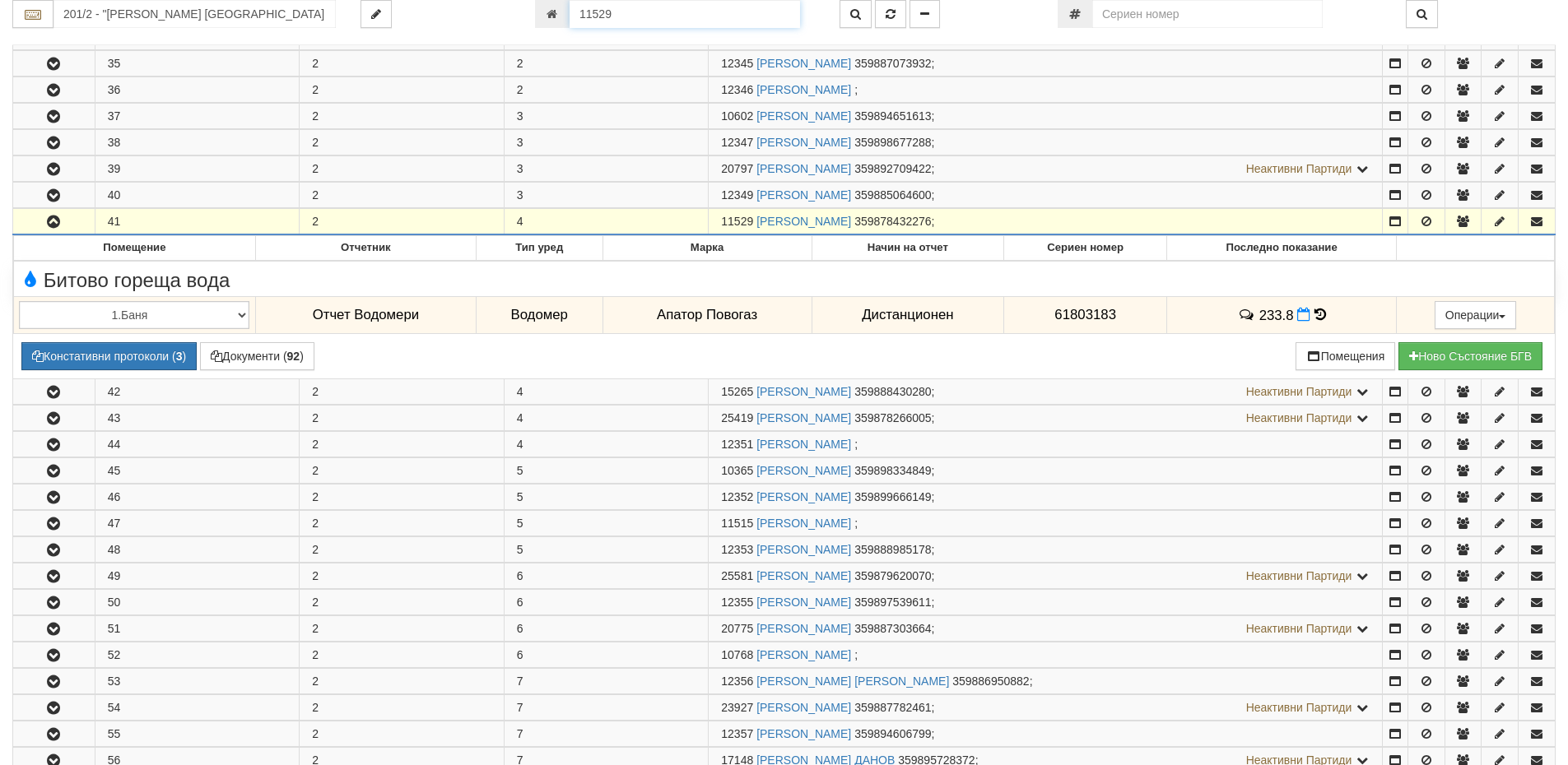
drag, startPoint x: 620, startPoint y: 12, endPoint x: 533, endPoint y: 18, distance: 87.2
click at [533, 18] on div "11529" at bounding box center [675, 14] width 304 height 28
paste input "5673"
type input "15673"
click at [848, 14] on button "button" at bounding box center [855, 14] width 32 height 28
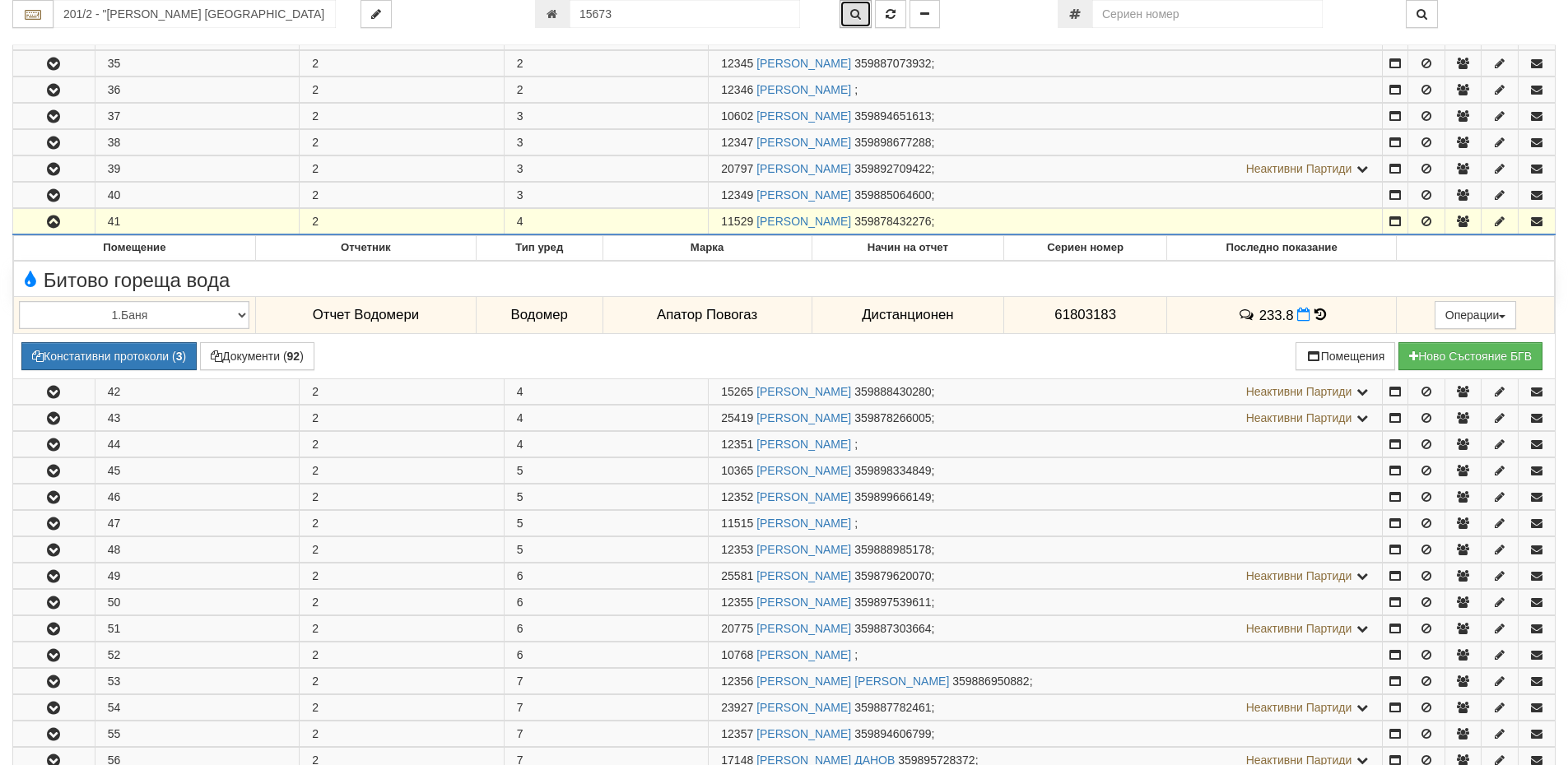
type input "134/5 - "ВЕОЛИЯ ЕНЕРДЖИ ВАРНА " ЕАД"
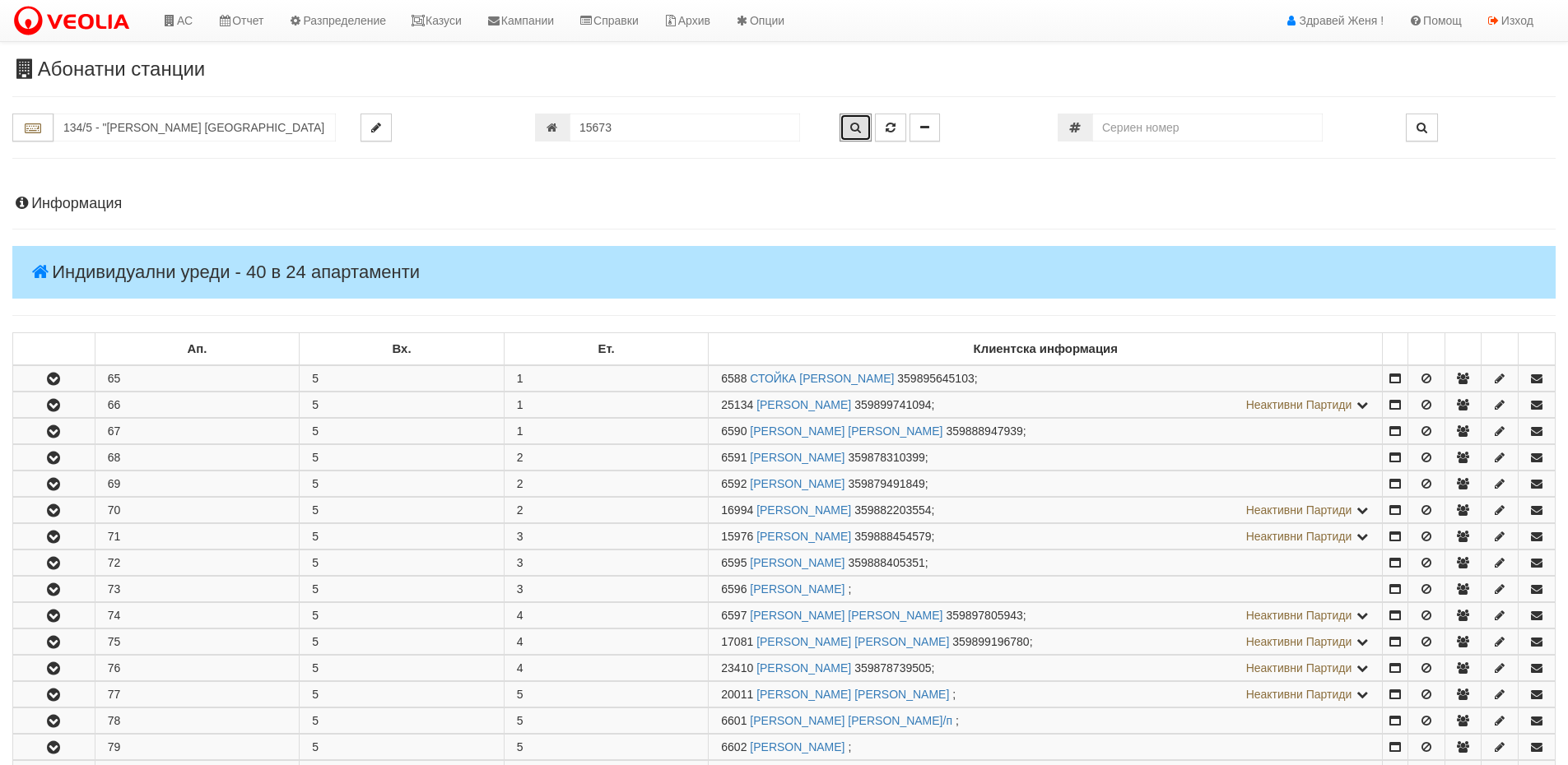
scroll to position [634, 0]
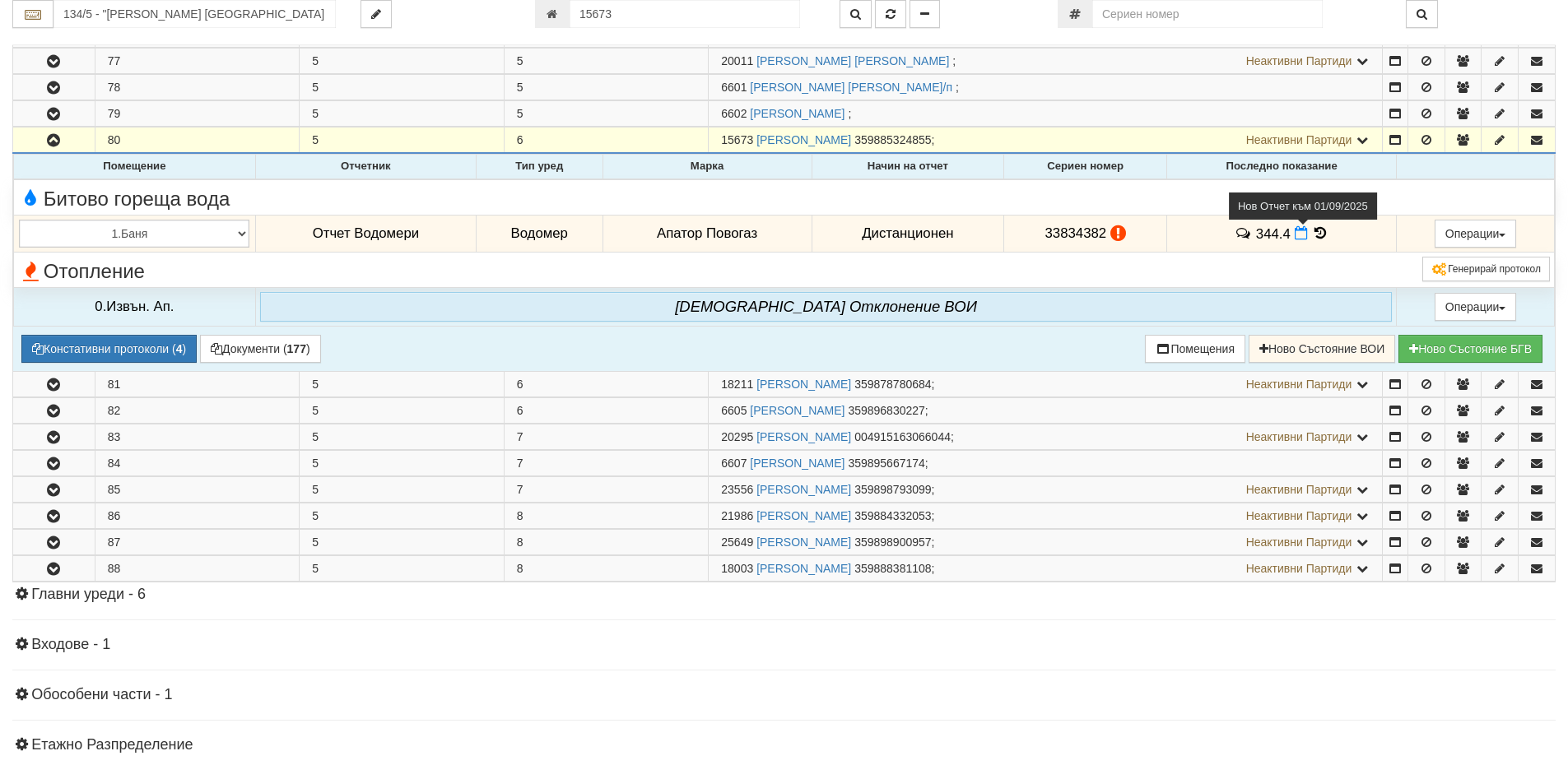
click at [1299, 239] on icon at bounding box center [1302, 233] width 13 height 14
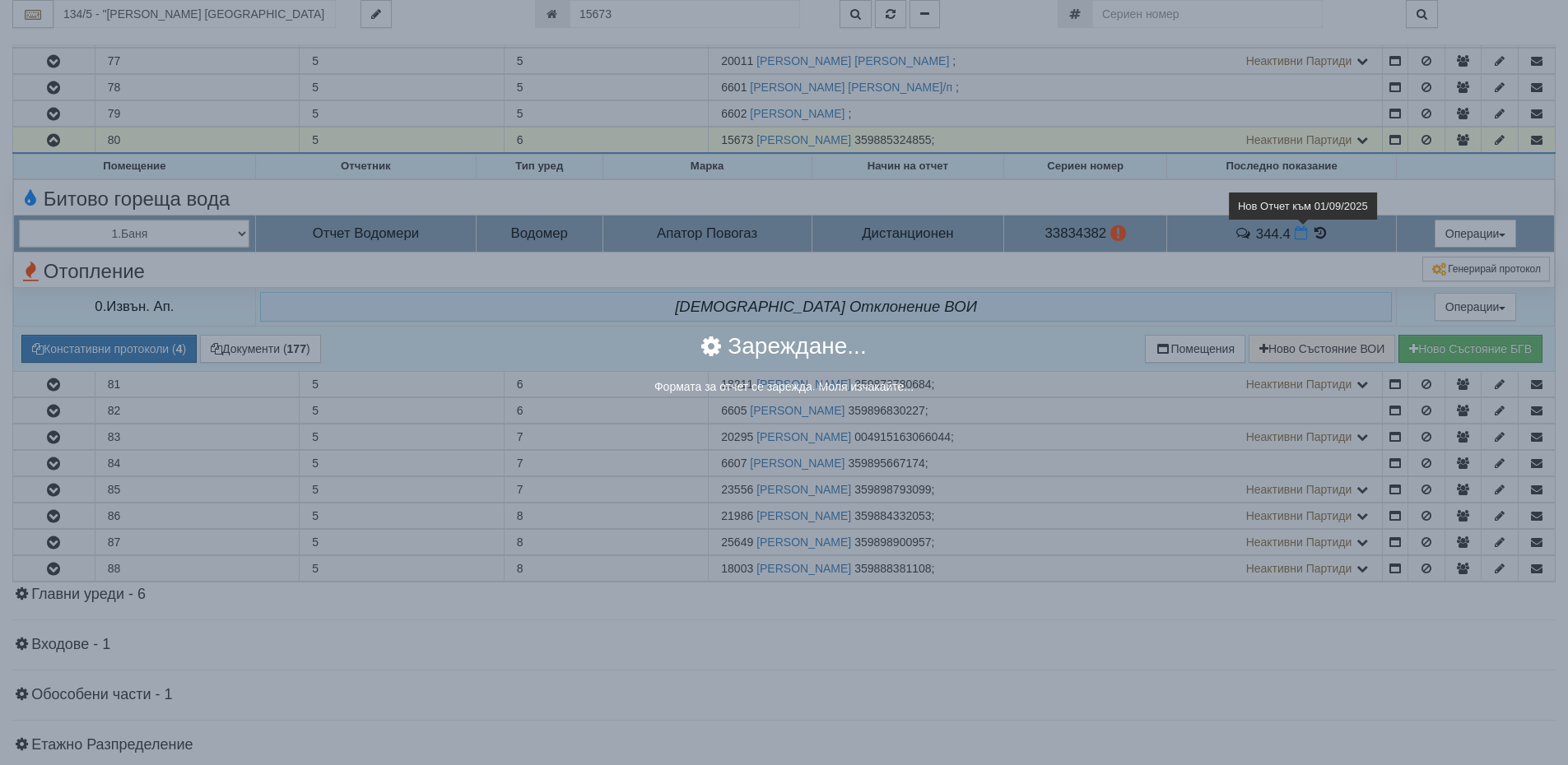
select select "8ac75930-9bfd-e511-80be-8d5a1dced85a"
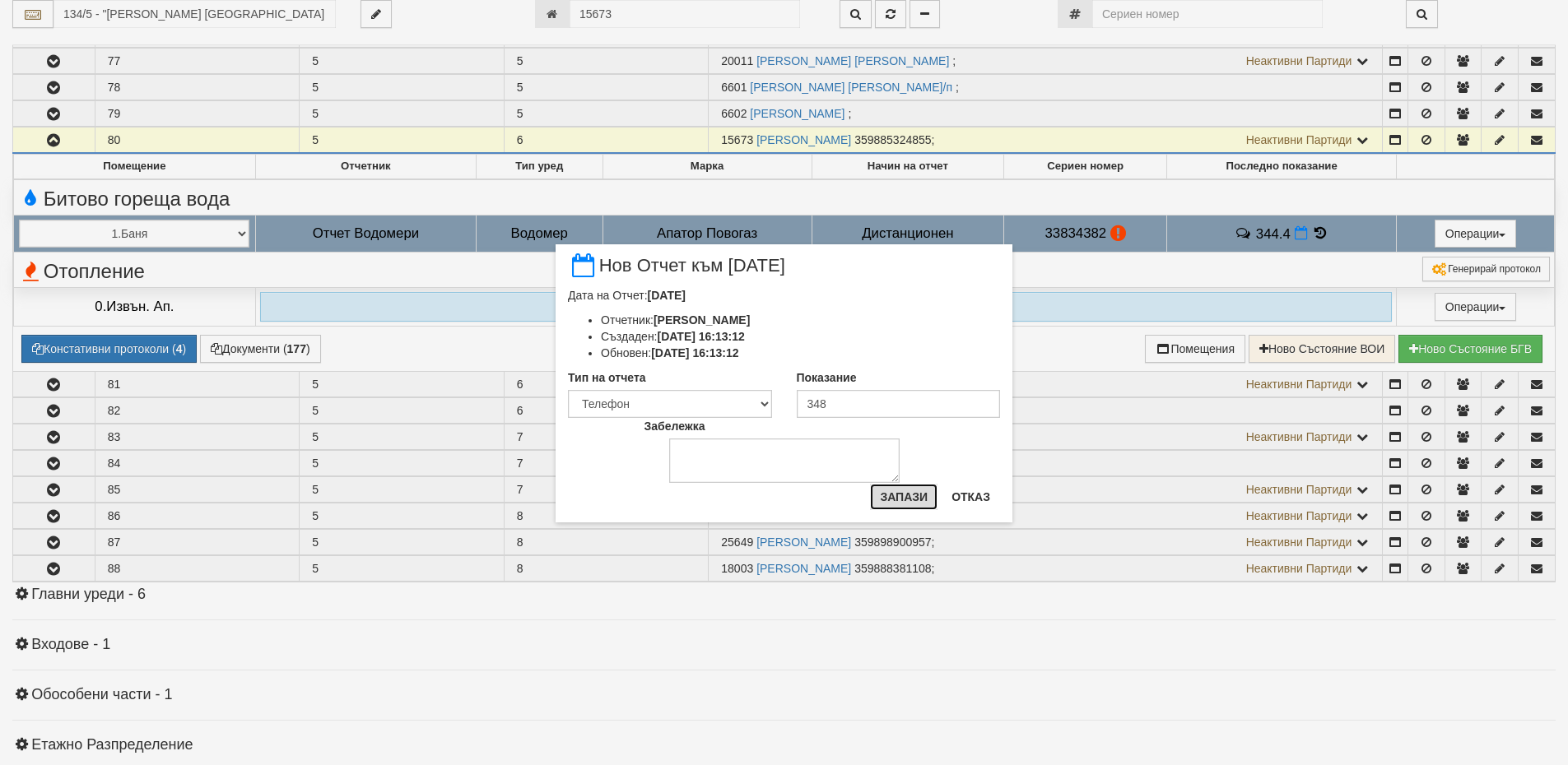
click at [917, 501] on button "Запази" at bounding box center [903, 497] width 67 height 27
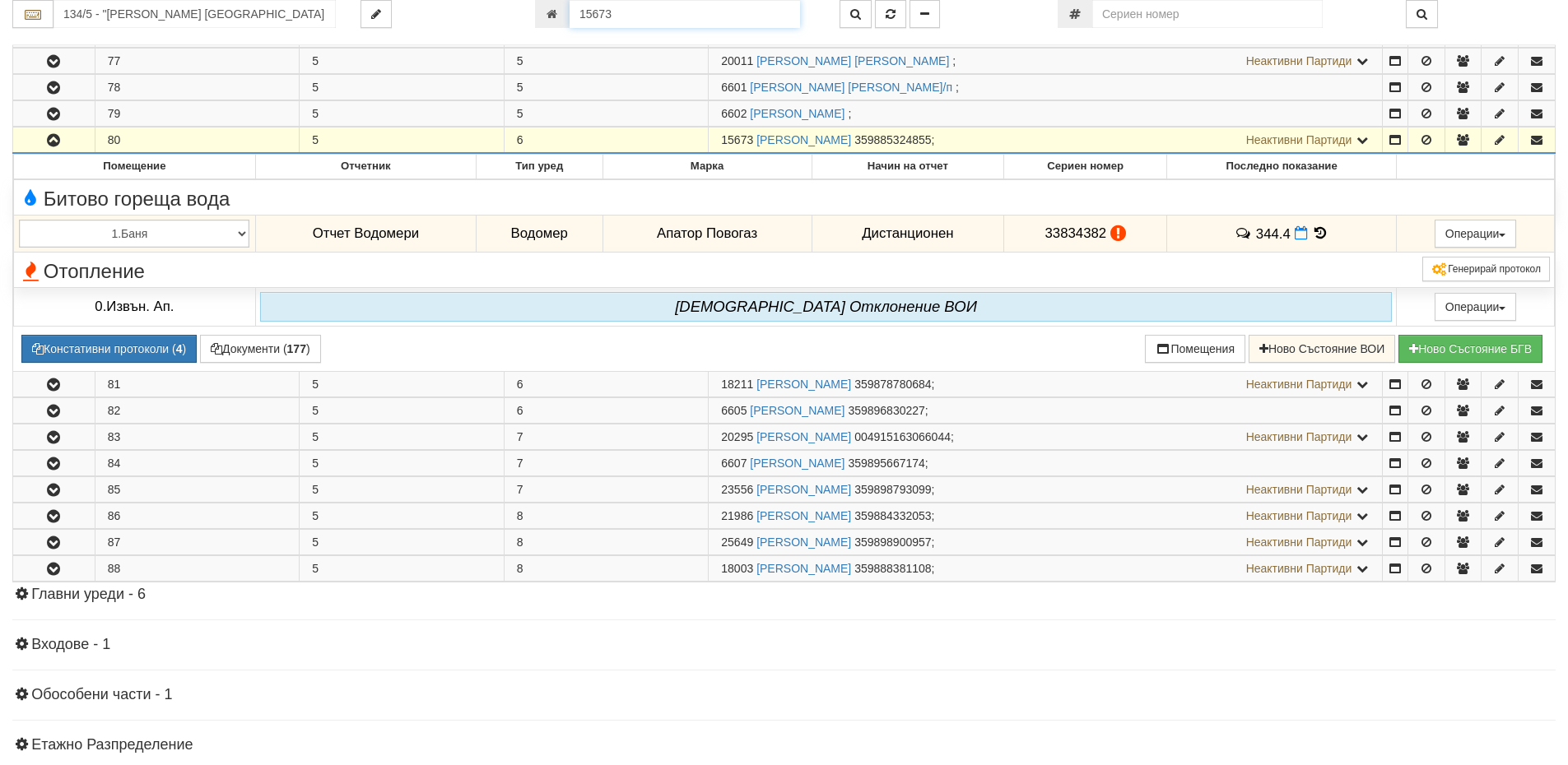
drag, startPoint x: 621, startPoint y: 14, endPoint x: 571, endPoint y: 18, distance: 50.2
click at [571, 18] on input "15673" at bounding box center [685, 14] width 230 height 28
paste input "3426"
type input "3426"
click at [854, 20] on button "button" at bounding box center [855, 14] width 32 height 28
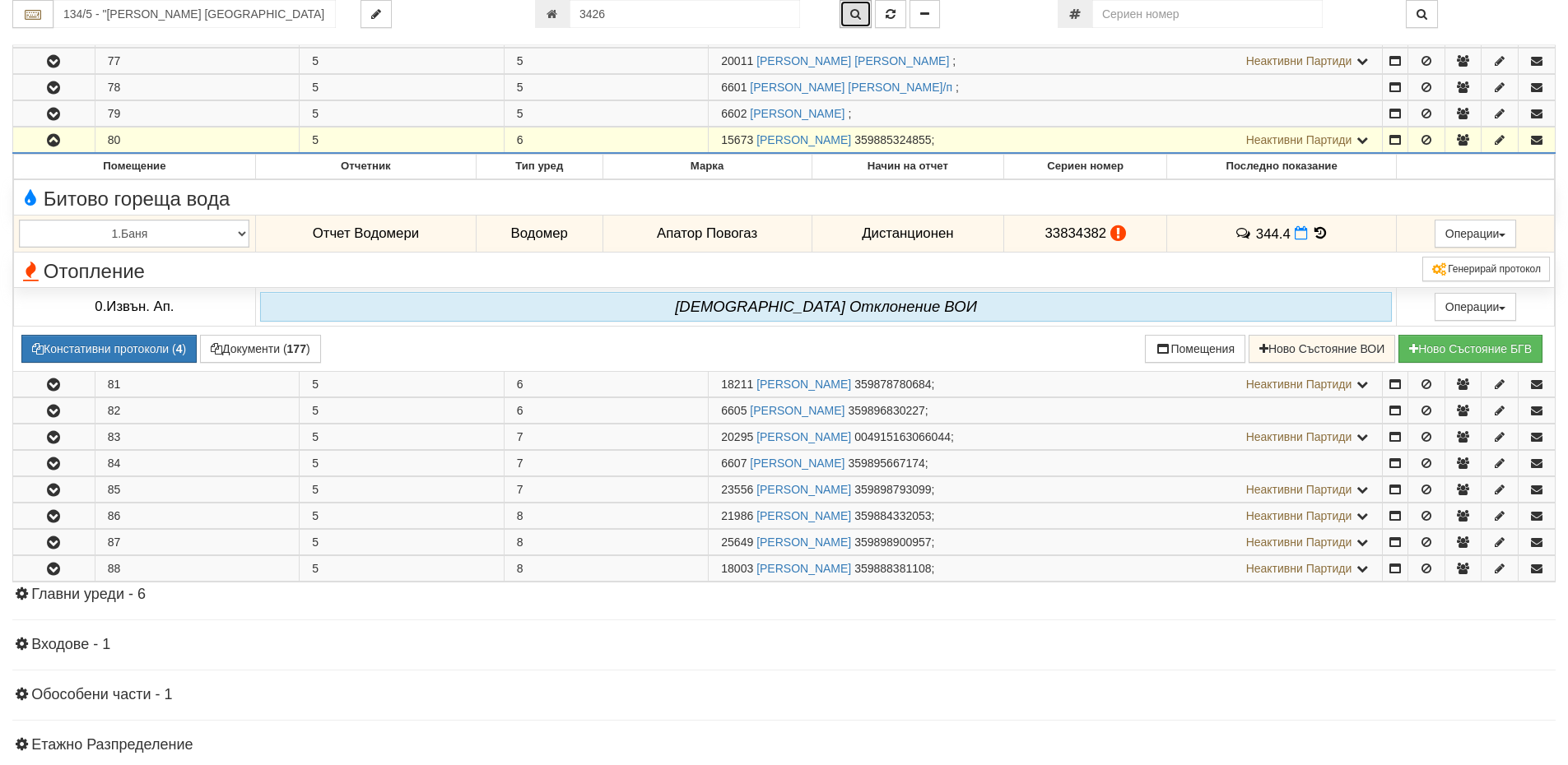
type input "115/10 - "ВЕОЛИЯ ЕНЕРДЖИ ВАРНА " ЕАД"
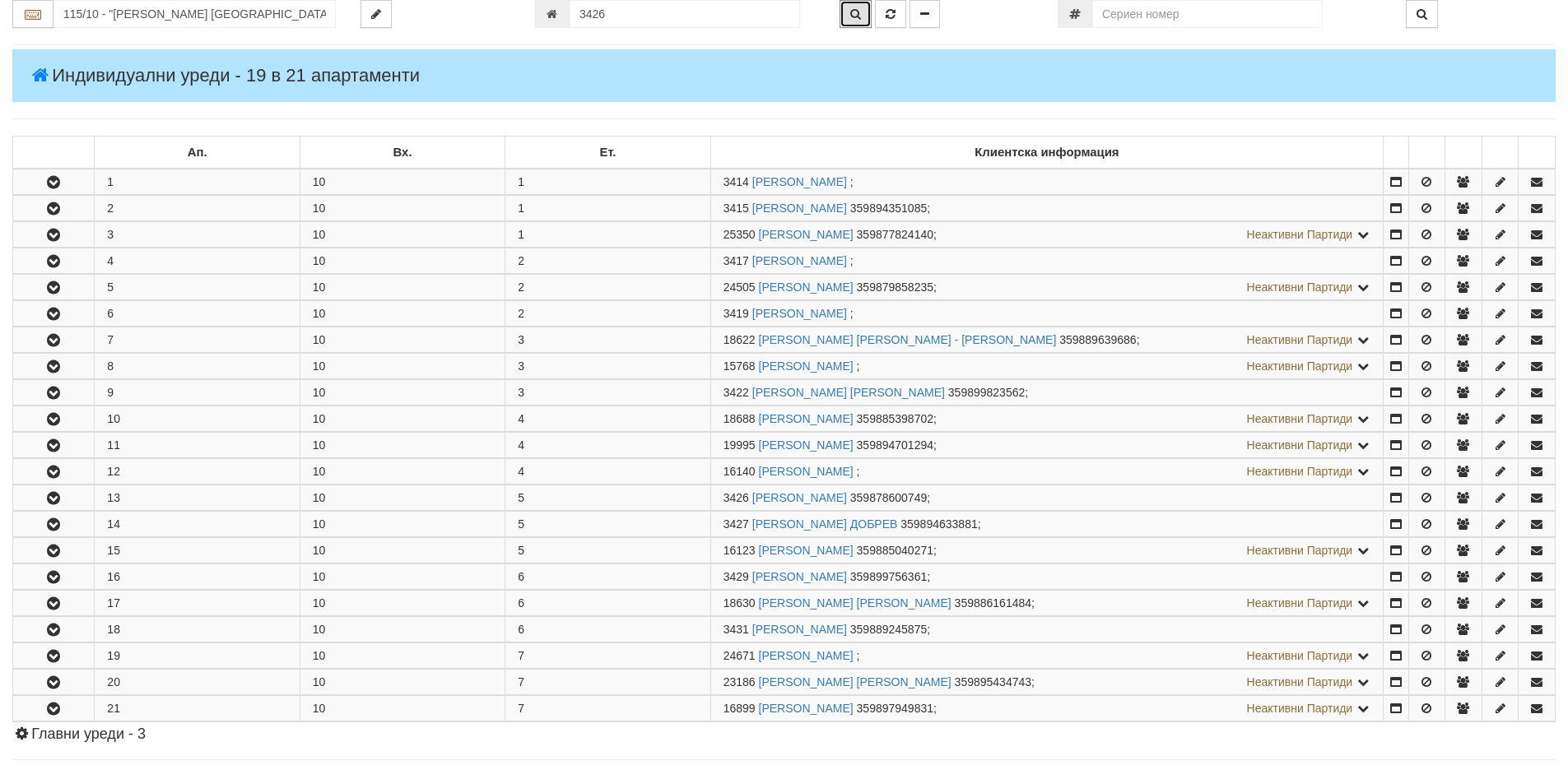
scroll to position [555, 0]
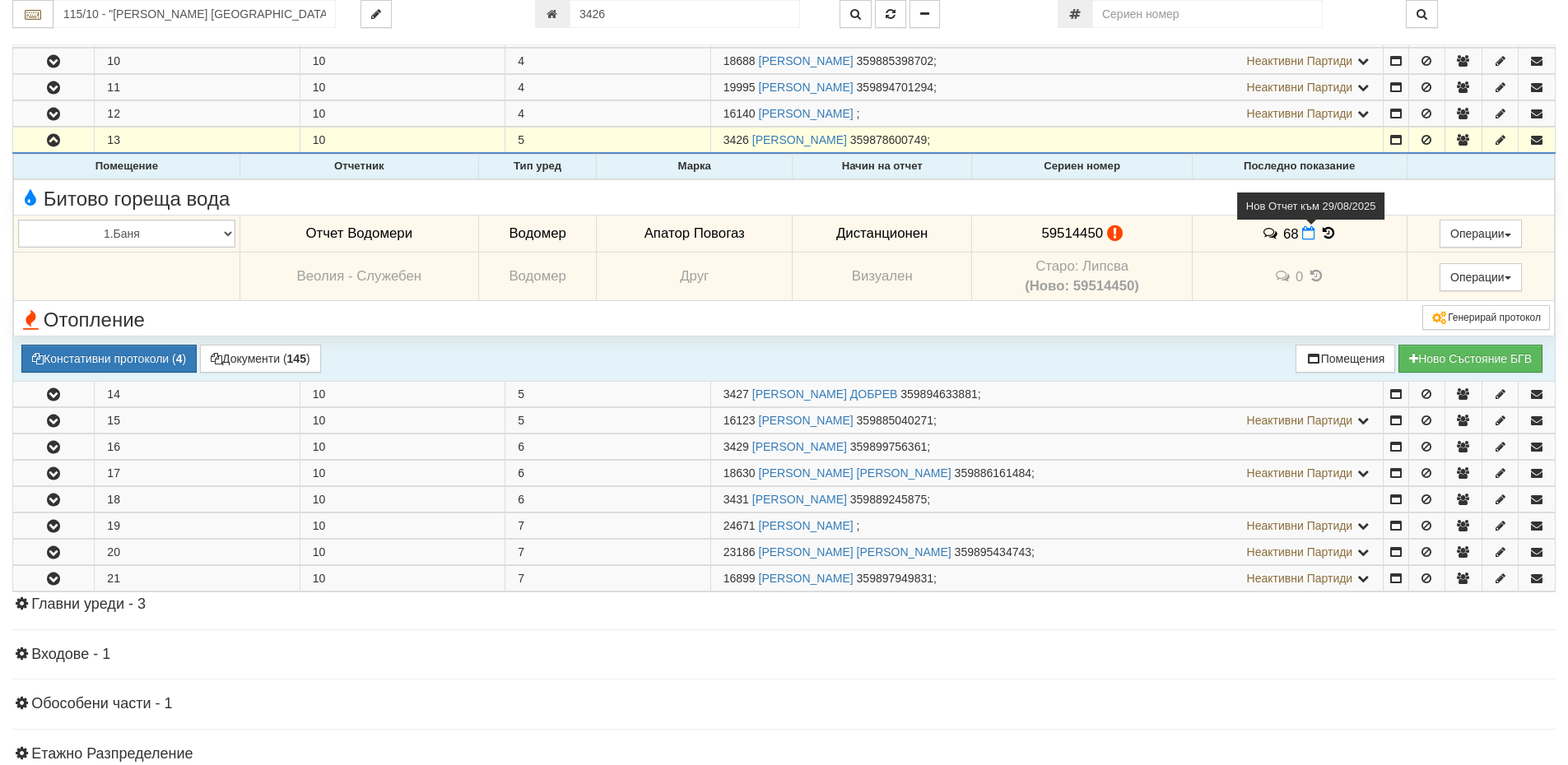
click at [1306, 234] on icon at bounding box center [1308, 233] width 13 height 14
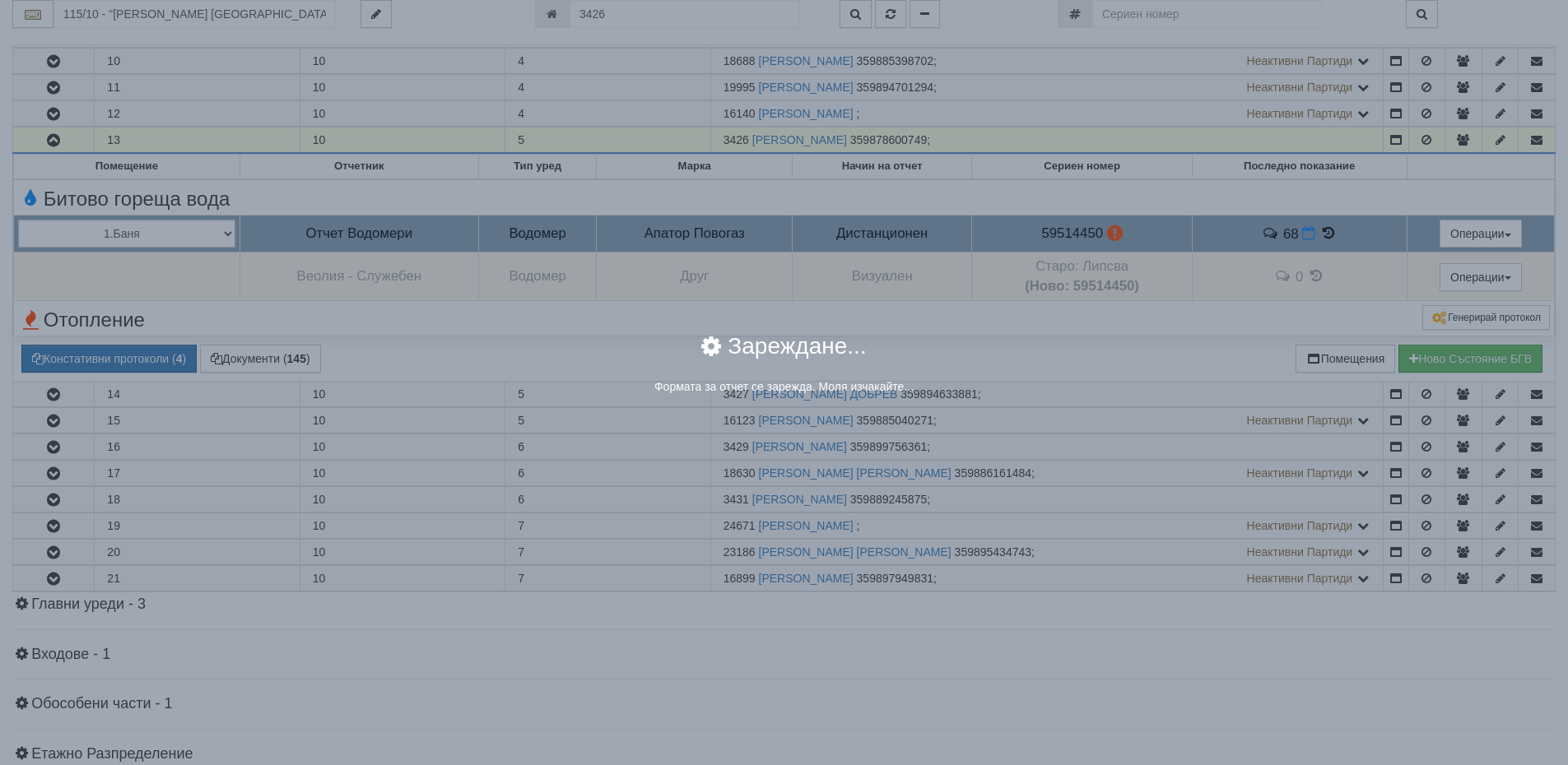
select select "8ac75930-9bfd-e511-80be-8d5a1dced85a"
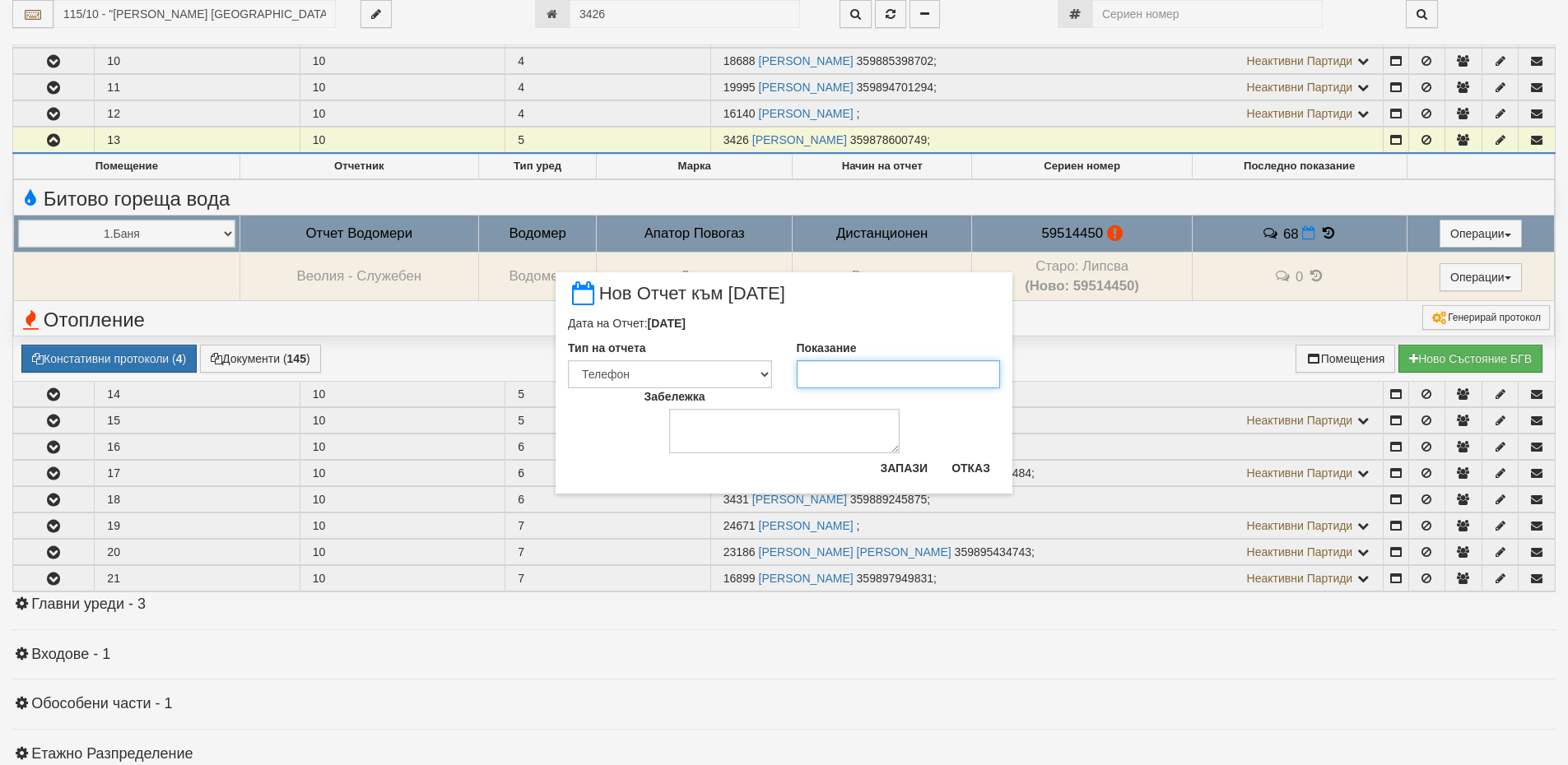
click at [858, 383] on input "Показание" at bounding box center [898, 374] width 204 height 28
type input "68"
click at [886, 466] on button "Запази" at bounding box center [903, 468] width 67 height 27
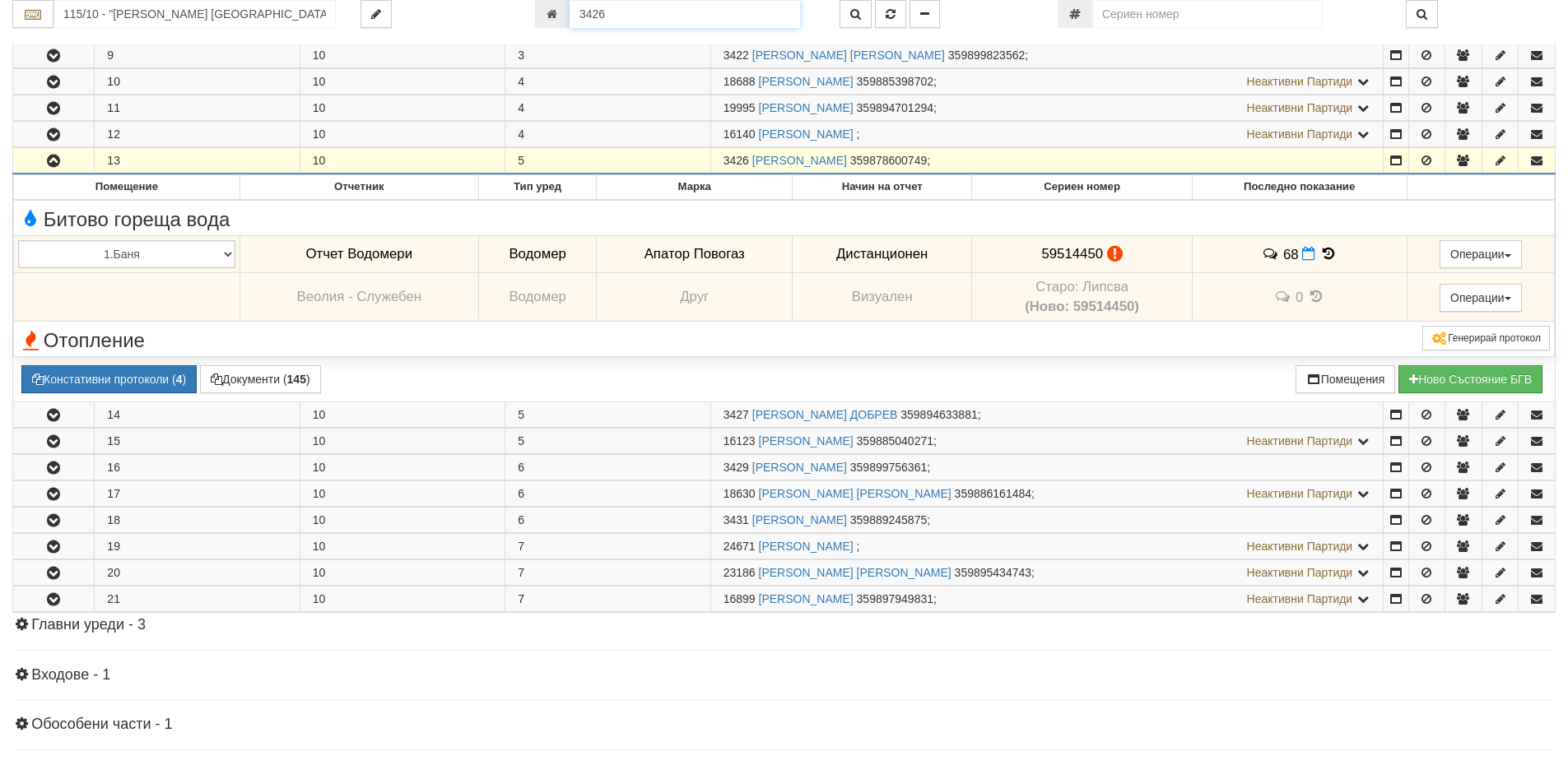
drag, startPoint x: 621, startPoint y: 11, endPoint x: 551, endPoint y: 9, distance: 70.0
click at [551, 9] on div "3426" at bounding box center [675, 14] width 279 height 28
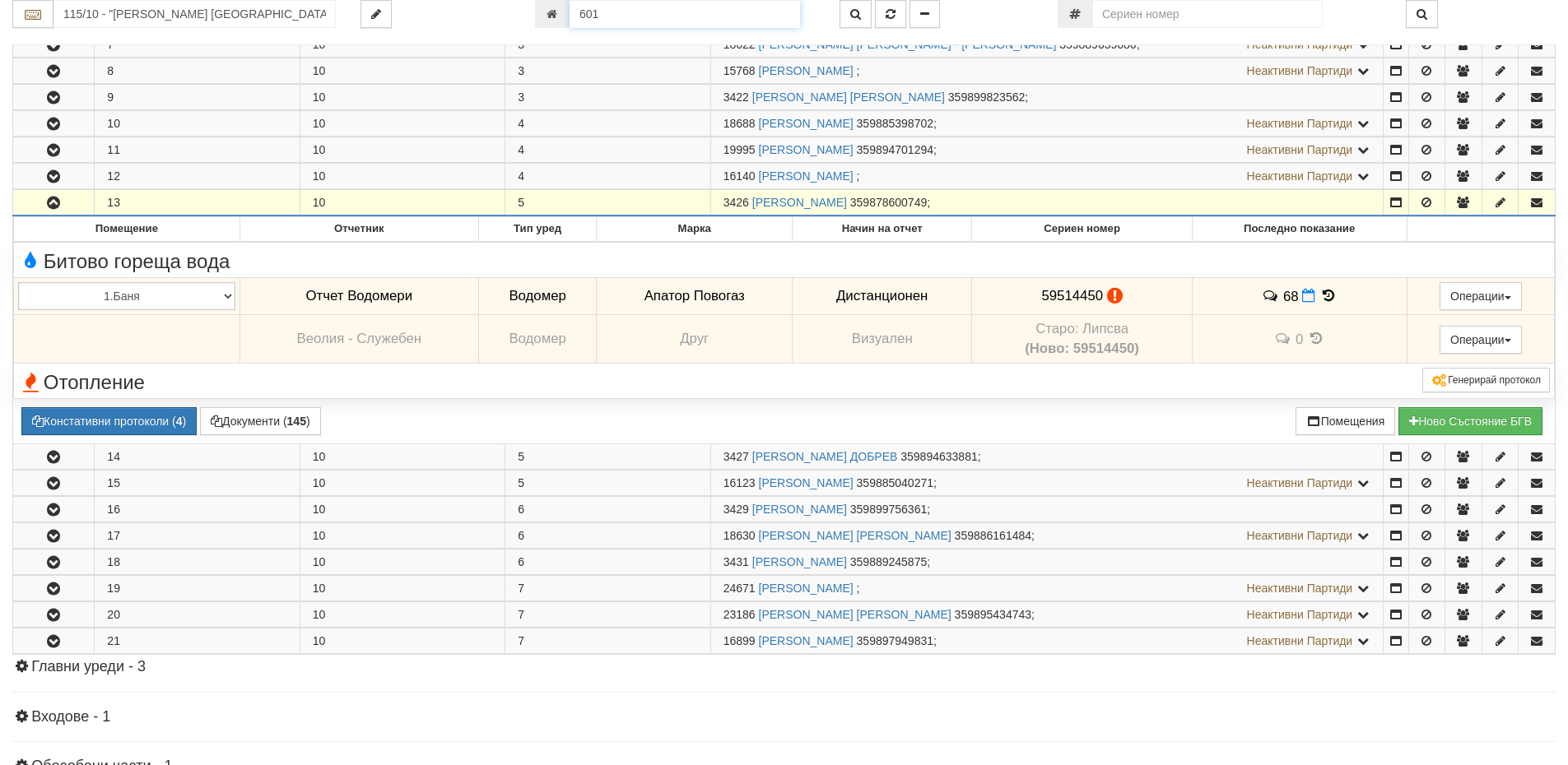
type input "601"
type input "214/1 - "[PERSON_NAME] [GEOGRAPHIC_DATA] " ЕАД"
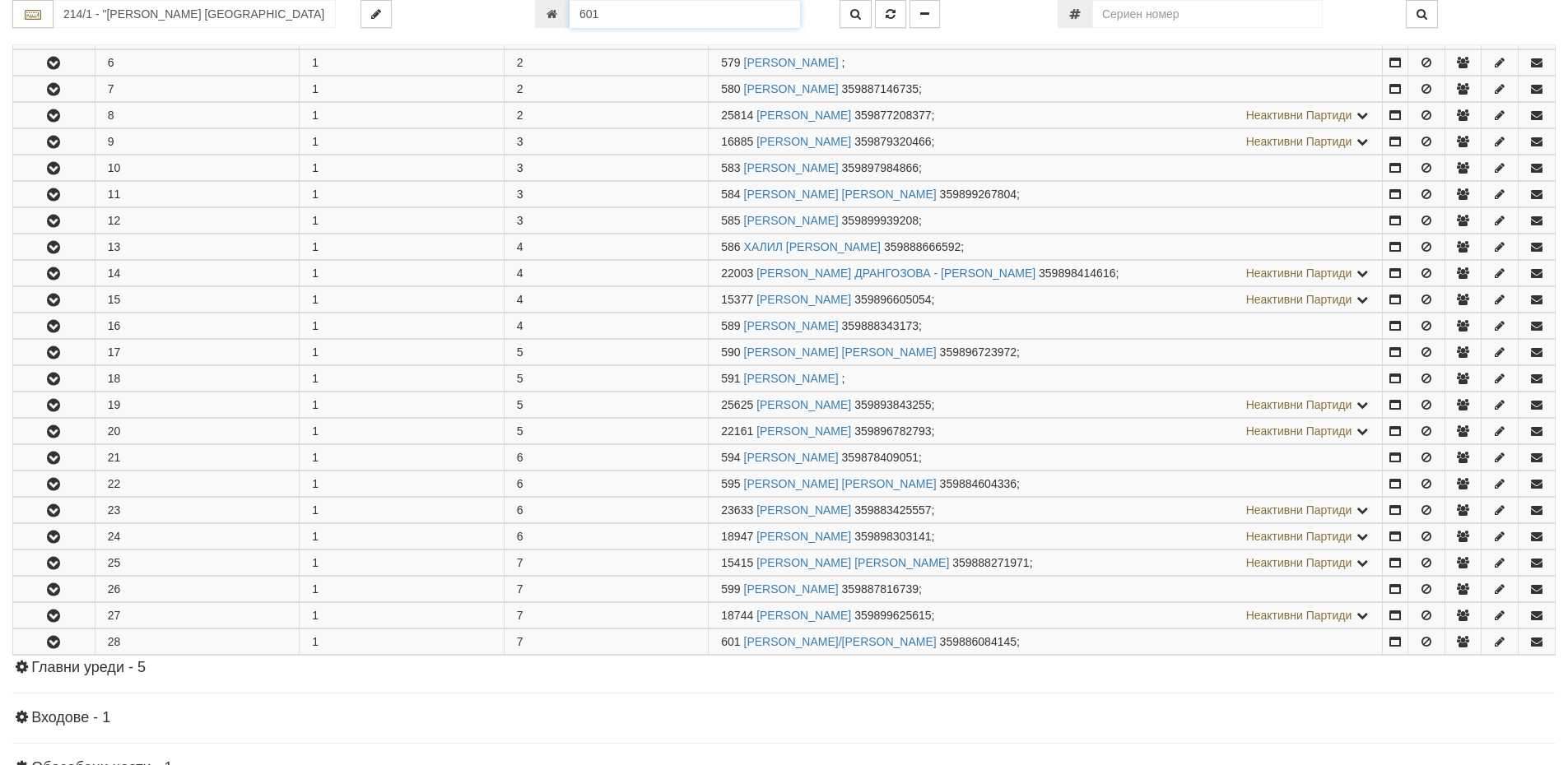
scroll to position [739, 0]
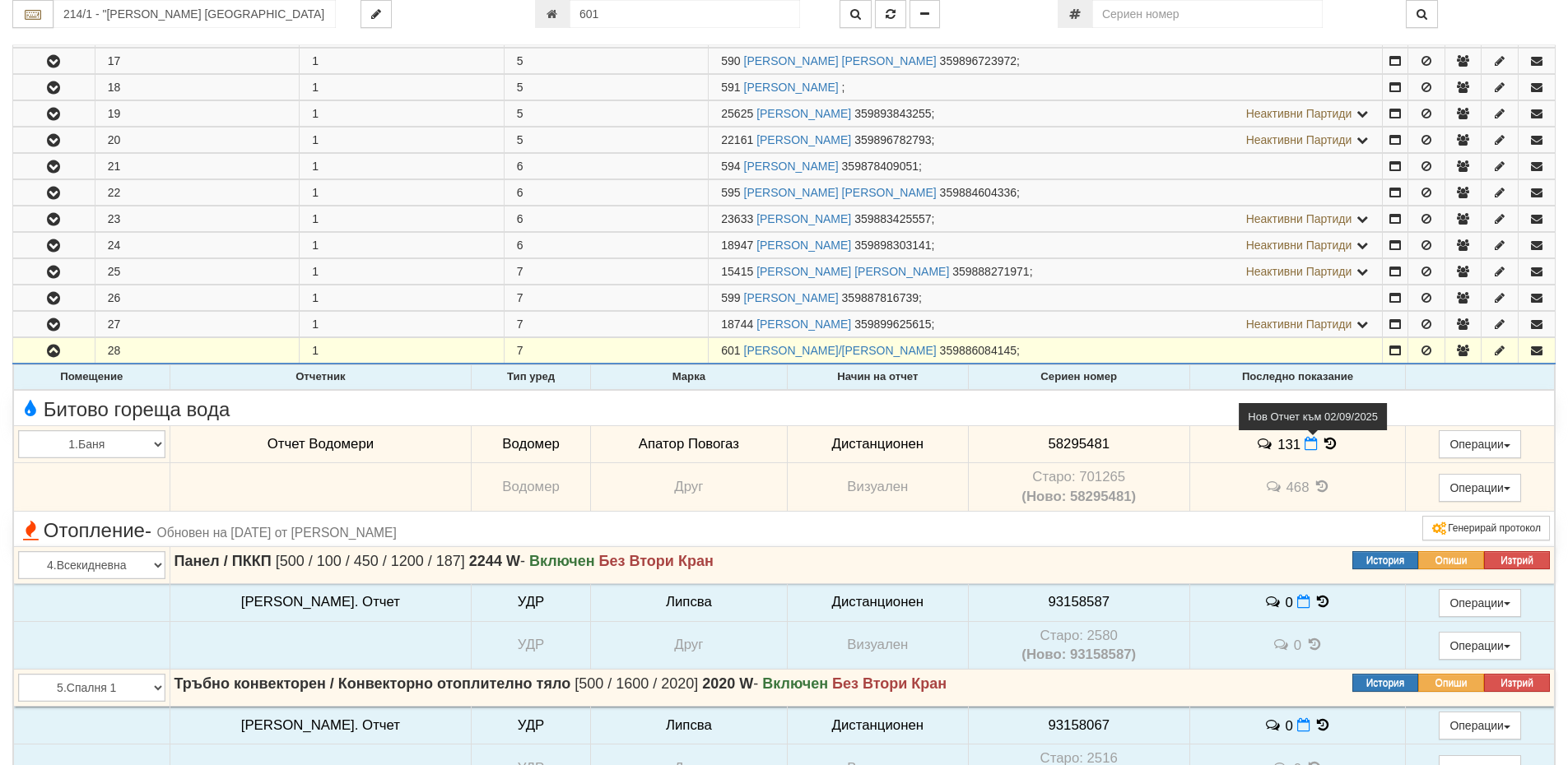
click at [1304, 444] on icon at bounding box center [1311, 443] width 13 height 14
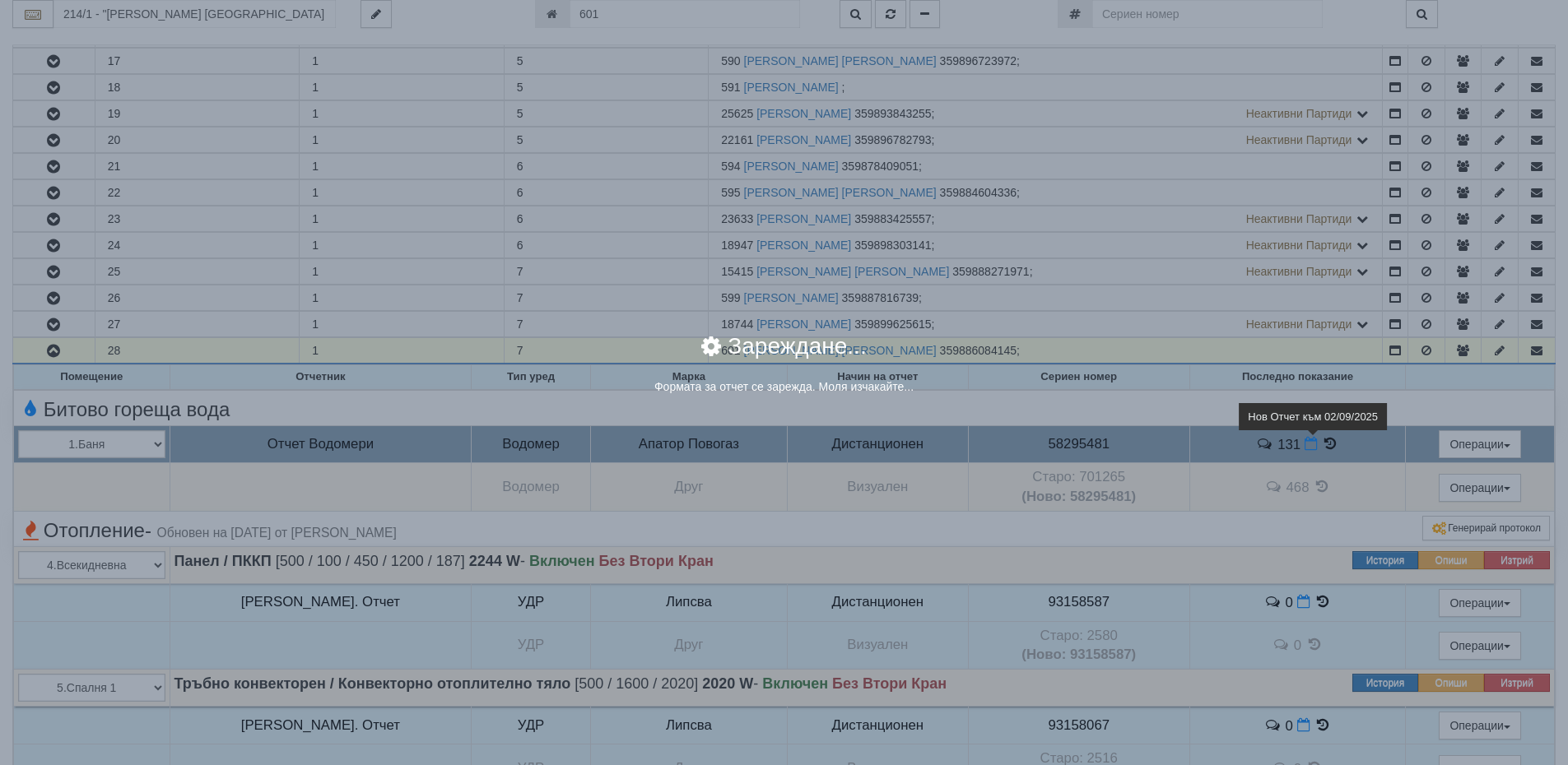
select select "8ac75930-9bfd-e511-80be-8d5a1dced85a"
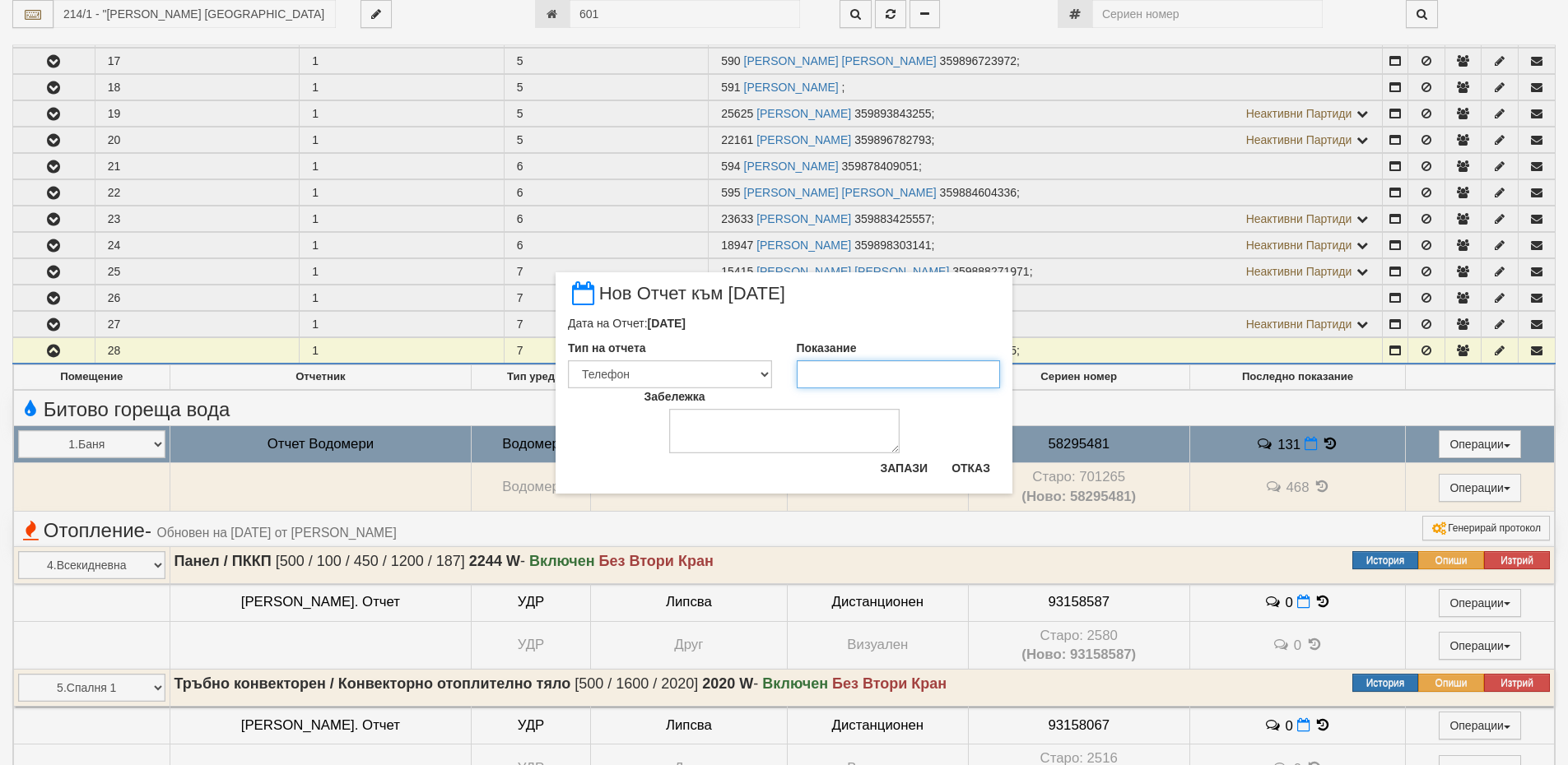
click at [843, 373] on input "Показание" at bounding box center [898, 374] width 204 height 28
click at [1313, 442] on div "× Нов Отчет към [DATE] Дата на Отчет: [DATE] Тип на отчета Визуален Телефон Бел…" at bounding box center [784, 382] width 1568 height 765
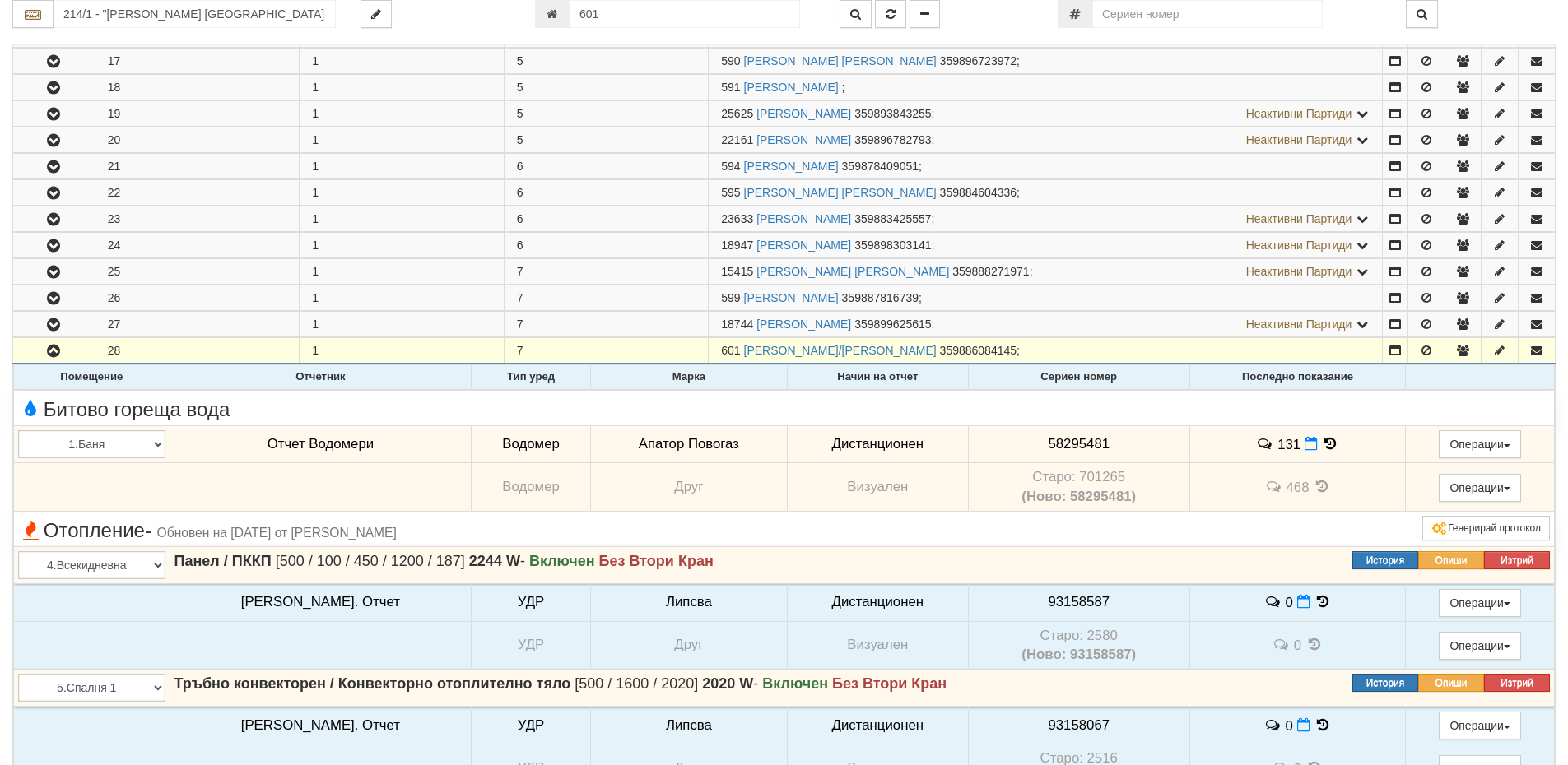
click at [1323, 443] on icon at bounding box center [1331, 443] width 18 height 14
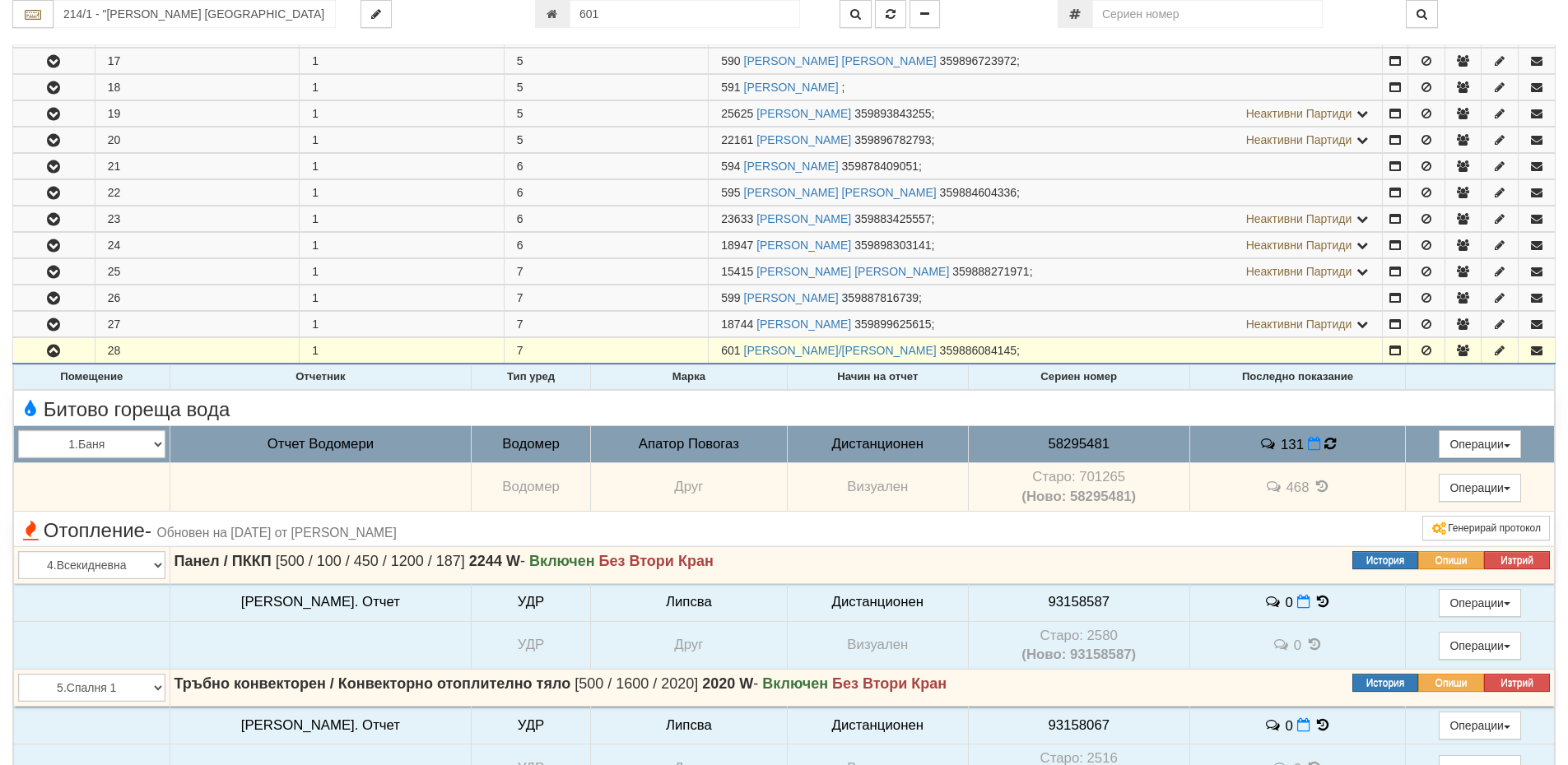
click at [1324, 443] on icon at bounding box center [1330, 443] width 12 height 14
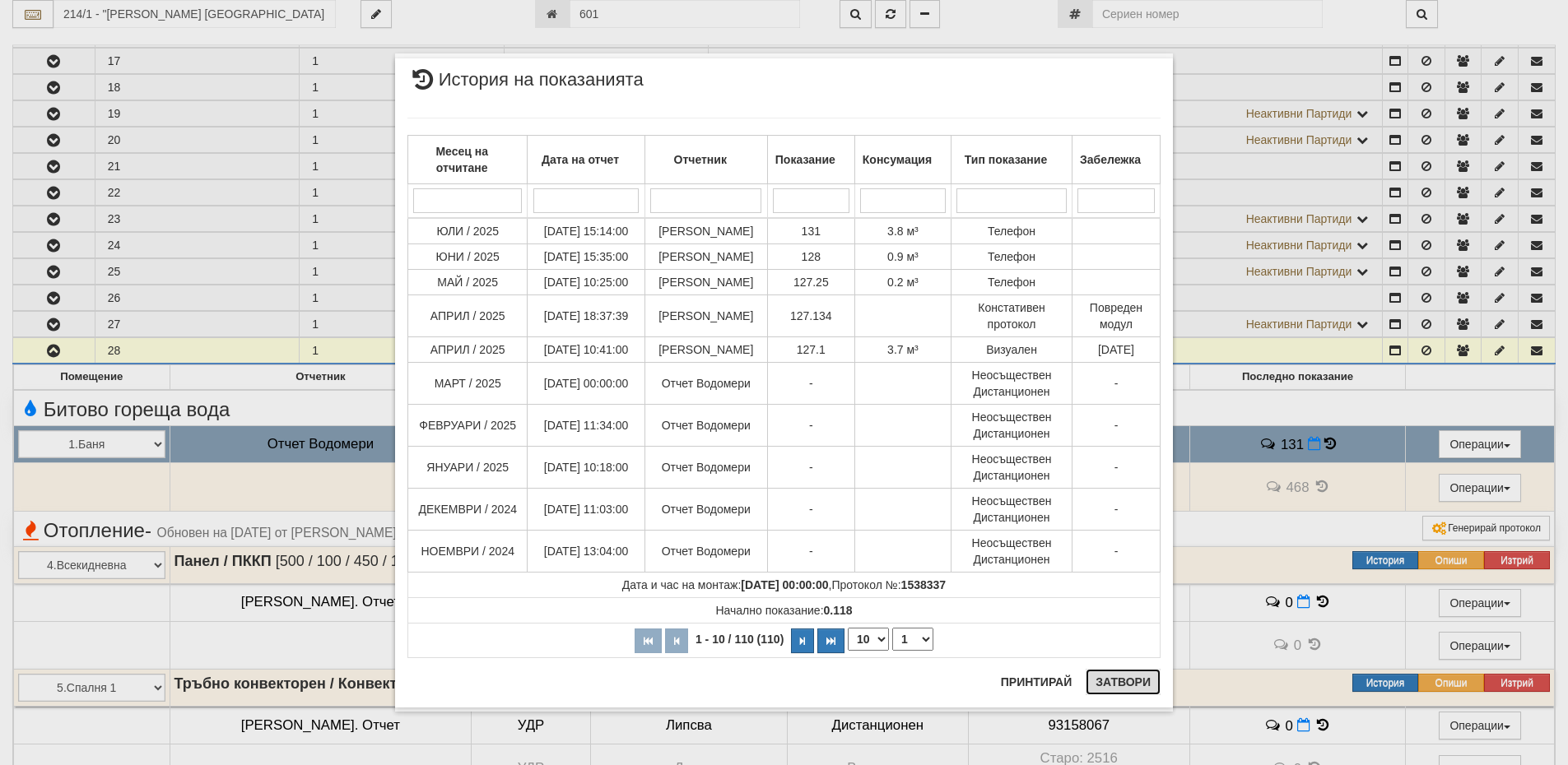
click at [1121, 682] on button "Затвори" at bounding box center [1123, 683] width 75 height 27
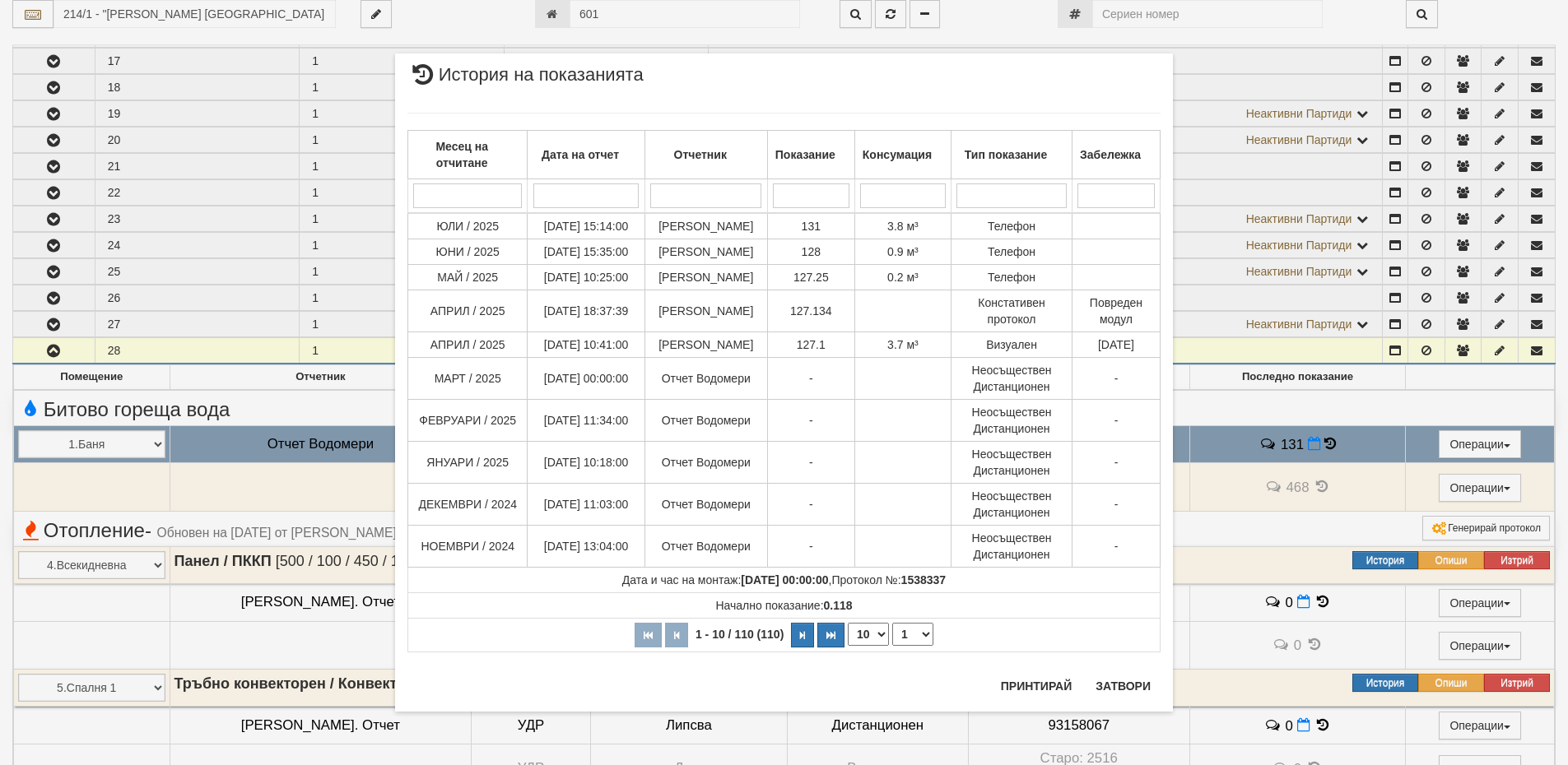
click at [1312, 444] on div "× История на показанията Месец на отчитане Дата на отчет Отчетник Показание Кон…" at bounding box center [784, 382] width 1568 height 765
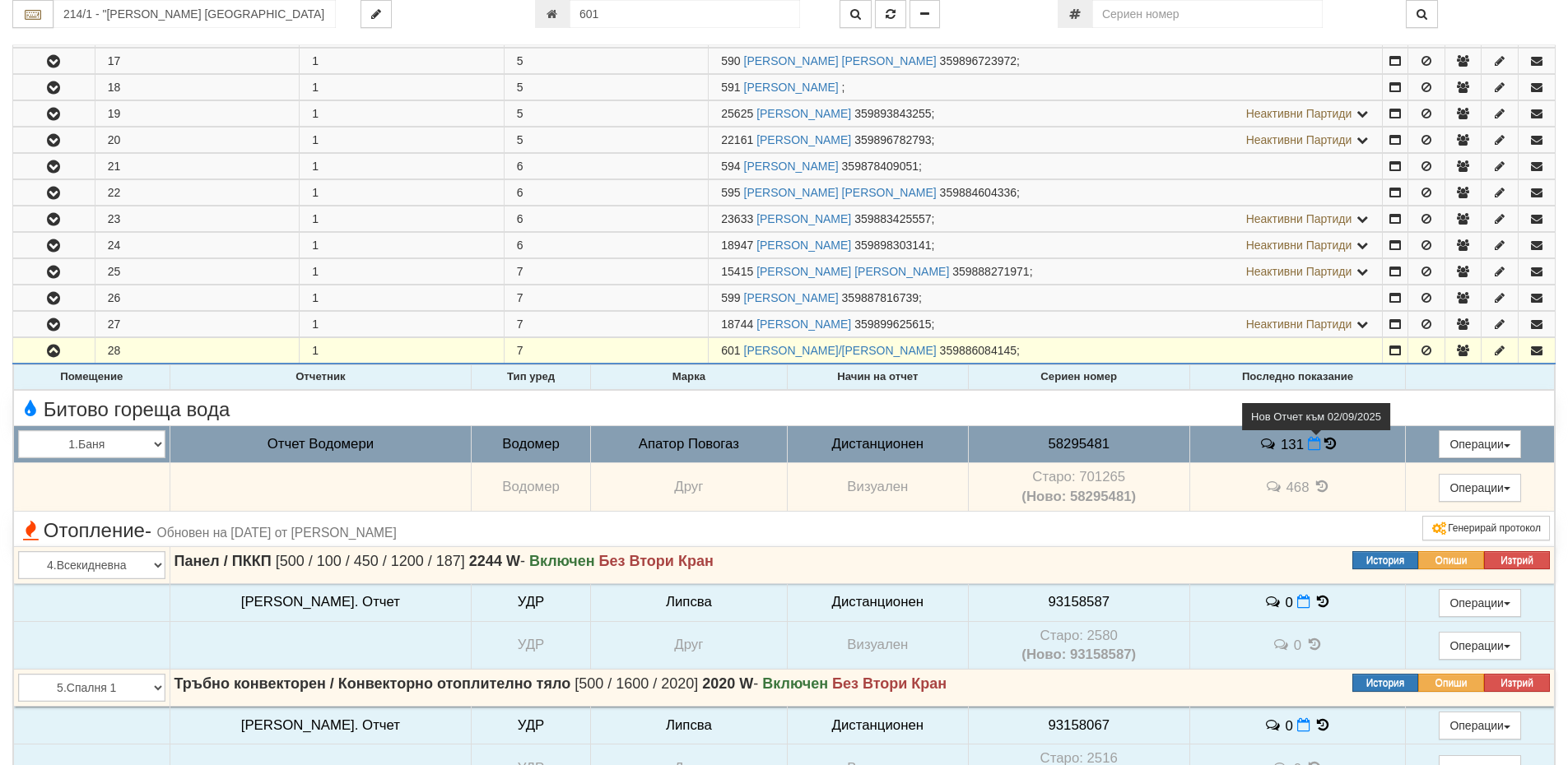
click at [1308, 438] on span at bounding box center [1316, 443] width 17 height 16
click at [1324, 441] on icon at bounding box center [1330, 443] width 12 height 14
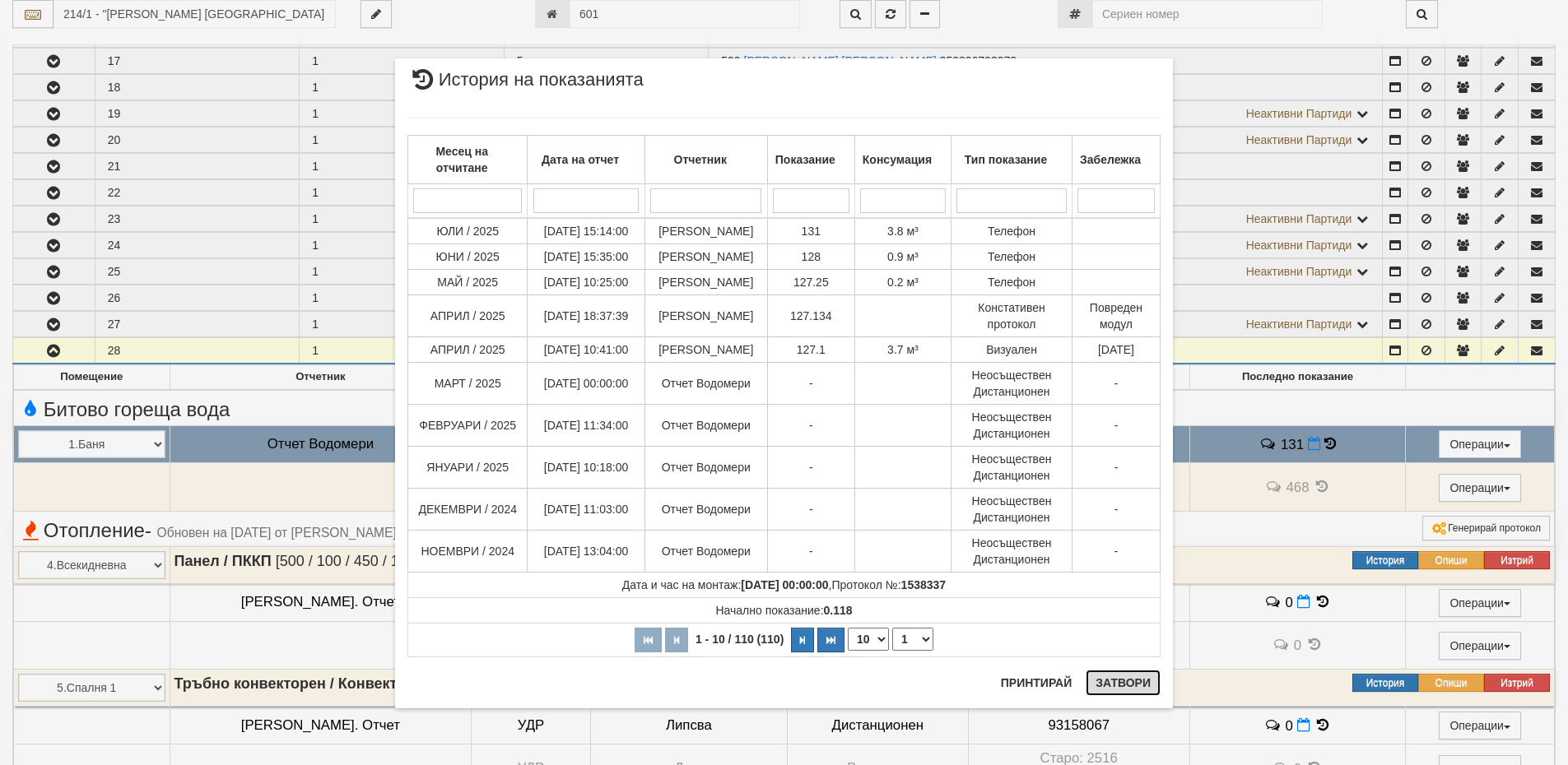
click at [1127, 677] on button "Затвори" at bounding box center [1123, 684] width 75 height 27
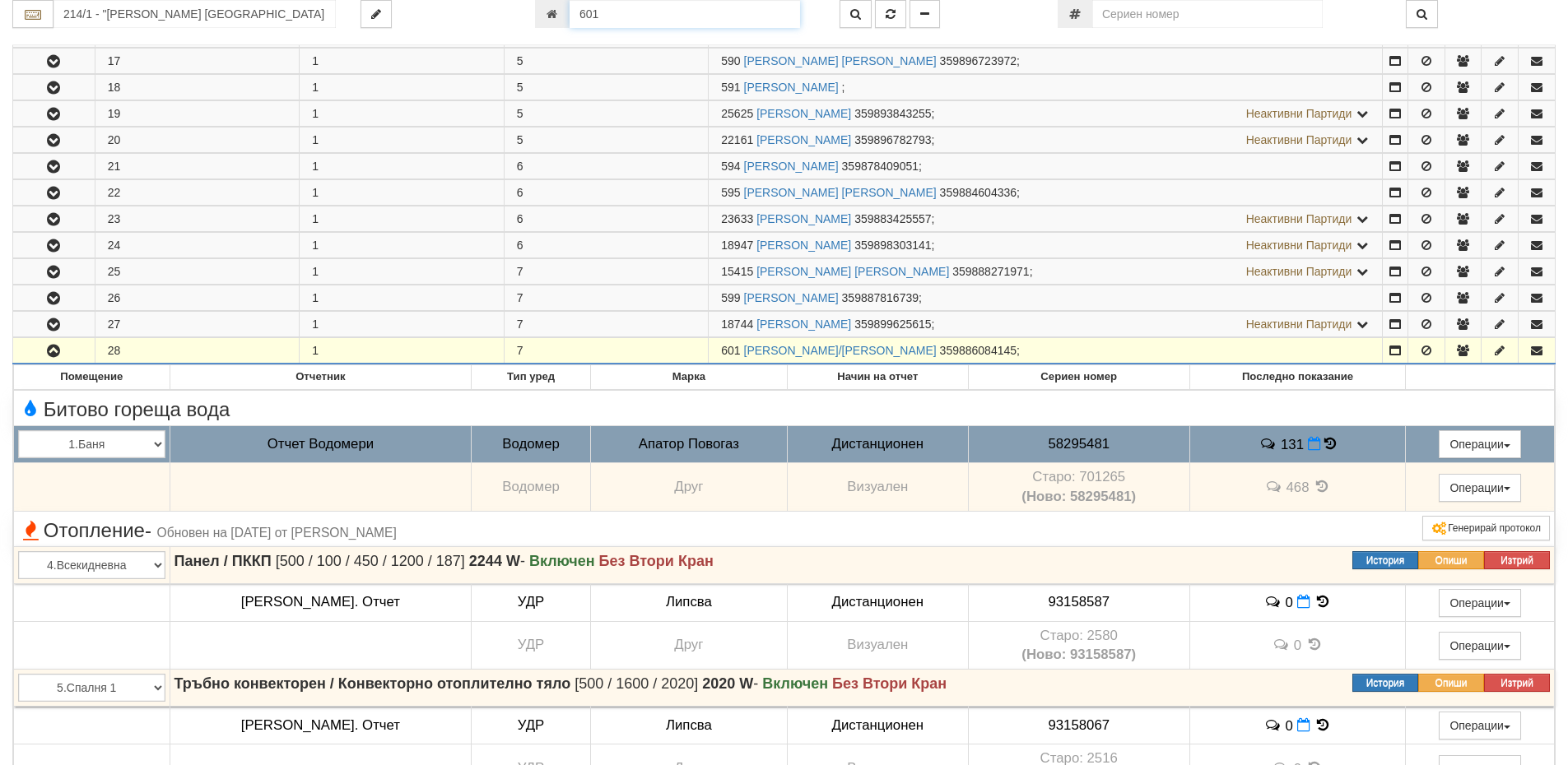
click at [658, 16] on input "601" at bounding box center [685, 14] width 230 height 28
paste input "25718"
type input "25718"
click at [848, 14] on button "button" at bounding box center [855, 14] width 32 height 28
type input "030/2 - "ВЕОЛИЯ ЕНЕРДЖИ ВАРНА " ЕАД"
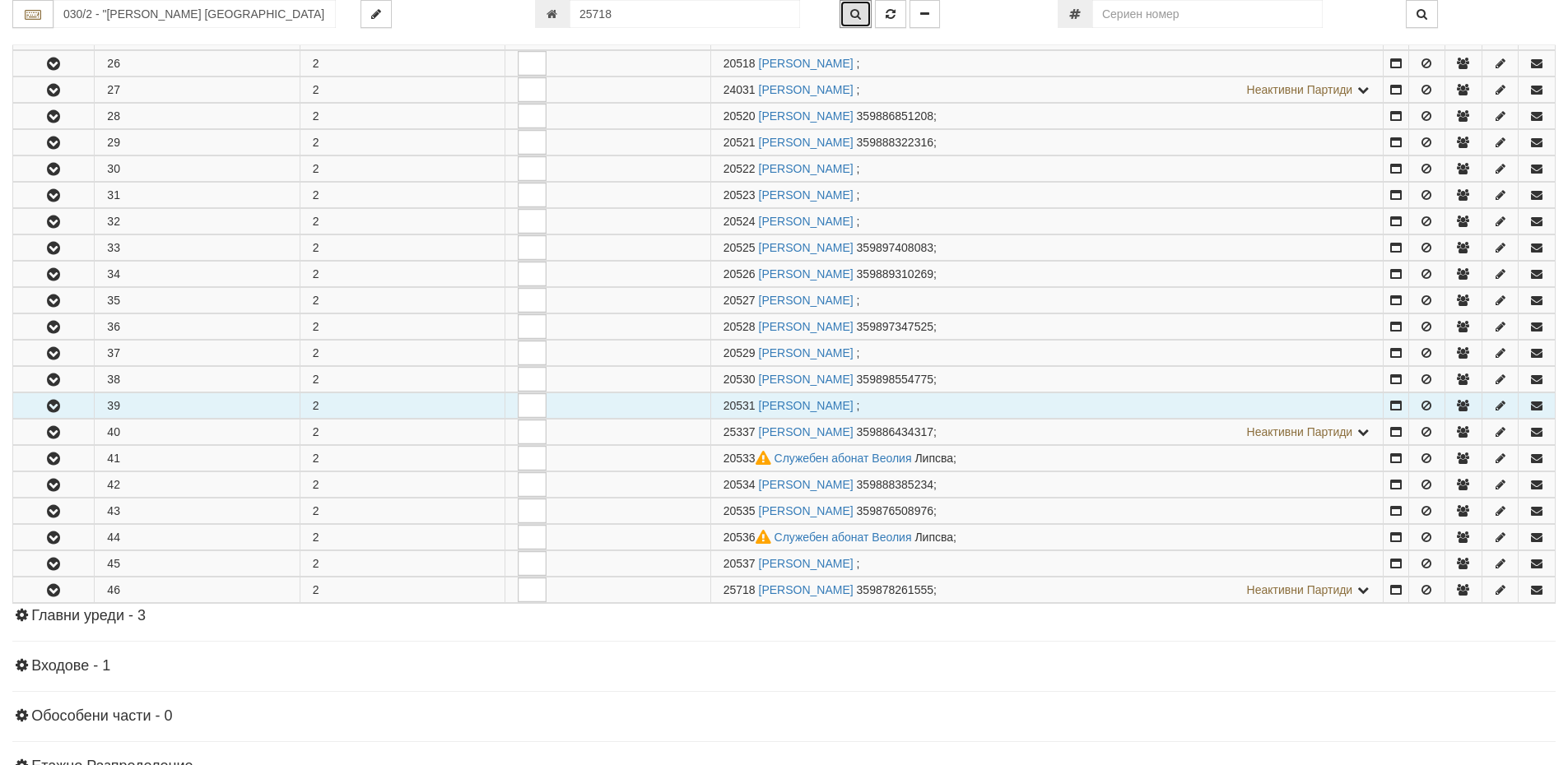
scroll to position [607, 0]
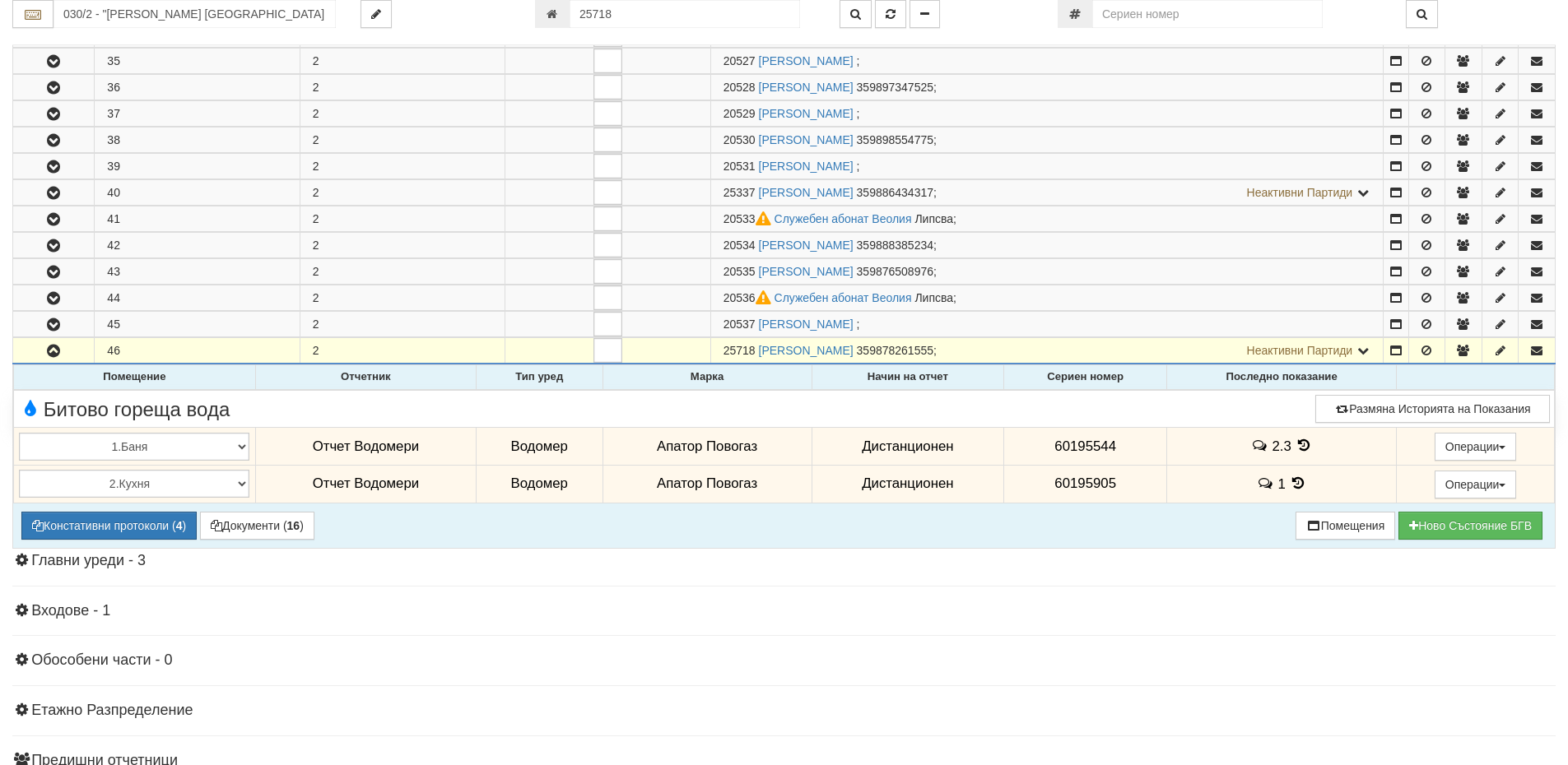
click at [1269, 484] on span at bounding box center [1267, 483] width 22 height 16
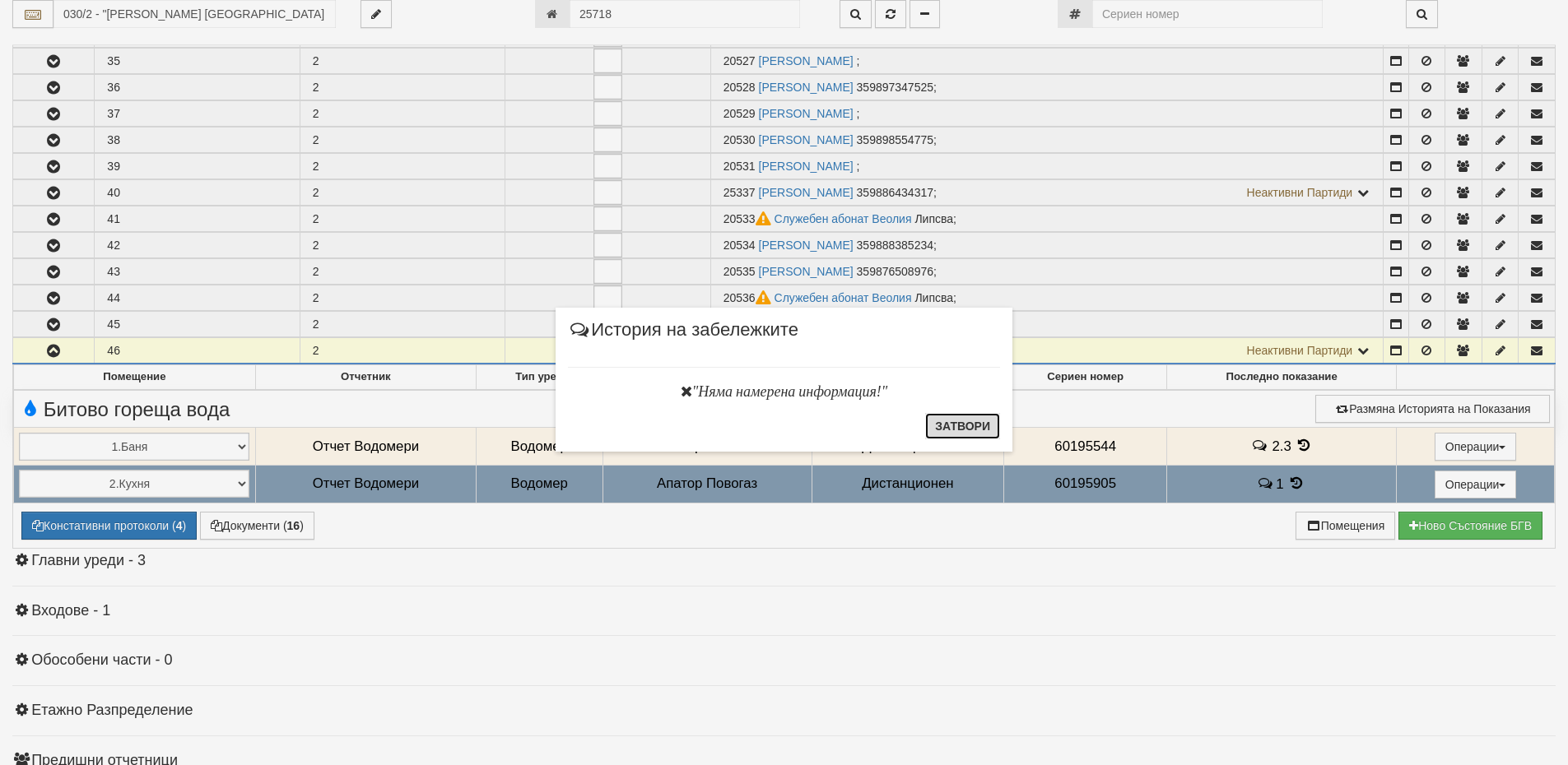
click at [967, 424] on button "Затвори" at bounding box center [962, 427] width 75 height 27
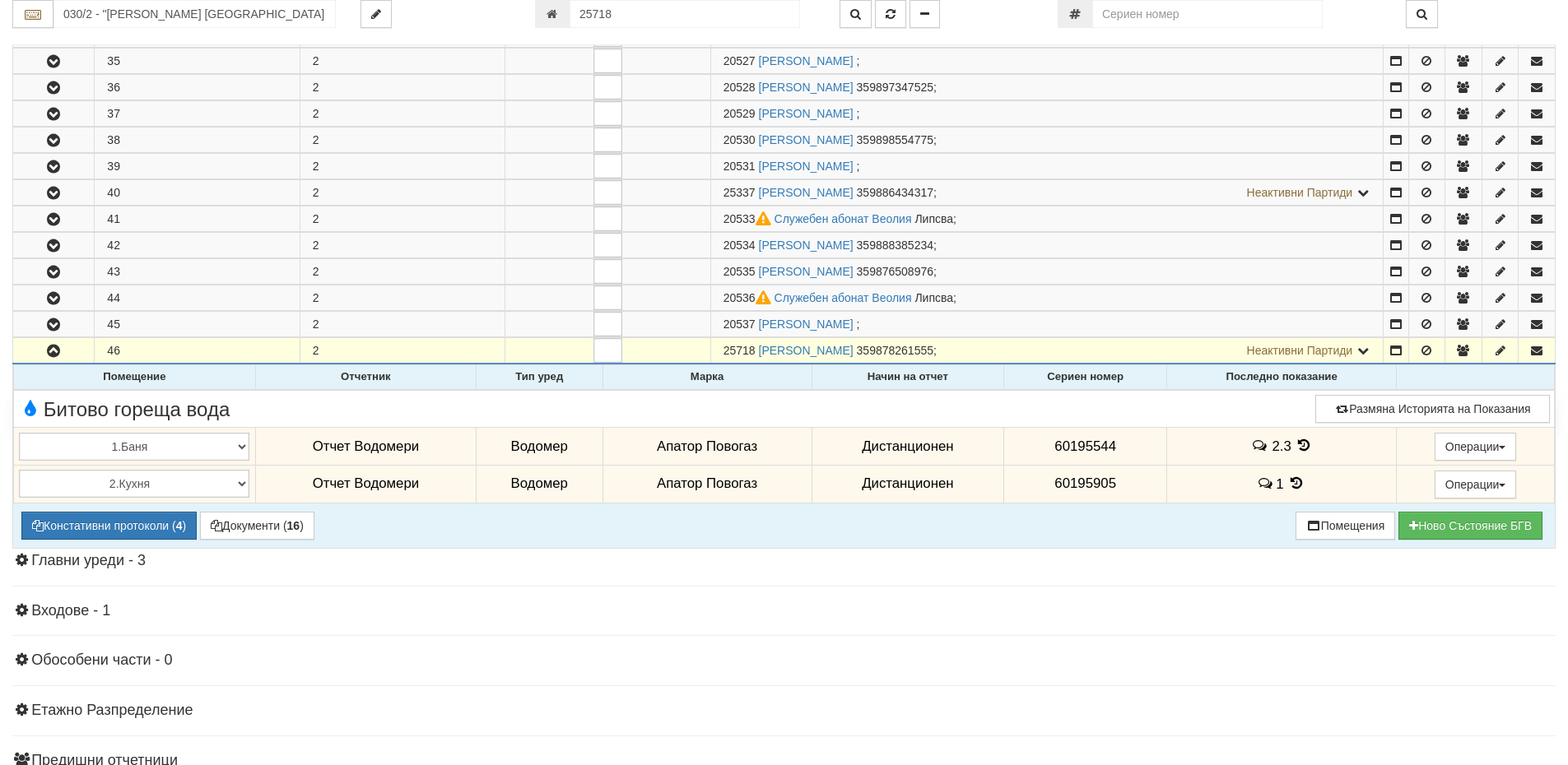
click at [1293, 486] on icon at bounding box center [1297, 483] width 18 height 14
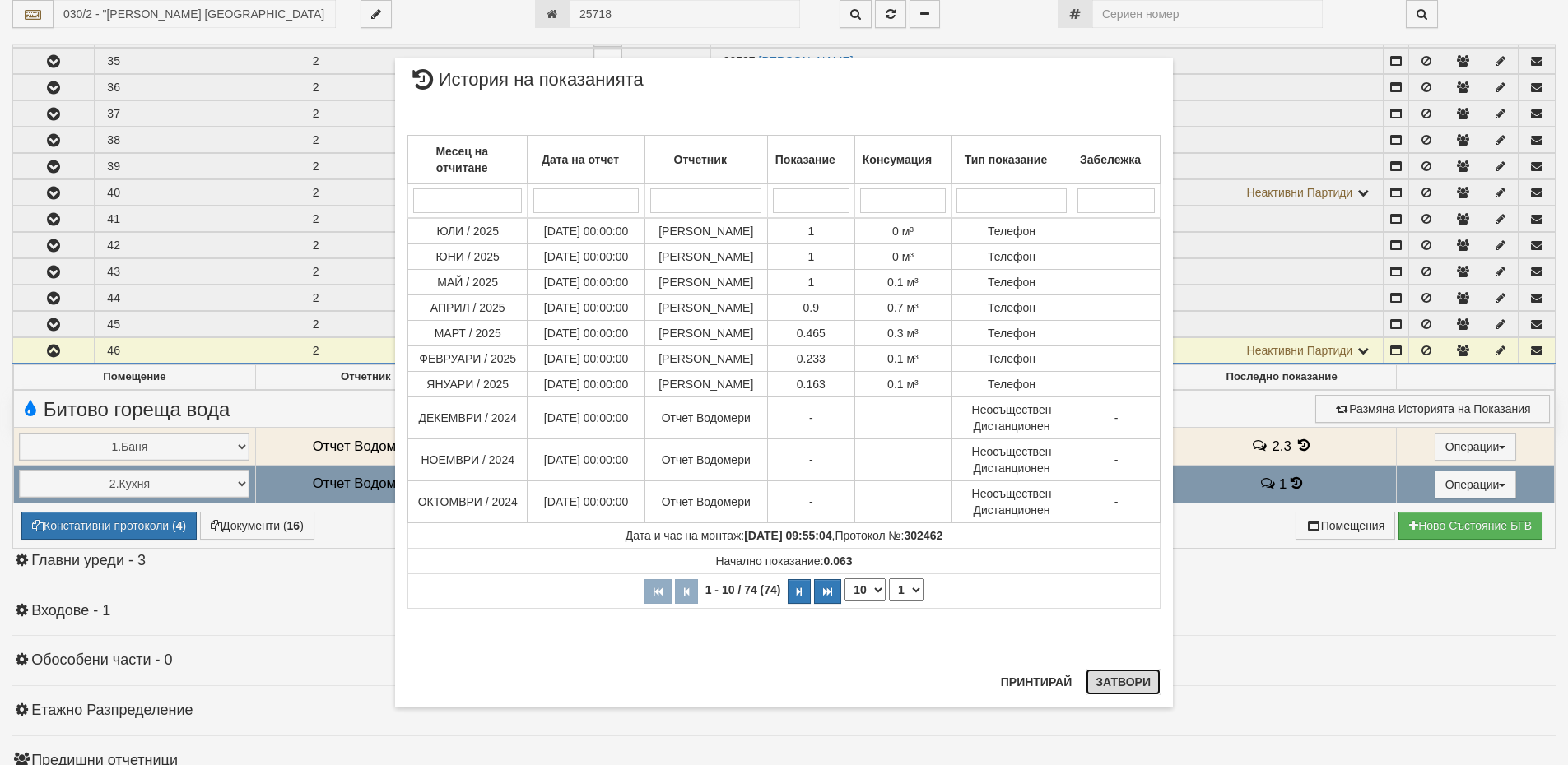
click at [1133, 682] on button "Затвори" at bounding box center [1123, 683] width 75 height 27
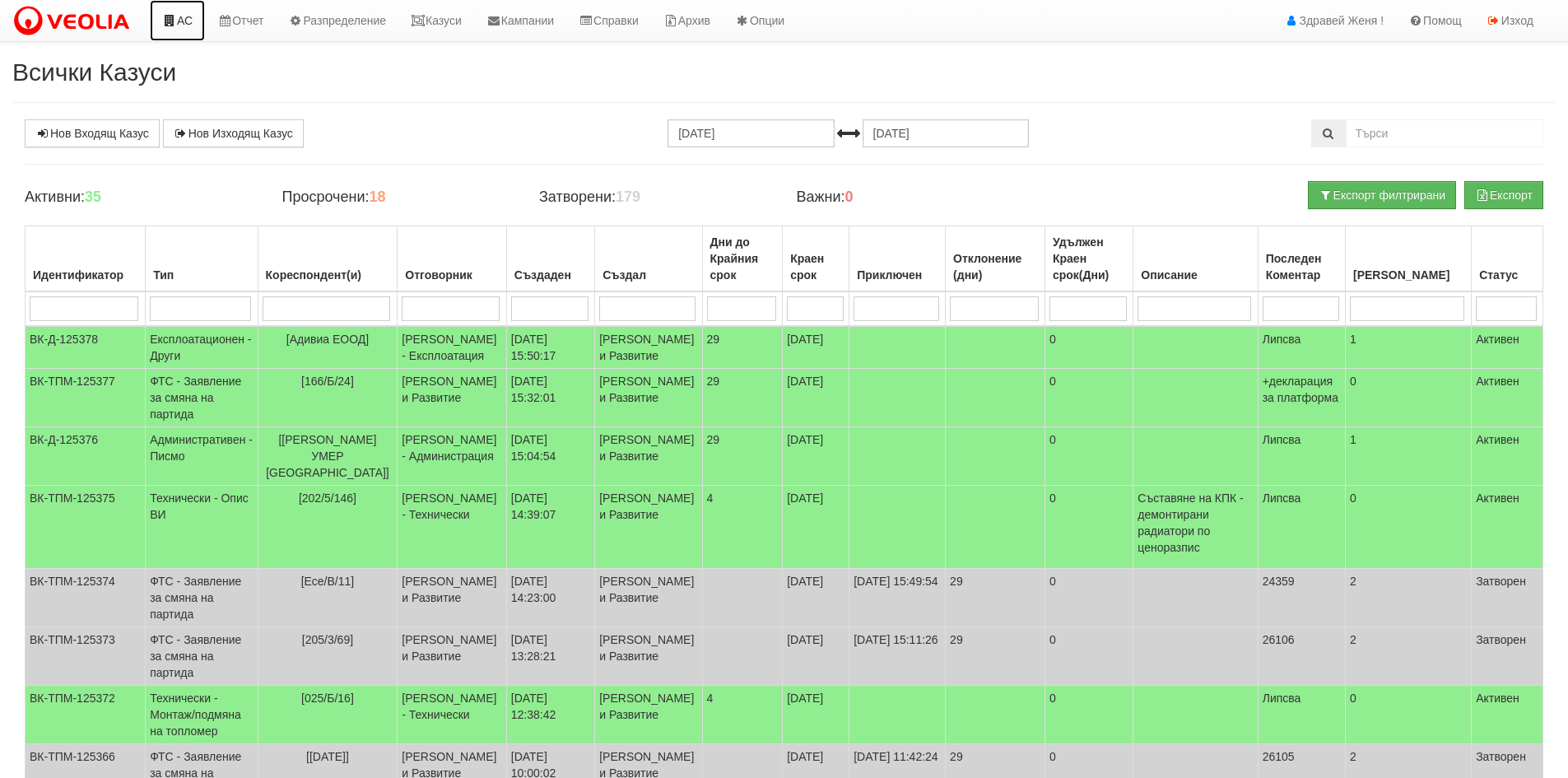
click at [183, 24] on link "АС" at bounding box center [177, 20] width 55 height 41
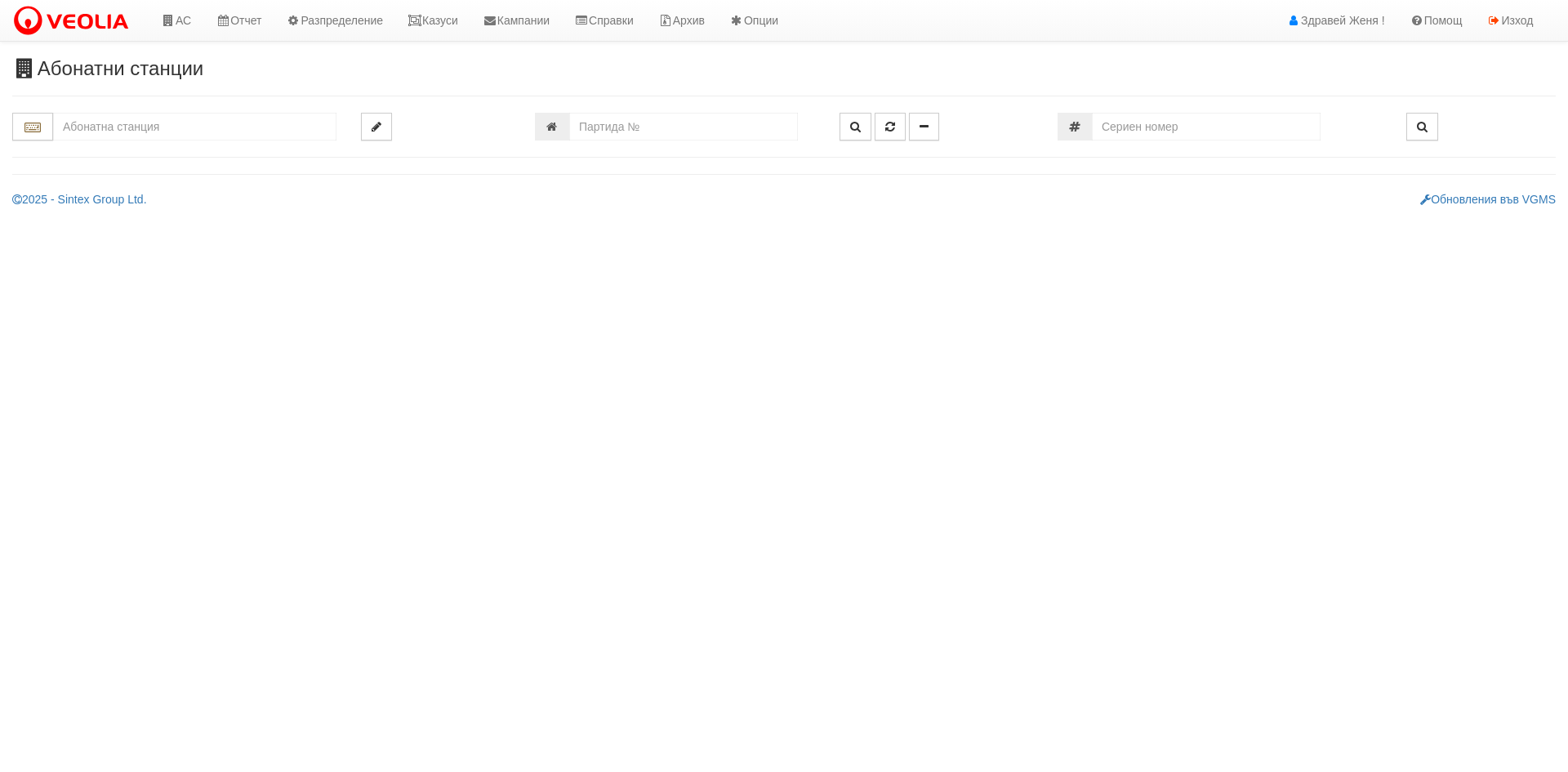
click at [158, 140] on input "text" at bounding box center [194, 127] width 283 height 28
type input "15881"
click at [610, 122] on input "number" at bounding box center [683, 127] width 229 height 28
paste input "15881"
type input "15881"
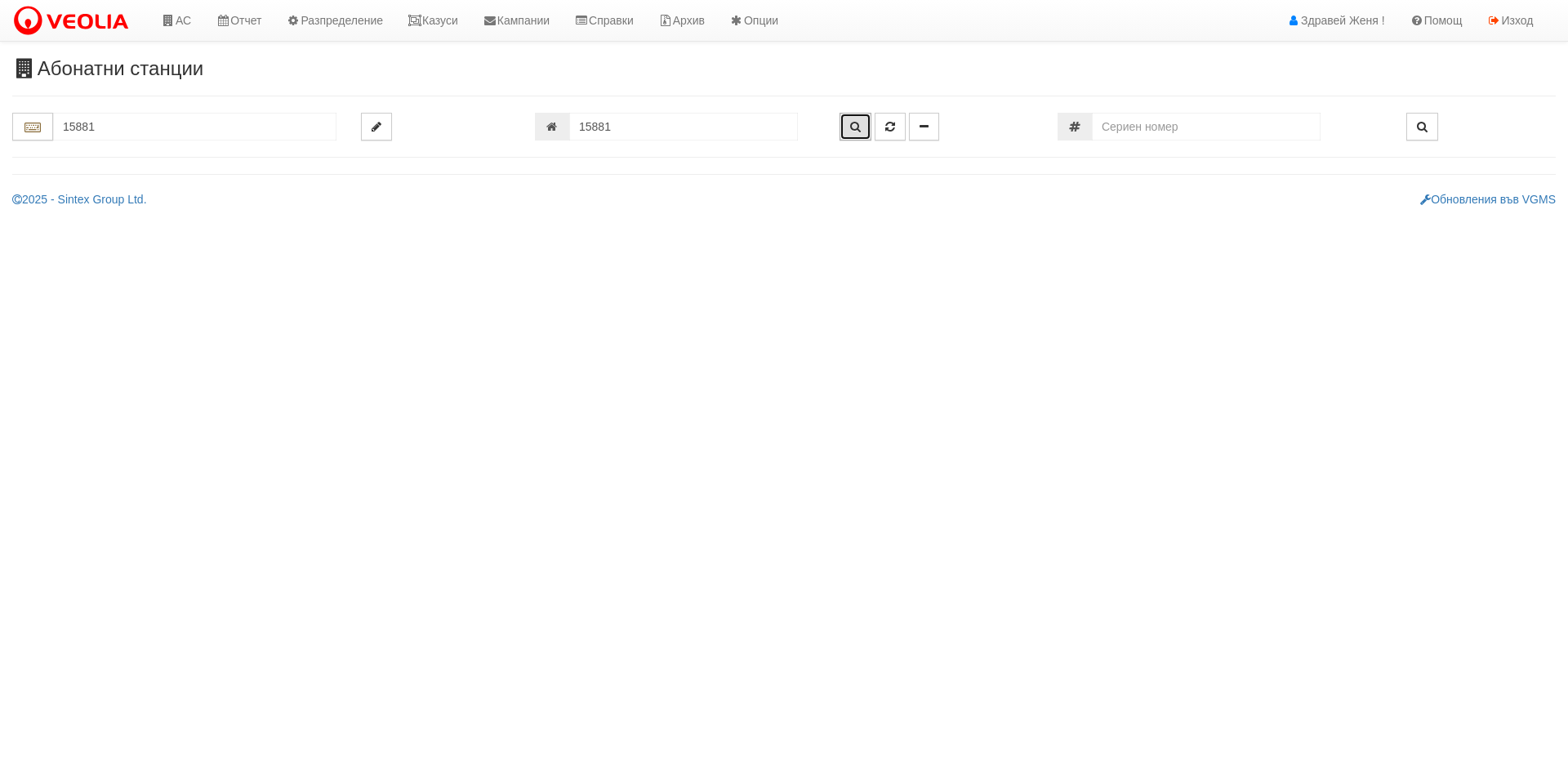
click at [860, 125] on icon "button" at bounding box center [855, 126] width 11 height 12
type input "102/2 - "ВЕОЛИЯ ЕНЕРДЖИ ВАРНА " ЕАД"
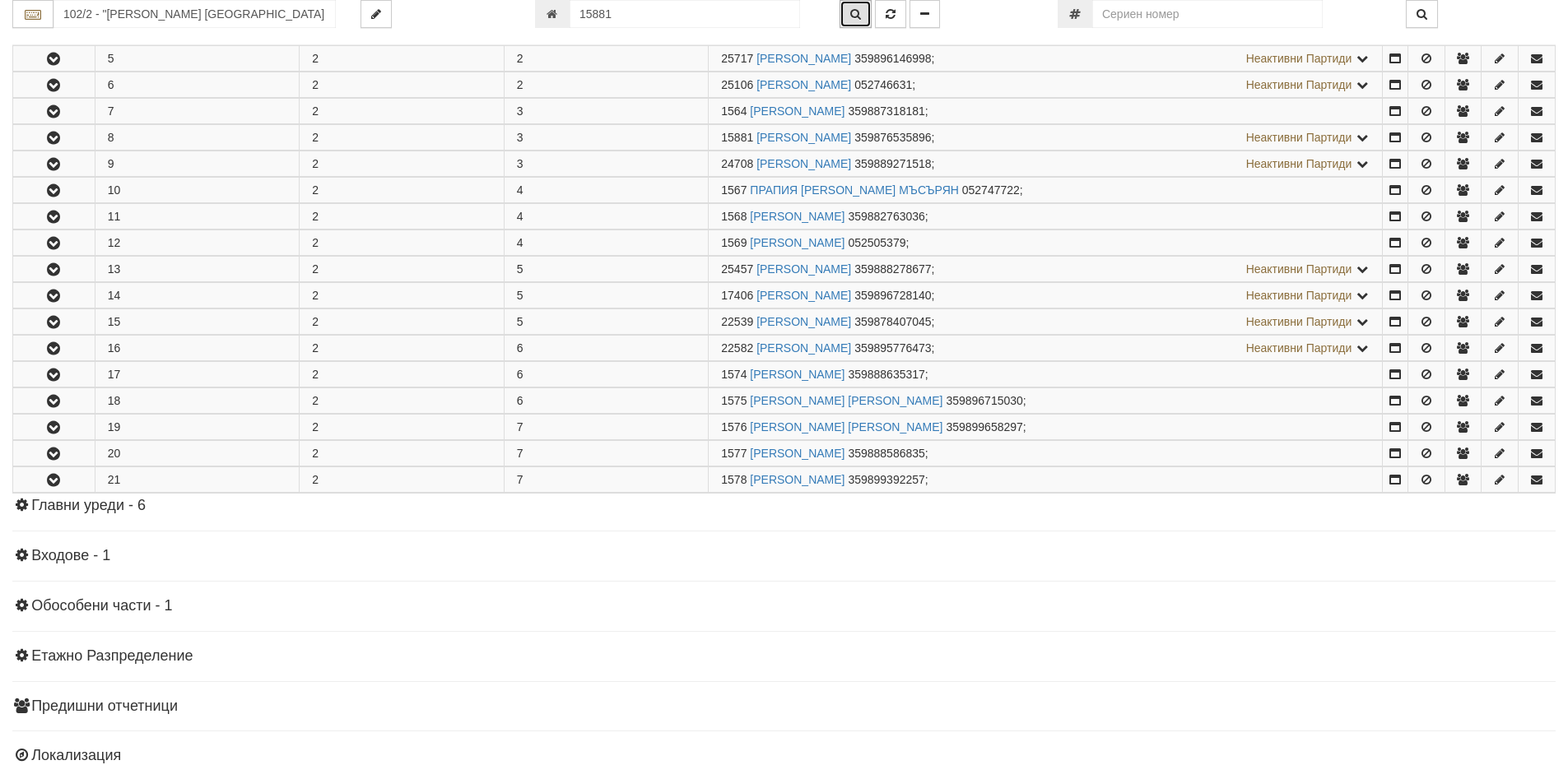
scroll to position [510, 0]
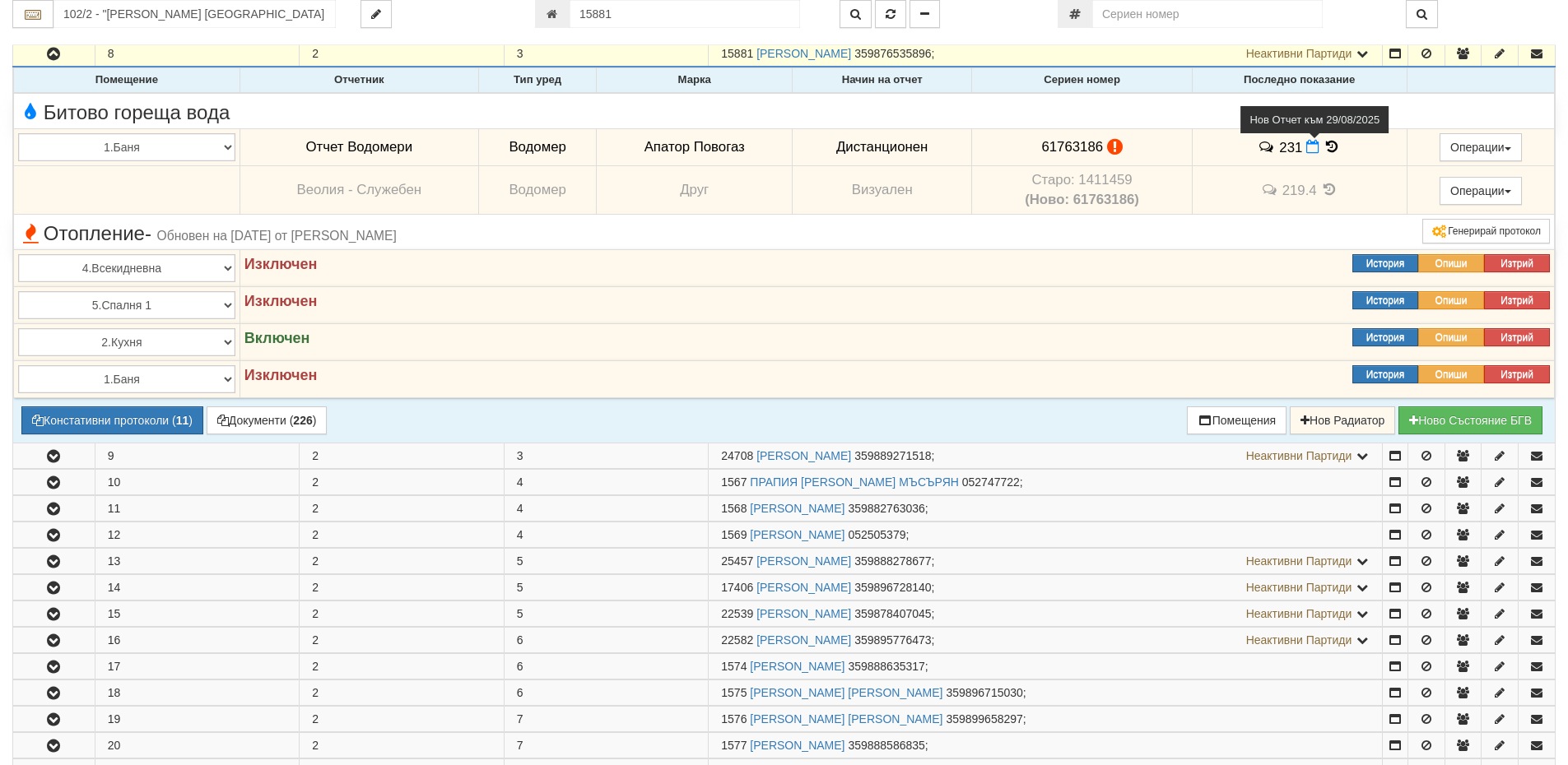
click at [1306, 148] on icon at bounding box center [1313, 146] width 13 height 14
select select "8ac75930-9bfd-e511-80be-8d5a1dced85a"
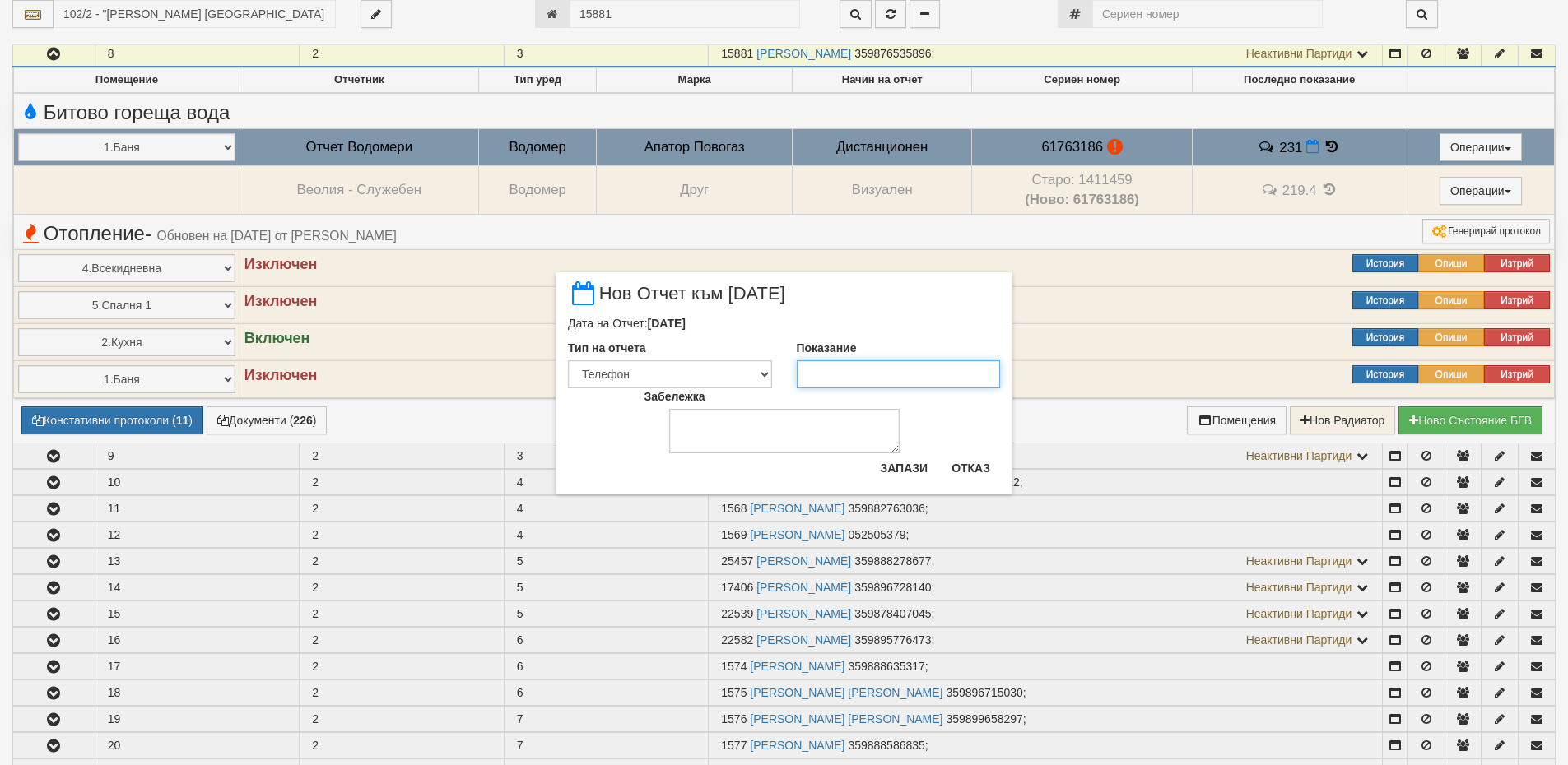
click at [865, 374] on input "Показание" at bounding box center [898, 374] width 204 height 28
type input "233"
click at [904, 466] on button "Запази" at bounding box center [903, 468] width 67 height 27
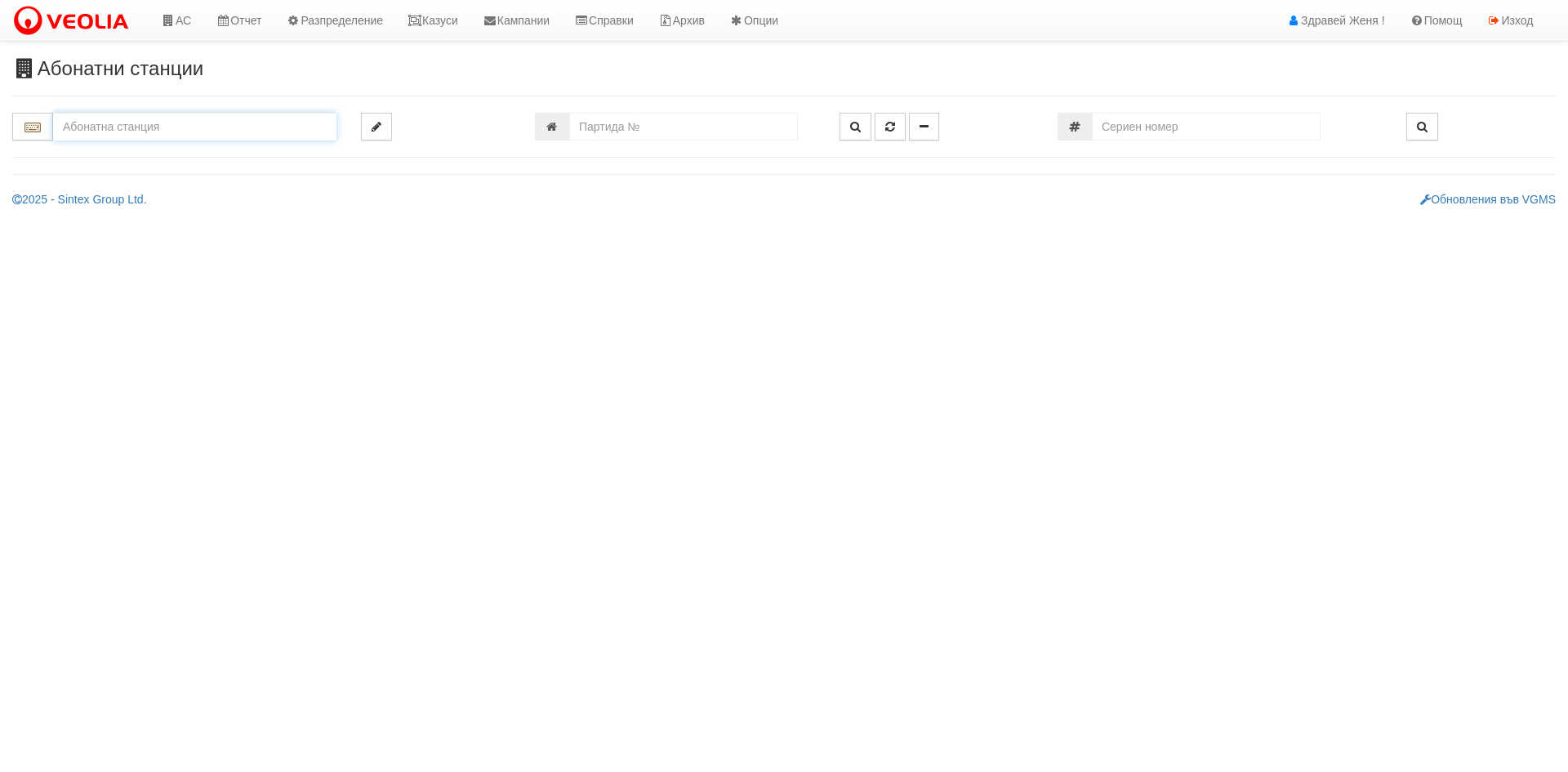
click at [113, 130] on input "text" at bounding box center [194, 127] width 283 height 28
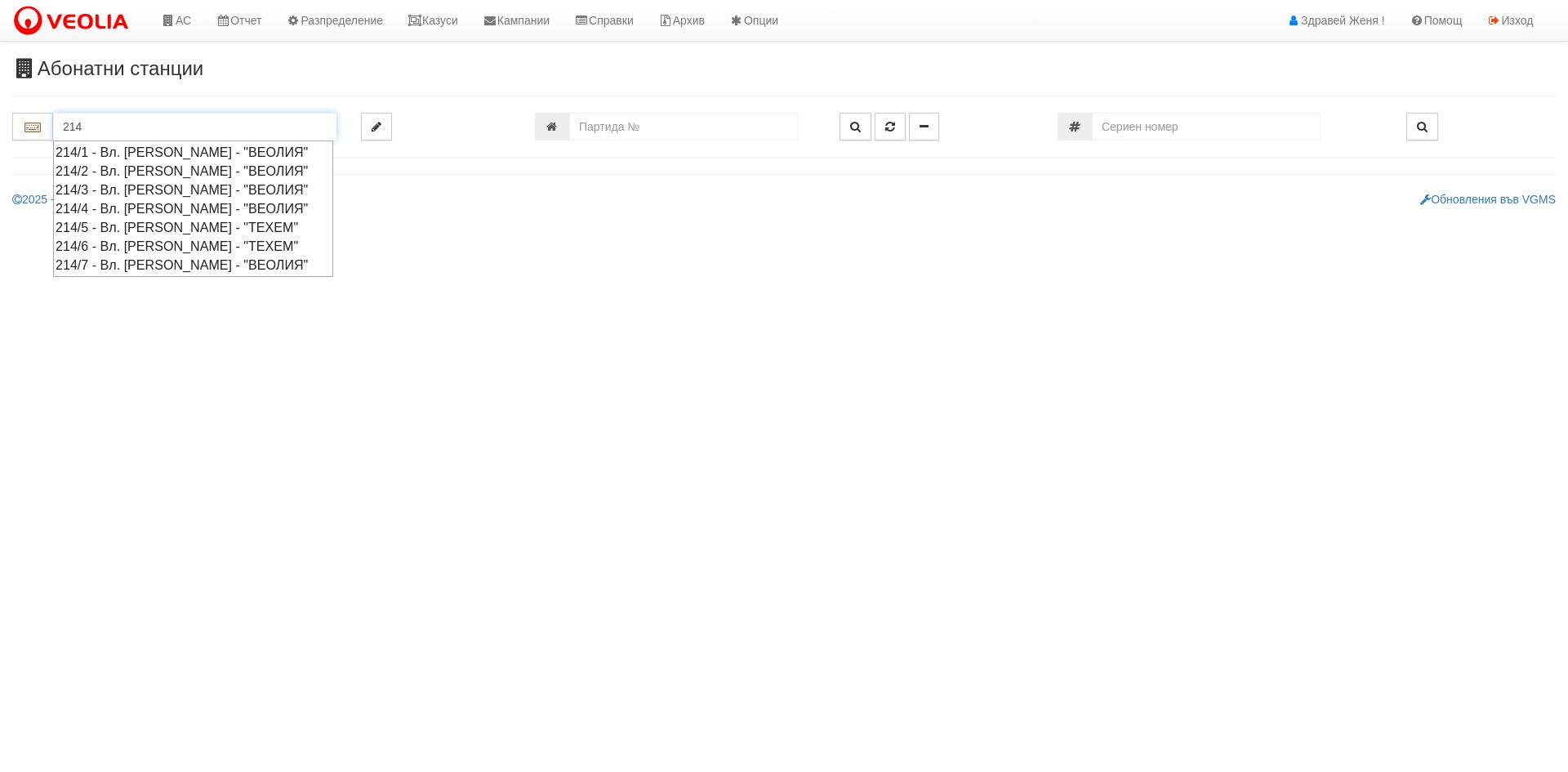
click at [147, 154] on div "214/1 - Вл. [PERSON_NAME] - "ВЕОЛИЯ"" at bounding box center [192, 152] width 275 height 19
type input "214/1 - Вл. [PERSON_NAME] - "ВЕОЛИЯ""
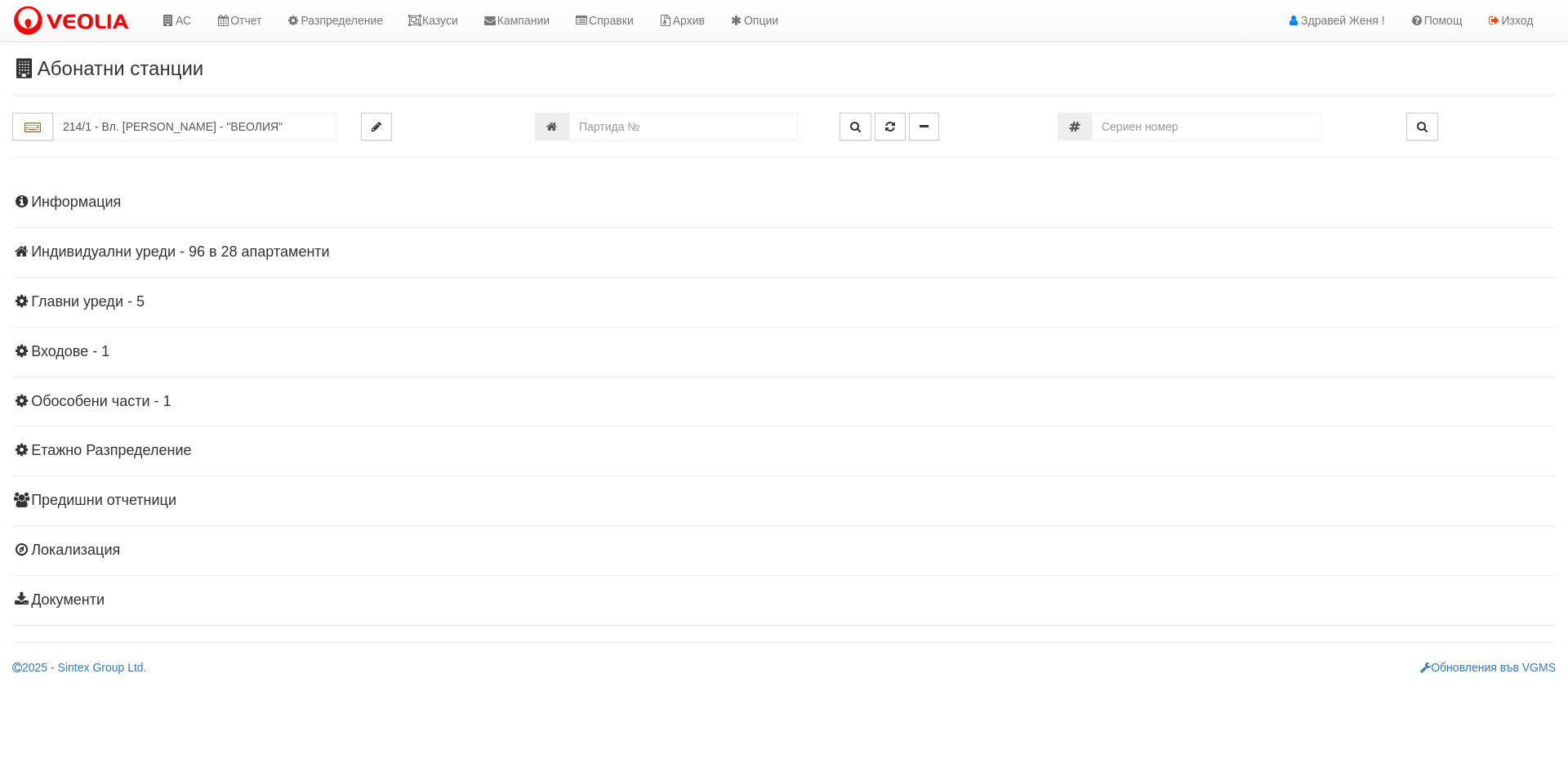
click at [139, 252] on h4 "Индивидуални уреди - 96 в 28 апартаменти" at bounding box center [784, 253] width 1543 height 17
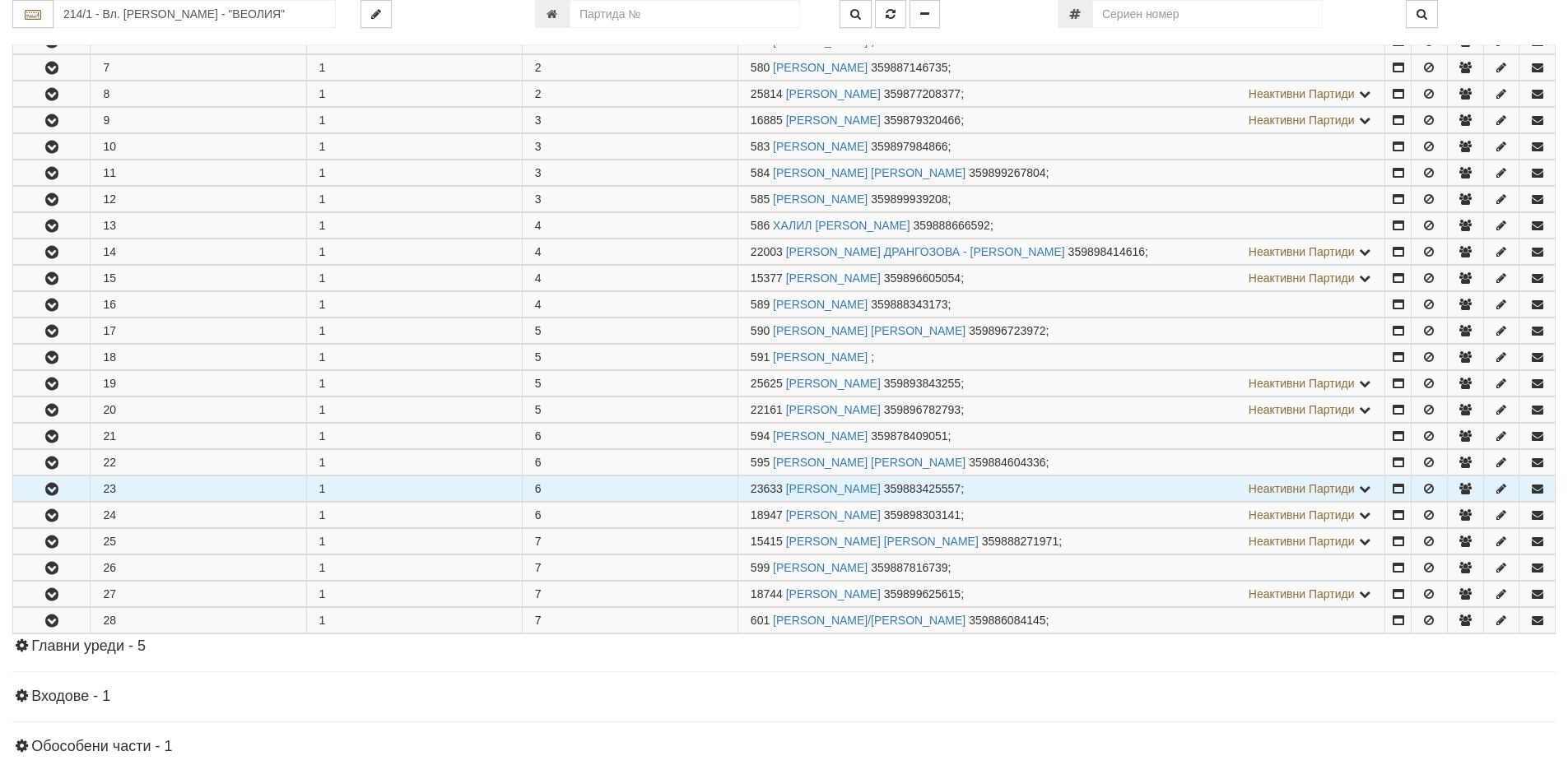
scroll to position [494, 0]
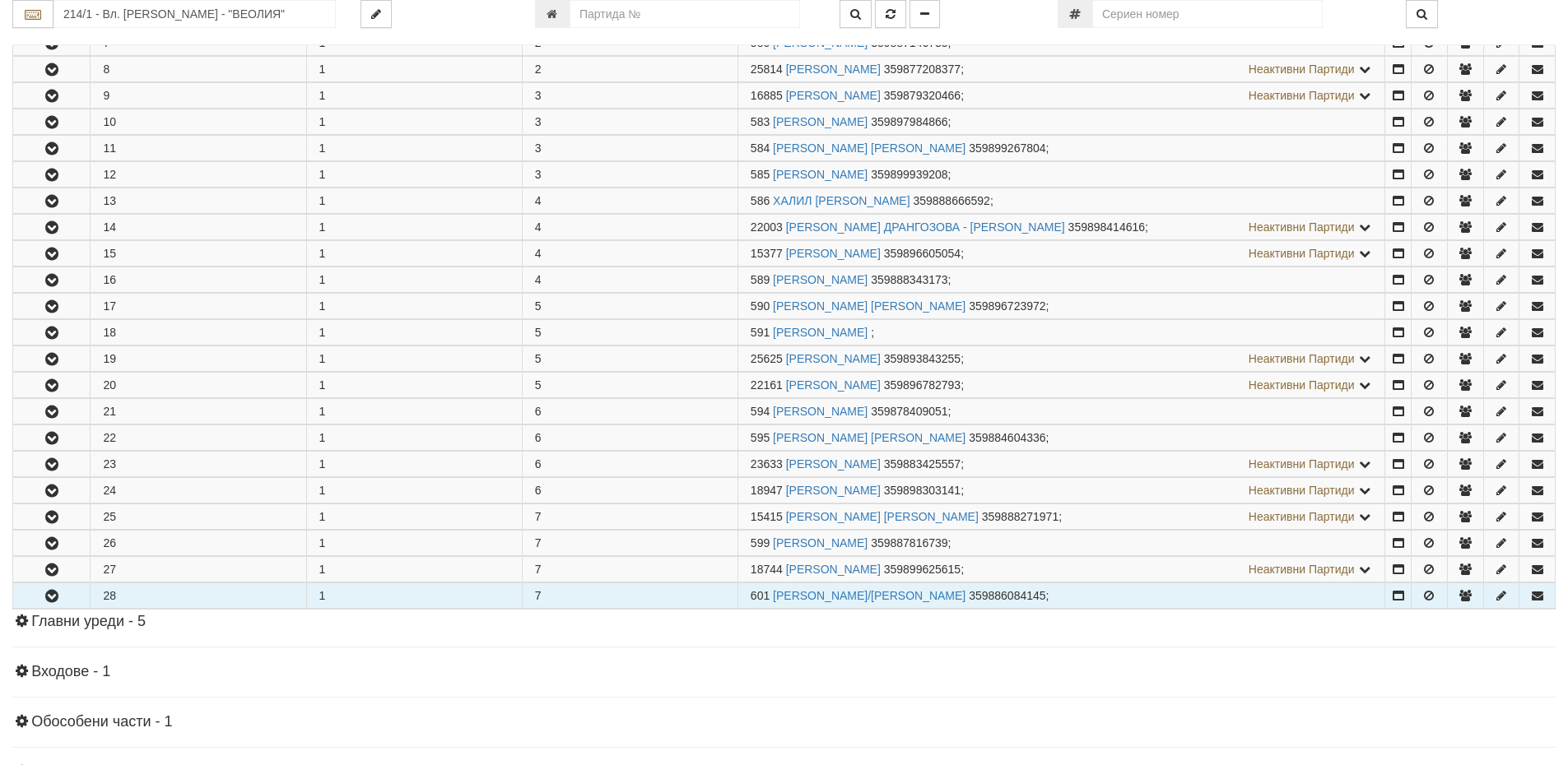
click at [50, 592] on icon "button" at bounding box center [52, 597] width 20 height 12
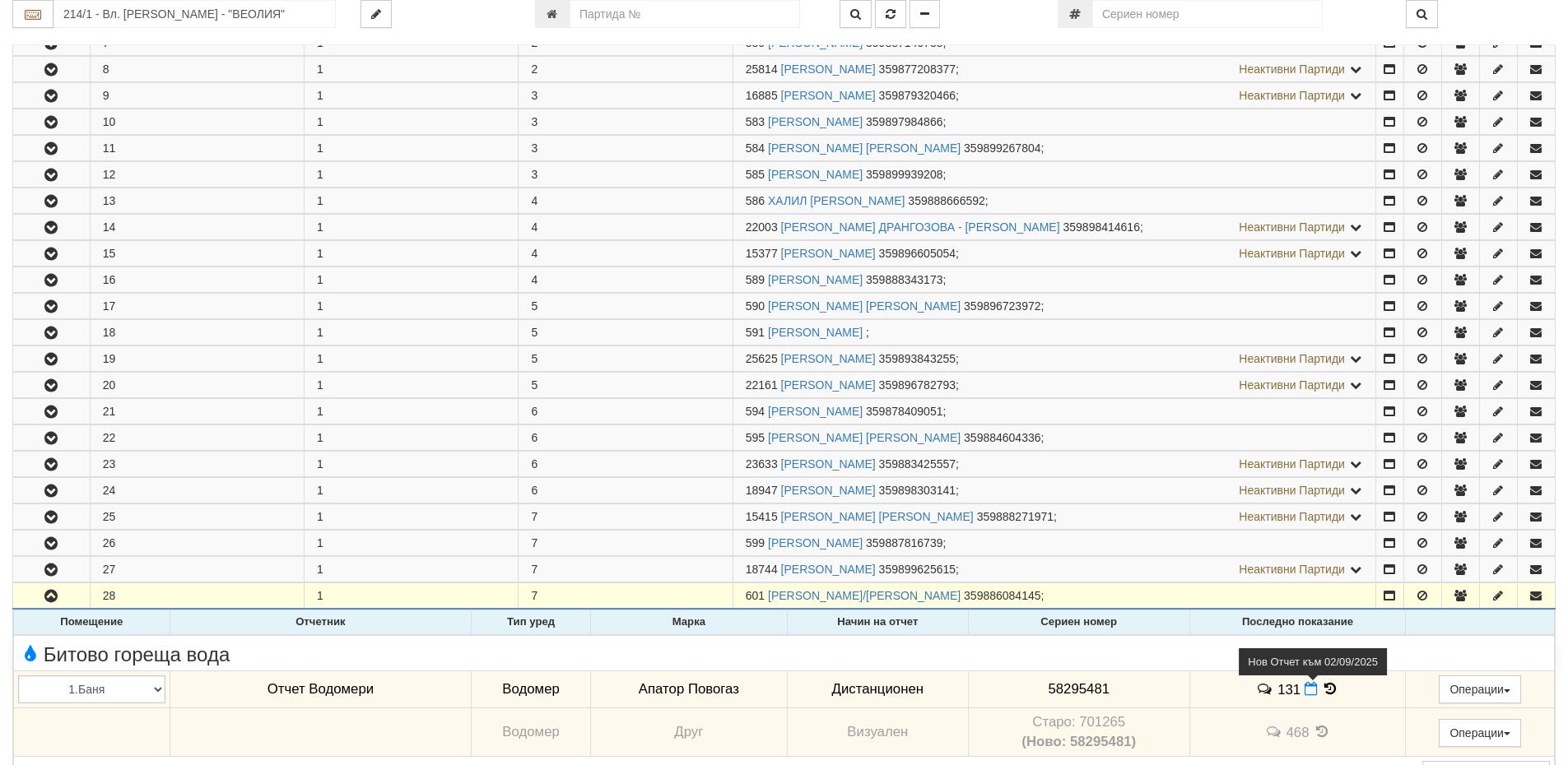
click at [1304, 693] on icon at bounding box center [1311, 688] width 13 height 14
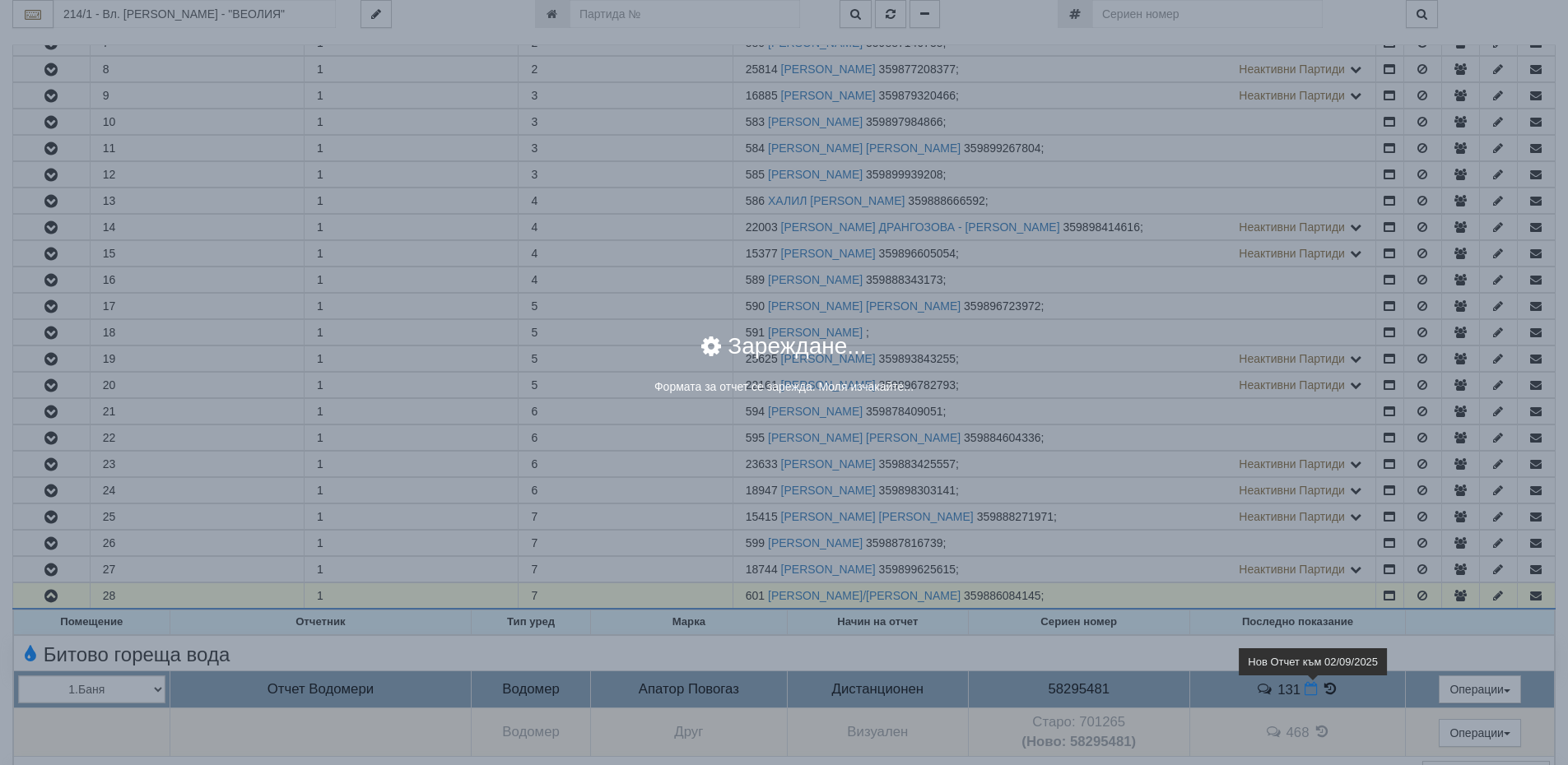
select select "8ac75930-9bfd-e511-80be-8d5a1dced85a"
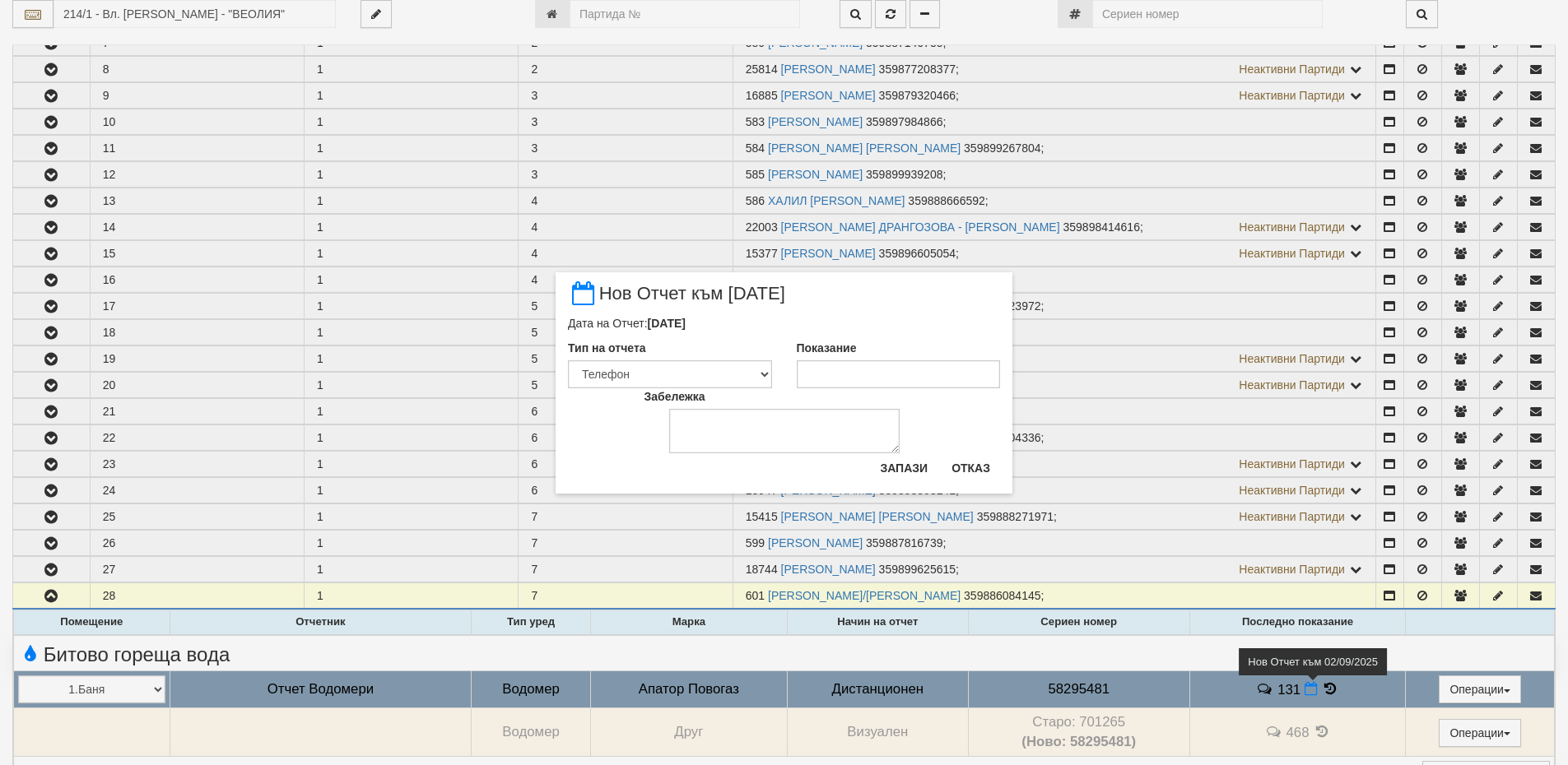
click at [1298, 693] on div "× Нов Отчет към [DATE] Дата на Отчет: [DATE] Тип на отчета Визуален Телефон Бел…" at bounding box center [784, 382] width 1568 height 765
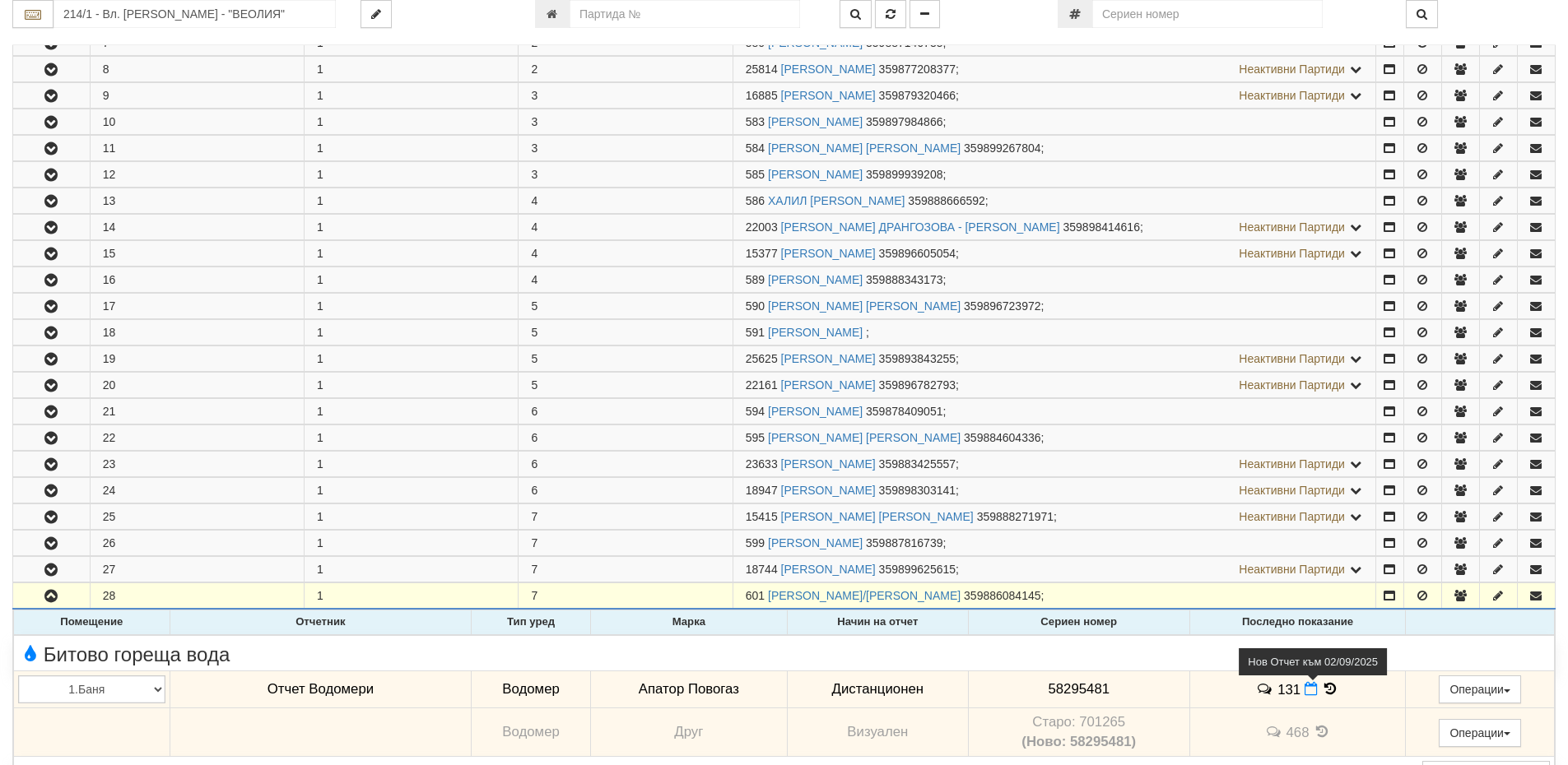
click at [1304, 692] on icon at bounding box center [1311, 688] width 13 height 14
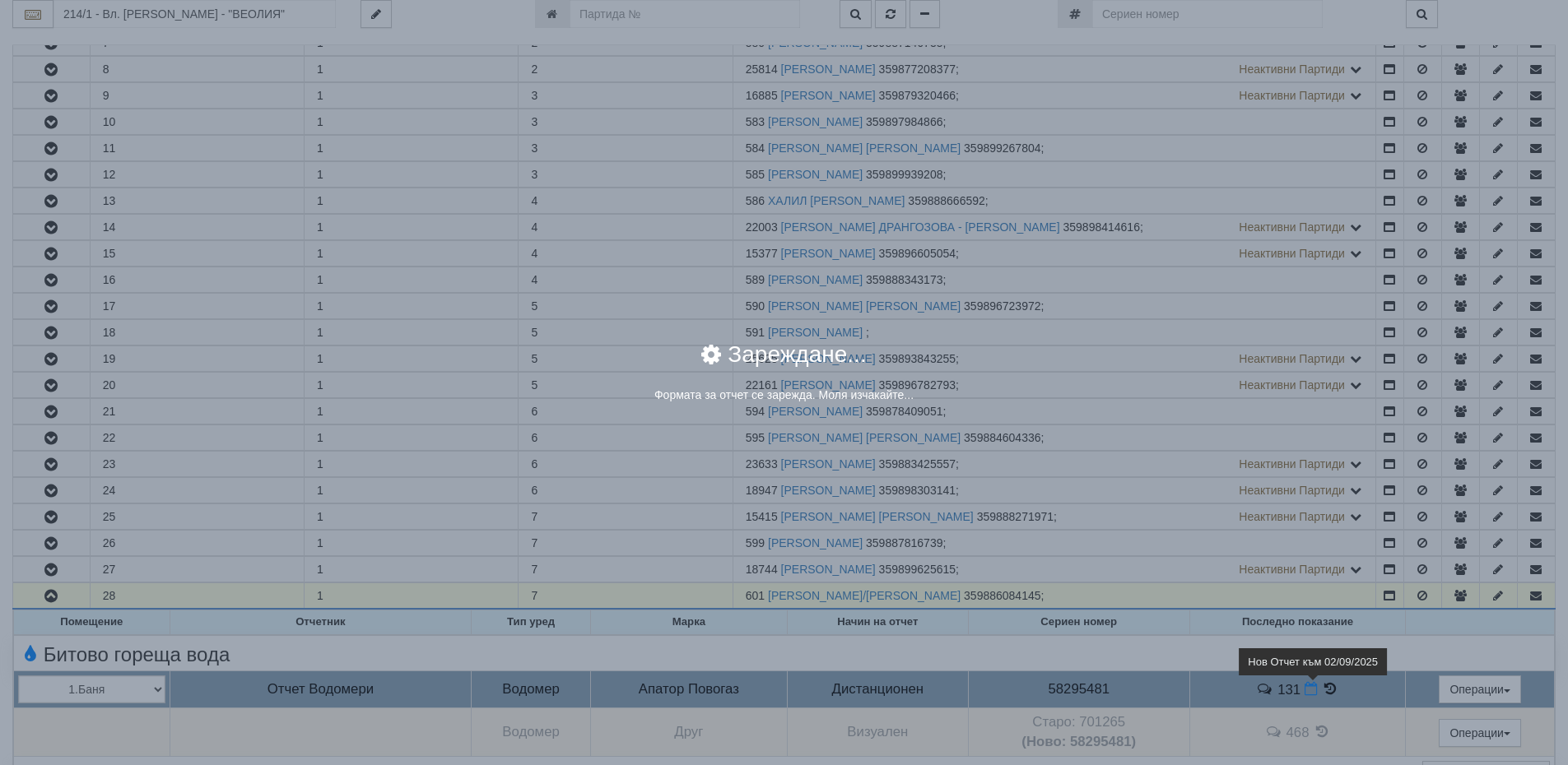
select select "8ac75930-9bfd-e511-80be-8d5a1dced85a"
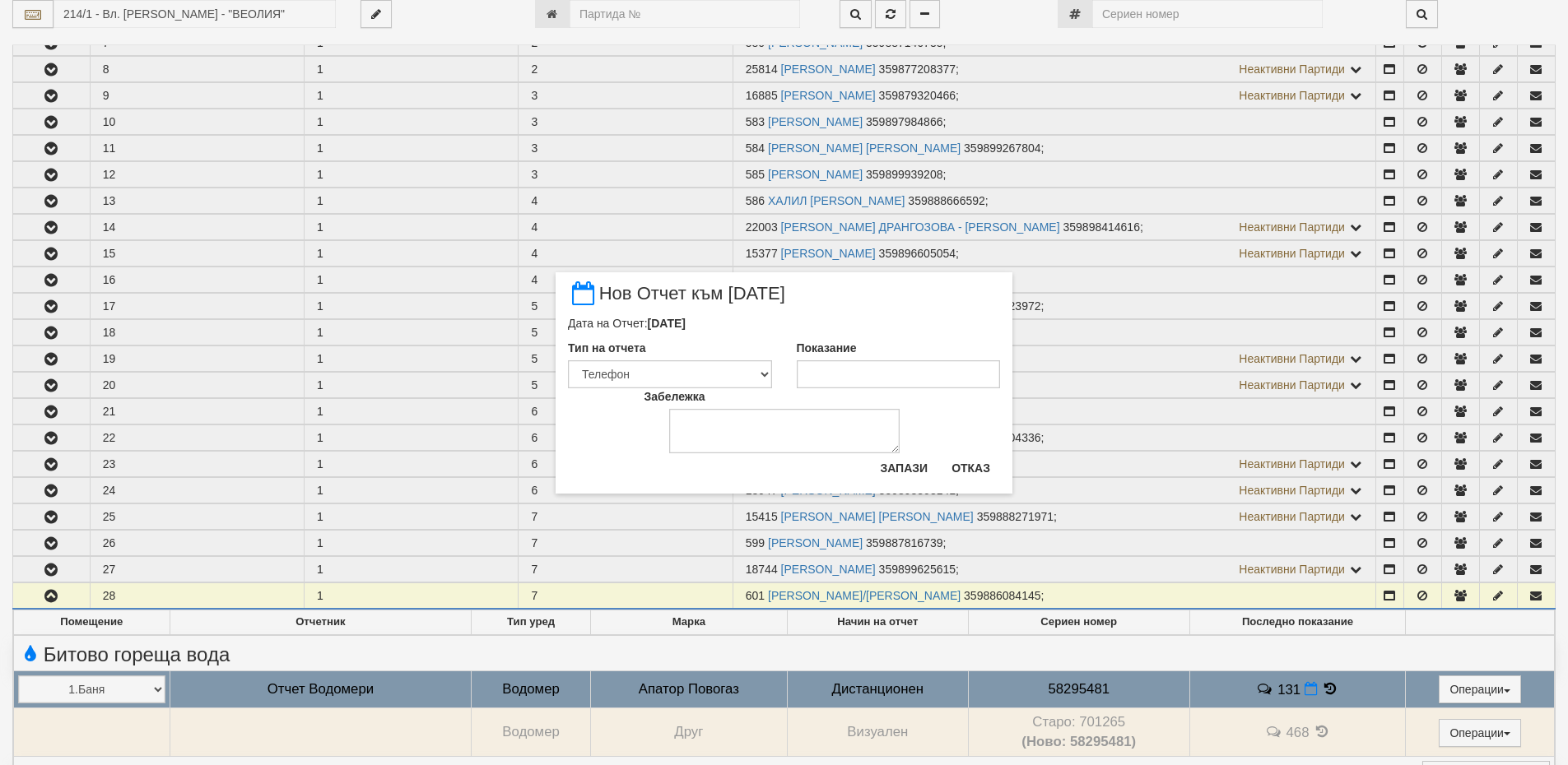
click at [1273, 689] on div "× Нов Отчет към [DATE] Дата на Отчет: [DATE] Тип на отчета Визуален Телефон Бел…" at bounding box center [784, 382] width 1568 height 765
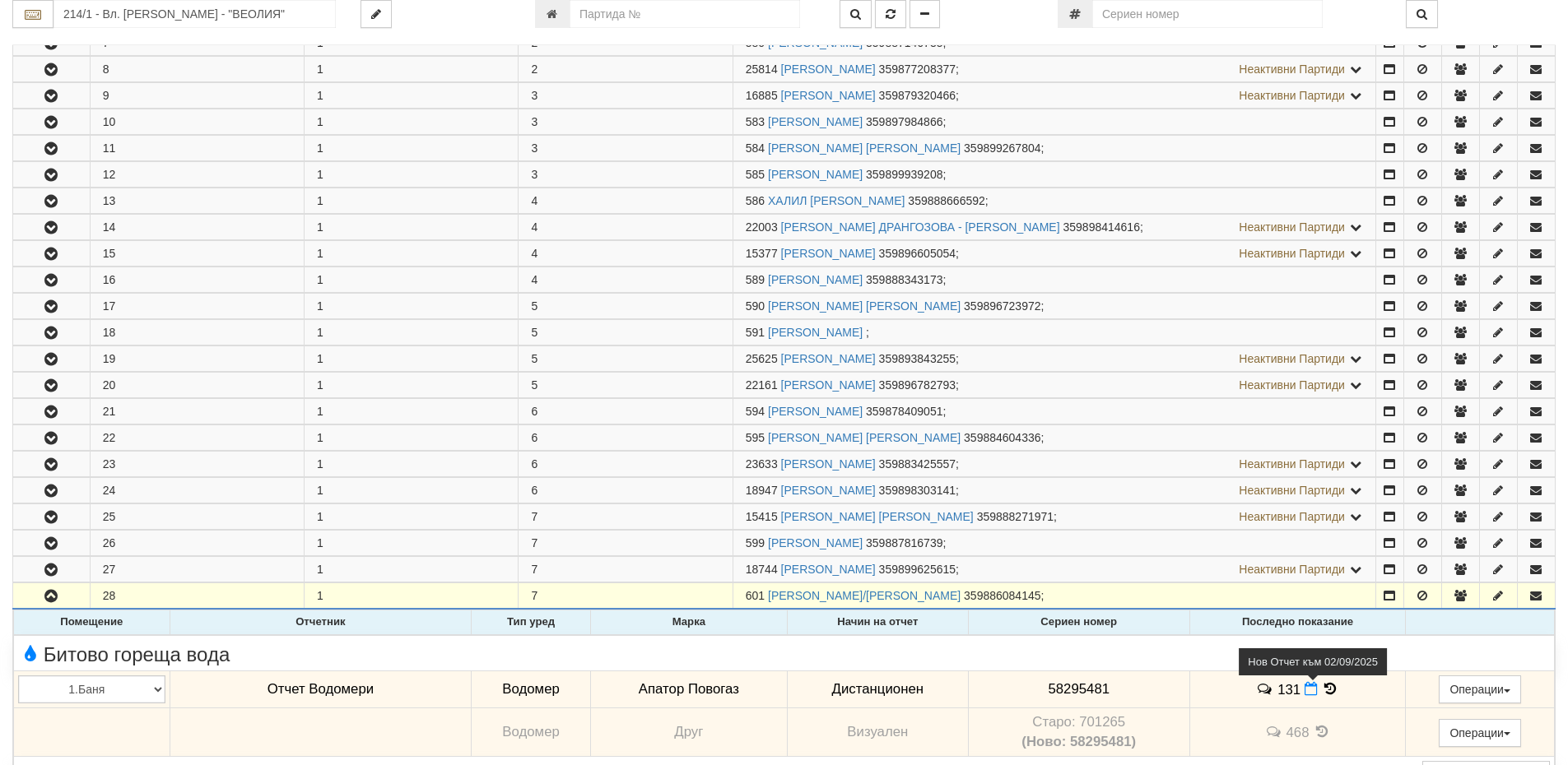
click at [1304, 690] on icon at bounding box center [1311, 688] width 13 height 14
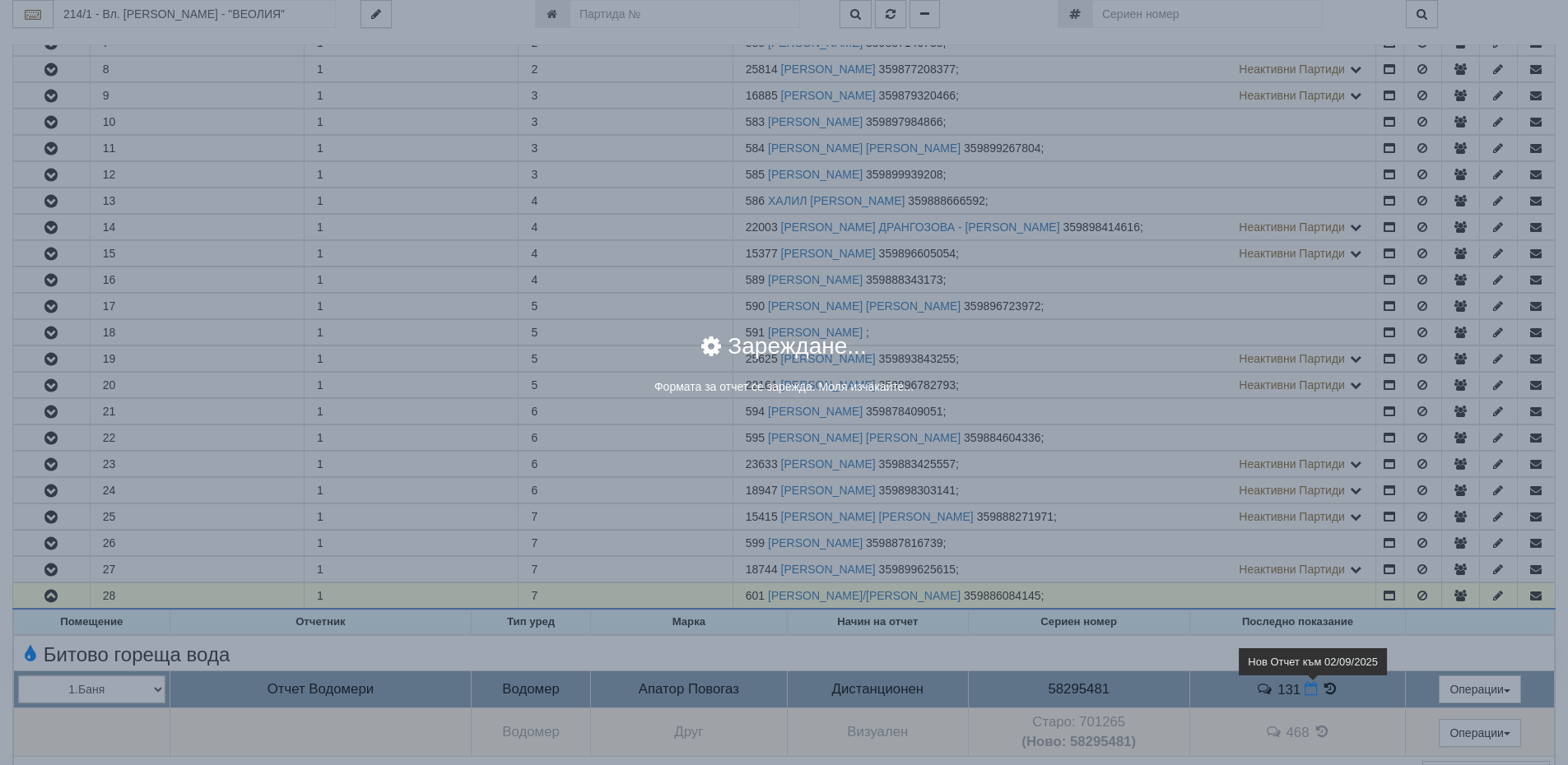
select select "8ac75930-9bfd-e511-80be-8d5a1dced85a"
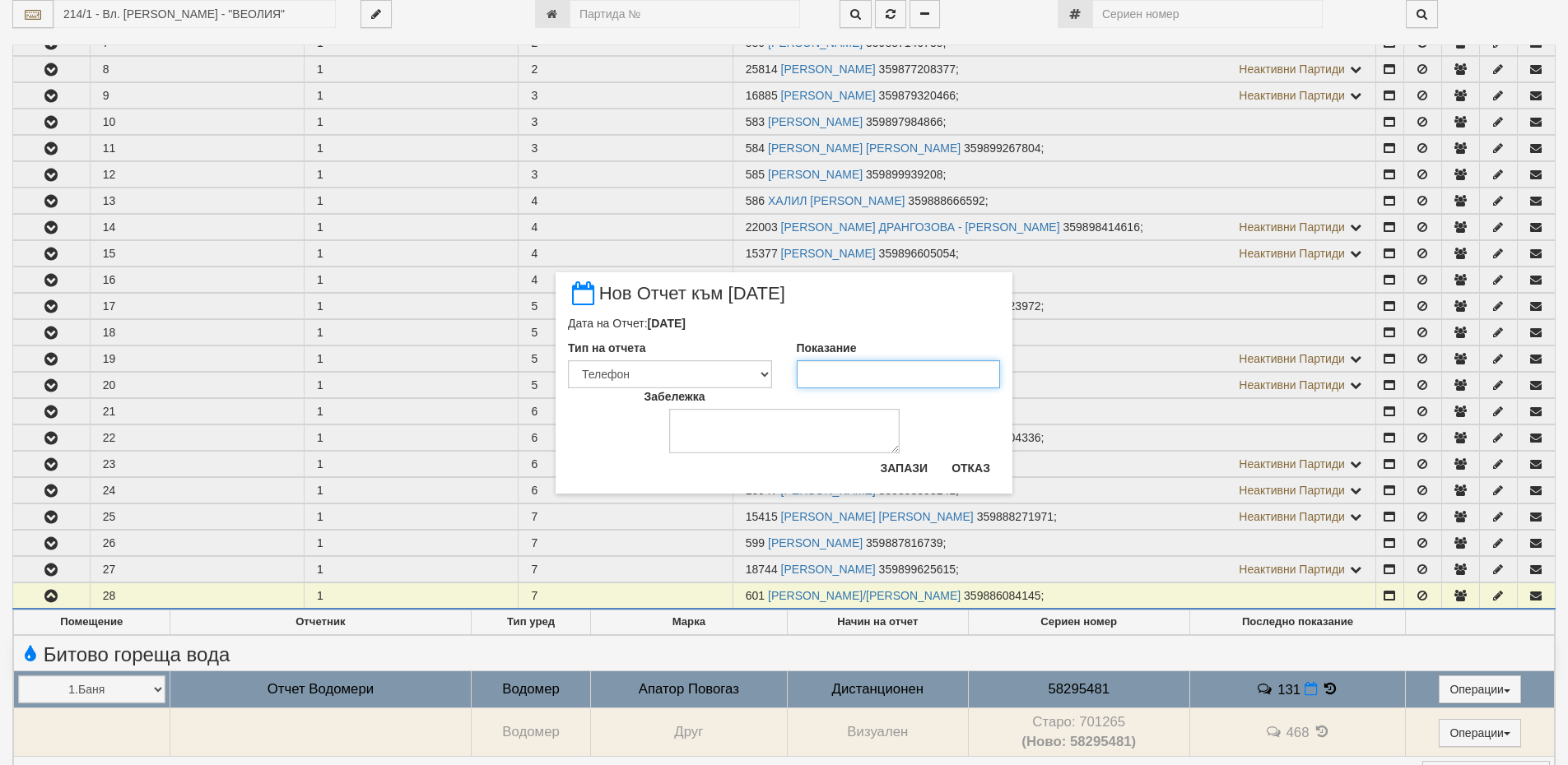
click at [856, 373] on input "Показание" at bounding box center [898, 374] width 204 height 28
type input "131"
click at [904, 466] on button "Запази" at bounding box center [903, 468] width 67 height 27
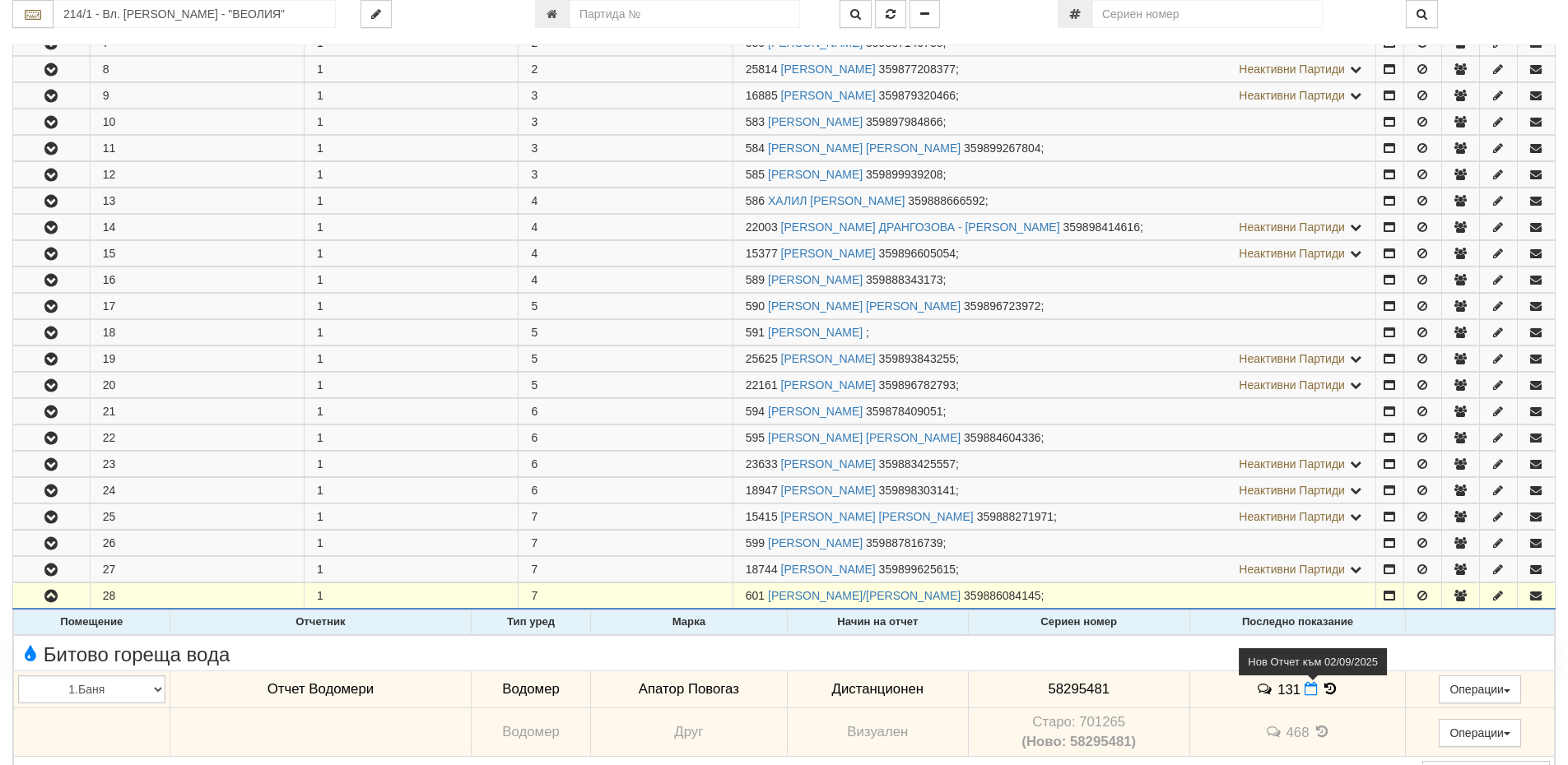
click at [1304, 687] on icon at bounding box center [1311, 688] width 13 height 14
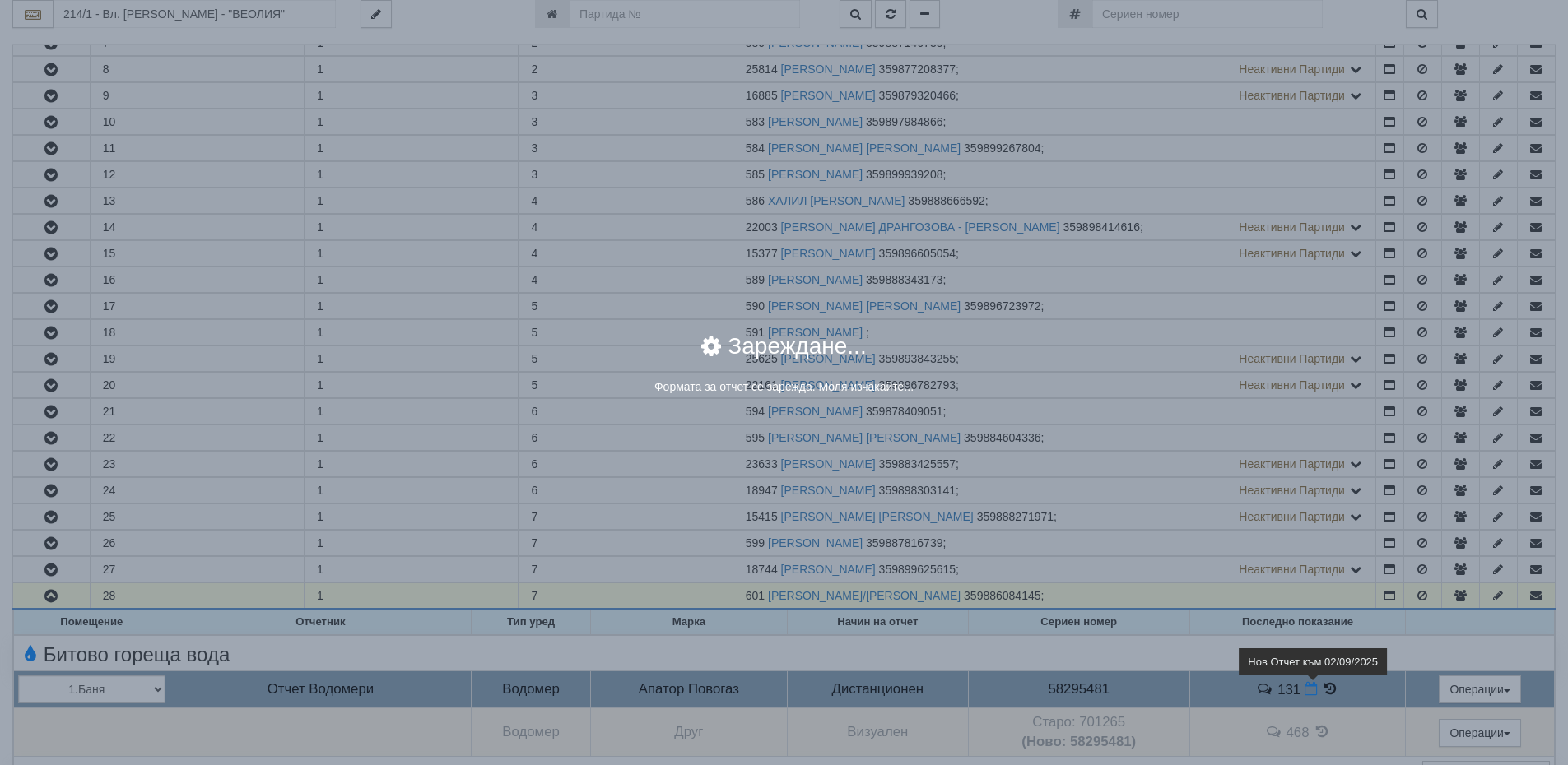
select select "8ac75930-9bfd-e511-80be-8d5a1dced85a"
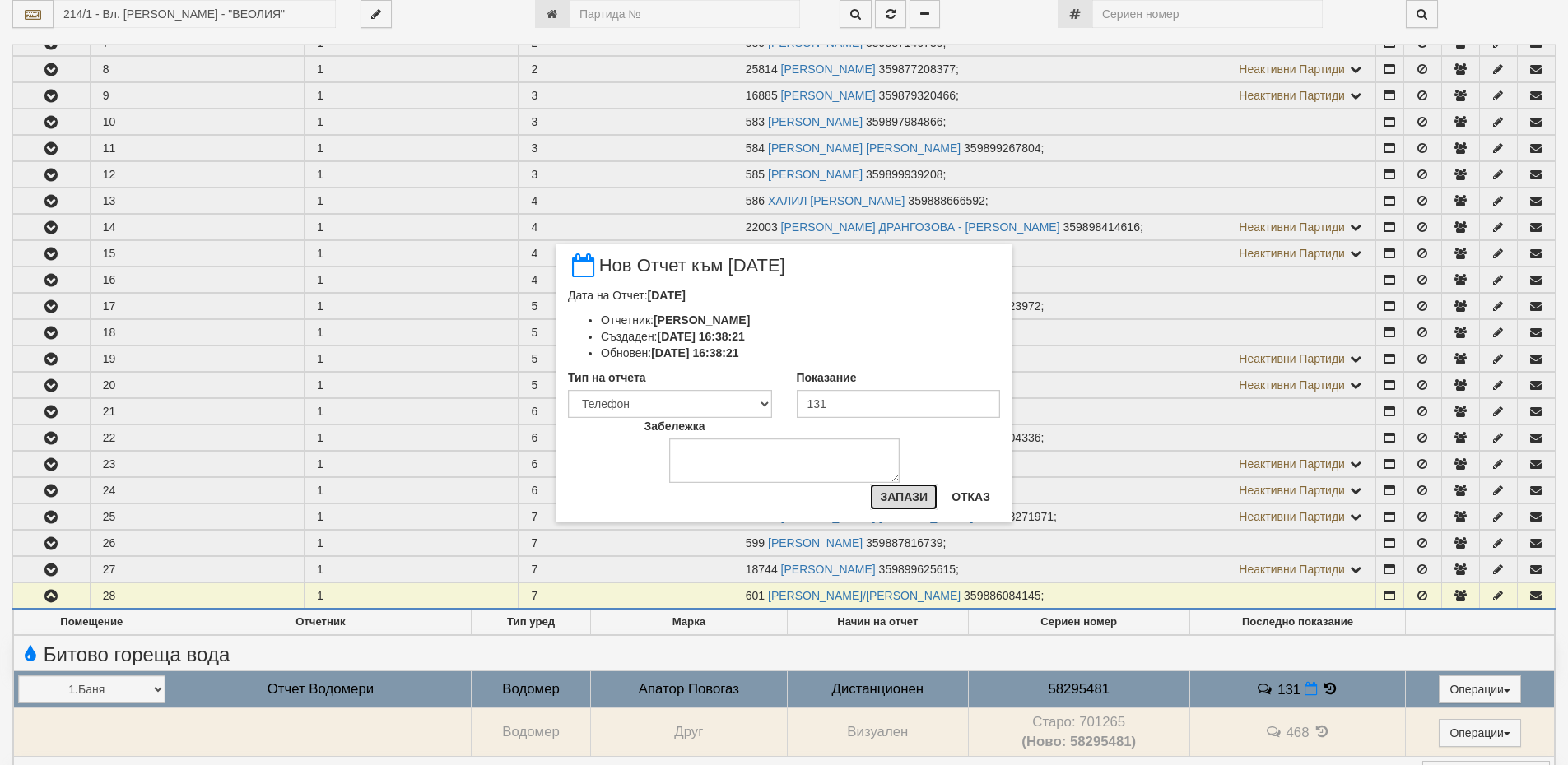
click at [924, 498] on button "Запази" at bounding box center [903, 497] width 67 height 27
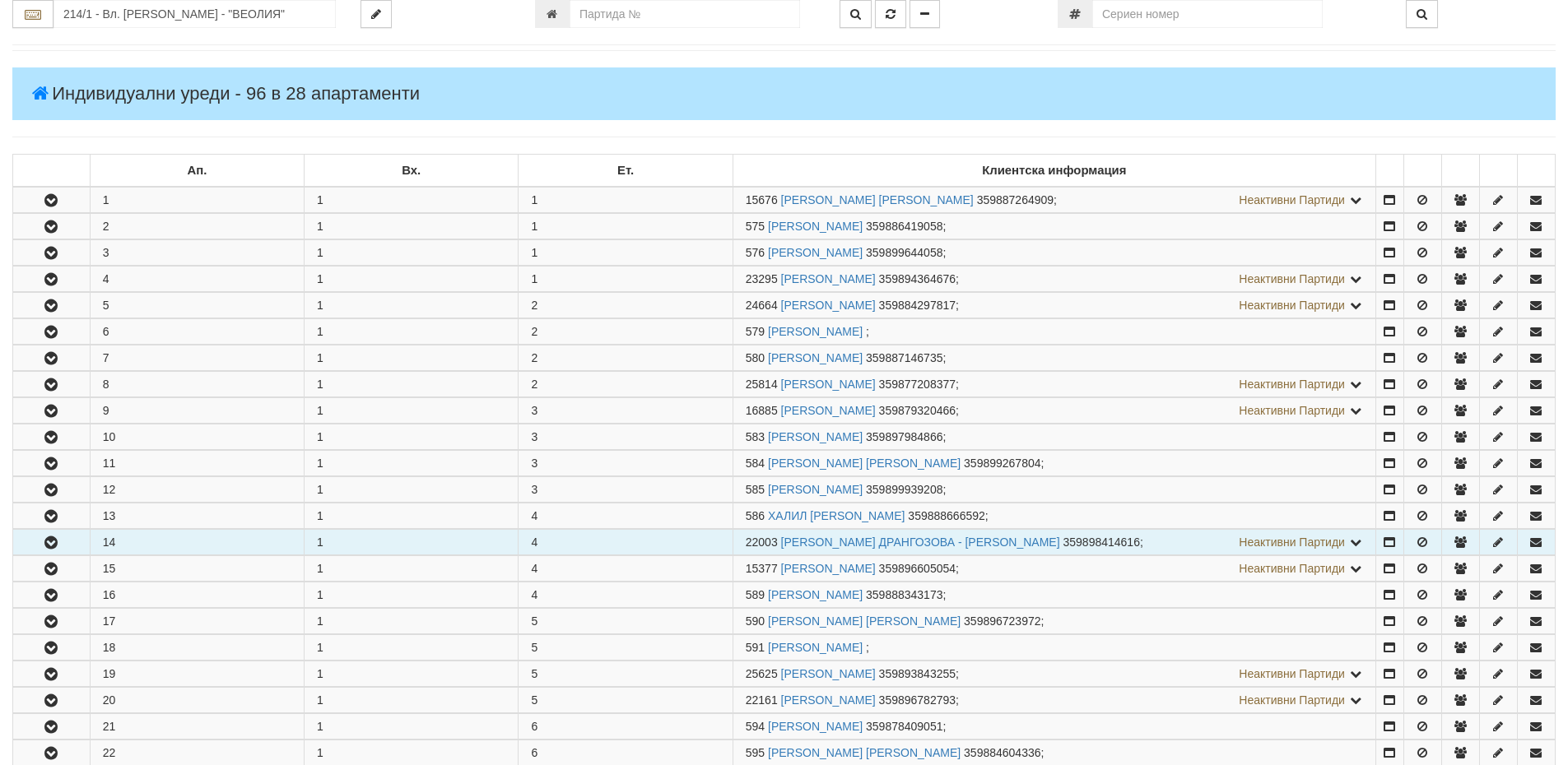
scroll to position [0, 0]
